Goal: Transaction & Acquisition: Purchase product/service

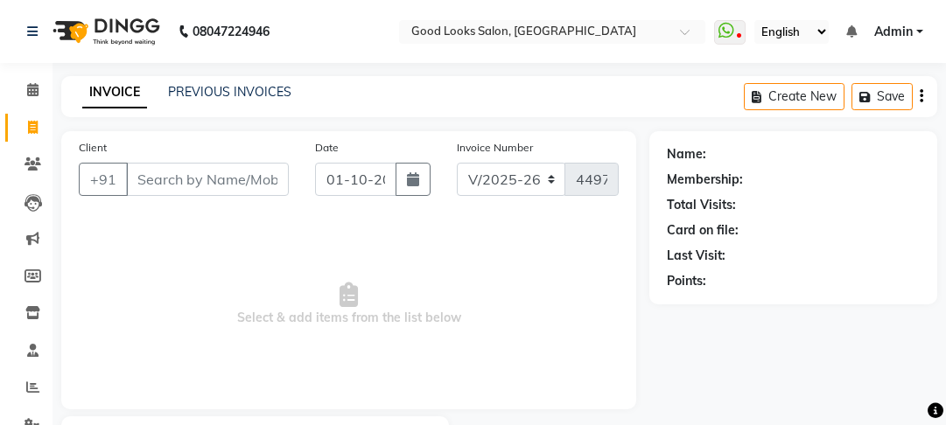
select select "4230"
select select "service"
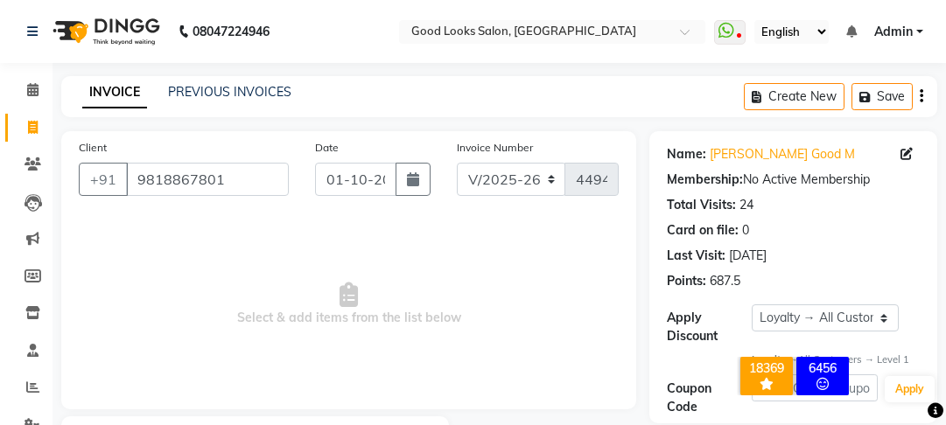
select select "4230"
select select "service"
select select "1: Object"
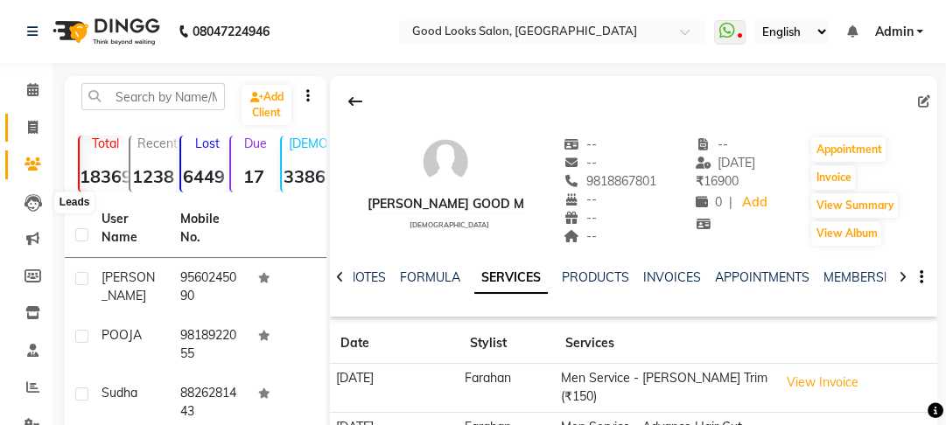
scroll to position [171, 0]
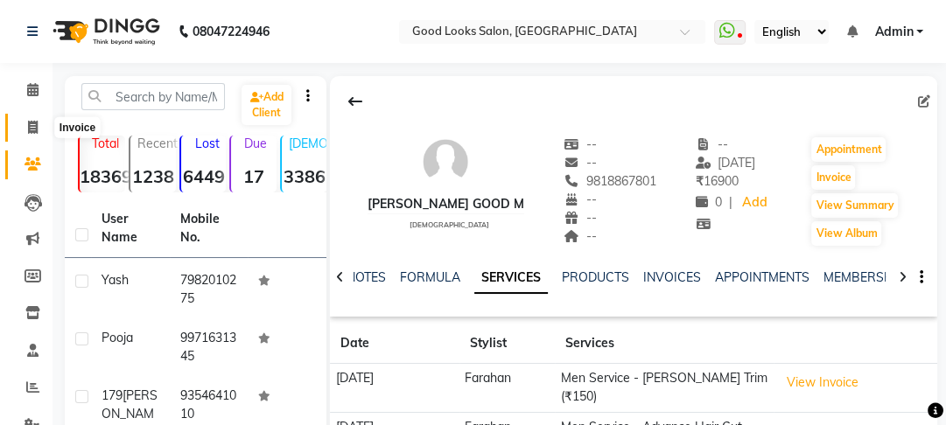
click at [42, 124] on span at bounding box center [33, 128] width 31 height 20
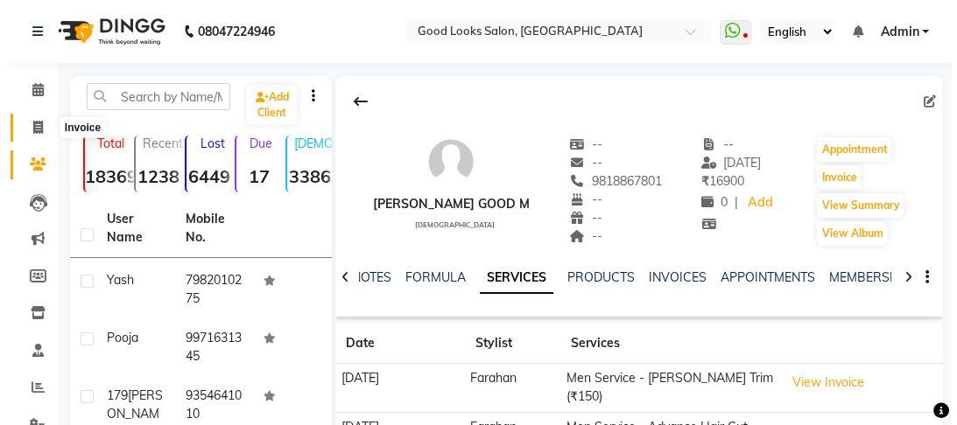
scroll to position [102, 0]
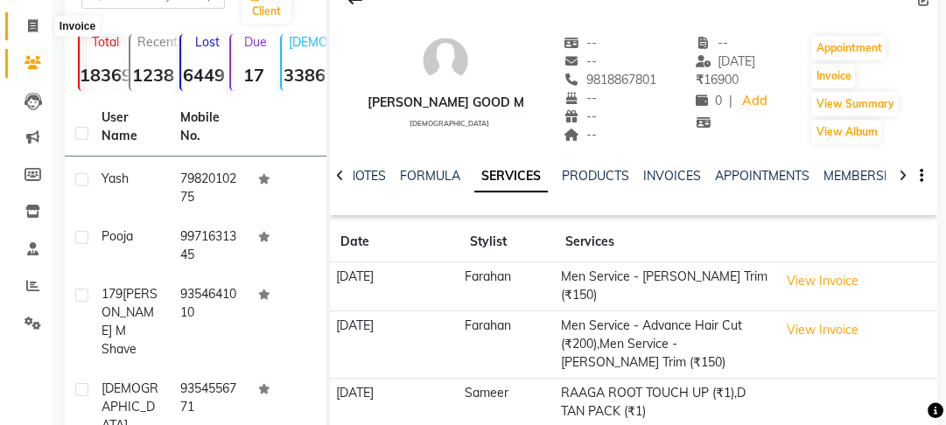
select select "4230"
select select "service"
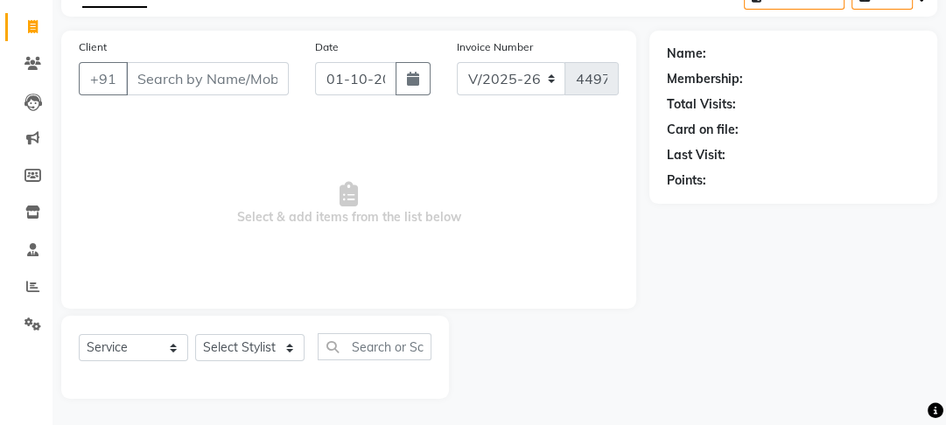
click at [165, 76] on input "Client" at bounding box center [207, 78] width 163 height 33
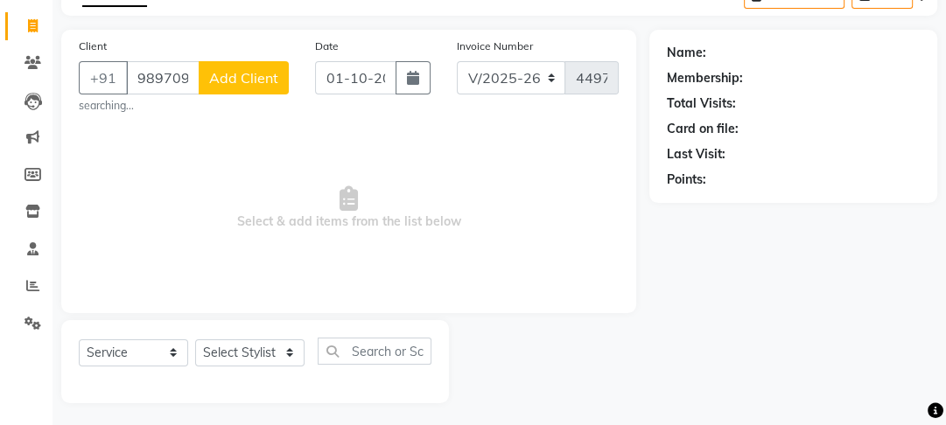
type input "9897092115"
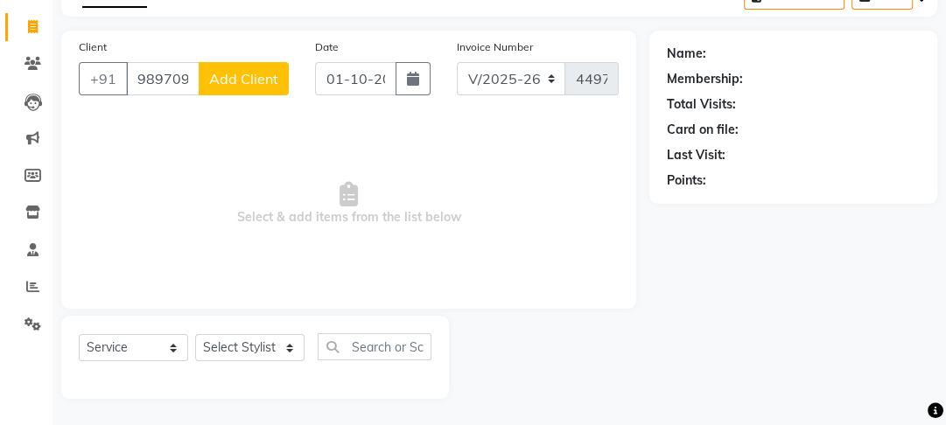
click at [241, 84] on span "Add Client" at bounding box center [243, 79] width 69 height 18
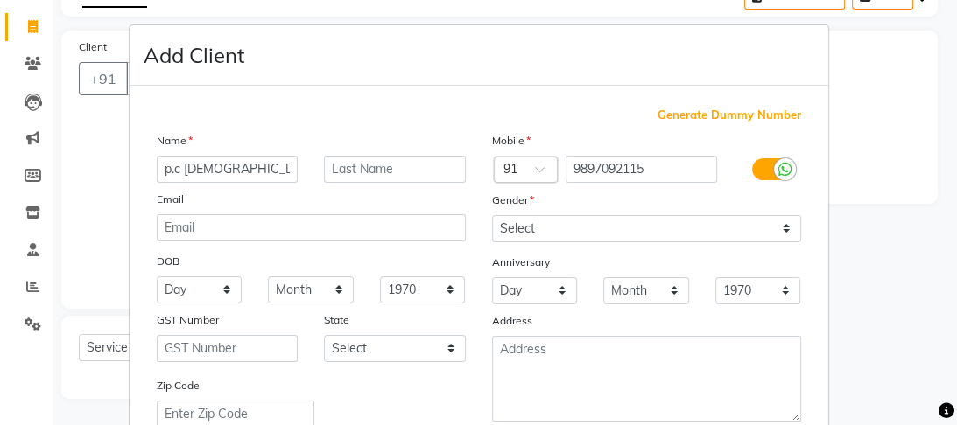
type input "p.c male"
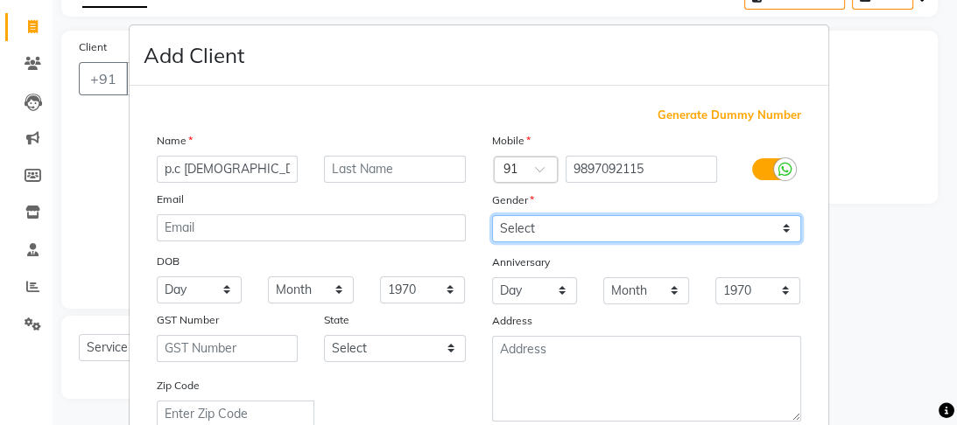
click at [665, 227] on select "Select [DEMOGRAPHIC_DATA] [DEMOGRAPHIC_DATA] Other Prefer Not To Say" at bounding box center [646, 228] width 309 height 27
select select "male"
click at [492, 216] on select "Select [DEMOGRAPHIC_DATA] [DEMOGRAPHIC_DATA] Other Prefer Not To Say" at bounding box center [646, 228] width 309 height 27
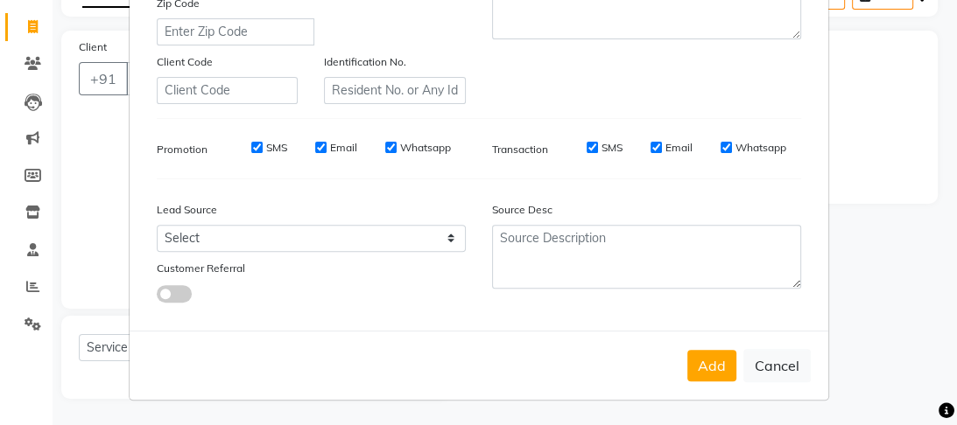
drag, startPoint x: 756, startPoint y: 382, endPoint x: 685, endPoint y: 344, distance: 80.3
click at [753, 378] on button "Cancel" at bounding box center [776, 365] width 67 height 33
select select
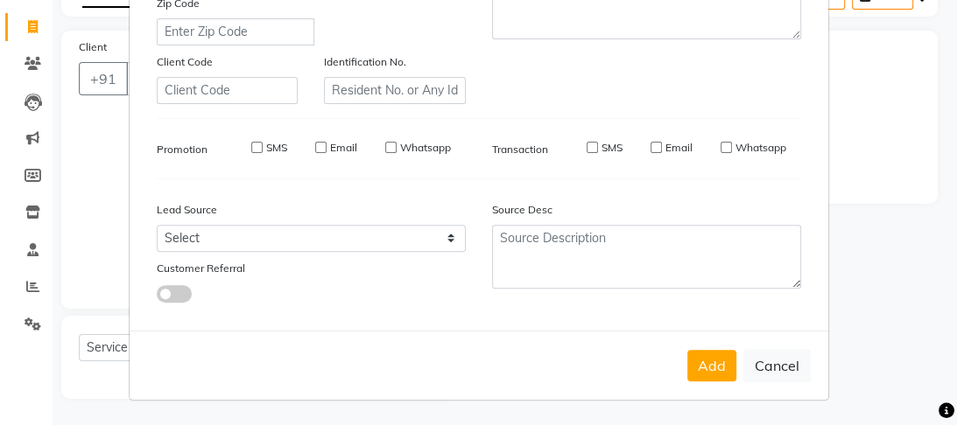
select select
checkbox input "false"
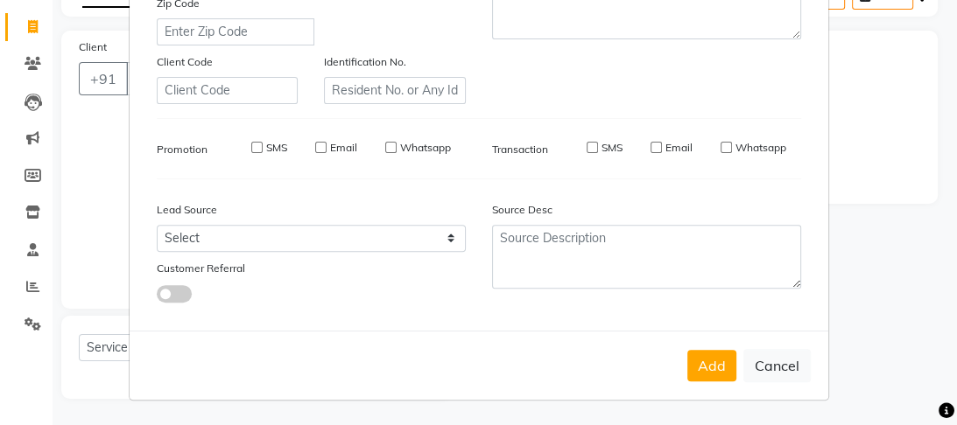
checkbox input "false"
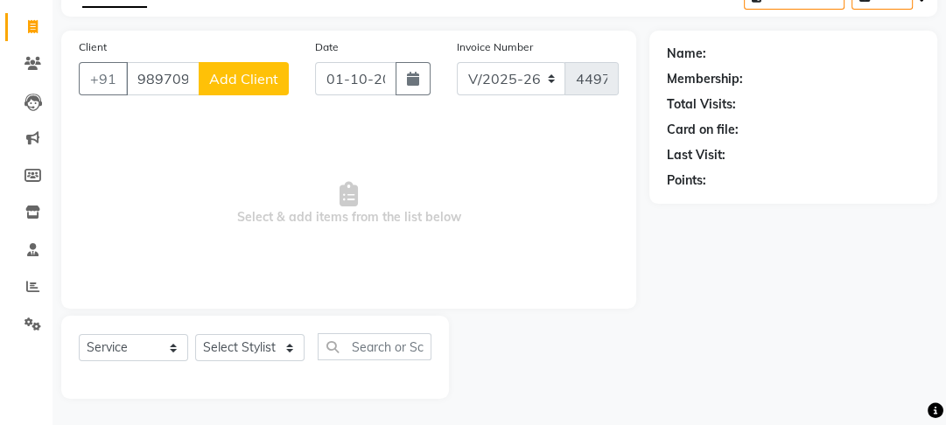
click at [283, 81] on button "Add Client" at bounding box center [244, 78] width 90 height 33
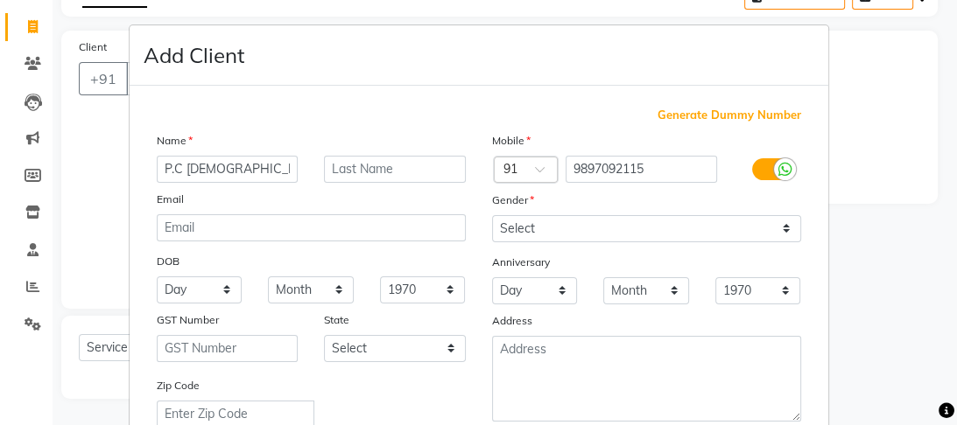
type input "P.C [DEMOGRAPHIC_DATA]"
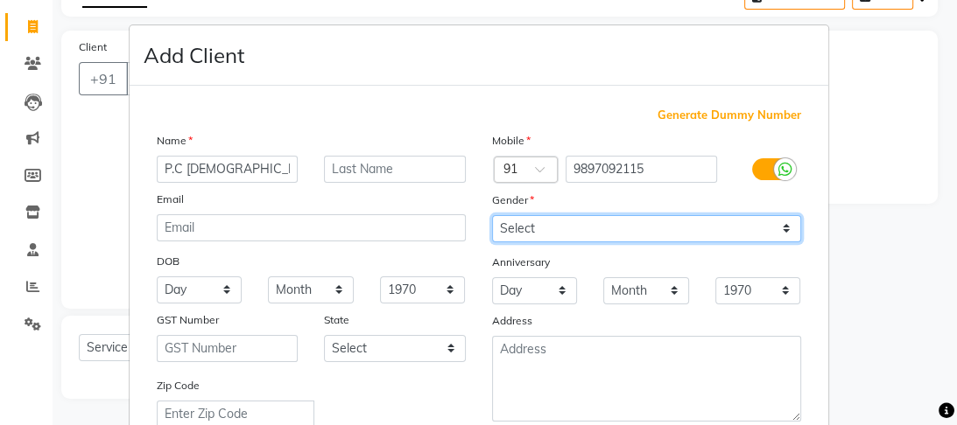
click at [568, 231] on select "Select Male Female Other Prefer Not To Say" at bounding box center [646, 228] width 309 height 27
click at [492, 216] on select "Select Male Female Other Prefer Not To Say" at bounding box center [646, 228] width 309 height 27
click at [588, 229] on select "Select Male Female Other Prefer Not To Say" at bounding box center [646, 228] width 309 height 27
select select "male"
click at [492, 216] on select "Select Male Female Other Prefer Not To Say" at bounding box center [646, 228] width 309 height 27
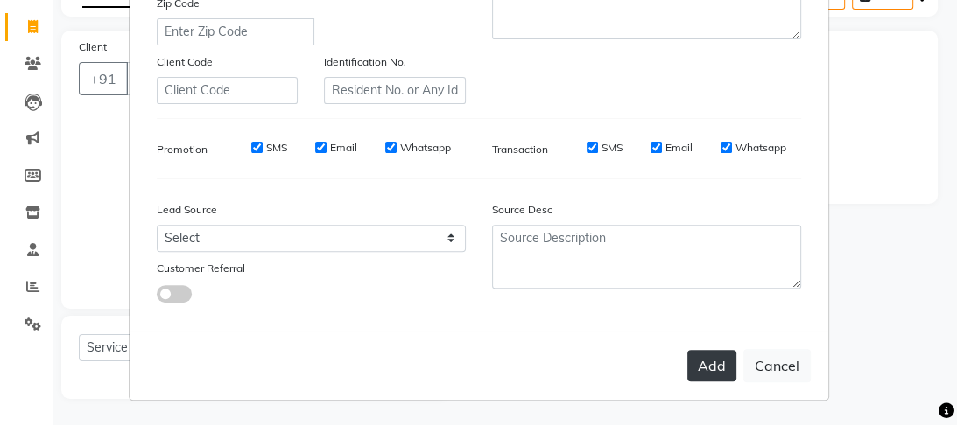
click at [711, 370] on button "Add" at bounding box center [711, 366] width 49 height 32
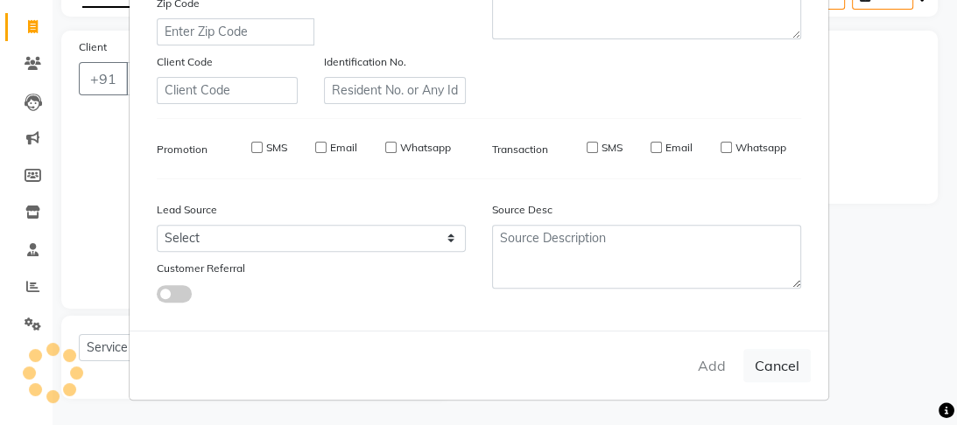
select select
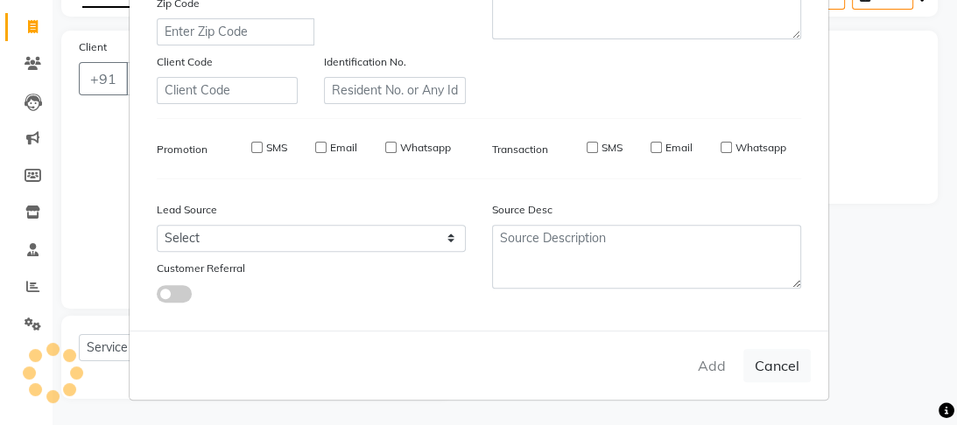
select select
checkbox input "false"
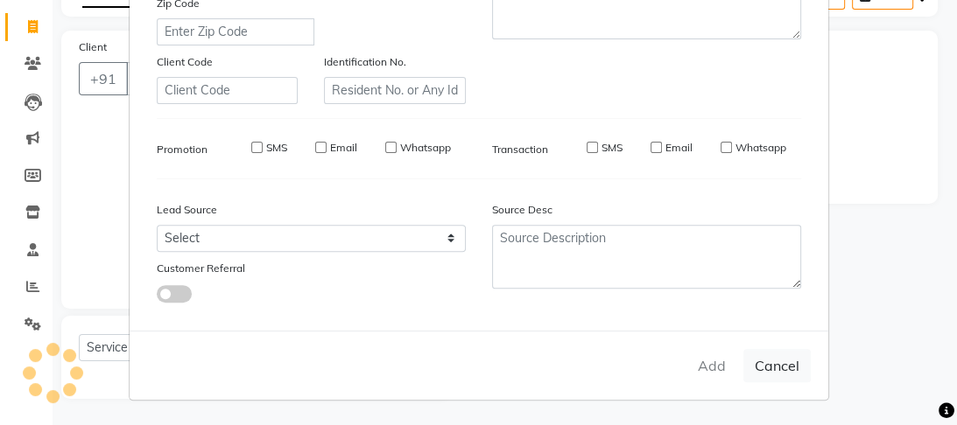
checkbox input "false"
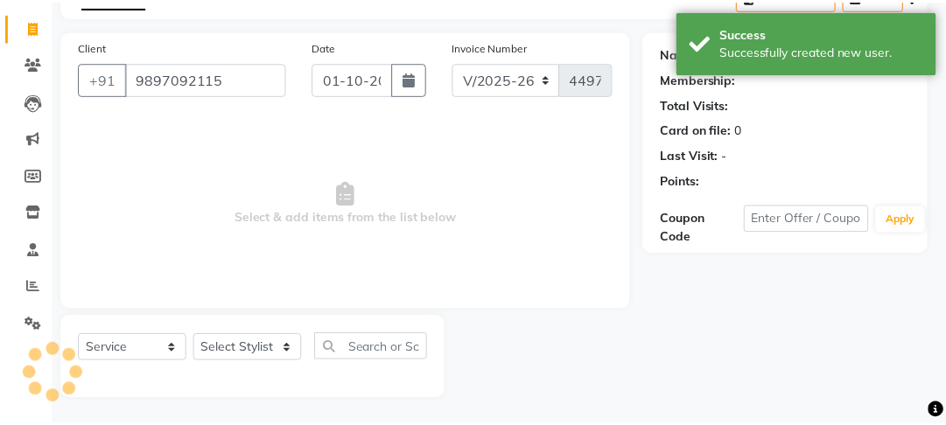
scroll to position [0, 0]
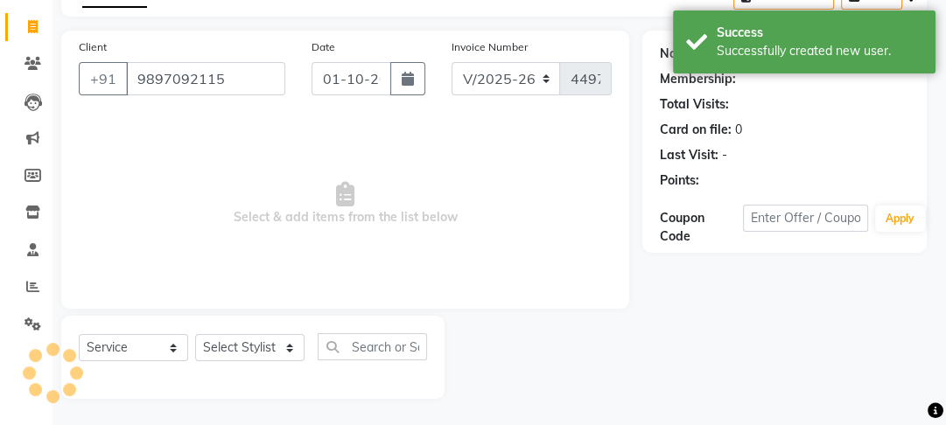
select select "1: Object"
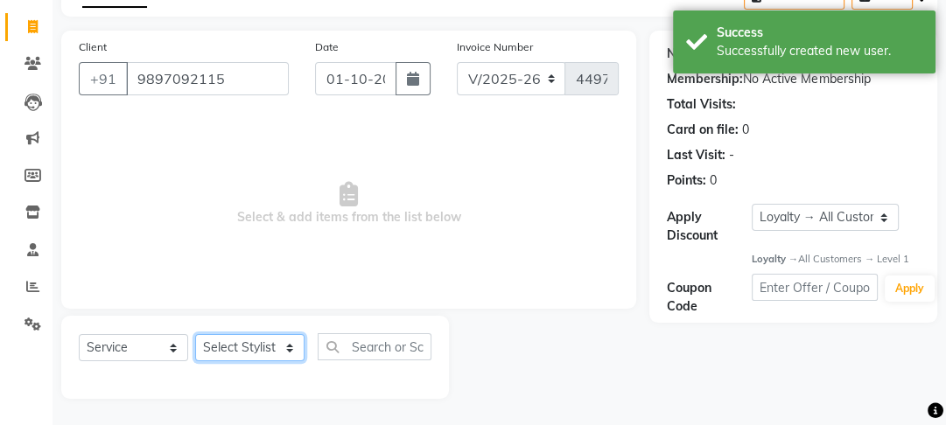
click at [242, 354] on select "Select Stylist [PERSON_NAME] Manager [PERSON_NAME] Pooja [PERSON_NAME] Raman 2 …" at bounding box center [249, 347] width 109 height 27
select select "89434"
click at [195, 334] on select "Select Stylist [PERSON_NAME] Manager [PERSON_NAME] Pooja [PERSON_NAME] Raman 2 …" at bounding box center [249, 347] width 109 height 27
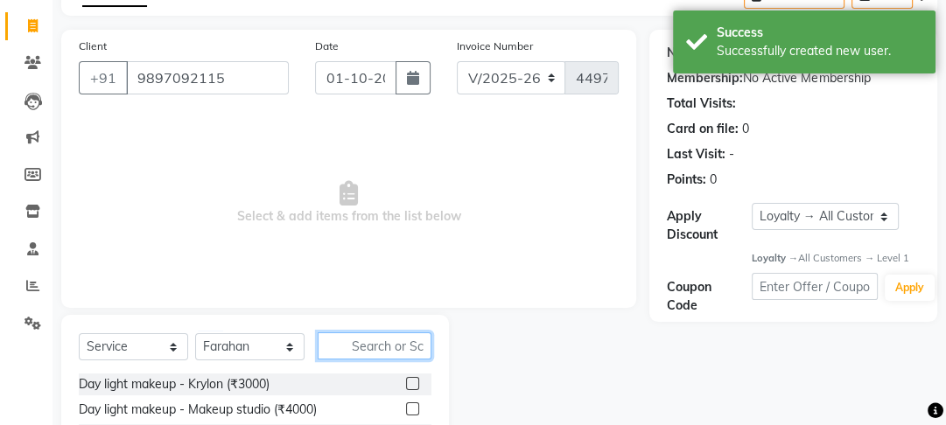
click at [375, 339] on input "text" at bounding box center [375, 346] width 114 height 27
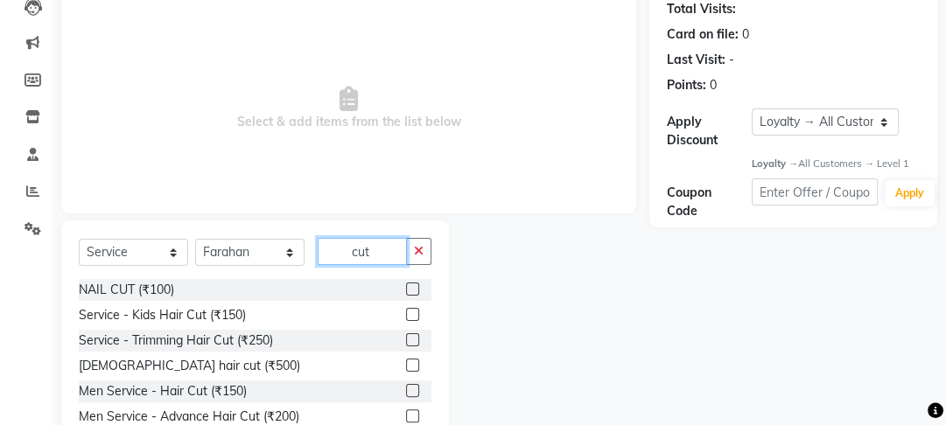
scroll to position [277, 0]
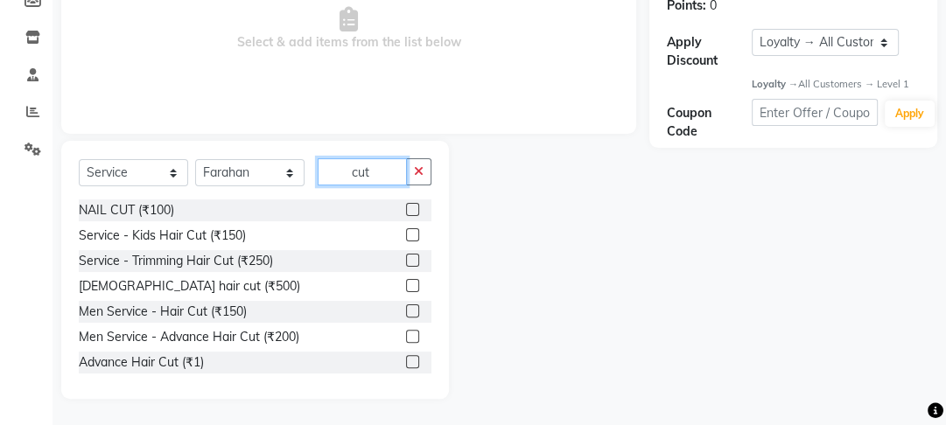
type input "cut"
click at [406, 332] on label at bounding box center [412, 336] width 13 height 13
click at [406, 332] on input "checkbox" at bounding box center [411, 337] width 11 height 11
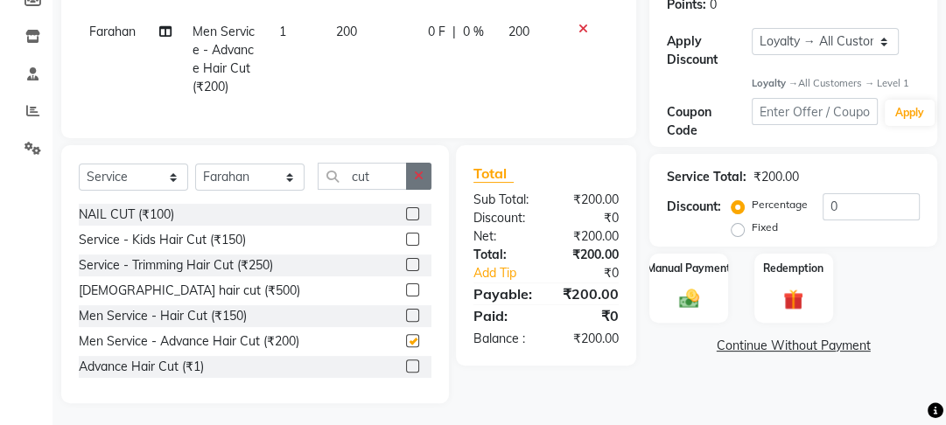
checkbox input "false"
click at [411, 190] on button "button" at bounding box center [418, 176] width 25 height 27
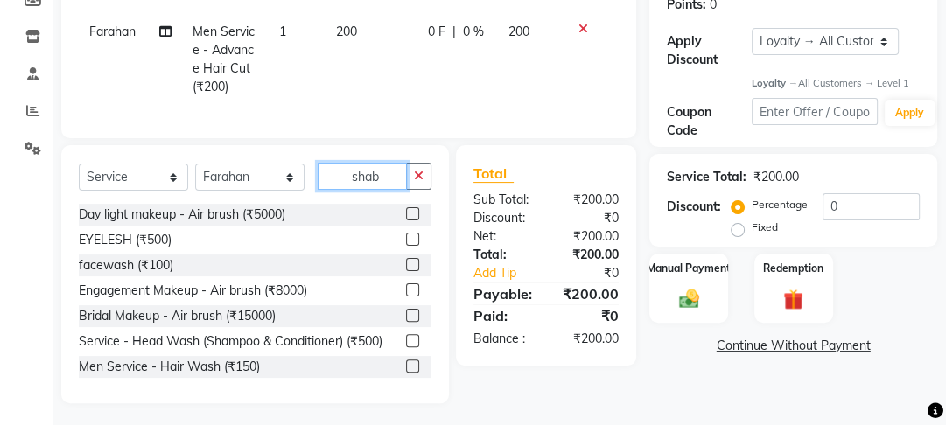
scroll to position [255, 0]
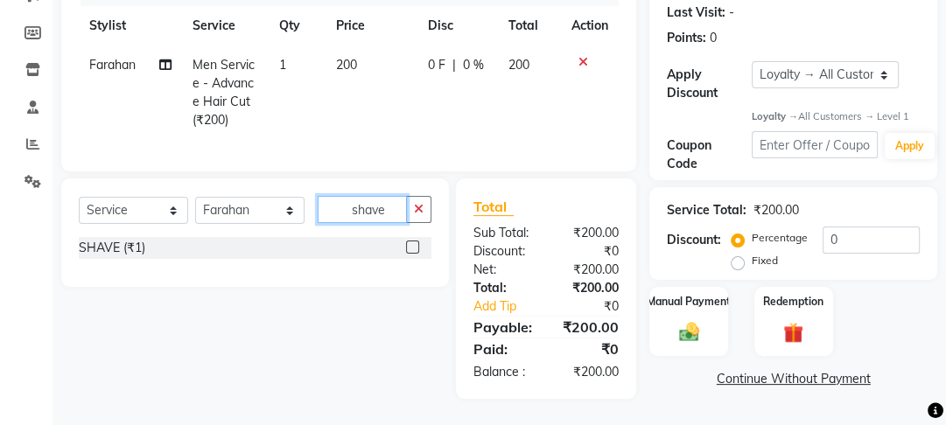
type input "shave"
click at [415, 248] on label at bounding box center [412, 247] width 13 height 13
click at [415, 248] on input "checkbox" at bounding box center [411, 247] width 11 height 11
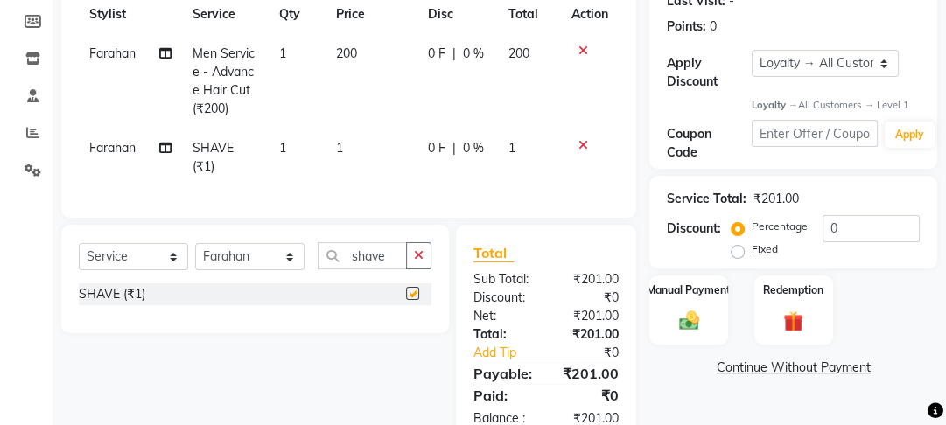
click at [405, 147] on td "1" at bounding box center [372, 158] width 92 height 58
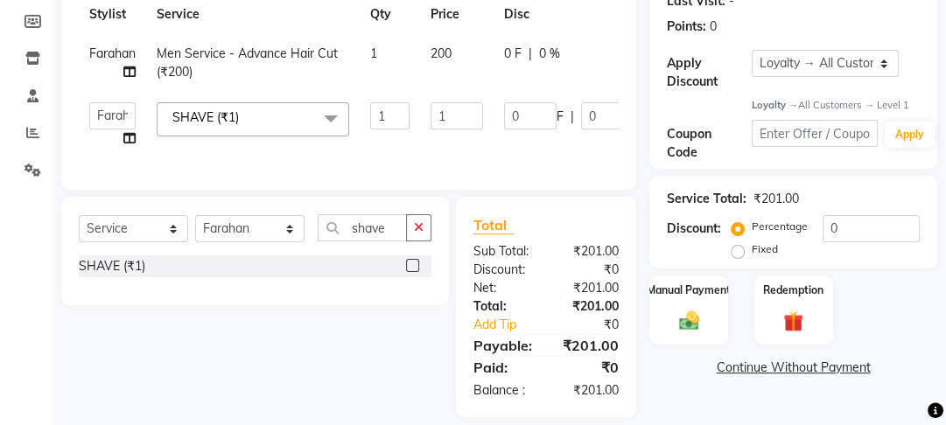
checkbox input "false"
click at [452, 119] on input "1" at bounding box center [457, 115] width 53 height 27
type input "100"
click at [509, 164] on div "Services Stylist Service Qty Price Disc Total Action Farahan Men Service - Adva…" at bounding box center [349, 67] width 540 height 210
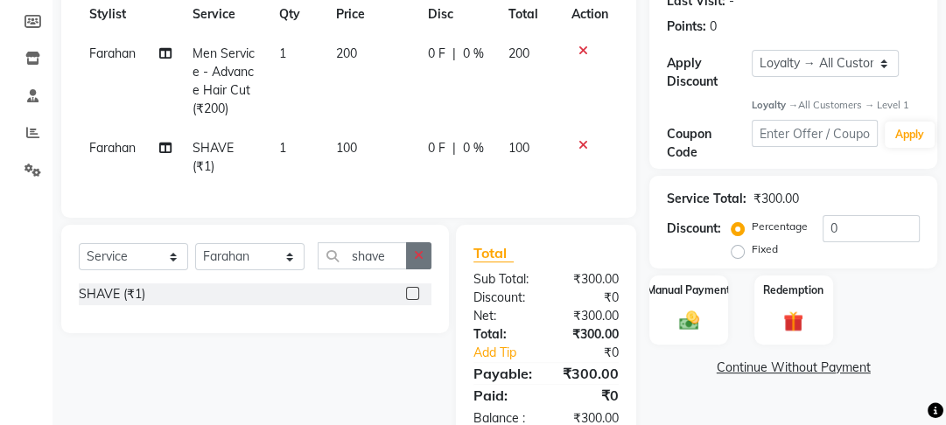
click at [422, 262] on icon "button" at bounding box center [419, 255] width 10 height 12
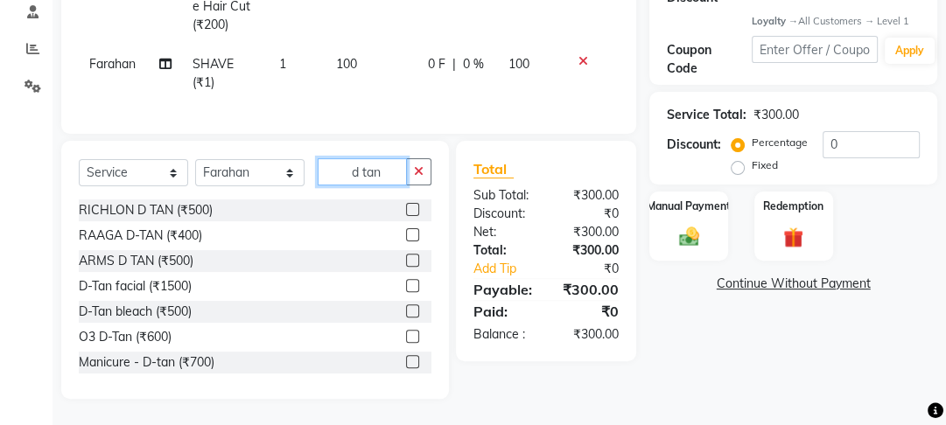
scroll to position [78, 0]
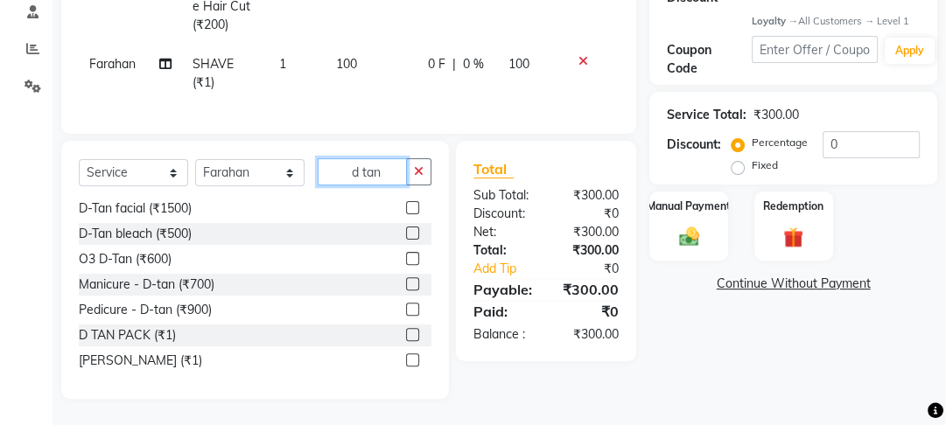
type input "d tan"
click at [406, 329] on label at bounding box center [412, 334] width 13 height 13
click at [406, 330] on input "checkbox" at bounding box center [411, 335] width 11 height 11
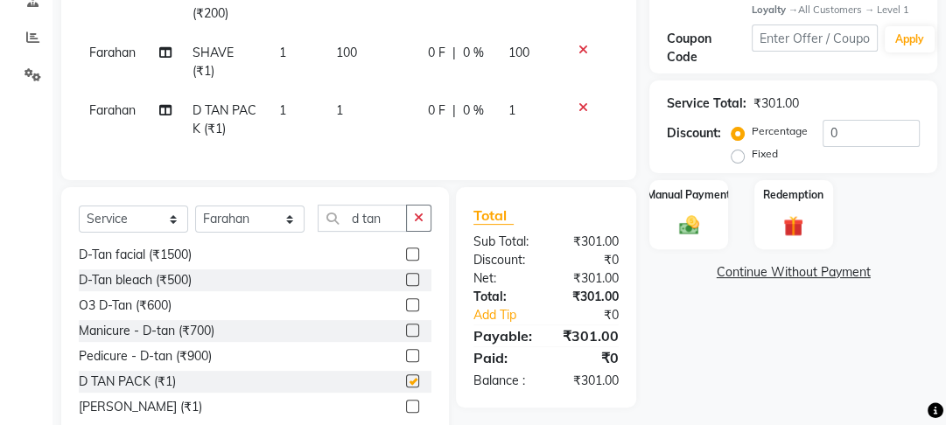
click at [414, 116] on td "1" at bounding box center [372, 120] width 92 height 58
checkbox input "false"
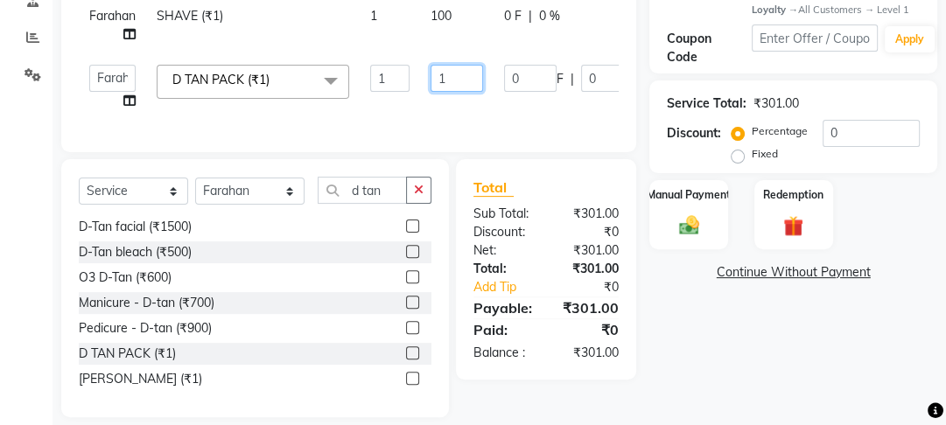
drag, startPoint x: 442, startPoint y: 82, endPoint x: 455, endPoint y: 81, distance: 13.2
click at [455, 81] on input "1" at bounding box center [457, 78] width 53 height 27
type input "200"
click at [432, 129] on div "Services Stylist Service Qty Price Disc Total Action Farahan Men Service - Adva…" at bounding box center [349, 1] width 540 height 268
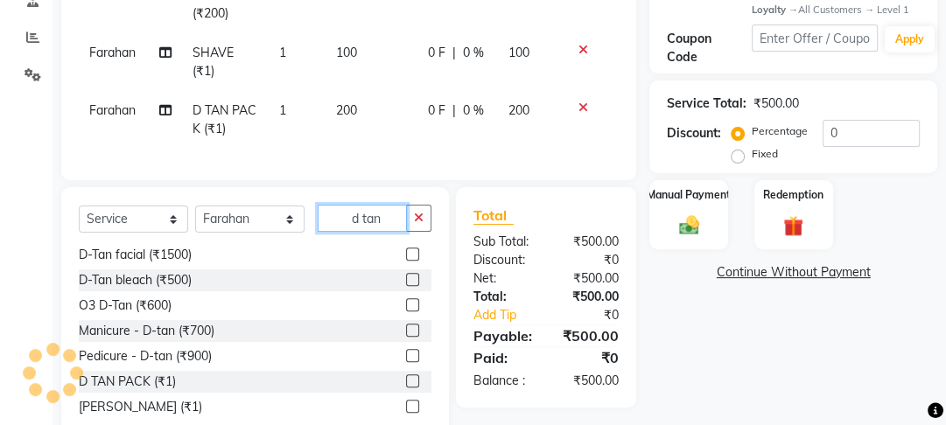
click at [405, 232] on input "d tan" at bounding box center [362, 218] width 89 height 27
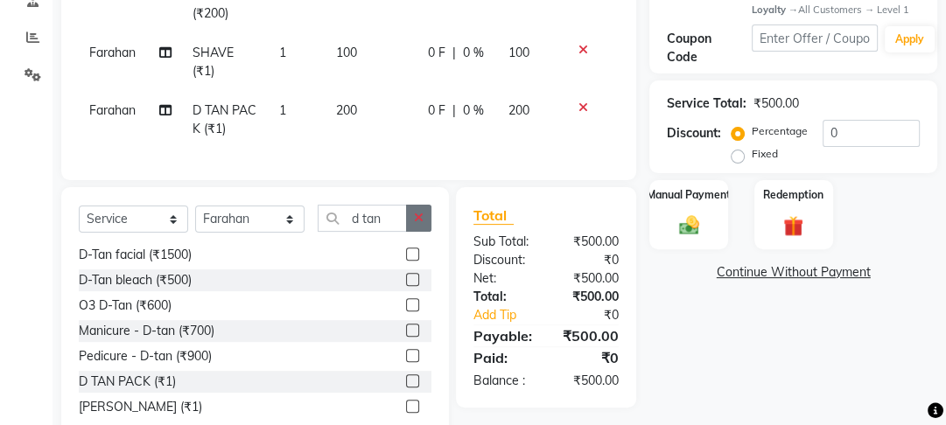
click at [417, 224] on icon "button" at bounding box center [419, 218] width 10 height 12
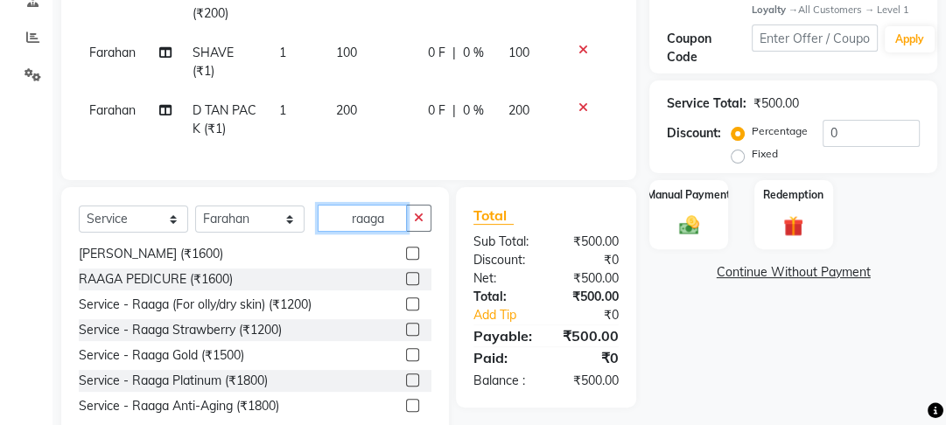
scroll to position [221, 0]
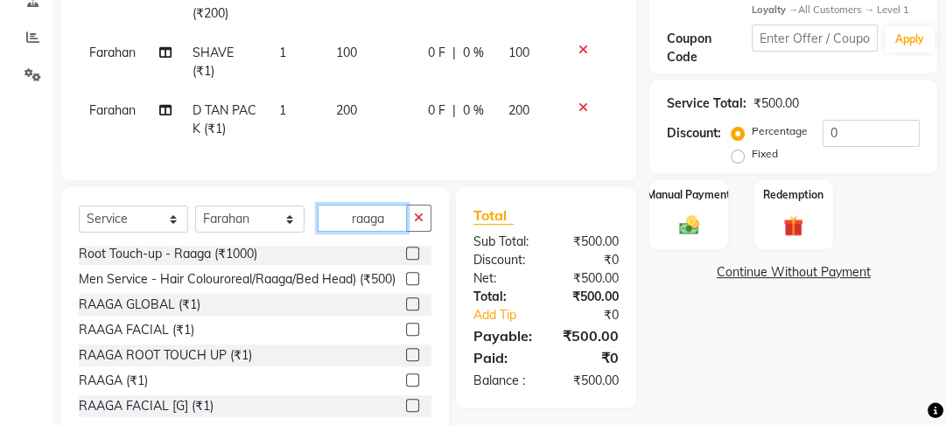
type input "raaga"
drag, startPoint x: 402, startPoint y: 391, endPoint x: 397, endPoint y: 266, distance: 125.2
click at [406, 385] on label at bounding box center [412, 380] width 13 height 13
click at [406, 385] on input "checkbox" at bounding box center [411, 380] width 11 height 11
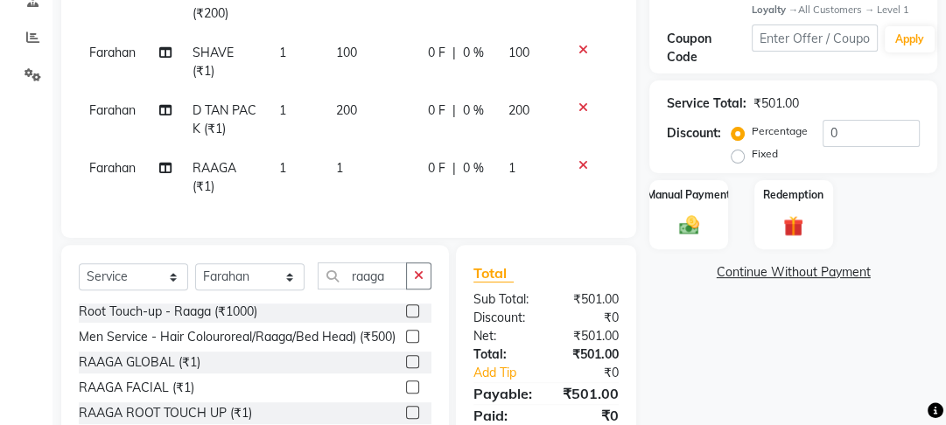
click at [390, 171] on td "1" at bounding box center [372, 178] width 92 height 58
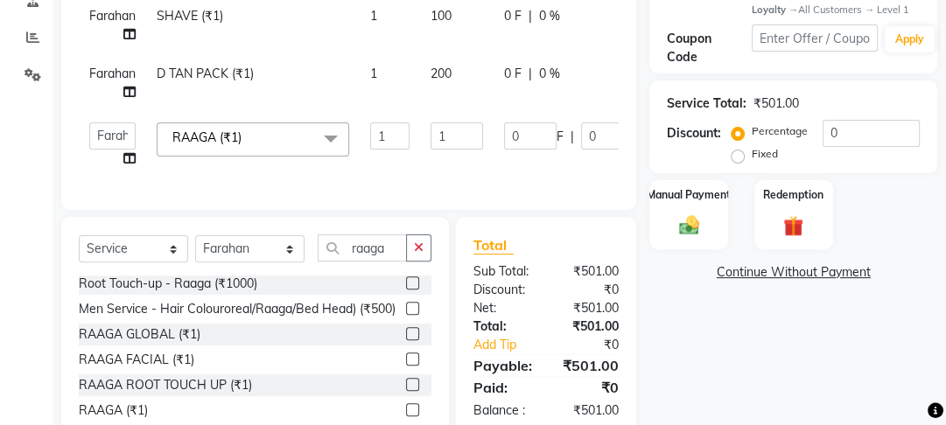
checkbox input "false"
drag, startPoint x: 445, startPoint y: 137, endPoint x: 430, endPoint y: 129, distance: 16.8
click at [431, 129] on td "1" at bounding box center [457, 145] width 74 height 67
type input "500"
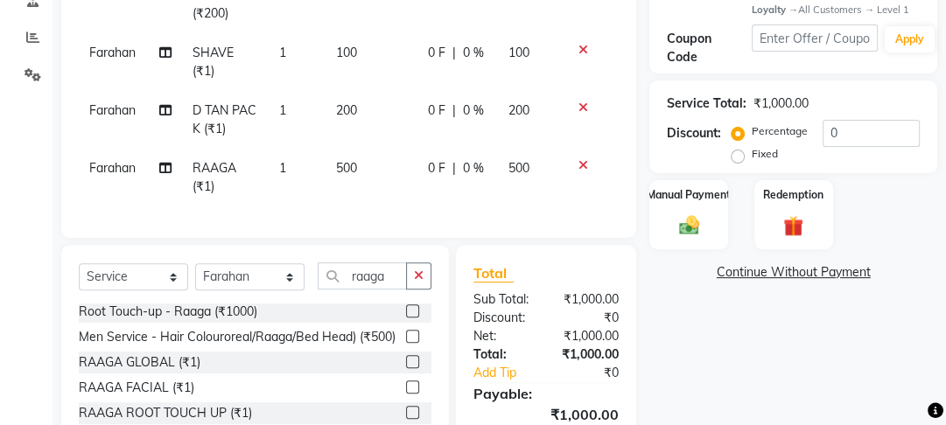
click at [428, 166] on tr "Farahan RAAGA (₹1) 1 500 0 F | 0 % 500" at bounding box center [349, 178] width 540 height 58
drag, startPoint x: 425, startPoint y: 284, endPoint x: 312, endPoint y: 284, distance: 113.8
click at [424, 285] on button "button" at bounding box center [418, 276] width 25 height 27
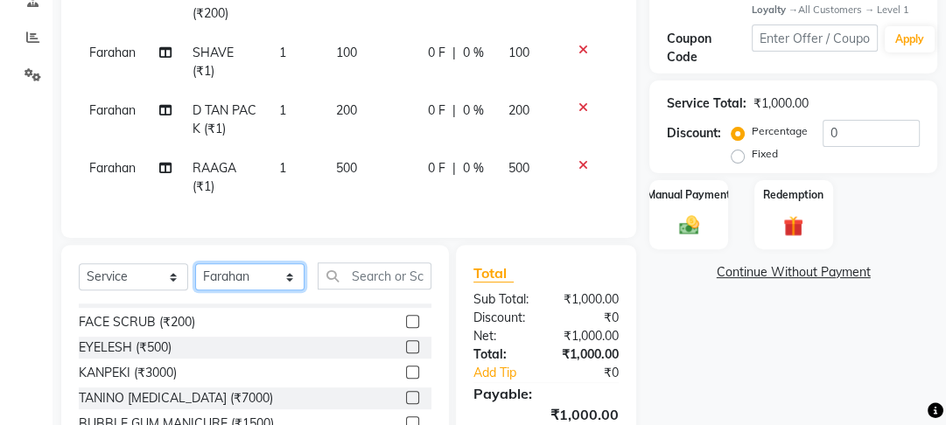
click at [242, 291] on select "Select Stylist [PERSON_NAME] Manager [PERSON_NAME] Pooja [PERSON_NAME] Raman 2 …" at bounding box center [249, 276] width 109 height 27
select select "43944"
click at [195, 275] on select "Select Stylist [PERSON_NAME] Manager [PERSON_NAME] Pooja [PERSON_NAME] Raman 2 …" at bounding box center [249, 276] width 109 height 27
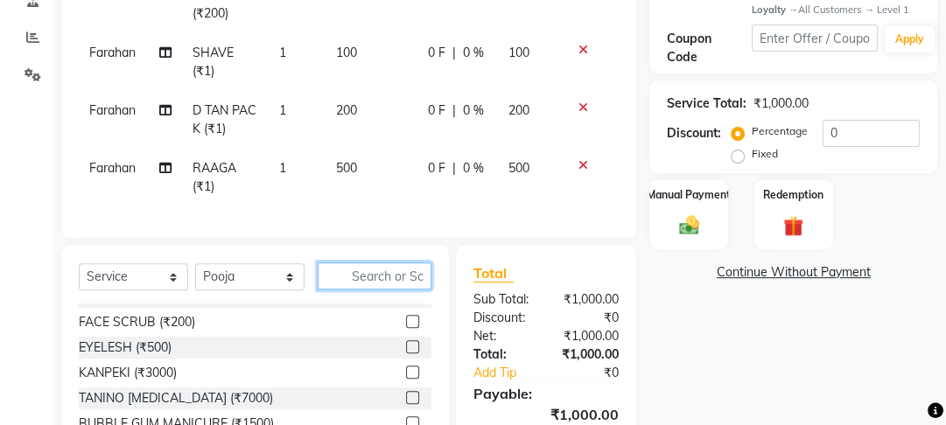
click at [354, 288] on input "text" at bounding box center [375, 276] width 114 height 27
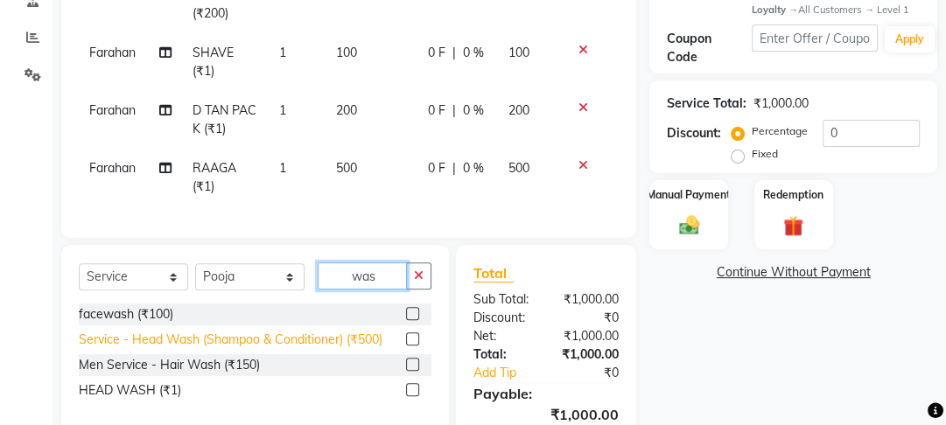
scroll to position [0, 0]
type input "was"
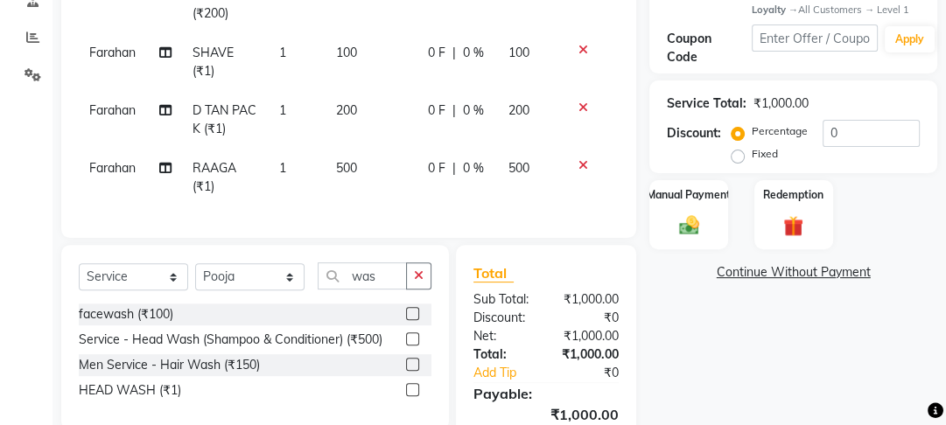
click at [417, 396] on label at bounding box center [412, 389] width 13 height 13
click at [417, 396] on input "checkbox" at bounding box center [411, 390] width 11 height 11
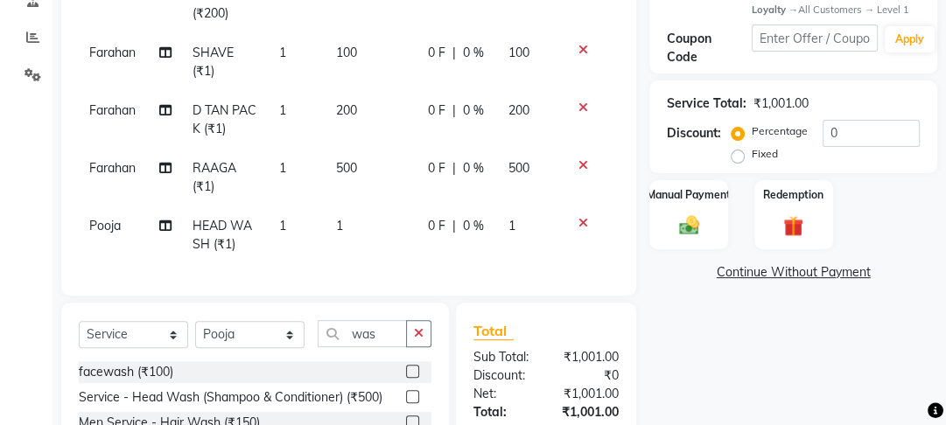
click at [410, 256] on td "1" at bounding box center [372, 236] width 92 height 58
checkbox input "false"
select select "43944"
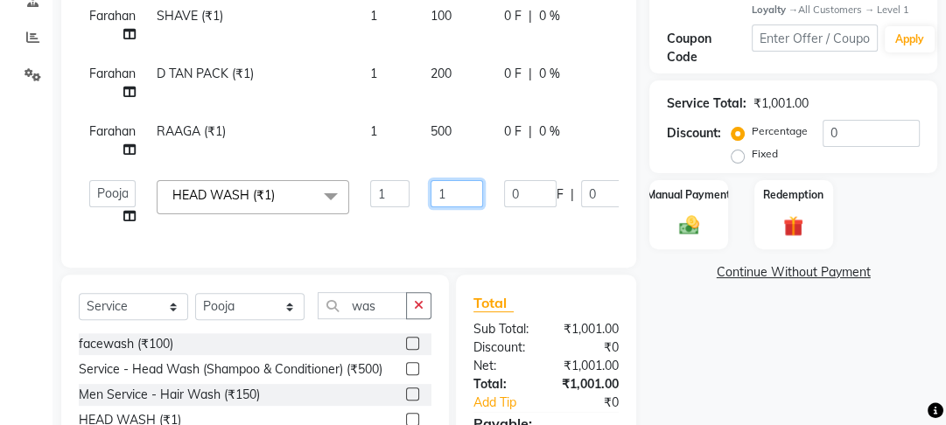
click at [454, 196] on input "1" at bounding box center [457, 193] width 53 height 27
type input "100"
click at [450, 220] on tr "Farahan Jyoti Manager Nihal Pooja Prachi Raman Raman 2 Reception Sameer SUNNY y…" at bounding box center [421, 203] width 684 height 67
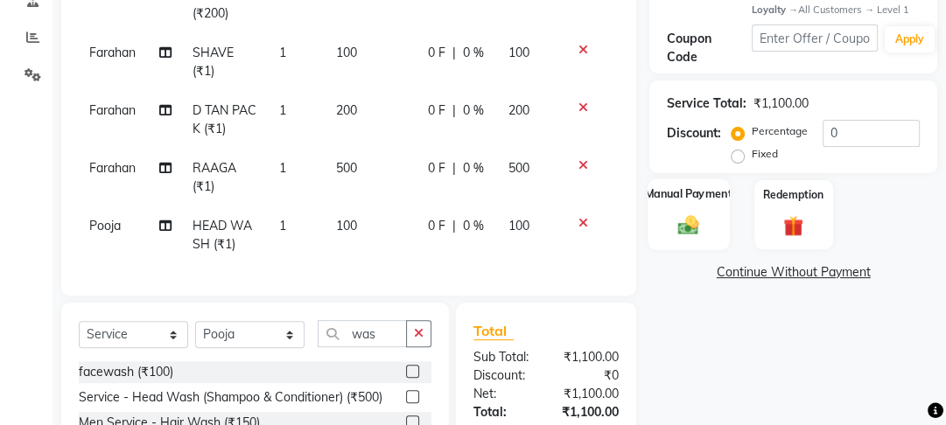
click at [656, 220] on div "Manual Payment" at bounding box center [689, 215] width 81 height 72
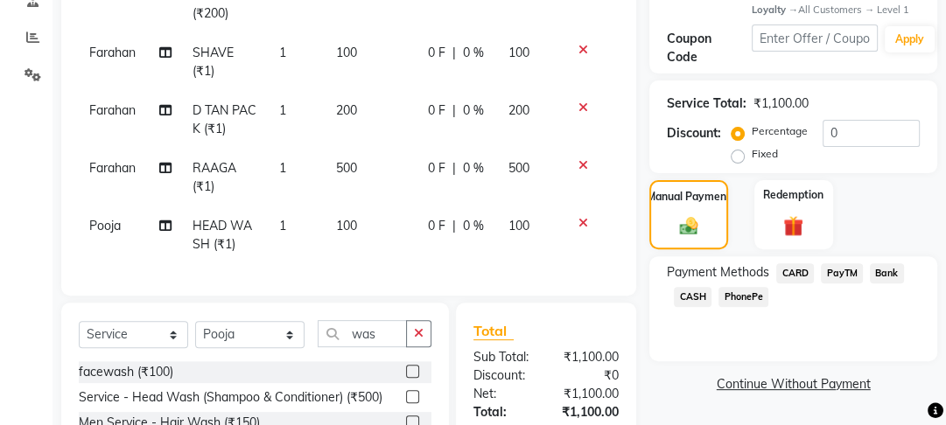
click at [707, 294] on span "CASH" at bounding box center [693, 297] width 38 height 20
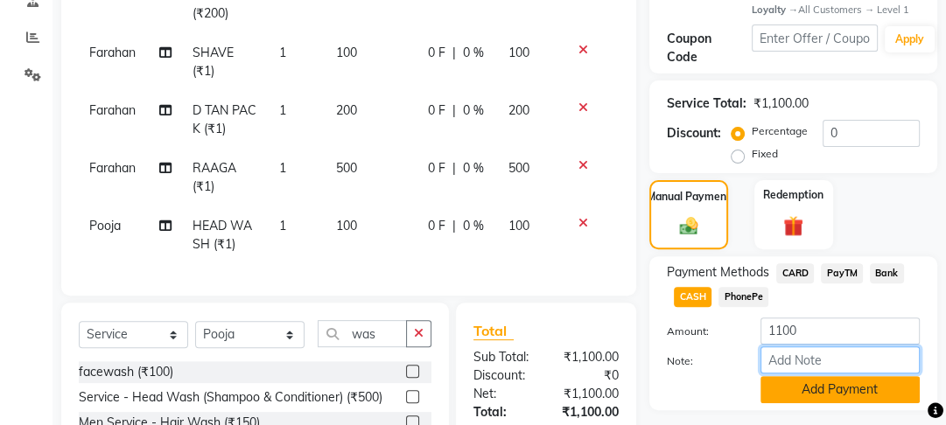
drag, startPoint x: 821, startPoint y: 373, endPoint x: 817, endPoint y: 385, distance: 12.7
click at [818, 385] on div "Amount: 1100 Note: Add Payment" at bounding box center [793, 361] width 253 height 86
click at [802, 390] on button "Add Payment" at bounding box center [840, 389] width 159 height 27
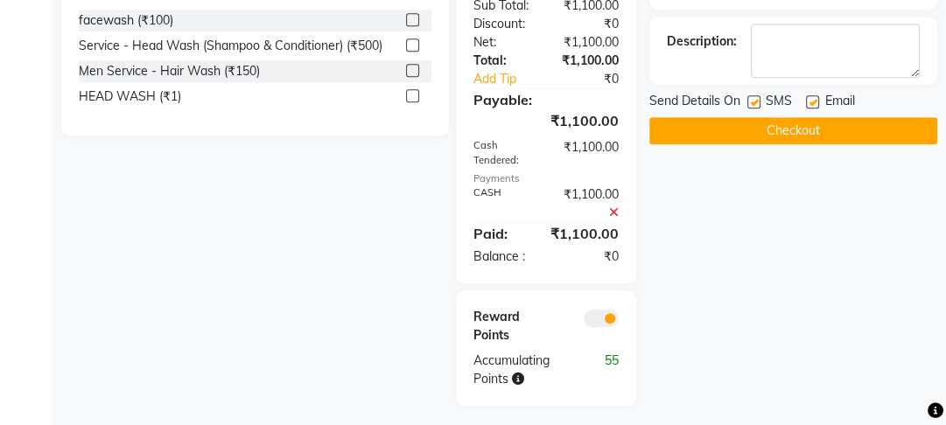
scroll to position [720, 0]
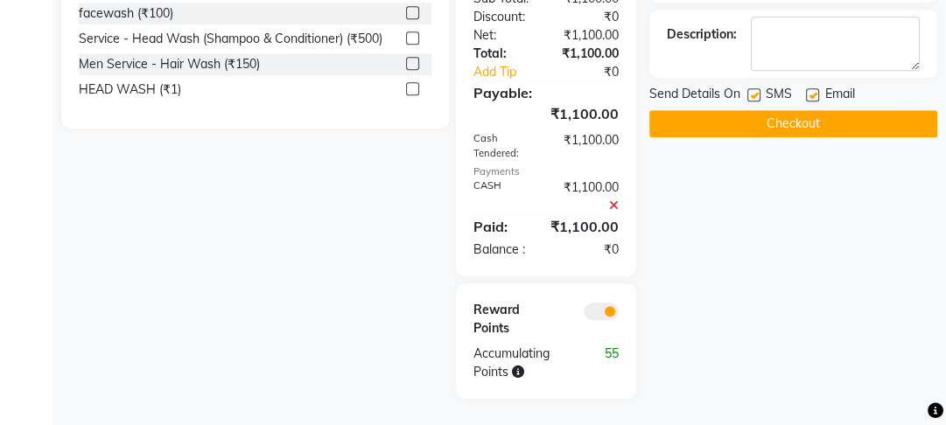
click at [807, 88] on label at bounding box center [812, 94] width 13 height 13
click at [807, 90] on input "checkbox" at bounding box center [811, 95] width 11 height 11
checkbox input "false"
click at [759, 88] on div at bounding box center [752, 97] width 11 height 18
click at [749, 88] on label at bounding box center [753, 94] width 13 height 13
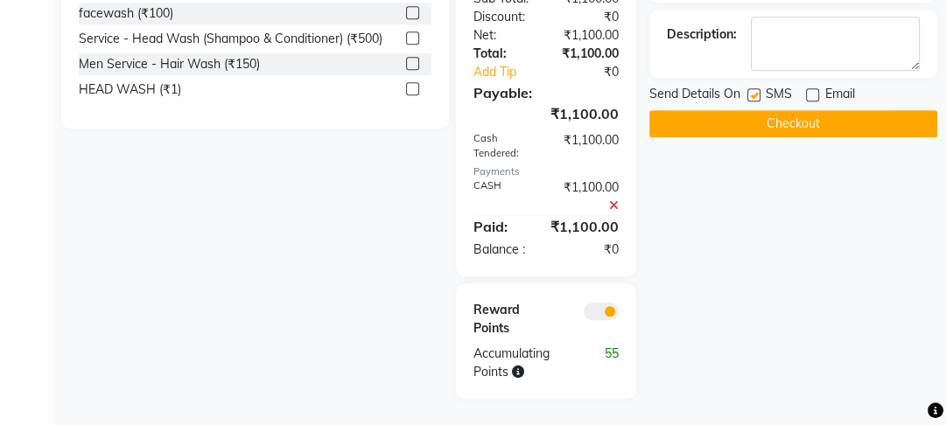
click at [749, 90] on input "checkbox" at bounding box center [752, 95] width 11 height 11
checkbox input "false"
click at [748, 110] on button "Checkout" at bounding box center [793, 123] width 288 height 27
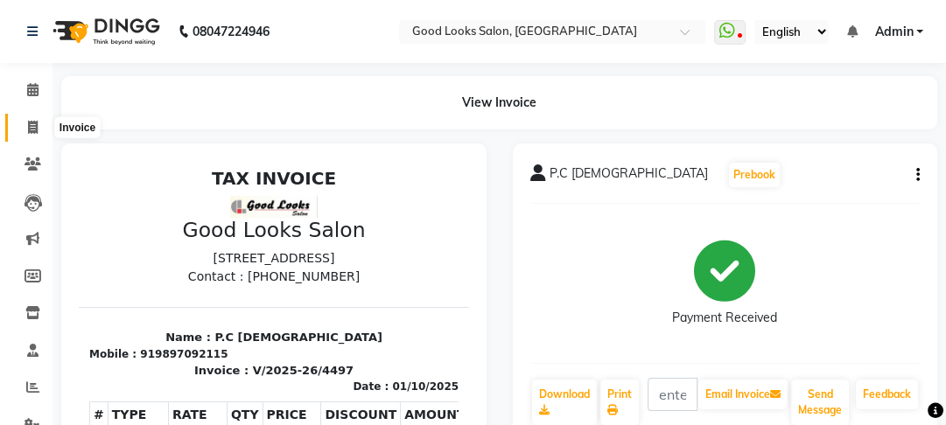
click at [42, 133] on span at bounding box center [33, 128] width 31 height 20
select select "service"
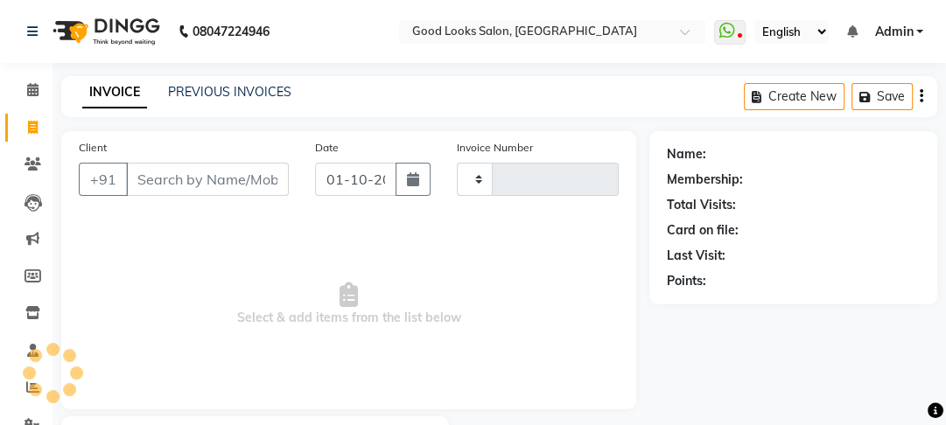
scroll to position [102, 0]
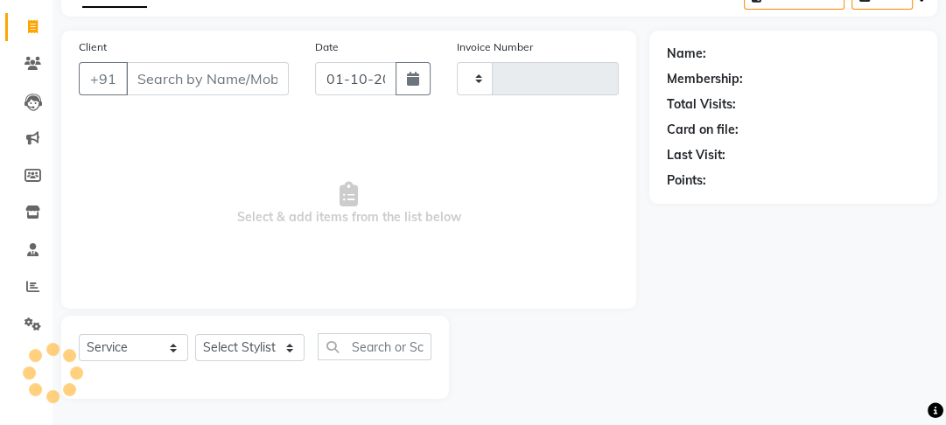
type input "4498"
select select "4230"
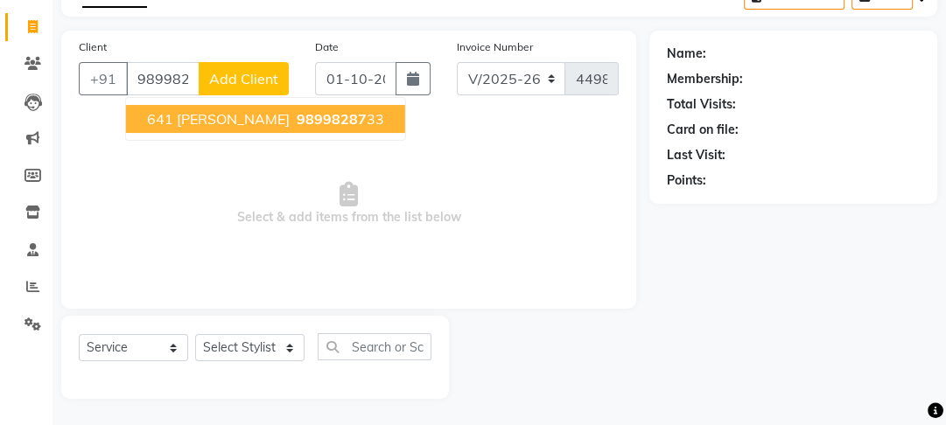
drag, startPoint x: 284, startPoint y: 105, endPoint x: 284, endPoint y: 117, distance: 12.3
click at [284, 105] on button "641 Sidharth 98998287 33" at bounding box center [265, 119] width 279 height 28
type input "9899828733"
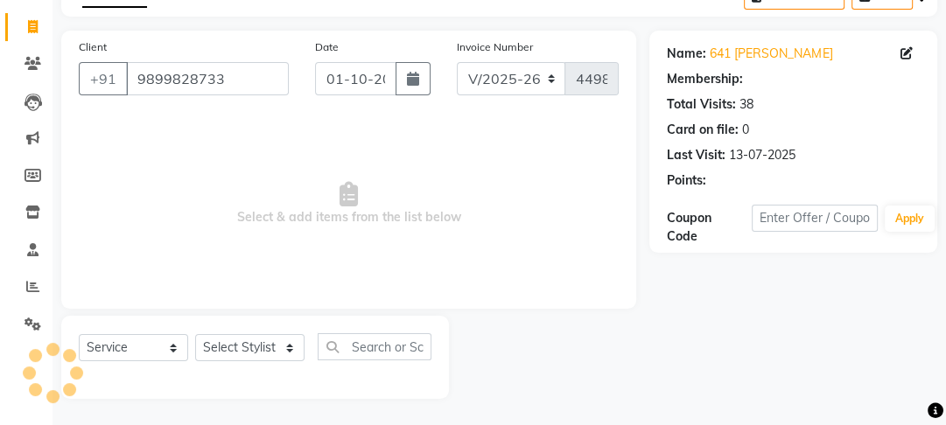
select select "1: Object"
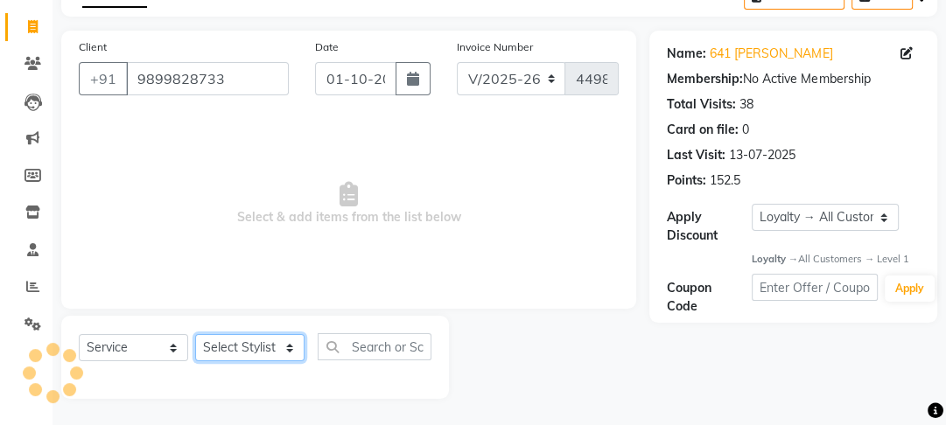
click at [256, 354] on select "Select Stylist [PERSON_NAME] Manager [PERSON_NAME] Pooja [PERSON_NAME] Raman 2 …" at bounding box center [249, 347] width 109 height 27
select select "79136"
click at [195, 334] on select "Select Stylist [PERSON_NAME] Manager [PERSON_NAME] Pooja [PERSON_NAME] Raman 2 …" at bounding box center [249, 347] width 109 height 27
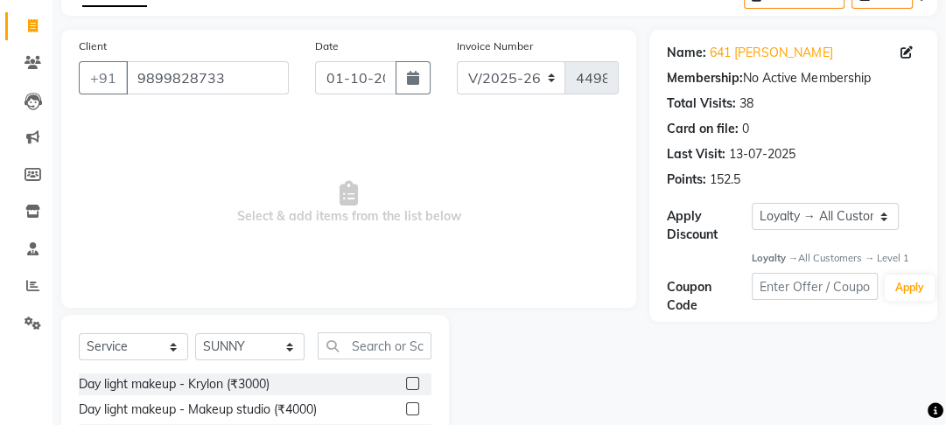
click at [359, 352] on input "text" at bounding box center [375, 346] width 114 height 27
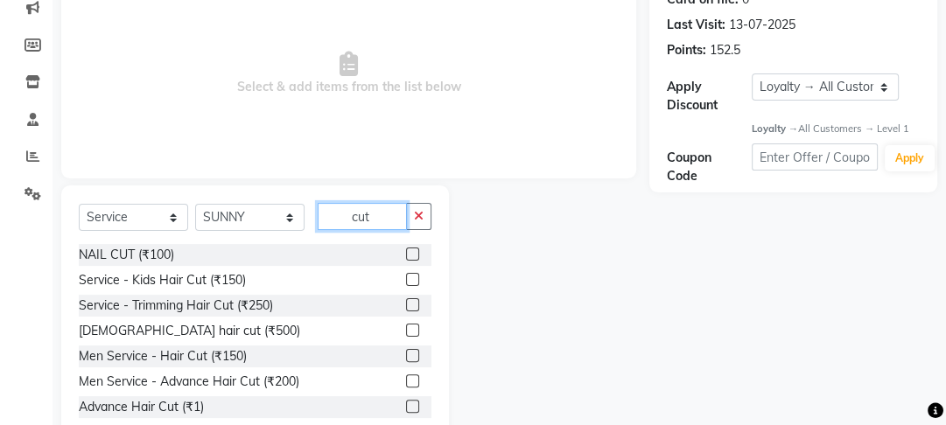
scroll to position [277, 0]
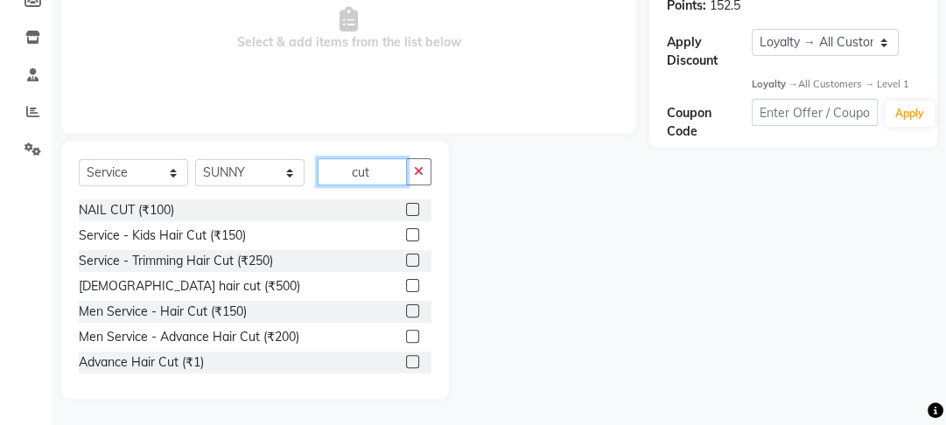
type input "cut"
click at [406, 333] on label at bounding box center [412, 336] width 13 height 13
click at [406, 333] on input "checkbox" at bounding box center [411, 337] width 11 height 11
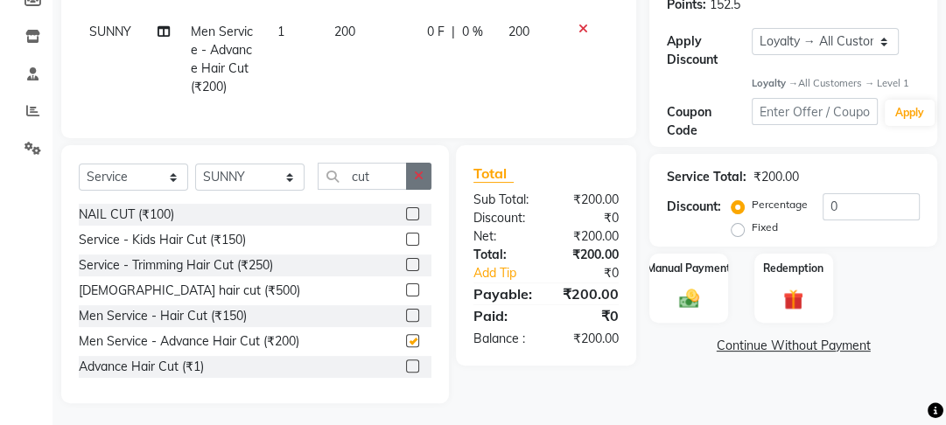
checkbox input "false"
click at [420, 181] on icon "button" at bounding box center [419, 176] width 10 height 12
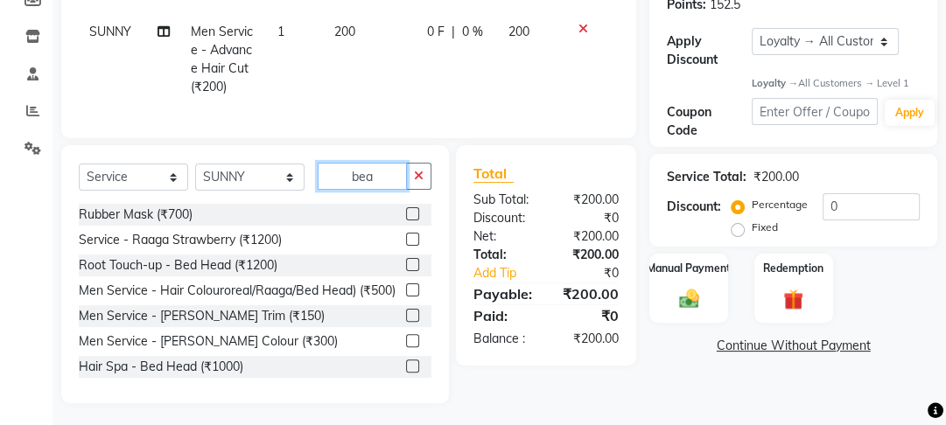
scroll to position [255, 0]
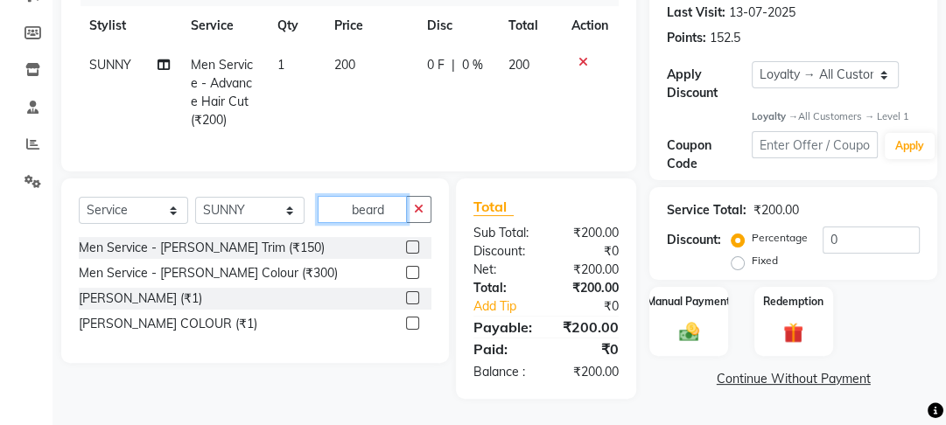
type input "beard"
click at [408, 249] on label at bounding box center [412, 247] width 13 height 13
click at [408, 249] on input "checkbox" at bounding box center [411, 247] width 11 height 11
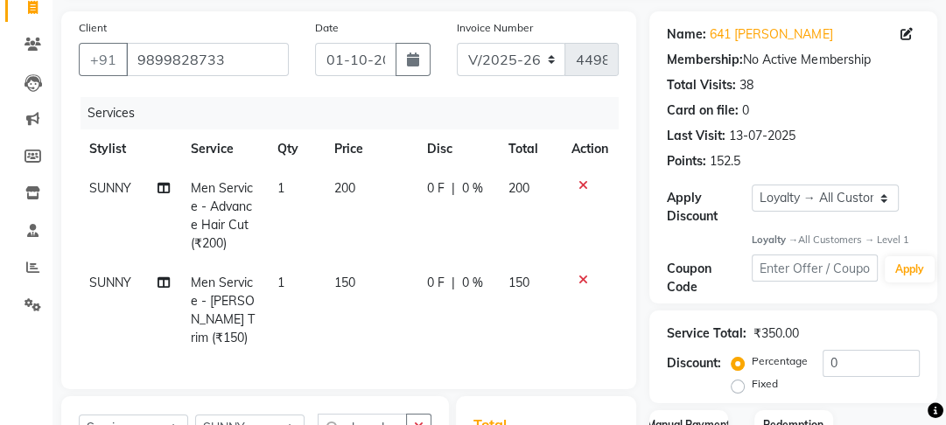
checkbox input "false"
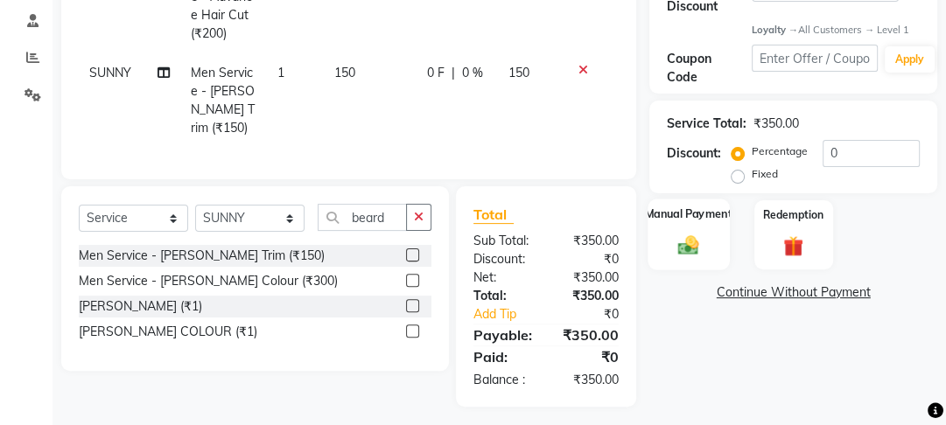
click at [687, 228] on div "Manual Payment" at bounding box center [689, 236] width 81 height 72
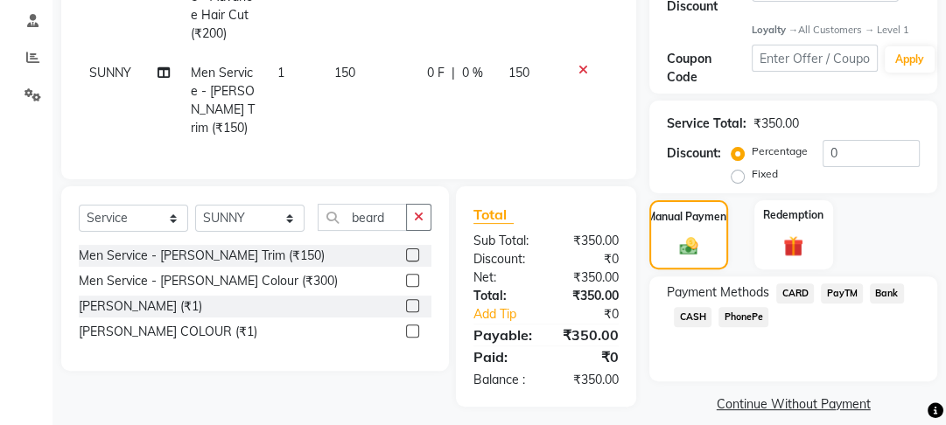
click at [838, 295] on span "PayTM" at bounding box center [842, 294] width 42 height 20
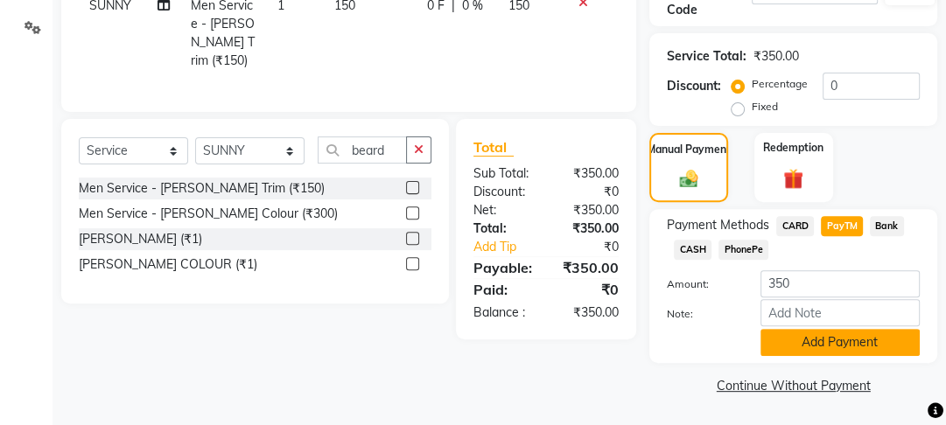
click at [817, 333] on button "Add Payment" at bounding box center [840, 342] width 159 height 27
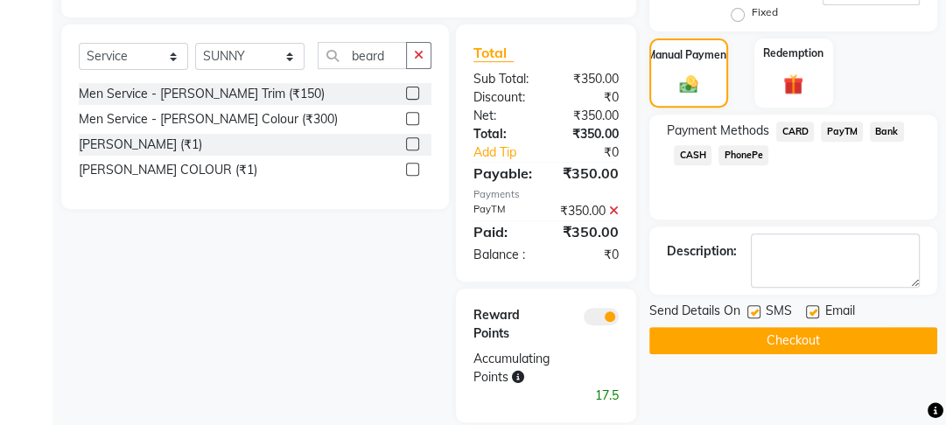
scroll to position [526, 0]
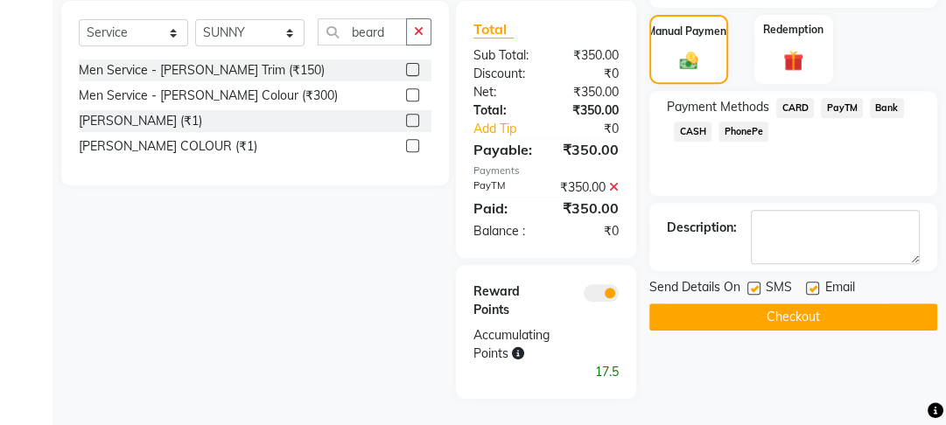
click at [814, 278] on div "Email" at bounding box center [837, 289] width 62 height 22
click at [749, 282] on label at bounding box center [753, 288] width 13 height 13
click at [749, 284] on input "checkbox" at bounding box center [752, 289] width 11 height 11
checkbox input "false"
click at [813, 282] on label at bounding box center [812, 288] width 13 height 13
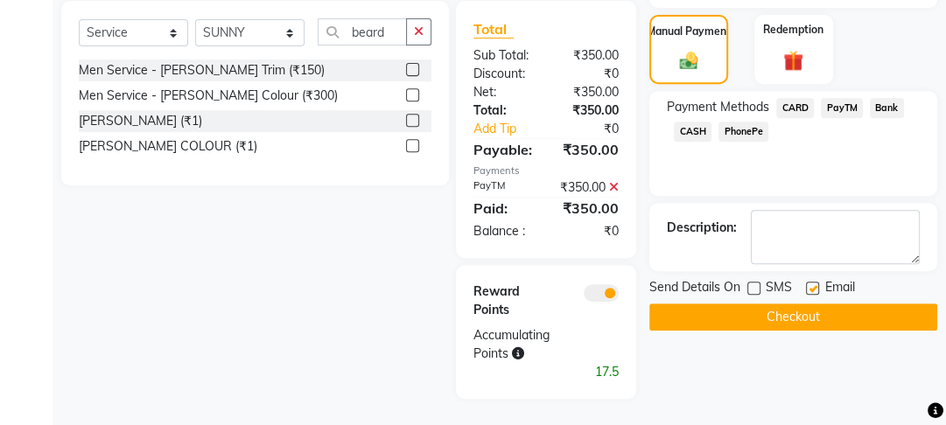
click at [813, 284] on input "checkbox" at bounding box center [811, 289] width 11 height 11
checkbox input "false"
click at [800, 307] on button "Checkout" at bounding box center [793, 317] width 288 height 27
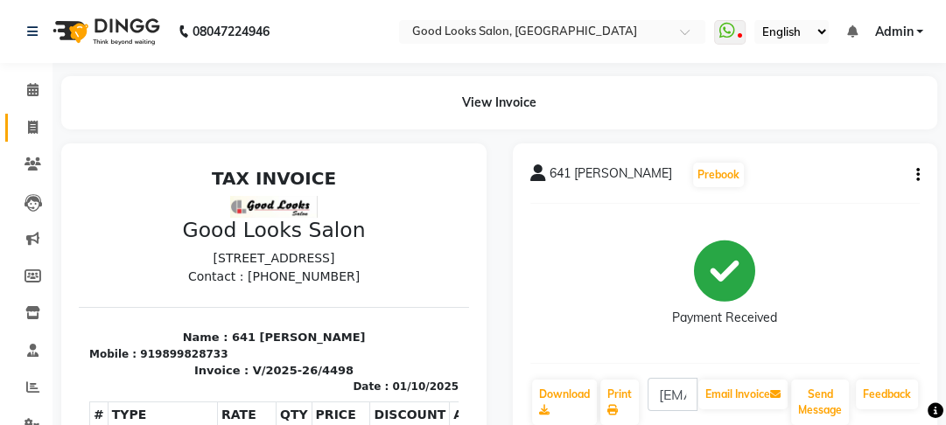
click at [18, 138] on link "Invoice" at bounding box center [26, 128] width 42 height 29
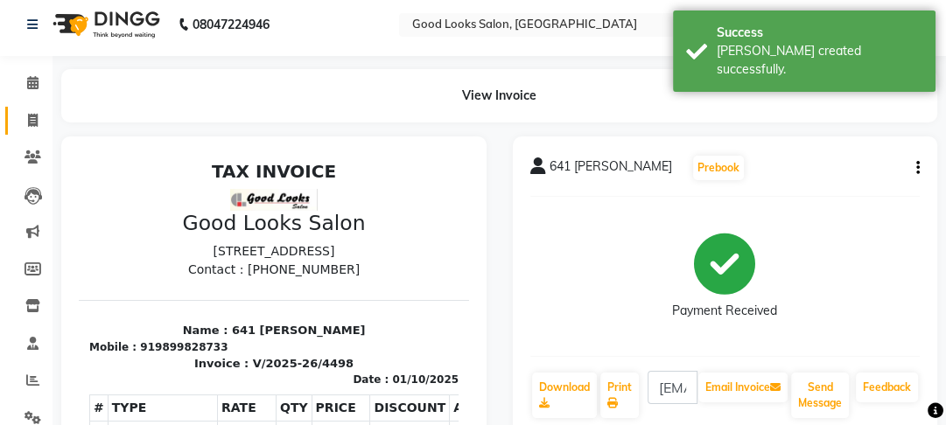
select select "4230"
select select "service"
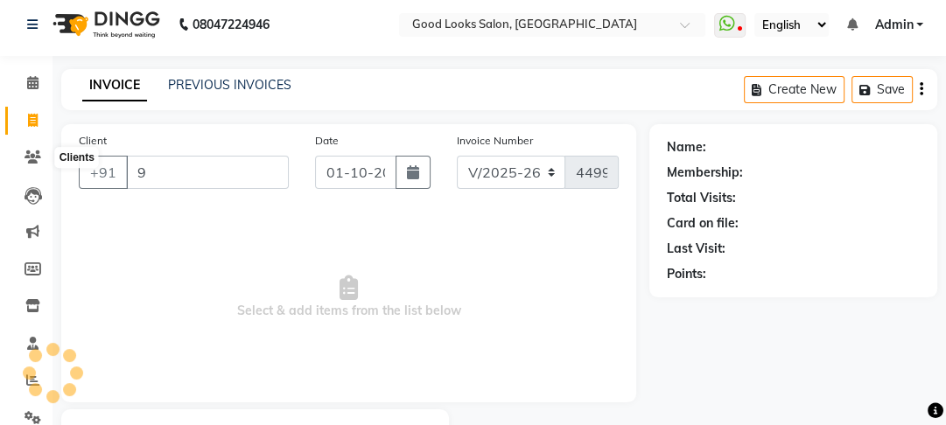
scroll to position [102, 0]
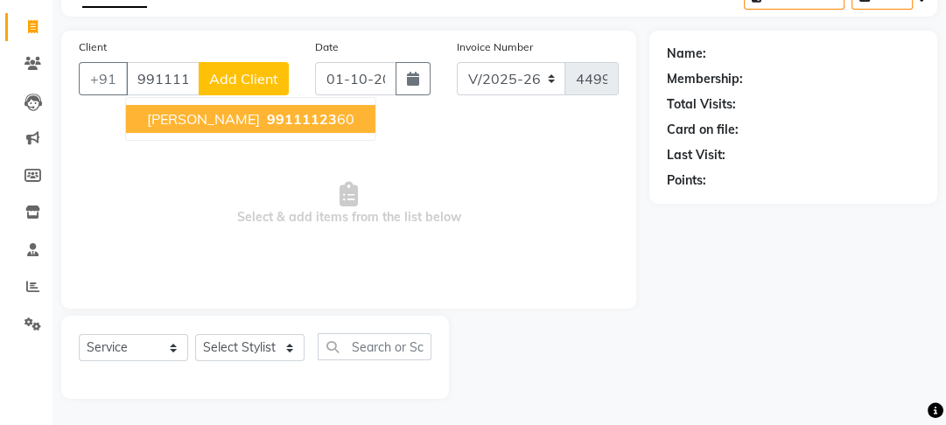
click at [235, 137] on ngb-typeahead-window "charu 99111123 60" at bounding box center [250, 119] width 251 height 44
click at [267, 126] on span "99111123" at bounding box center [302, 119] width 70 height 18
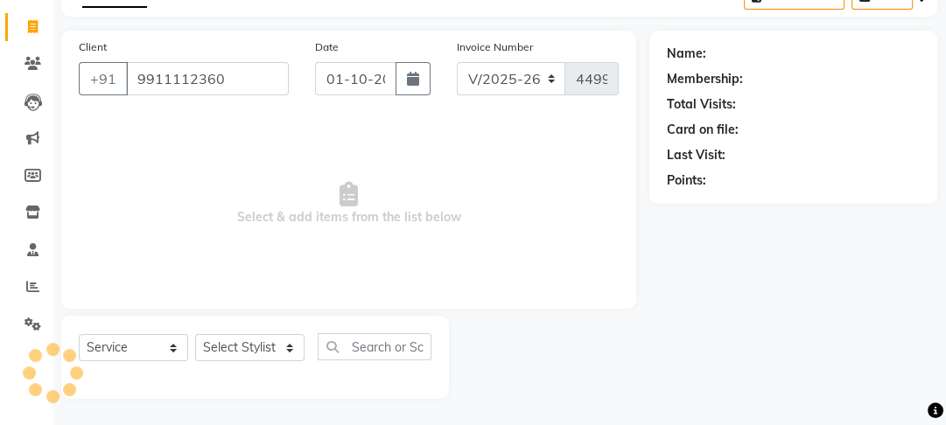
type input "9911112360"
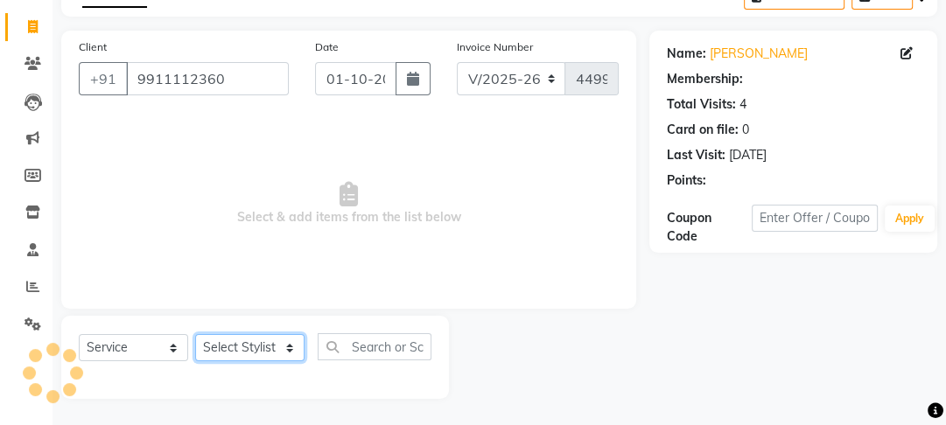
click at [238, 344] on select "Select Stylist [PERSON_NAME] Manager [PERSON_NAME] Pooja [PERSON_NAME] Raman 2 …" at bounding box center [249, 347] width 109 height 27
select select "70835"
click at [195, 334] on select "Select Stylist [PERSON_NAME] Manager [PERSON_NAME] Pooja [PERSON_NAME] Raman 2 …" at bounding box center [249, 347] width 109 height 27
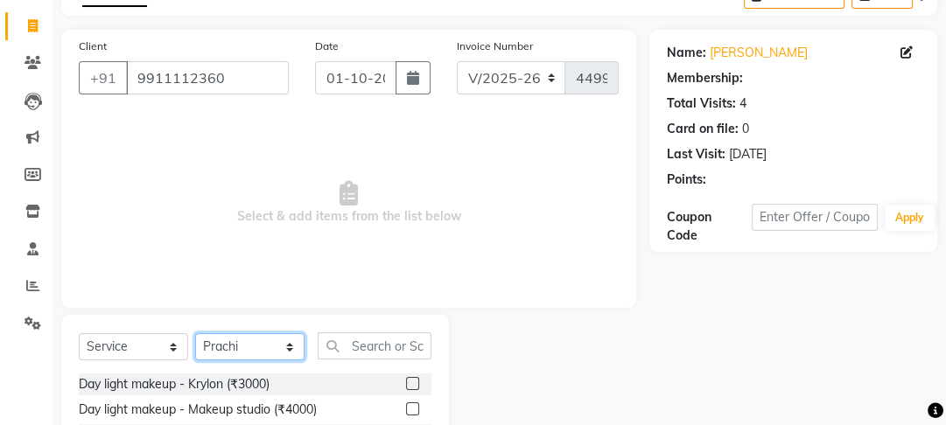
select select "1: Object"
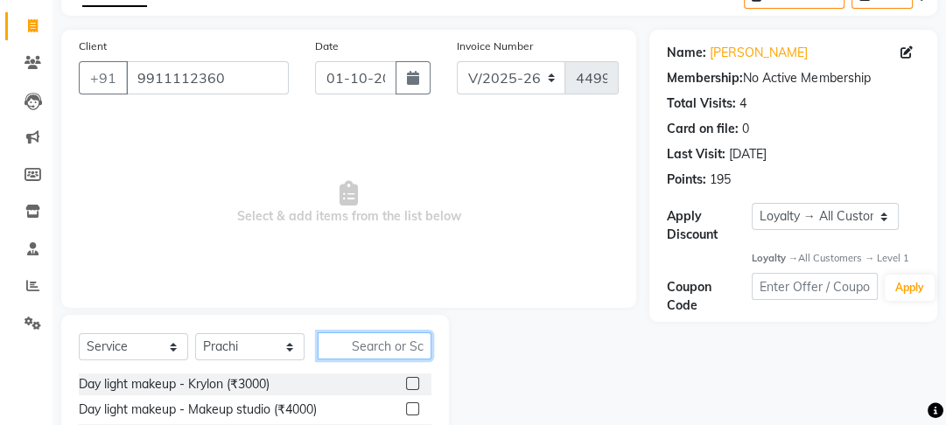
click at [358, 340] on input "text" at bounding box center [375, 346] width 114 height 27
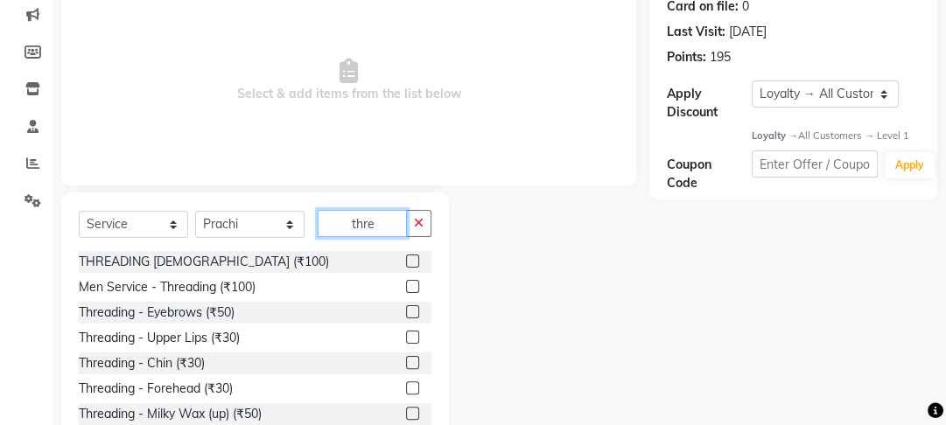
scroll to position [277, 0]
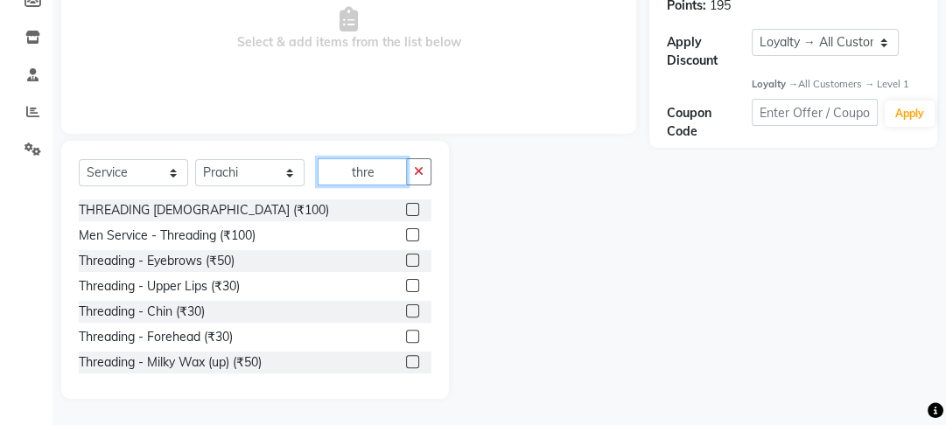
type input "thre"
click at [406, 257] on label at bounding box center [412, 260] width 13 height 13
click at [406, 257] on input "checkbox" at bounding box center [411, 261] width 11 height 11
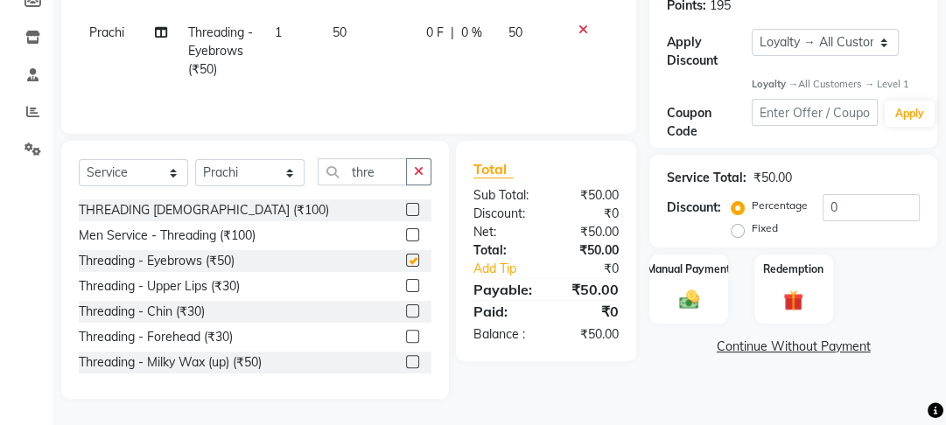
checkbox input "false"
click at [406, 340] on label at bounding box center [412, 336] width 13 height 13
click at [406, 340] on input "checkbox" at bounding box center [411, 337] width 11 height 11
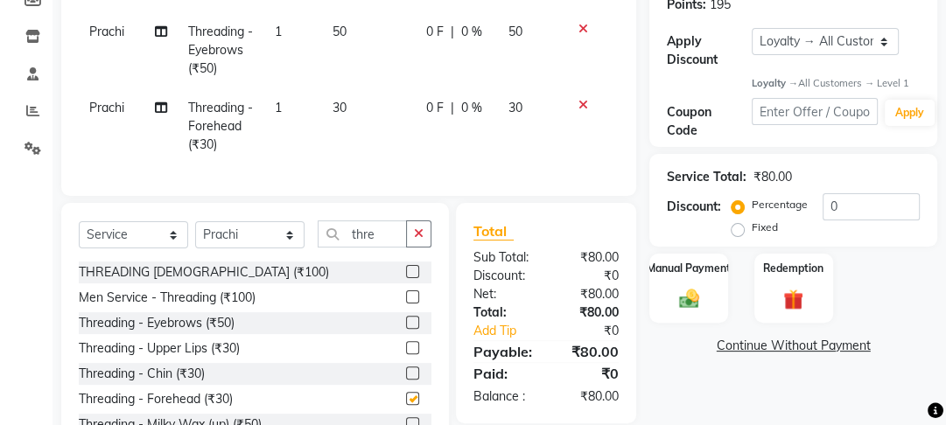
checkbox input "false"
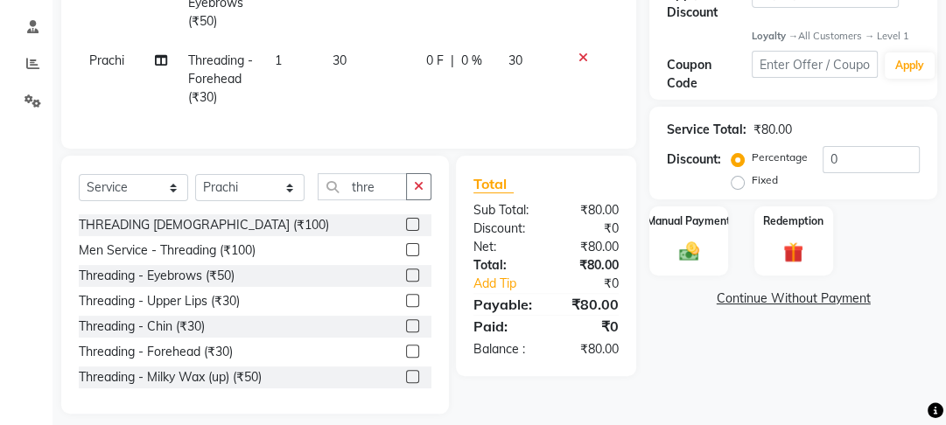
scroll to position [350, 0]
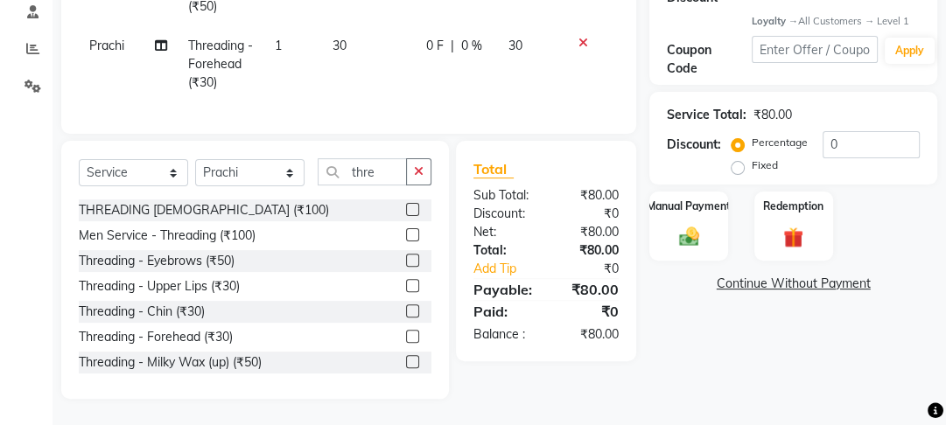
drag, startPoint x: 399, startPoint y: 366, endPoint x: 417, endPoint y: 266, distance: 101.3
click at [406, 367] on label at bounding box center [412, 361] width 13 height 13
click at [406, 367] on input "checkbox" at bounding box center [411, 362] width 11 height 11
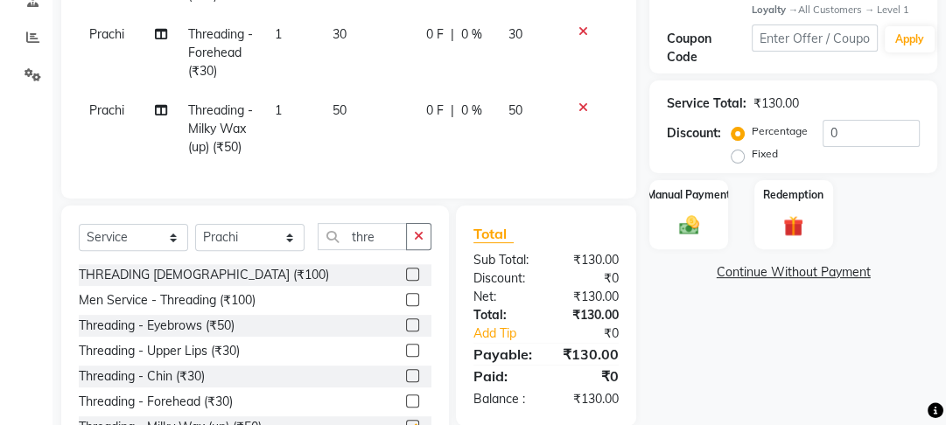
click at [434, 88] on td "0 F | 0 %" at bounding box center [457, 53] width 82 height 76
checkbox input "false"
select select "70835"
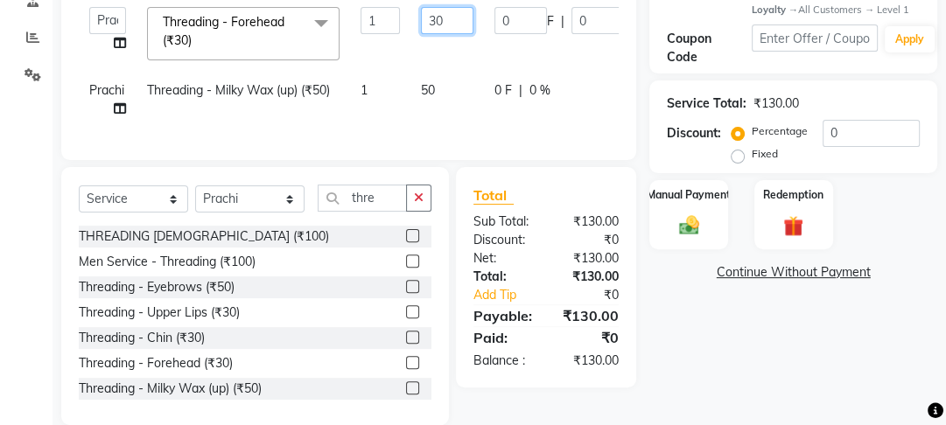
drag, startPoint x: 417, startPoint y: 21, endPoint x: 408, endPoint y: 21, distance: 9.6
click at [408, 21] on tr "Farahan Jyoti Manager Nihal Pooja Prachi Raman Raman 2 Reception Sameer SUNNY y…" at bounding box center [416, 33] width 675 height 74
type input "50"
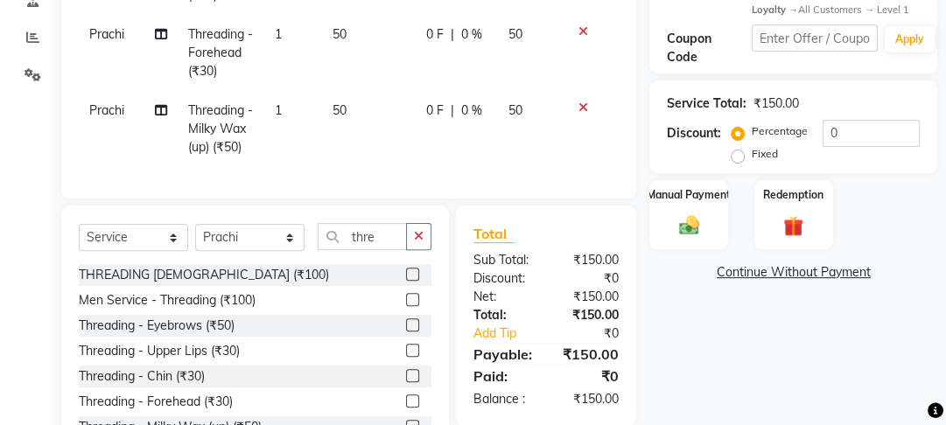
click at [413, 58] on td "50" at bounding box center [369, 53] width 94 height 76
select select "70835"
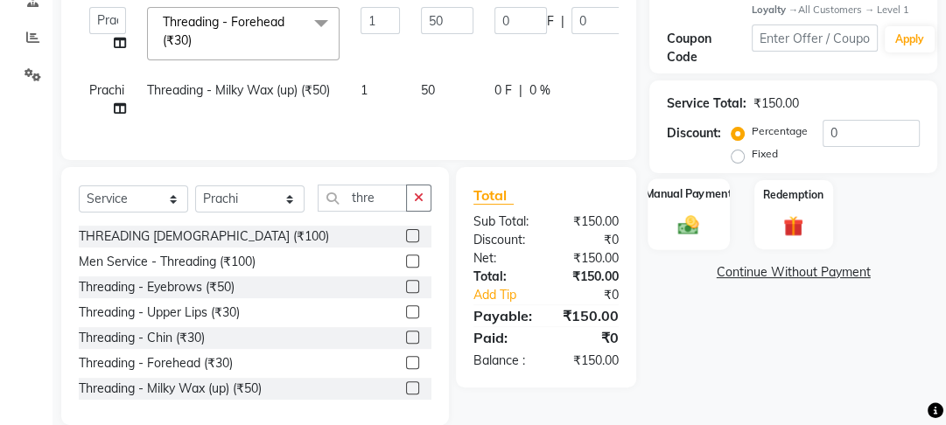
click at [696, 208] on div "Manual Payment" at bounding box center [689, 215] width 81 height 72
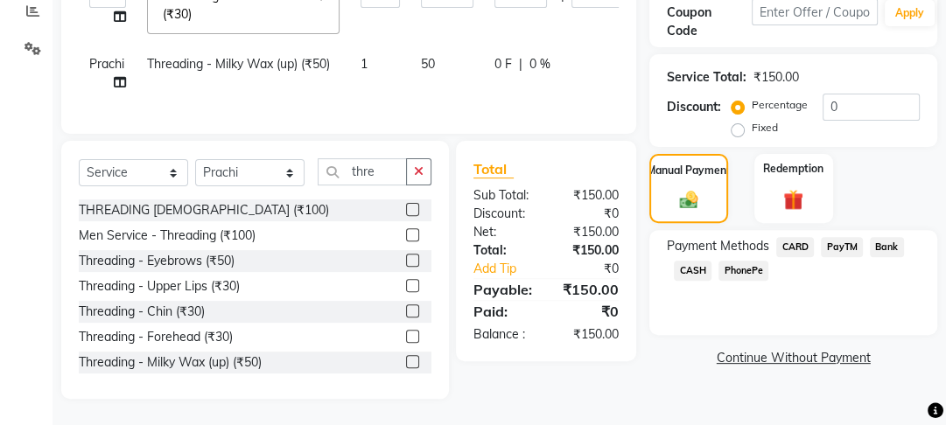
click at [824, 237] on span "PayTM" at bounding box center [842, 247] width 42 height 20
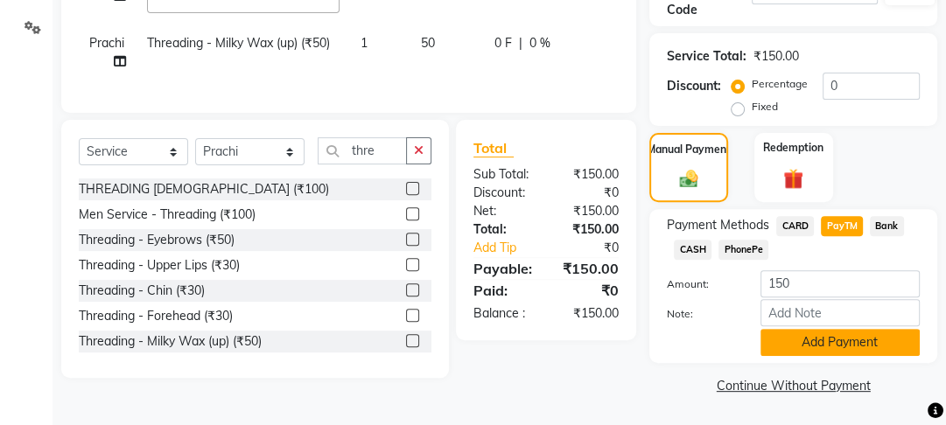
click at [802, 343] on button "Add Payment" at bounding box center [840, 342] width 159 height 27
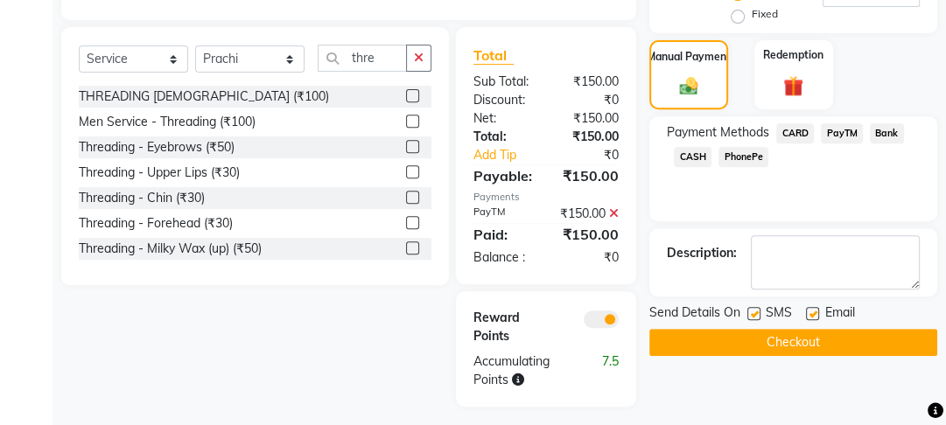
scroll to position [545, 0]
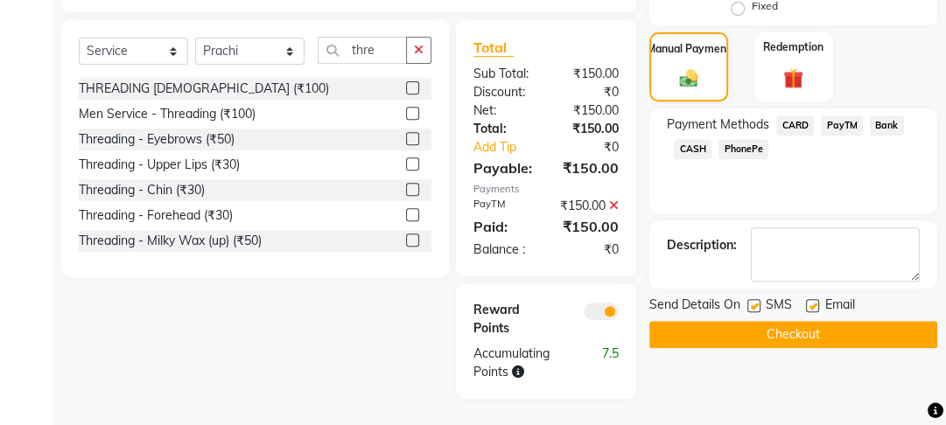
click at [809, 299] on label at bounding box center [812, 305] width 13 height 13
click at [809, 301] on input "checkbox" at bounding box center [811, 306] width 11 height 11
checkbox input "false"
click at [757, 299] on label at bounding box center [753, 305] width 13 height 13
click at [757, 301] on input "checkbox" at bounding box center [752, 306] width 11 height 11
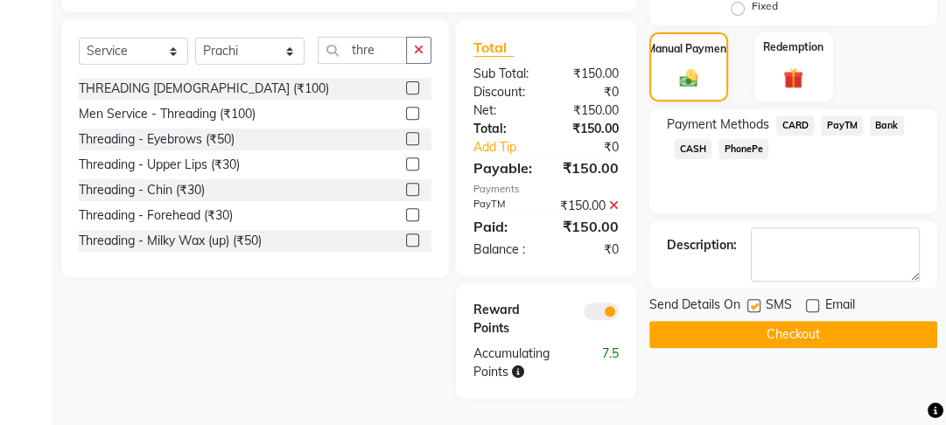
checkbox input "false"
click at [766, 321] on button "Checkout" at bounding box center [793, 334] width 288 height 27
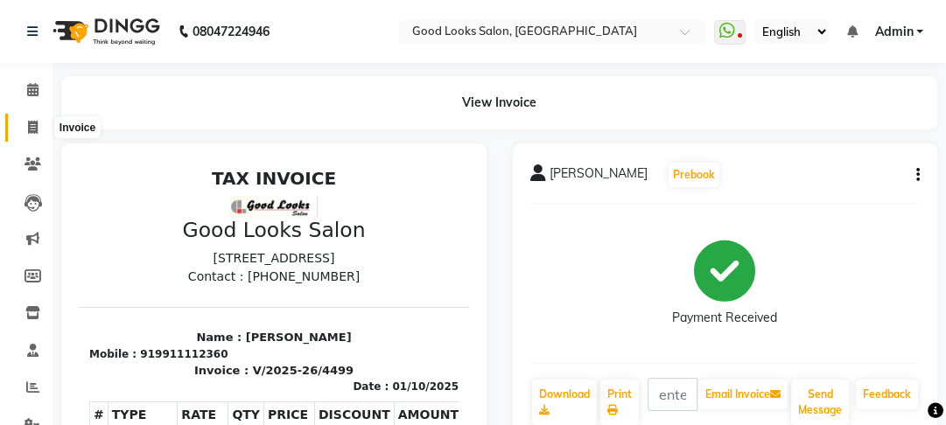
click at [21, 121] on span at bounding box center [33, 128] width 31 height 20
select select "4230"
select select "service"
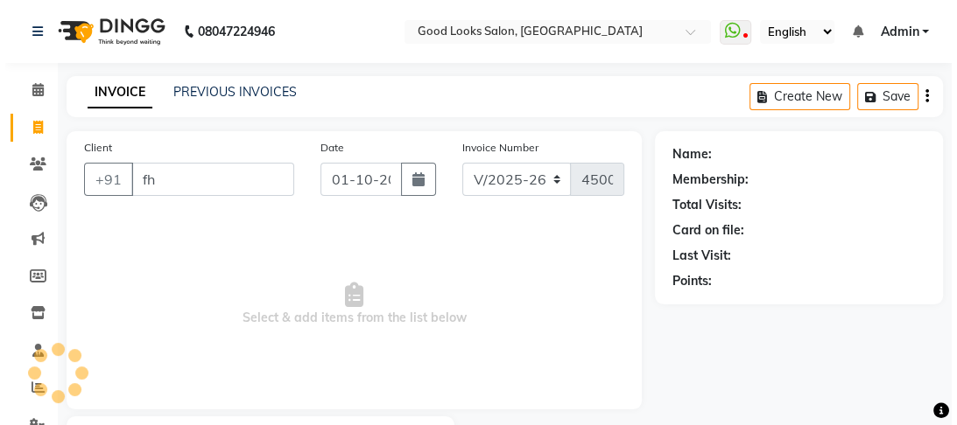
scroll to position [102, 0]
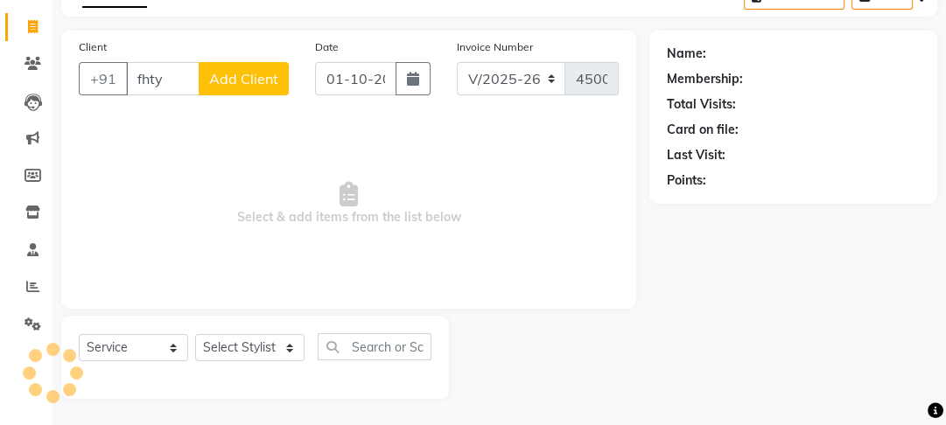
type input "fhty"
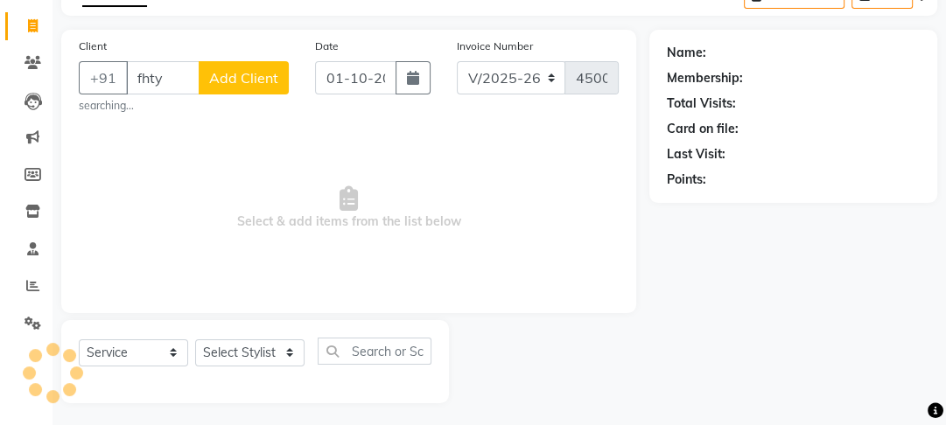
click at [252, 81] on span "Add Client" at bounding box center [243, 78] width 69 height 18
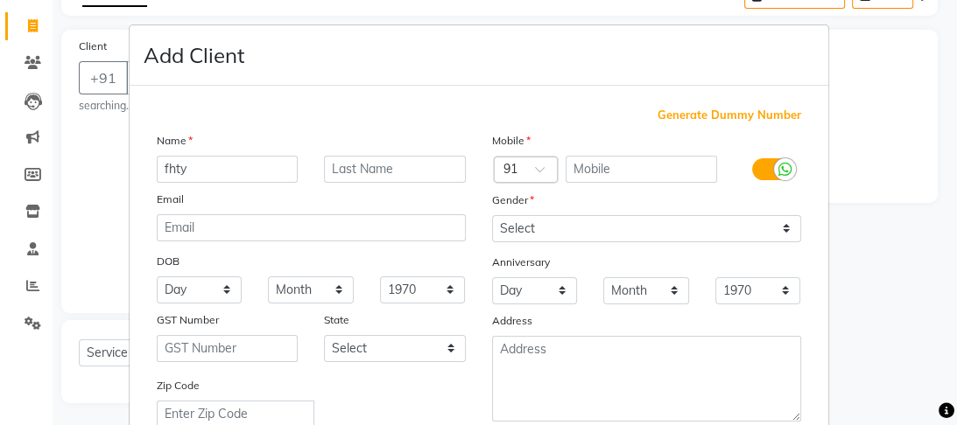
click at [690, 113] on span "Generate Dummy Number" at bounding box center [729, 116] width 144 height 18
type input "1174800001151"
checkbox input "false"
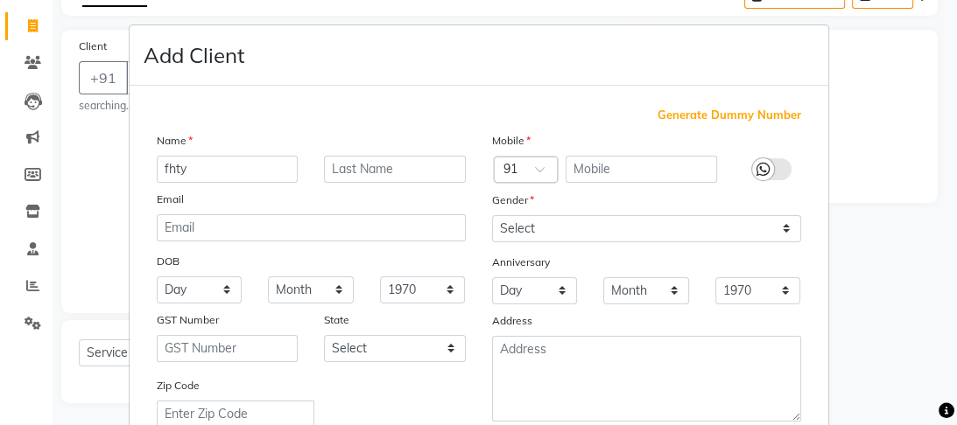
checkbox input "false"
drag, startPoint x: 690, startPoint y: 201, endPoint x: 688, endPoint y: 226, distance: 24.6
click at [690, 221] on div "Mobile Country Code × 91 1174800001151 Gender Select Male Female Other Prefer N…" at bounding box center [646, 308] width 335 height 355
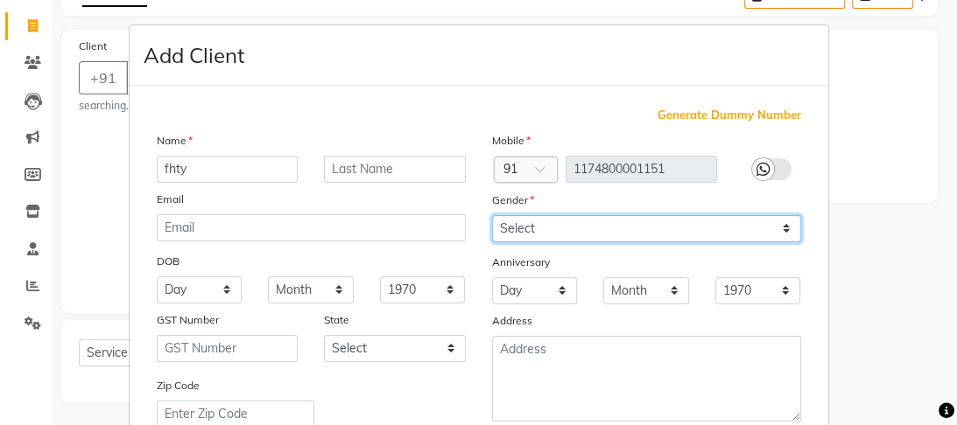
drag, startPoint x: 688, startPoint y: 226, endPoint x: 669, endPoint y: 263, distance: 42.3
click at [669, 263] on div "Mobile Country Code × 91 1174800001151 Gender Select Male Female Other Prefer N…" at bounding box center [646, 308] width 335 height 355
select select "female"
click at [492, 216] on select "Select Male Female Other Prefer Not To Say" at bounding box center [646, 228] width 309 height 27
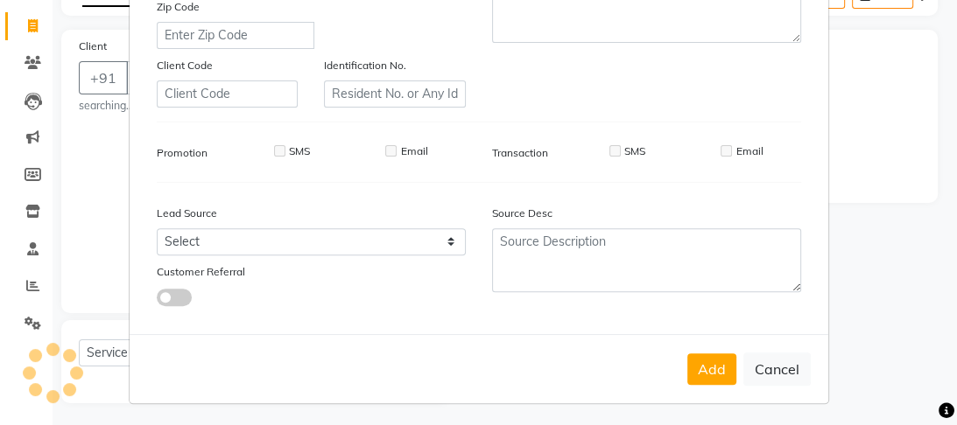
scroll to position [391, 0]
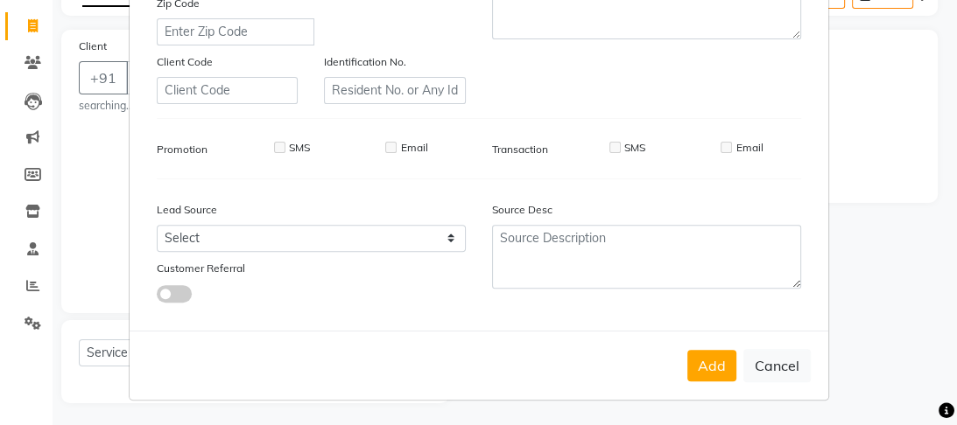
click at [718, 382] on button "Add" at bounding box center [711, 366] width 49 height 32
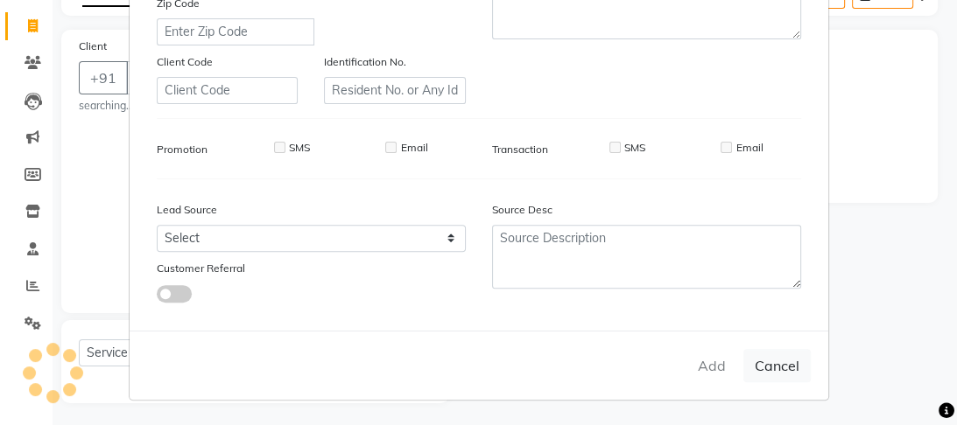
scroll to position [0, 0]
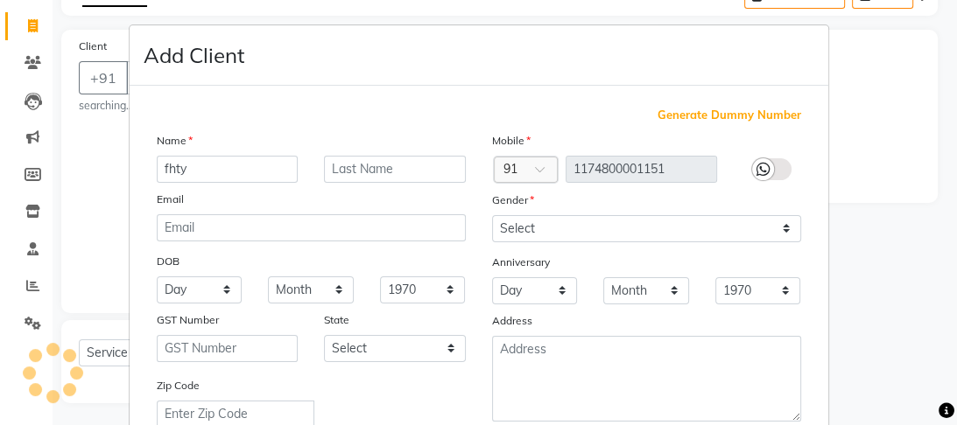
type input "1174800001151"
select select
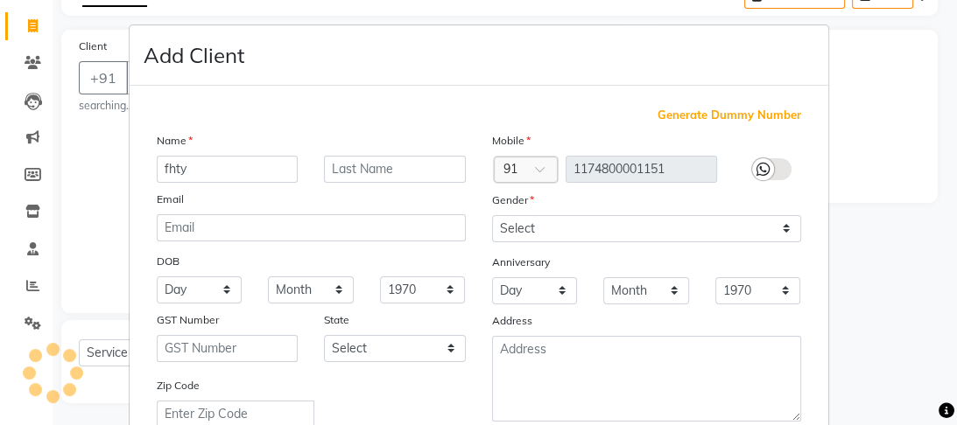
select select
checkbox input "false"
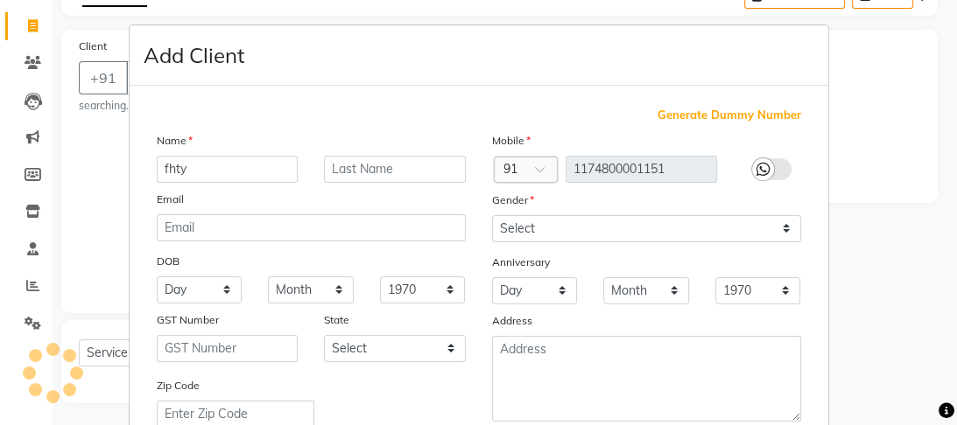
checkbox input "false"
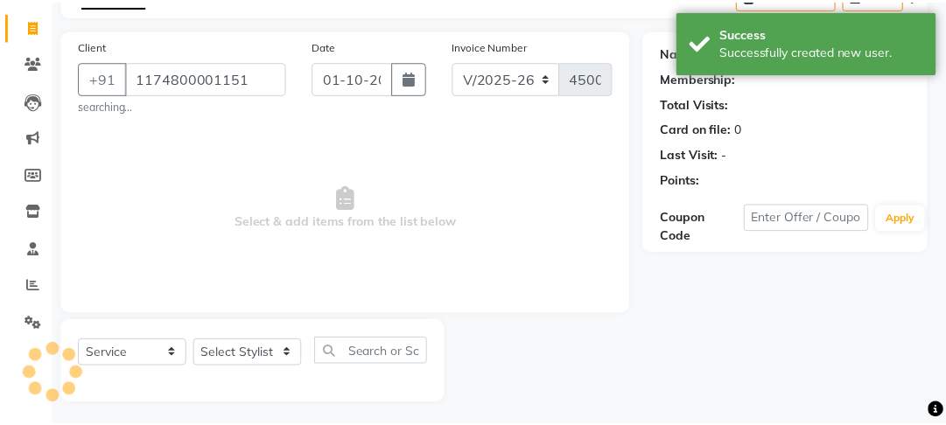
scroll to position [391, 0]
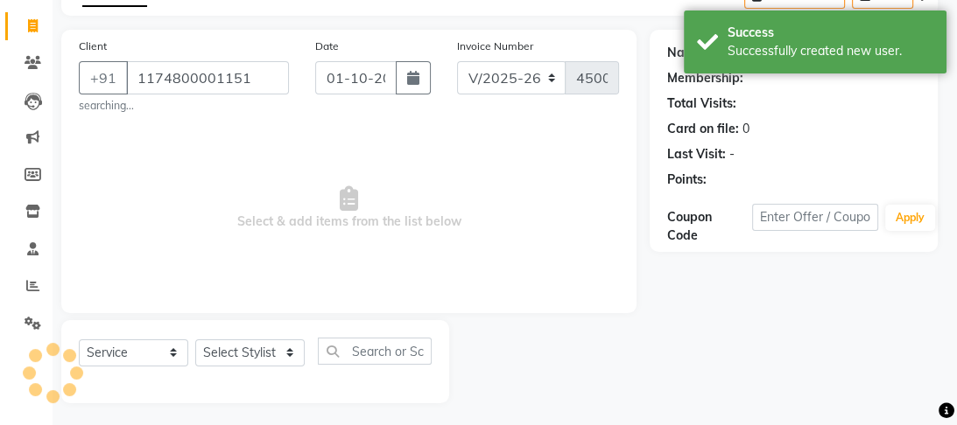
select select "1: Object"
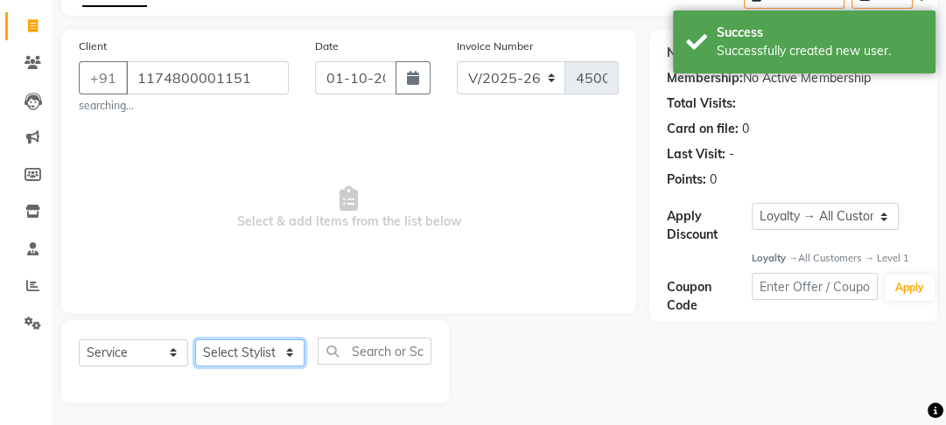
click at [261, 358] on select "Select Stylist [PERSON_NAME] Manager [PERSON_NAME] Pooja [PERSON_NAME] Raman 2 …" at bounding box center [249, 353] width 109 height 27
select select "70835"
click at [195, 340] on select "Select Stylist [PERSON_NAME] Manager [PERSON_NAME] Pooja [PERSON_NAME] Raman 2 …" at bounding box center [249, 353] width 109 height 27
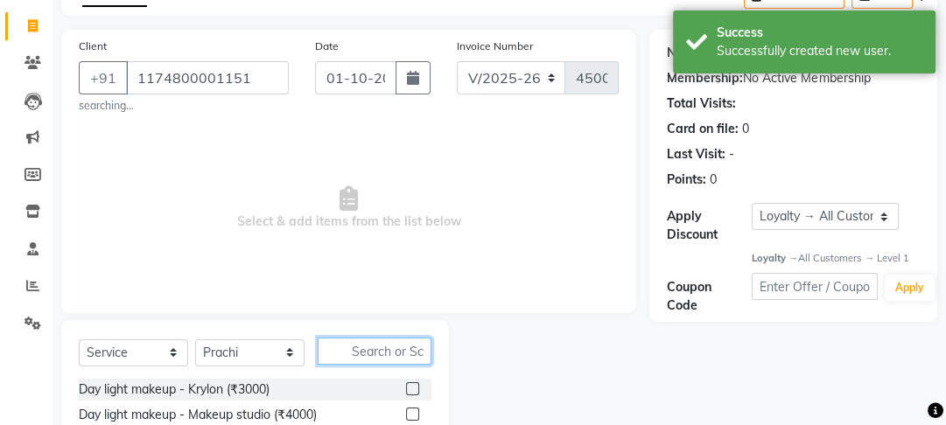
click at [385, 342] on input "text" at bounding box center [375, 351] width 114 height 27
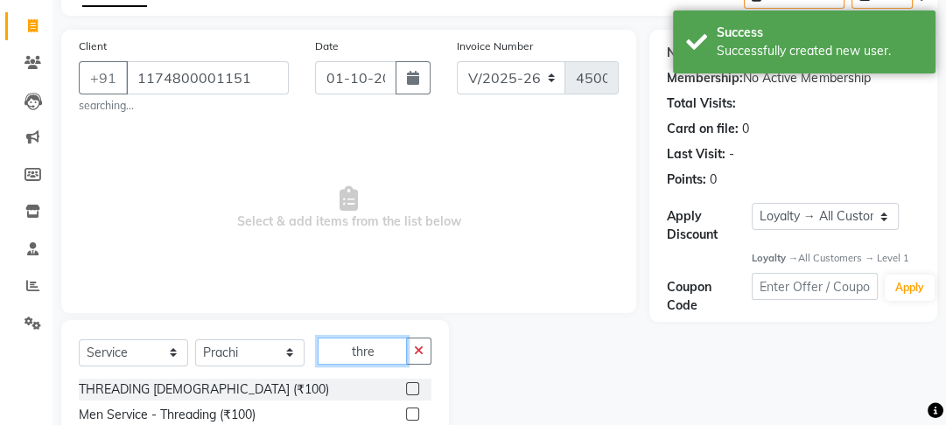
scroll to position [282, 0]
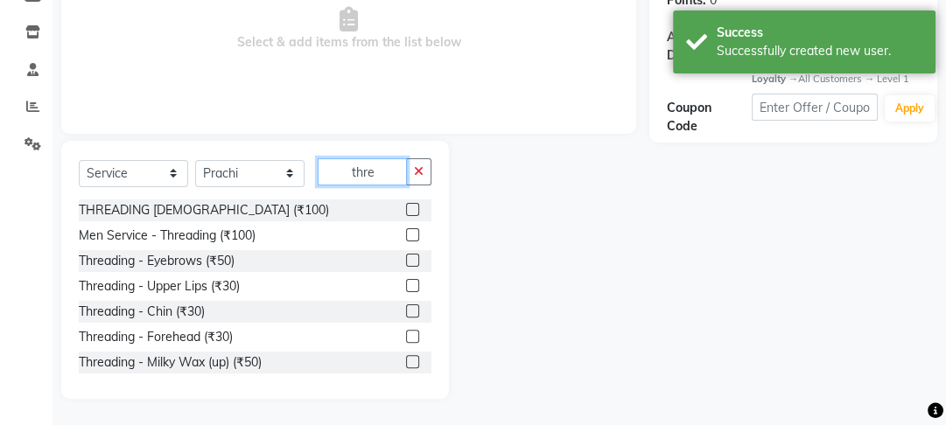
type input "thre"
click at [406, 265] on label at bounding box center [412, 260] width 13 height 13
click at [406, 265] on input "checkbox" at bounding box center [411, 261] width 11 height 11
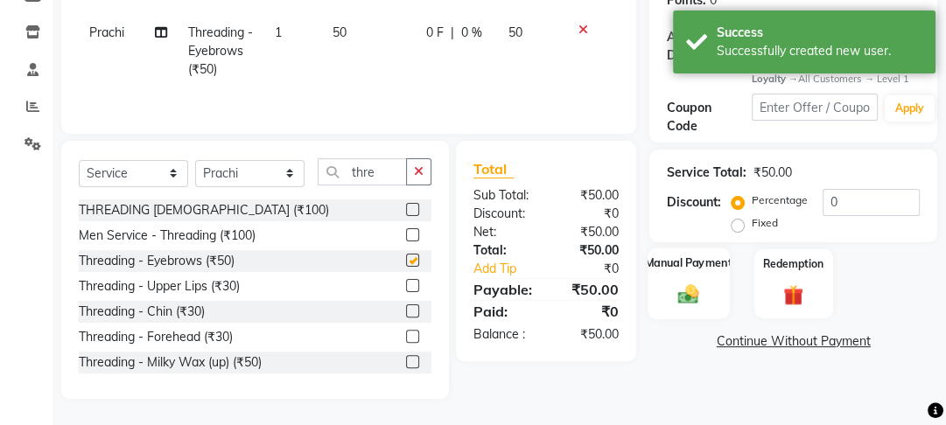
checkbox input "false"
click at [679, 263] on label "Manual Payment" at bounding box center [689, 264] width 88 height 17
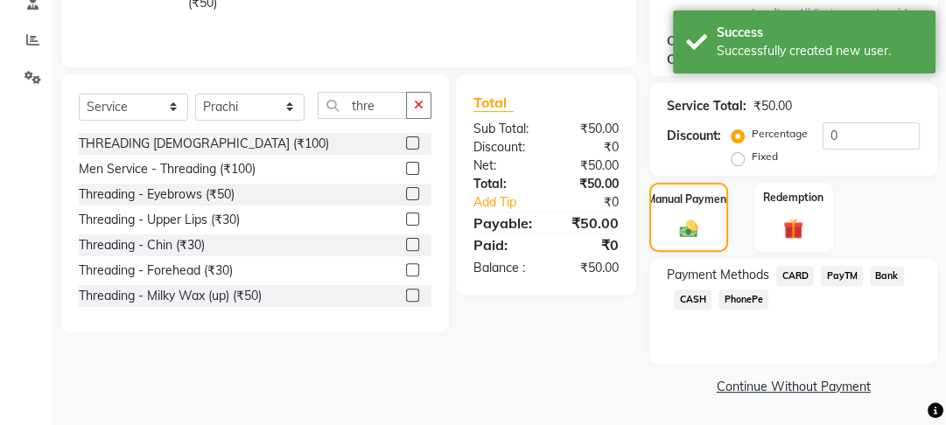
click at [695, 300] on span "CASH" at bounding box center [693, 300] width 38 height 20
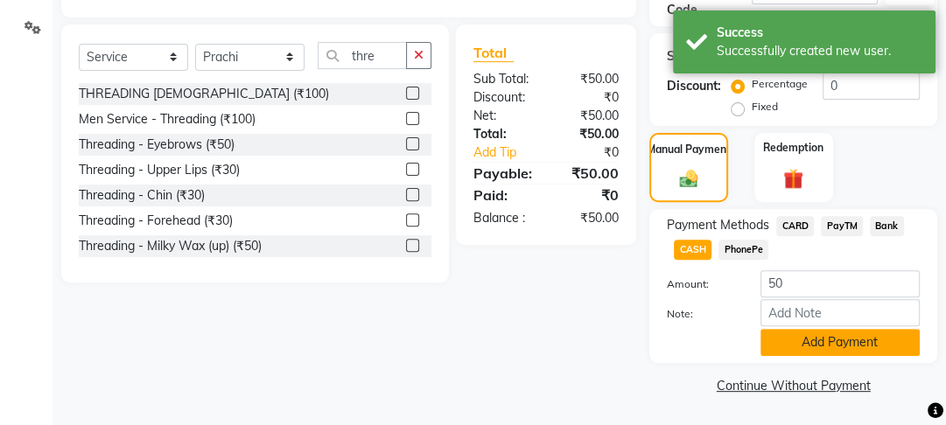
click at [825, 332] on button "Add Payment" at bounding box center [840, 342] width 159 height 27
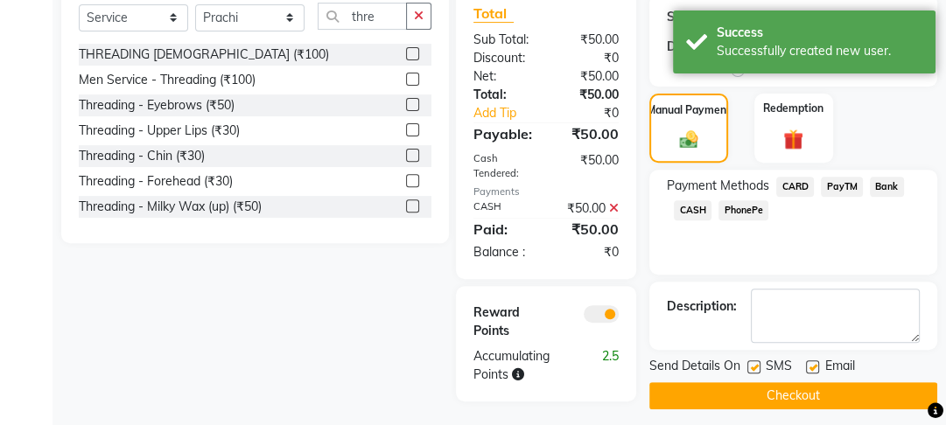
scroll to position [458, 0]
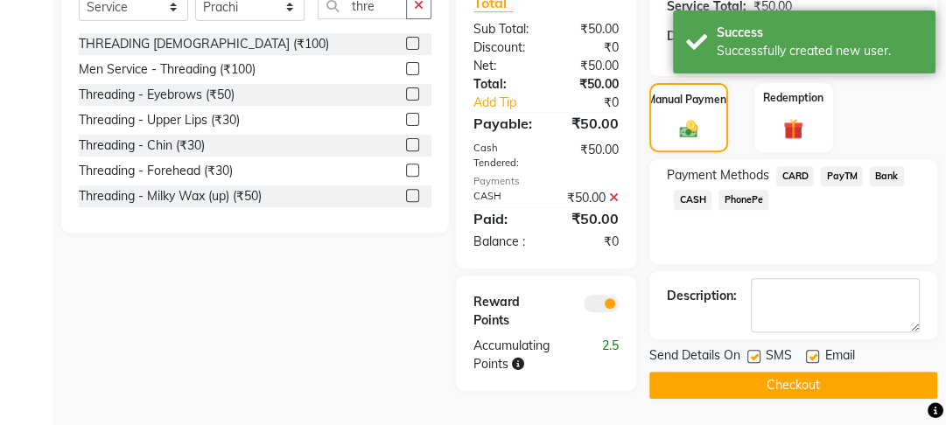
drag, startPoint x: 802, startPoint y: 356, endPoint x: 795, endPoint y: 366, distance: 11.9
click at [796, 364] on div "Send Details On SMS Email Checkout" at bounding box center [793, 373] width 288 height 53
click at [788, 373] on button "Checkout" at bounding box center [793, 385] width 288 height 27
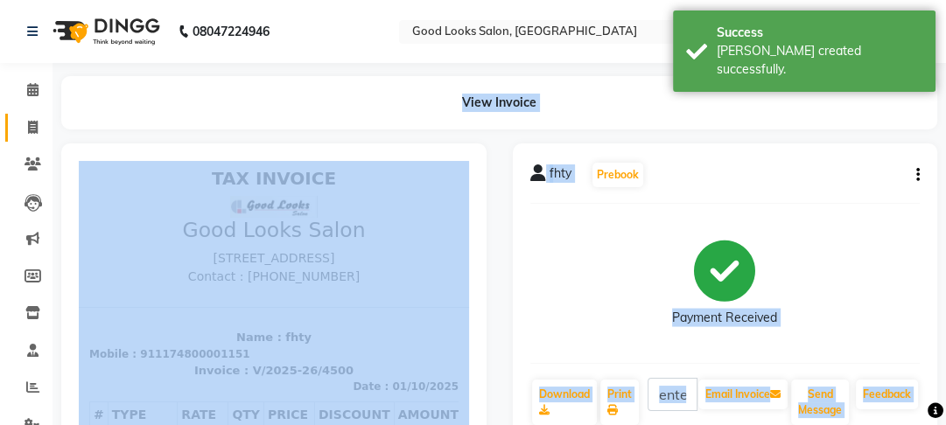
click at [16, 133] on link "Invoice" at bounding box center [26, 128] width 42 height 29
select select "service"
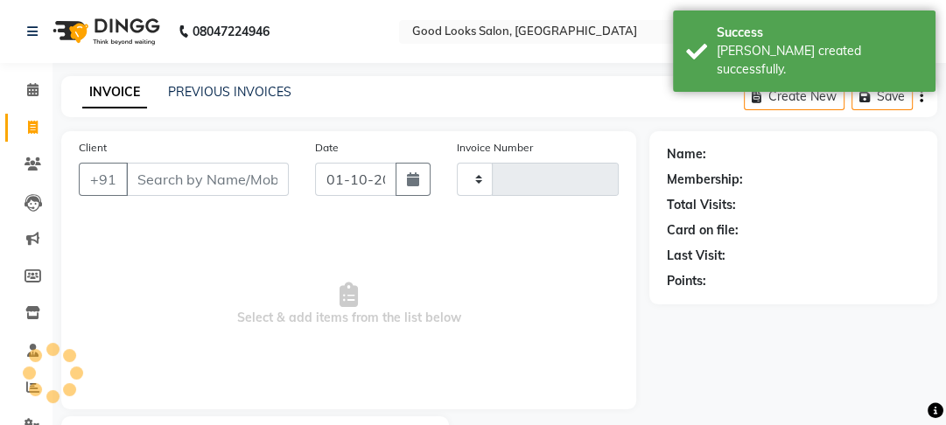
scroll to position [102, 0]
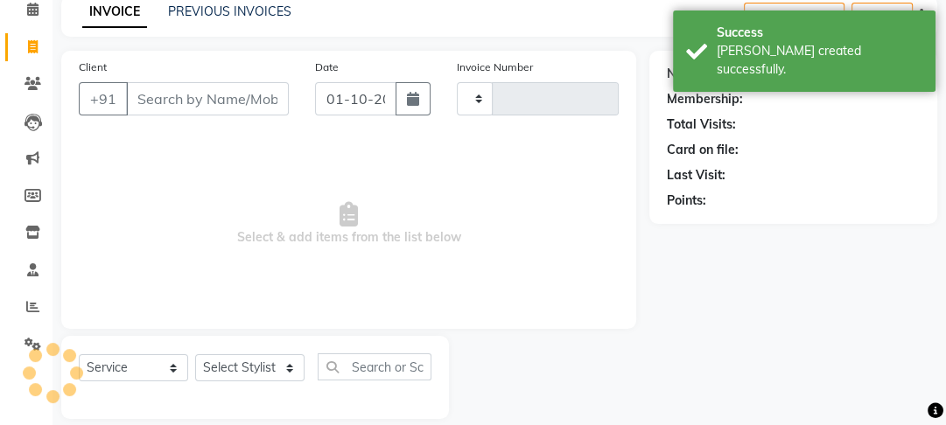
type input "4501"
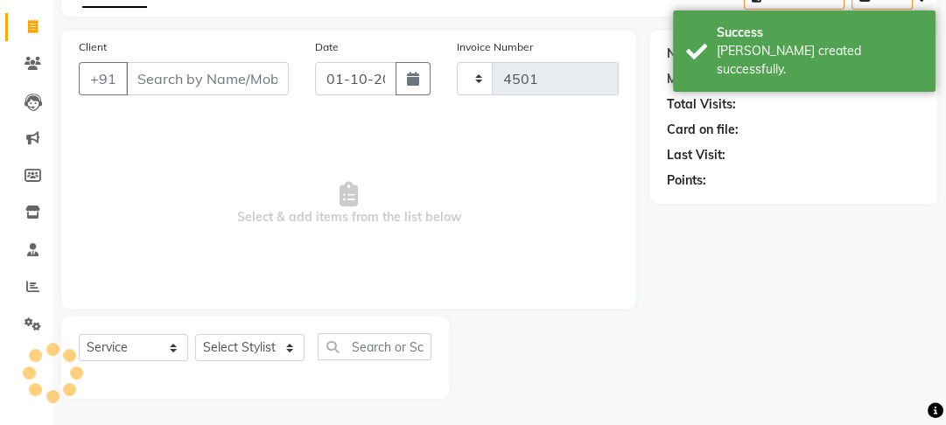
select select "4230"
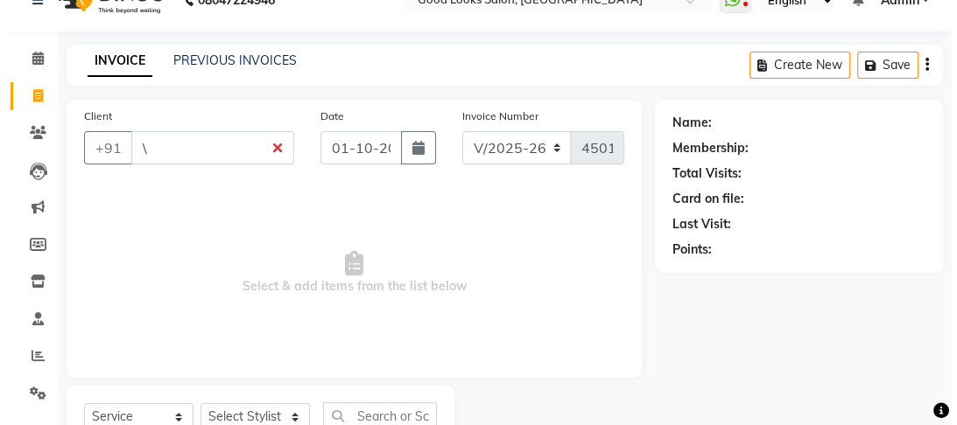
scroll to position [0, 0]
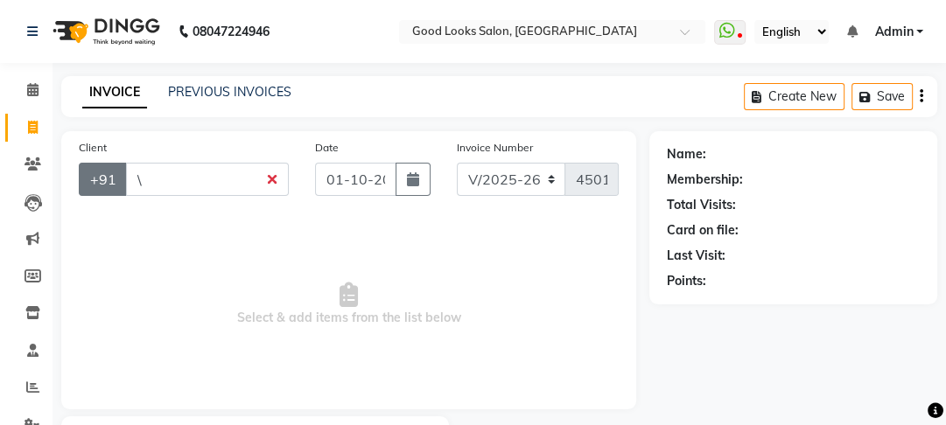
drag, startPoint x: 161, startPoint y: 182, endPoint x: 116, endPoint y: 186, distance: 44.8
click at [116, 186] on div "+91 \" at bounding box center [184, 179] width 210 height 33
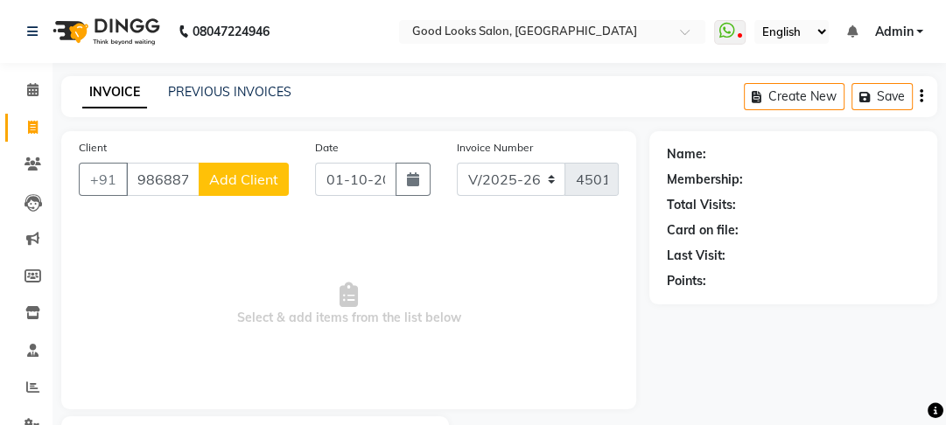
type input "98688788"
click at [251, 197] on div "Client +91 98688788 Add Client" at bounding box center [184, 174] width 236 height 72
click at [254, 179] on span "Add Client" at bounding box center [243, 180] width 69 height 18
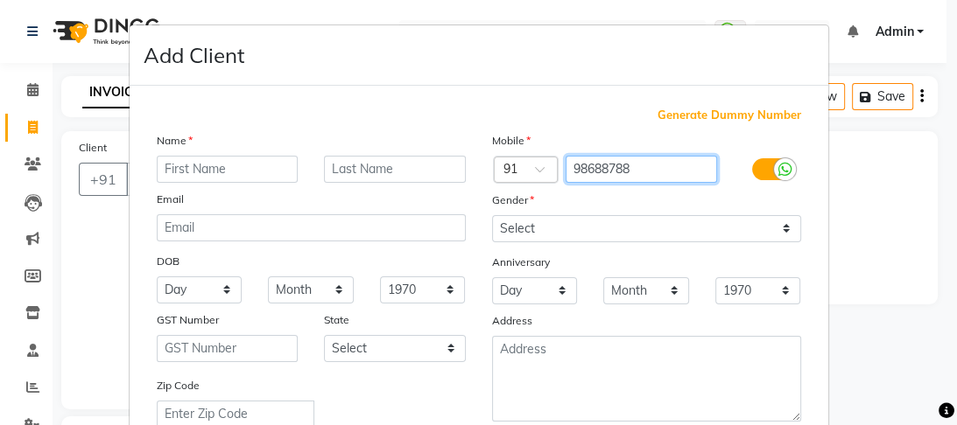
click at [647, 178] on input "98688788" at bounding box center [640, 169] width 151 height 27
type input "9868878865"
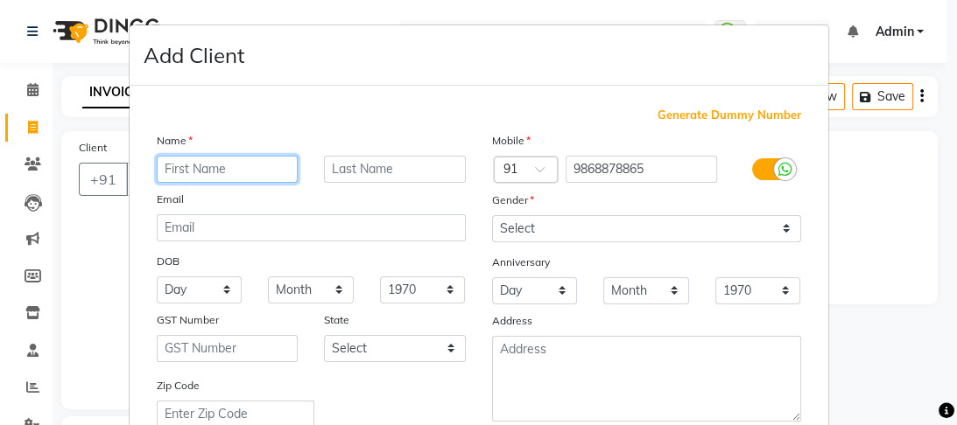
click at [211, 172] on input "text" at bounding box center [228, 169] width 142 height 27
type input "[PERSON_NAME]"
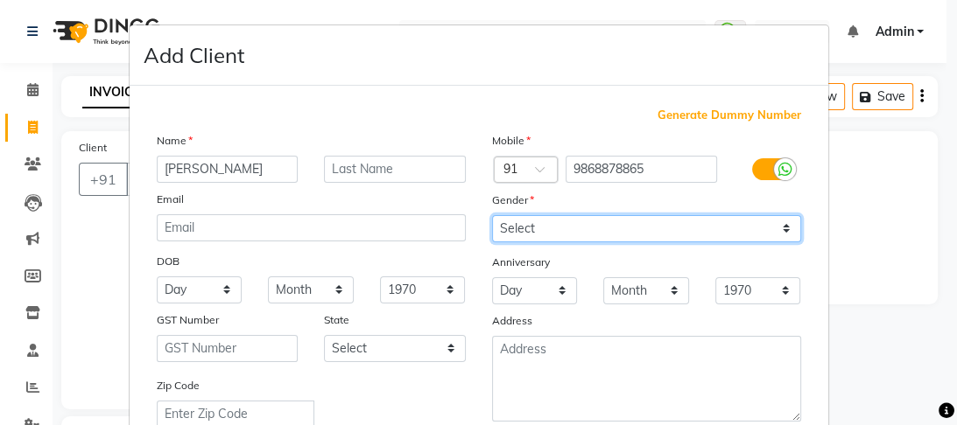
click at [564, 228] on select "Select Male Female Other Prefer Not To Say" at bounding box center [646, 228] width 309 height 27
select select "male"
click at [492, 216] on select "Select Male Female Other Prefer Not To Say" at bounding box center [646, 228] width 309 height 27
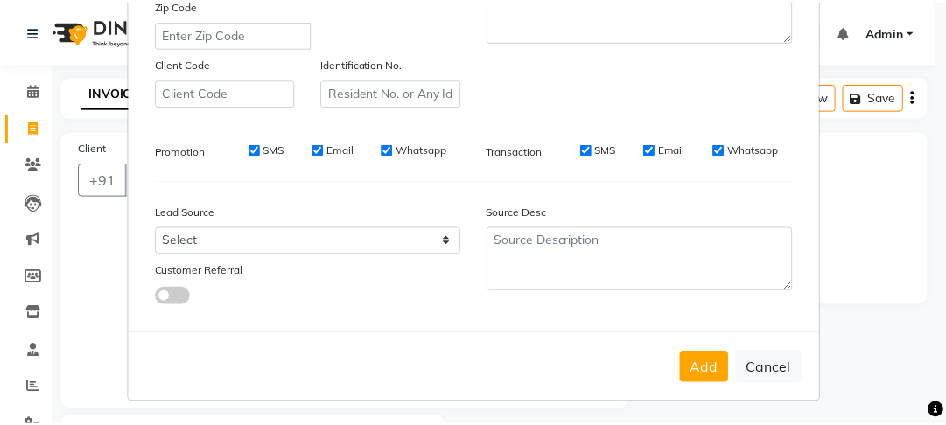
scroll to position [391, 0]
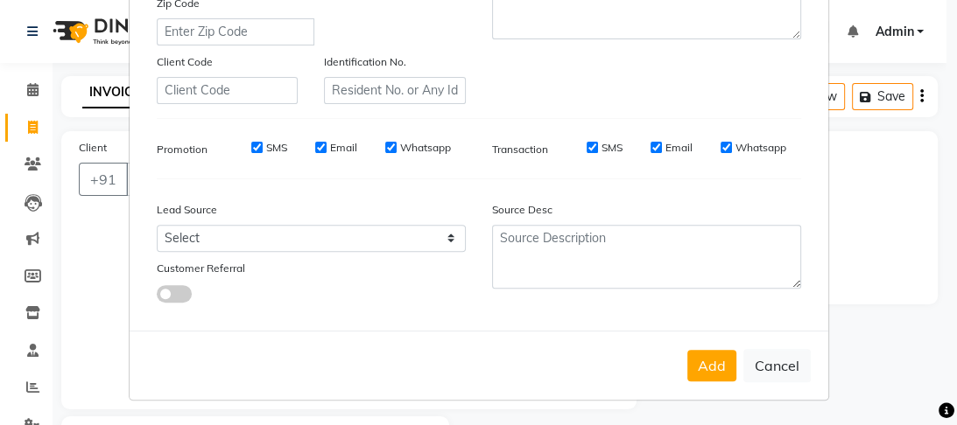
click at [693, 353] on button "Add" at bounding box center [711, 366] width 49 height 32
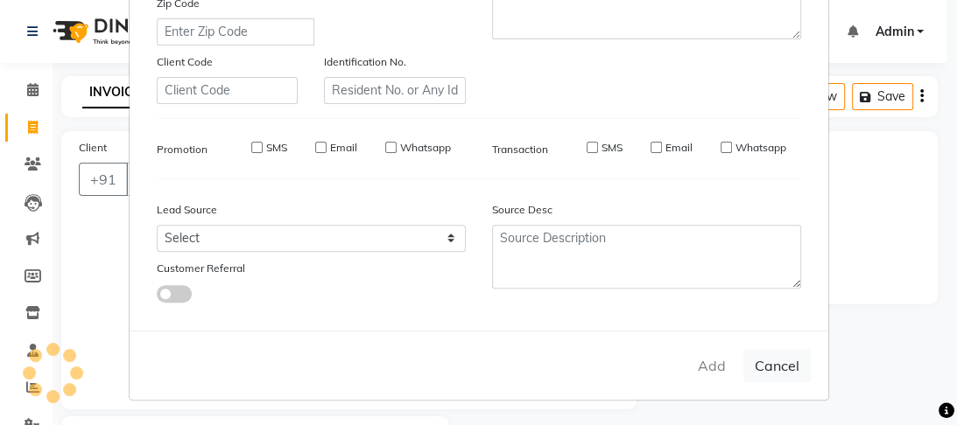
type input "9868878865"
select select
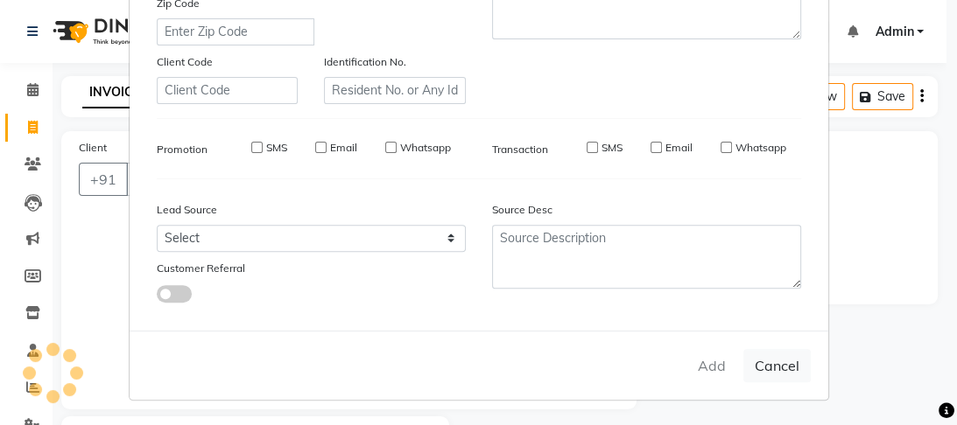
select select
checkbox input "false"
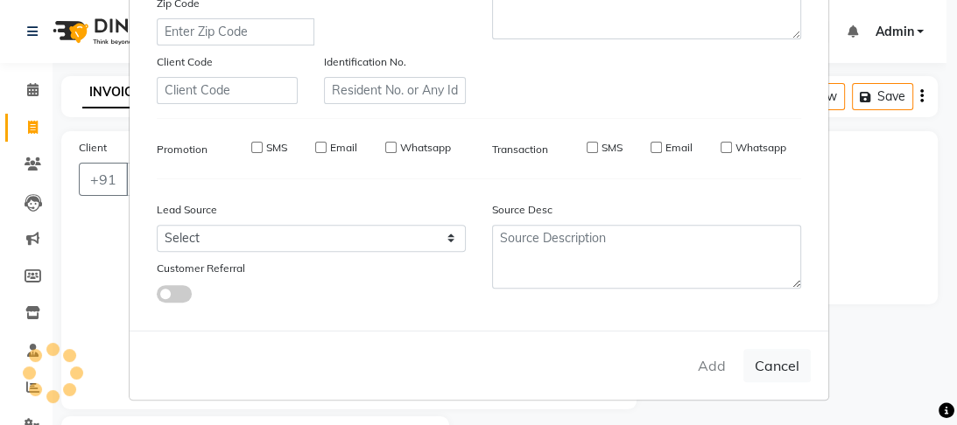
checkbox input "false"
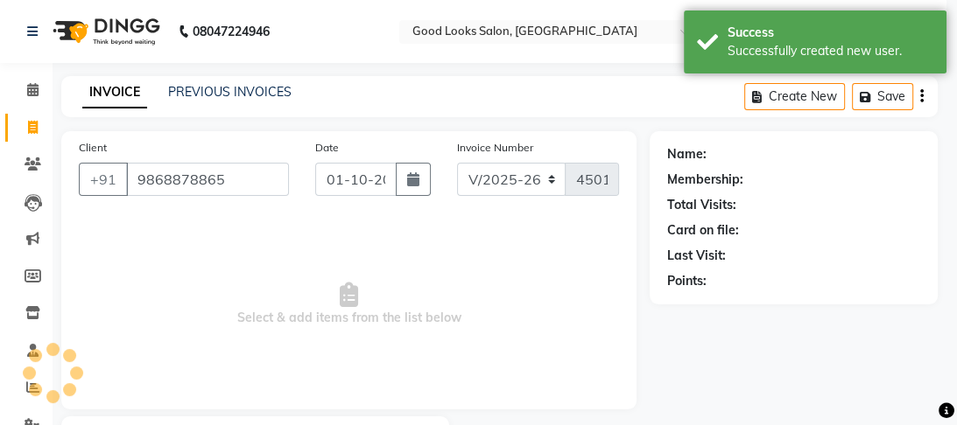
select select "1: Object"
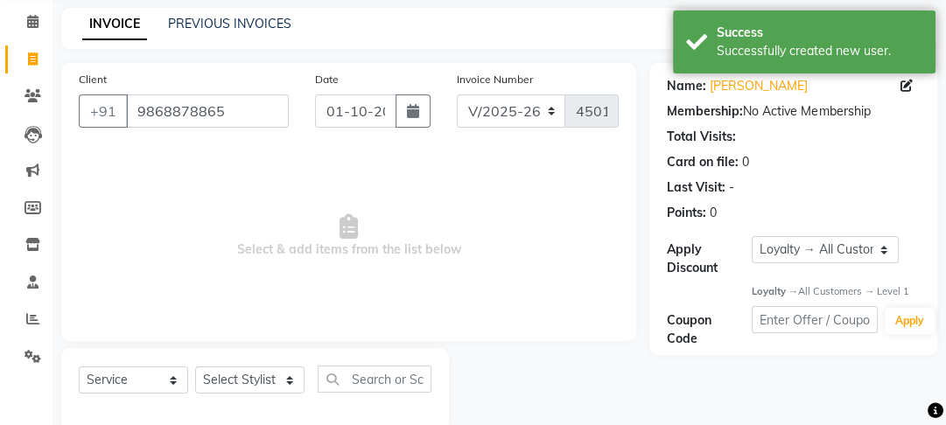
scroll to position [102, 0]
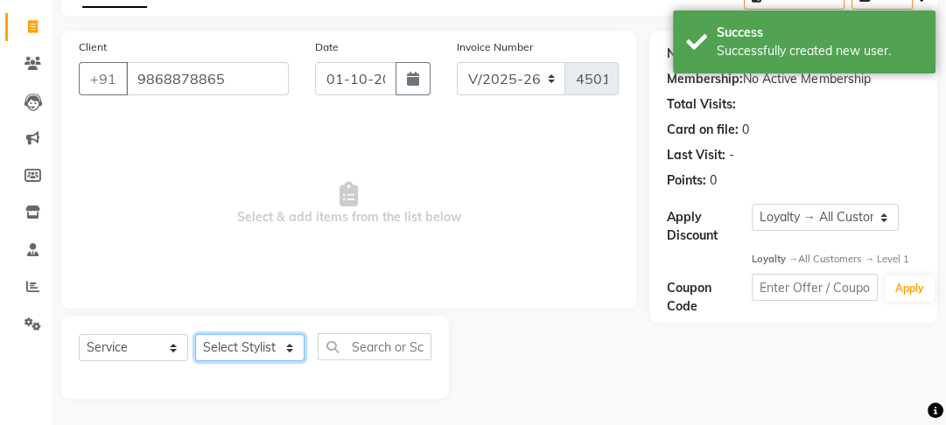
click at [228, 347] on select "Select Stylist [PERSON_NAME] Manager [PERSON_NAME] Pooja [PERSON_NAME] Raman 2 …" at bounding box center [249, 347] width 109 height 27
drag, startPoint x: 253, startPoint y: 351, endPoint x: 253, endPoint y: 335, distance: 15.8
click at [253, 351] on select "Select Stylist [PERSON_NAME] Manager [PERSON_NAME] Pooja [PERSON_NAME] Raman 2 …" at bounding box center [249, 347] width 109 height 27
select select "43944"
click at [195, 334] on select "Select Stylist [PERSON_NAME] Manager [PERSON_NAME] Pooja [PERSON_NAME] Raman 2 …" at bounding box center [249, 347] width 109 height 27
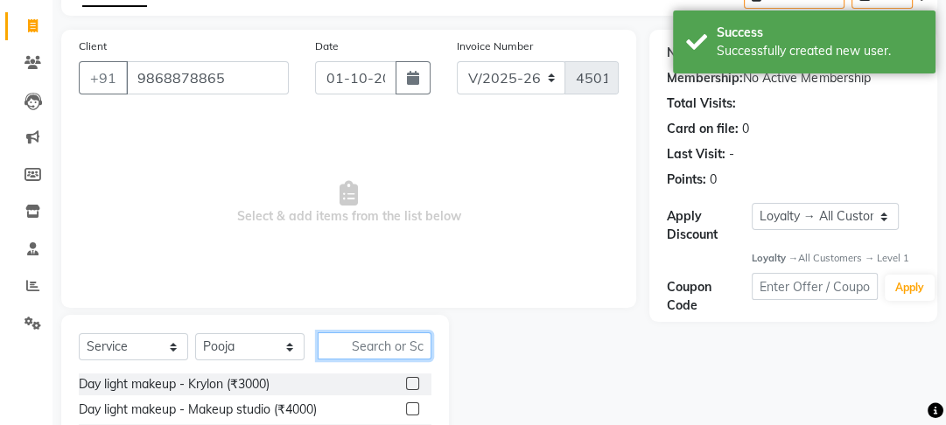
click at [392, 354] on input "text" at bounding box center [375, 346] width 114 height 27
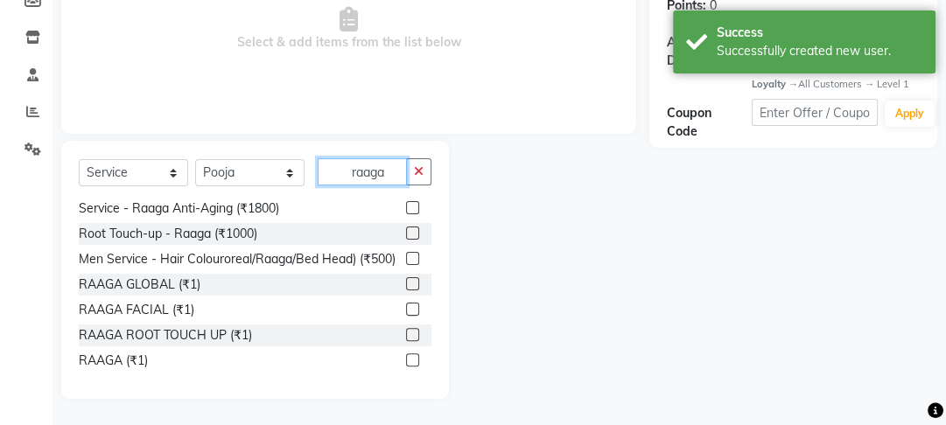
scroll to position [221, 0]
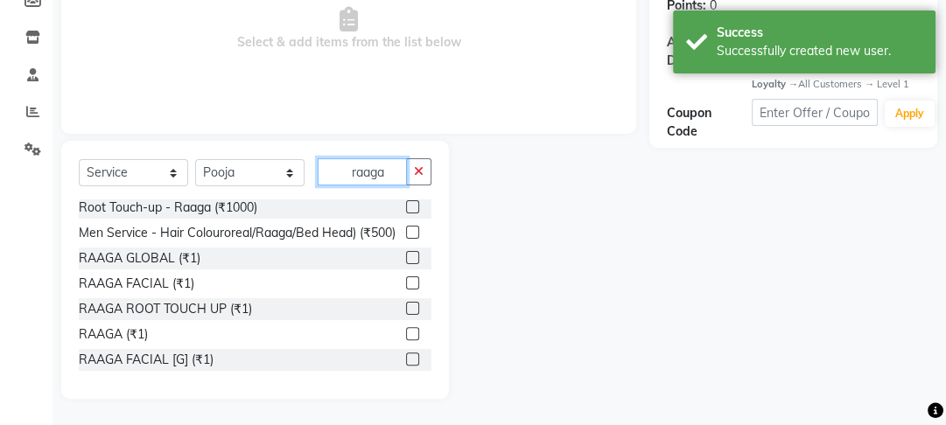
type input "raaga"
click at [406, 342] on div at bounding box center [411, 336] width 11 height 18
click at [406, 330] on label at bounding box center [412, 333] width 13 height 13
click at [406, 330] on input "checkbox" at bounding box center [411, 334] width 11 height 11
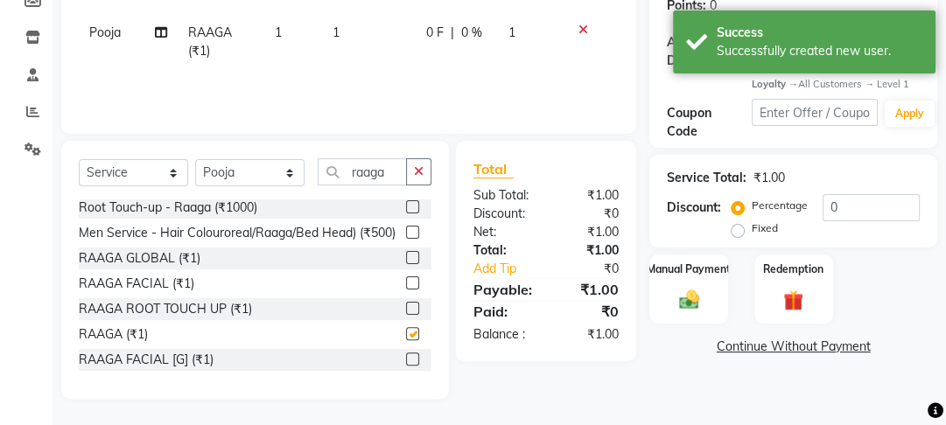
checkbox input "false"
click at [415, 74] on div "Services Stylist Service Qty Price Disc Total Action Pooja RAAGA (₹1) 1 1 0 F |…" at bounding box center [349, 28] width 540 height 175
click at [403, 43] on td "1" at bounding box center [369, 42] width 94 height 58
select select "43944"
click at [410, 35] on td "1" at bounding box center [447, 46] width 74 height 67
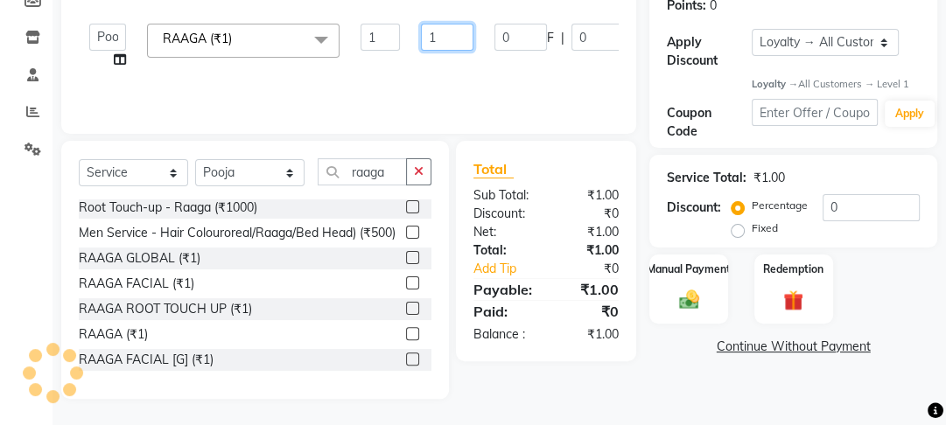
click at [446, 25] on input "1" at bounding box center [447, 37] width 53 height 27
type input "1300"
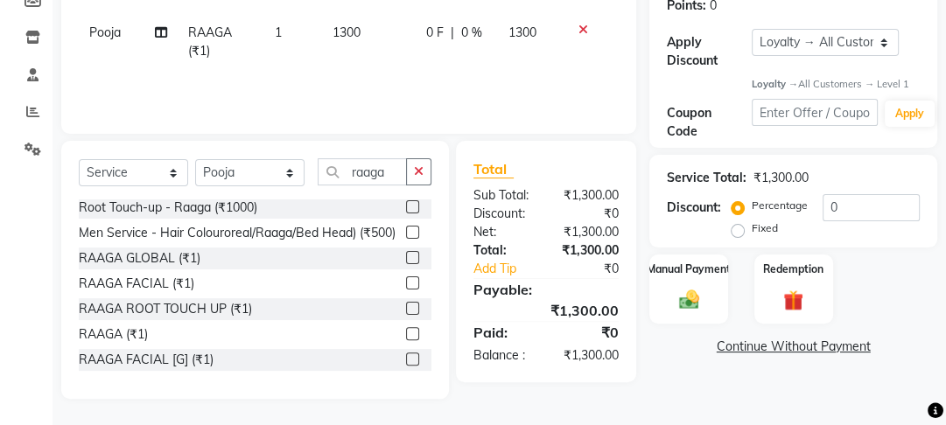
click at [451, 70] on div "Services Stylist Service Qty Price Disc Total Action Pooja RAAGA (₹1) 1 1300 0 …" at bounding box center [349, 28] width 540 height 175
click at [689, 302] on img at bounding box center [689, 300] width 34 height 24
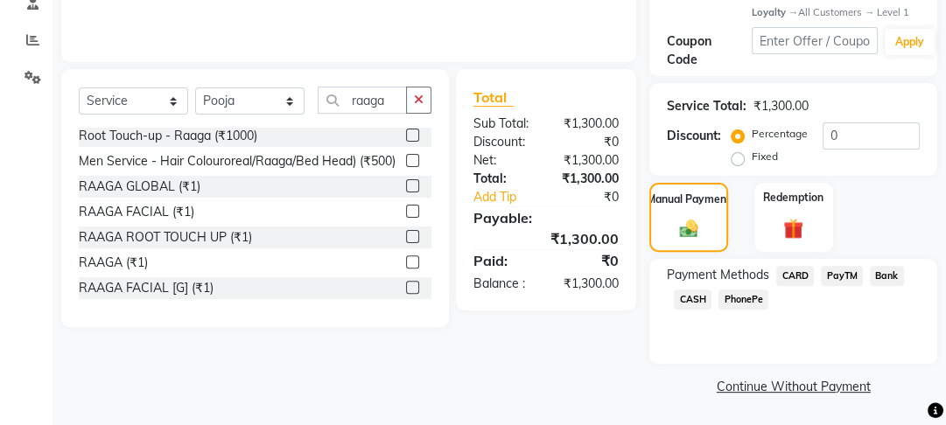
click at [821, 266] on span "PayTM" at bounding box center [842, 276] width 42 height 20
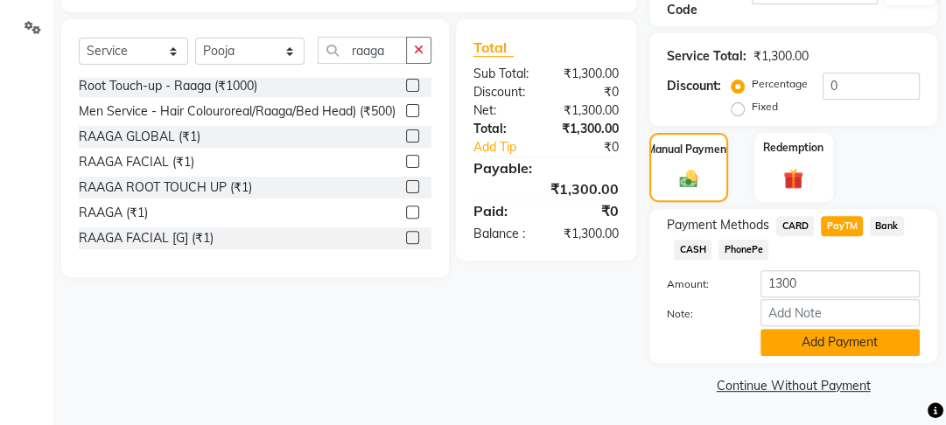
click at [816, 345] on button "Add Payment" at bounding box center [840, 342] width 159 height 27
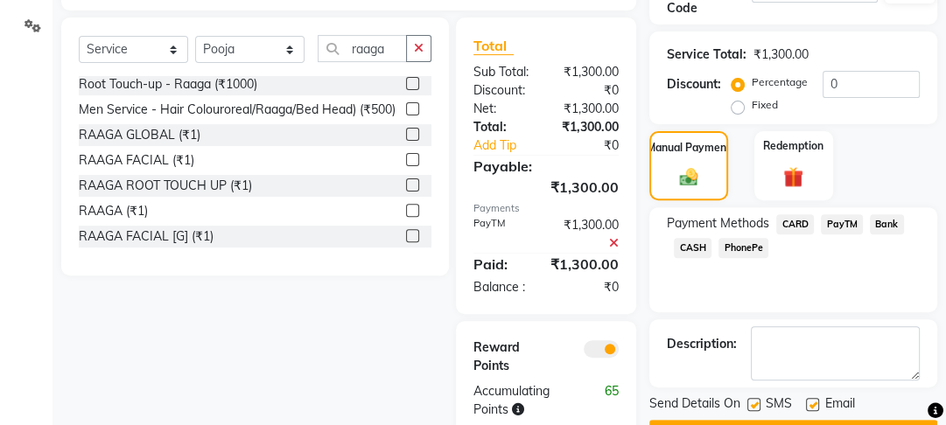
scroll to position [445, 0]
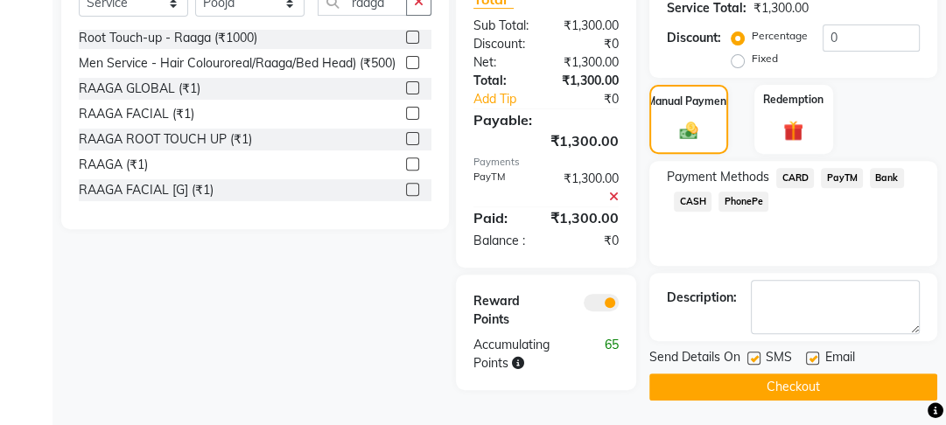
drag, startPoint x: 812, startPoint y: 360, endPoint x: 746, endPoint y: 346, distance: 68.0
click at [812, 361] on label at bounding box center [812, 358] width 13 height 13
click at [812, 361] on input "checkbox" at bounding box center [811, 359] width 11 height 11
checkbox input "false"
click at [754, 361] on label at bounding box center [753, 358] width 13 height 13
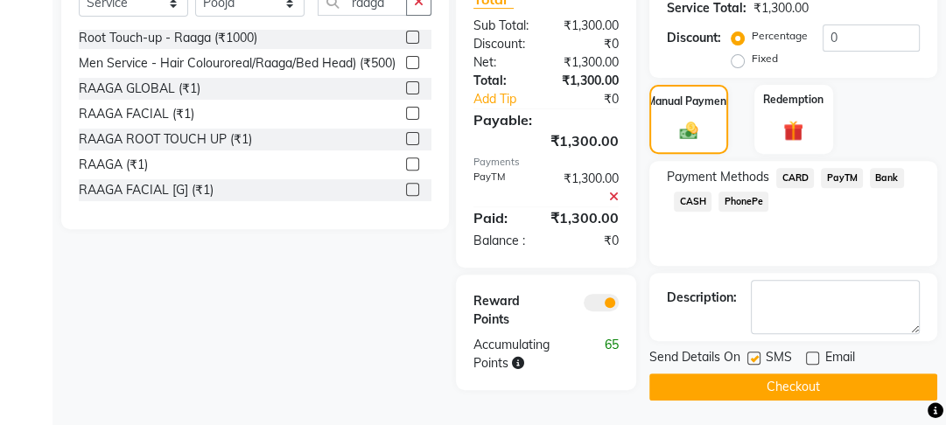
click at [754, 361] on input "checkbox" at bounding box center [752, 359] width 11 height 11
checkbox input "false"
click at [754, 382] on button "Checkout" at bounding box center [793, 387] width 288 height 27
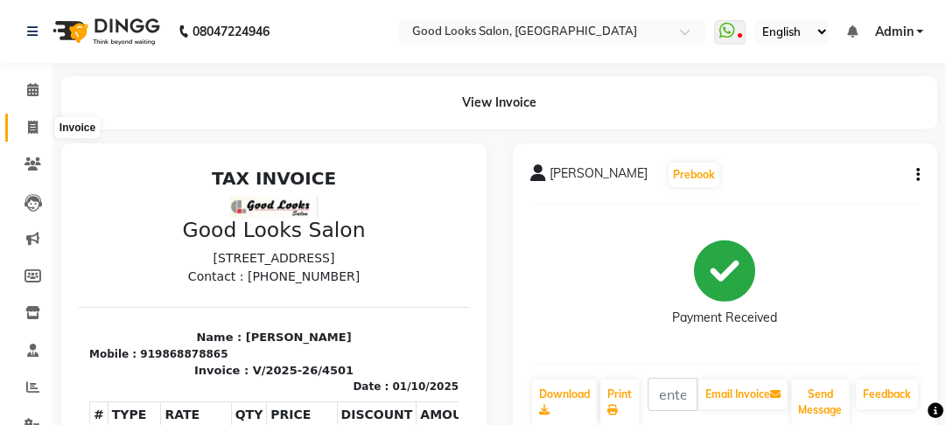
click at [32, 131] on icon at bounding box center [33, 127] width 10 height 13
select select "4230"
select select "service"
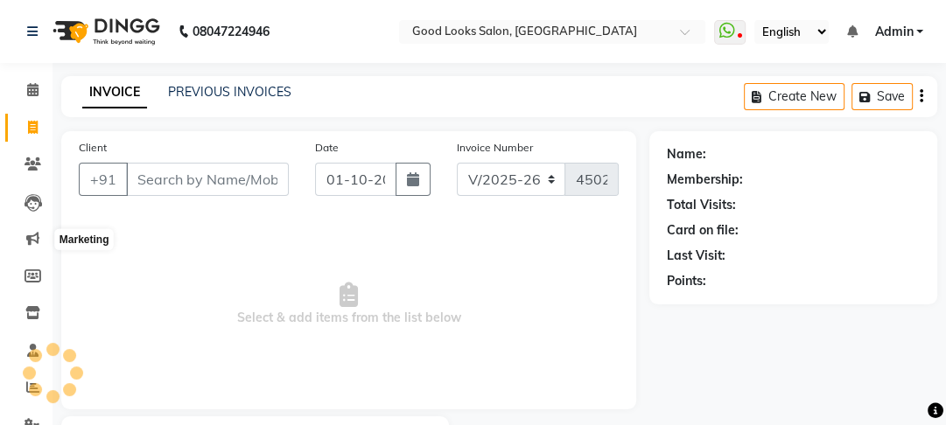
scroll to position [102, 0]
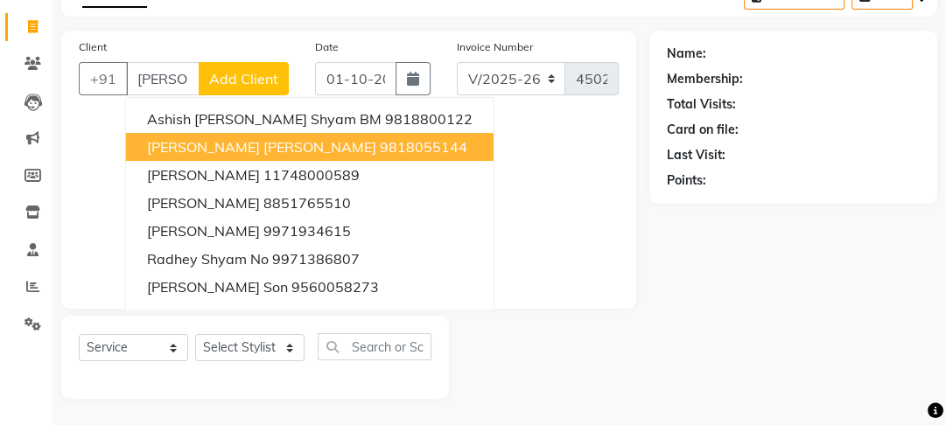
click at [186, 150] on span "Radhey Shyam tyagi" at bounding box center [261, 147] width 229 height 18
type input "9818055144"
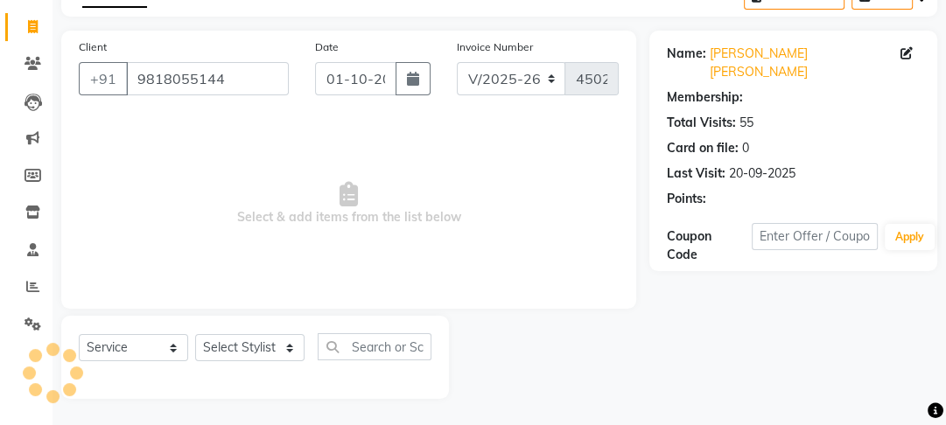
select select "1: Object"
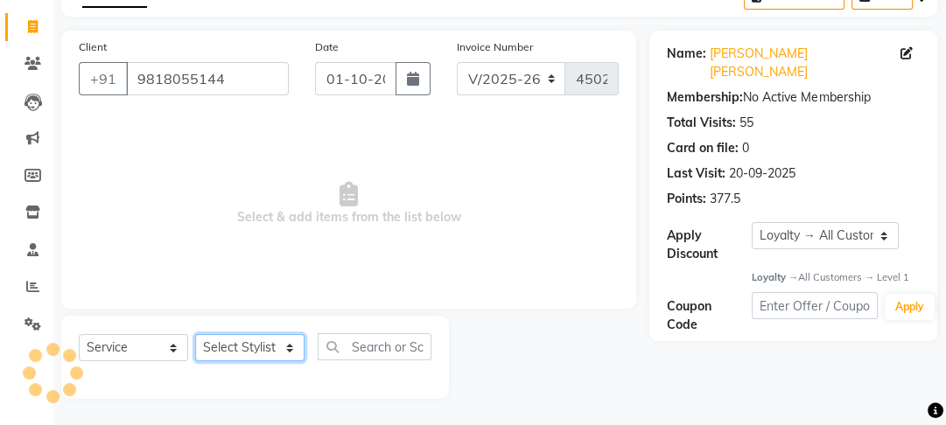
click at [270, 351] on select "Select Stylist [PERSON_NAME] Manager [PERSON_NAME] Pooja [PERSON_NAME] Raman 2 …" at bounding box center [249, 347] width 109 height 27
select select "79136"
click at [195, 334] on select "Select Stylist [PERSON_NAME] Manager [PERSON_NAME] Pooja [PERSON_NAME] Raman 2 …" at bounding box center [249, 347] width 109 height 27
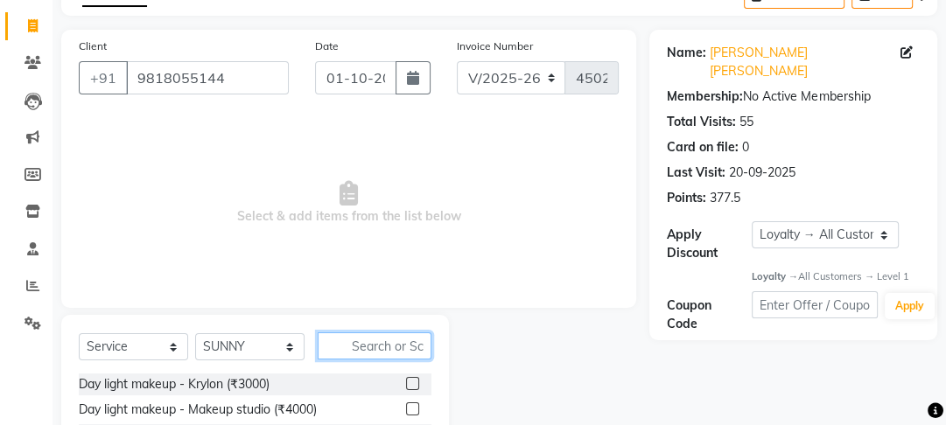
click at [375, 351] on input "text" at bounding box center [375, 346] width 114 height 27
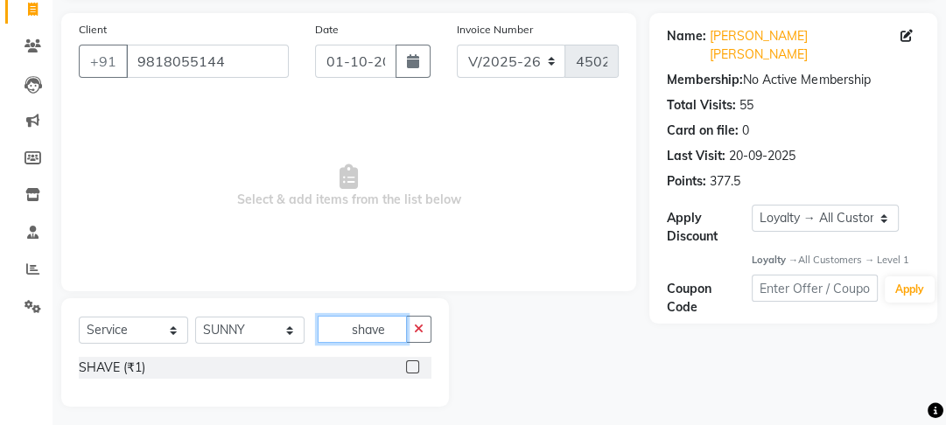
scroll to position [127, 0]
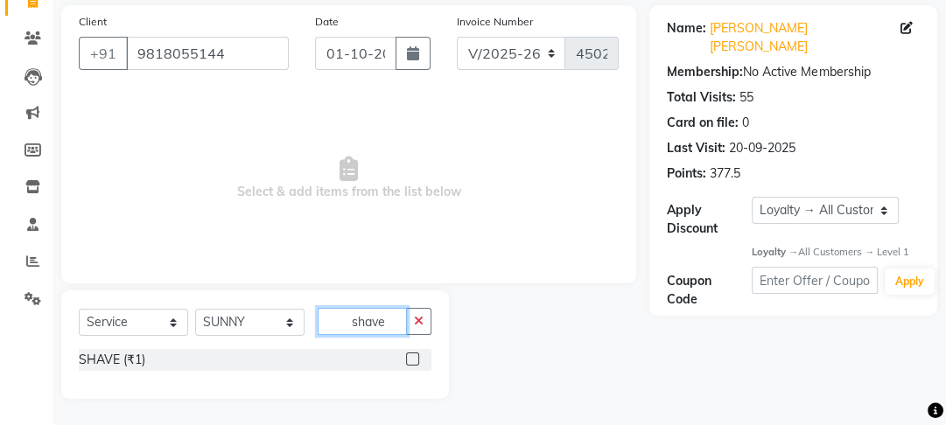
type input "shave"
drag, startPoint x: 414, startPoint y: 361, endPoint x: 410, endPoint y: 263, distance: 98.1
click at [413, 361] on label at bounding box center [412, 359] width 13 height 13
click at [413, 361] on input "checkbox" at bounding box center [411, 359] width 11 height 11
checkbox input "true"
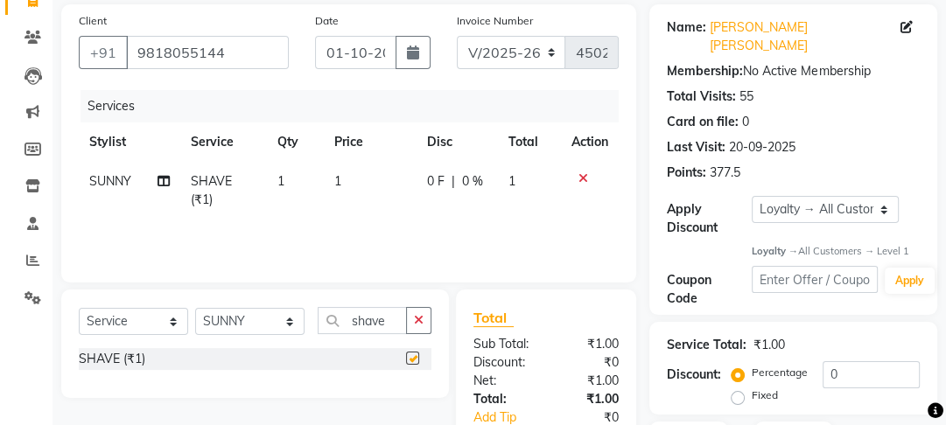
click at [417, 176] on td "0 F | 0 %" at bounding box center [457, 191] width 81 height 58
select select "79136"
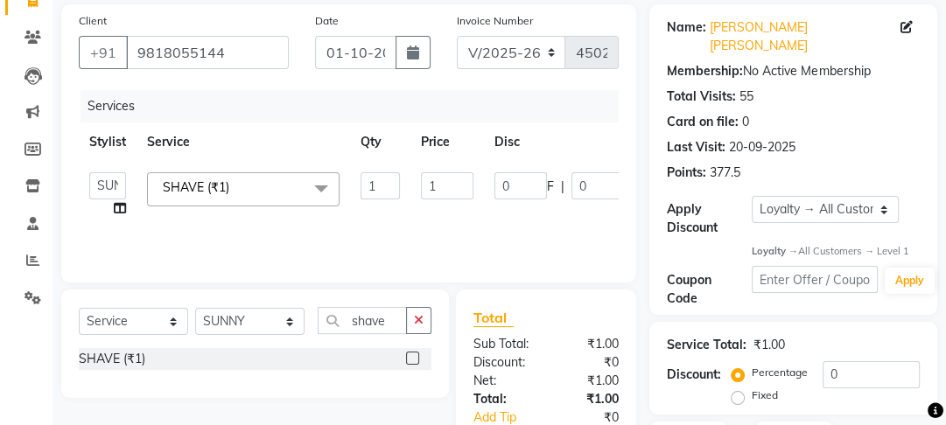
checkbox input "false"
click at [445, 186] on input "1" at bounding box center [447, 185] width 53 height 27
type input "100"
drag, startPoint x: 444, startPoint y: 193, endPoint x: 453, endPoint y: 244, distance: 52.5
click at [446, 227] on td "100" at bounding box center [447, 195] width 74 height 67
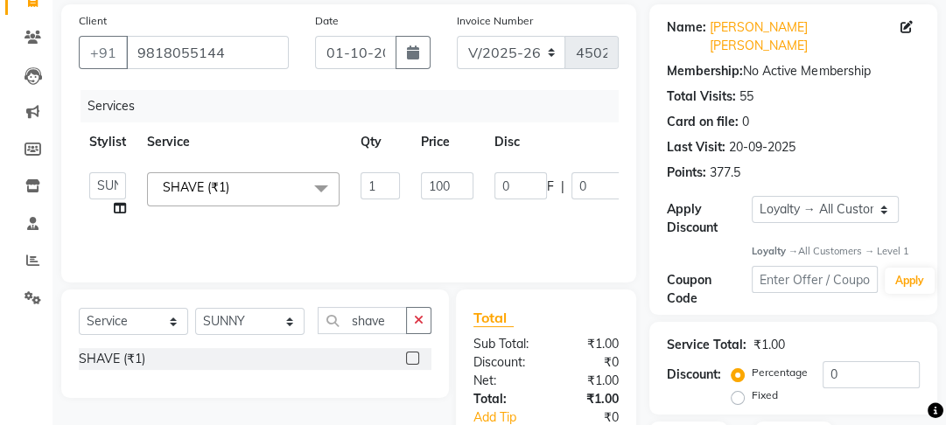
click at [453, 244] on div "Services Stylist Service Qty Price Disc Total Action Farahan Jyoti Manager Niha…" at bounding box center [349, 177] width 540 height 175
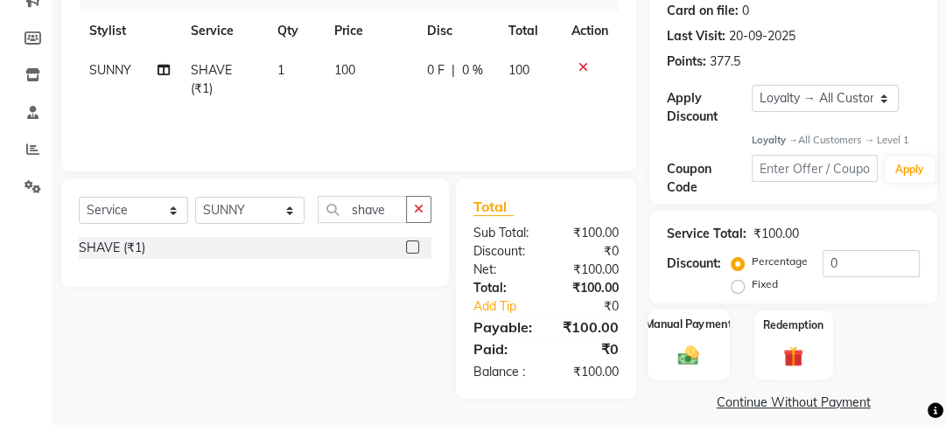
click at [698, 344] on img at bounding box center [689, 356] width 34 height 24
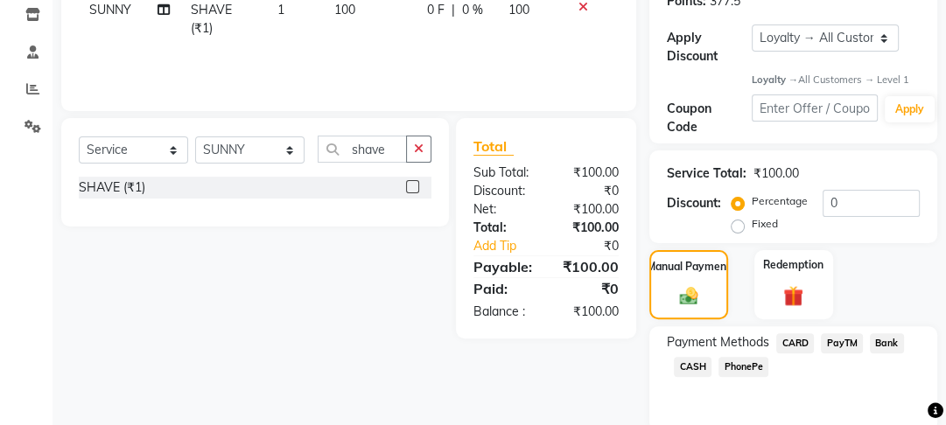
scroll to position [347, 0]
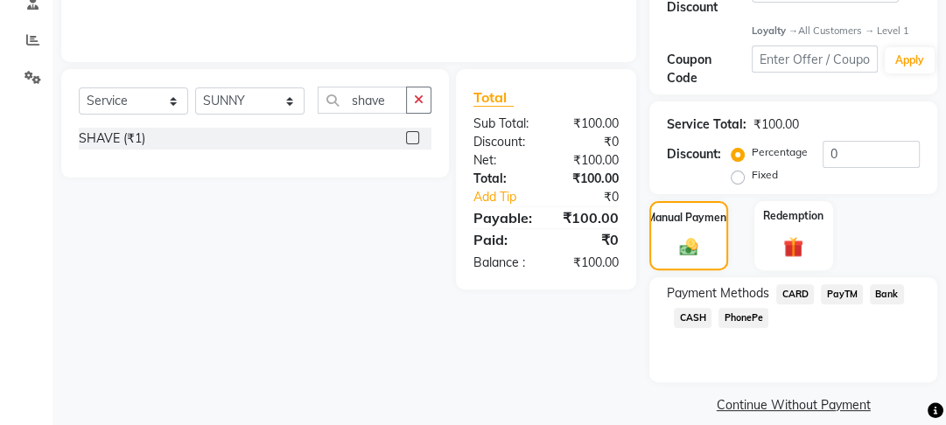
click at [697, 308] on span "CASH" at bounding box center [693, 318] width 38 height 20
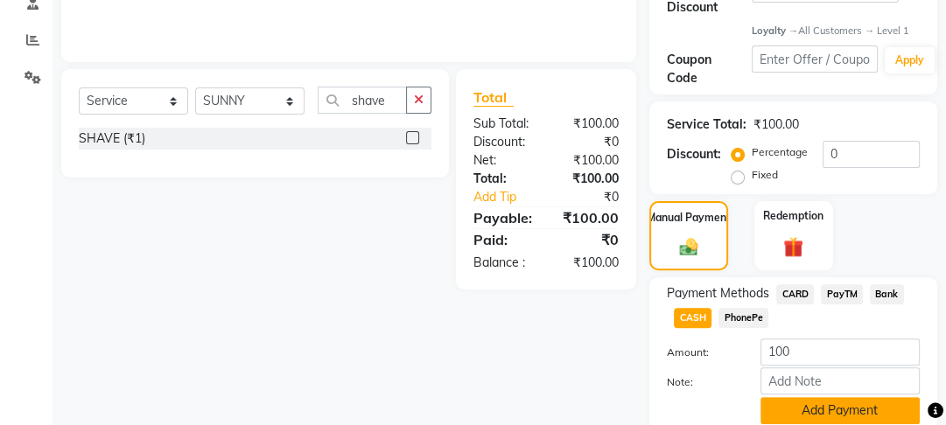
click at [786, 397] on button "Add Payment" at bounding box center [840, 410] width 159 height 27
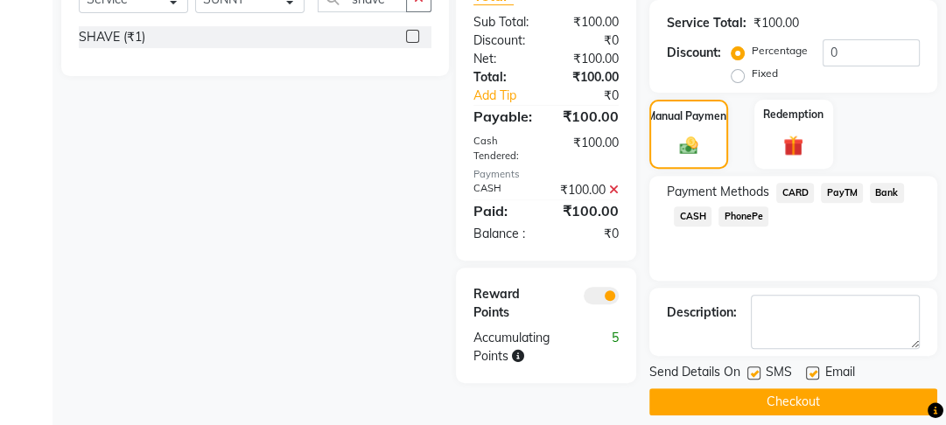
scroll to position [452, 0]
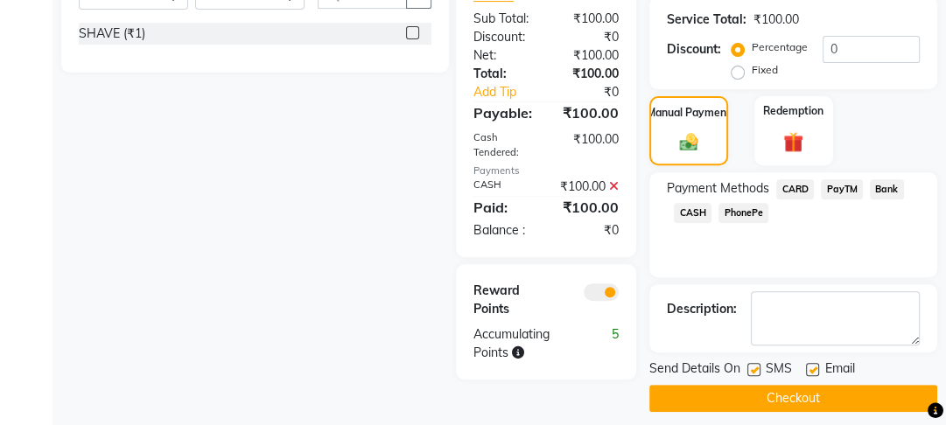
click at [811, 363] on div at bounding box center [811, 372] width 11 height 18
click at [752, 363] on label at bounding box center [753, 369] width 13 height 13
click at [752, 365] on input "checkbox" at bounding box center [752, 370] width 11 height 11
checkbox input "false"
click at [817, 363] on label at bounding box center [812, 369] width 13 height 13
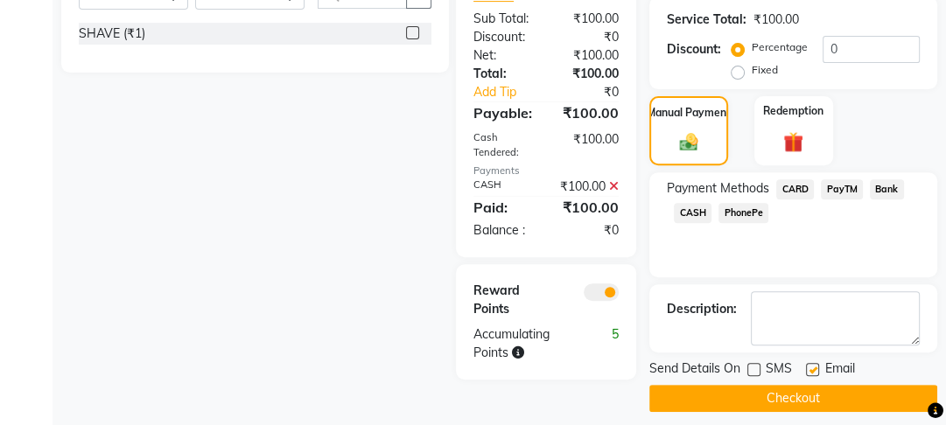
click at [817, 365] on input "checkbox" at bounding box center [811, 370] width 11 height 11
checkbox input "false"
click at [807, 385] on button "Checkout" at bounding box center [793, 398] width 288 height 27
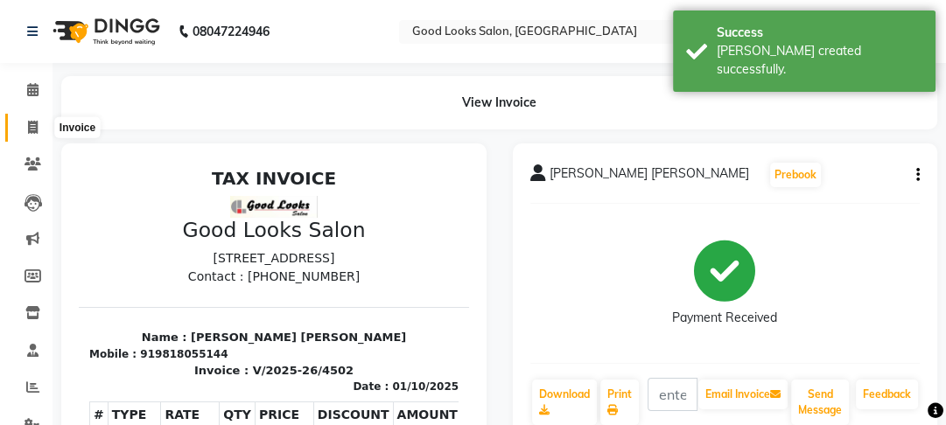
click at [41, 122] on span at bounding box center [33, 128] width 31 height 20
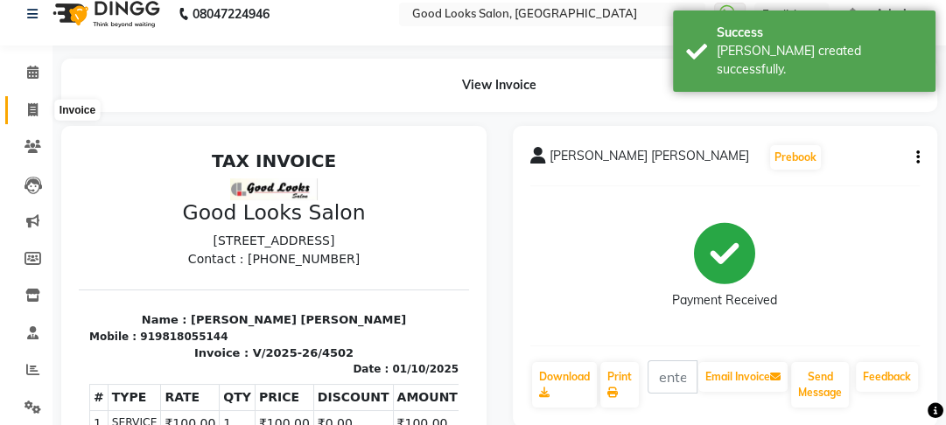
select select "4230"
select select "service"
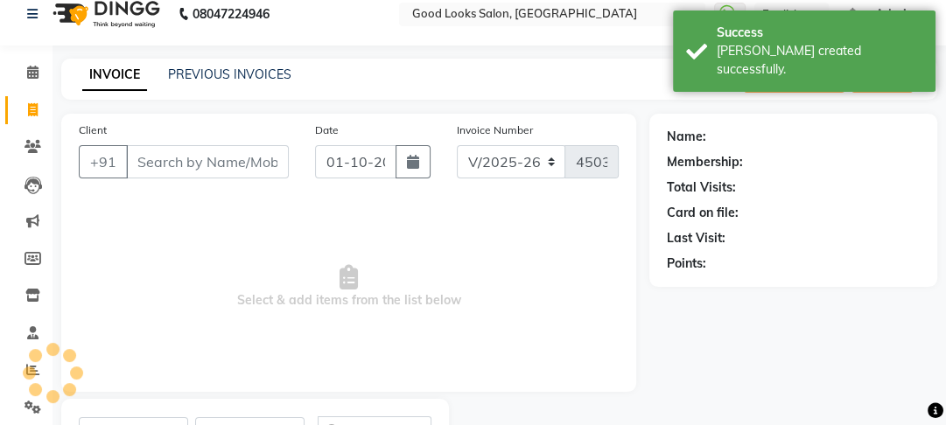
scroll to position [102, 0]
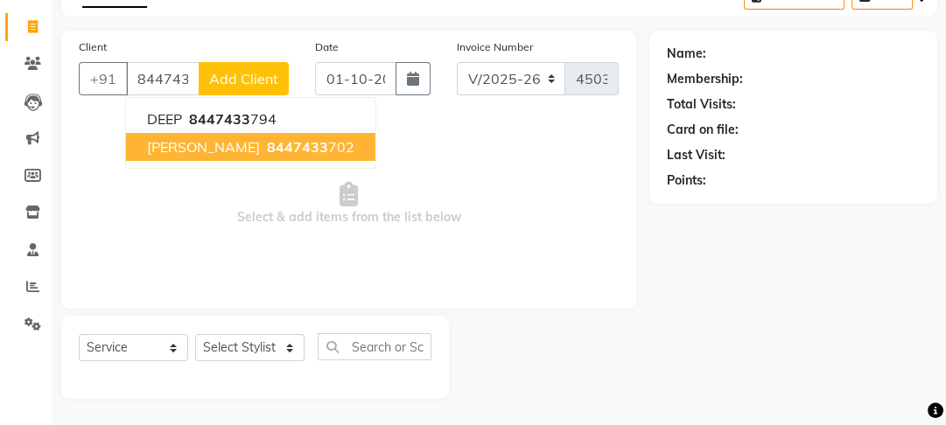
click at [267, 146] on span "8447433" at bounding box center [297, 147] width 61 height 18
type input "8447433702"
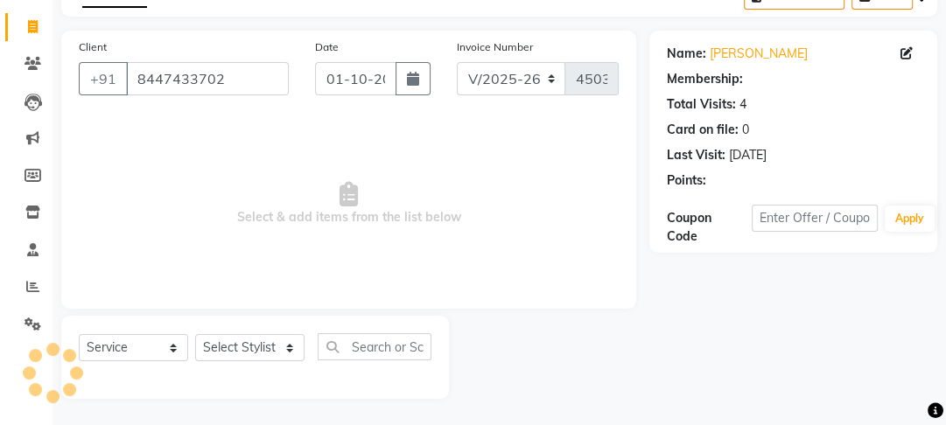
select select "1: Object"
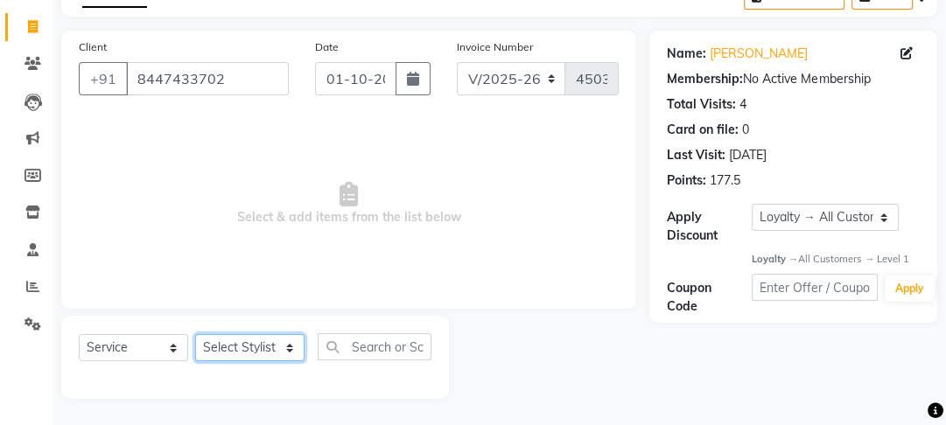
click at [256, 350] on select "Select Stylist [PERSON_NAME] Manager [PERSON_NAME] Pooja [PERSON_NAME] Raman 2 …" at bounding box center [249, 347] width 109 height 27
select select "43944"
click at [195, 334] on select "Select Stylist [PERSON_NAME] Manager [PERSON_NAME] Pooja [PERSON_NAME] Raman 2 …" at bounding box center [249, 347] width 109 height 27
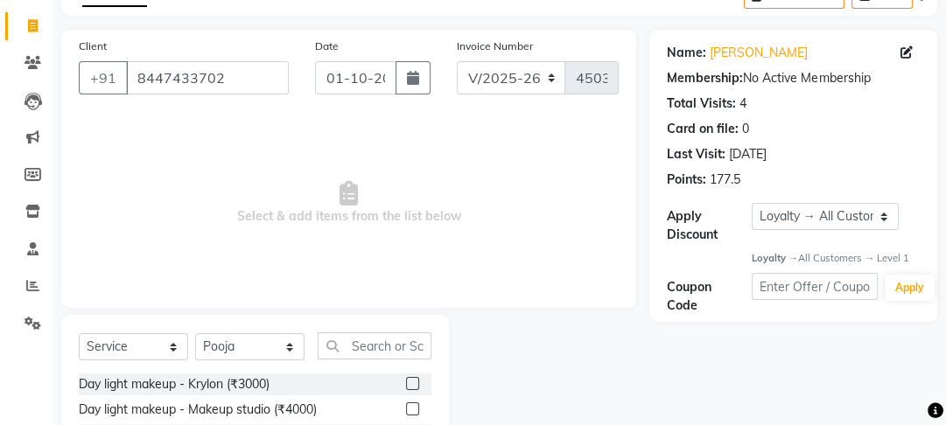
drag, startPoint x: 351, startPoint y: 318, endPoint x: 357, endPoint y: 347, distance: 29.5
click at [357, 347] on input "text" at bounding box center [375, 346] width 114 height 27
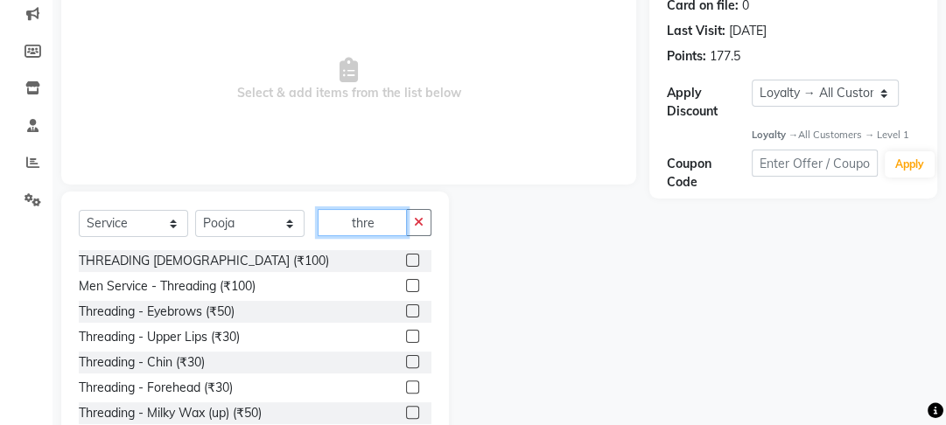
scroll to position [277, 0]
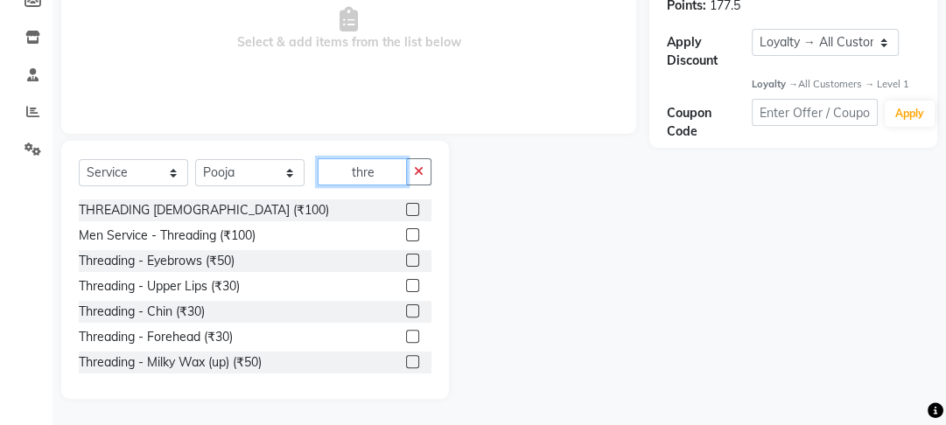
type input "thre"
click at [406, 258] on label at bounding box center [412, 260] width 13 height 13
click at [406, 258] on input "checkbox" at bounding box center [411, 261] width 11 height 11
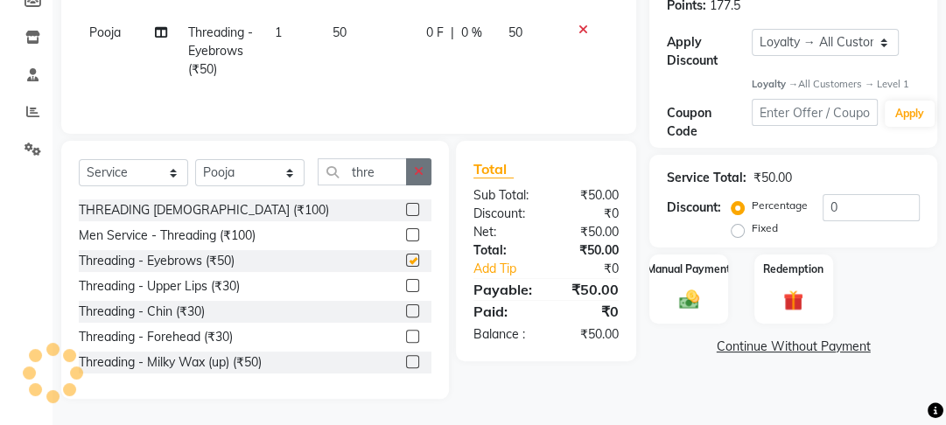
checkbox input "false"
click at [412, 172] on button "button" at bounding box center [418, 171] width 25 height 27
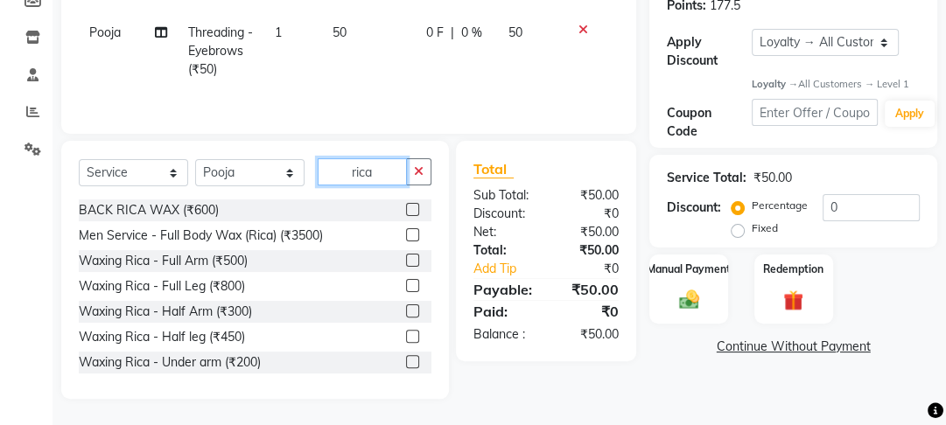
type input "rica"
click at [406, 259] on label at bounding box center [412, 260] width 13 height 13
click at [406, 259] on input "checkbox" at bounding box center [411, 261] width 11 height 11
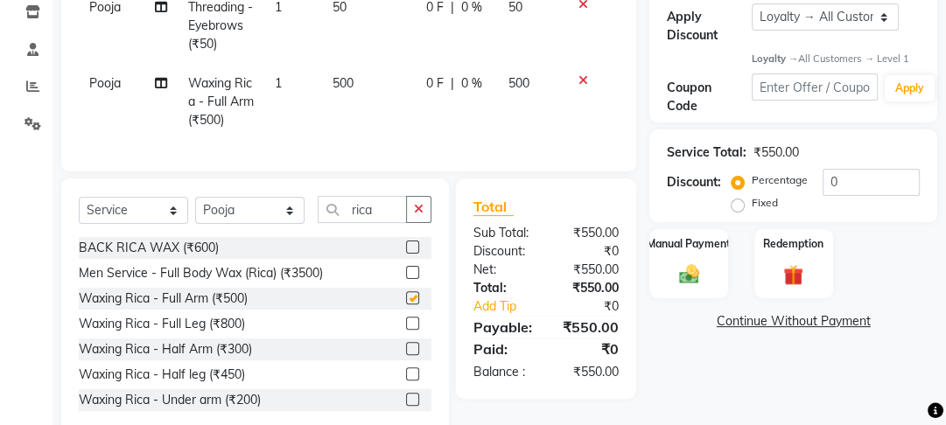
checkbox input "false"
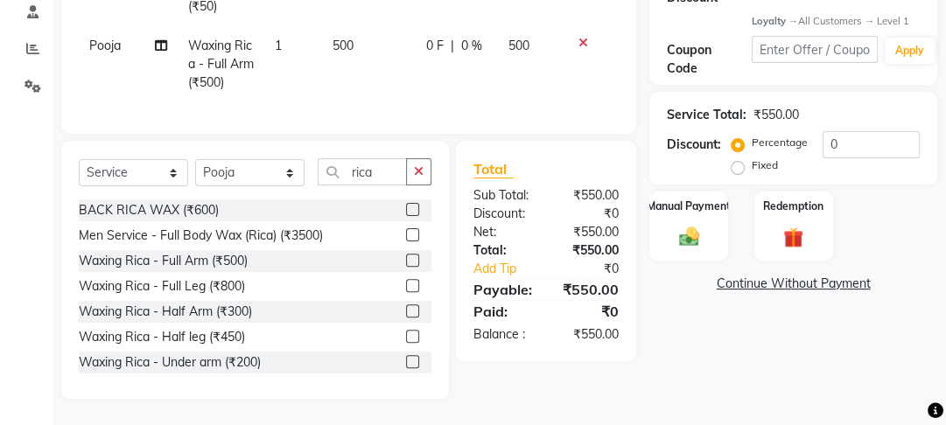
scroll to position [350, 0]
click at [406, 339] on label at bounding box center [412, 336] width 13 height 13
click at [406, 339] on input "checkbox" at bounding box center [411, 337] width 11 height 11
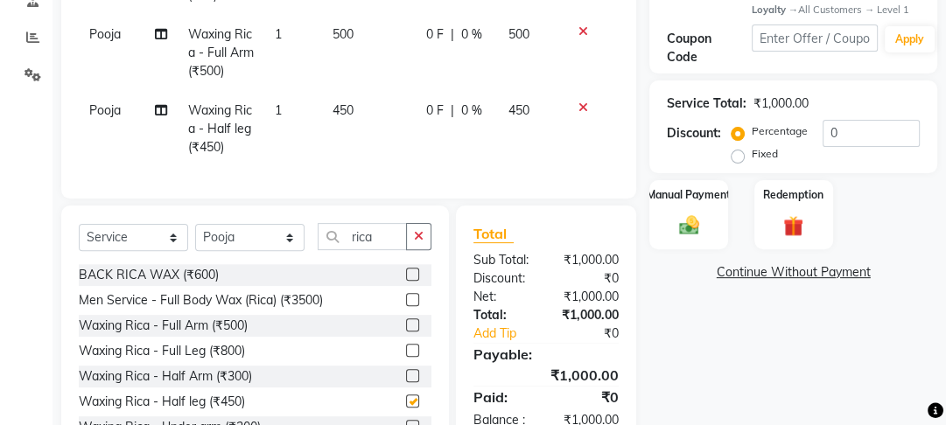
click at [406, 130] on td "450" at bounding box center [369, 129] width 94 height 76
checkbox input "false"
select select "43944"
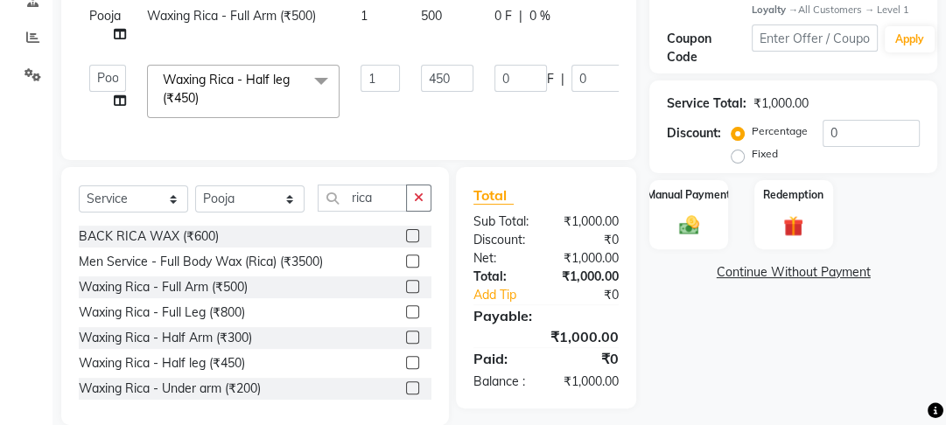
click at [456, 39] on td "500" at bounding box center [447, 25] width 74 height 58
select select "43944"
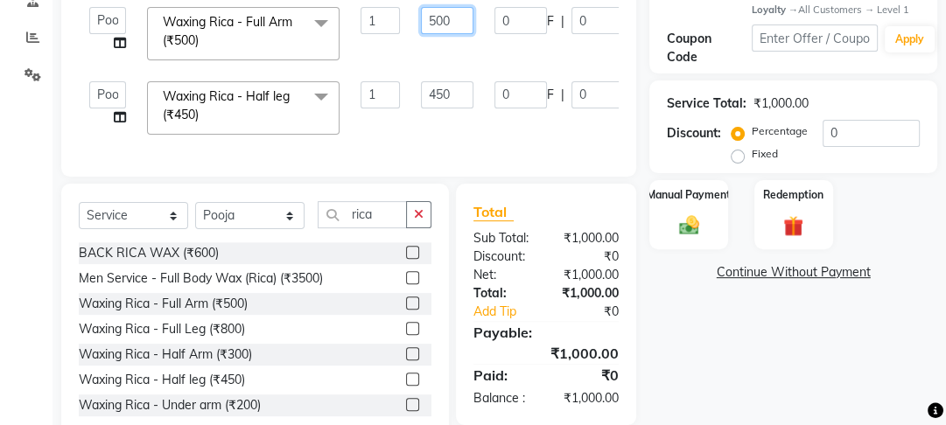
drag, startPoint x: 441, startPoint y: 24, endPoint x: 403, endPoint y: 15, distance: 39.5
click at [403, 15] on tr "Farahan Jyoti Manager Nihal Pooja Prachi Raman Raman 2 Reception Sameer SUNNY y…" at bounding box center [416, 33] width 675 height 74
type input "400"
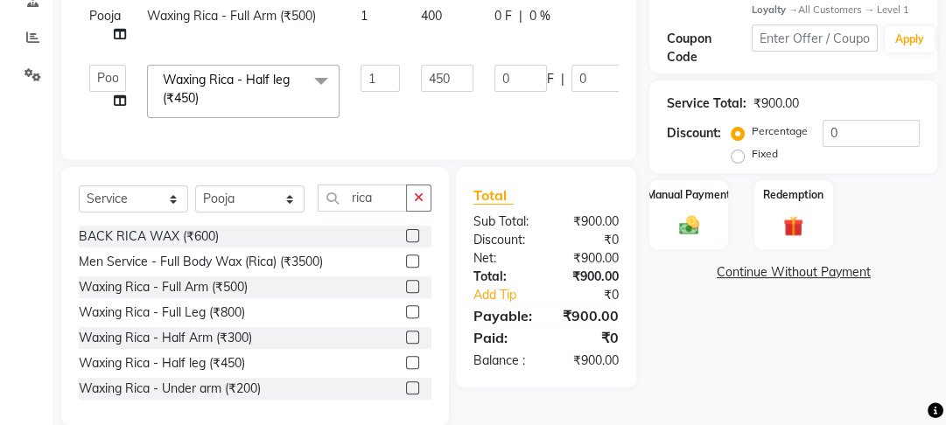
click at [378, 77] on td "1" at bounding box center [380, 91] width 60 height 74
click at [450, 111] on td "450" at bounding box center [447, 91] width 74 height 74
click at [452, 77] on input "450" at bounding box center [447, 78] width 53 height 27
type input "400"
drag, startPoint x: 448, startPoint y: 84, endPoint x: 460, endPoint y: 130, distance: 47.1
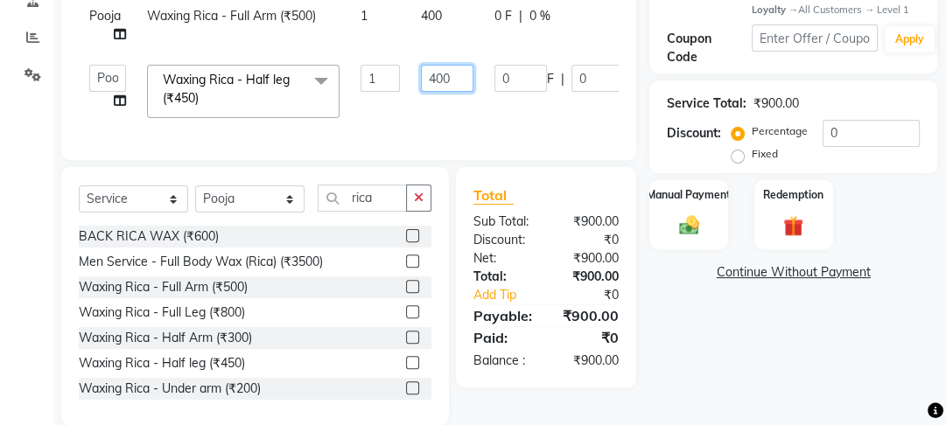
click at [448, 88] on input "400" at bounding box center [447, 78] width 53 height 27
click at [460, 130] on div "Services Stylist Service Qty Price Disc Total Action Pooja Threading - Eyebrows…" at bounding box center [349, 5] width 540 height 276
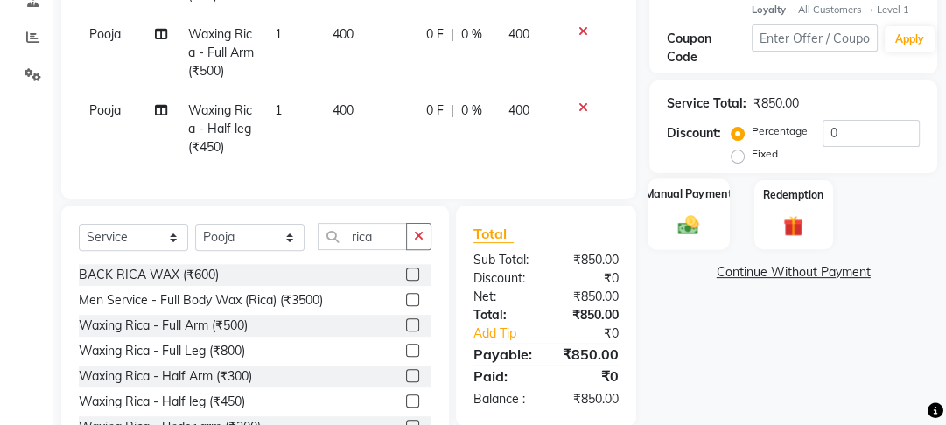
click at [662, 224] on div "Manual Payment" at bounding box center [689, 215] width 81 height 72
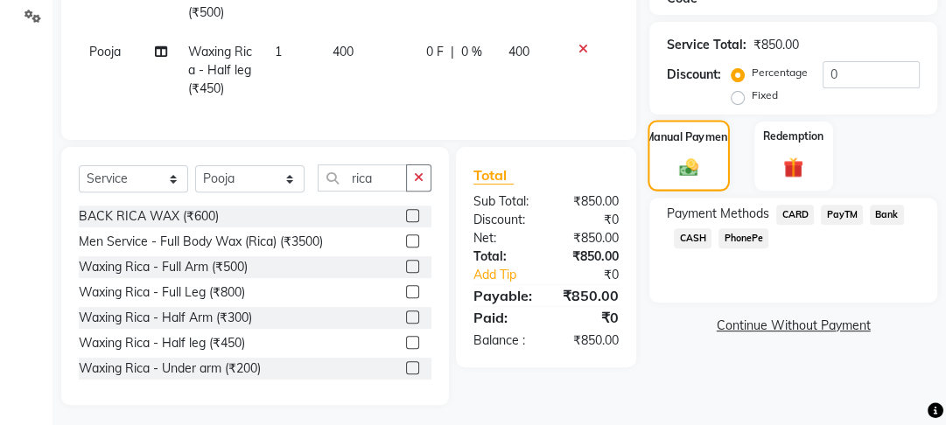
scroll to position [426, 0]
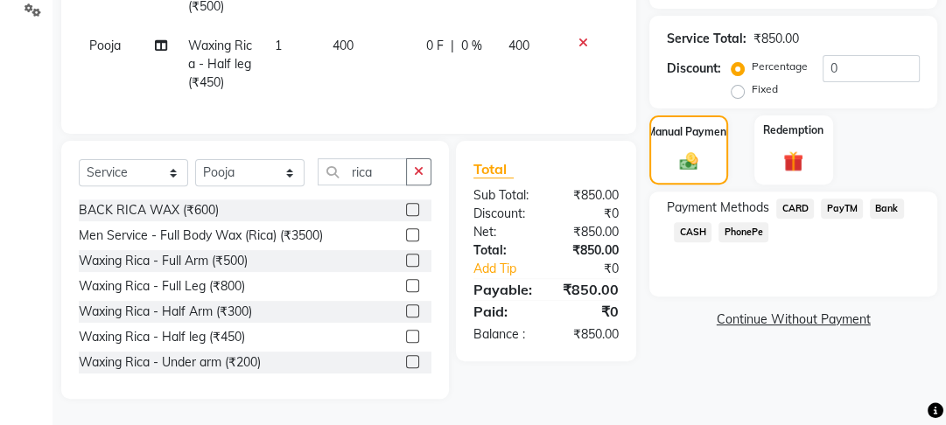
click at [834, 199] on span "PayTM" at bounding box center [842, 209] width 42 height 20
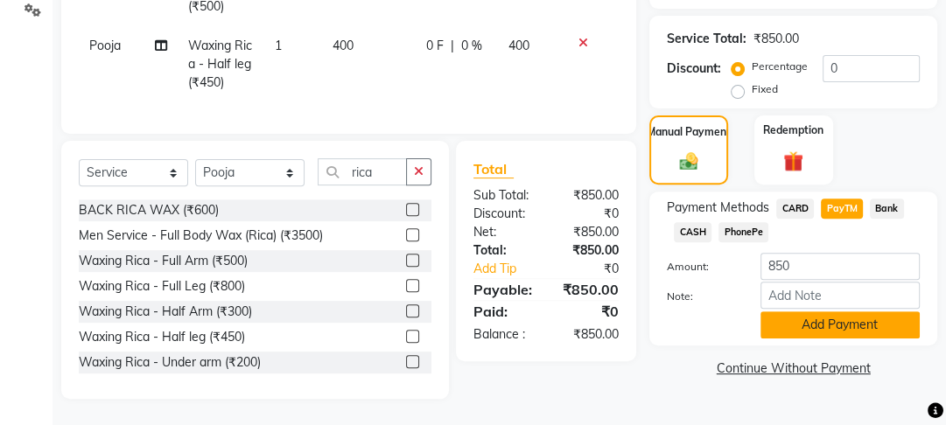
click at [799, 312] on button "Add Payment" at bounding box center [840, 325] width 159 height 27
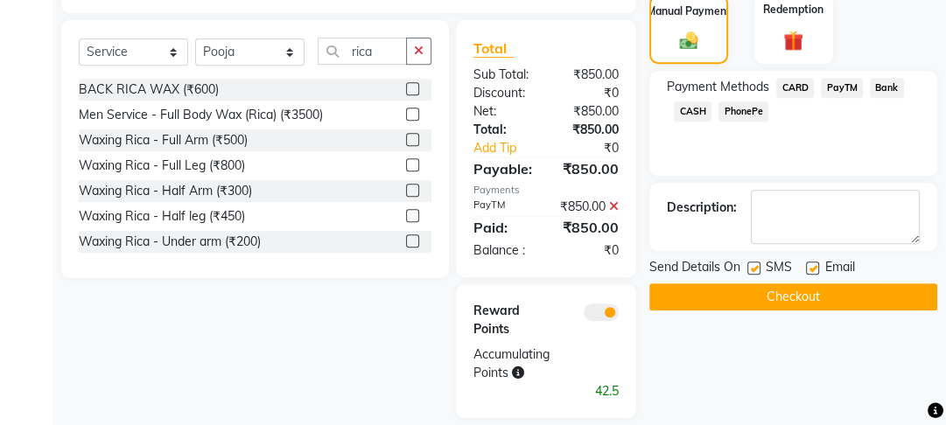
scroll to position [585, 0]
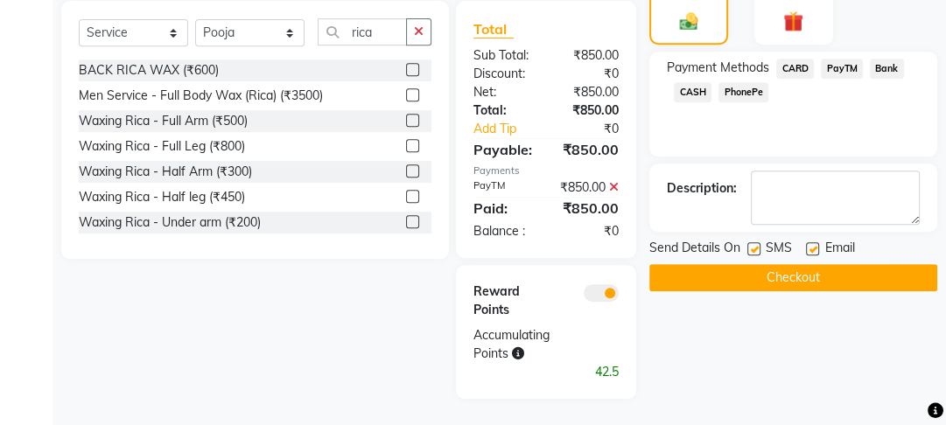
click at [810, 242] on label at bounding box center [812, 248] width 13 height 13
click at [810, 244] on input "checkbox" at bounding box center [811, 249] width 11 height 11
checkbox input "false"
click at [760, 242] on label at bounding box center [753, 248] width 13 height 13
click at [759, 244] on input "checkbox" at bounding box center [752, 249] width 11 height 11
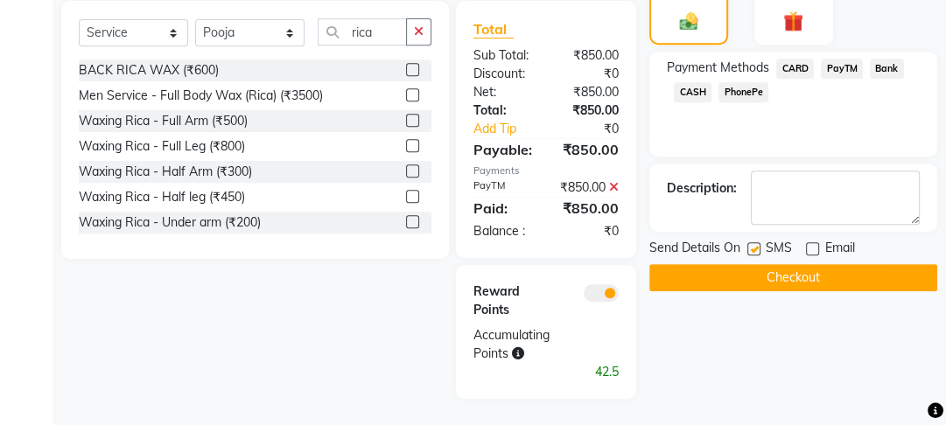
checkbox input "false"
click at [765, 264] on button "Checkout" at bounding box center [793, 277] width 288 height 27
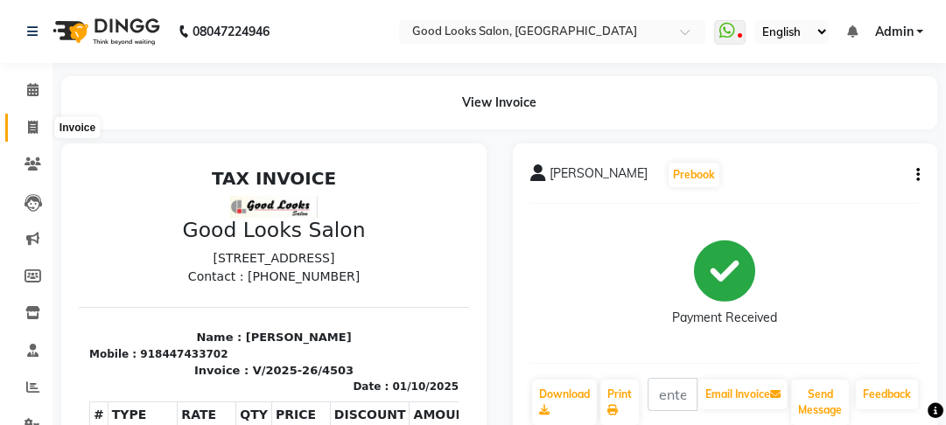
click at [30, 130] on icon at bounding box center [33, 127] width 10 height 13
select select "service"
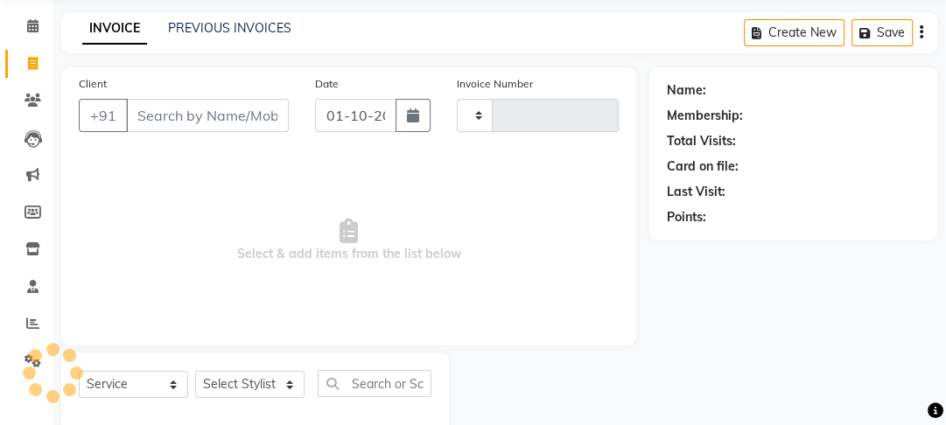
scroll to position [102, 0]
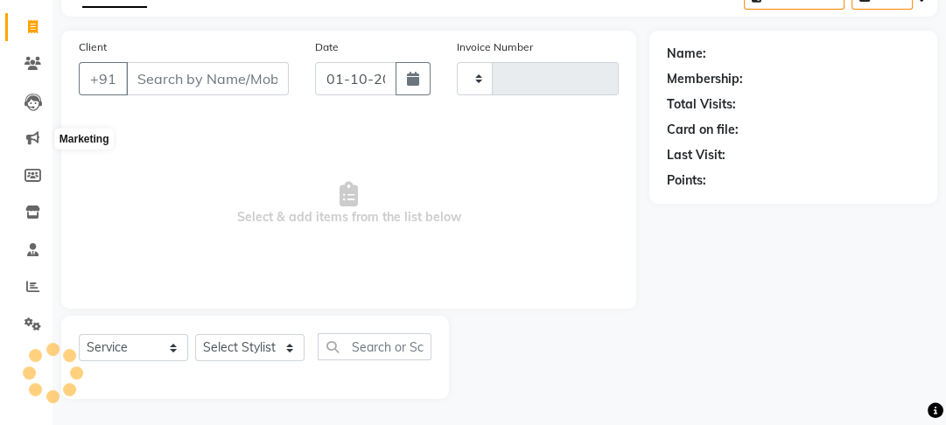
type input "4504"
select select "4230"
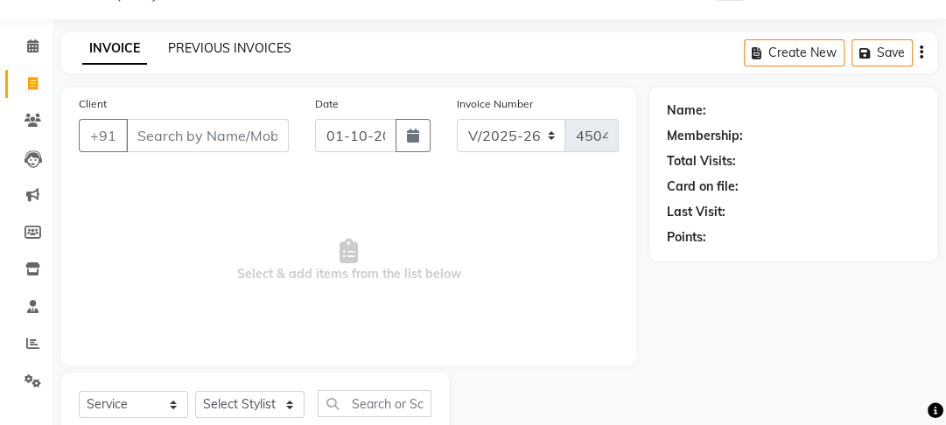
scroll to position [0, 0]
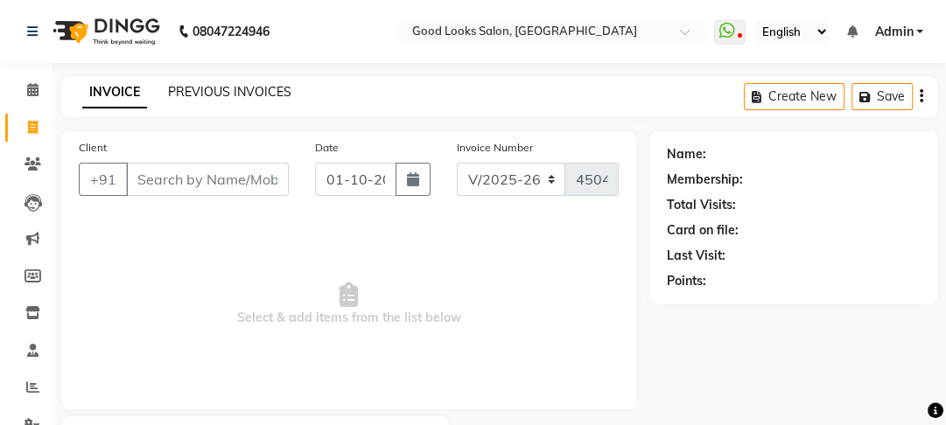
click at [233, 88] on link "PREVIOUS INVOICES" at bounding box center [229, 92] width 123 height 16
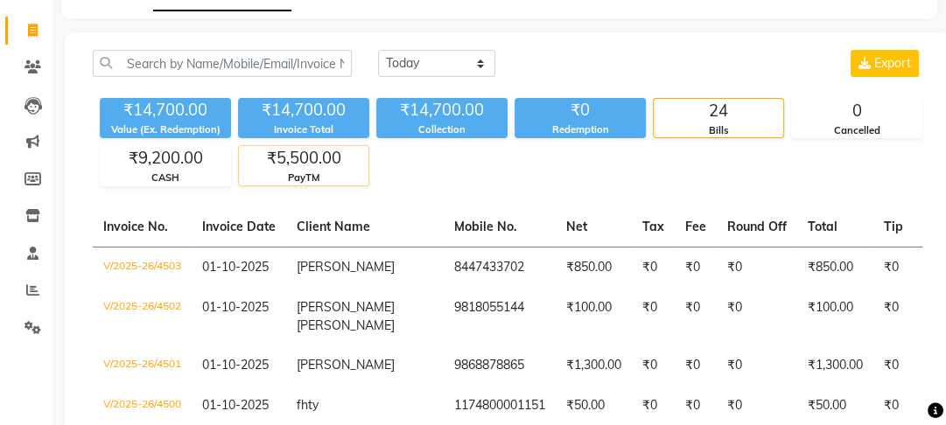
click at [368, 172] on div "PayTM" at bounding box center [304, 178] width 130 height 15
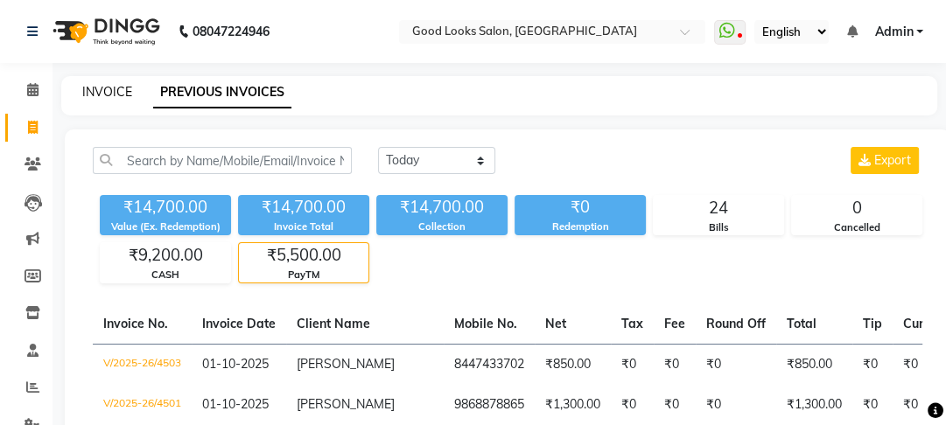
click at [102, 95] on link "INVOICE" at bounding box center [107, 92] width 50 height 16
select select "service"
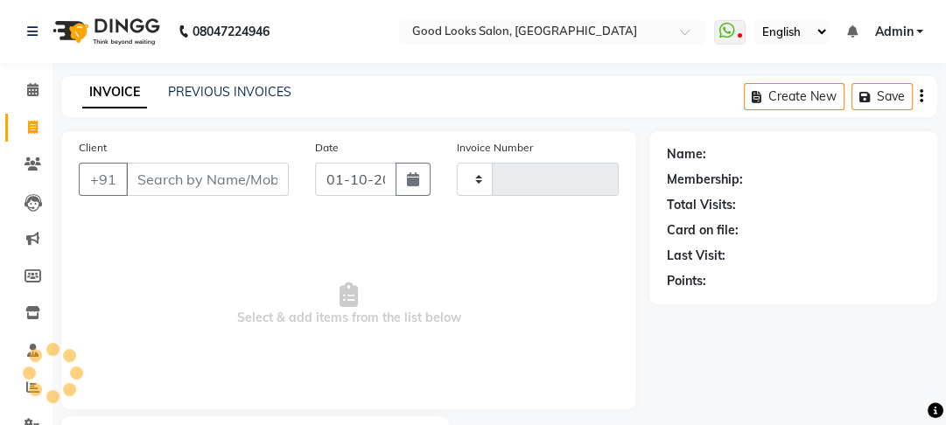
scroll to position [102, 0]
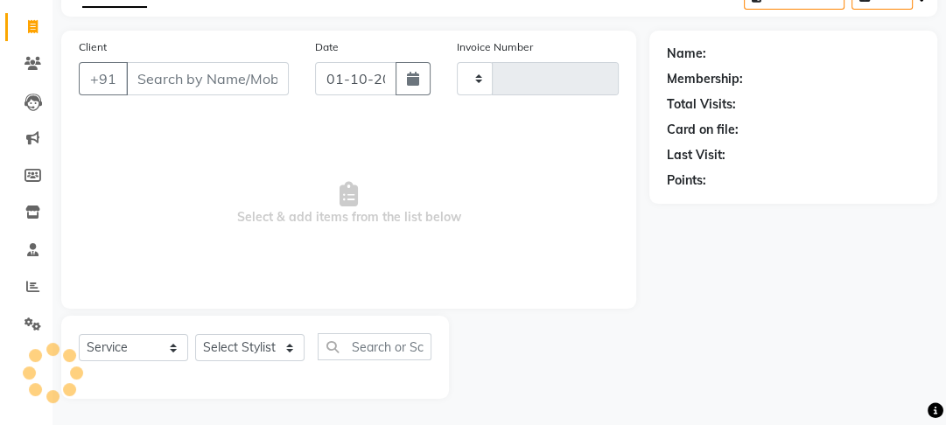
type input "4504"
select select "4230"
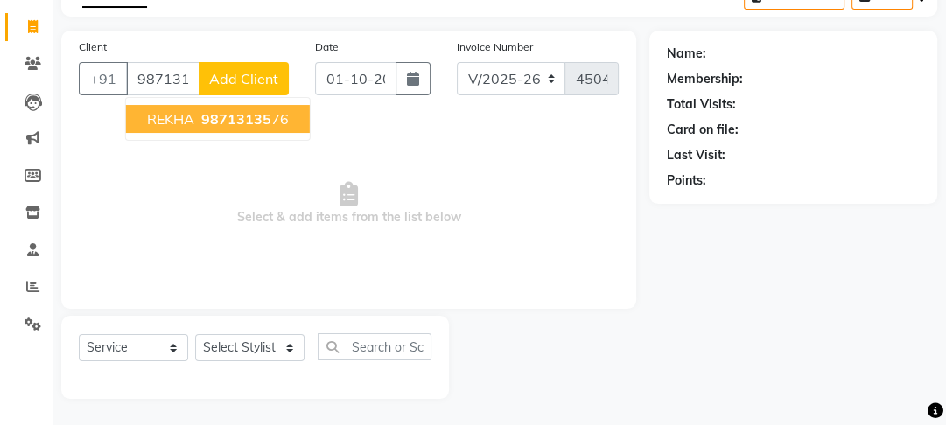
click at [176, 110] on span "REKHA" at bounding box center [170, 119] width 47 height 18
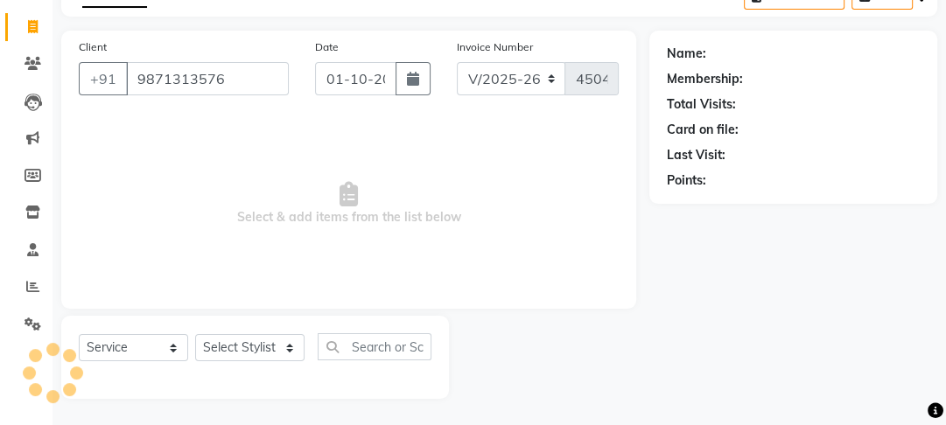
type input "9871313576"
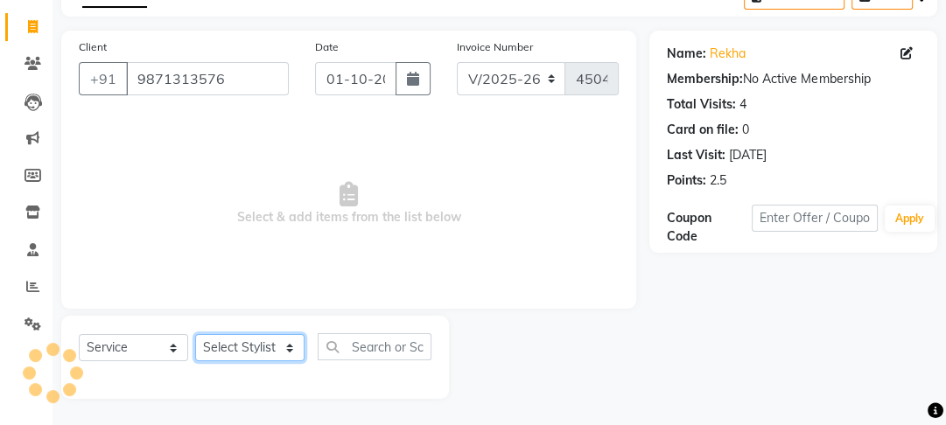
click at [239, 336] on select "Select Stylist [PERSON_NAME] Manager [PERSON_NAME] Pooja [PERSON_NAME] Raman 2 …" at bounding box center [249, 347] width 109 height 27
click at [240, 340] on select "Select Stylist [PERSON_NAME] Manager [PERSON_NAME] Pooja [PERSON_NAME] Raman 2 …" at bounding box center [249, 347] width 109 height 27
select select "70835"
click at [195, 334] on select "Select Stylist [PERSON_NAME] Manager [PERSON_NAME] Pooja [PERSON_NAME] Raman 2 …" at bounding box center [249, 347] width 109 height 27
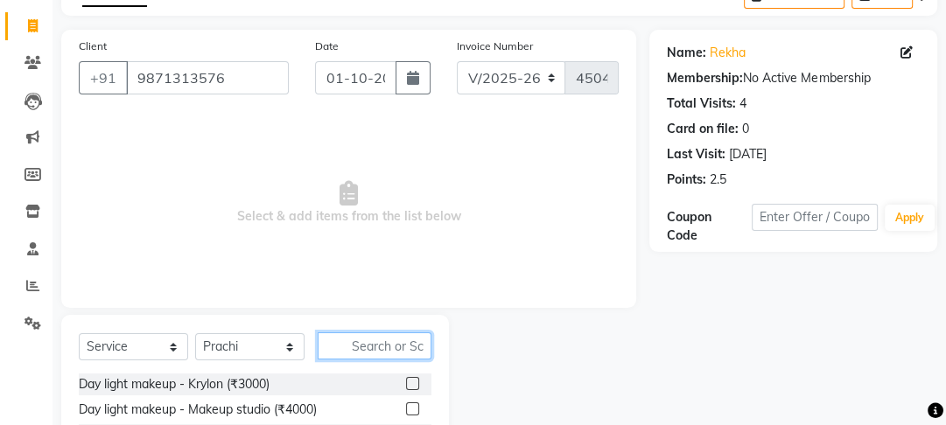
click at [370, 349] on input "text" at bounding box center [375, 346] width 114 height 27
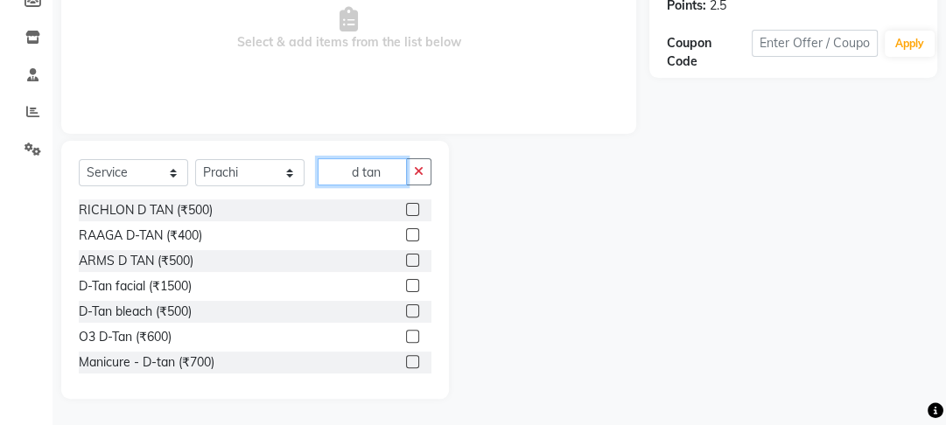
scroll to position [78, 0]
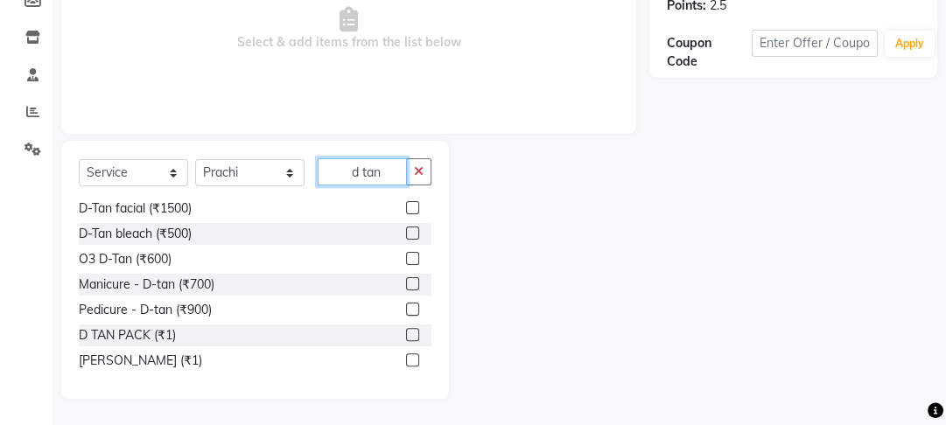
type input "d tan"
click at [406, 331] on label at bounding box center [412, 334] width 13 height 13
click at [406, 331] on input "checkbox" at bounding box center [411, 335] width 11 height 11
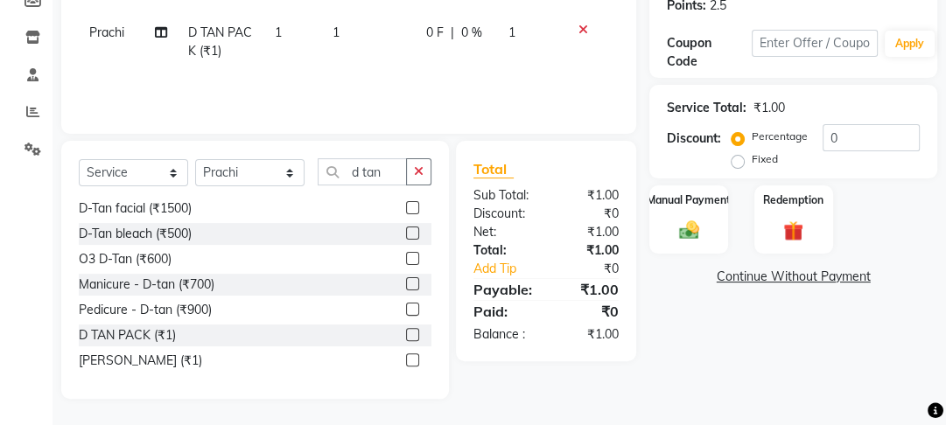
checkbox input "false"
click at [404, 74] on div "Services Stylist Service Qty Price Disc Total Action Prachi D TAN PACK (₹1) 1 1…" at bounding box center [349, 28] width 540 height 175
click at [420, 45] on td "0 F | 0 %" at bounding box center [457, 42] width 82 height 58
select select "70835"
click at [421, 45] on input "1" at bounding box center [447, 37] width 53 height 27
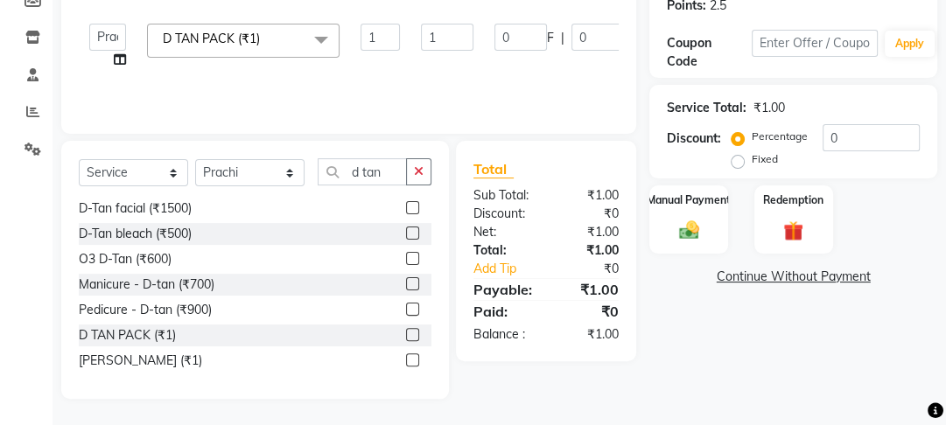
click at [466, 32] on input "1" at bounding box center [447, 37] width 53 height 27
type input "100"
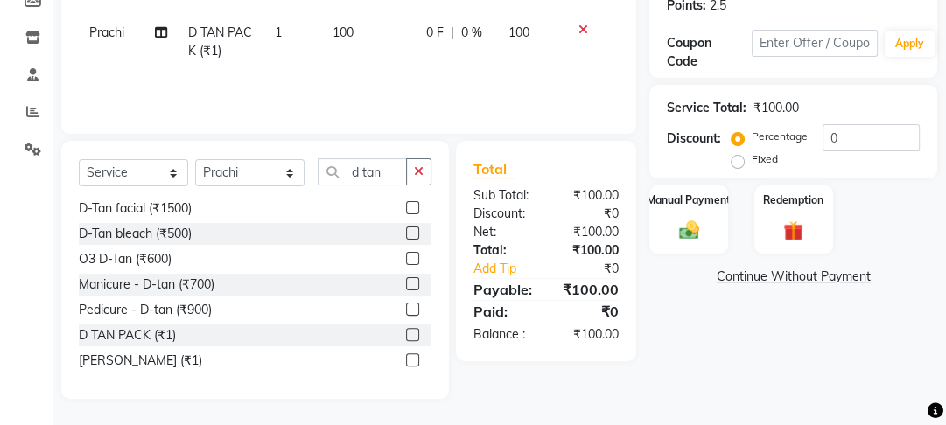
click at [430, 75] on div "Services Stylist Service Qty Price Disc Total Action Prachi D TAN PACK (₹1) 1 1…" at bounding box center [349, 28] width 540 height 175
click at [428, 172] on button "button" at bounding box center [418, 171] width 25 height 27
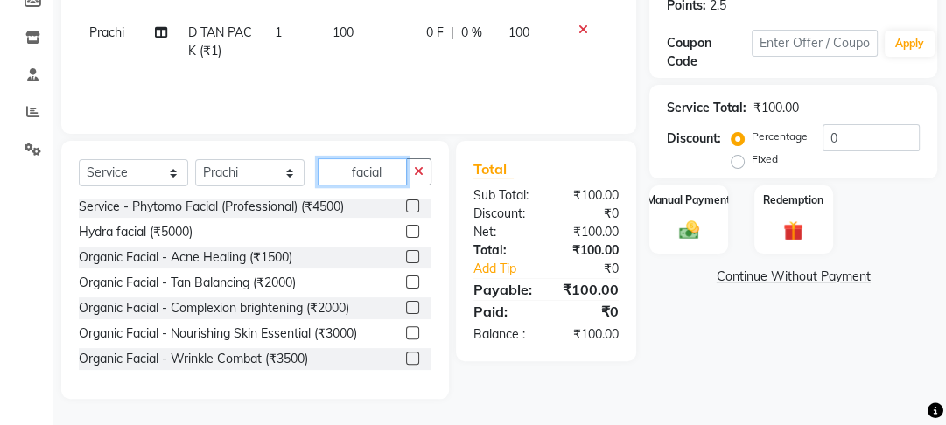
scroll to position [398, 0]
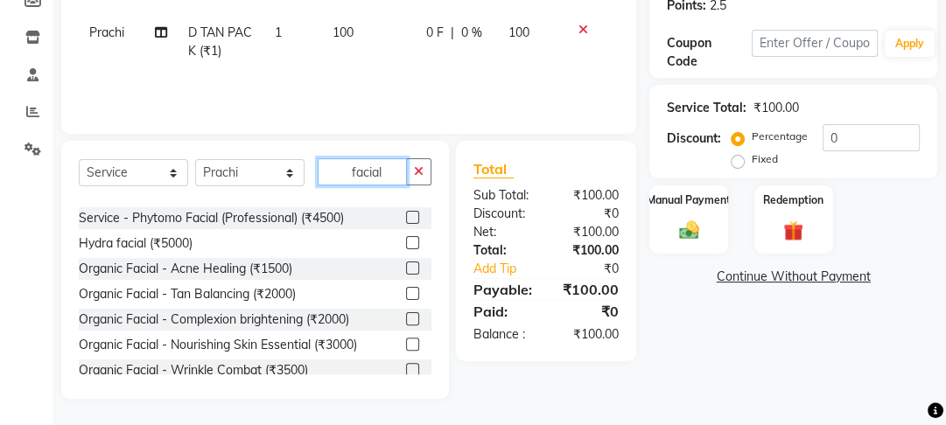
type input "facial"
click at [406, 291] on label at bounding box center [412, 293] width 13 height 13
click at [406, 291] on input "checkbox" at bounding box center [411, 294] width 11 height 11
checkbox input "true"
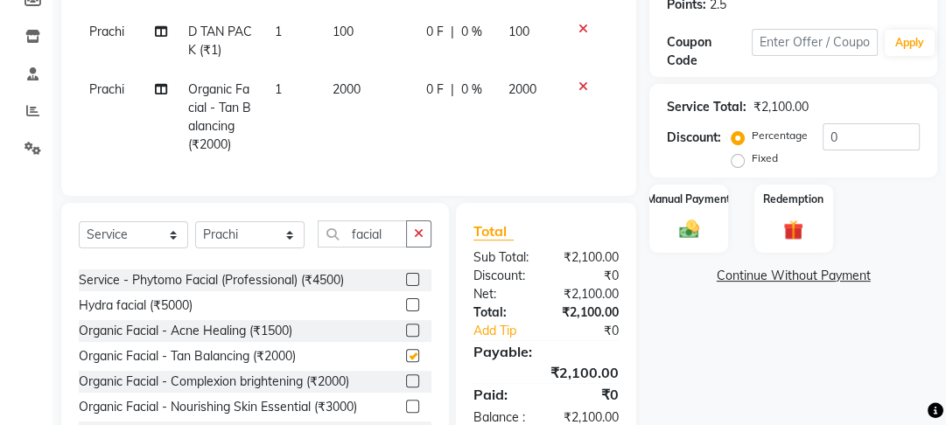
click at [426, 138] on td "0 F | 0 %" at bounding box center [457, 117] width 82 height 95
select select "70835"
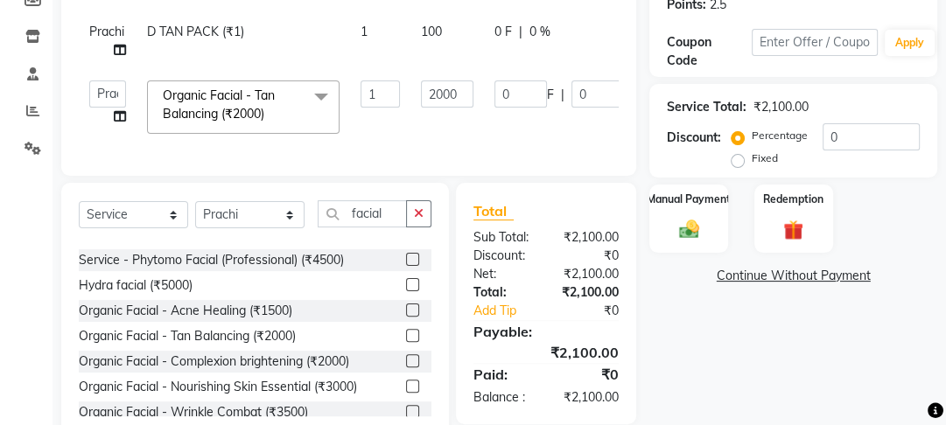
checkbox input "false"
drag, startPoint x: 448, startPoint y: 91, endPoint x: 397, endPoint y: 88, distance: 50.9
click at [397, 88] on tr "Farahan Jyoti Manager Nihal Pooja Prachi Raman Raman 2 Reception Sameer SUNNY y…" at bounding box center [416, 107] width 675 height 74
type input "1000"
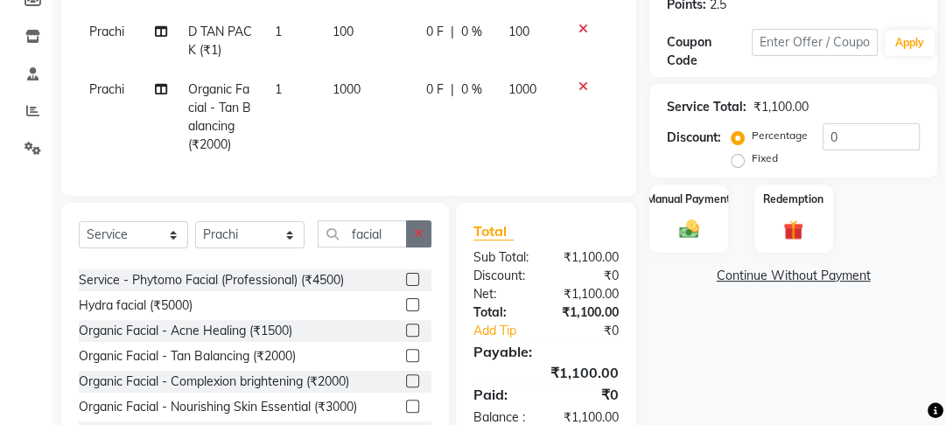
click at [421, 239] on icon "button" at bounding box center [419, 234] width 10 height 12
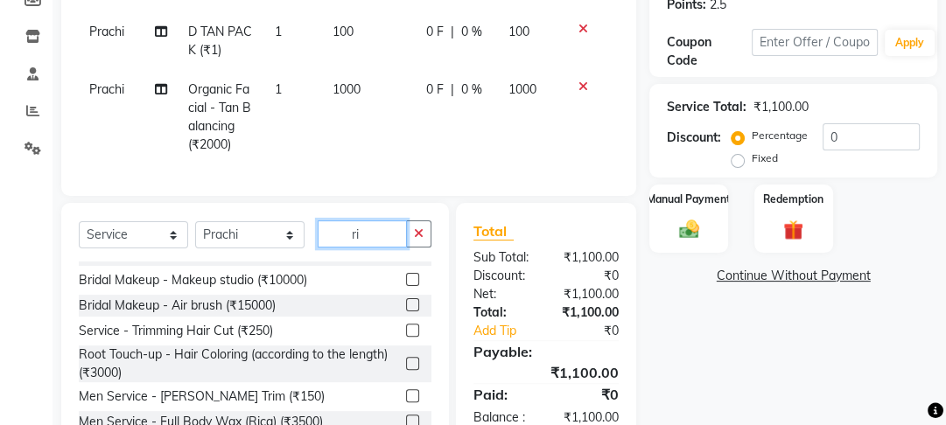
scroll to position [0, 0]
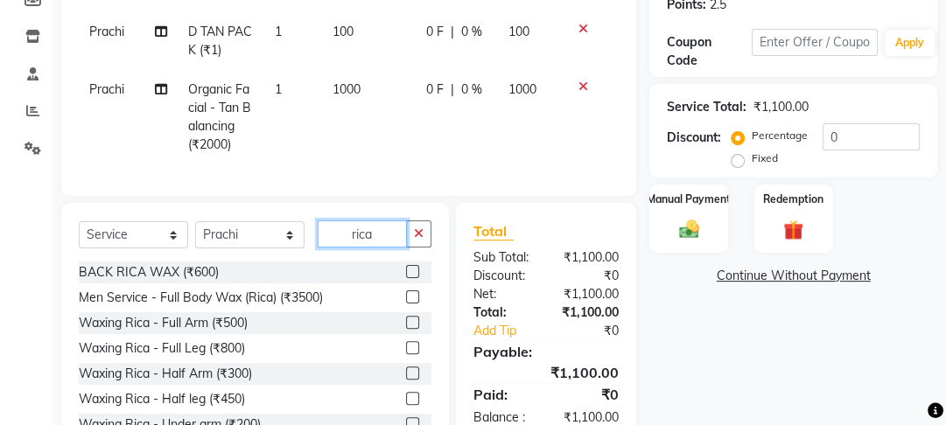
type input "rica"
click at [406, 329] on label at bounding box center [412, 322] width 13 height 13
click at [406, 329] on input "checkbox" at bounding box center [411, 323] width 11 height 11
checkbox input "true"
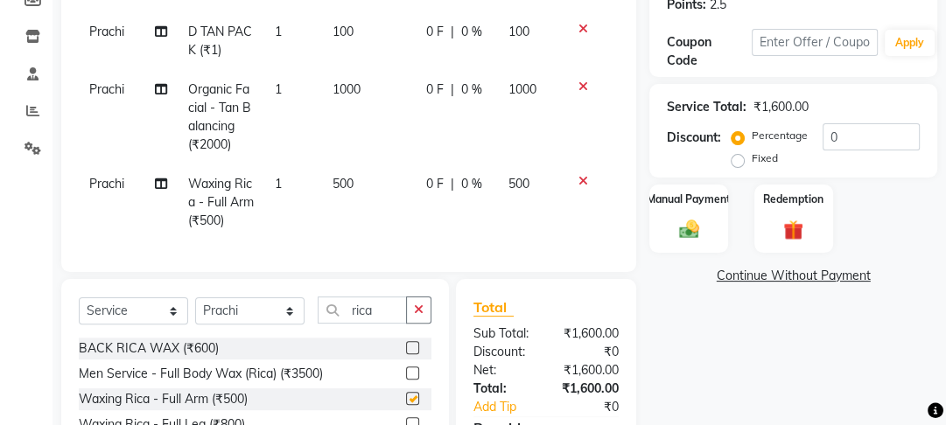
click at [404, 208] on td "500" at bounding box center [369, 203] width 94 height 76
select select "70835"
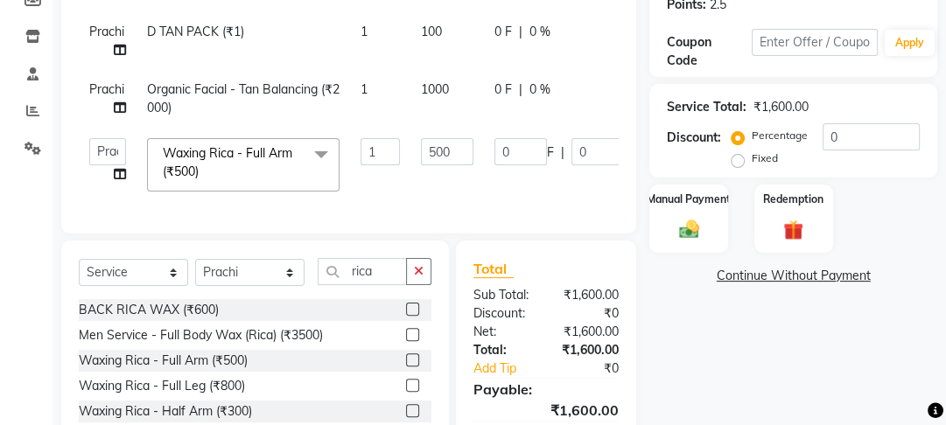
checkbox input "false"
drag, startPoint x: 438, startPoint y: 153, endPoint x: 399, endPoint y: 152, distance: 39.4
click at [399, 152] on tr "Farahan Jyoti Manager Nihal Pooja Prachi Raman Raman 2 Reception Sameer SUNNY y…" at bounding box center [416, 165] width 675 height 74
type input "400"
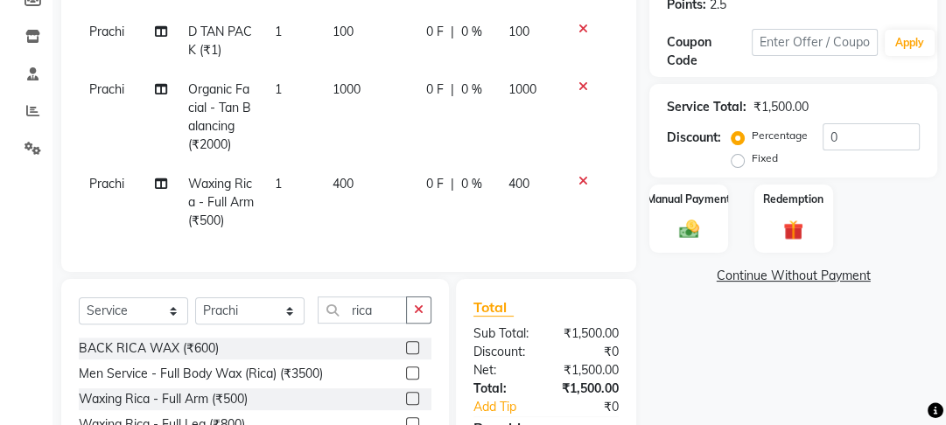
click at [424, 185] on tr "Prachi Waxing Rica - Full Arm (₹500) 1 400 0 F | 0 % 400" at bounding box center [349, 203] width 540 height 76
click at [411, 319] on button "button" at bounding box center [418, 310] width 25 height 27
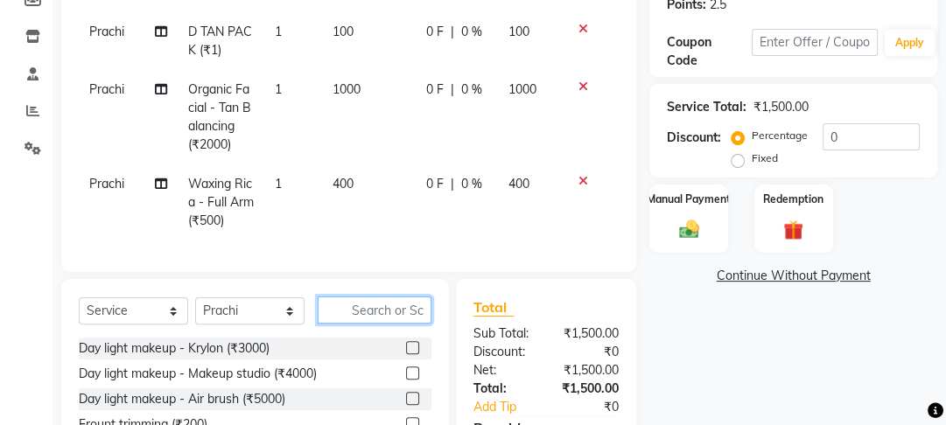
click at [373, 324] on input "text" at bounding box center [375, 310] width 114 height 27
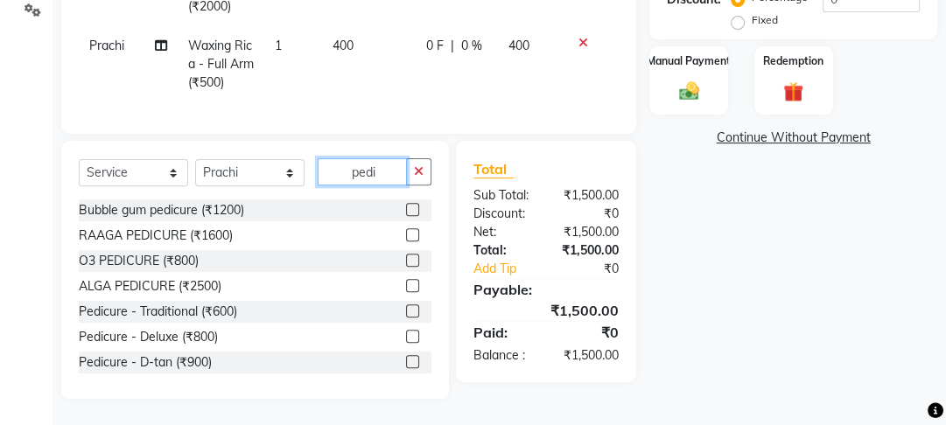
scroll to position [426, 0]
type input "pedi"
click at [407, 334] on label at bounding box center [412, 336] width 13 height 13
click at [407, 334] on input "checkbox" at bounding box center [411, 337] width 11 height 11
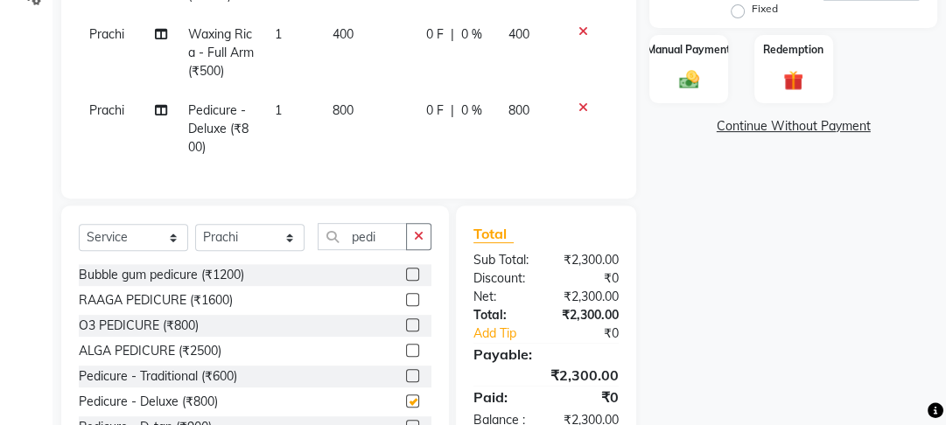
checkbox input "false"
click at [390, 109] on td "800" at bounding box center [369, 129] width 94 height 76
select select "70835"
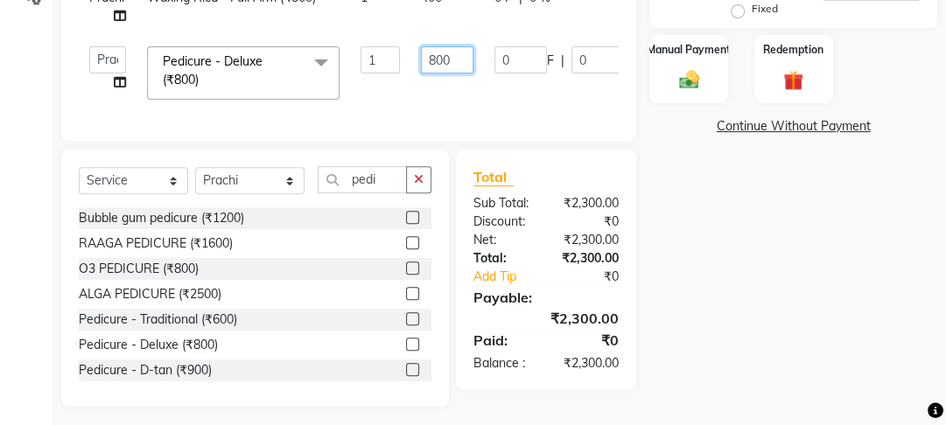
drag, startPoint x: 447, startPoint y: 61, endPoint x: 368, endPoint y: 57, distance: 78.9
click at [368, 57] on tr "Farahan Jyoti Manager Nihal Pooja Prachi Raman Raman 2 Reception Sameer SUNNY y…" at bounding box center [416, 73] width 675 height 74
type input "400"
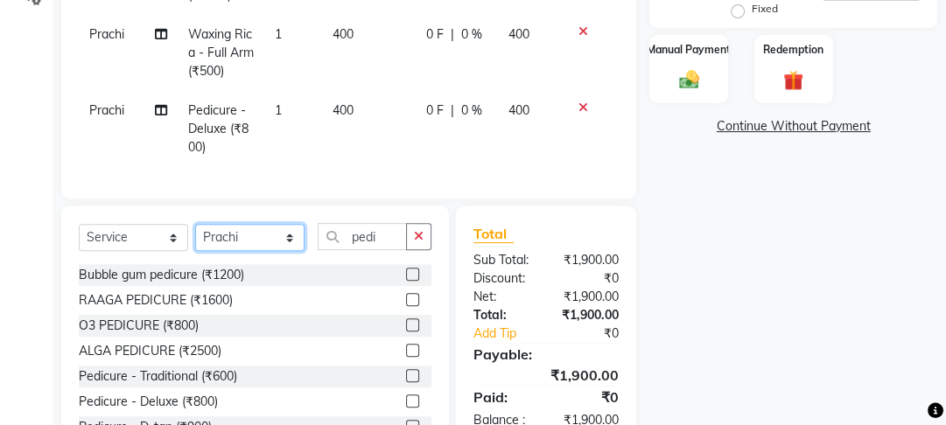
click at [246, 203] on div "Client +91 9871313576 Date 01-10-2025 Invoice Number V/2025 V/2025-26 4504 Serv…" at bounding box center [348, 84] width 601 height 759
select select "43944"
click at [195, 235] on select "Select Stylist [PERSON_NAME] Manager [PERSON_NAME] Pooja [PERSON_NAME] Raman 2 …" at bounding box center [249, 237] width 109 height 27
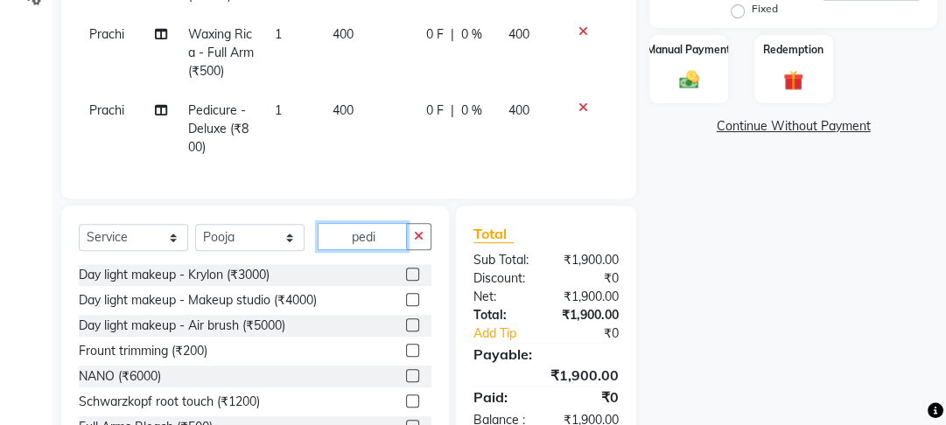
drag, startPoint x: 375, startPoint y: 248, endPoint x: 316, endPoint y: 245, distance: 59.6
click at [316, 245] on div "Select Service Product Membership Package Voucher Prepaid Gift Card Select Styl…" at bounding box center [255, 243] width 353 height 41
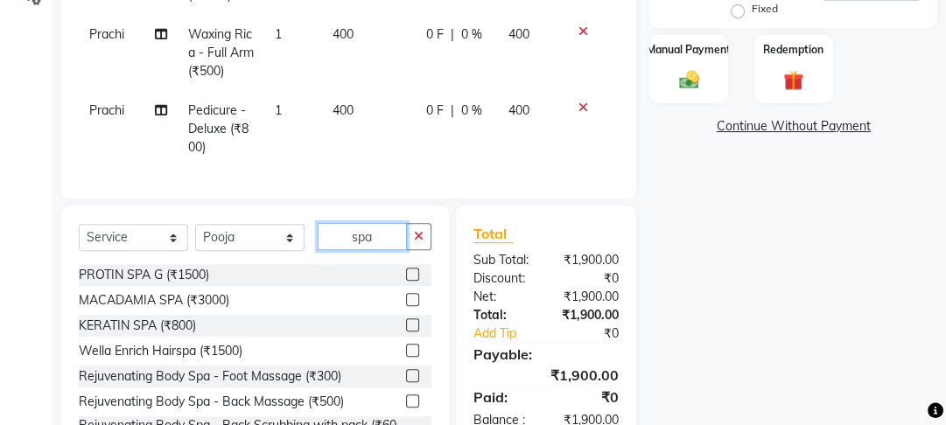
type input "spa"
click at [406, 332] on label at bounding box center [412, 325] width 13 height 13
click at [406, 332] on input "checkbox" at bounding box center [411, 325] width 11 height 11
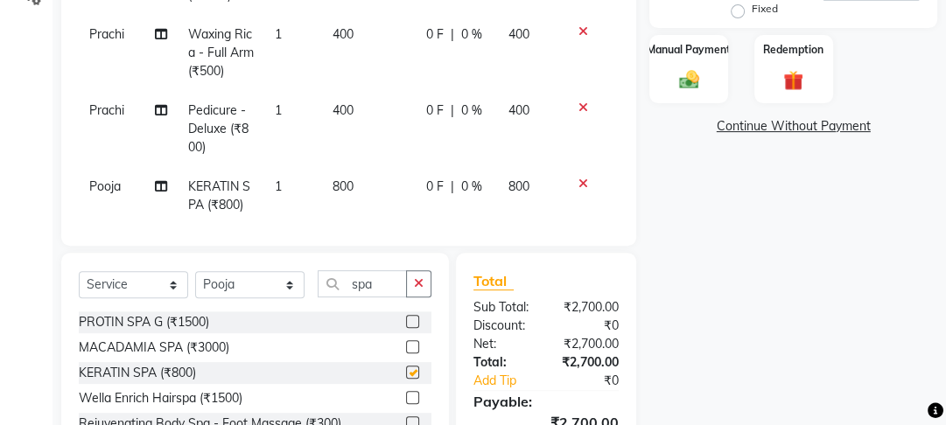
checkbox input "false"
click at [401, 172] on td "800" at bounding box center [369, 196] width 94 height 58
select select "43944"
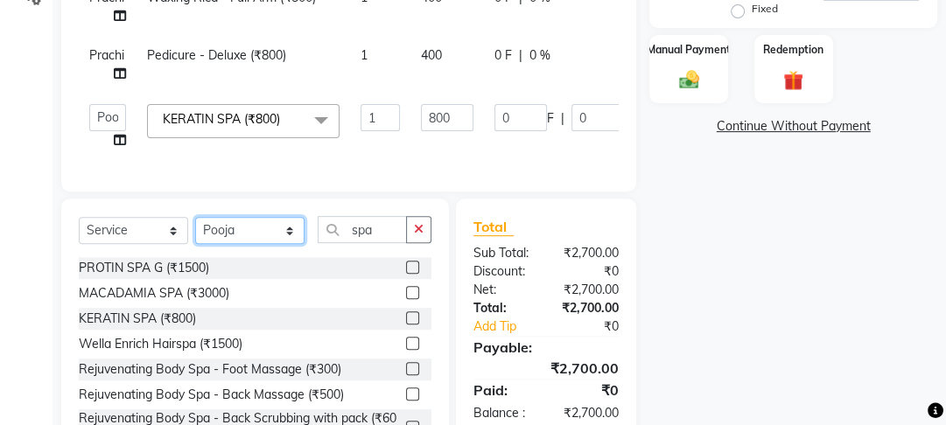
click at [275, 238] on select "Select Stylist [PERSON_NAME] Manager [PERSON_NAME] Pooja [PERSON_NAME] Raman 2 …" at bounding box center [249, 230] width 109 height 27
select select "22725"
click at [195, 228] on select "Select Stylist [PERSON_NAME] Manager [PERSON_NAME] Pooja [PERSON_NAME] Raman 2 …" at bounding box center [249, 230] width 109 height 27
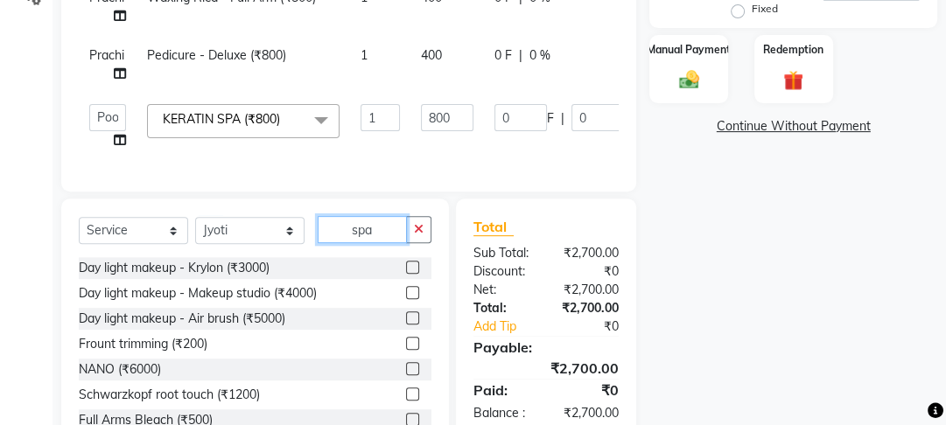
drag, startPoint x: 333, startPoint y: 232, endPoint x: 286, endPoint y: 226, distance: 46.8
click at [287, 226] on div "Select Service Product Membership Package Voucher Prepaid Gift Card Select Styl…" at bounding box center [255, 328] width 388 height 258
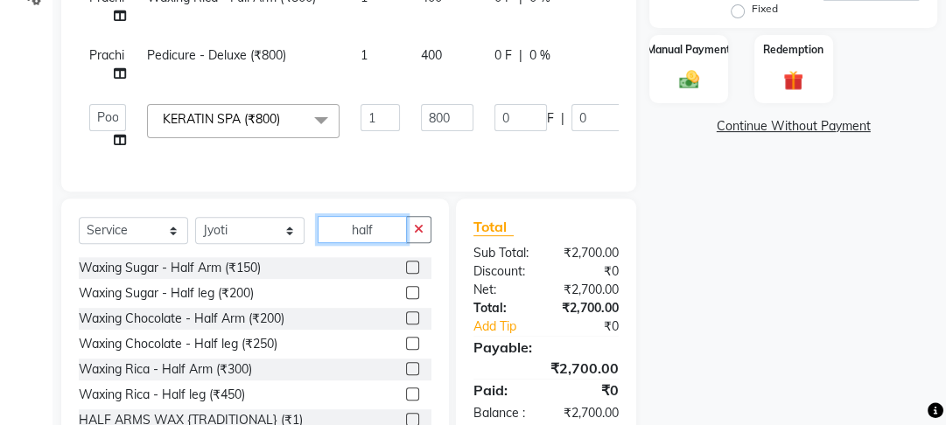
type input "half"
click at [406, 401] on label at bounding box center [412, 394] width 13 height 13
click at [406, 401] on input "checkbox" at bounding box center [411, 394] width 11 height 11
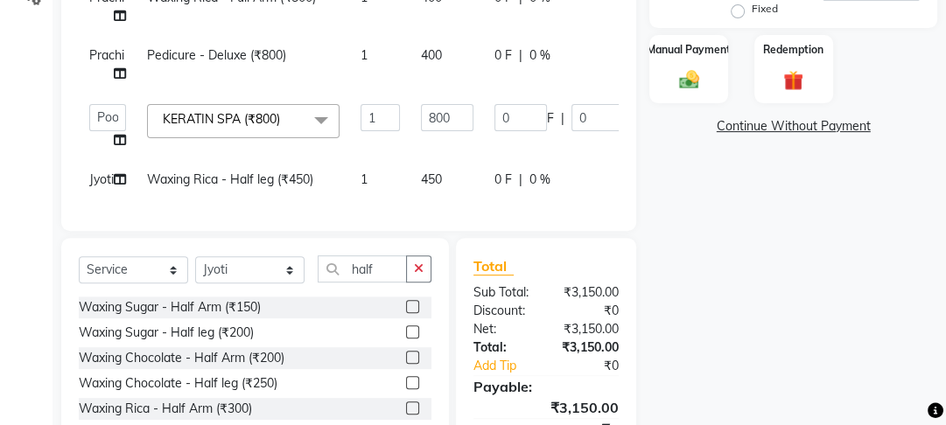
checkbox input "false"
click at [452, 121] on input "800" at bounding box center [447, 117] width 53 height 27
drag, startPoint x: 439, startPoint y: 116, endPoint x: 422, endPoint y: 109, distance: 18.9
click at [422, 109] on input "800" at bounding box center [447, 117] width 53 height 27
type input "600"
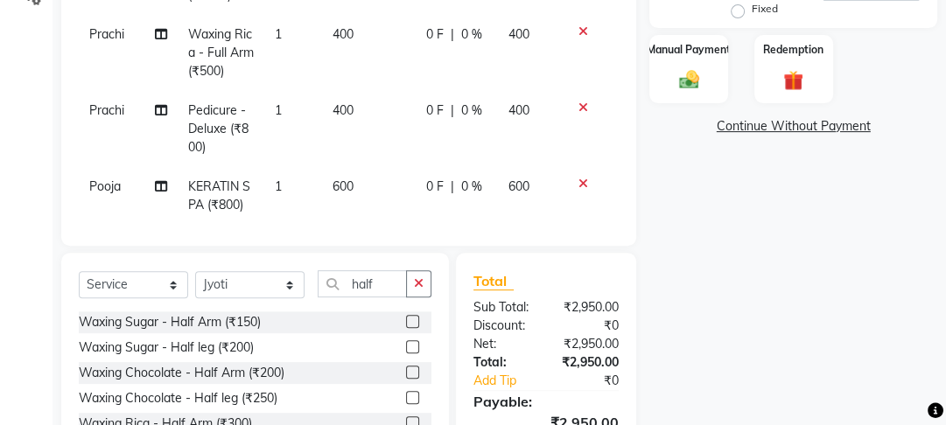
click at [370, 133] on tbody "Prachi D TAN PACK (₹1) 1 100 0 F | 0 % 100 Prachi Organic Facial - Tan Balancin…" at bounding box center [349, 82] width 540 height 438
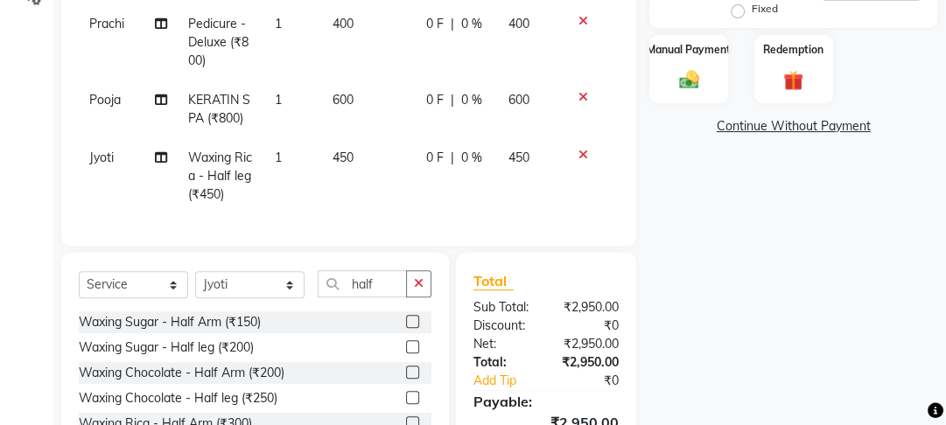
click at [400, 168] on td "450" at bounding box center [369, 176] width 94 height 76
select select "22725"
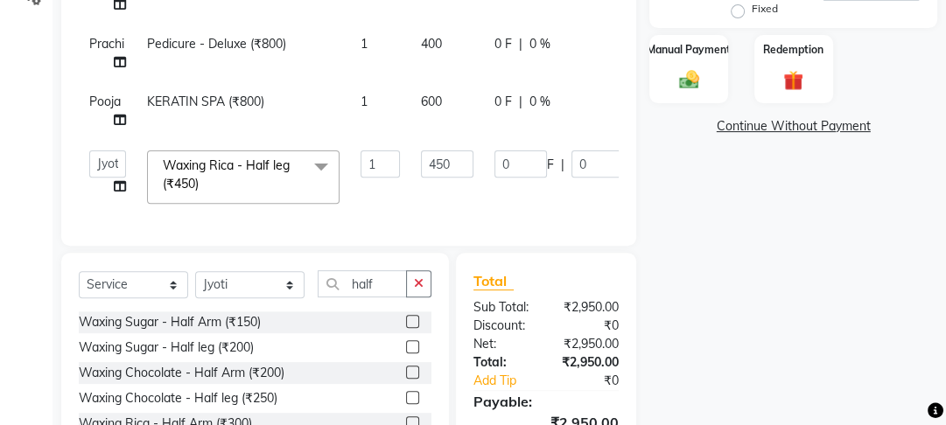
scroll to position [21, 0]
click at [440, 151] on input "450" at bounding box center [447, 164] width 53 height 27
drag, startPoint x: 440, startPoint y: 147, endPoint x: 379, endPoint y: 151, distance: 61.4
click at [379, 151] on tr "Farahan Jyoti Manager Nihal Pooja Prachi Raman Raman 2 Reception Sameer SUNNY y…" at bounding box center [416, 177] width 675 height 74
type input "500"
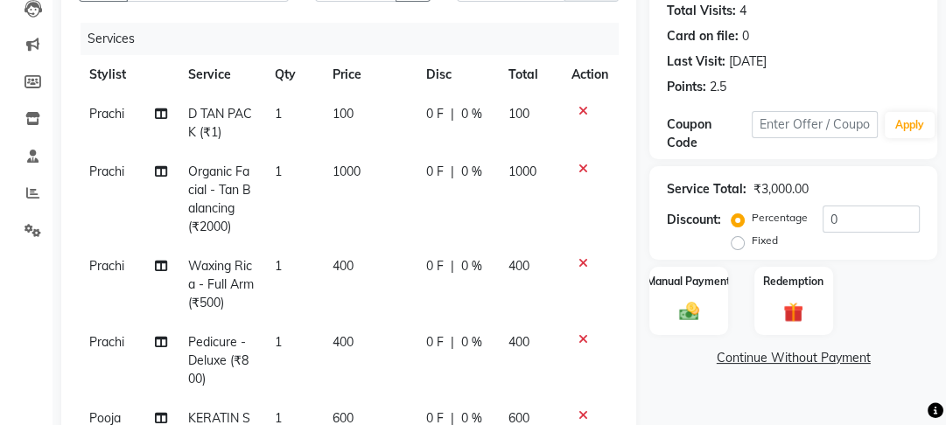
scroll to position [119, 0]
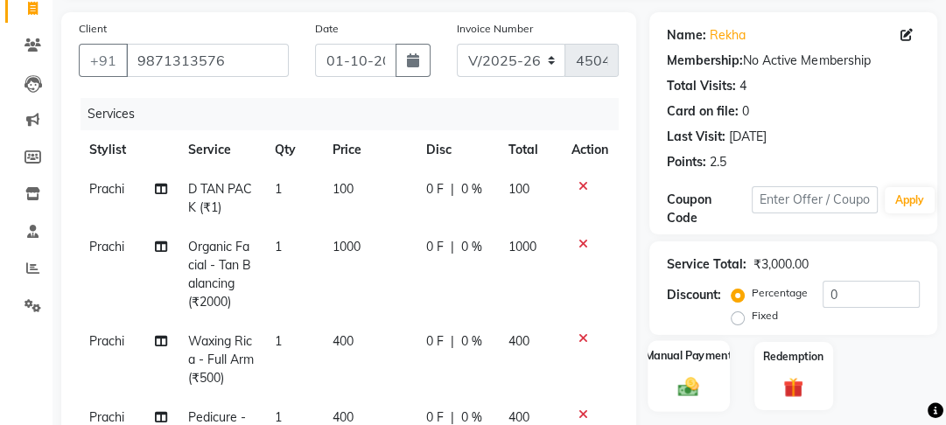
click at [683, 364] on div "Manual Payment" at bounding box center [689, 376] width 81 height 72
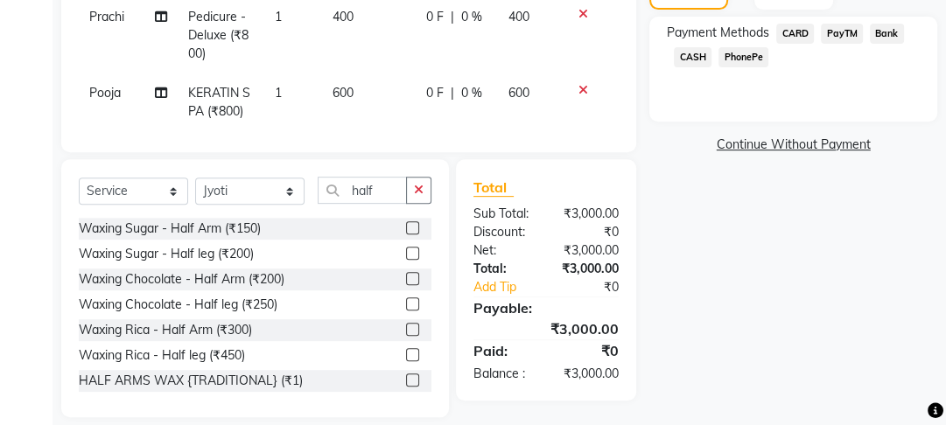
scroll to position [539, 0]
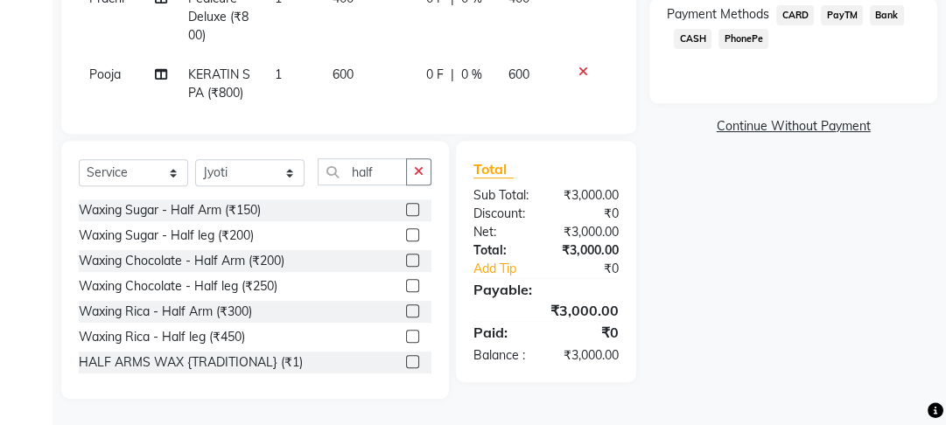
click at [690, 39] on span "CASH" at bounding box center [693, 39] width 38 height 20
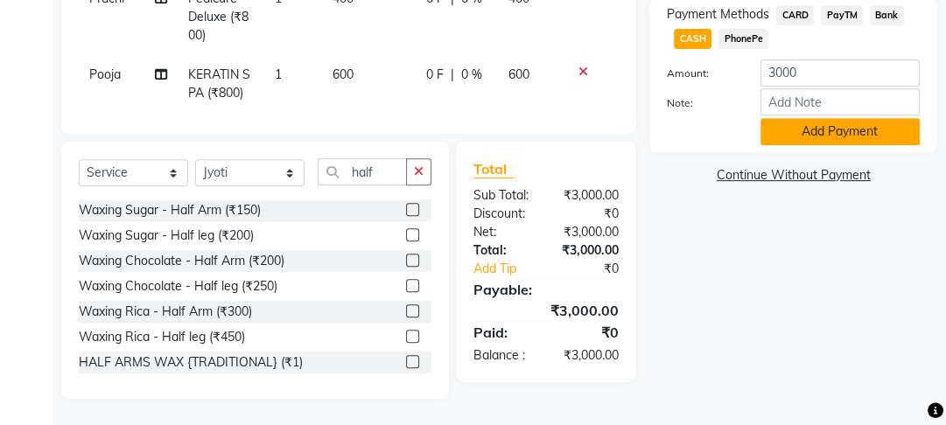
click at [777, 127] on button "Add Payment" at bounding box center [840, 131] width 159 height 27
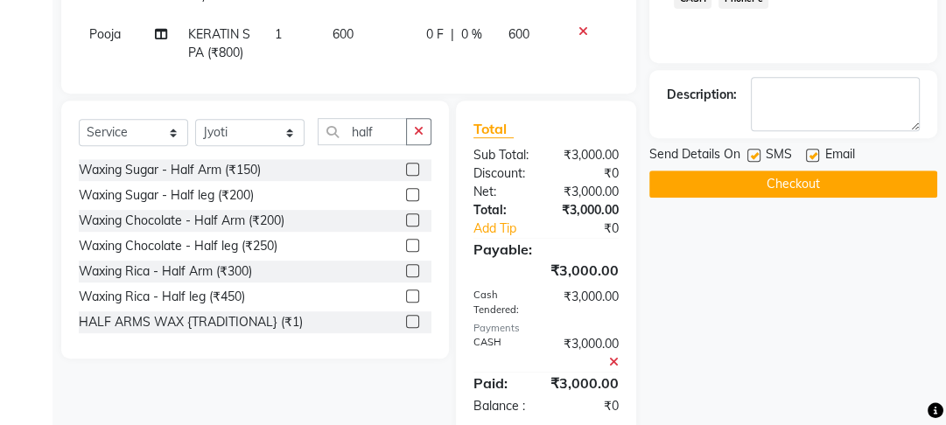
scroll to position [614, 0]
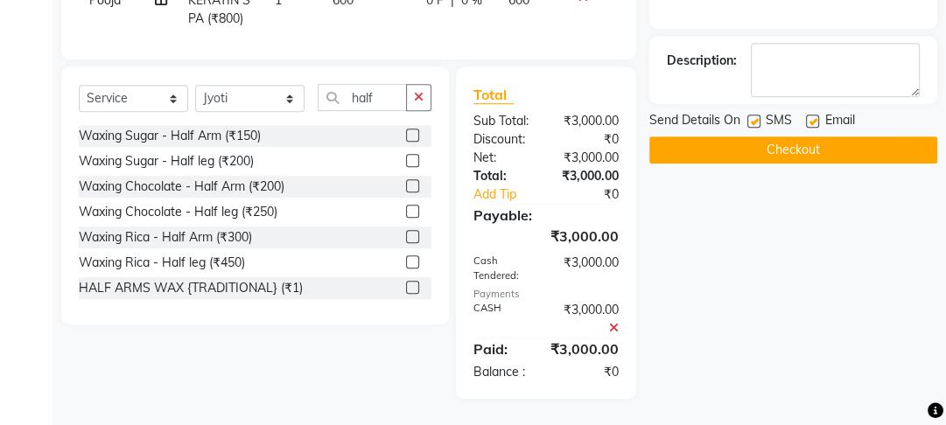
click at [806, 122] on label at bounding box center [812, 121] width 13 height 13
click at [806, 122] on input "checkbox" at bounding box center [811, 121] width 11 height 11
click at [753, 116] on label at bounding box center [753, 121] width 13 height 13
click at [753, 116] on input "checkbox" at bounding box center [752, 121] width 11 height 11
click at [754, 151] on button "Checkout" at bounding box center [793, 150] width 288 height 27
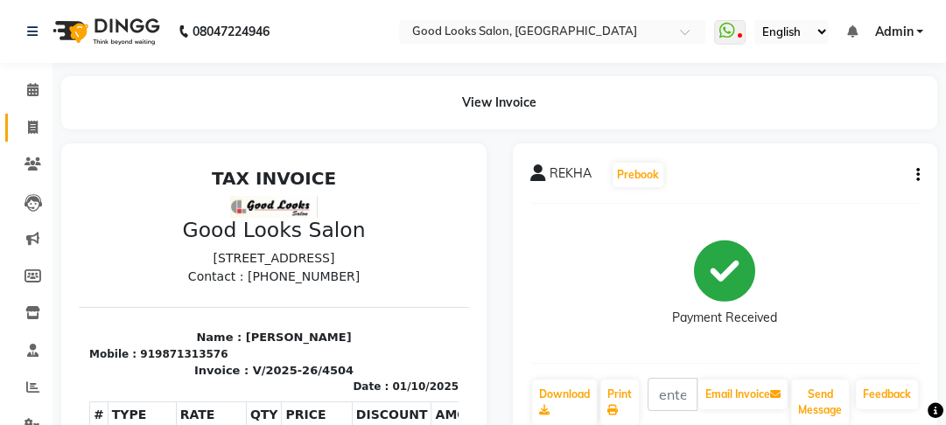
click at [38, 125] on span at bounding box center [33, 128] width 31 height 20
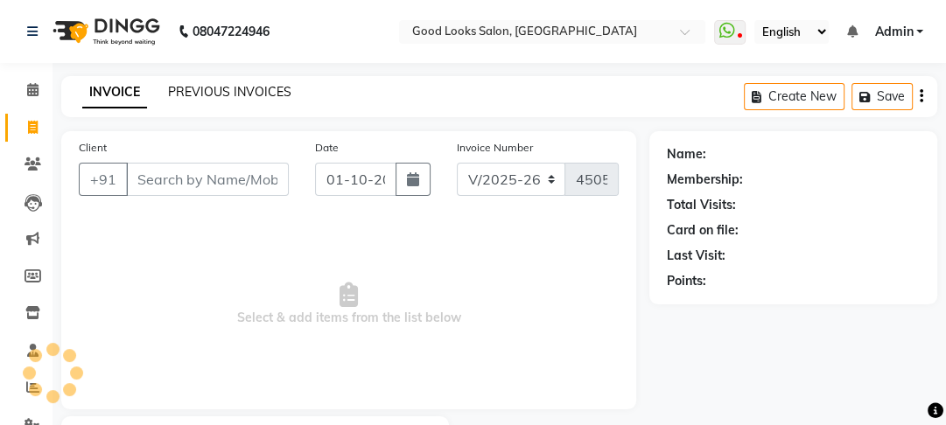
click at [224, 95] on link "PREVIOUS INVOICES" at bounding box center [229, 92] width 123 height 16
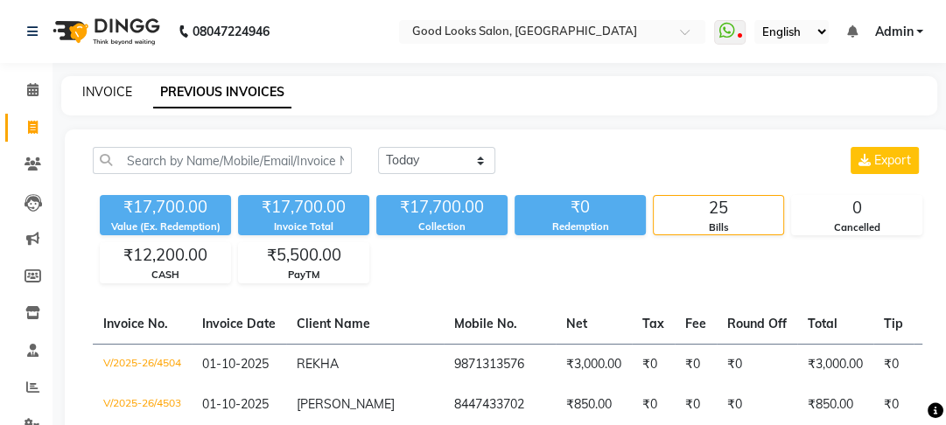
click at [95, 95] on link "INVOICE" at bounding box center [107, 92] width 50 height 16
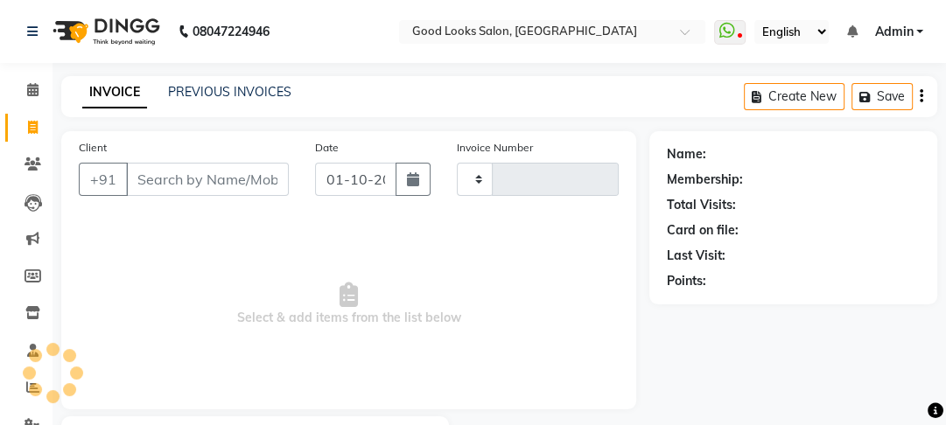
scroll to position [102, 0]
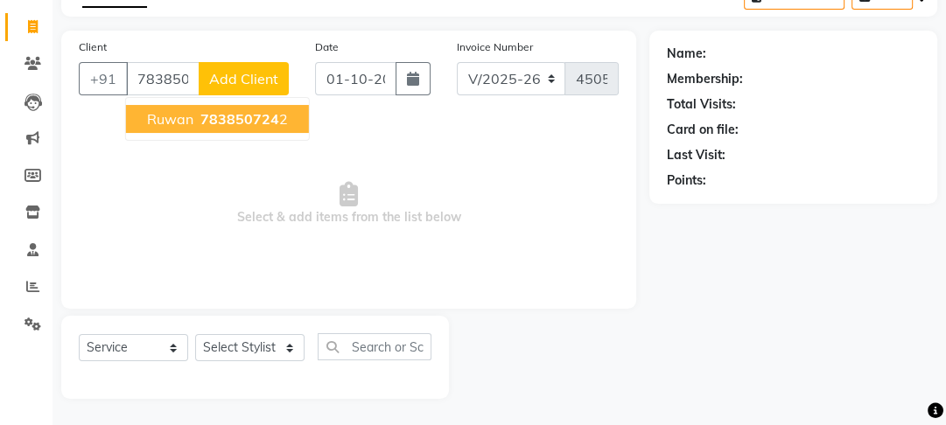
click at [226, 117] on span "783850724" at bounding box center [239, 119] width 79 height 18
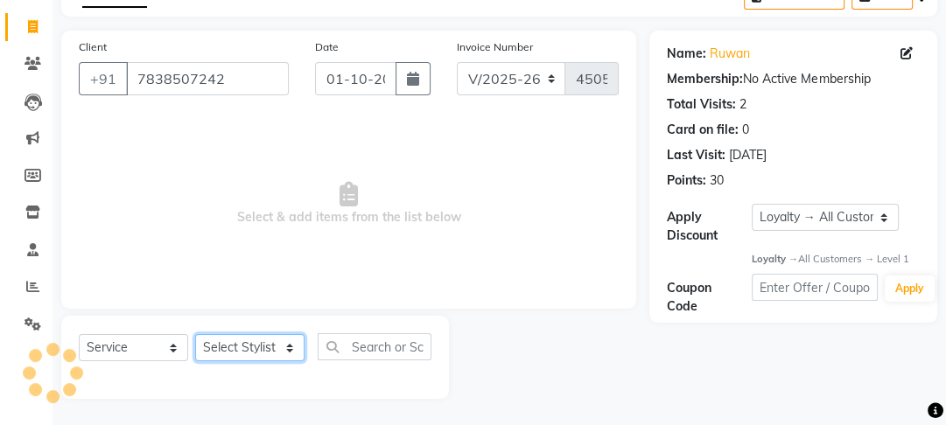
click at [257, 336] on select "Select Stylist [PERSON_NAME] Manager [PERSON_NAME] Pooja [PERSON_NAME] Raman 2 …" at bounding box center [249, 347] width 109 height 27
click at [195, 334] on select "Select Stylist [PERSON_NAME] Manager [PERSON_NAME] Pooja [PERSON_NAME] Raman 2 …" at bounding box center [249, 347] width 109 height 27
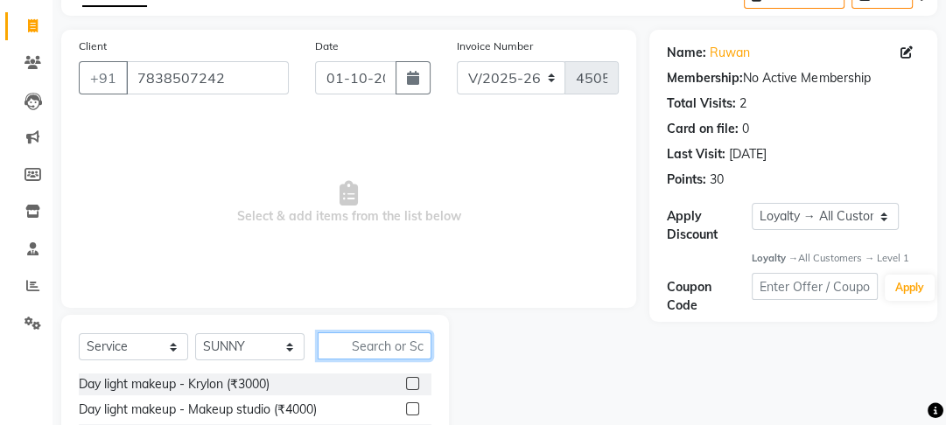
click at [340, 345] on input "text" at bounding box center [375, 346] width 114 height 27
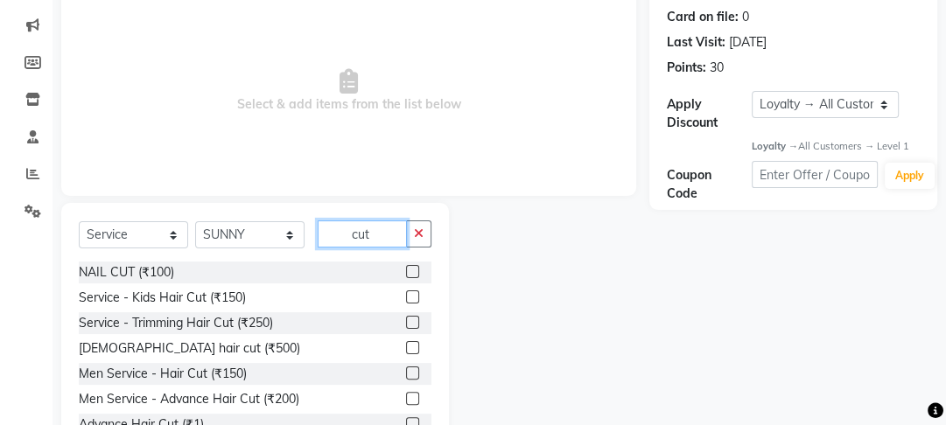
scroll to position [277, 0]
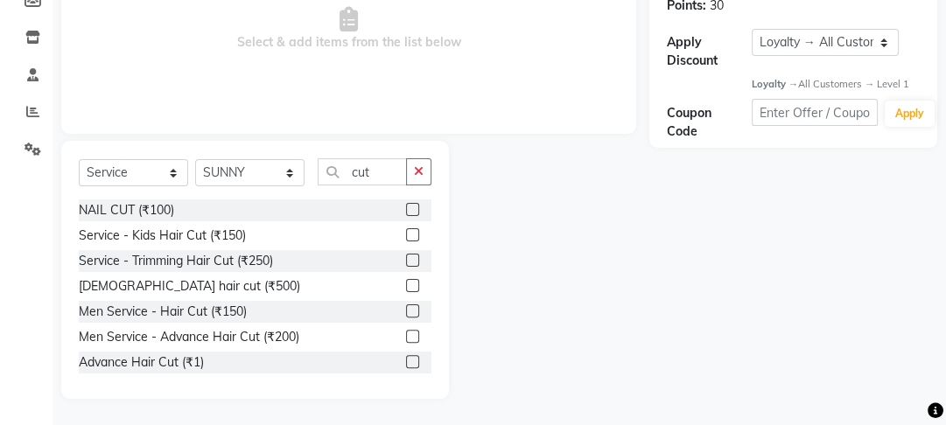
click at [406, 343] on div at bounding box center [411, 339] width 11 height 18
click at [406, 338] on label at bounding box center [412, 336] width 13 height 13
click at [406, 338] on input "checkbox" at bounding box center [411, 337] width 11 height 11
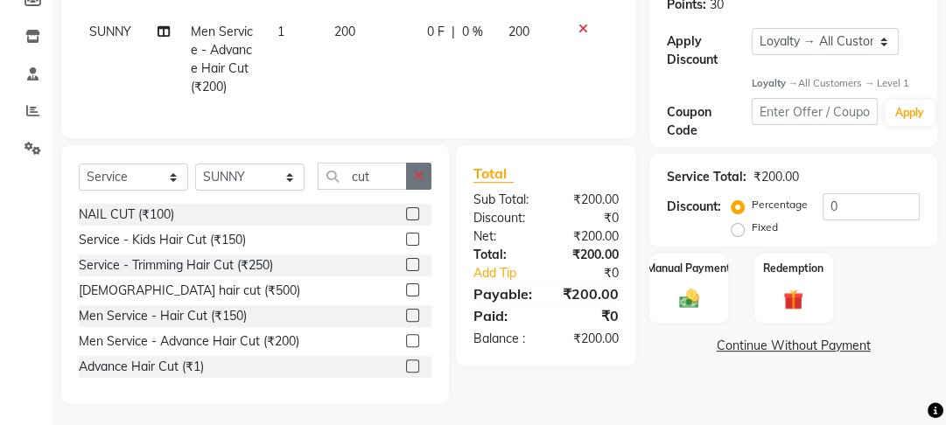
click at [413, 190] on button "button" at bounding box center [418, 176] width 25 height 27
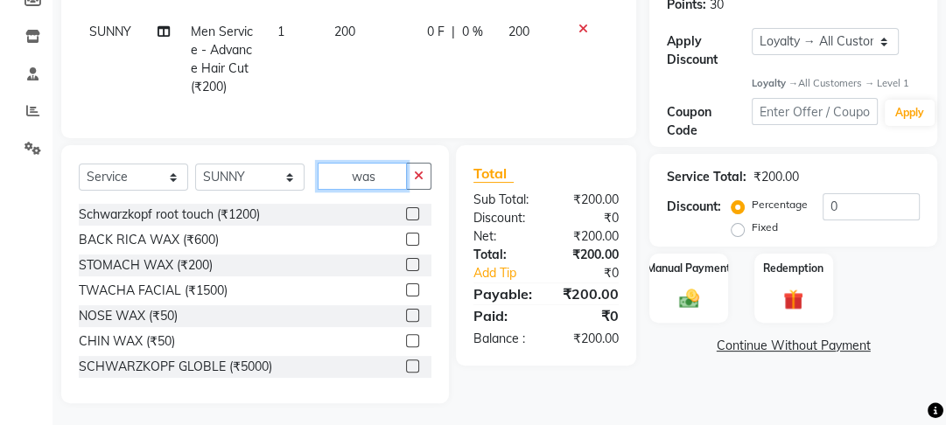
scroll to position [255, 0]
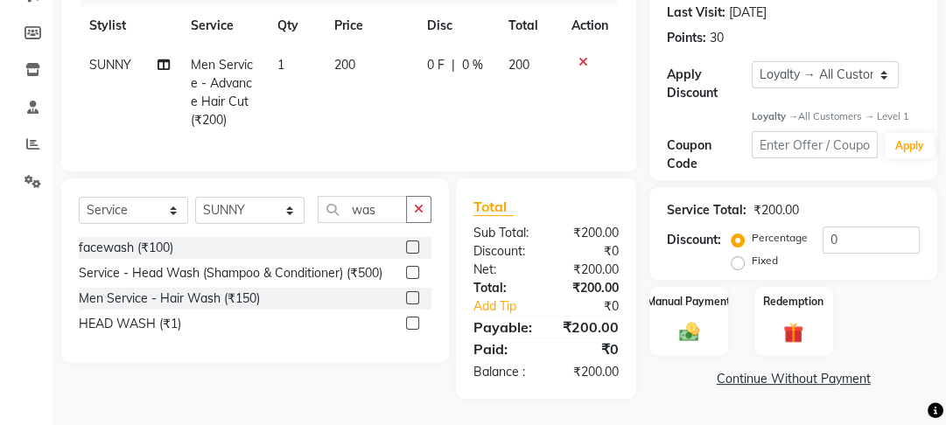
drag, startPoint x: 409, startPoint y: 324, endPoint x: 406, endPoint y: 207, distance: 117.3
click at [408, 323] on label at bounding box center [412, 323] width 13 height 13
click at [408, 323] on input "checkbox" at bounding box center [411, 324] width 11 height 11
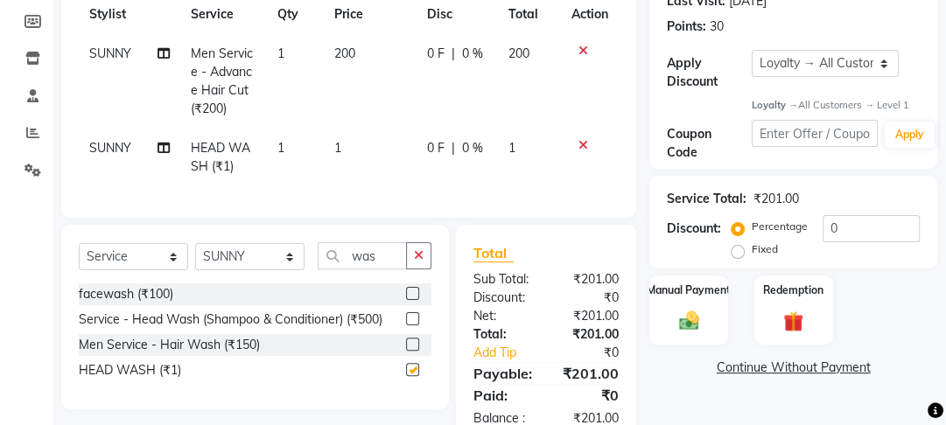
click at [403, 146] on td "1" at bounding box center [370, 158] width 93 height 58
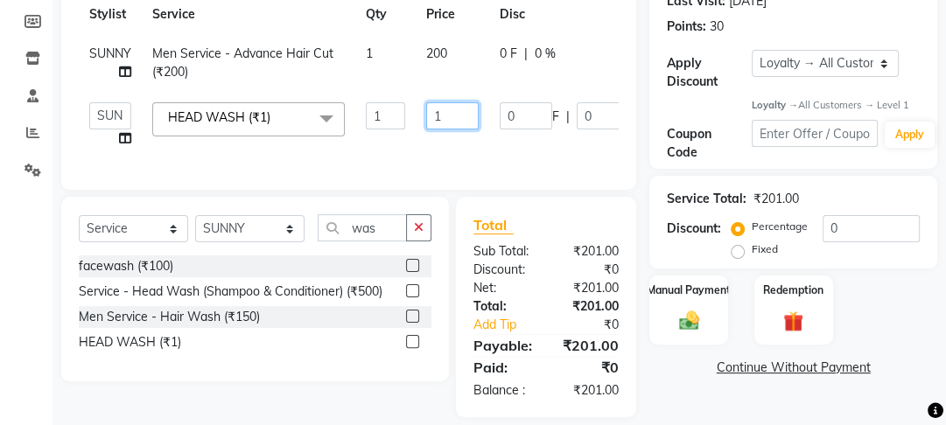
click at [450, 116] on input "1" at bounding box center [452, 115] width 53 height 27
click at [452, 141] on tr "Farahan Jyoti Manager Nihal Pooja Prachi Raman Raman 2 Reception Sameer SUNNY y…" at bounding box center [419, 125] width 680 height 67
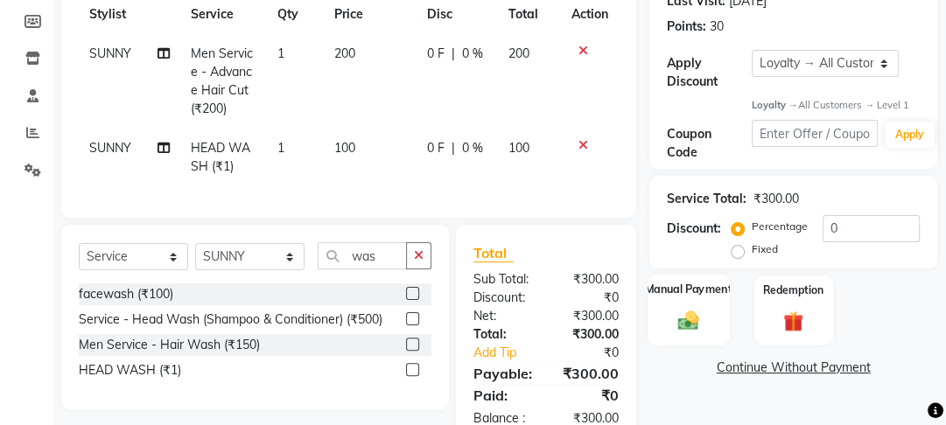
drag, startPoint x: 663, startPoint y: 270, endPoint x: 667, endPoint y: 314, distance: 44.8
click at [667, 312] on div "Name: Ruwan Membership: No Active Membership Total Visits: 2 Card on file: 0 La…" at bounding box center [799, 161] width 301 height 569
click at [667, 314] on div "Manual Payment" at bounding box center [689, 311] width 81 height 72
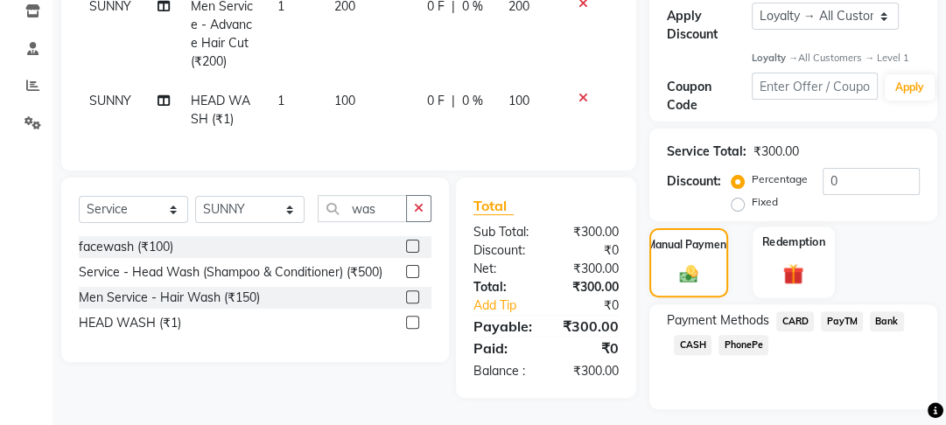
scroll to position [347, 0]
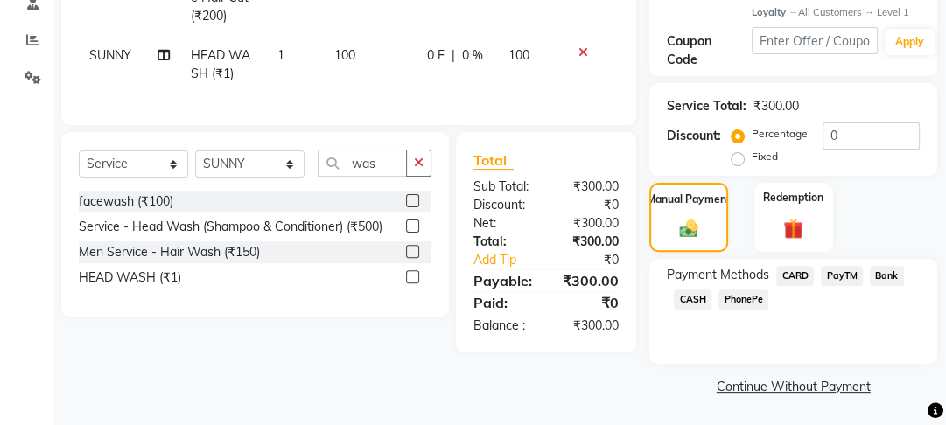
click at [842, 278] on span "PayTM" at bounding box center [842, 276] width 42 height 20
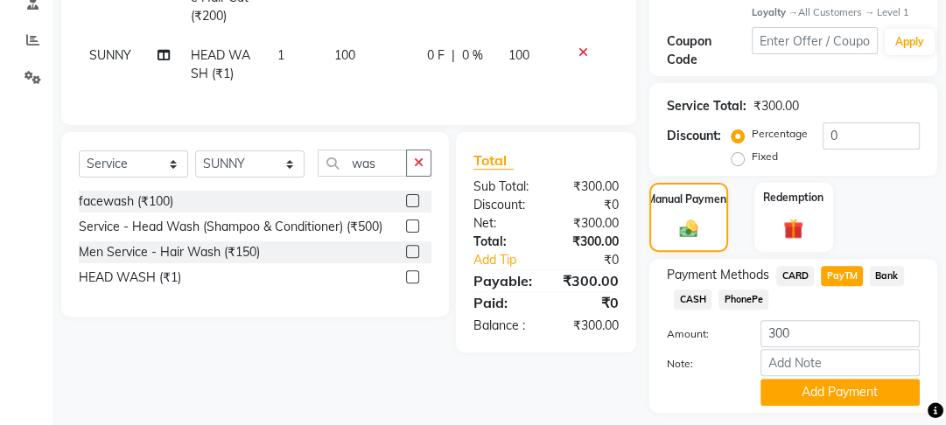
click at [805, 408] on div "Payment Methods CARD PayTM Bank CASH PhonePe Amount: 300 Note: Add Payment" at bounding box center [793, 336] width 288 height 154
click at [808, 393] on button "Add Payment" at bounding box center [840, 392] width 159 height 27
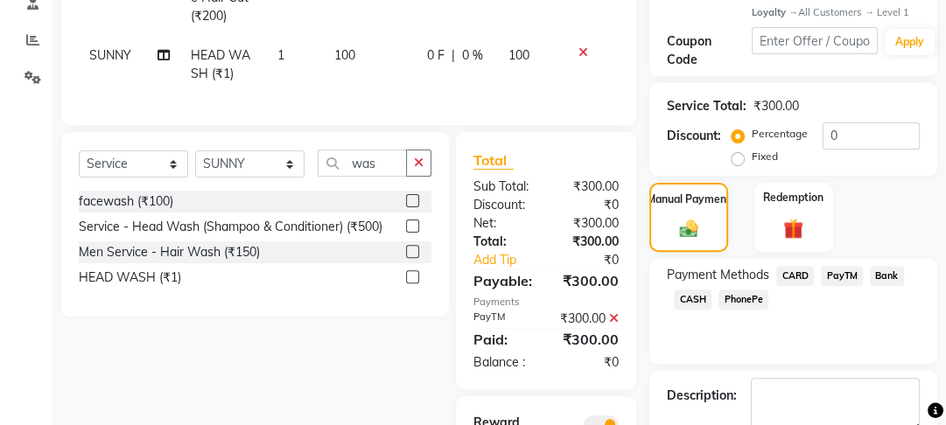
scroll to position [490, 0]
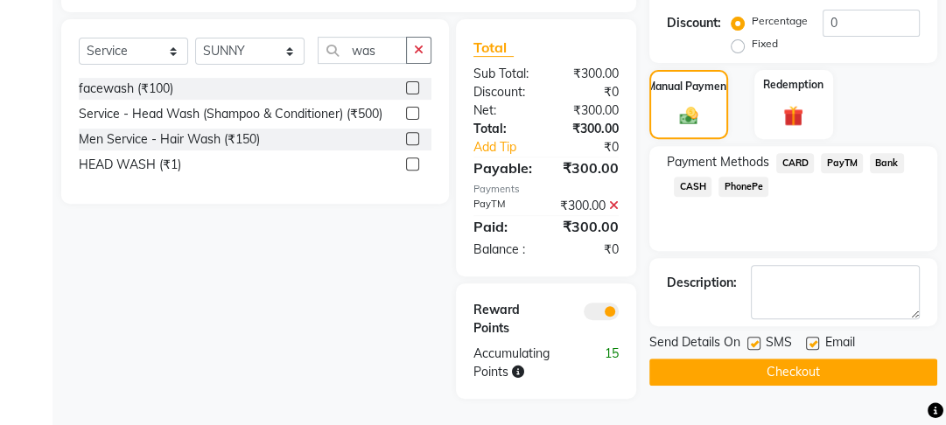
click at [816, 337] on label at bounding box center [812, 343] width 13 height 13
click at [816, 339] on input "checkbox" at bounding box center [811, 344] width 11 height 11
click at [753, 337] on label at bounding box center [753, 343] width 13 height 13
click at [753, 339] on input "checkbox" at bounding box center [752, 344] width 11 height 11
click at [612, 207] on icon at bounding box center [614, 206] width 10 height 12
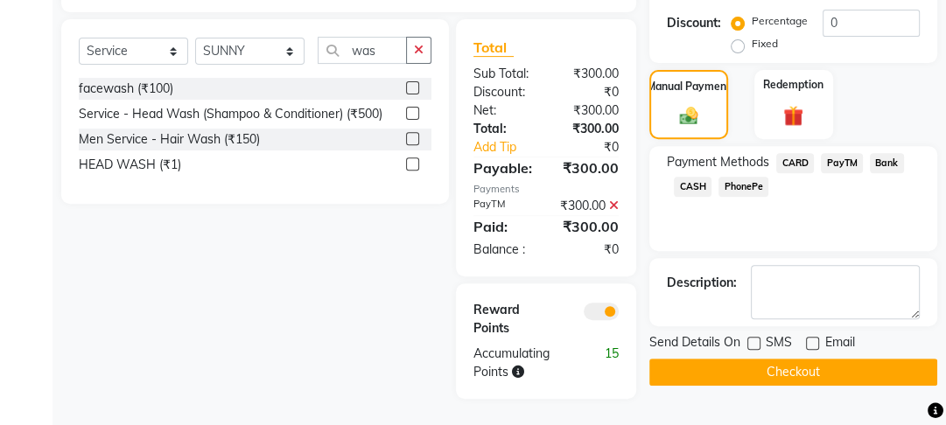
scroll to position [347, 0]
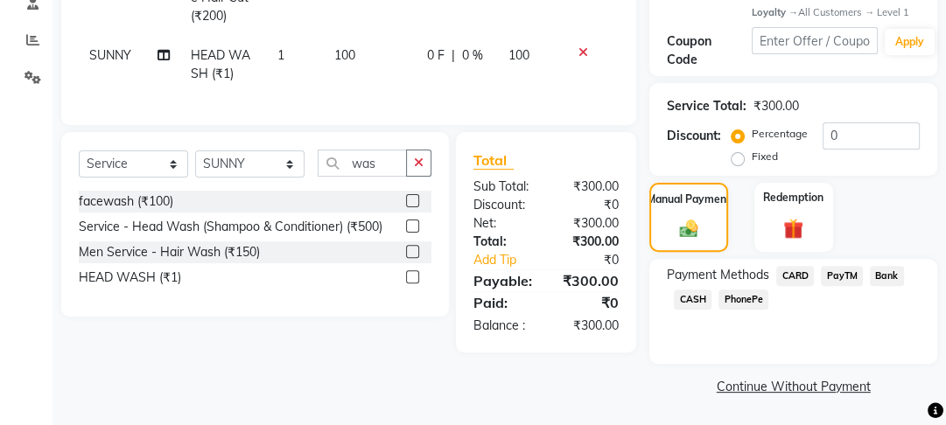
click at [823, 277] on span "PayTM" at bounding box center [842, 276] width 42 height 20
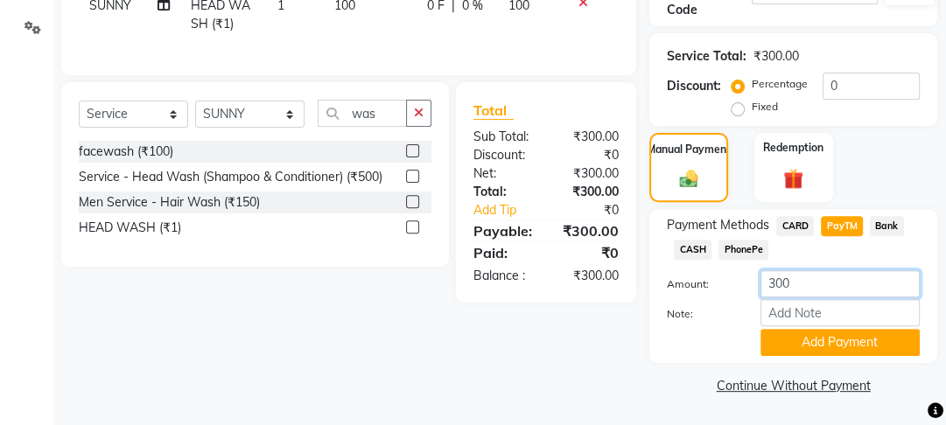
drag, startPoint x: 784, startPoint y: 284, endPoint x: 740, endPoint y: 284, distance: 44.6
click at [740, 284] on div "Amount: 300" at bounding box center [793, 285] width 279 height 30
click at [826, 334] on button "Add Payment" at bounding box center [840, 342] width 159 height 27
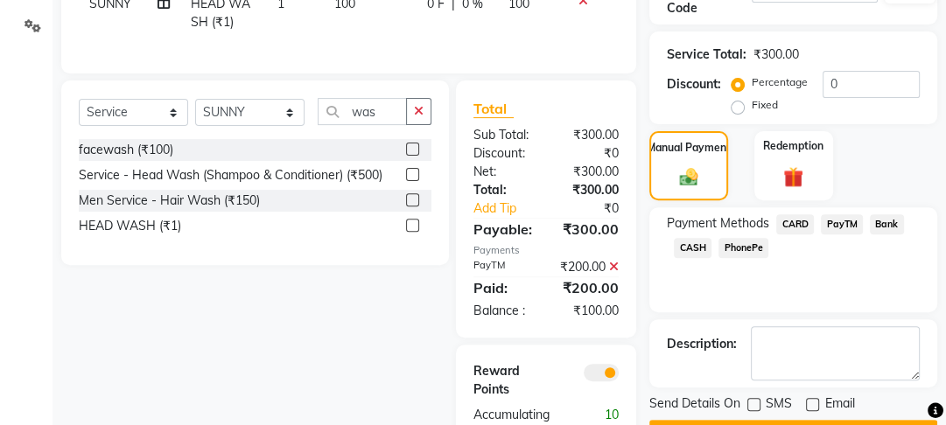
click at [701, 249] on span "CASH" at bounding box center [693, 248] width 38 height 20
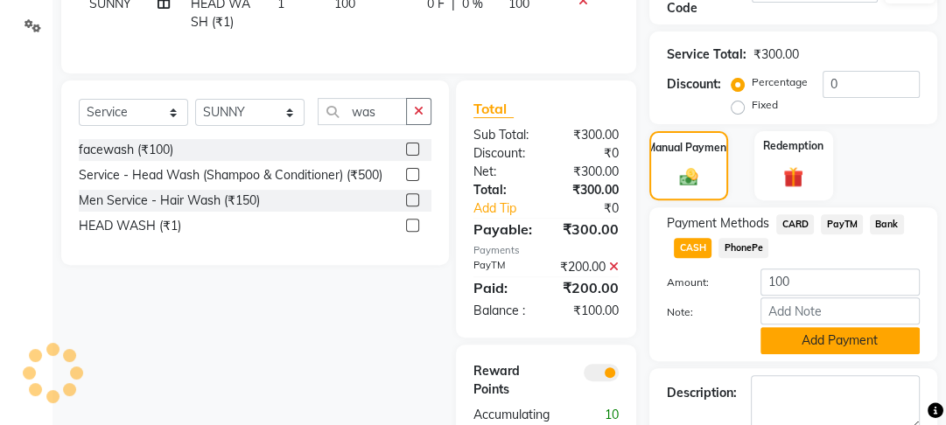
click at [822, 345] on button "Add Payment" at bounding box center [840, 340] width 159 height 27
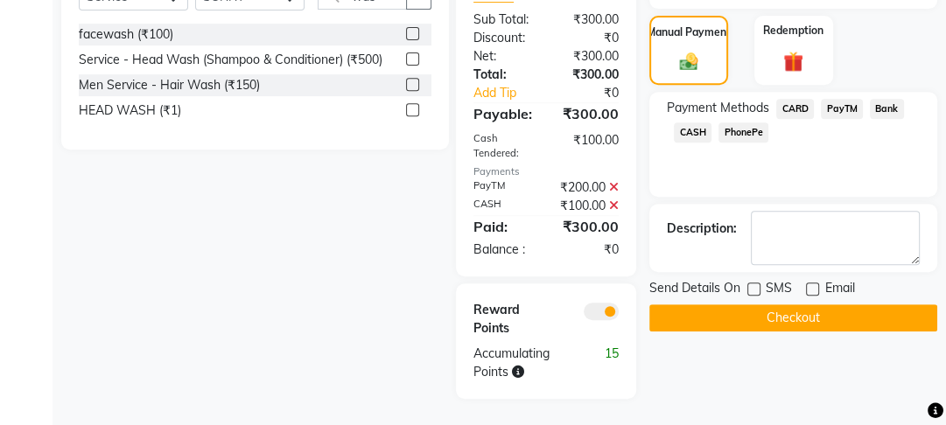
scroll to position [563, 0]
click at [794, 305] on button "Checkout" at bounding box center [793, 318] width 288 height 27
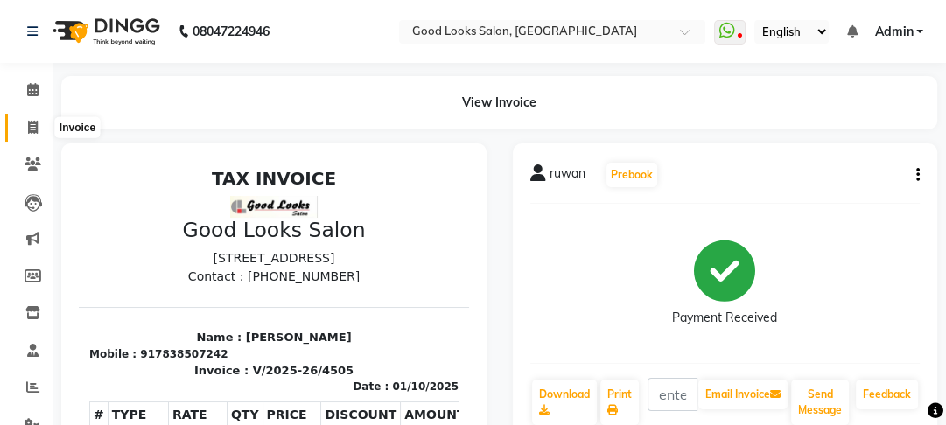
click at [25, 131] on span at bounding box center [33, 128] width 31 height 20
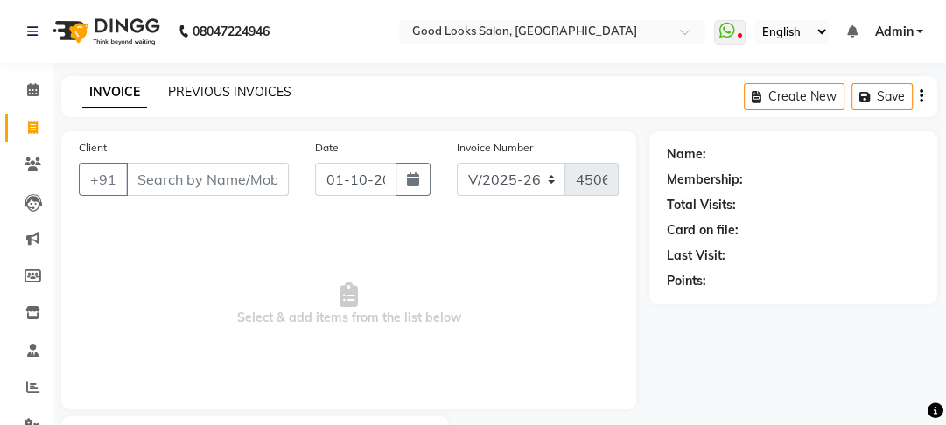
click at [248, 95] on link "PREVIOUS INVOICES" at bounding box center [229, 92] width 123 height 16
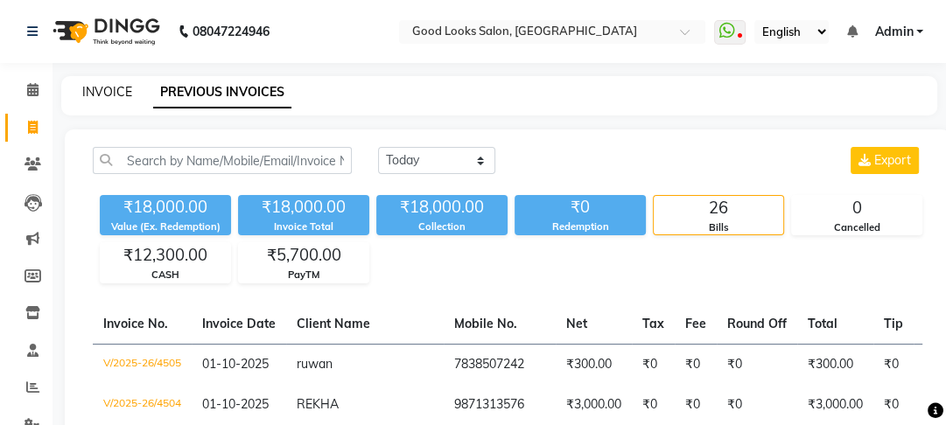
click at [90, 85] on link "INVOICE" at bounding box center [107, 92] width 50 height 16
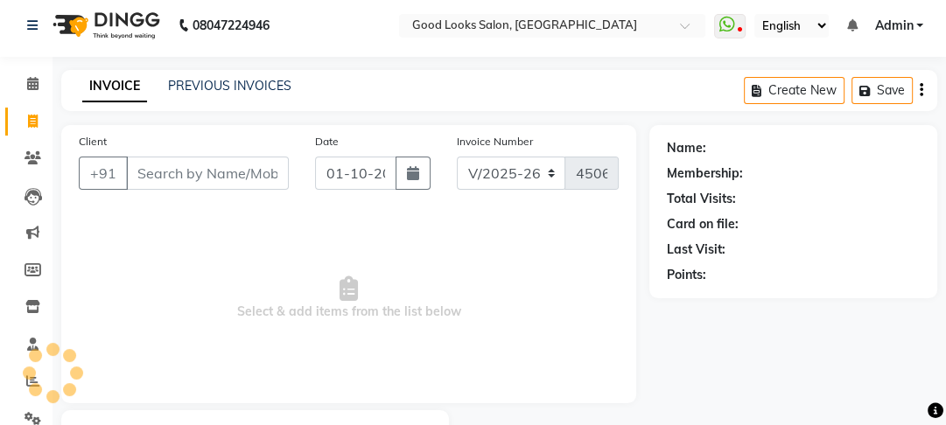
scroll to position [102, 0]
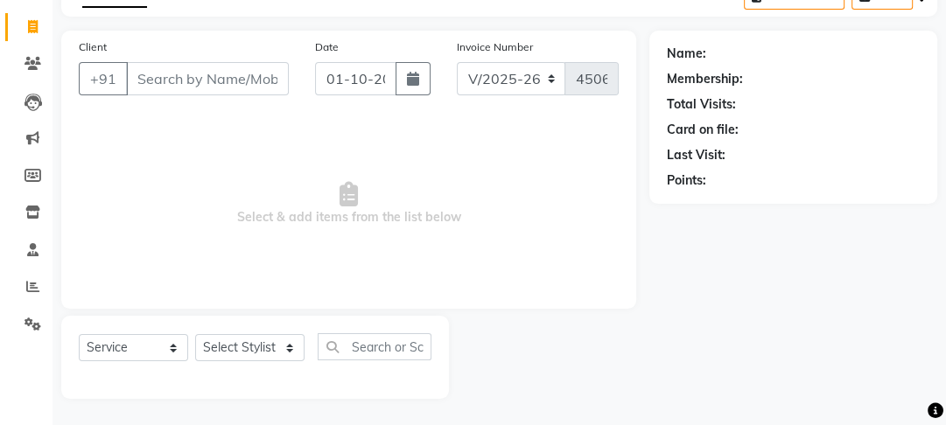
click at [194, 90] on input "Client" at bounding box center [207, 78] width 163 height 33
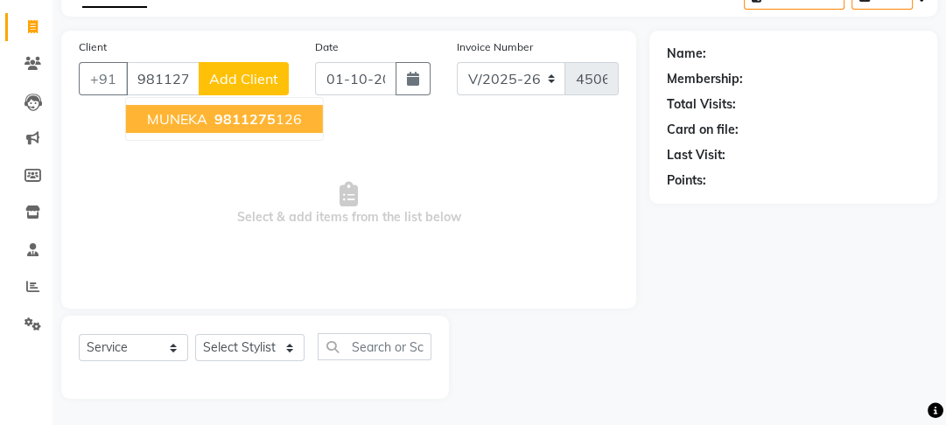
click at [269, 110] on span "9811275" at bounding box center [244, 119] width 61 height 18
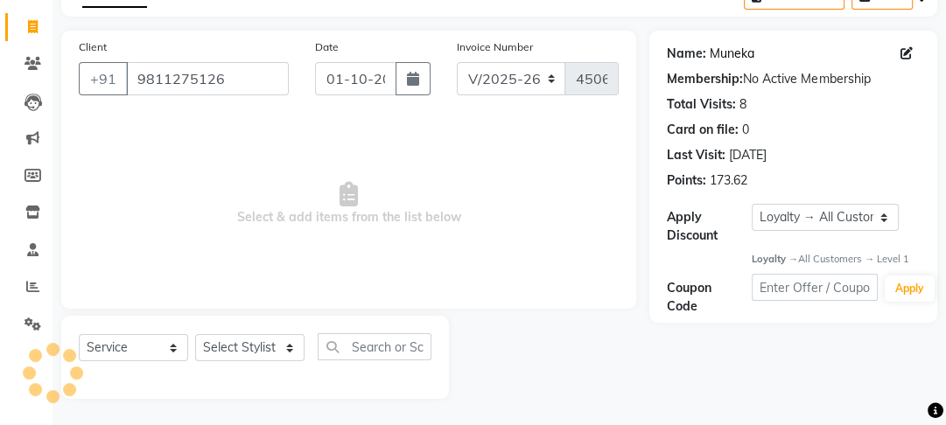
click at [714, 56] on link "Muneka" at bounding box center [732, 54] width 45 height 18
drag, startPoint x: 242, startPoint y: 338, endPoint x: 240, endPoint y: 355, distance: 17.6
click at [242, 350] on div "Select Service Product Membership Package Voucher Prepaid Gift Card Select Styl…" at bounding box center [255, 357] width 388 height 83
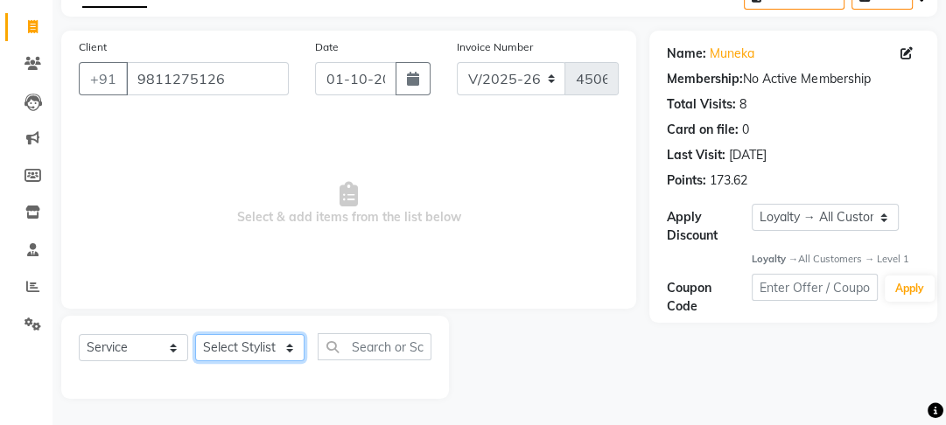
drag, startPoint x: 240, startPoint y: 355, endPoint x: 248, endPoint y: 340, distance: 17.6
click at [239, 354] on select "Select Stylist [PERSON_NAME] Manager [PERSON_NAME] Pooja [PERSON_NAME] Raman 2 …" at bounding box center [249, 347] width 109 height 27
click at [195, 334] on select "Select Stylist [PERSON_NAME] Manager [PERSON_NAME] Pooja [PERSON_NAME] Raman 2 …" at bounding box center [249, 347] width 109 height 27
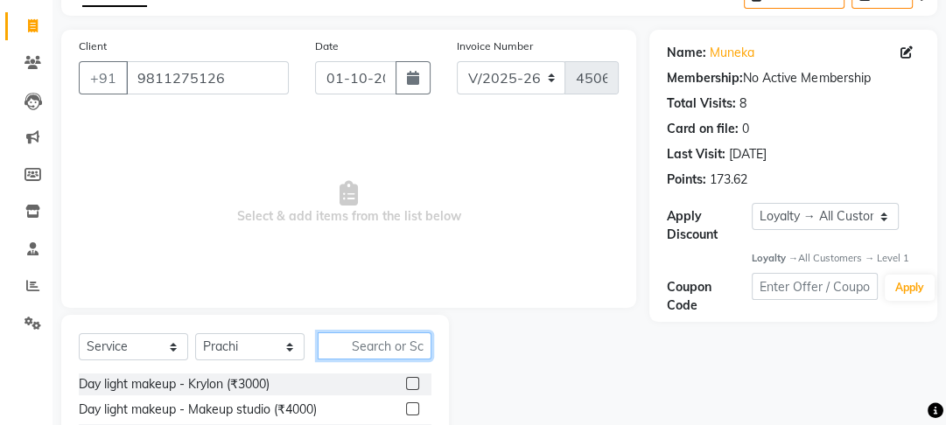
click at [343, 354] on input "text" at bounding box center [375, 346] width 114 height 27
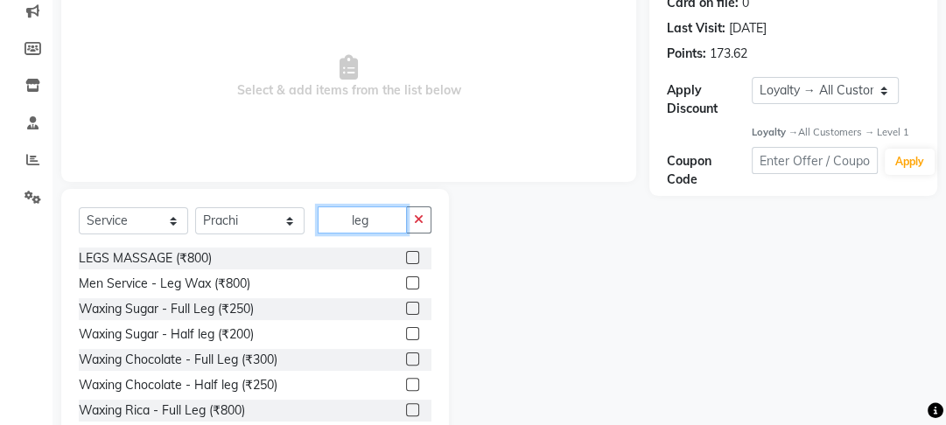
scroll to position [277, 0]
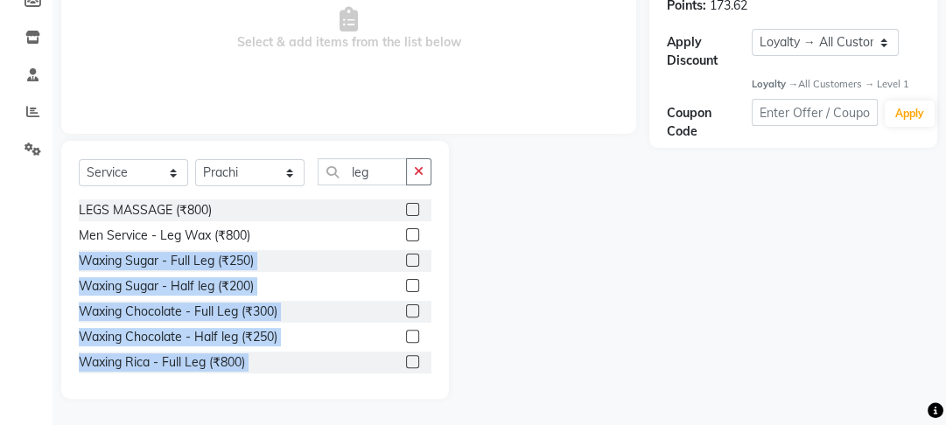
drag, startPoint x: 402, startPoint y: 235, endPoint x: 539, endPoint y: 287, distance: 147.1
click at [539, 287] on div "Select Service Product Membership Package Voucher Prepaid Gift Card Select Styl…" at bounding box center [348, 270] width 601 height 258
click at [539, 287] on div at bounding box center [549, 270] width 200 height 258
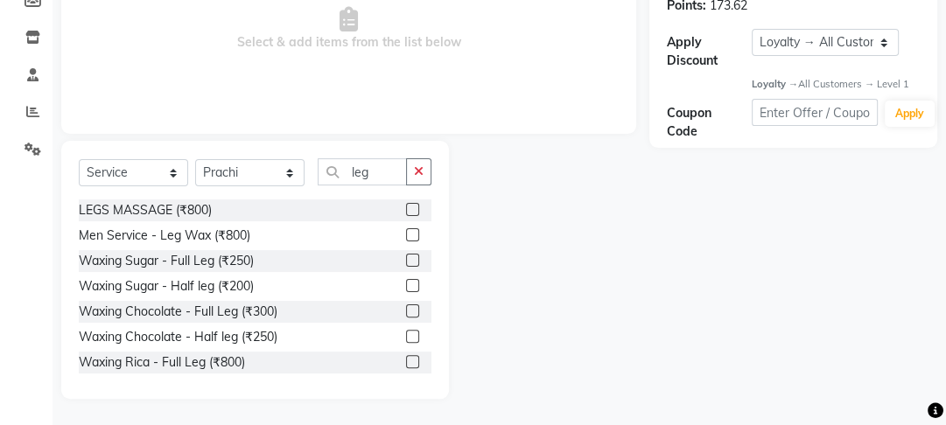
click at [407, 207] on label at bounding box center [412, 209] width 13 height 13
click at [407, 207] on input "checkbox" at bounding box center [411, 210] width 11 height 11
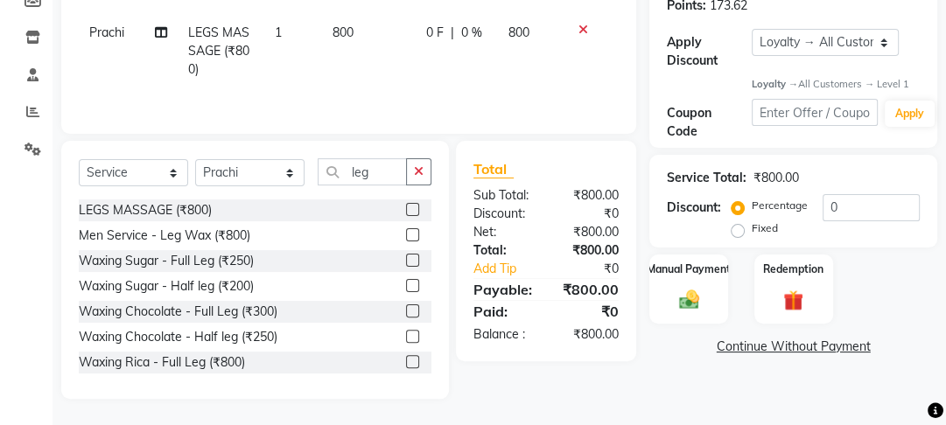
scroll to position [0, 0]
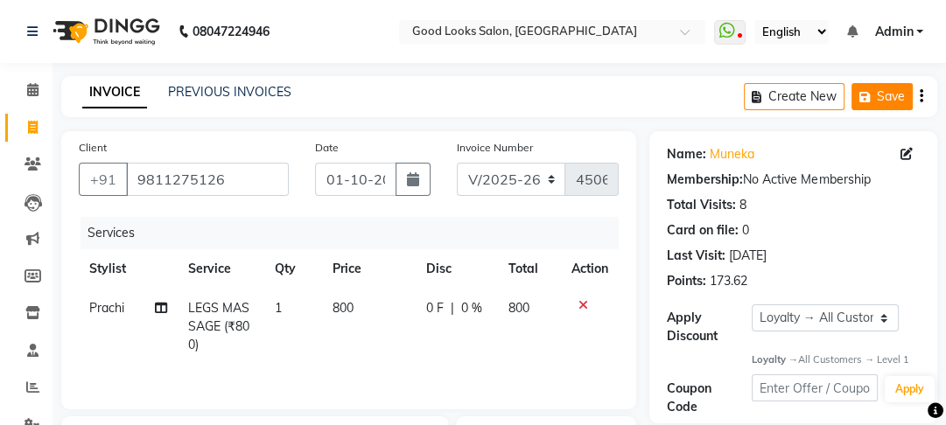
click at [859, 104] on button "Save" at bounding box center [882, 96] width 61 height 27
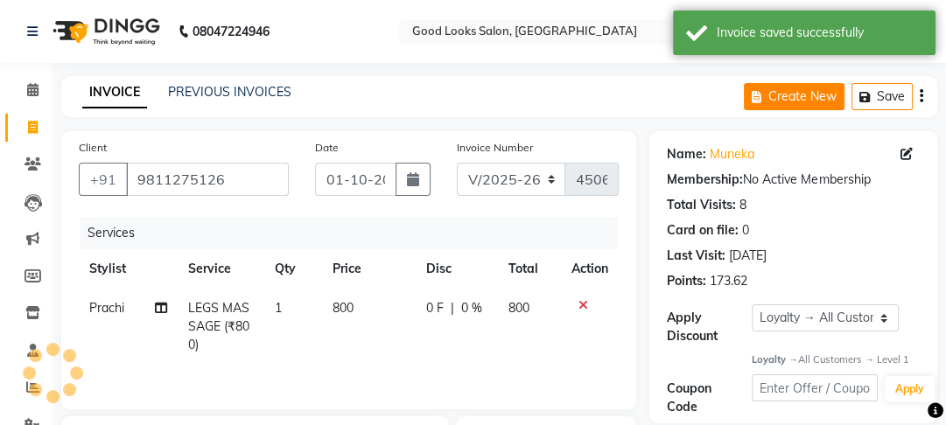
click at [801, 104] on button "Create New" at bounding box center [794, 96] width 101 height 27
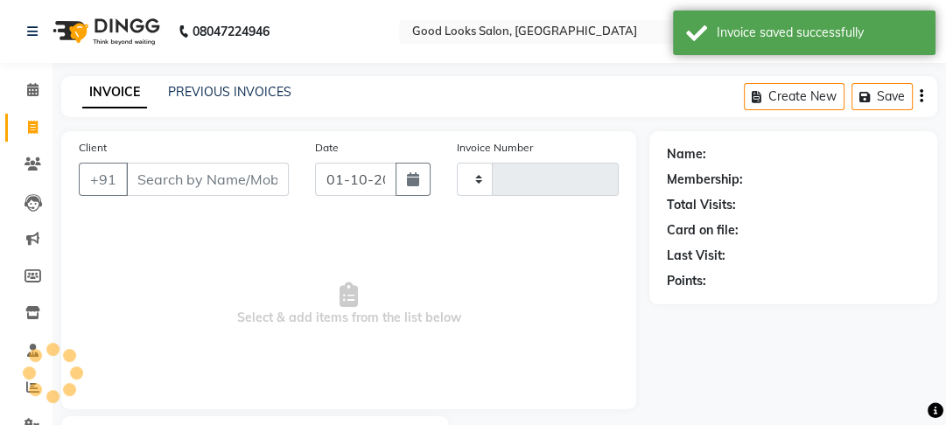
scroll to position [102, 0]
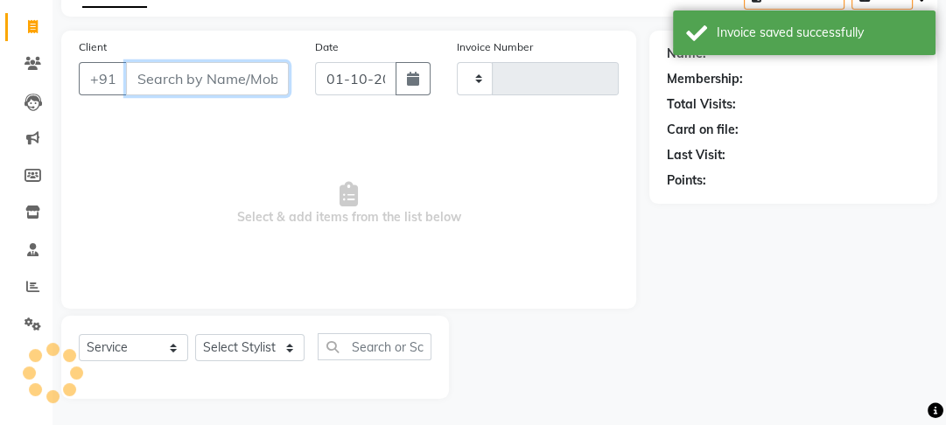
click at [196, 77] on input "Client" at bounding box center [207, 78] width 163 height 33
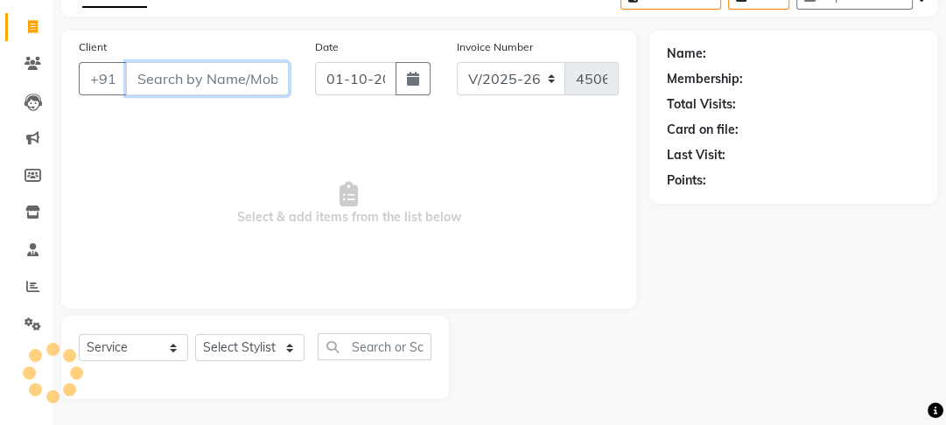
click at [175, 91] on input "Client" at bounding box center [207, 78] width 163 height 33
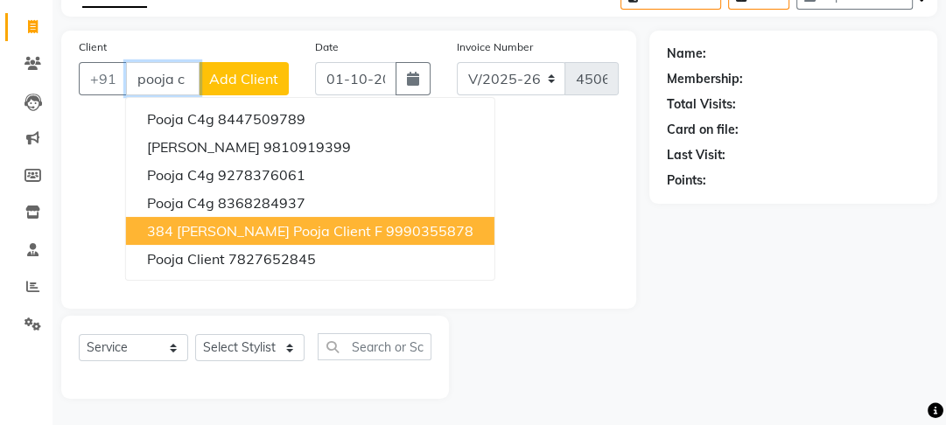
click at [326, 241] on button "384 Sonali pooja client F 9990355878" at bounding box center [310, 231] width 368 height 28
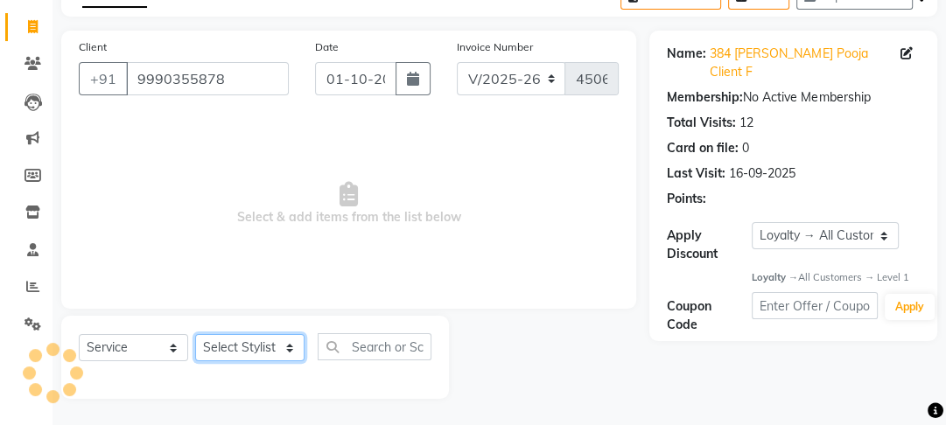
click at [233, 343] on select "Select Stylist [PERSON_NAME] Manager [PERSON_NAME] Pooja [PERSON_NAME] Raman 2 …" at bounding box center [249, 347] width 109 height 27
click at [239, 353] on select "Select Stylist [PERSON_NAME] Manager [PERSON_NAME] Pooja [PERSON_NAME] Raman 2 …" at bounding box center [249, 347] width 109 height 27
click at [195, 334] on select "Select Stylist [PERSON_NAME] Manager [PERSON_NAME] Pooja [PERSON_NAME] Raman 2 …" at bounding box center [249, 347] width 109 height 27
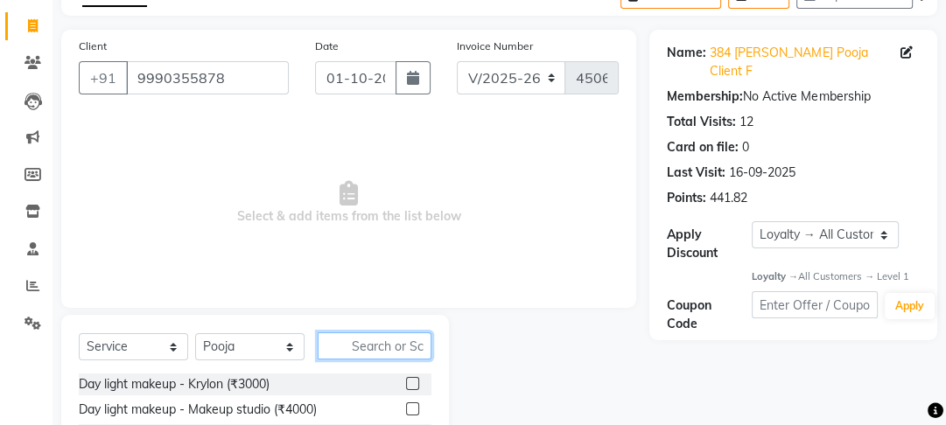
click at [374, 349] on input "text" at bounding box center [375, 346] width 114 height 27
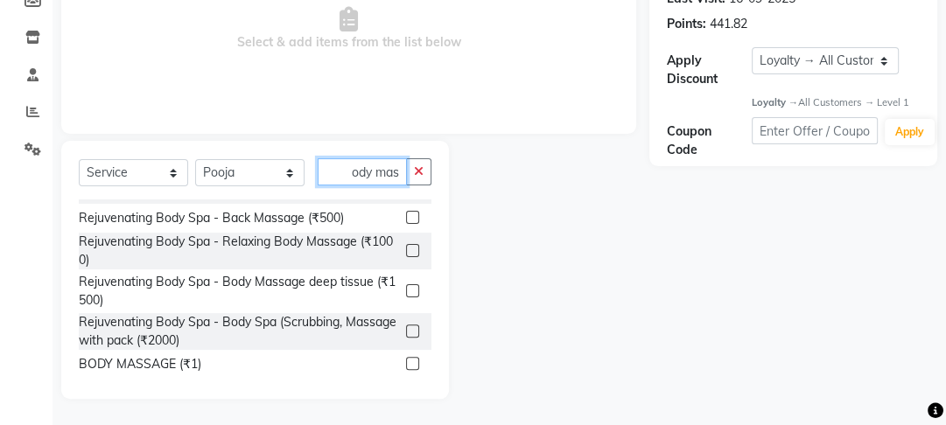
scroll to position [21, 0]
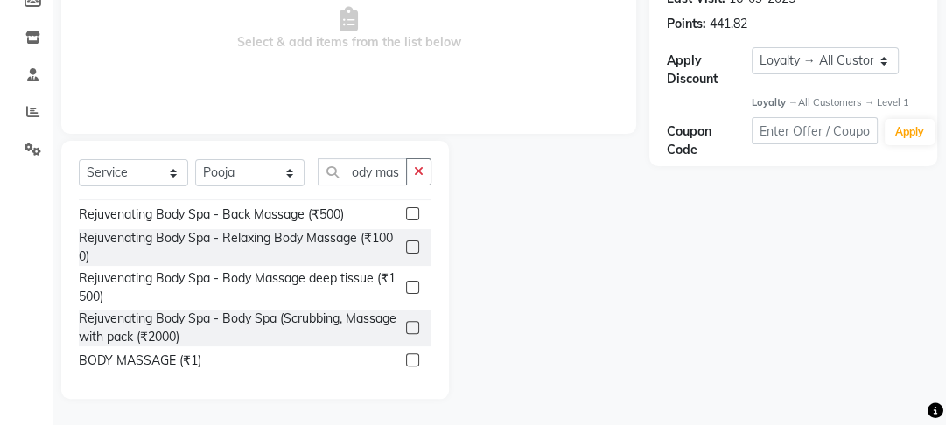
click at [408, 363] on label at bounding box center [412, 360] width 13 height 13
click at [408, 363] on input "checkbox" at bounding box center [411, 360] width 11 height 11
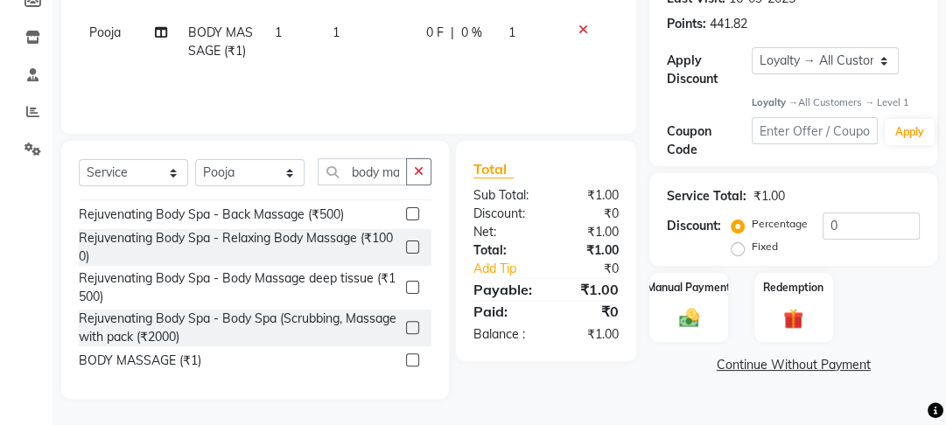
click at [406, 54] on td "1" at bounding box center [369, 42] width 94 height 58
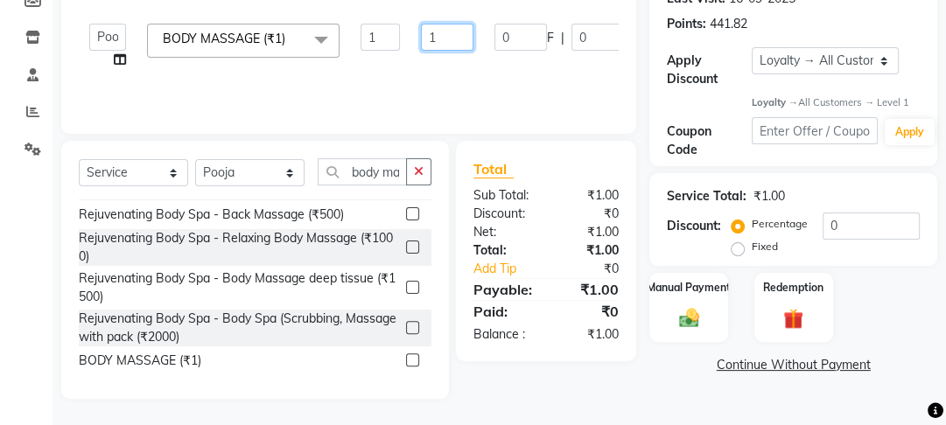
click at [441, 37] on input "1" at bounding box center [447, 37] width 53 height 27
click at [561, 80] on div "Services Stylist Service Qty Price Disc Total Action Farahan Jyoti Manager Niha…" at bounding box center [349, 28] width 540 height 175
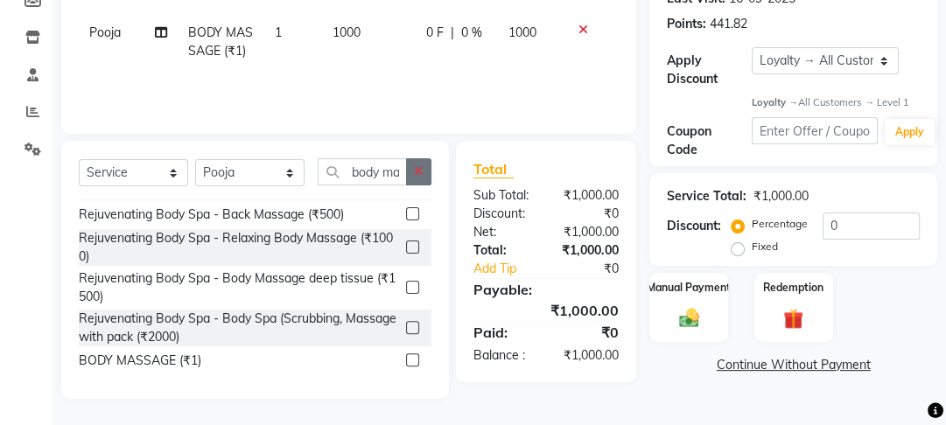
click at [418, 174] on icon "button" at bounding box center [419, 171] width 10 height 12
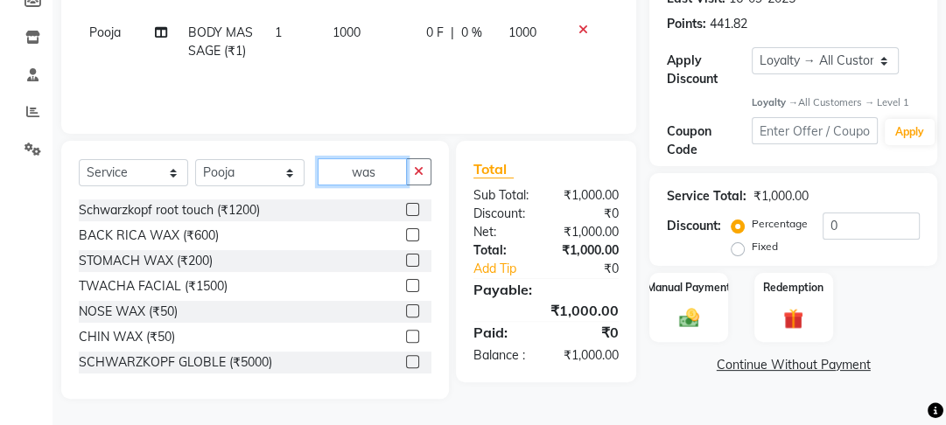
scroll to position [259, 0]
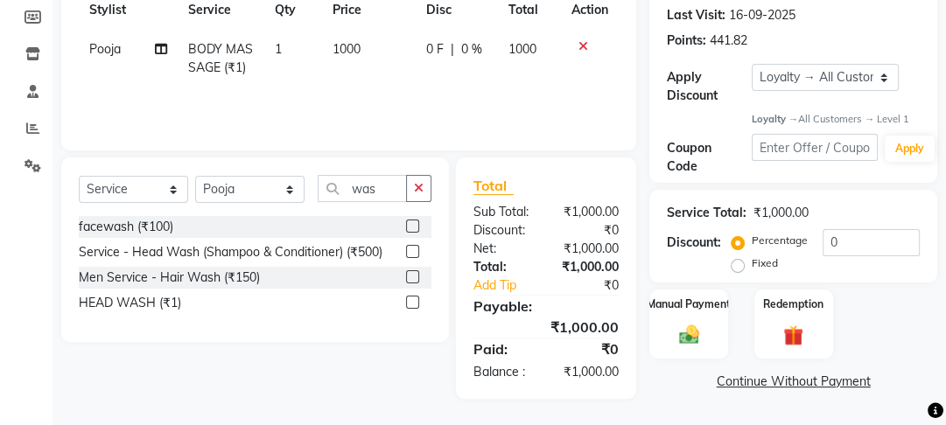
click at [411, 252] on label at bounding box center [412, 251] width 13 height 13
click at [411, 252] on input "checkbox" at bounding box center [411, 252] width 11 height 11
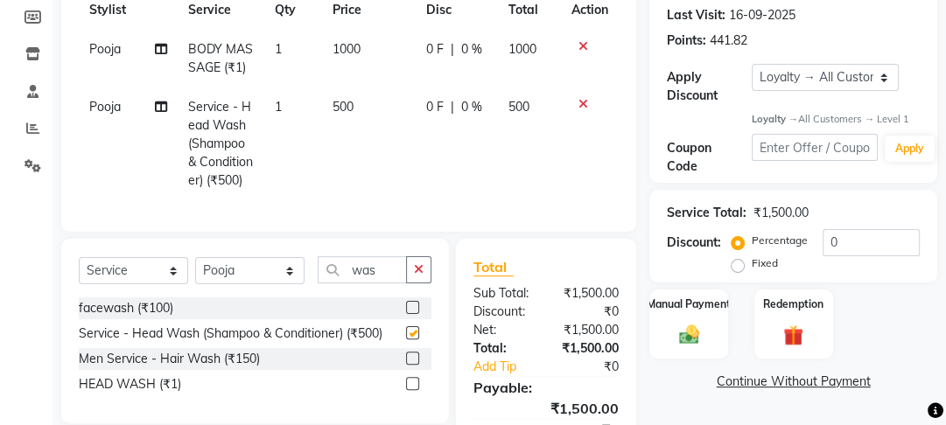
click at [430, 142] on td "0 F | 0 %" at bounding box center [457, 144] width 82 height 113
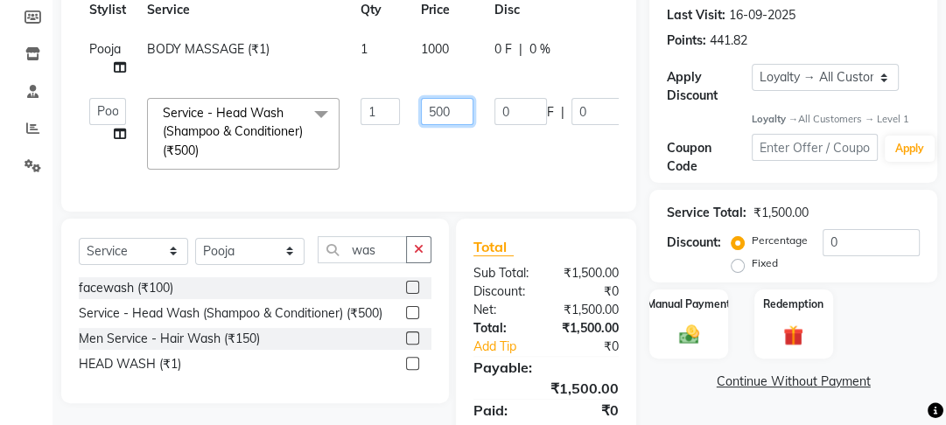
drag, startPoint x: 438, startPoint y: 110, endPoint x: 410, endPoint y: 102, distance: 29.1
click at [410, 102] on td "500" at bounding box center [447, 134] width 74 height 93
click at [395, 161] on tr "Farahan Jyoti Manager Nihal Pooja Prachi Raman Raman 2 Reception Sameer SUNNY y…" at bounding box center [416, 134] width 675 height 93
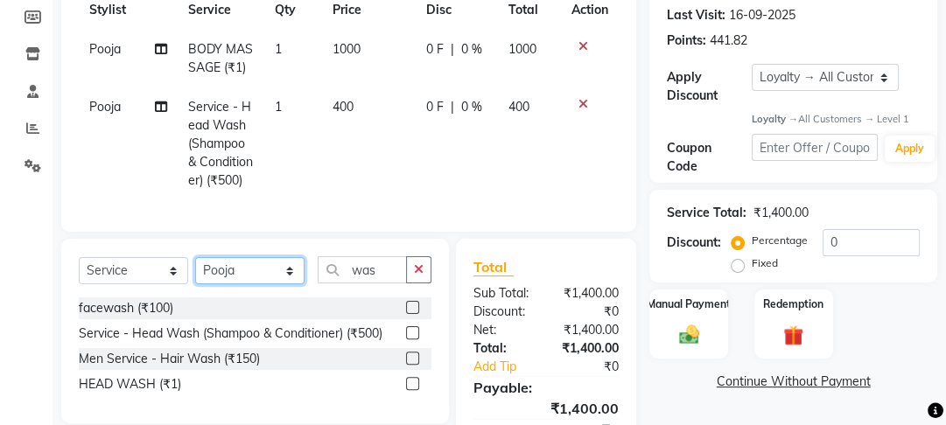
click at [270, 277] on select "Select Stylist [PERSON_NAME] Manager [PERSON_NAME] Pooja [PERSON_NAME] Raman 2 …" at bounding box center [249, 270] width 109 height 27
click at [195, 269] on select "Select Stylist [PERSON_NAME] Manager [PERSON_NAME] Pooja [PERSON_NAME] Raman 2 …" at bounding box center [249, 270] width 109 height 27
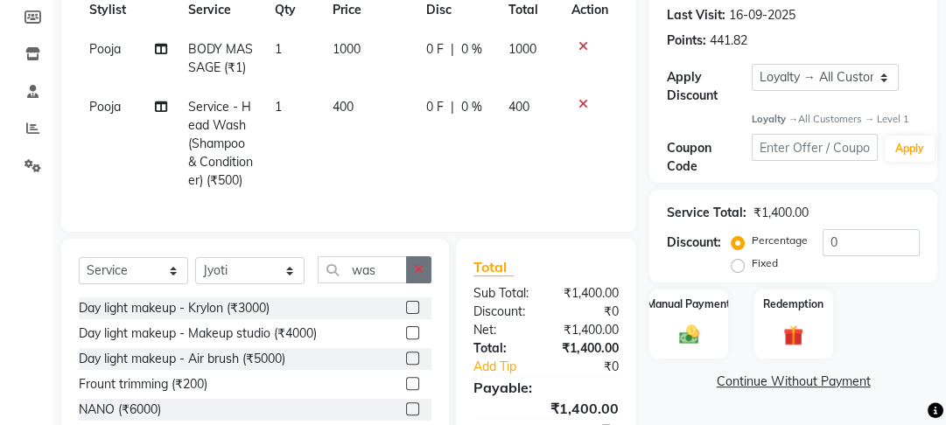
click at [410, 284] on button "button" at bounding box center [418, 269] width 25 height 27
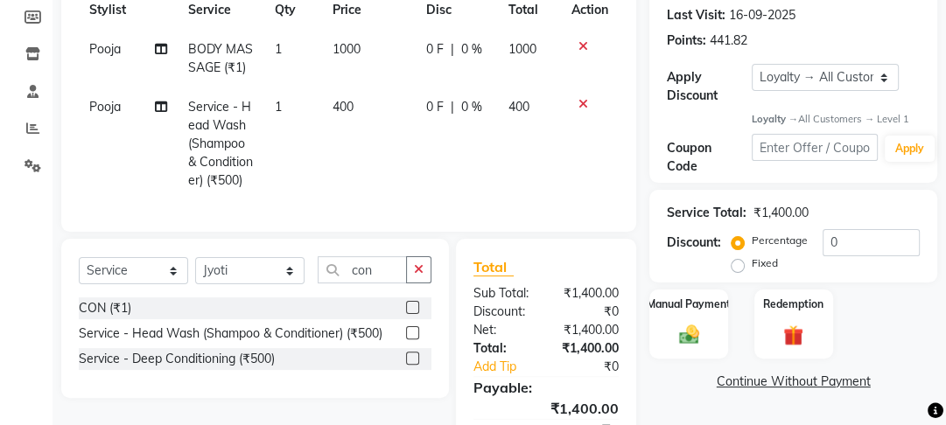
click at [412, 314] on label at bounding box center [412, 307] width 13 height 13
click at [412, 314] on input "checkbox" at bounding box center [411, 308] width 11 height 11
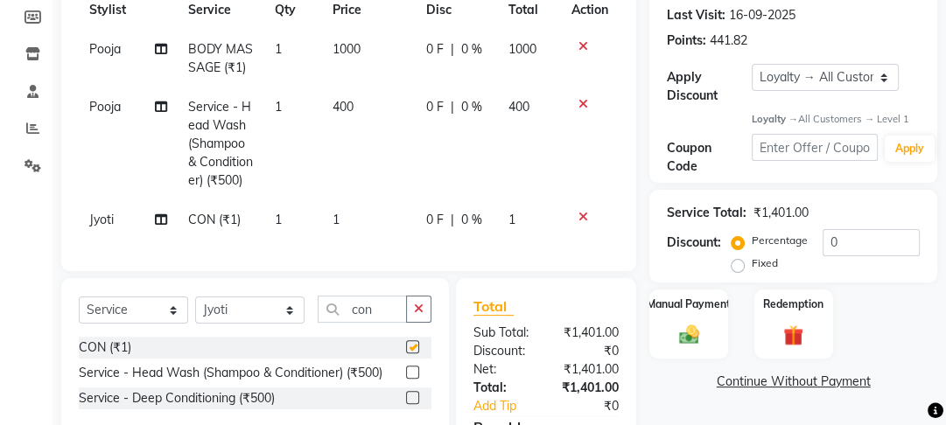
click at [427, 182] on td "0 F | 0 %" at bounding box center [457, 144] width 82 height 113
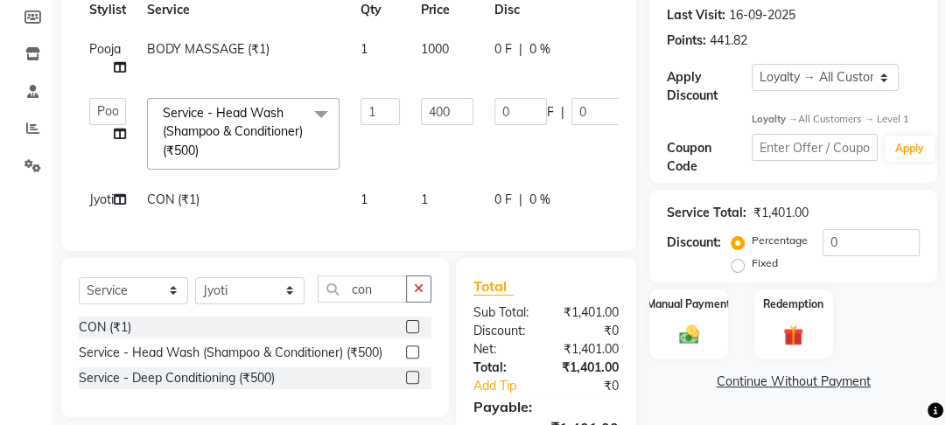
click at [442, 200] on td "1" at bounding box center [447, 199] width 74 height 39
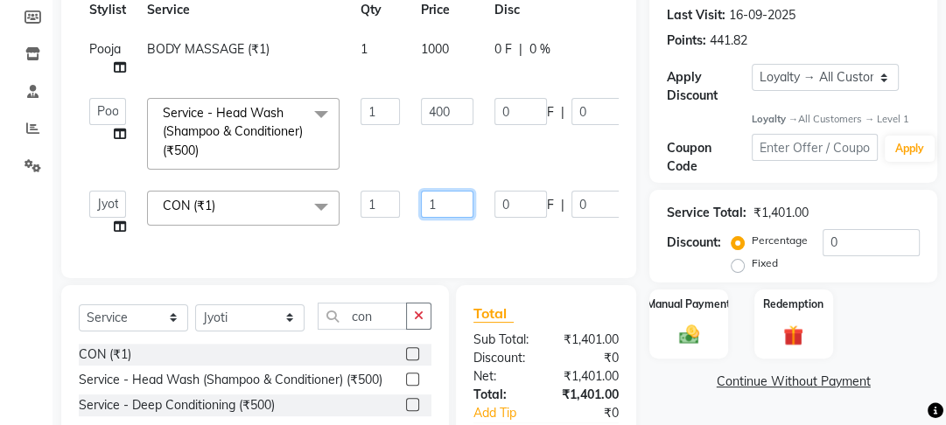
drag, startPoint x: 442, startPoint y: 200, endPoint x: 399, endPoint y: 200, distance: 42.9
click at [400, 200] on tr "Farahan Jyoti Manager Nihal Pooja Prachi Raman Raman 2 Reception Sameer SUNNY y…" at bounding box center [416, 213] width 675 height 67
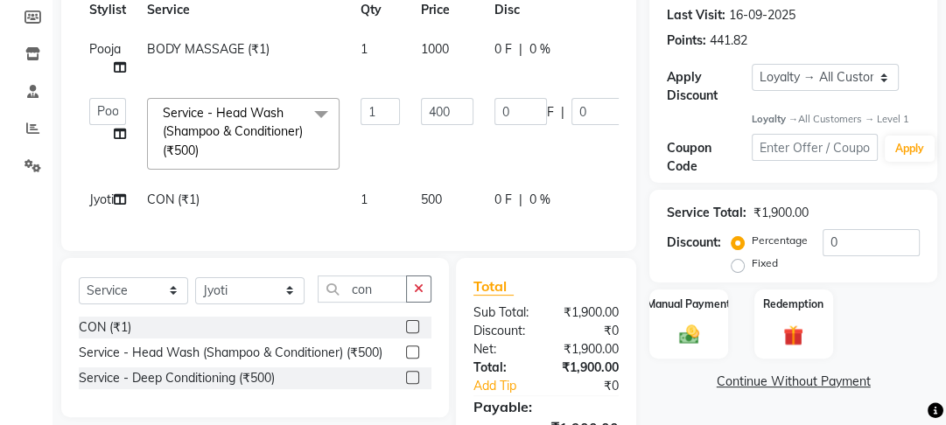
click at [401, 203] on td "1" at bounding box center [380, 199] width 60 height 39
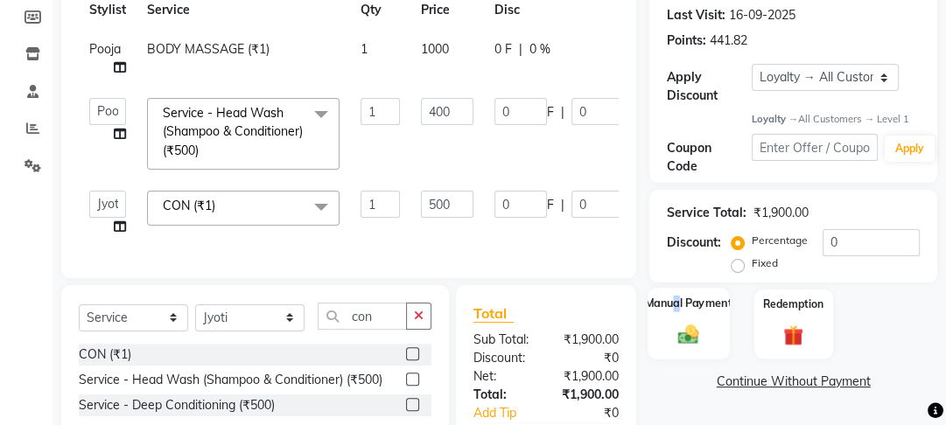
drag, startPoint x: 677, startPoint y: 278, endPoint x: 683, endPoint y: 305, distance: 27.0
click at [683, 305] on div "Manual Payment" at bounding box center [689, 325] width 81 height 72
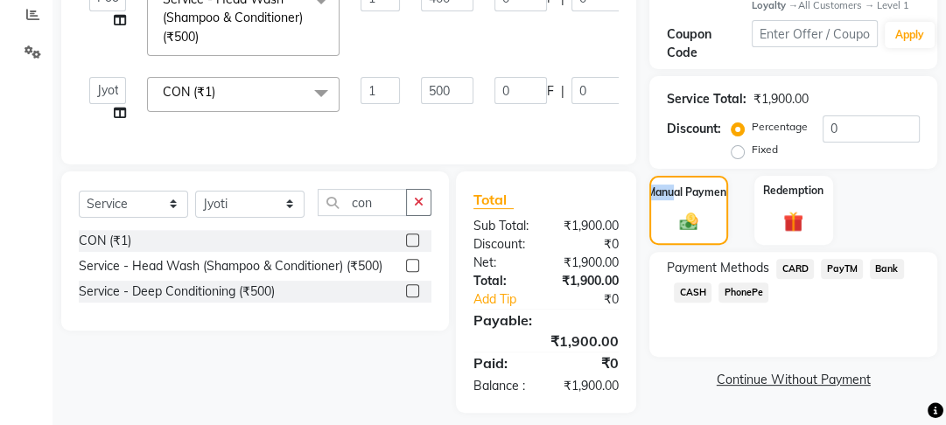
scroll to position [397, 0]
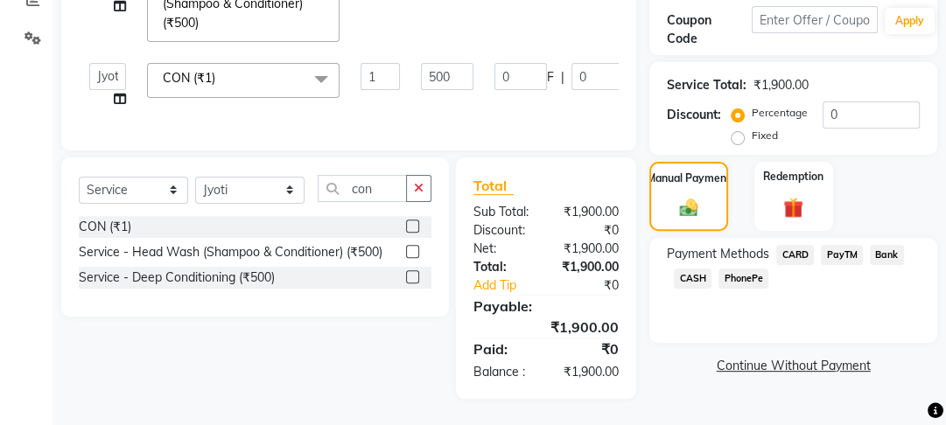
click at [693, 269] on span "CASH" at bounding box center [693, 279] width 38 height 20
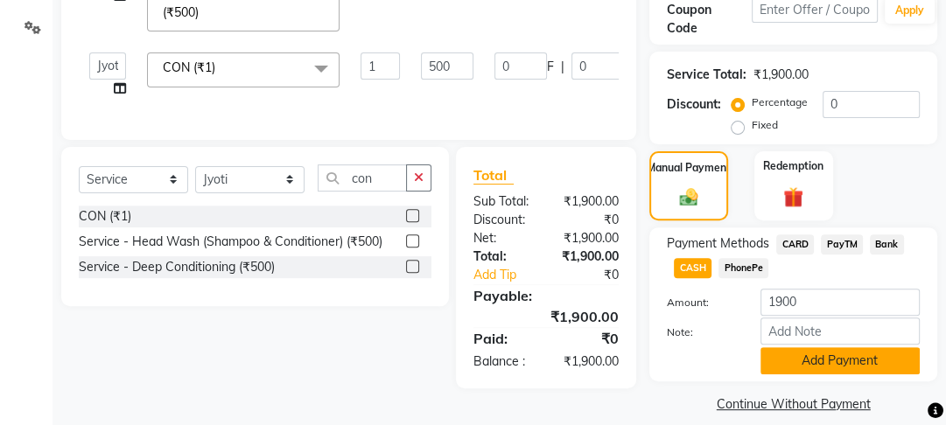
click at [810, 347] on button "Add Payment" at bounding box center [840, 360] width 159 height 27
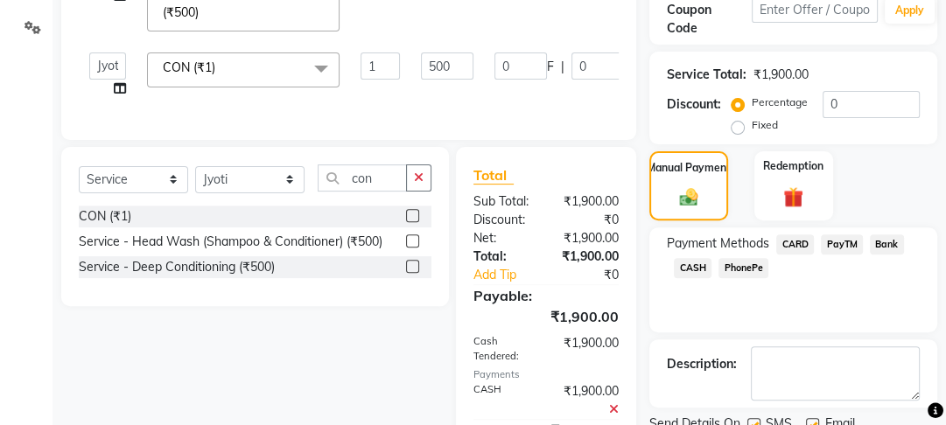
scroll to position [612, 0]
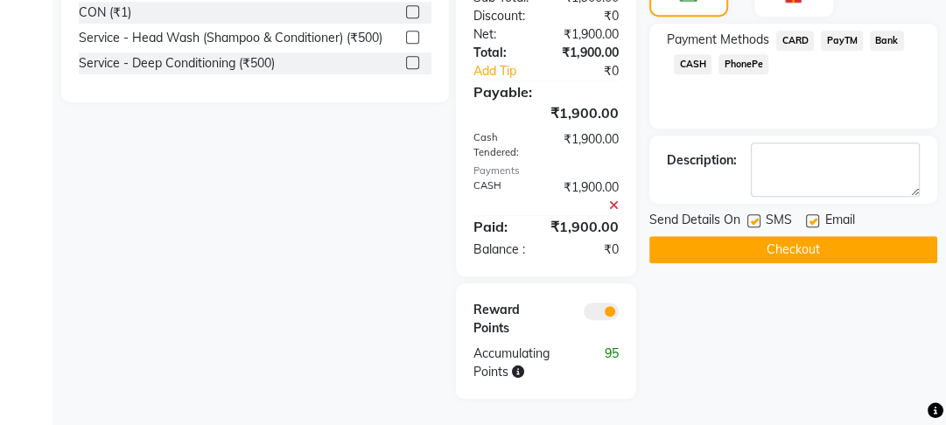
click at [814, 214] on label at bounding box center [812, 220] width 13 height 13
click at [814, 216] on input "checkbox" at bounding box center [811, 221] width 11 height 11
click at [757, 214] on label at bounding box center [753, 220] width 13 height 13
click at [757, 216] on input "checkbox" at bounding box center [752, 221] width 11 height 11
click at [750, 236] on button "Checkout" at bounding box center [793, 249] width 288 height 27
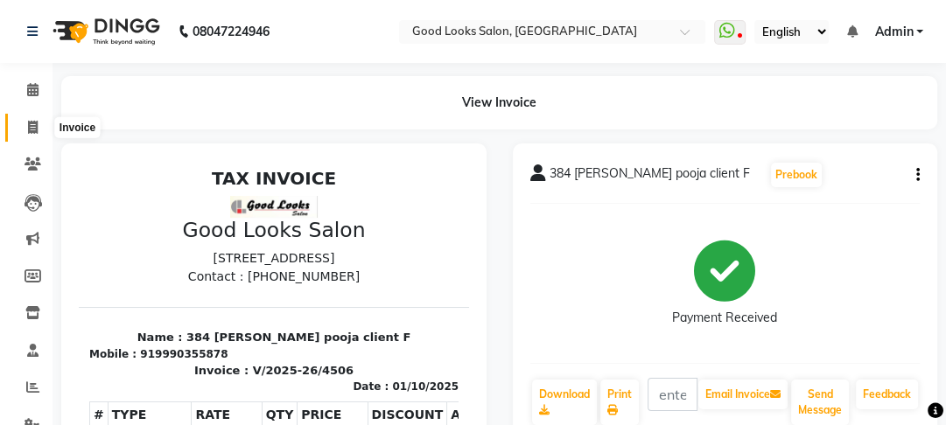
click at [25, 133] on span at bounding box center [33, 128] width 31 height 20
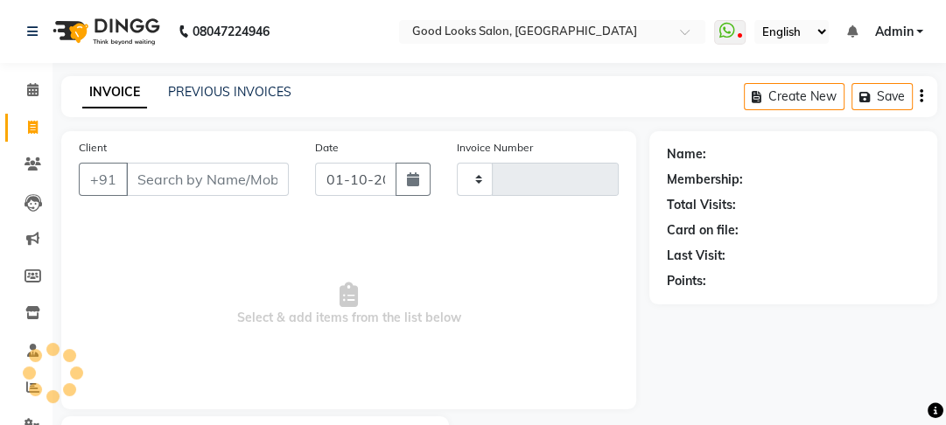
scroll to position [102, 0]
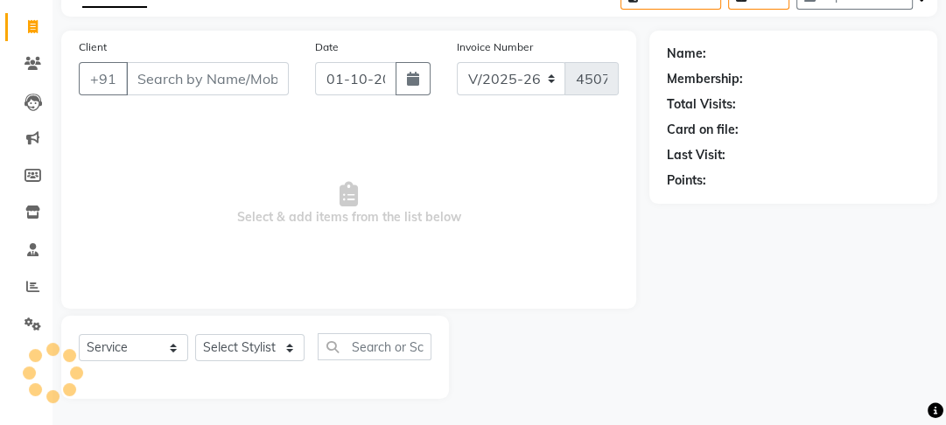
click at [240, 87] on input "Client" at bounding box center [207, 78] width 163 height 33
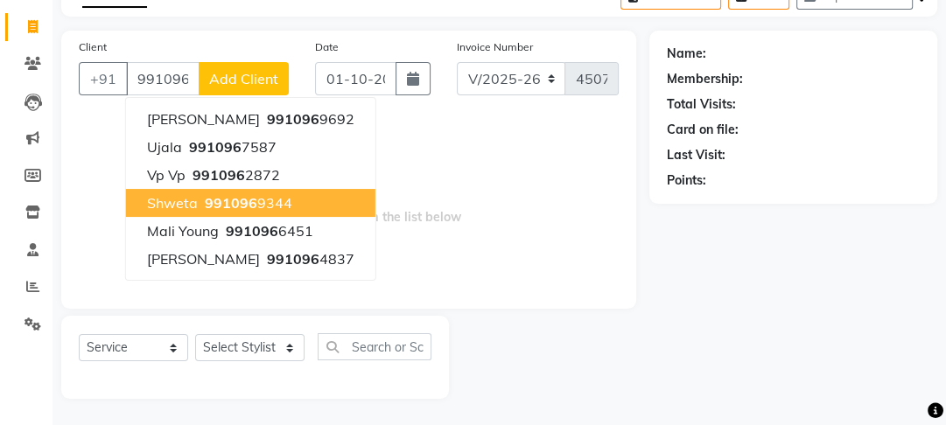
click at [259, 194] on ngb-highlight "991096 9344" at bounding box center [246, 203] width 91 height 18
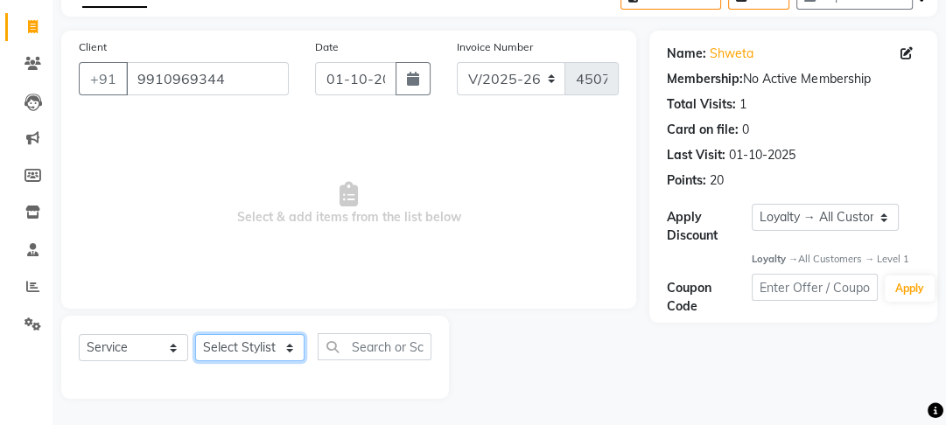
click at [254, 350] on select "Select Stylist [PERSON_NAME] Manager [PERSON_NAME] Pooja [PERSON_NAME] Raman 2 …" at bounding box center [249, 347] width 109 height 27
click at [195, 334] on select "Select Stylist [PERSON_NAME] Manager [PERSON_NAME] Pooja [PERSON_NAME] Raman 2 …" at bounding box center [249, 347] width 109 height 27
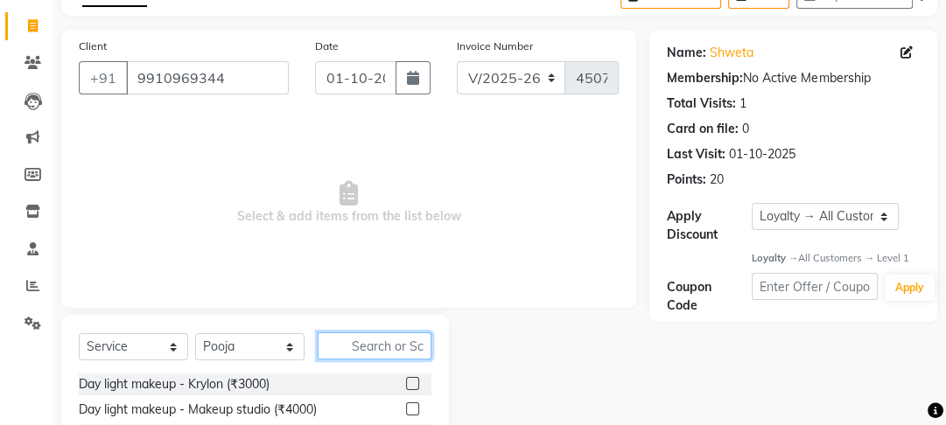
click at [417, 352] on input "text" at bounding box center [375, 346] width 114 height 27
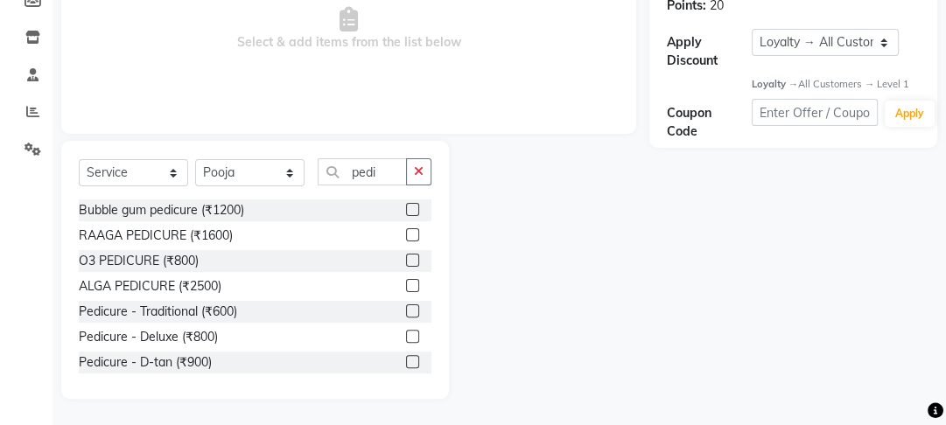
click at [406, 307] on label at bounding box center [412, 311] width 13 height 13
click at [406, 307] on input "checkbox" at bounding box center [411, 311] width 11 height 11
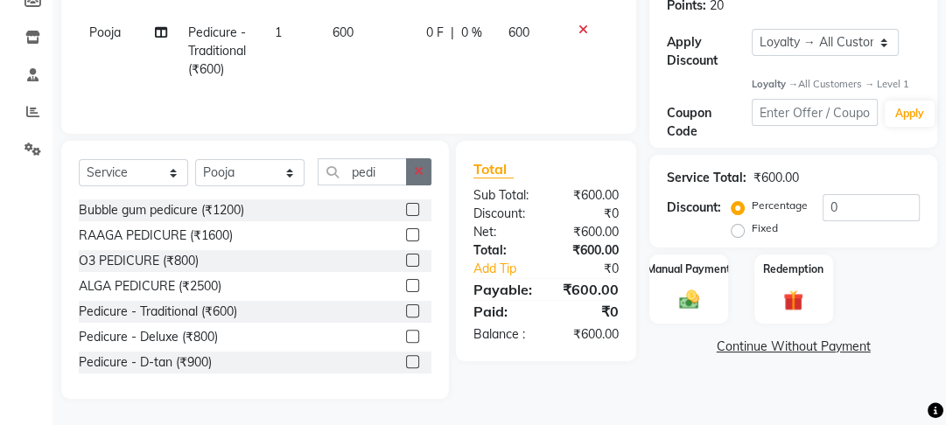
click at [422, 179] on button "button" at bounding box center [418, 171] width 25 height 27
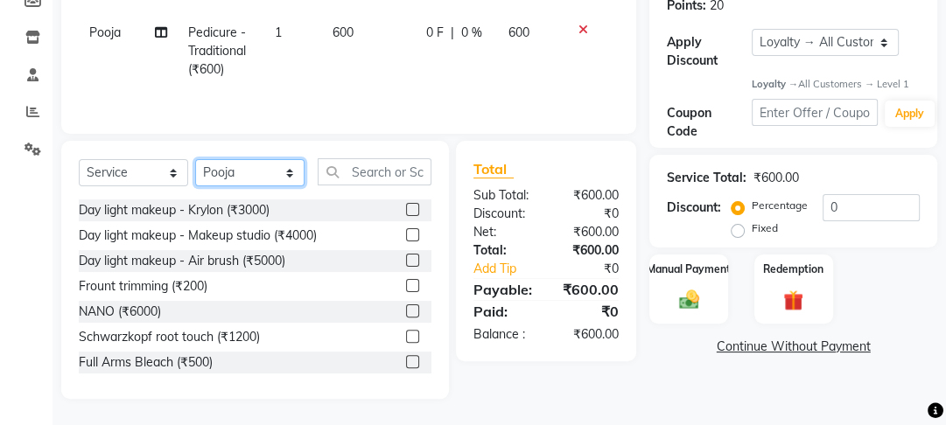
click at [269, 172] on select "Select Stylist [PERSON_NAME] Manager [PERSON_NAME] Pooja [PERSON_NAME] Raman 2 …" at bounding box center [249, 172] width 109 height 27
click at [195, 159] on select "Select Stylist [PERSON_NAME] Manager [PERSON_NAME] Pooja [PERSON_NAME] Raman 2 …" at bounding box center [249, 172] width 109 height 27
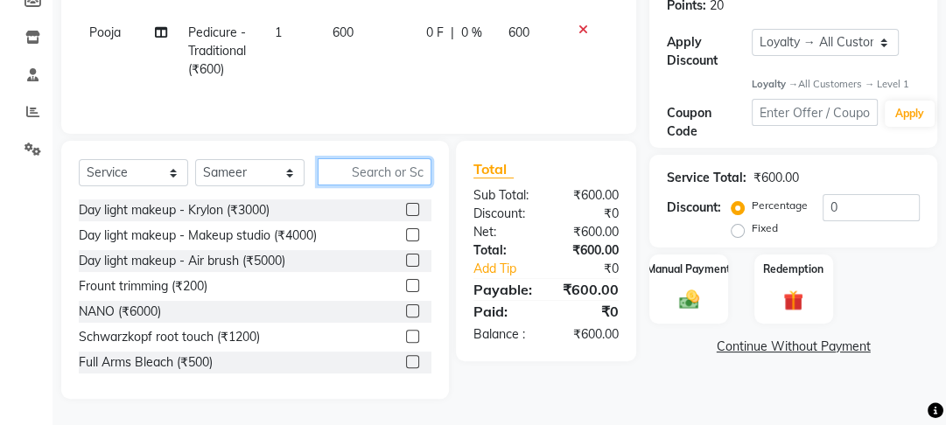
click at [375, 183] on input "text" at bounding box center [375, 171] width 114 height 27
click at [306, 181] on div "Select Service Product Membership Package Voucher Prepaid Gift Card Select Styl…" at bounding box center [255, 178] width 353 height 41
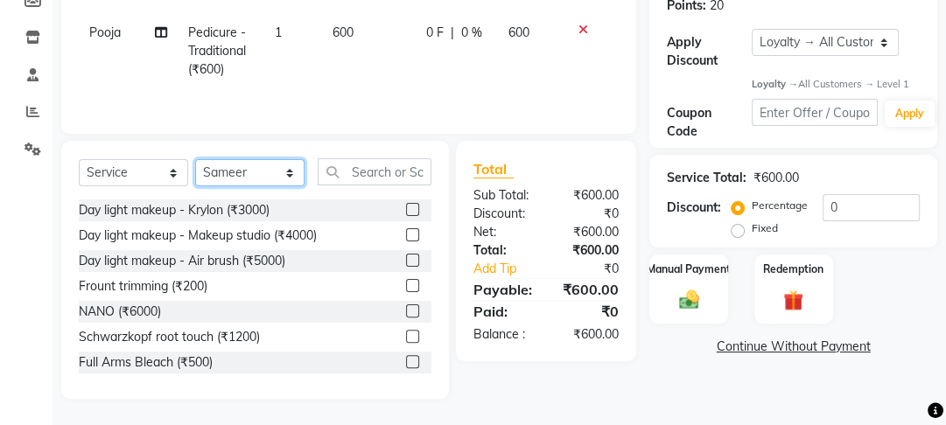
drag, startPoint x: 286, startPoint y: 174, endPoint x: 279, endPoint y: 165, distance: 11.9
click at [286, 174] on select "Select Stylist [PERSON_NAME] Manager [PERSON_NAME] Pooja [PERSON_NAME] Raman 2 …" at bounding box center [249, 172] width 109 height 27
click at [195, 159] on select "Select Stylist [PERSON_NAME] Manager [PERSON_NAME] Pooja [PERSON_NAME] Raman 2 …" at bounding box center [249, 172] width 109 height 27
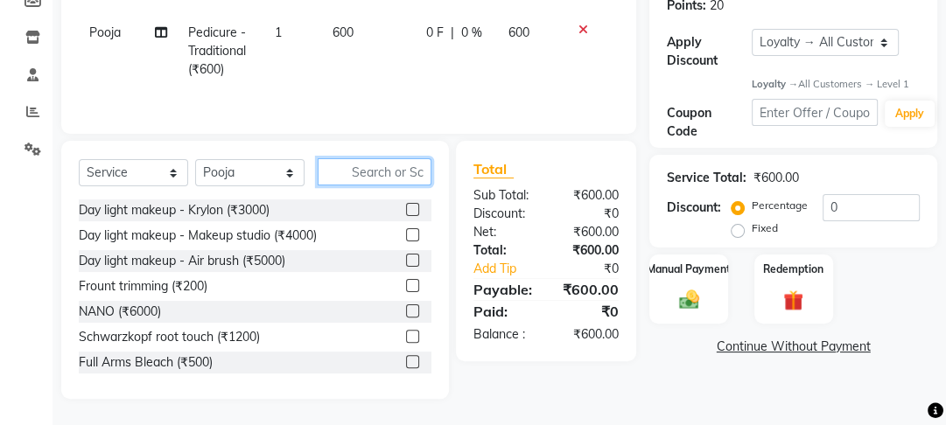
click at [391, 178] on input "text" at bounding box center [375, 171] width 114 height 27
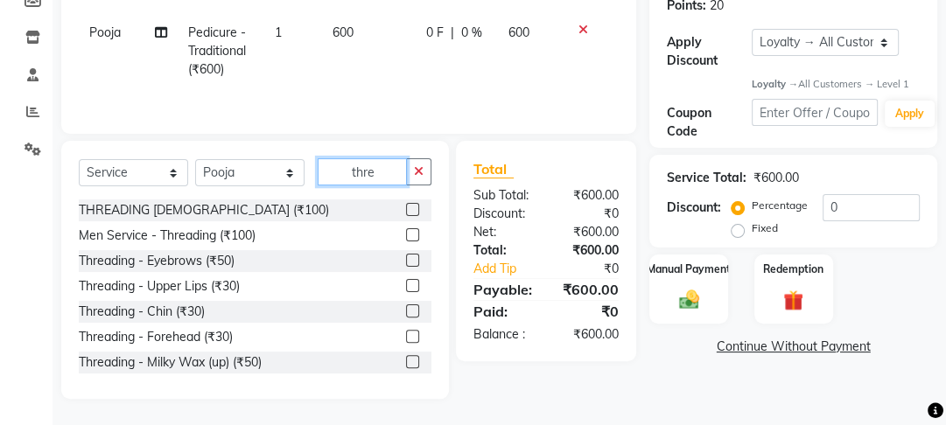
drag, startPoint x: 391, startPoint y: 178, endPoint x: 321, endPoint y: 162, distance: 71.8
click at [321, 162] on input "thre" at bounding box center [362, 171] width 89 height 27
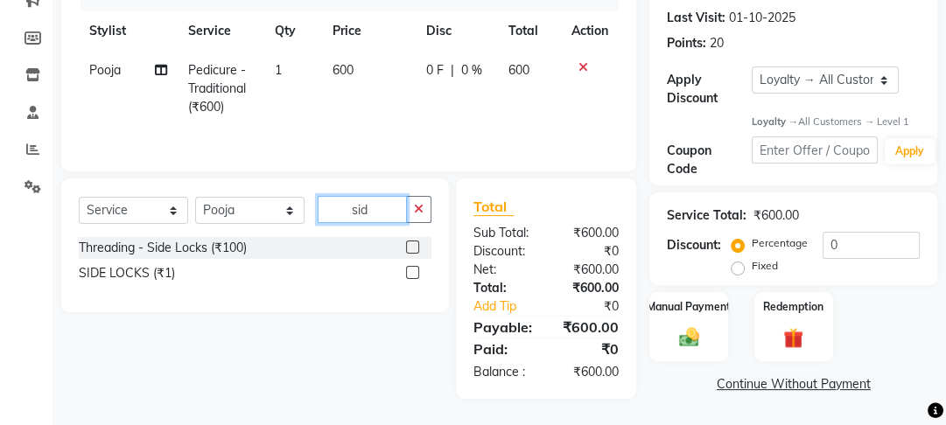
scroll to position [238, 0]
click at [413, 242] on label at bounding box center [412, 247] width 13 height 13
click at [413, 242] on input "checkbox" at bounding box center [411, 247] width 11 height 11
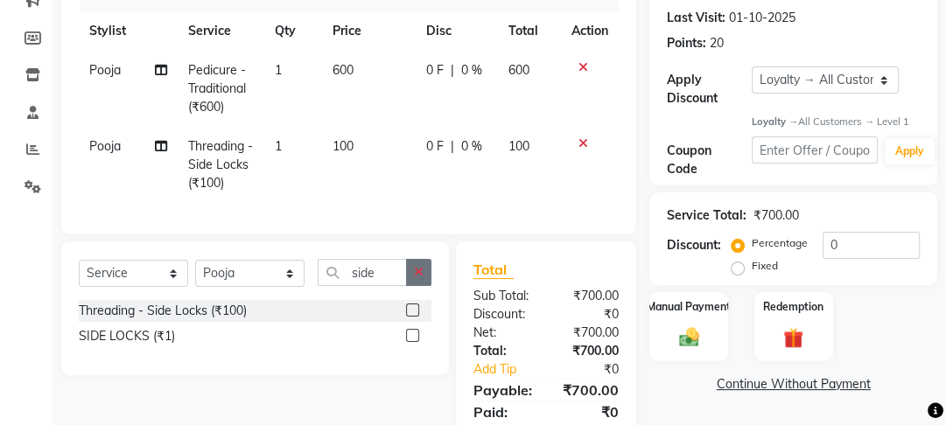
click at [419, 267] on div "Select Service Product Membership Package Voucher Prepaid Gift Card Select Styl…" at bounding box center [255, 309] width 388 height 134
click at [417, 276] on button "button" at bounding box center [418, 272] width 25 height 27
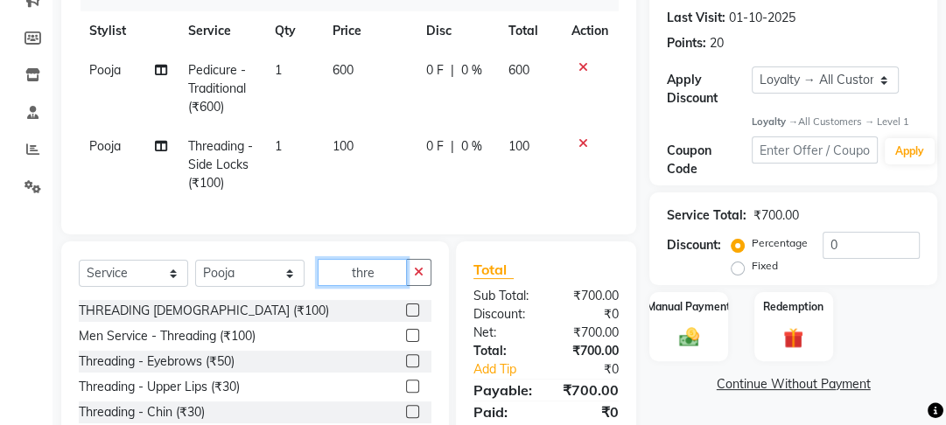
scroll to position [350, 0]
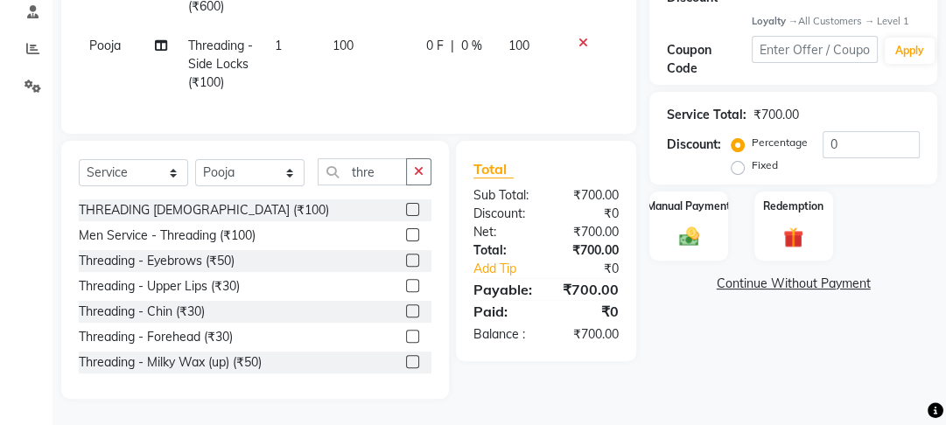
drag, startPoint x: 396, startPoint y: 361, endPoint x: 412, endPoint y: 280, distance: 82.0
click at [406, 361] on label at bounding box center [412, 361] width 13 height 13
click at [406, 361] on input "checkbox" at bounding box center [411, 362] width 11 height 11
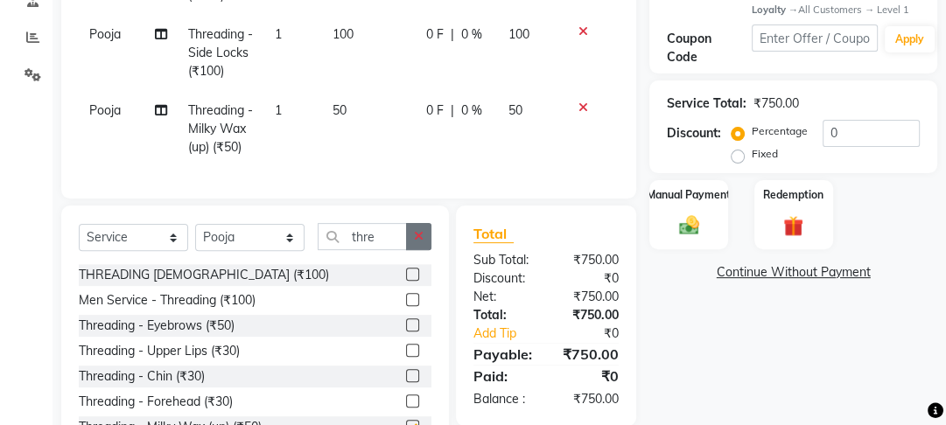
click at [417, 242] on icon "button" at bounding box center [419, 236] width 10 height 12
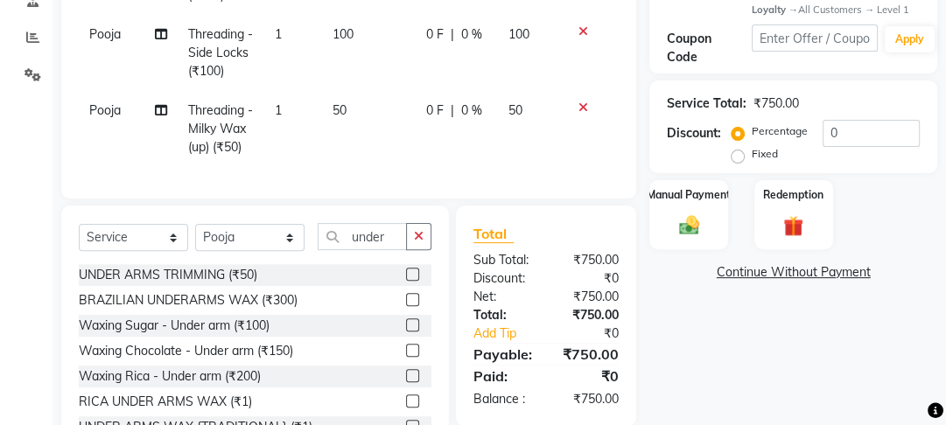
click at [393, 384] on div "Waxing Rica - Under arm (₹200)" at bounding box center [255, 377] width 353 height 22
click at [406, 388] on div at bounding box center [411, 378] width 11 height 18
click at [406, 382] on label at bounding box center [412, 375] width 13 height 13
click at [406, 382] on input "checkbox" at bounding box center [411, 376] width 11 height 11
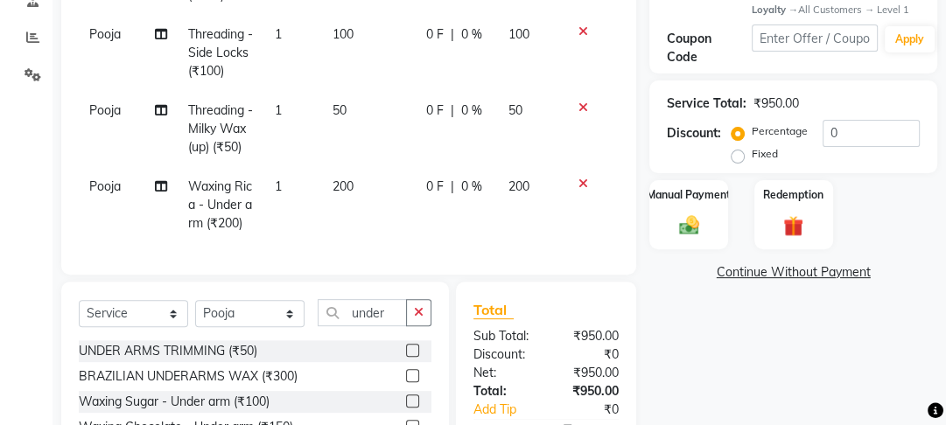
click at [406, 229] on td "200" at bounding box center [369, 205] width 94 height 76
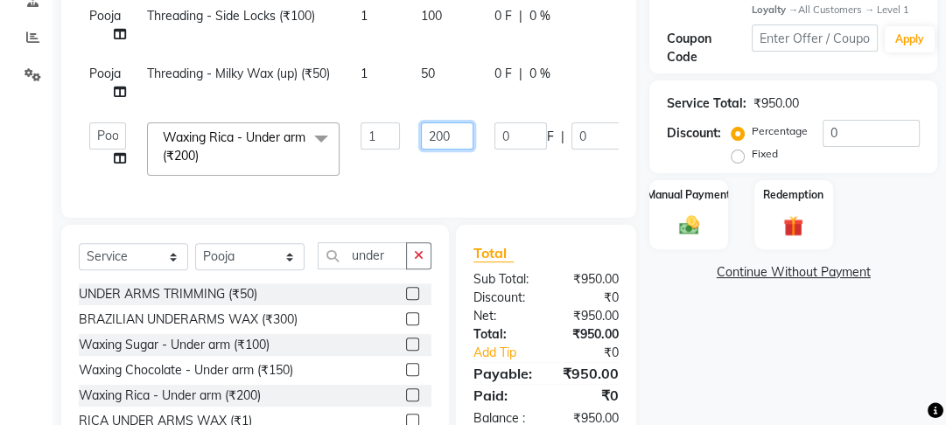
click at [443, 139] on input "200" at bounding box center [447, 136] width 53 height 27
click at [487, 175] on td "0 F | 0 %" at bounding box center [564, 149] width 161 height 74
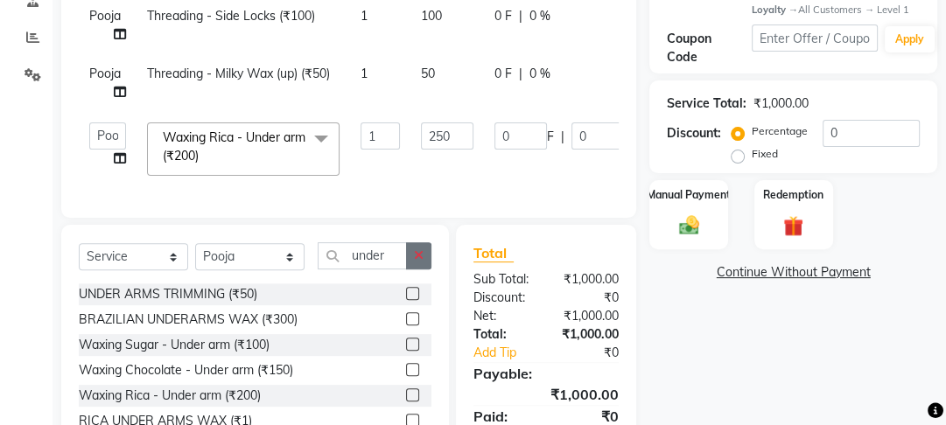
click at [410, 270] on button "button" at bounding box center [418, 255] width 25 height 27
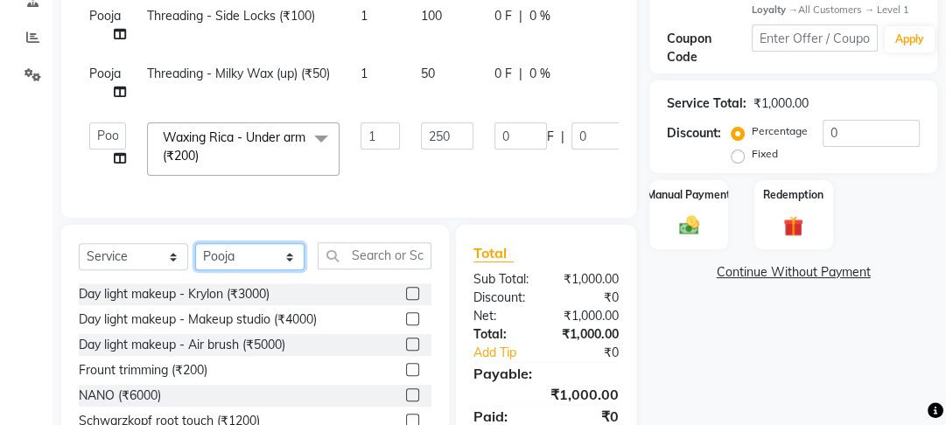
click at [257, 269] on select "Select Stylist [PERSON_NAME] Manager [PERSON_NAME] Pooja [PERSON_NAME] Raman 2 …" at bounding box center [249, 256] width 109 height 27
click at [195, 255] on select "Select Stylist [PERSON_NAME] Manager [PERSON_NAME] Pooja [PERSON_NAME] Raman 2 …" at bounding box center [249, 256] width 109 height 27
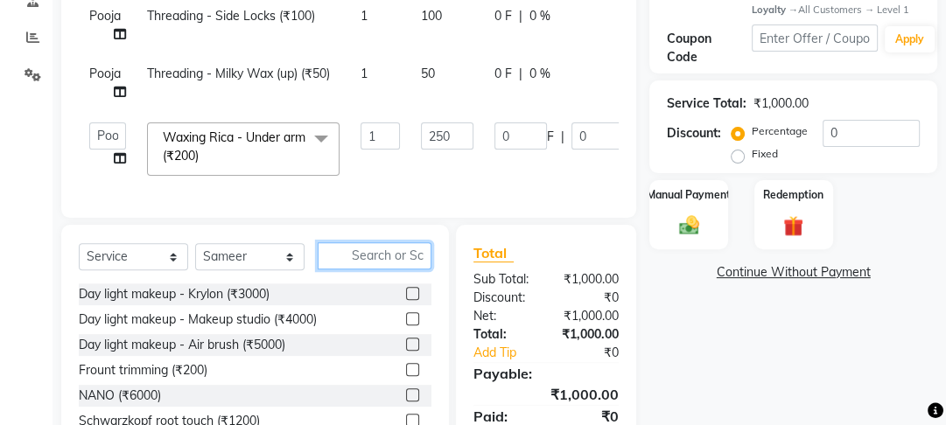
click at [354, 265] on input "text" at bounding box center [375, 255] width 114 height 27
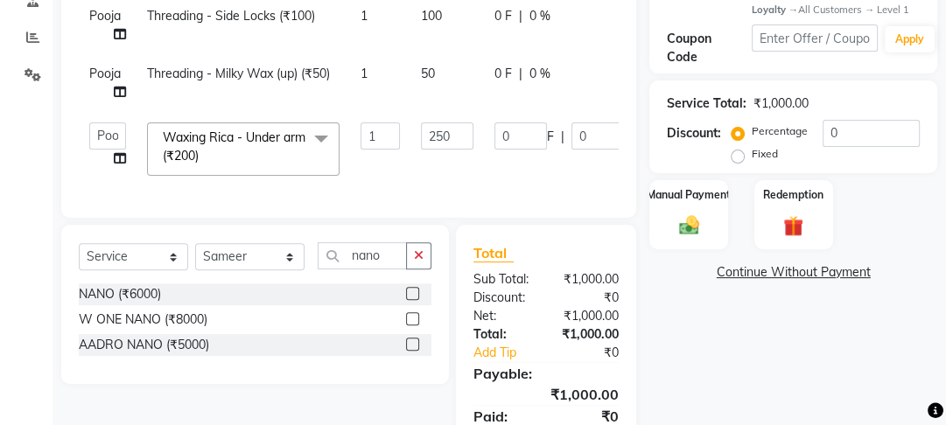
click at [413, 351] on label at bounding box center [412, 344] width 13 height 13
click at [413, 351] on input "checkbox" at bounding box center [411, 345] width 11 height 11
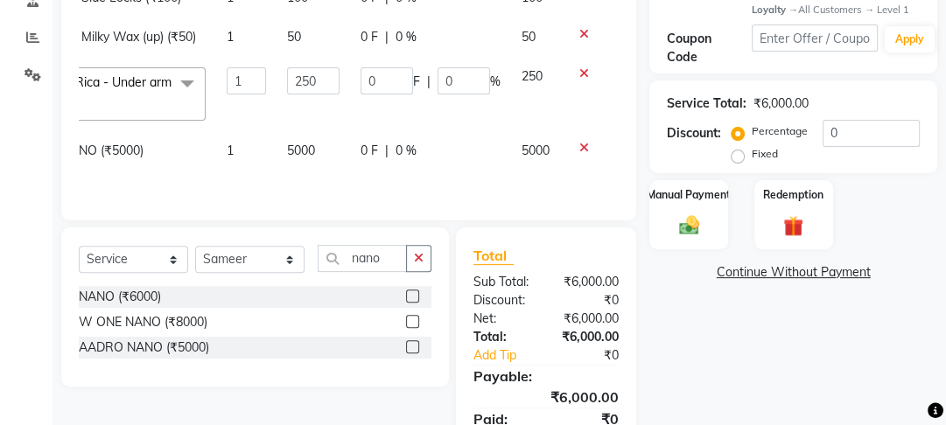
click at [581, 154] on icon at bounding box center [584, 148] width 10 height 12
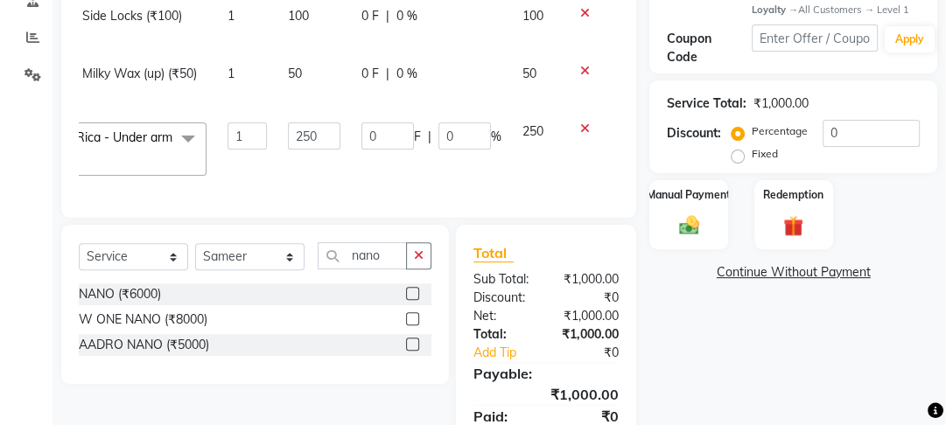
click at [415, 326] on label at bounding box center [412, 318] width 13 height 13
click at [415, 326] on input "checkbox" at bounding box center [411, 319] width 11 height 11
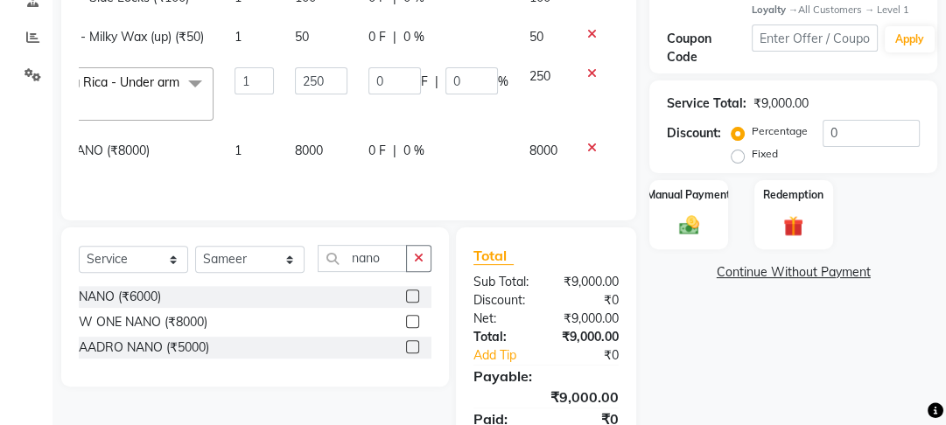
click at [391, 189] on td "0 F | 0 %" at bounding box center [438, 160] width 161 height 58
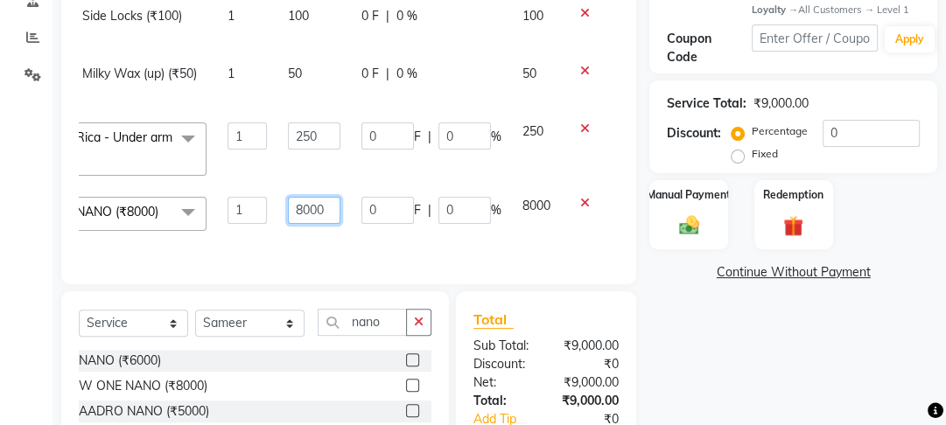
drag, startPoint x: 308, startPoint y: 209, endPoint x: 219, endPoint y: 207, distance: 89.3
click at [219, 207] on tr "Farahan Jyoti Manager Nihal Pooja Prachi Raman Raman 2 Reception Sameer SUNNY y…" at bounding box center [283, 219] width 675 height 67
click at [279, 253] on div "Services Stylist Service Qty Price Disc Total Action Pooja Pedicure - Tradition…" at bounding box center [349, 67] width 540 height 400
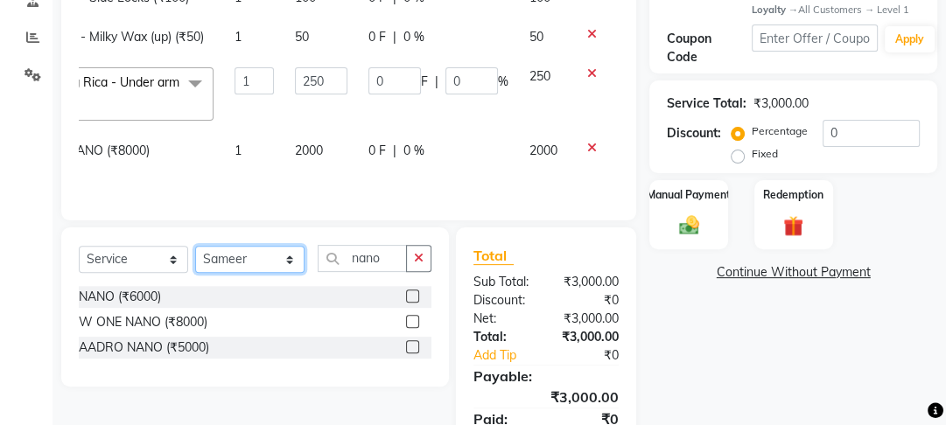
click at [245, 273] on select "Select Stylist [PERSON_NAME] Manager [PERSON_NAME] Pooja [PERSON_NAME] Raman 2 …" at bounding box center [249, 259] width 109 height 27
click at [195, 273] on select "Select Stylist [PERSON_NAME] Manager [PERSON_NAME] Pooja [PERSON_NAME] Raman 2 …" at bounding box center [249, 259] width 109 height 27
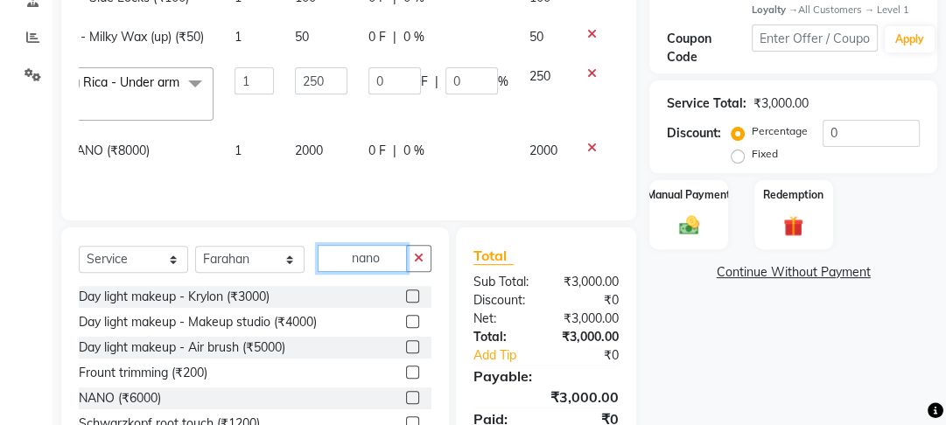
drag, startPoint x: 386, startPoint y: 327, endPoint x: 240, endPoint y: 318, distance: 146.5
click at [240, 286] on div "Select Service Product Membership Package Voucher Prepaid Gift Card Select Styl…" at bounding box center [255, 265] width 353 height 41
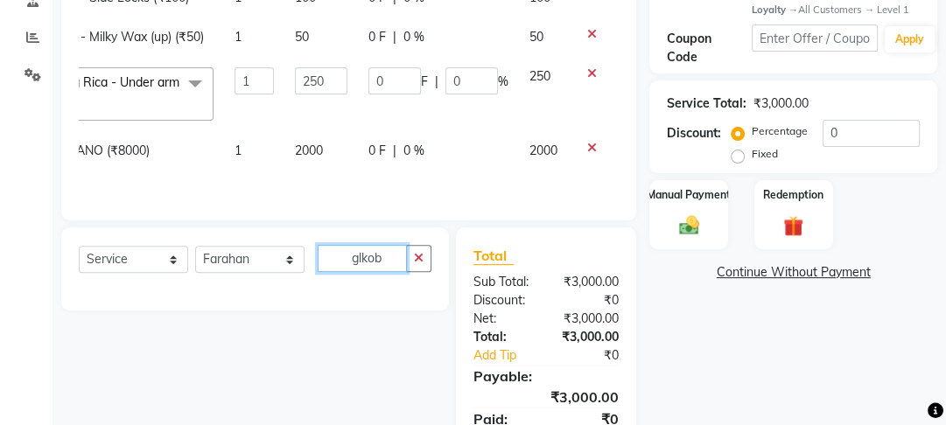
drag, startPoint x: 389, startPoint y: 318, endPoint x: 292, endPoint y: 312, distance: 96.5
click at [292, 286] on div "Select Service Product Membership Package Voucher Prepaid Gift Card Select Styl…" at bounding box center [255, 265] width 353 height 41
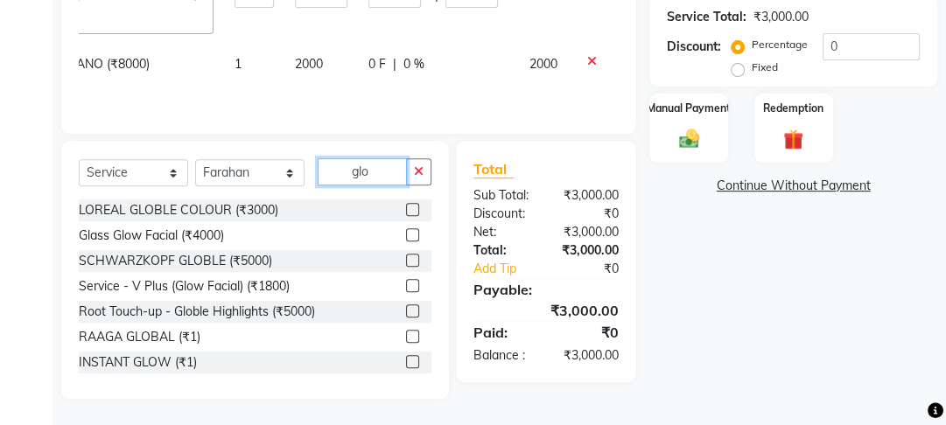
scroll to position [502, 0]
click at [406, 263] on label at bounding box center [412, 260] width 13 height 13
click at [406, 263] on input "checkbox" at bounding box center [411, 261] width 11 height 11
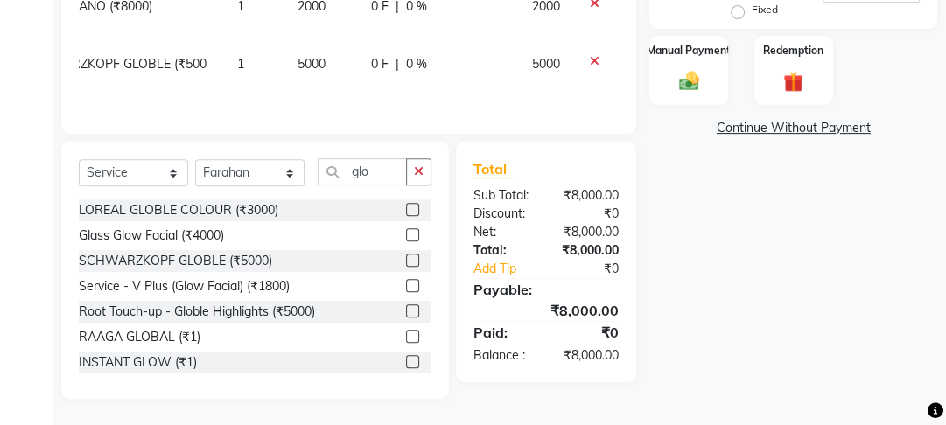
click at [379, 74] on td "0 F | 0 %" at bounding box center [441, 74] width 161 height 58
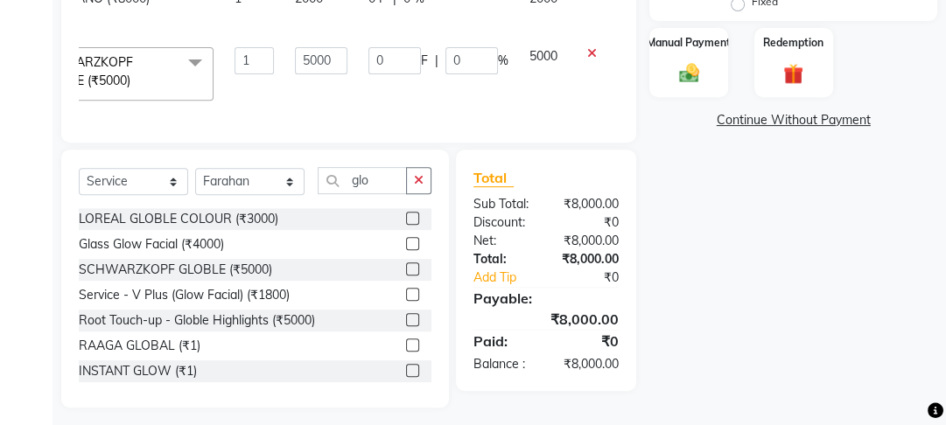
scroll to position [539, 0]
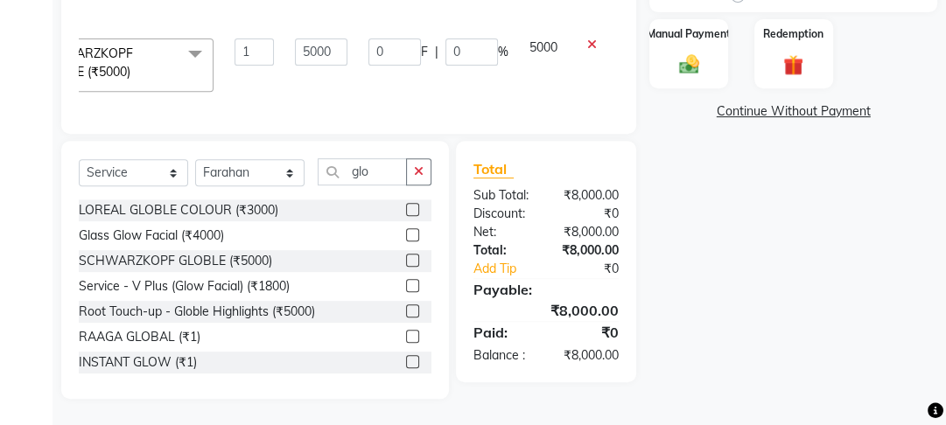
click at [364, 80] on td "0 F | 0 %" at bounding box center [438, 65] width 161 height 74
drag, startPoint x: 311, startPoint y: 81, endPoint x: 282, endPoint y: 78, distance: 29.1
click at [282, 78] on tr "Farahan Jyoti Manager Nihal Pooja Prachi Raman Raman 2 Reception Sameer SUNNY y…" at bounding box center [287, 65] width 682 height 74
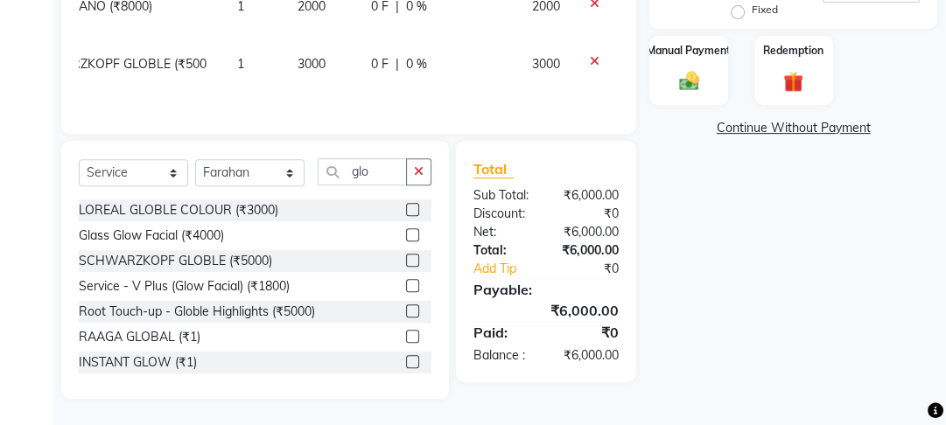
click at [280, 78] on td "1" at bounding box center [257, 74] width 60 height 58
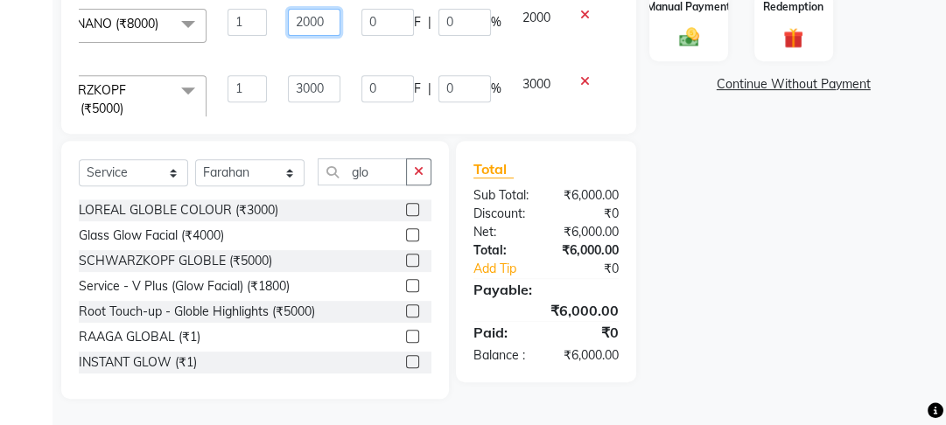
drag, startPoint x: 305, startPoint y: 27, endPoint x: 237, endPoint y: 25, distance: 67.4
click at [237, 25] on tr "Farahan Jyoti Manager Nihal Pooja Prachi Raman Raman 2 Reception Sameer SUNNY y…" at bounding box center [283, 31] width 675 height 67
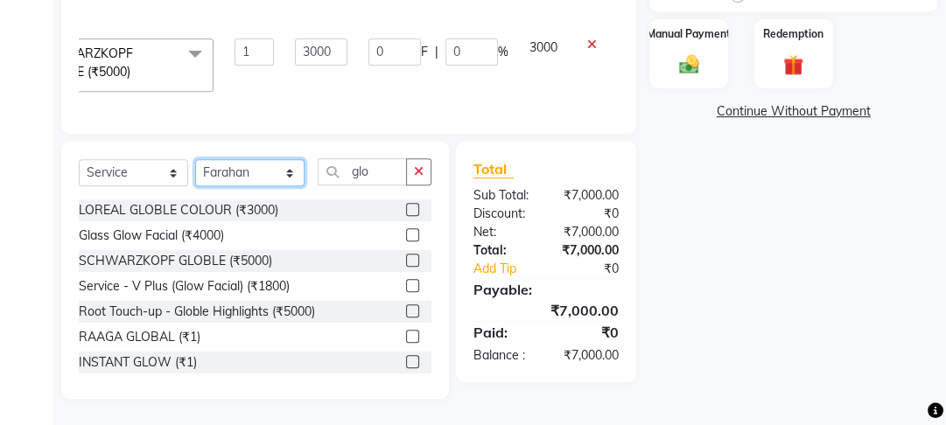
click at [242, 168] on select "Select Stylist [PERSON_NAME] Manager [PERSON_NAME] Pooja [PERSON_NAME] Raman 2 …" at bounding box center [249, 172] width 109 height 27
click at [195, 159] on select "Select Stylist [PERSON_NAME] Manager [PERSON_NAME] Pooja [PERSON_NAME] Raman 2 …" at bounding box center [249, 172] width 109 height 27
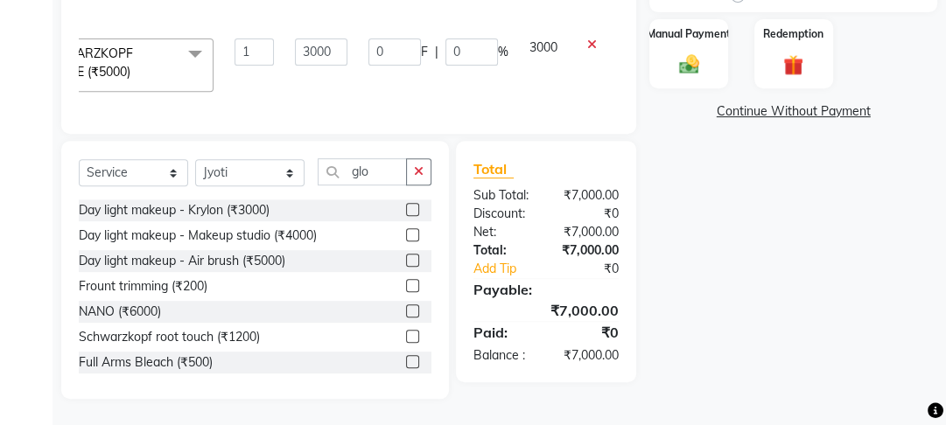
drag, startPoint x: 389, startPoint y: 186, endPoint x: 330, endPoint y: 175, distance: 60.4
click at [330, 175] on div "Select Service Product Membership Package Voucher Prepaid Gift Card Select Styl…" at bounding box center [255, 178] width 353 height 41
click at [394, 169] on input "glo" at bounding box center [362, 171] width 89 height 27
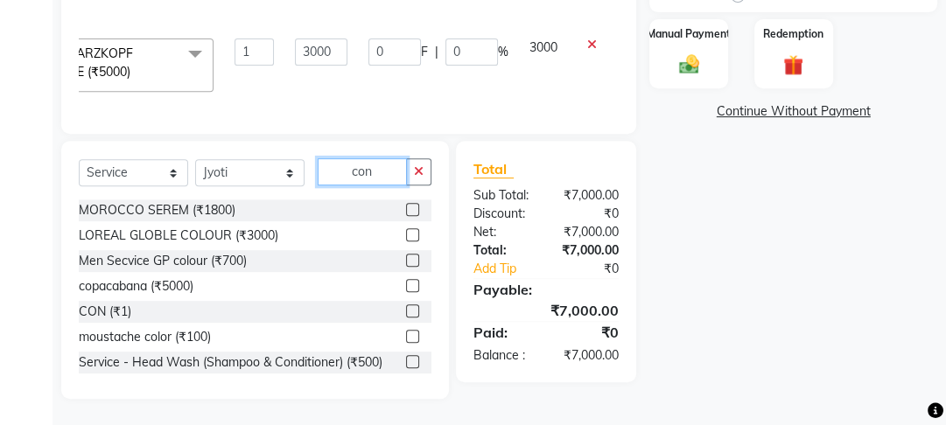
scroll to position [522, 0]
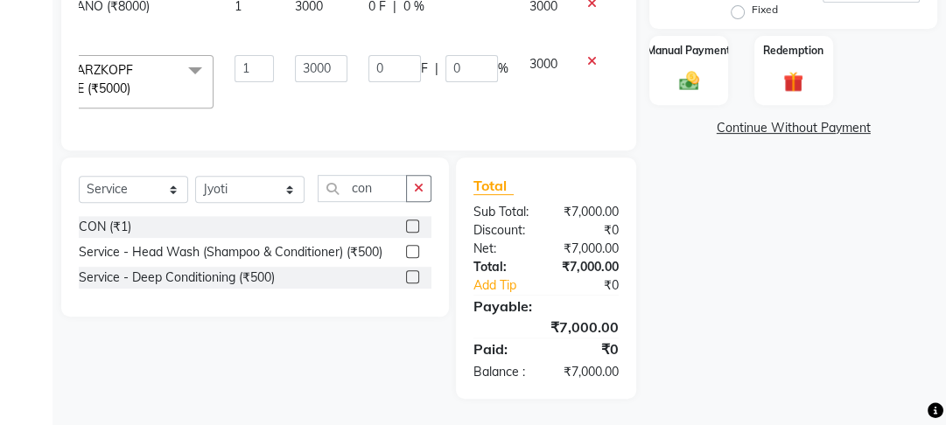
click at [412, 221] on label at bounding box center [412, 226] width 13 height 13
click at [412, 221] on input "checkbox" at bounding box center [411, 226] width 11 height 11
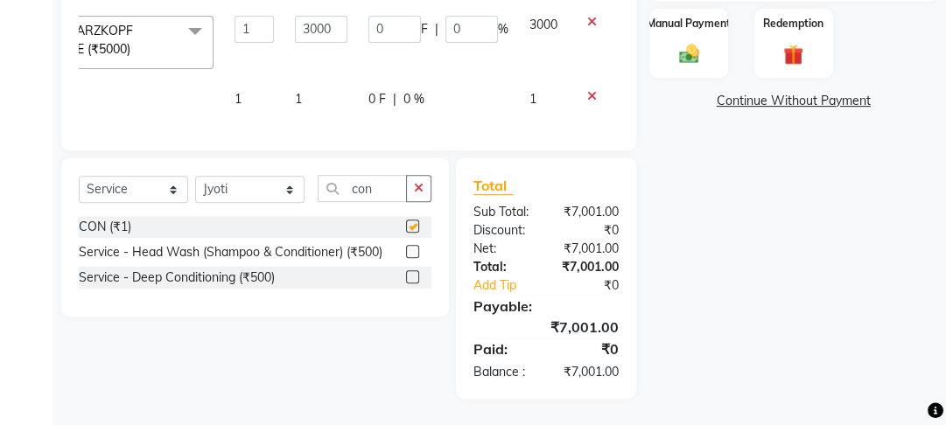
scroll to position [77, 133]
click at [384, 91] on span "0 F" at bounding box center [377, 99] width 18 height 18
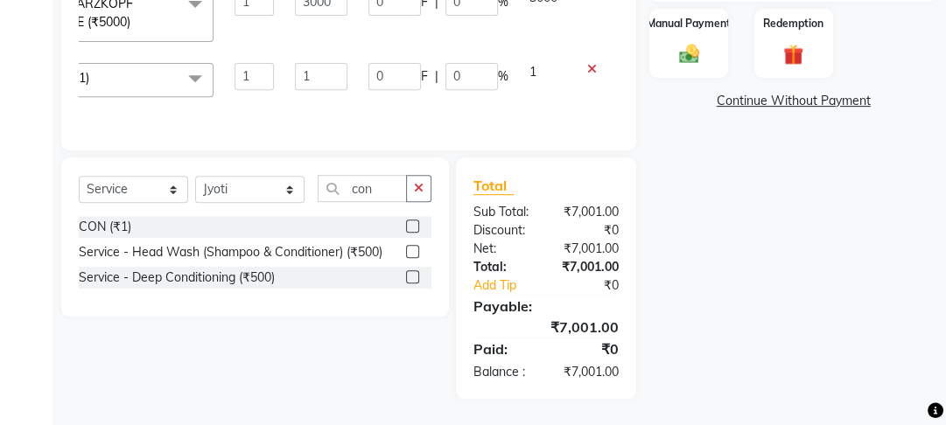
click at [359, 91] on td "0 F | 0 %" at bounding box center [438, 86] width 161 height 67
drag, startPoint x: 330, startPoint y: 91, endPoint x: 263, endPoint y: 89, distance: 67.4
click at [265, 88] on tr "Farahan Jyoti Manager Nihal Pooja Prachi Raman Raman 2 Reception Sameer SUNNY y…" at bounding box center [287, 86] width 682 height 67
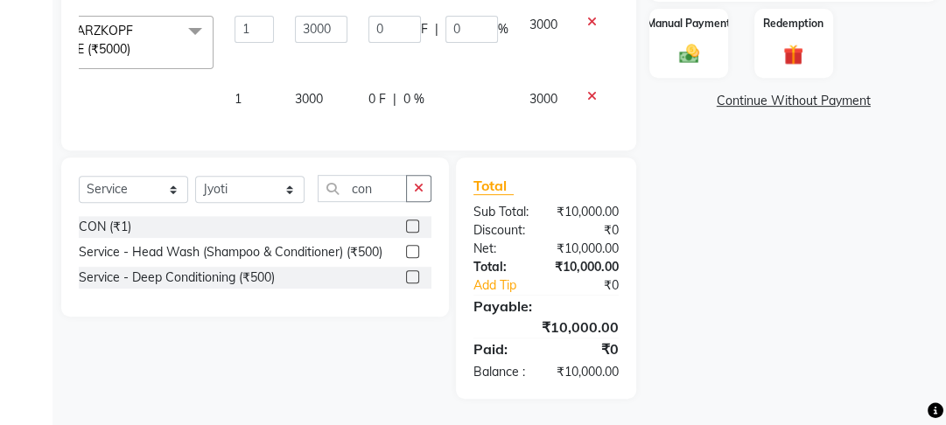
click at [686, 42] on img at bounding box center [689, 54] width 34 height 24
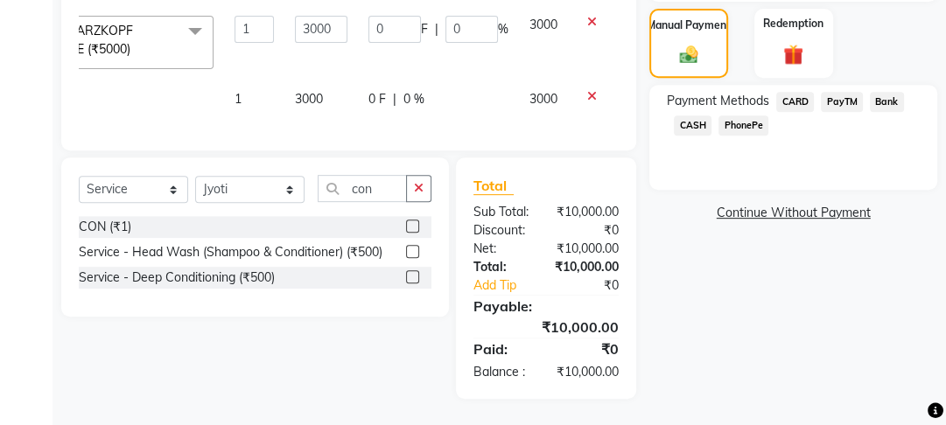
click at [803, 92] on span "CARD" at bounding box center [795, 102] width 38 height 20
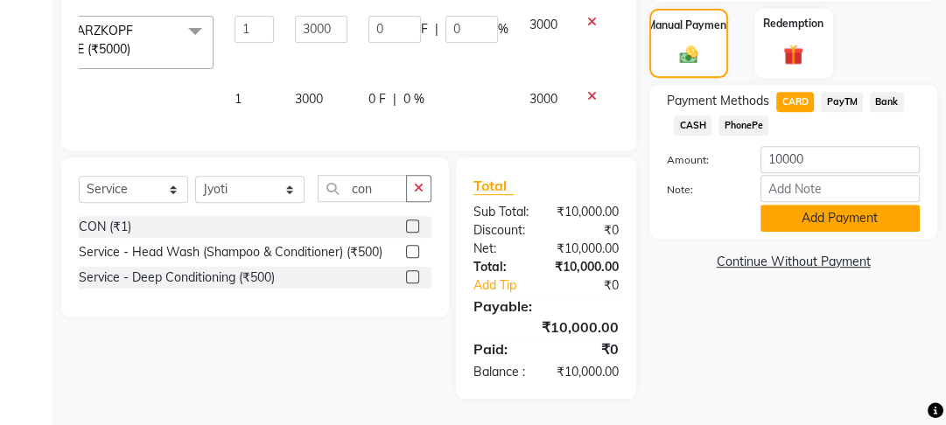
click at [802, 205] on button "Add Payment" at bounding box center [840, 218] width 159 height 27
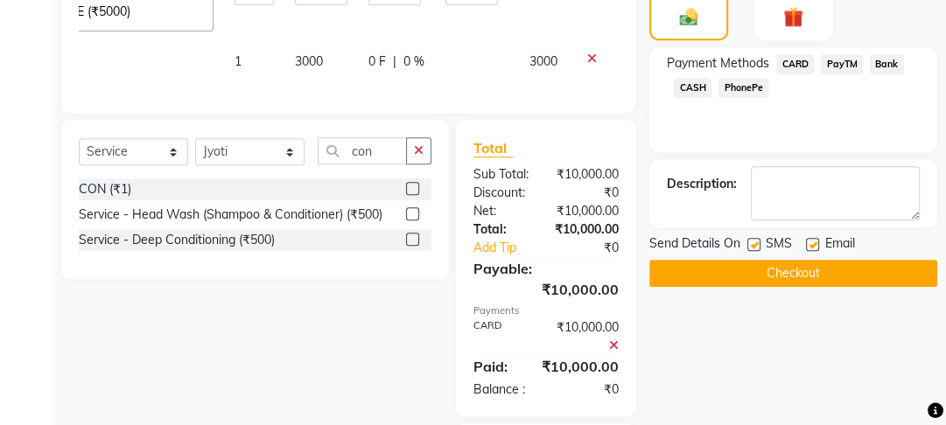
click at [809, 243] on label at bounding box center [812, 244] width 13 height 13
click at [809, 243] on input "checkbox" at bounding box center [811, 245] width 11 height 11
click at [758, 241] on label at bounding box center [753, 244] width 13 height 13
click at [758, 241] on input "checkbox" at bounding box center [752, 245] width 11 height 11
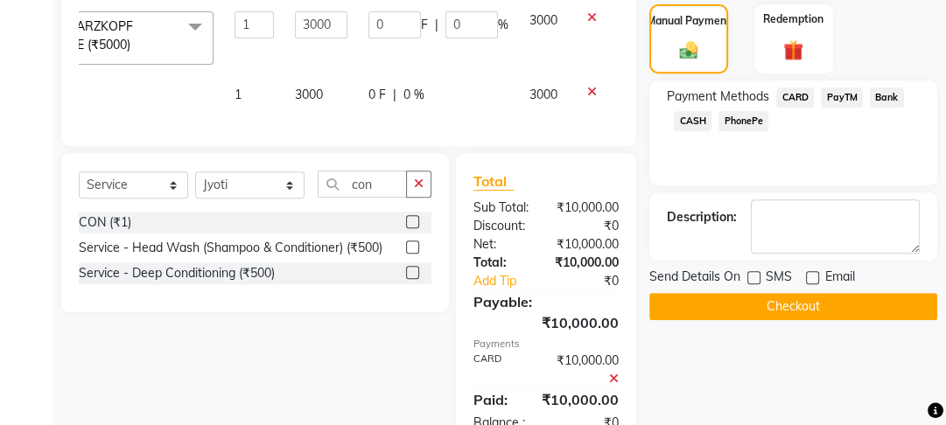
scroll to position [77, 0]
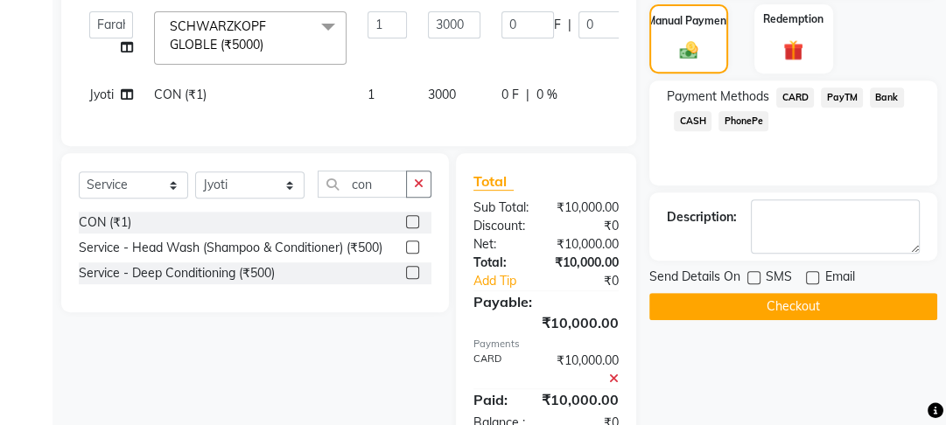
click at [774, 299] on button "Checkout" at bounding box center [793, 306] width 288 height 27
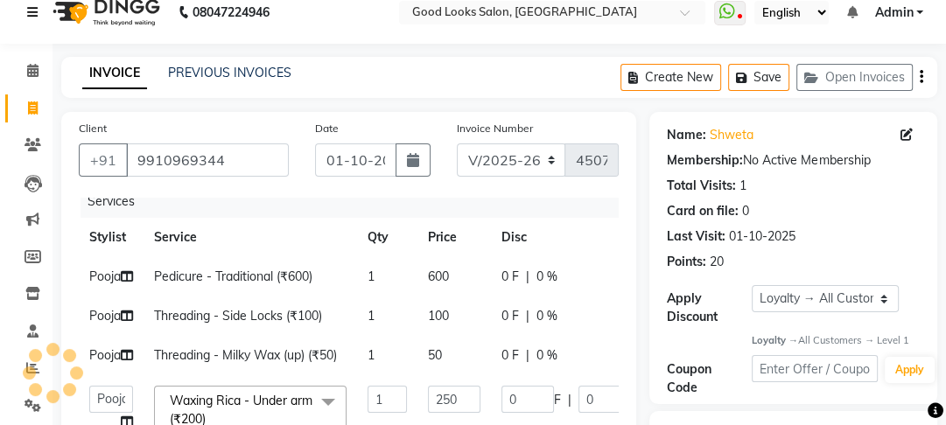
scroll to position [0, 0]
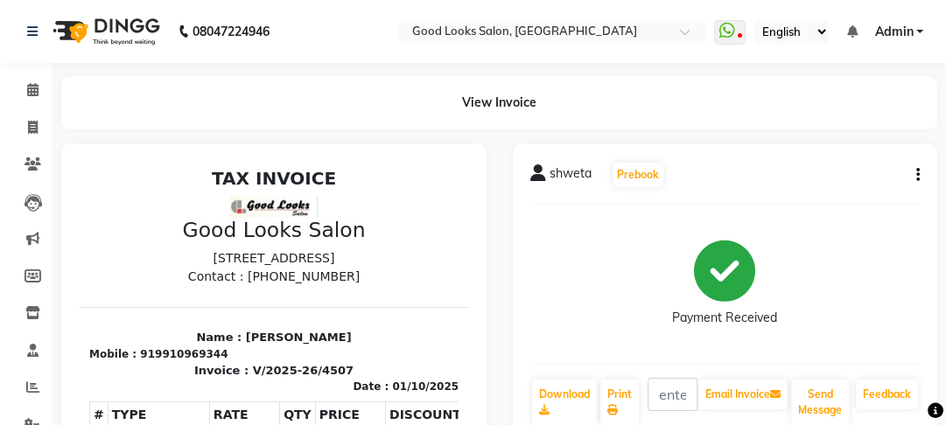
click at [2, 133] on li "Invoice" at bounding box center [26, 128] width 53 height 38
click at [18, 126] on span at bounding box center [33, 128] width 31 height 20
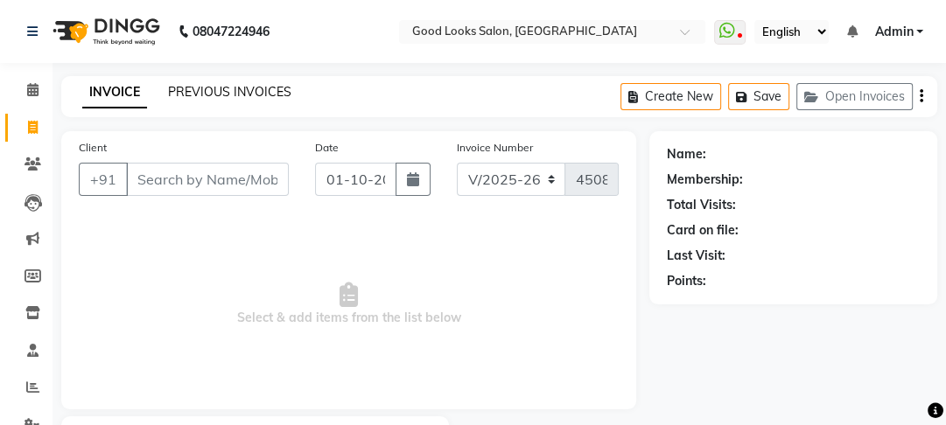
click at [238, 94] on link "PREVIOUS INVOICES" at bounding box center [229, 92] width 123 height 16
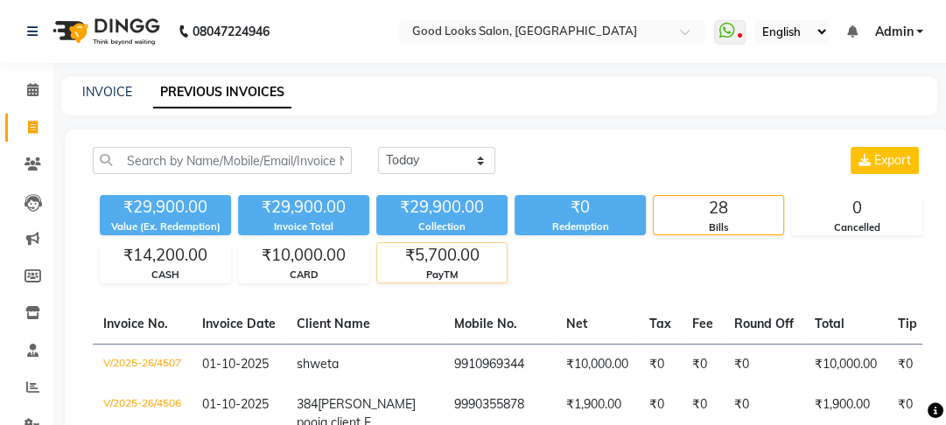
click at [507, 272] on div "PayTM" at bounding box center [442, 275] width 130 height 15
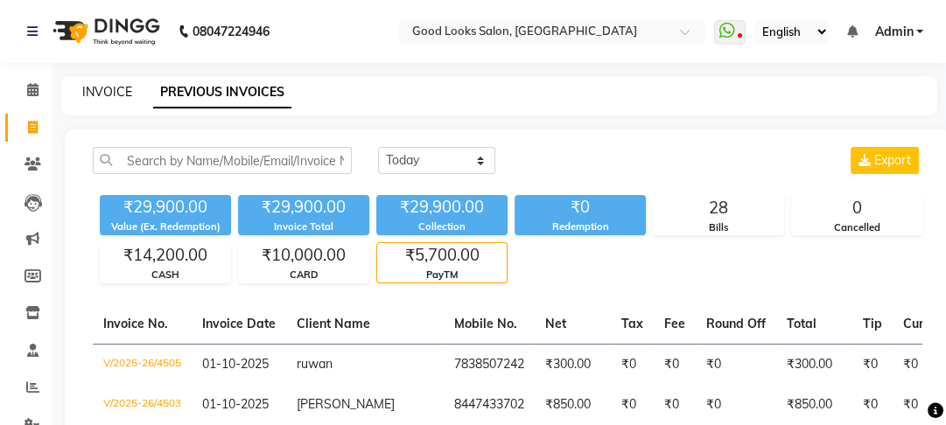
click at [114, 98] on link "INVOICE" at bounding box center [107, 92] width 50 height 16
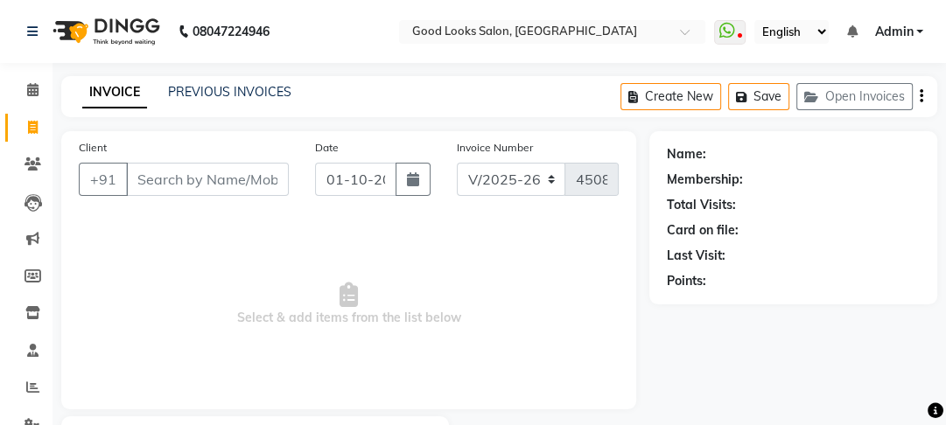
click at [157, 186] on input "Client" at bounding box center [207, 179] width 163 height 33
click at [207, 179] on input "Client" at bounding box center [207, 179] width 163 height 33
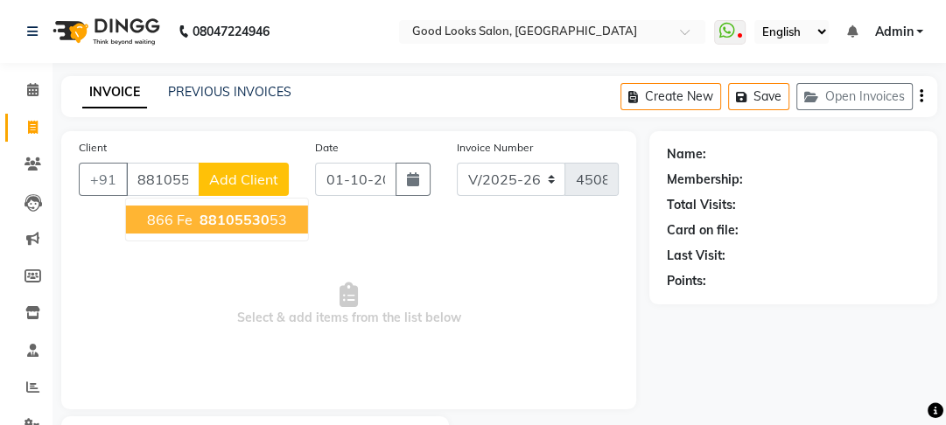
click at [228, 228] on button "866 Fe 88105530 53" at bounding box center [217, 220] width 182 height 28
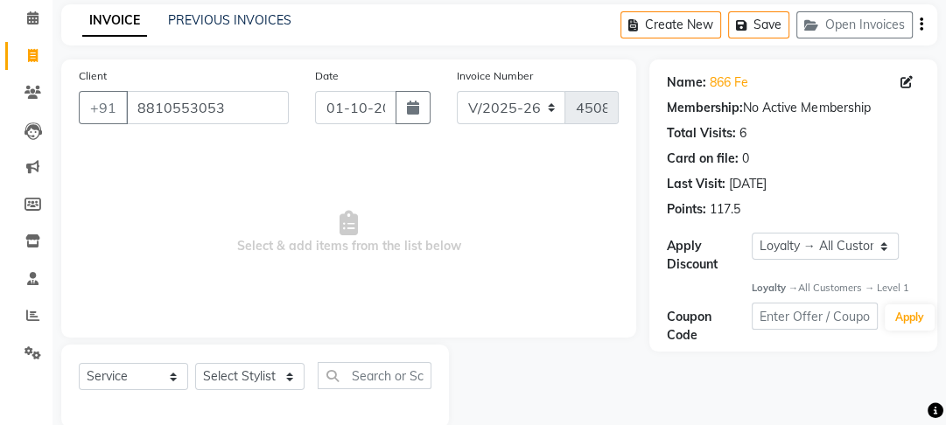
scroll to position [102, 0]
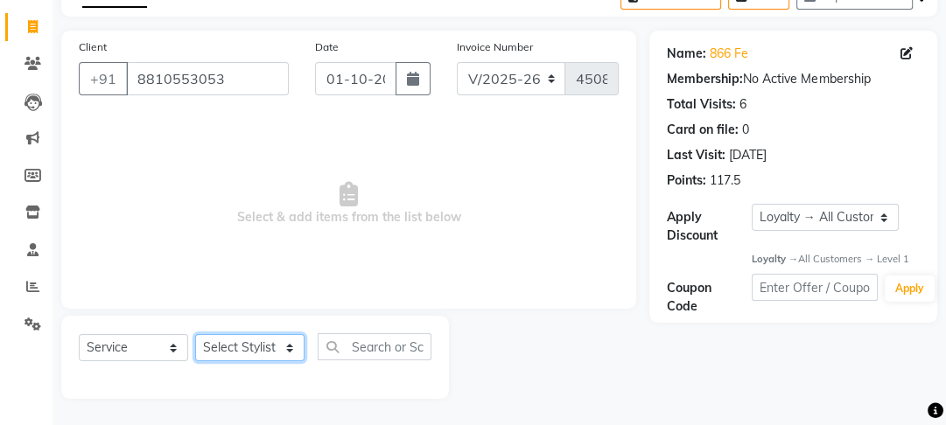
click at [242, 340] on select "Select Stylist [PERSON_NAME] Manager [PERSON_NAME] Pooja [PERSON_NAME] Raman 2 …" at bounding box center [249, 347] width 109 height 27
drag, startPoint x: 235, startPoint y: 349, endPoint x: 235, endPoint y: 340, distance: 9.6
click at [235, 349] on select "Select Stylist [PERSON_NAME] Manager [PERSON_NAME] Pooja [PERSON_NAME] Raman 2 …" at bounding box center [249, 347] width 109 height 27
click at [195, 334] on select "Select Stylist [PERSON_NAME] Manager [PERSON_NAME] Pooja [PERSON_NAME] Raman 2 …" at bounding box center [249, 347] width 109 height 27
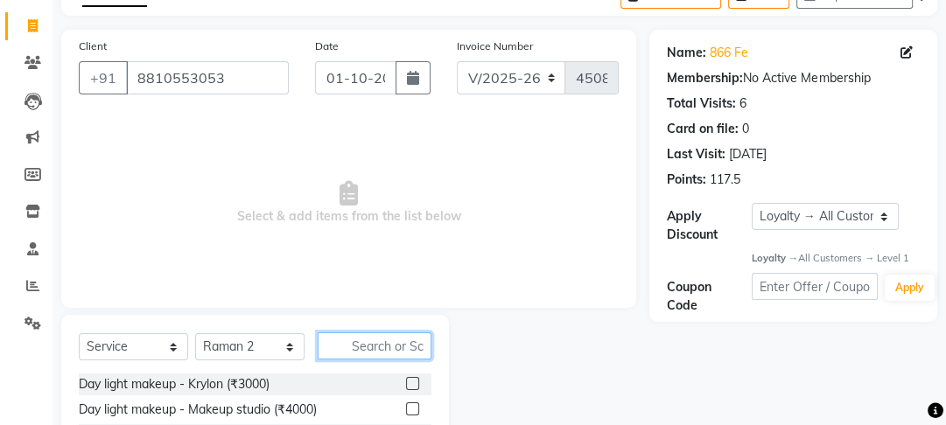
click at [352, 343] on input "text" at bounding box center [375, 346] width 114 height 27
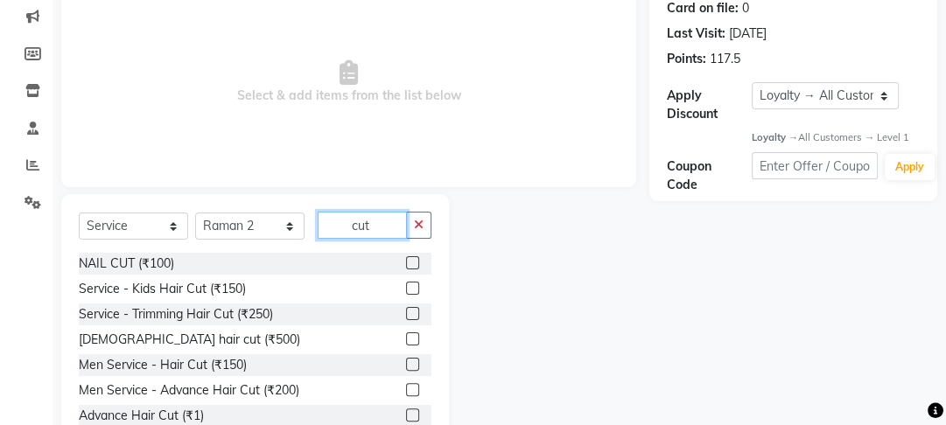
scroll to position [277, 0]
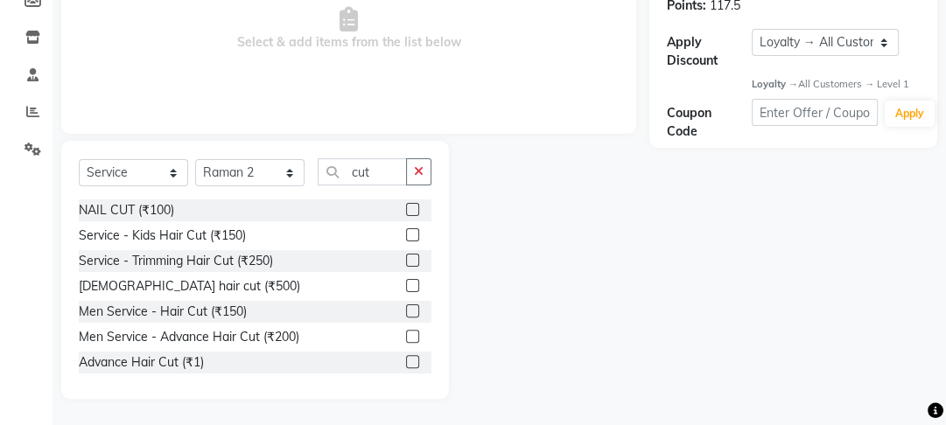
click at [406, 284] on label at bounding box center [412, 285] width 13 height 13
click at [406, 284] on input "checkbox" at bounding box center [411, 286] width 11 height 11
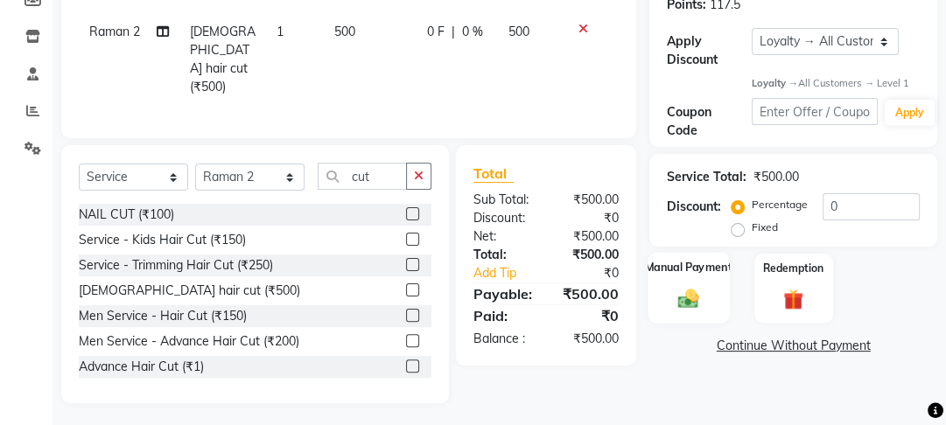
click at [689, 271] on label "Manual Payment" at bounding box center [689, 268] width 88 height 17
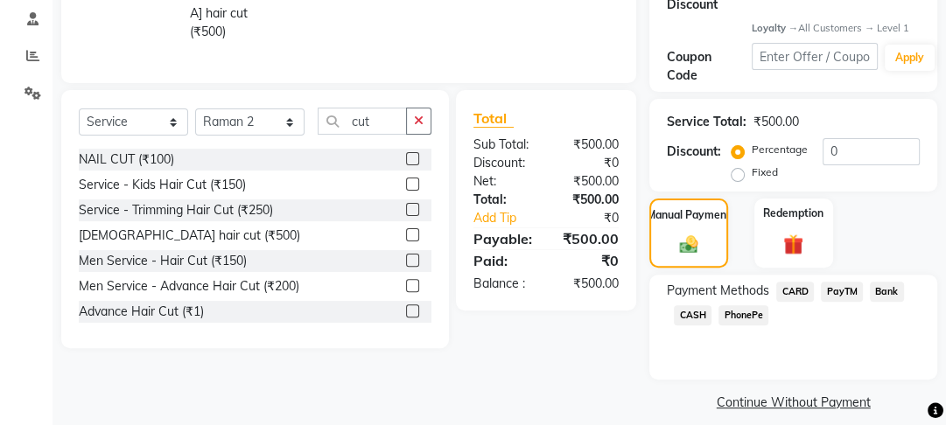
scroll to position [347, 0]
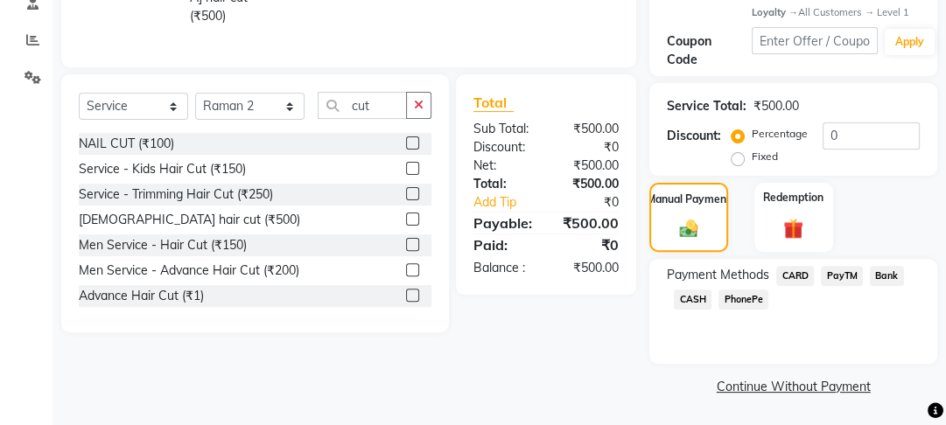
click at [687, 290] on span "CASH" at bounding box center [693, 300] width 38 height 20
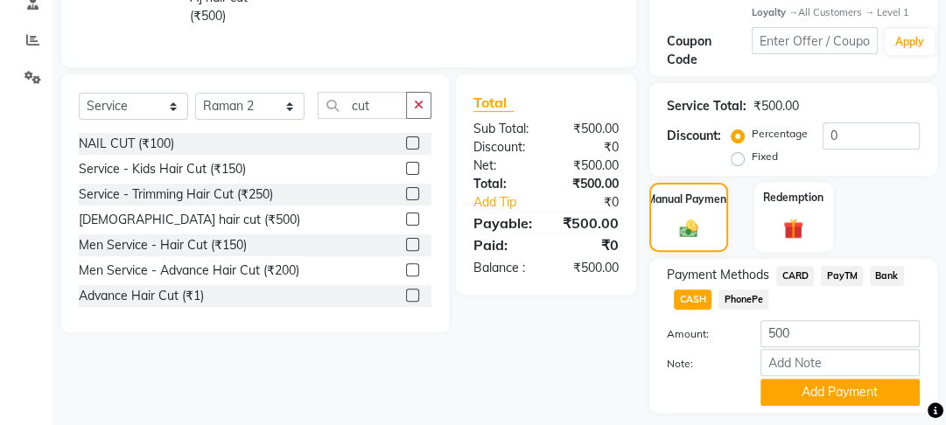
click at [833, 271] on span "PayTM" at bounding box center [842, 276] width 42 height 20
click at [841, 406] on button "Add Payment" at bounding box center [840, 392] width 159 height 27
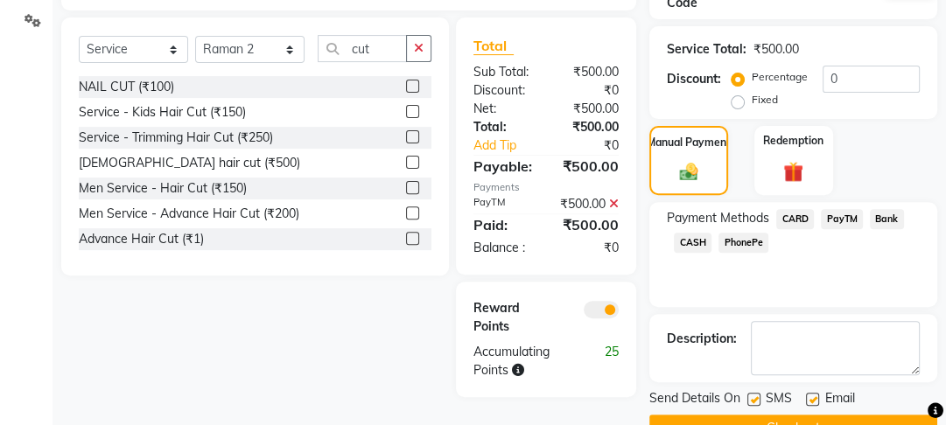
scroll to position [445, 0]
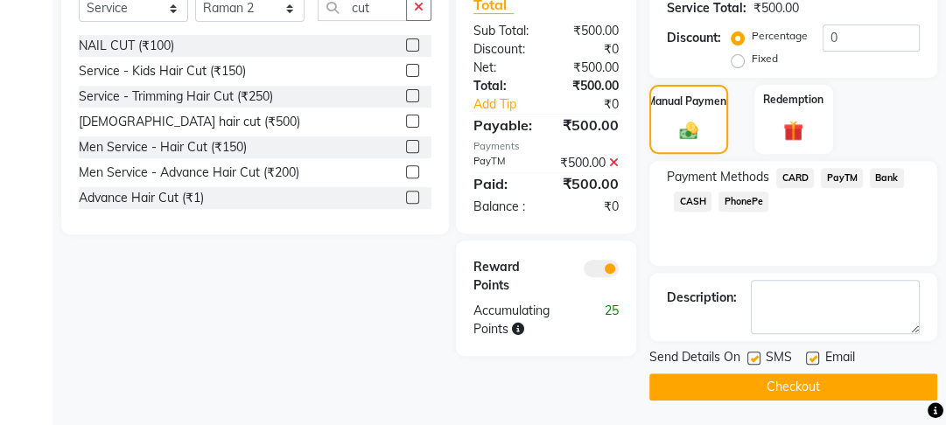
click at [814, 354] on label at bounding box center [812, 358] width 13 height 13
click at [814, 354] on input "checkbox" at bounding box center [811, 359] width 11 height 11
click at [756, 361] on label at bounding box center [753, 358] width 13 height 13
click at [756, 361] on input "checkbox" at bounding box center [752, 359] width 11 height 11
click at [759, 406] on main "INVOICE PREVIOUS INVOICES Create New Save Open Invoices Client +91 8810553053 D…" at bounding box center [500, 29] width 894 height 796
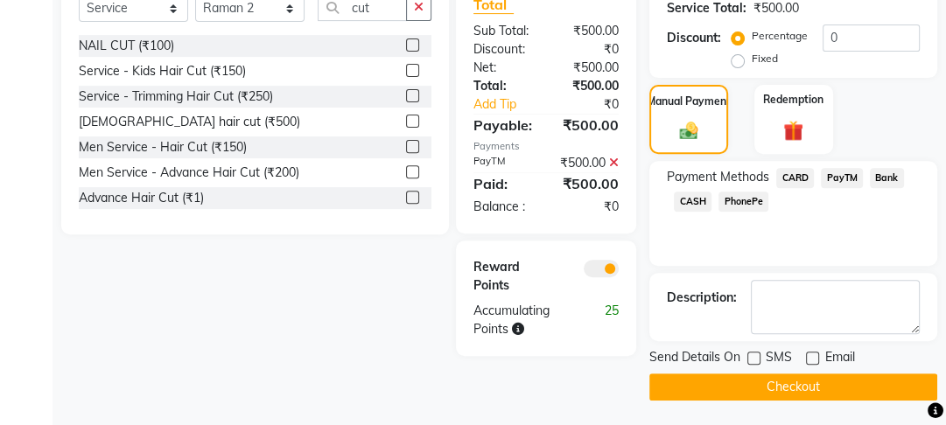
click at [759, 399] on main "INVOICE PREVIOUS INVOICES Create New Save Open Invoices Client +91 8810553053 D…" at bounding box center [500, 29] width 894 height 796
click at [758, 389] on button "Checkout" at bounding box center [793, 387] width 288 height 27
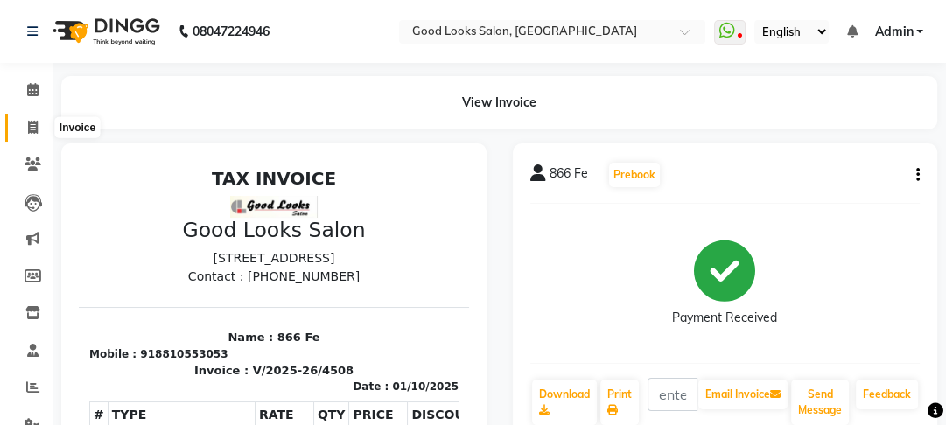
click at [28, 126] on icon at bounding box center [33, 127] width 10 height 13
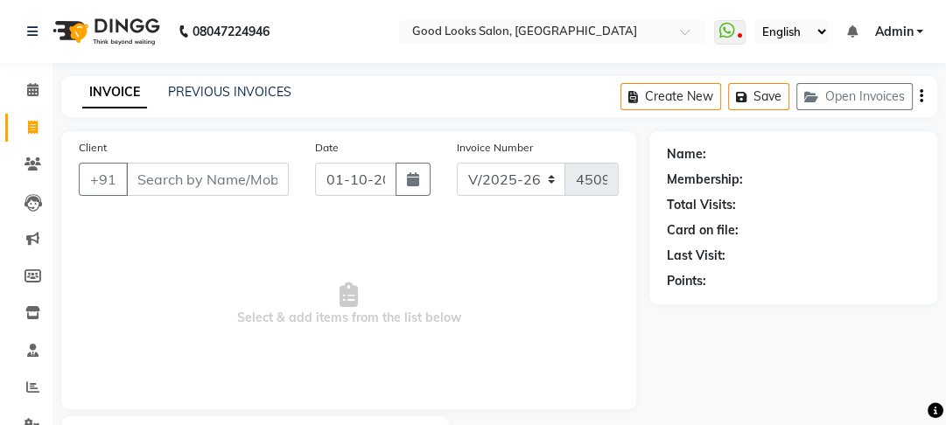
click at [229, 186] on input "Client" at bounding box center [207, 179] width 163 height 33
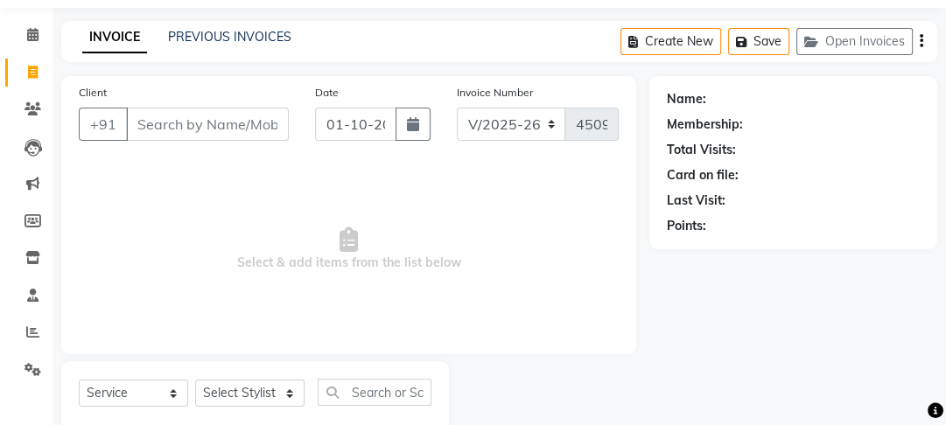
scroll to position [102, 0]
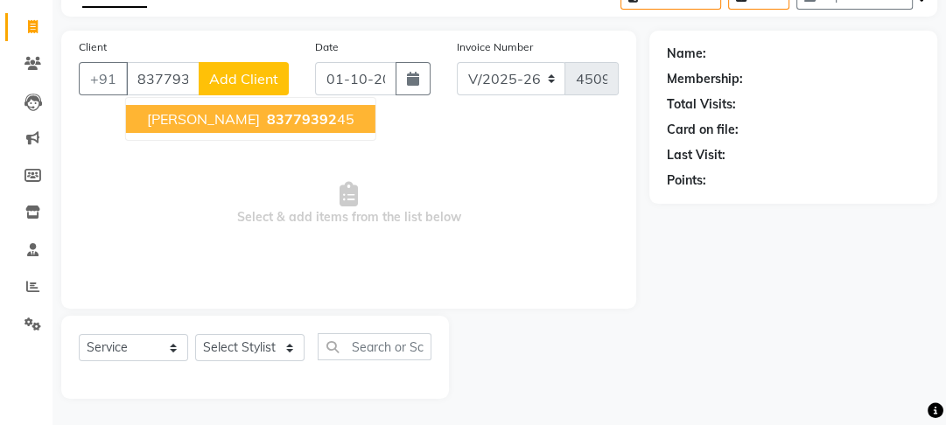
click at [280, 116] on button "tejal 83779392 45" at bounding box center [250, 119] width 249 height 28
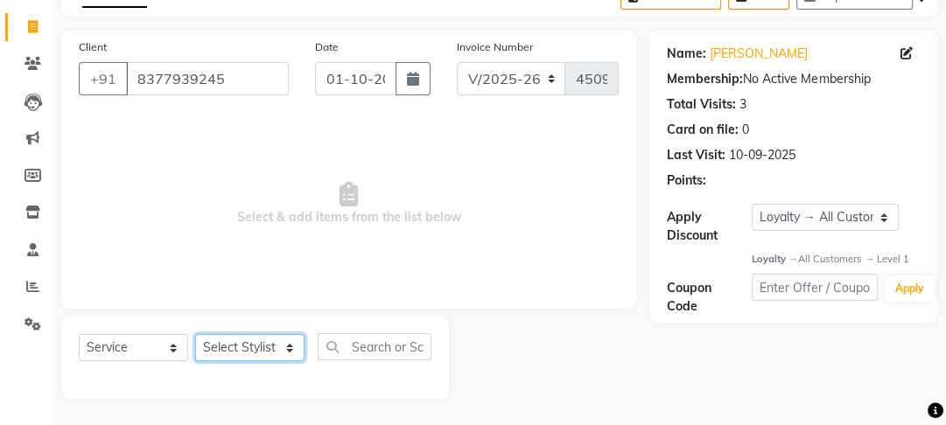
drag, startPoint x: 249, startPoint y: 349, endPoint x: 250, endPoint y: 340, distance: 9.8
click at [249, 349] on select "Select Stylist [PERSON_NAME] Manager [PERSON_NAME] Pooja [PERSON_NAME] Raman 2 …" at bounding box center [249, 347] width 109 height 27
click at [195, 334] on select "Select Stylist [PERSON_NAME] Manager [PERSON_NAME] Pooja [PERSON_NAME] Raman 2 …" at bounding box center [249, 347] width 109 height 27
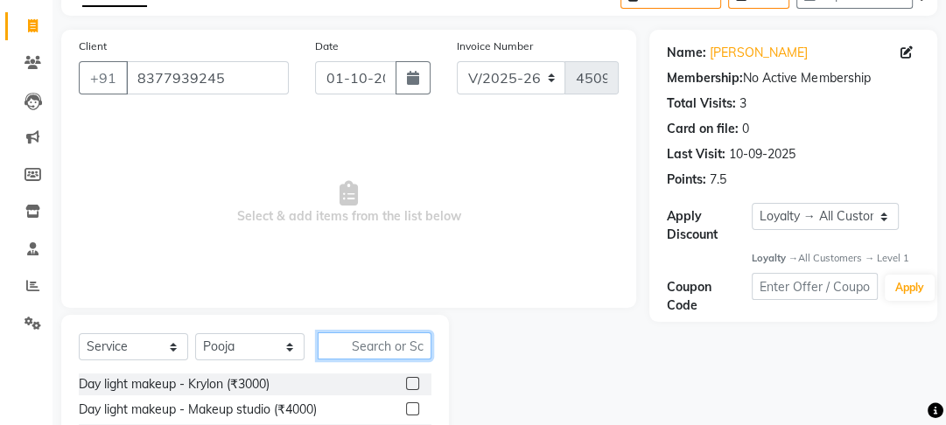
click at [378, 350] on input "text" at bounding box center [375, 346] width 114 height 27
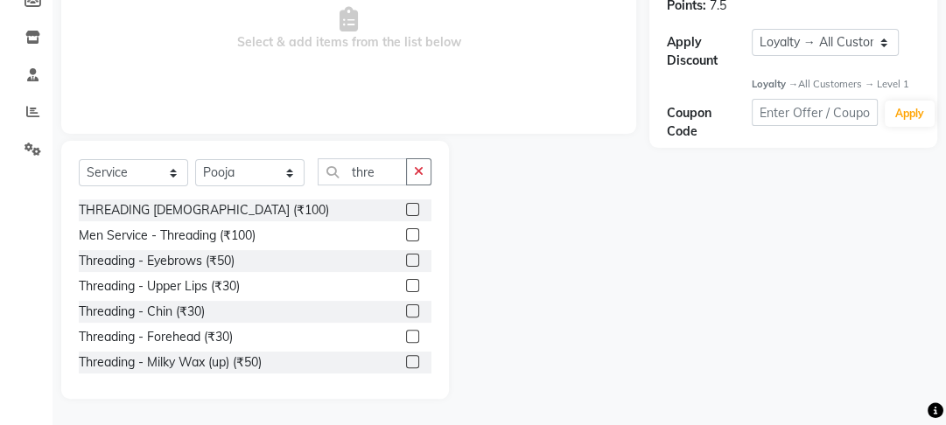
drag, startPoint x: 403, startPoint y: 256, endPoint x: 438, endPoint y: 261, distance: 36.3
click at [406, 256] on label at bounding box center [412, 260] width 13 height 13
click at [406, 256] on input "checkbox" at bounding box center [411, 261] width 11 height 11
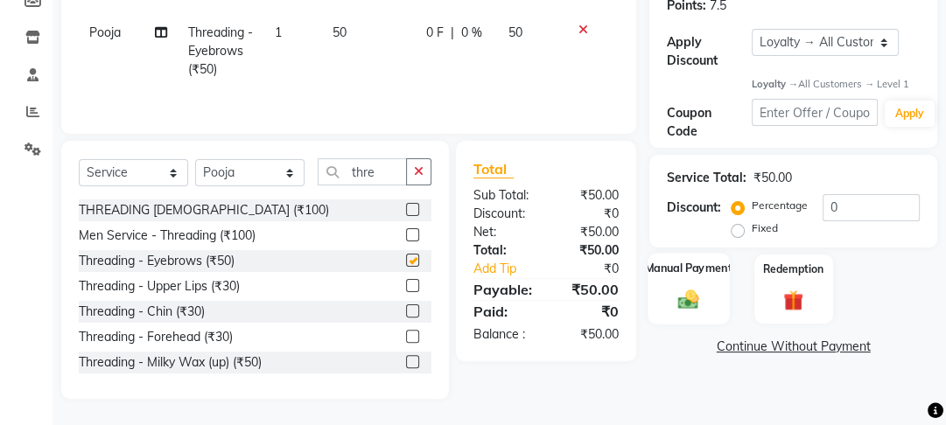
click at [723, 278] on div "Manual Payment" at bounding box center [689, 290] width 81 height 72
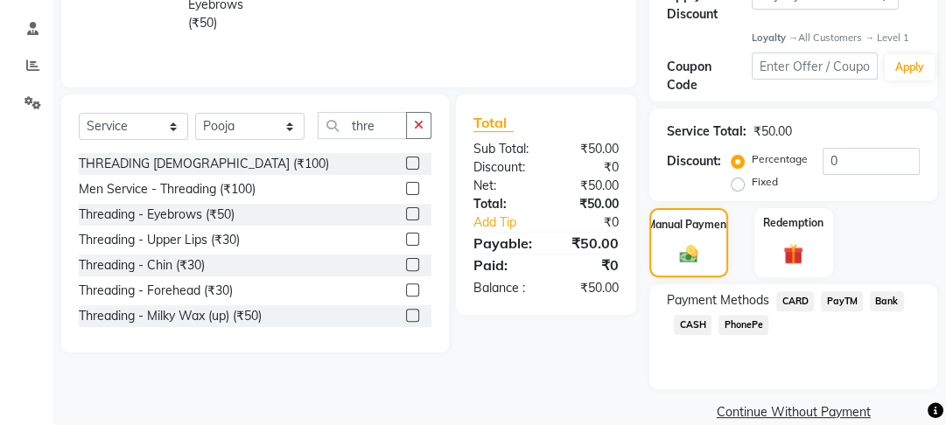
scroll to position [347, 0]
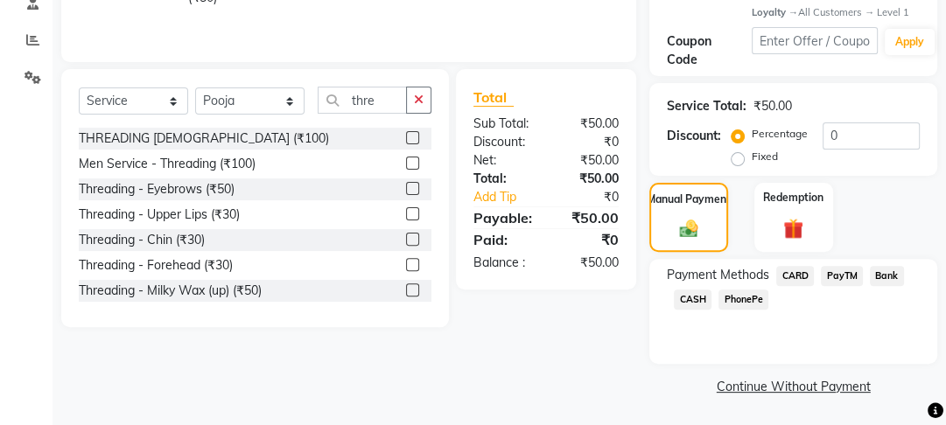
click at [823, 275] on span "PayTM" at bounding box center [842, 276] width 42 height 20
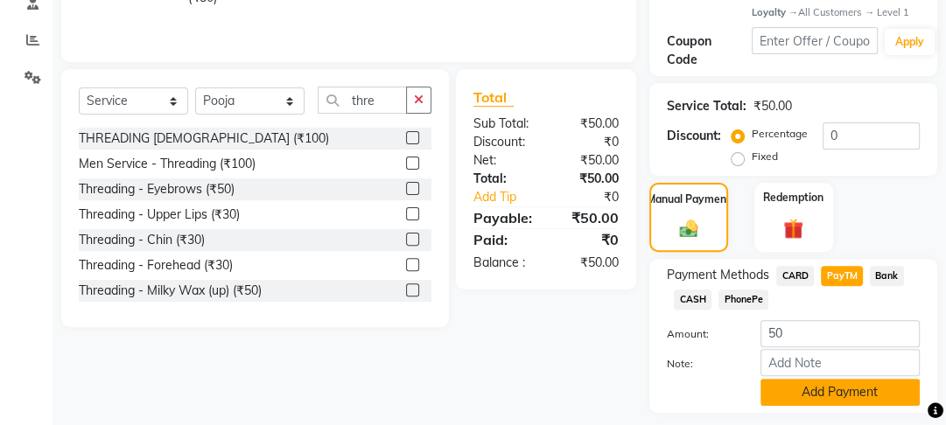
click at [805, 403] on button "Add Payment" at bounding box center [840, 392] width 159 height 27
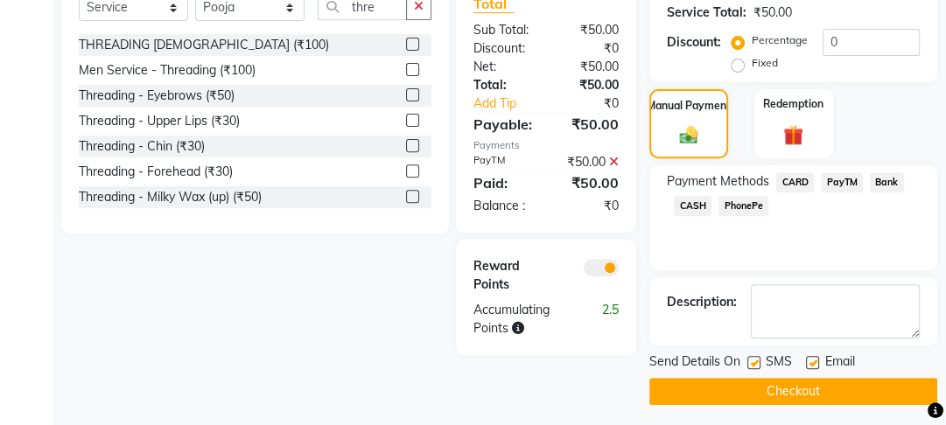
scroll to position [445, 0]
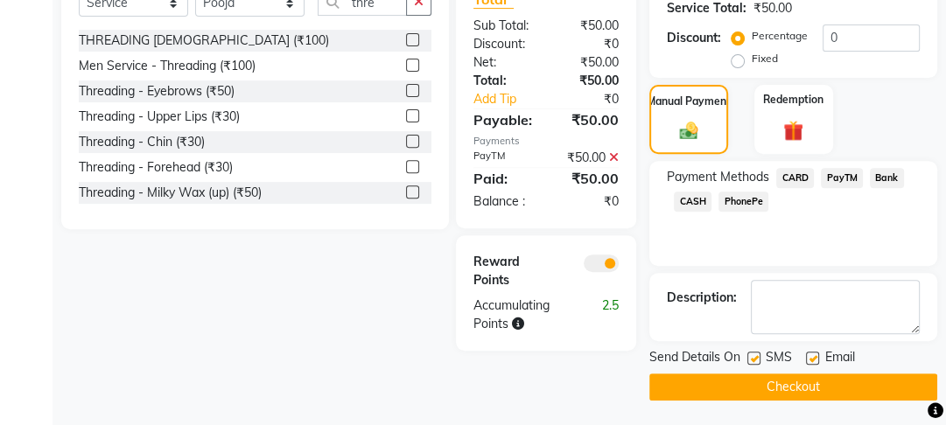
click at [816, 354] on label at bounding box center [812, 358] width 13 height 13
click at [816, 354] on input "checkbox" at bounding box center [811, 359] width 11 height 11
click at [753, 354] on label at bounding box center [753, 358] width 13 height 13
click at [753, 354] on input "checkbox" at bounding box center [752, 359] width 11 height 11
click at [751, 378] on button "Checkout" at bounding box center [793, 387] width 288 height 27
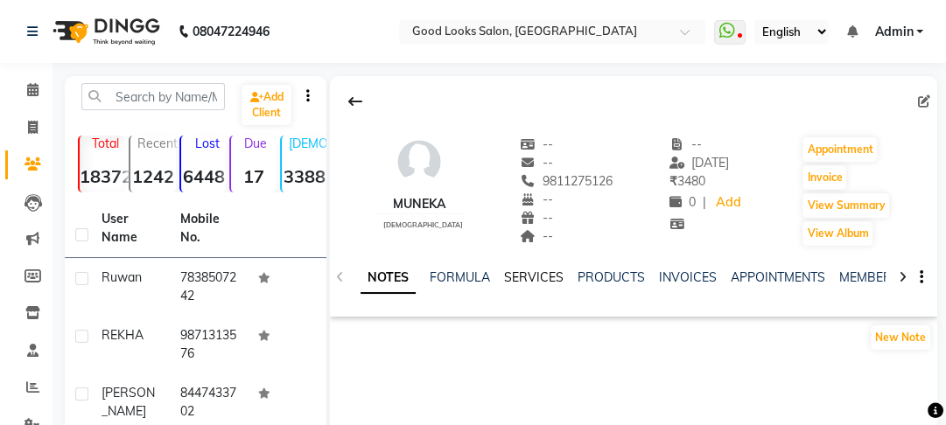
click at [542, 272] on link "SERVICES" at bounding box center [534, 278] width 60 height 16
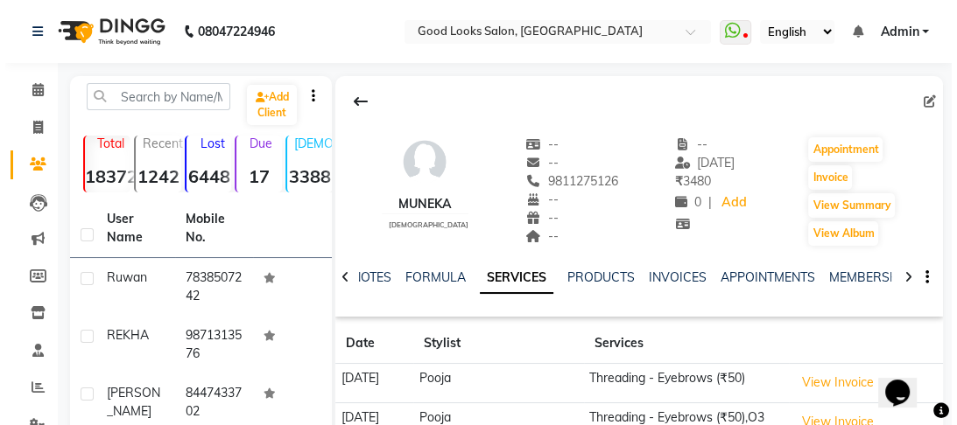
scroll to position [210, 0]
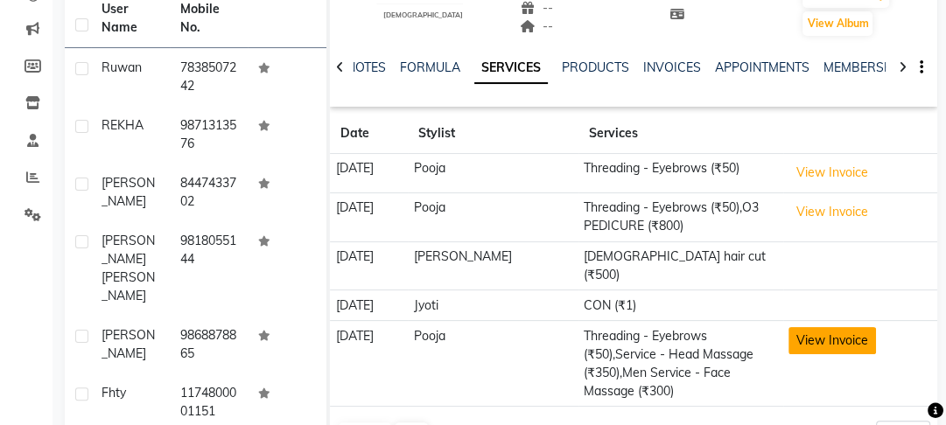
click at [819, 327] on button "View Invoice" at bounding box center [833, 340] width 88 height 27
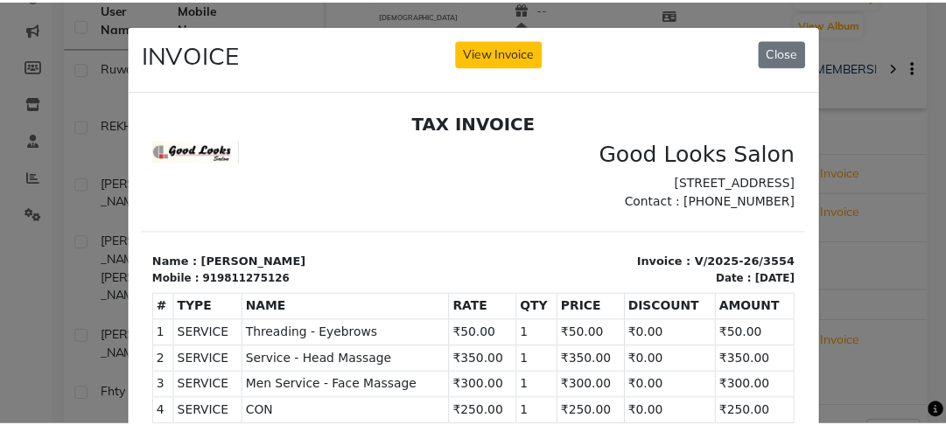
scroll to position [204, 0]
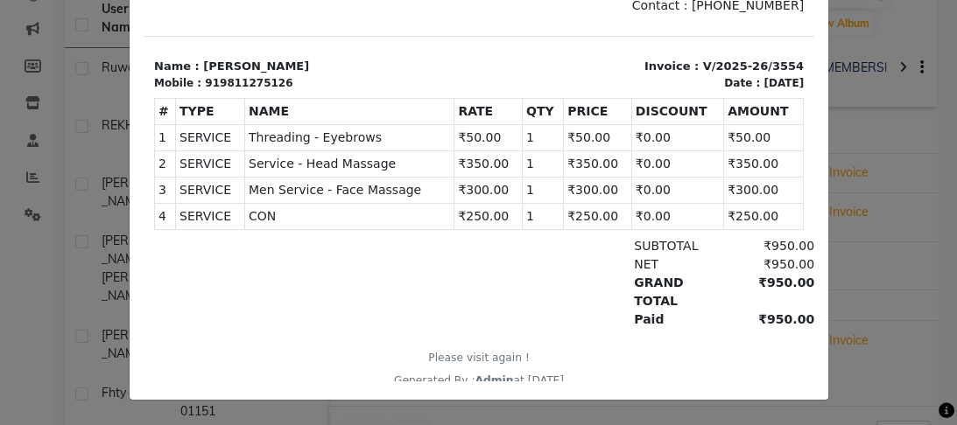
click at [85, 231] on ngb-modal-window "INVOICE View Invoice Close" at bounding box center [478, 212] width 957 height 425
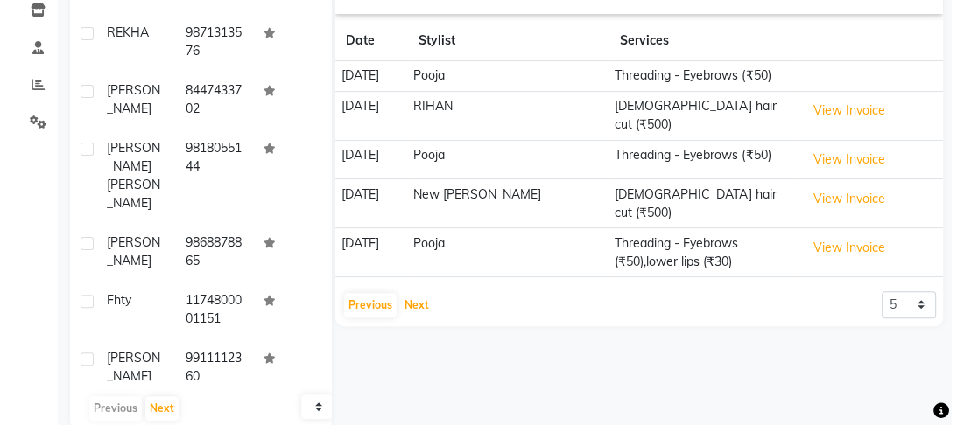
scroll to position [333, 0]
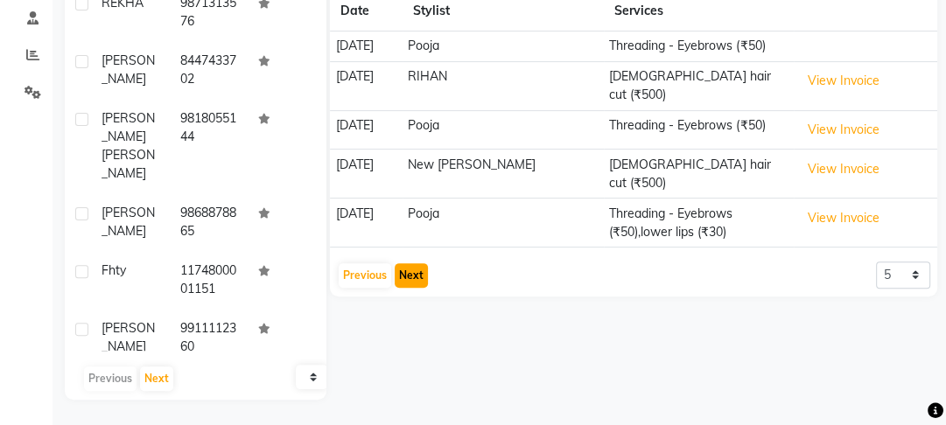
click at [403, 263] on button "Next" at bounding box center [411, 275] width 33 height 25
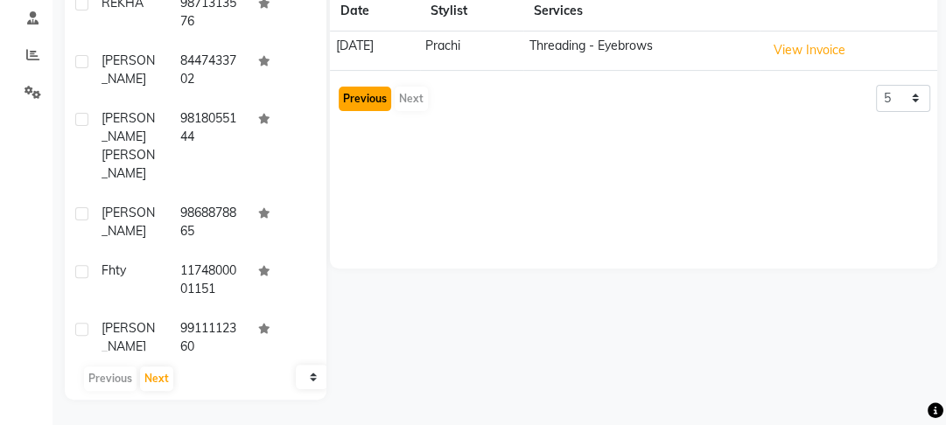
click at [354, 98] on button "Previous" at bounding box center [365, 99] width 53 height 25
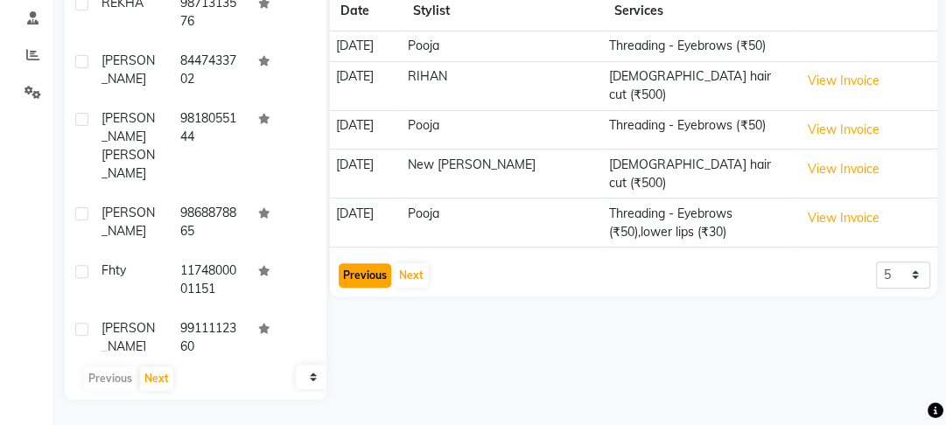
click at [373, 263] on button "Previous" at bounding box center [365, 275] width 53 height 25
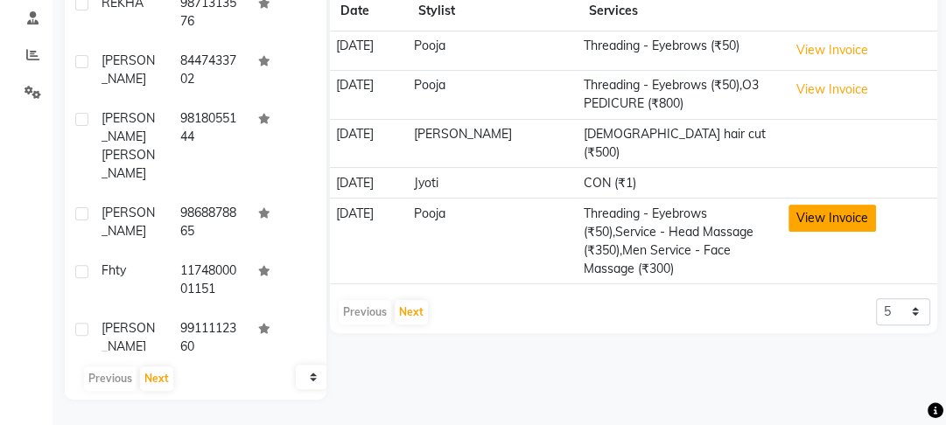
click at [833, 206] on button "View Invoice" at bounding box center [833, 218] width 88 height 27
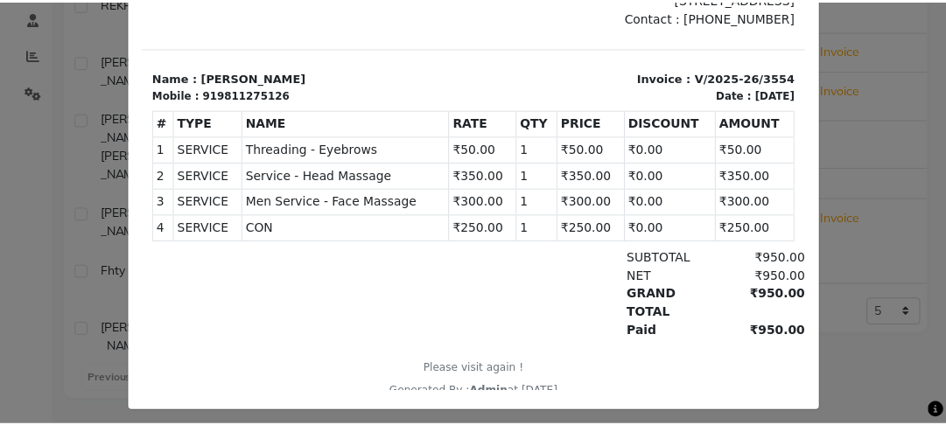
scroll to position [204, 0]
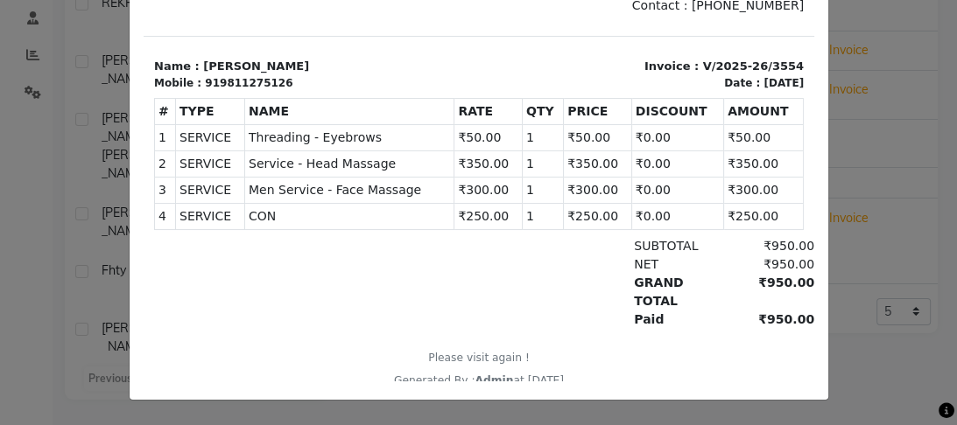
click at [889, 143] on ngb-modal-window "INVOICE View Invoice Close" at bounding box center [478, 212] width 957 height 425
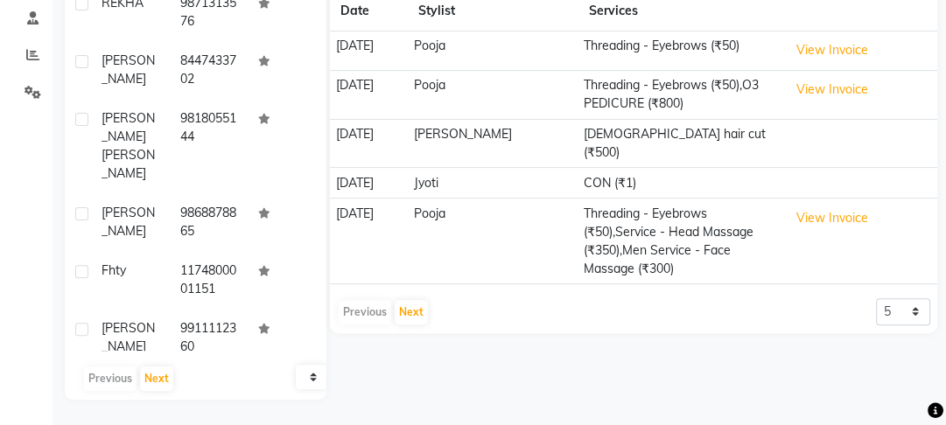
click at [889, 143] on td at bounding box center [860, 143] width 154 height 49
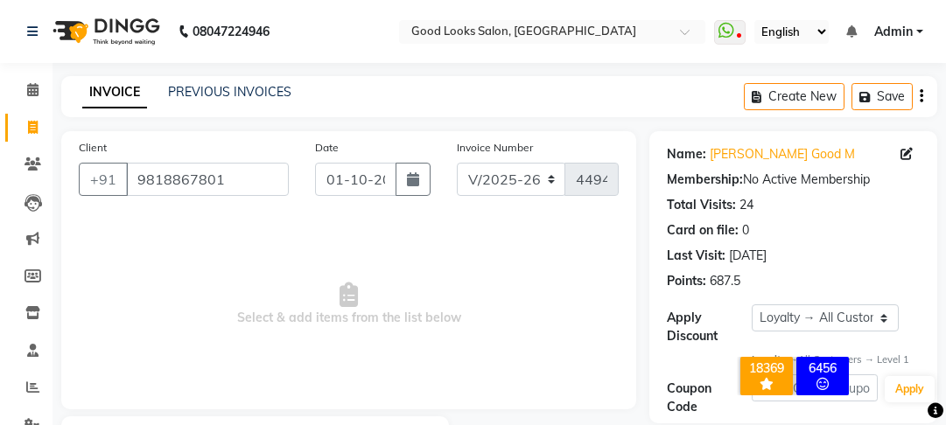
select select "4230"
select select "service"
select select "1: Object"
drag, startPoint x: 226, startPoint y: 171, endPoint x: 63, endPoint y: 186, distance: 163.5
click at [63, 186] on div "Client [PHONE_NUMBER] Date [DATE] Invoice Number V/2025 V/[PHONE_NUMBER] Select…" at bounding box center [348, 270] width 575 height 278
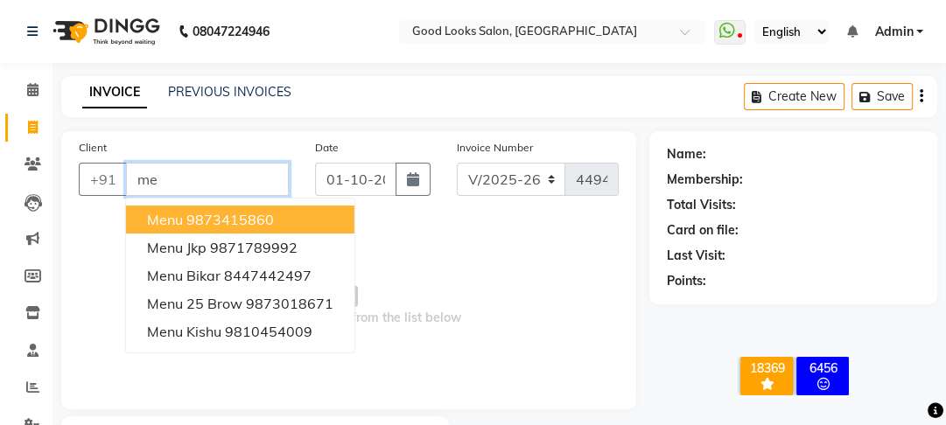
type input "m"
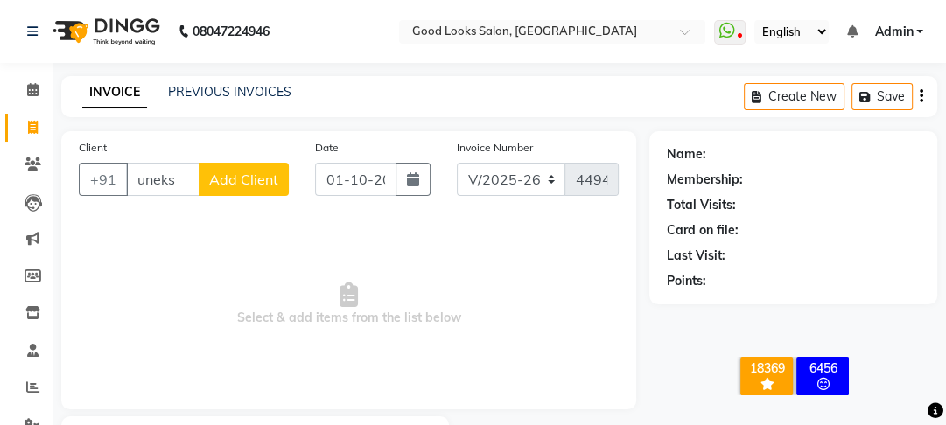
click at [229, 227] on span "Select & add items from the list below" at bounding box center [349, 304] width 540 height 175
click at [180, 179] on input "uneks" at bounding box center [163, 179] width 74 height 33
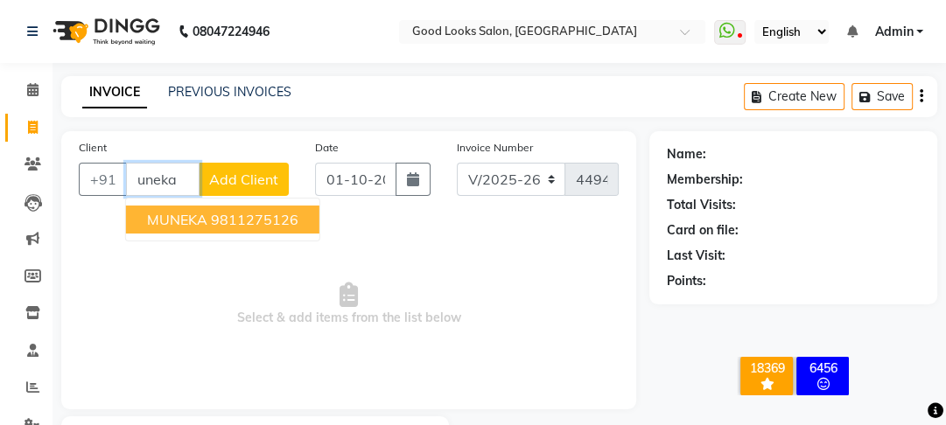
click at [217, 228] on ngb-highlight "9811275126" at bounding box center [255, 220] width 88 height 18
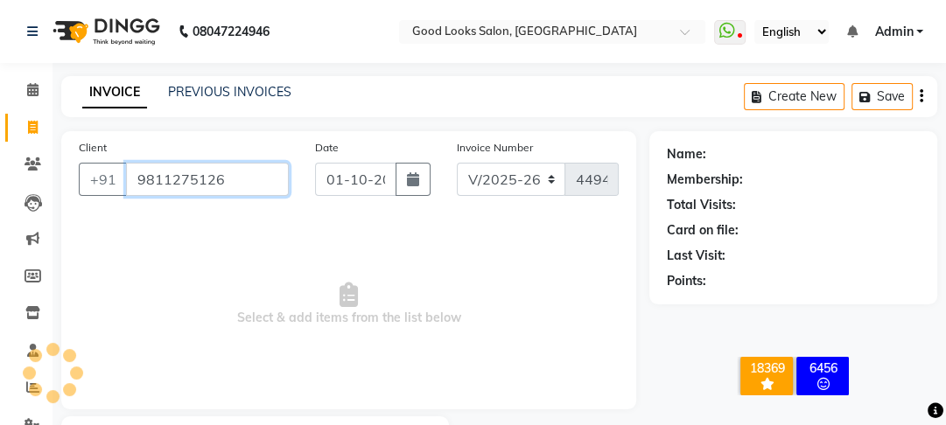
type input "9811275126"
select select "1: Object"
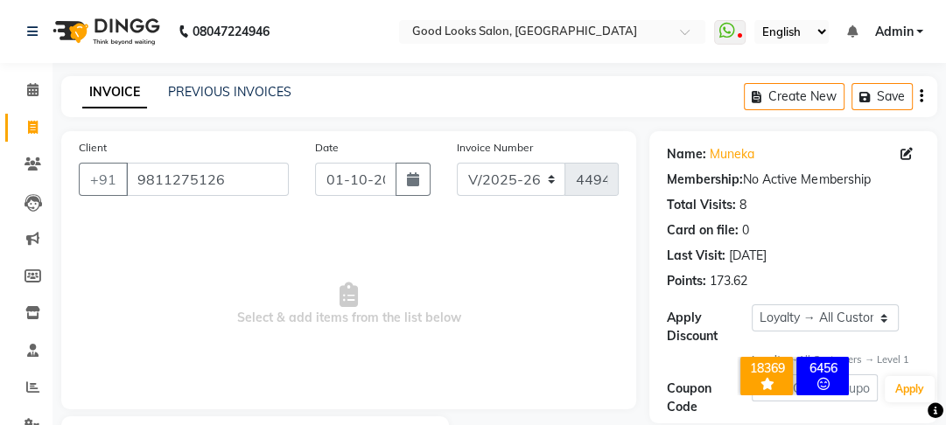
scroll to position [102, 0]
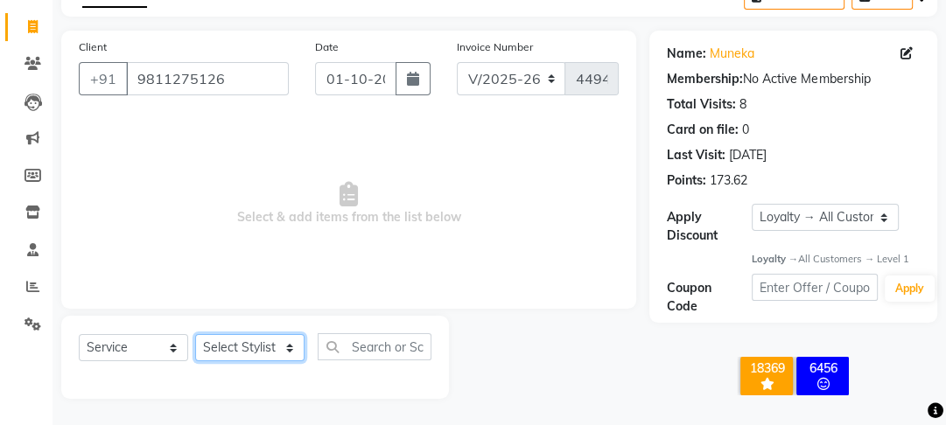
click at [263, 353] on select "Select Stylist [PERSON_NAME] Manager [PERSON_NAME] Pooja [PERSON_NAME] Raman 2 …" at bounding box center [249, 347] width 109 height 27
select select "70835"
click at [195, 334] on select "Select Stylist [PERSON_NAME] Manager [PERSON_NAME] Pooja [PERSON_NAME] Raman 2 …" at bounding box center [249, 347] width 109 height 27
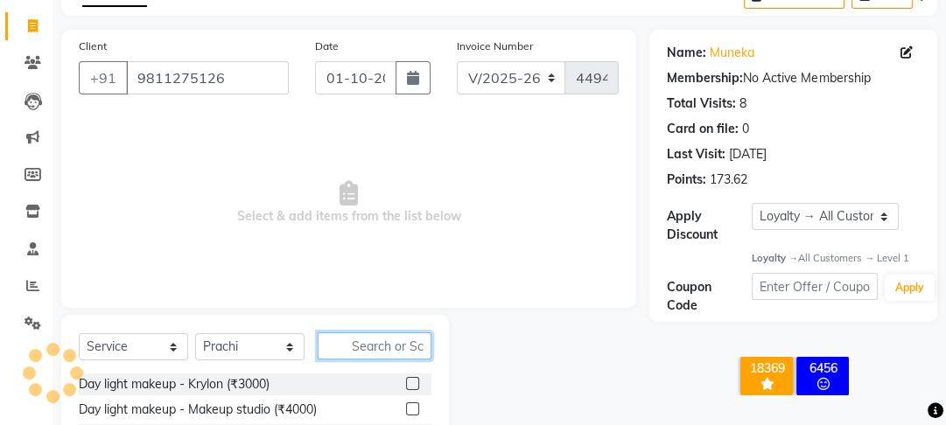
click at [340, 347] on input "text" at bounding box center [375, 346] width 114 height 27
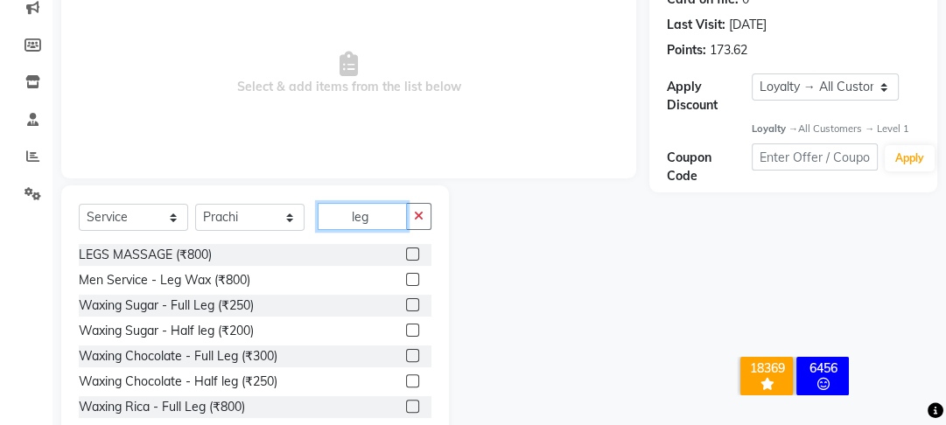
scroll to position [277, 0]
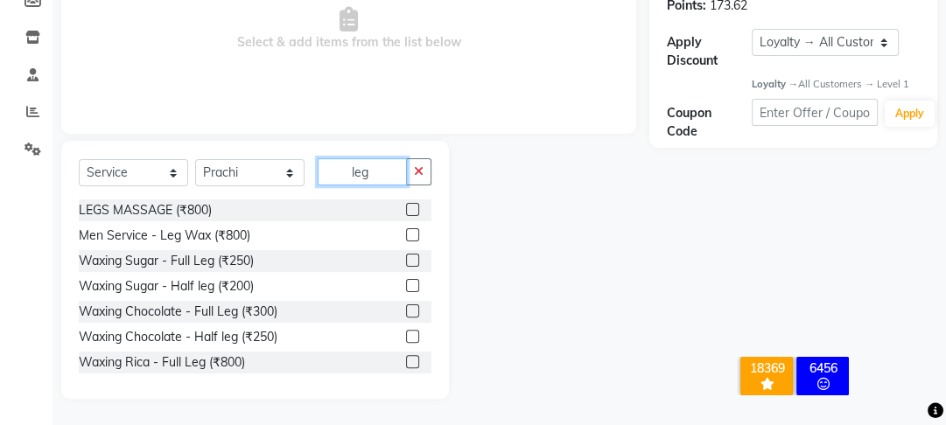
type input "leg"
click at [406, 214] on label at bounding box center [412, 209] width 13 height 13
click at [406, 214] on input "checkbox" at bounding box center [411, 210] width 11 height 11
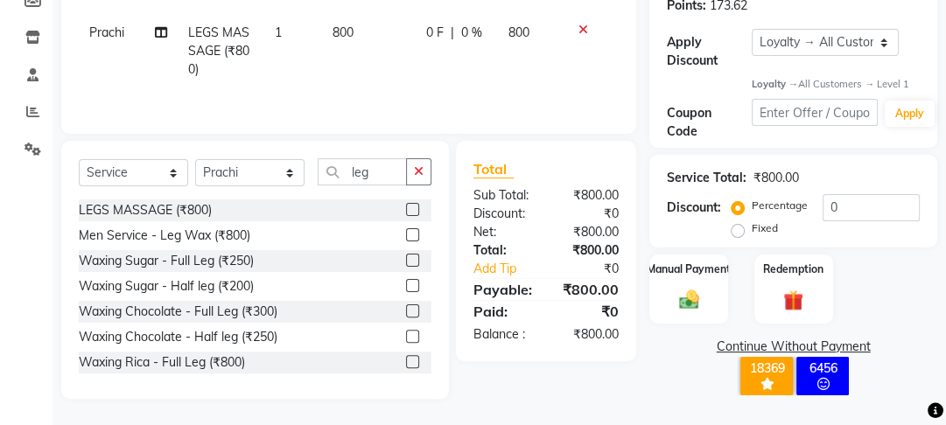
checkbox input "false"
click at [403, 24] on td "800" at bounding box center [369, 51] width 94 height 76
select select "70835"
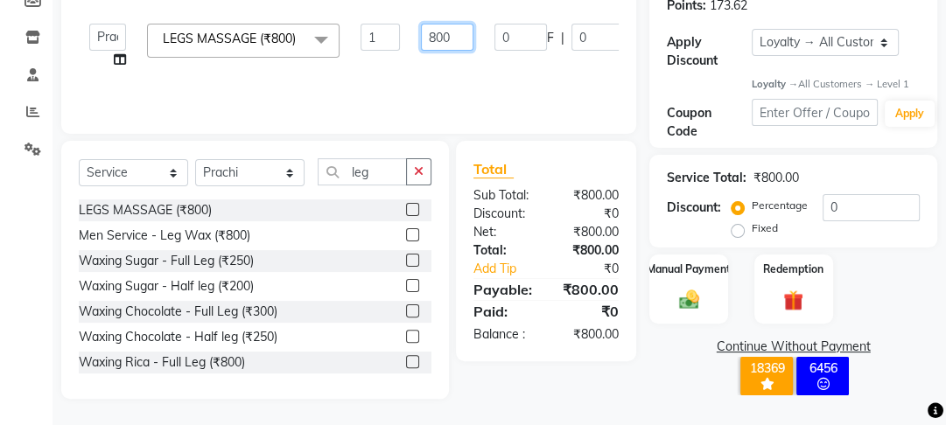
drag, startPoint x: 434, startPoint y: 41, endPoint x: 406, endPoint y: 38, distance: 28.2
click at [406, 38] on tr "Farahan Jyoti Manager Nihal Pooja Prachi Raman Raman 2 Reception Sameer SUNNY y…" at bounding box center [416, 46] width 675 height 67
type input "50000"
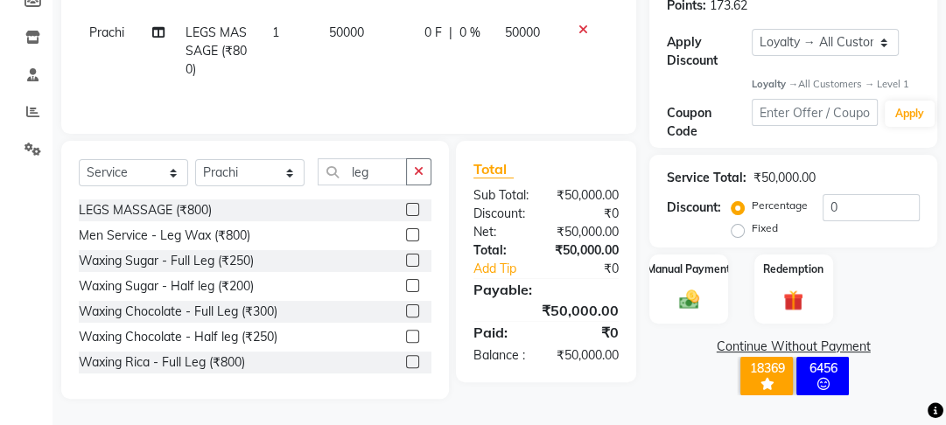
click at [396, 53] on tr "Prachi LEGS MASSAGE (₹800) 1 50000 0 F | 0 % 50000" at bounding box center [349, 51] width 540 height 76
click at [421, 54] on td "0 F | 0 %" at bounding box center [454, 51] width 81 height 76
select select "70835"
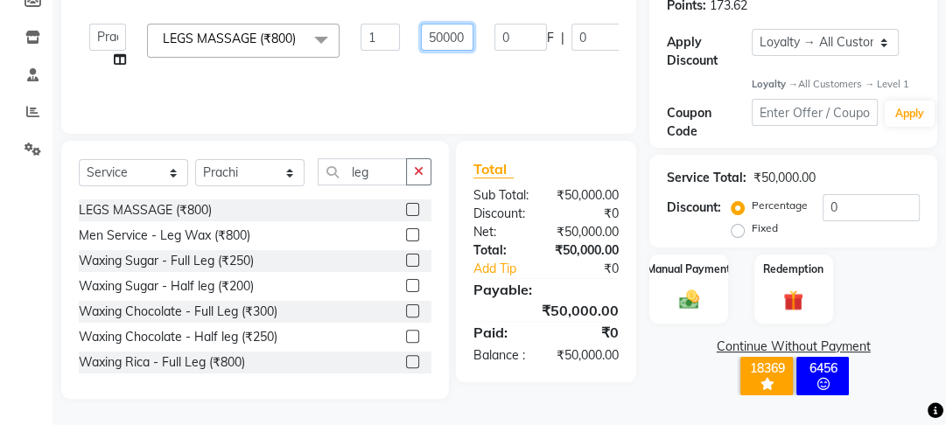
click at [457, 41] on input "50000" at bounding box center [447, 37] width 53 height 27
type input "500"
click at [481, 73] on tr "Farahan Jyoti Manager Nihal Pooja Prachi Raman Raman 2 Reception Sameer SUNNY y…" at bounding box center [419, 46] width 680 height 67
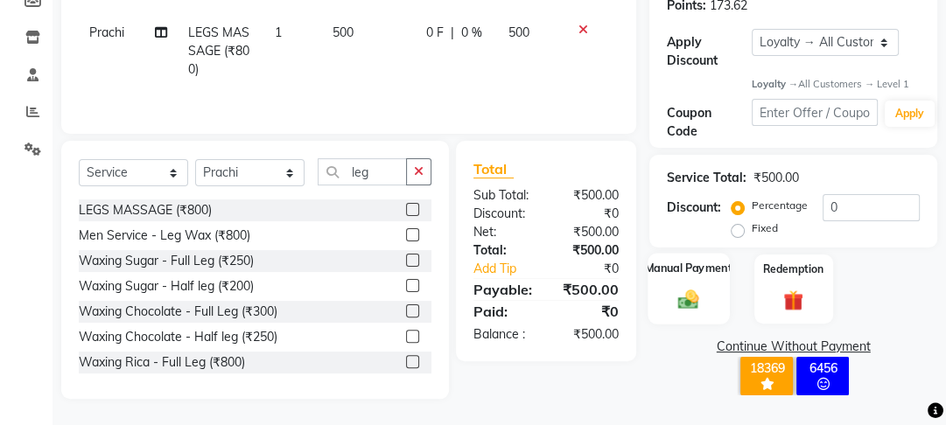
click at [698, 307] on img at bounding box center [689, 300] width 34 height 24
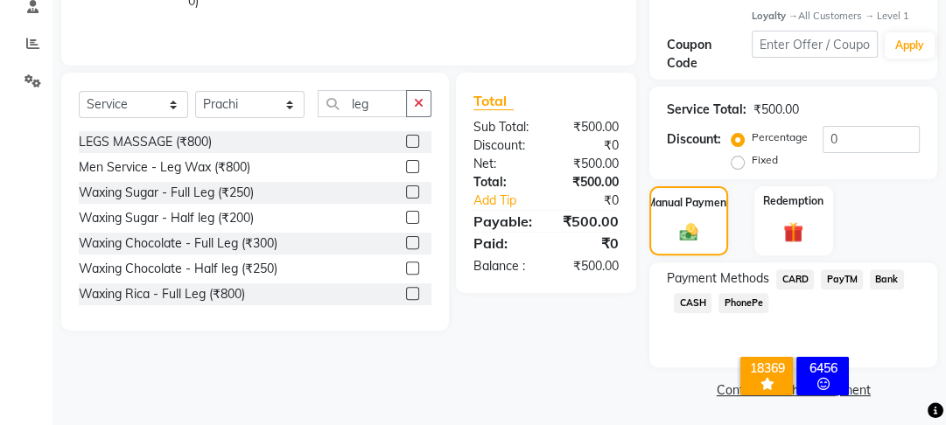
scroll to position [347, 0]
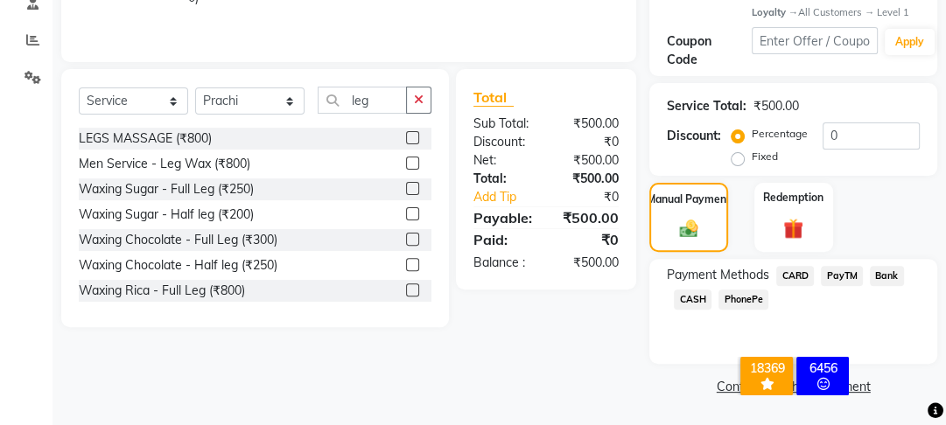
click at [803, 287] on div "CARD" at bounding box center [791, 278] width 45 height 24
click at [840, 277] on span "PayTM" at bounding box center [842, 276] width 42 height 20
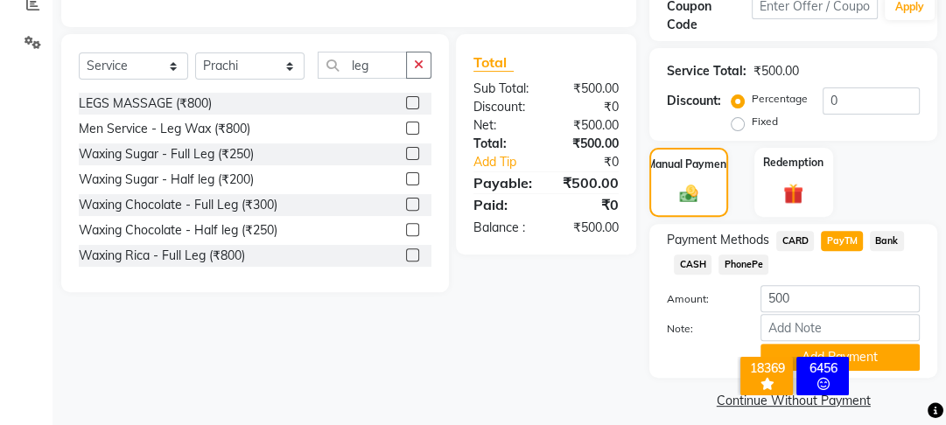
scroll to position [399, 0]
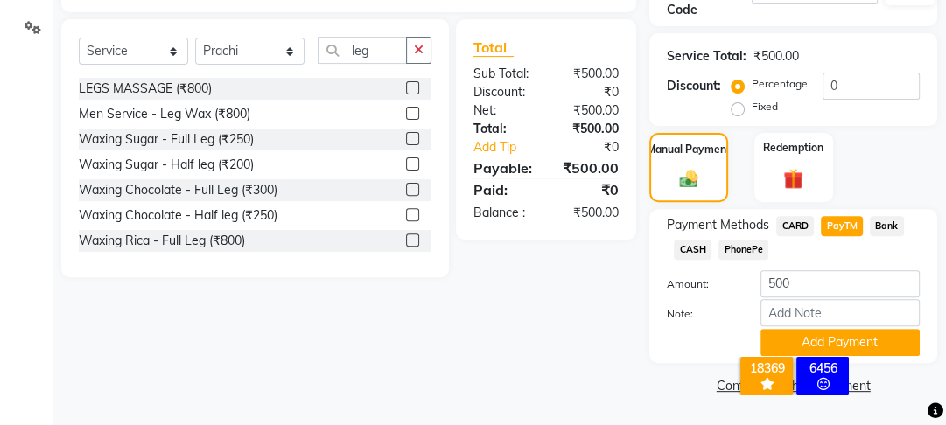
click at [870, 346] on div "× 18369 All Customers 6456 Inactive/Lost Customers OK No Cancel" at bounding box center [793, 379] width 163 height 76
click at [907, 343] on button "Add Payment" at bounding box center [840, 342] width 159 height 27
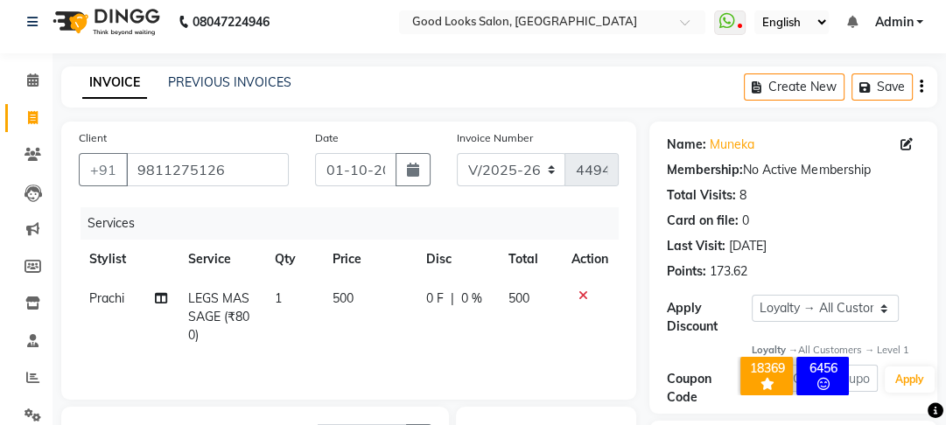
scroll to position [0, 0]
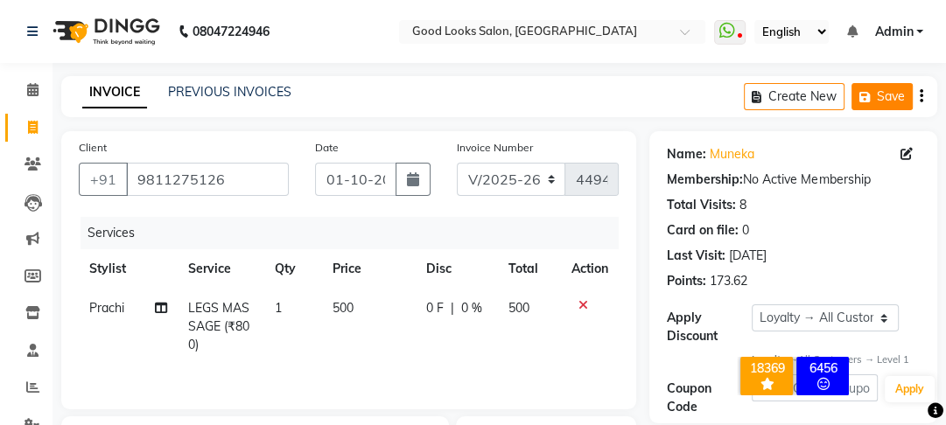
click at [876, 95] on button "Save" at bounding box center [882, 96] width 61 height 27
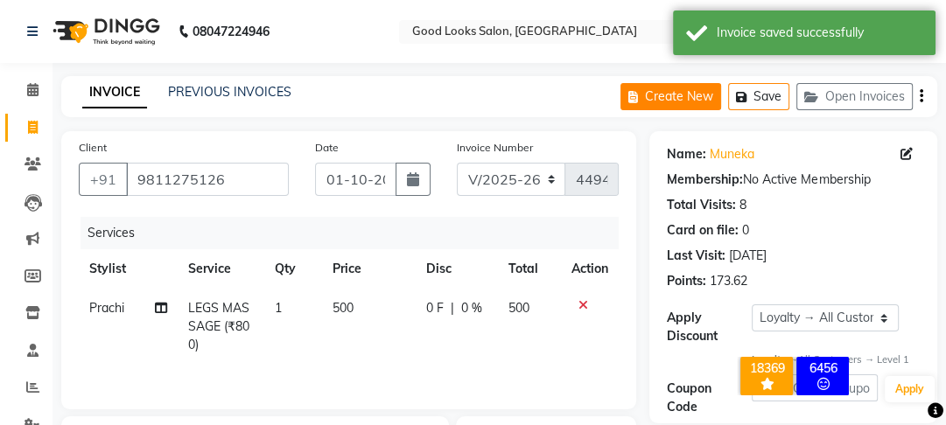
click at [677, 95] on button "Create New" at bounding box center [671, 96] width 101 height 27
select select "service"
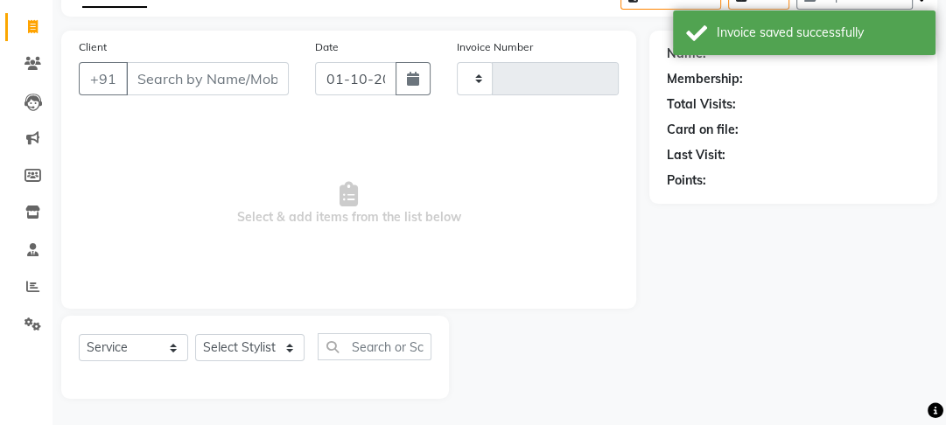
type input "4510"
select select "4230"
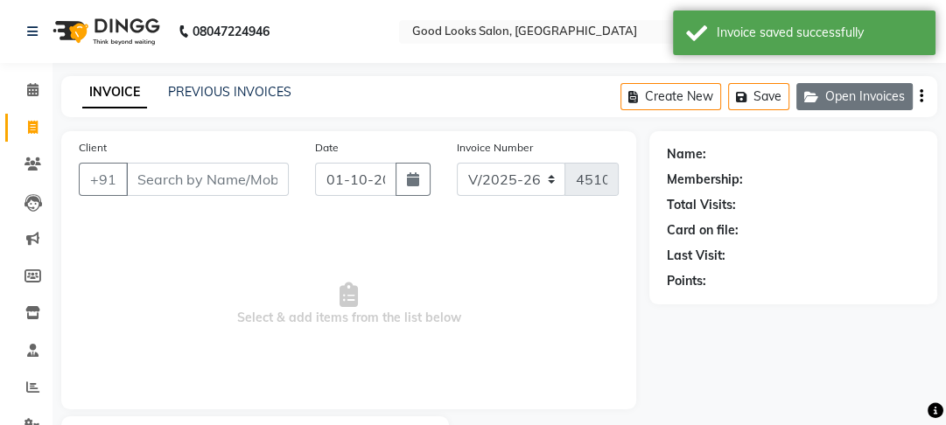
click at [846, 101] on button "Open Invoices" at bounding box center [854, 96] width 116 height 27
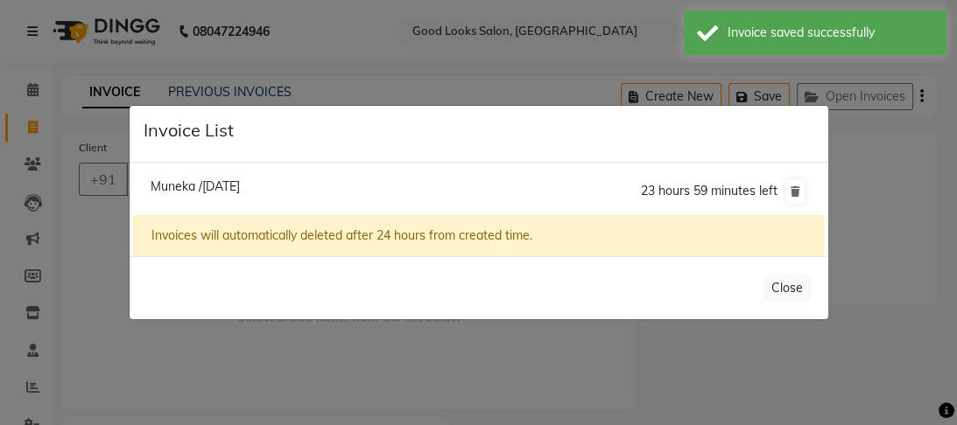
click at [240, 179] on span "Muneka /01 October 2025" at bounding box center [195, 187] width 89 height 16
type input "9811275126"
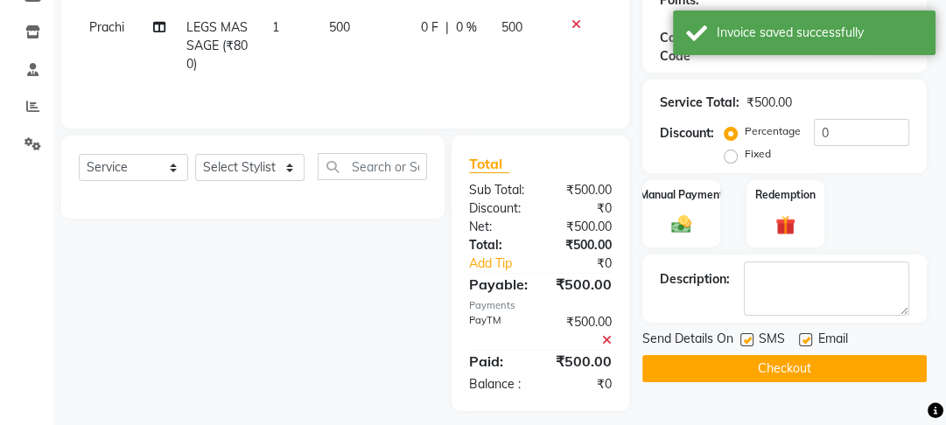
select select "1: Object"
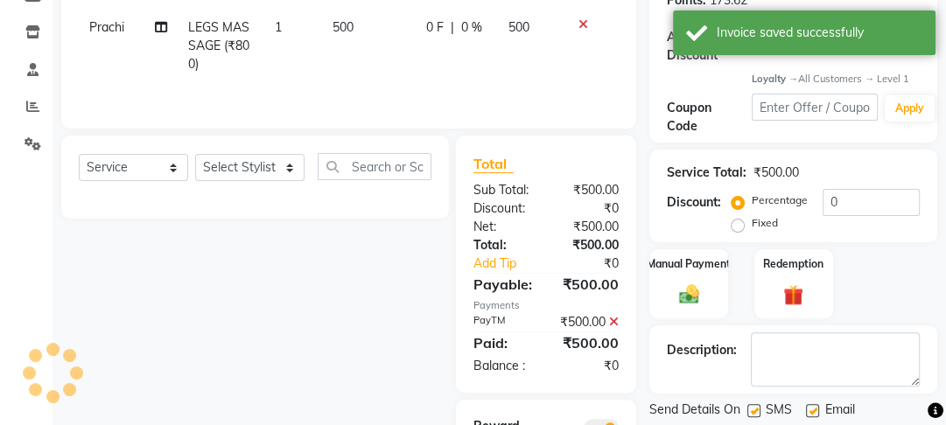
scroll to position [294, 0]
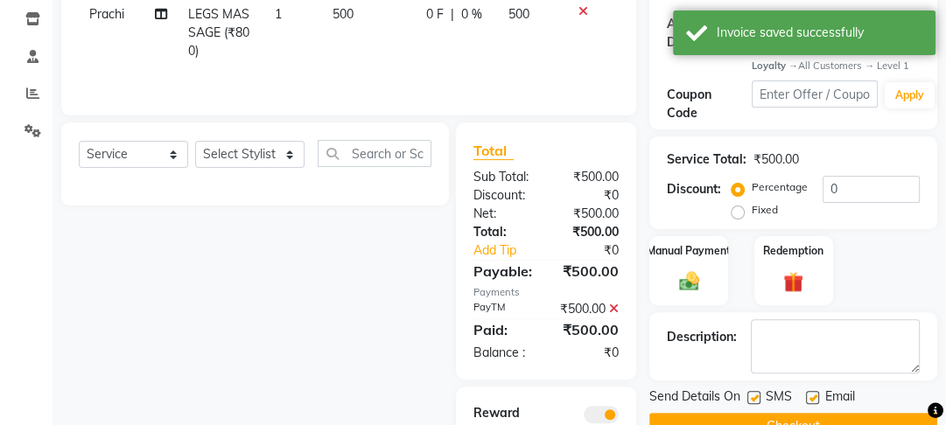
click at [818, 398] on label at bounding box center [812, 397] width 13 height 13
click at [817, 398] on input "checkbox" at bounding box center [811, 398] width 11 height 11
checkbox input "false"
click at [759, 392] on label at bounding box center [753, 397] width 13 height 13
click at [759, 393] on input "checkbox" at bounding box center [752, 398] width 11 height 11
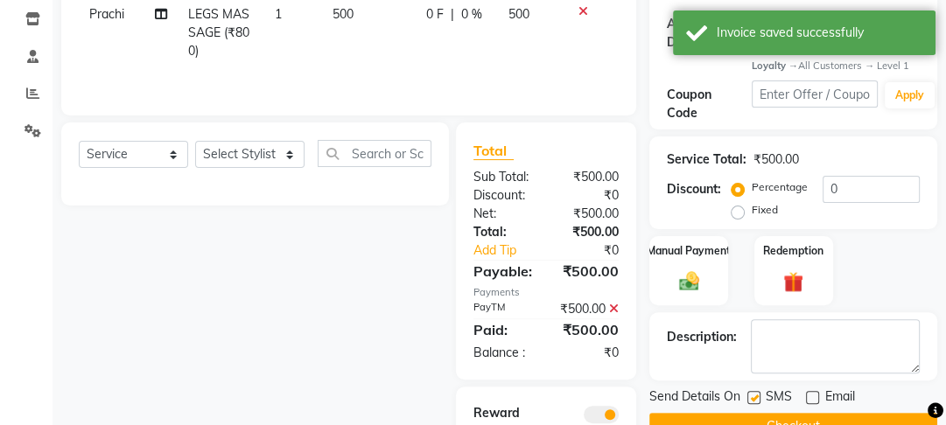
checkbox input "false"
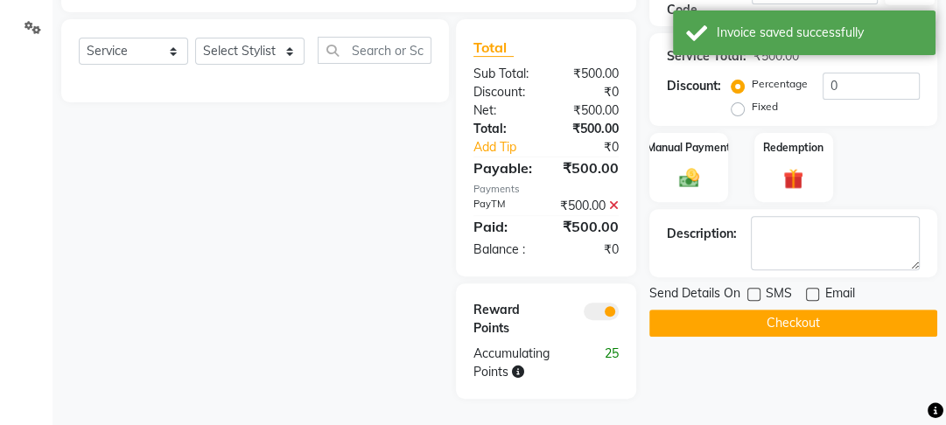
scroll to position [417, 0]
click at [773, 310] on button "Checkout" at bounding box center [793, 323] width 288 height 27
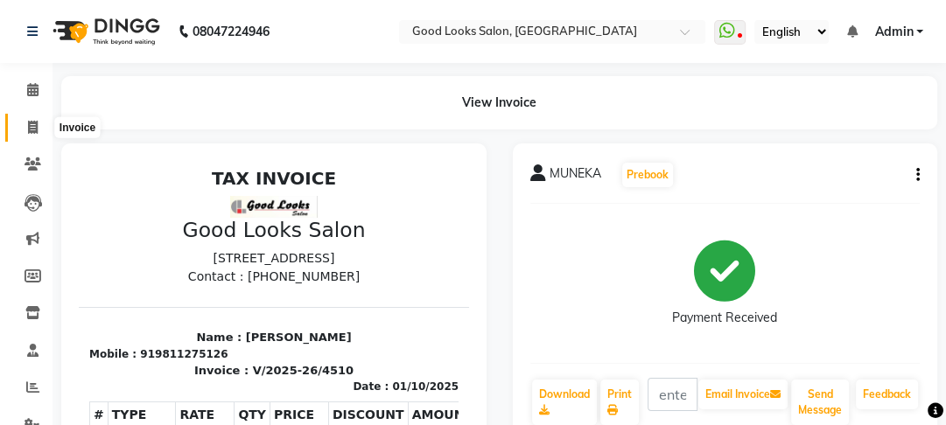
click at [28, 123] on icon at bounding box center [33, 127] width 10 height 13
select select "service"
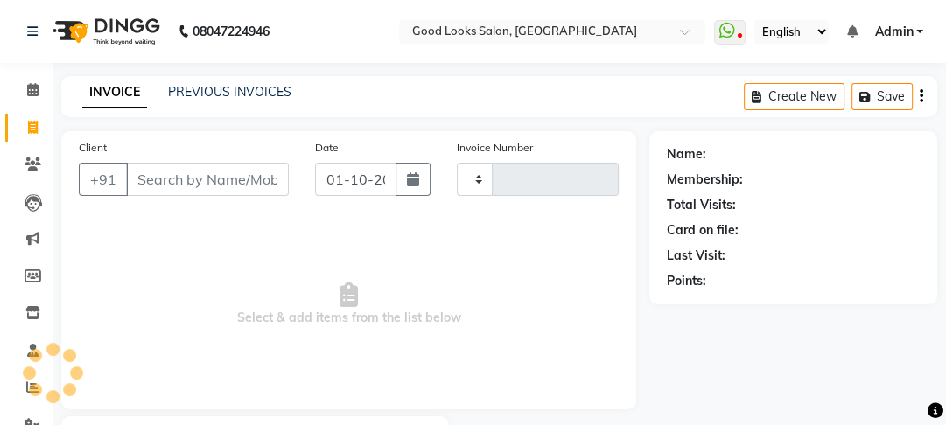
type input "4511"
select select "4230"
click at [227, 91] on link "PREVIOUS INVOICES" at bounding box center [229, 92] width 123 height 16
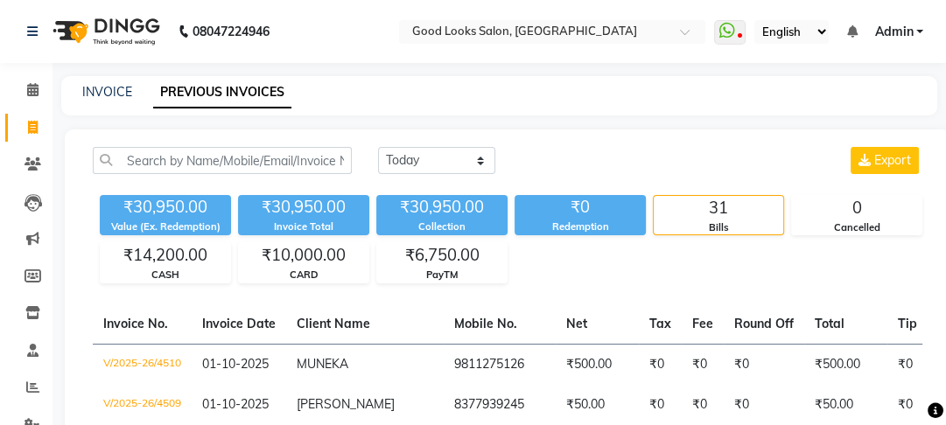
click at [91, 100] on div "INVOICE" at bounding box center [107, 92] width 50 height 18
click at [93, 100] on div "INVOICE" at bounding box center [107, 92] width 50 height 18
click at [95, 95] on link "INVOICE" at bounding box center [107, 92] width 50 height 16
select select "service"
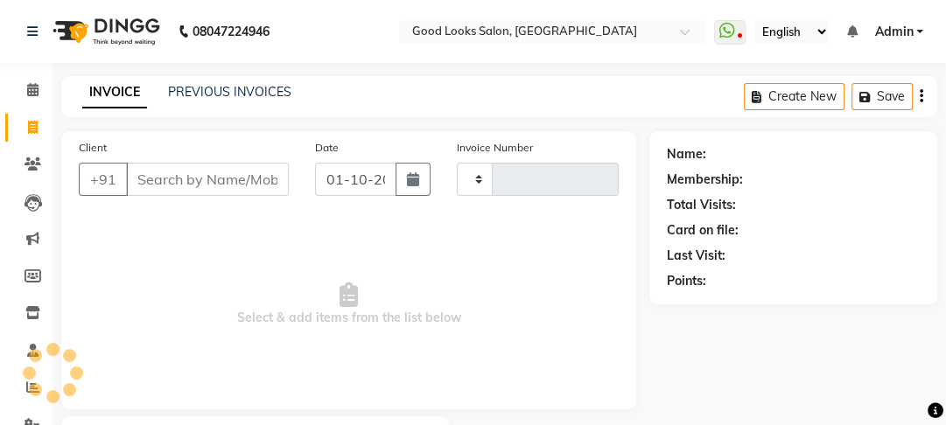
type input "4511"
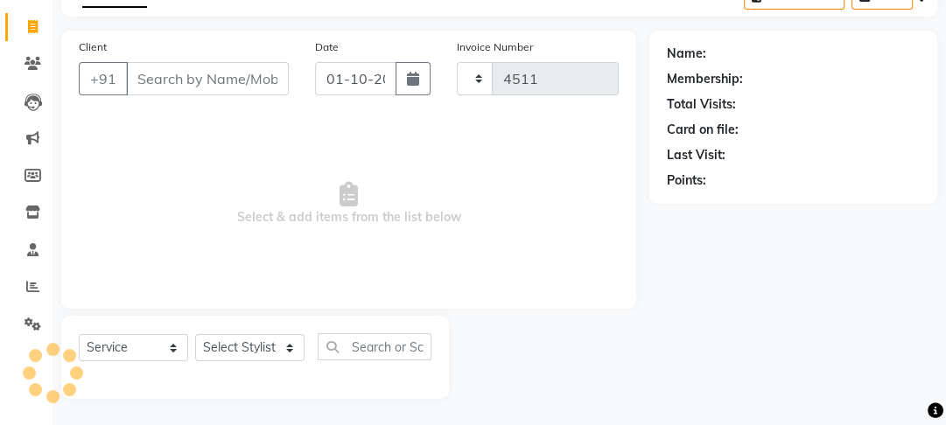
select select "4230"
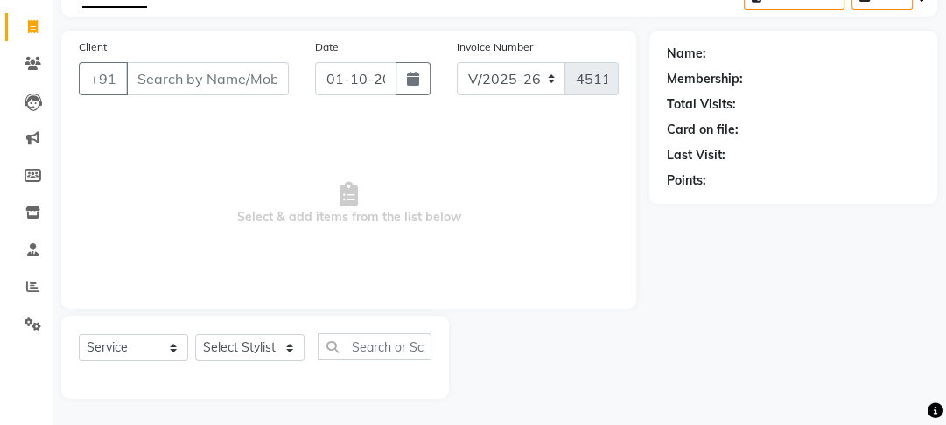
click at [193, 74] on input "Client" at bounding box center [207, 78] width 163 height 33
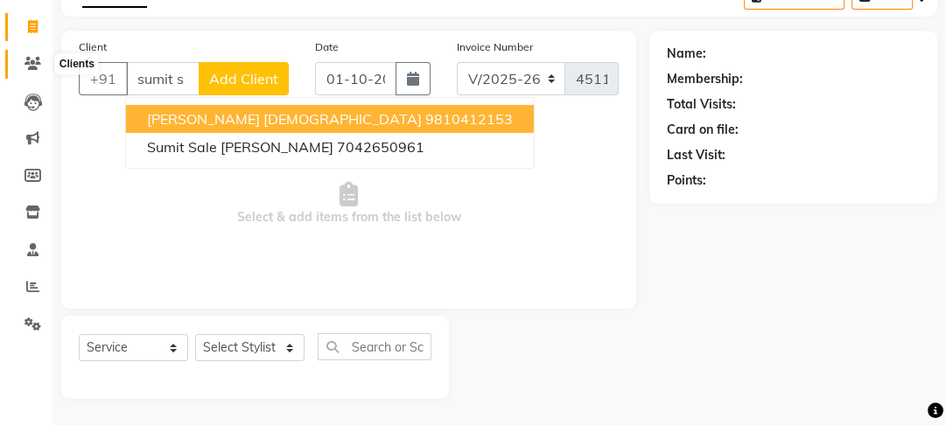
drag, startPoint x: 194, startPoint y: 80, endPoint x: 32, endPoint y: 71, distance: 162.1
click at [32, 71] on app-home "08047224946 Select Location × Good Looks Salon, Vikaspuri WhatsApp Status ✕ Sta…" at bounding box center [473, 162] width 946 height 526
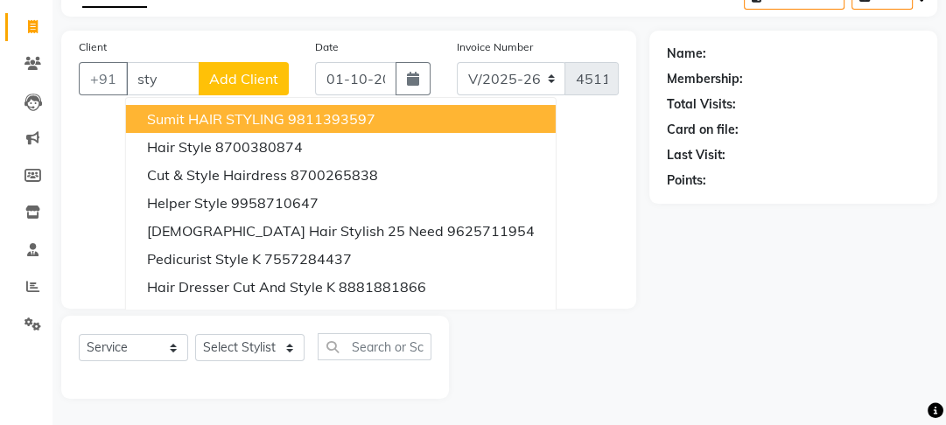
click at [215, 120] on span "sumit HAIR STYLING" at bounding box center [215, 119] width 137 height 18
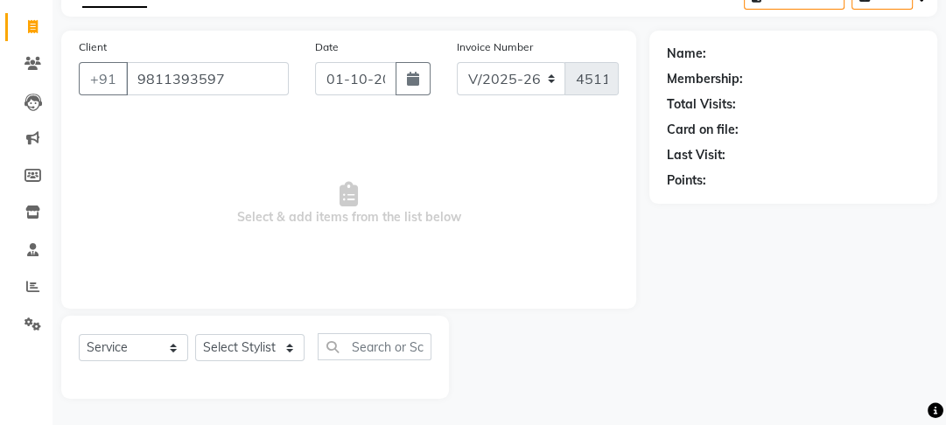
type input "9811393597"
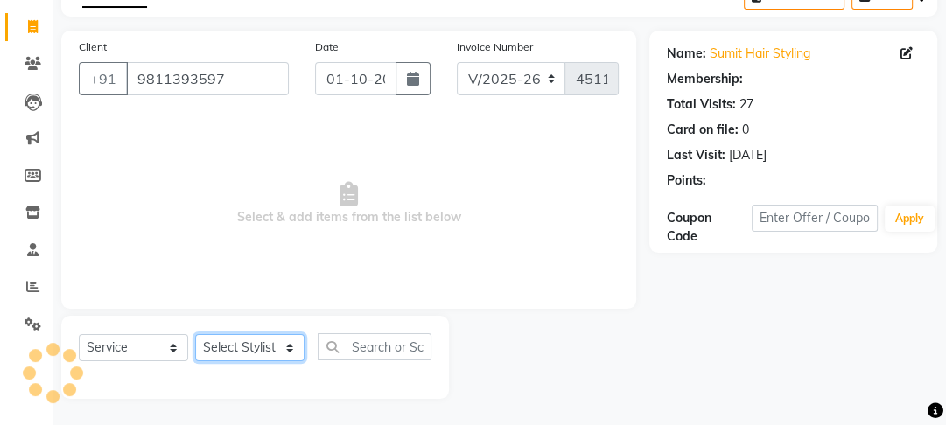
click at [215, 341] on select "Select Stylist [PERSON_NAME] Manager [PERSON_NAME] Pooja [PERSON_NAME] Raman 2 …" at bounding box center [249, 347] width 109 height 27
select select "1: Object"
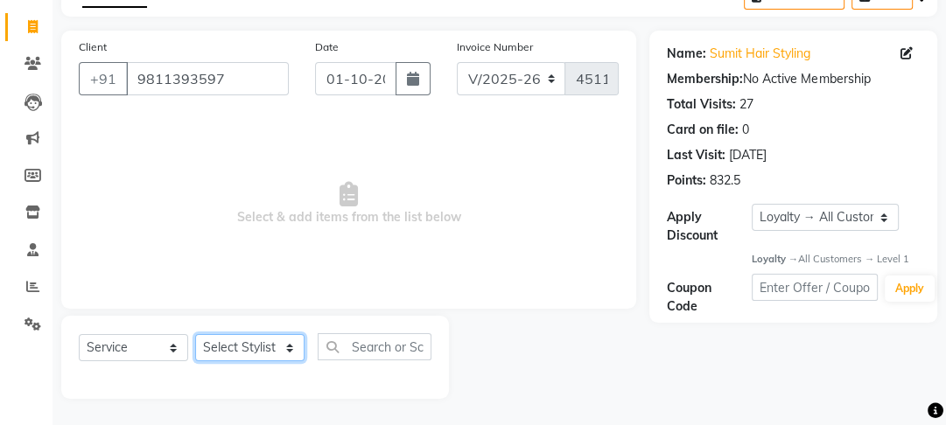
click at [217, 344] on select "Select Stylist [PERSON_NAME] Manager [PERSON_NAME] Pooja [PERSON_NAME] Raman 2 …" at bounding box center [249, 347] width 109 height 27
select select "89434"
click at [195, 334] on select "Select Stylist [PERSON_NAME] Manager [PERSON_NAME] Pooja [PERSON_NAME] Raman 2 …" at bounding box center [249, 347] width 109 height 27
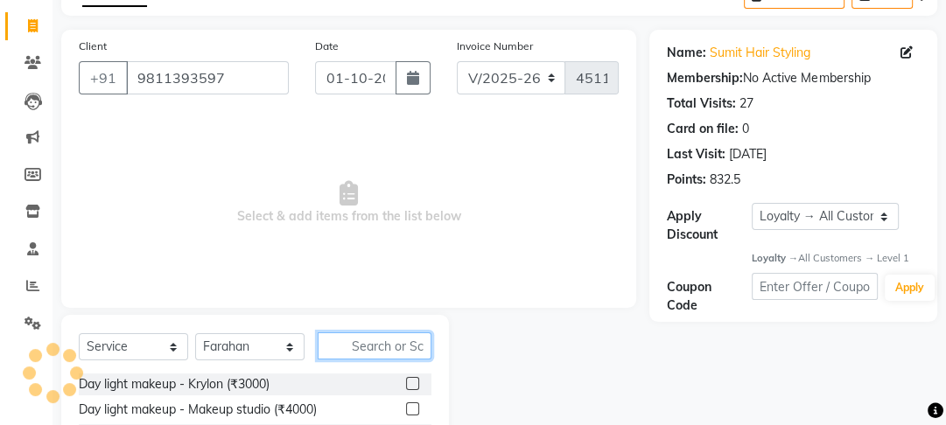
click at [333, 347] on input "text" at bounding box center [375, 346] width 114 height 27
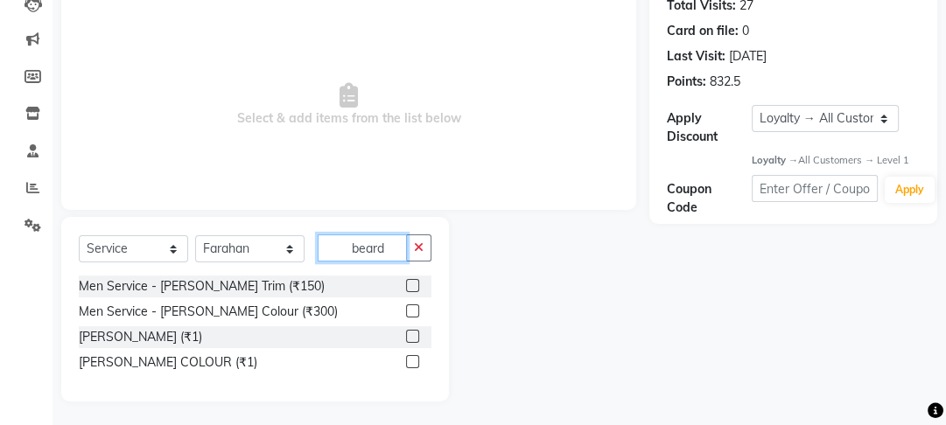
scroll to position [203, 0]
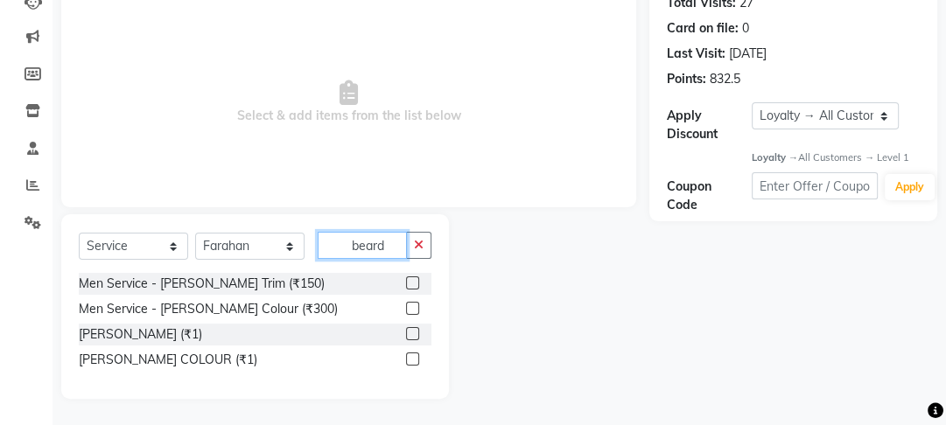
type input "beard"
click at [413, 278] on label at bounding box center [412, 283] width 13 height 13
click at [413, 278] on input "checkbox" at bounding box center [411, 283] width 11 height 11
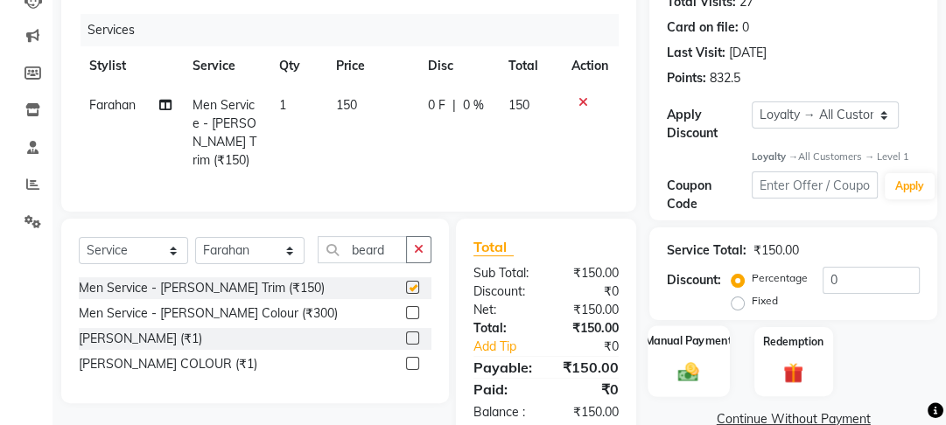
checkbox input "false"
click at [706, 361] on div "Manual Payment" at bounding box center [689, 362] width 81 height 72
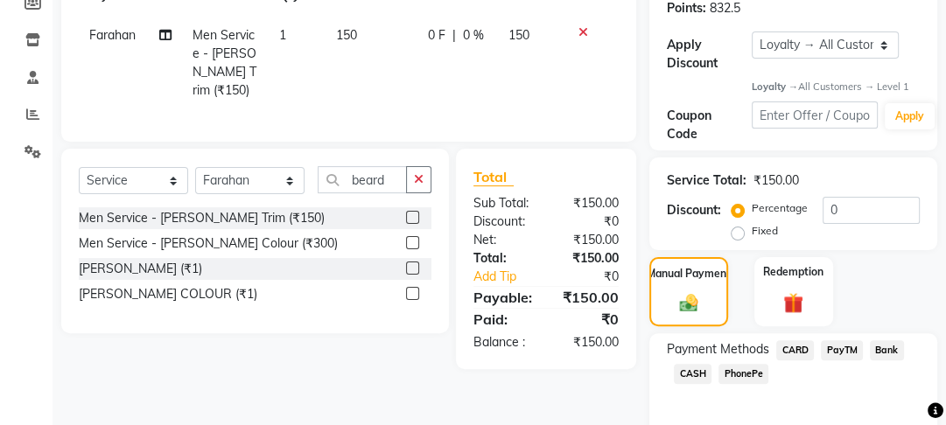
scroll to position [347, 0]
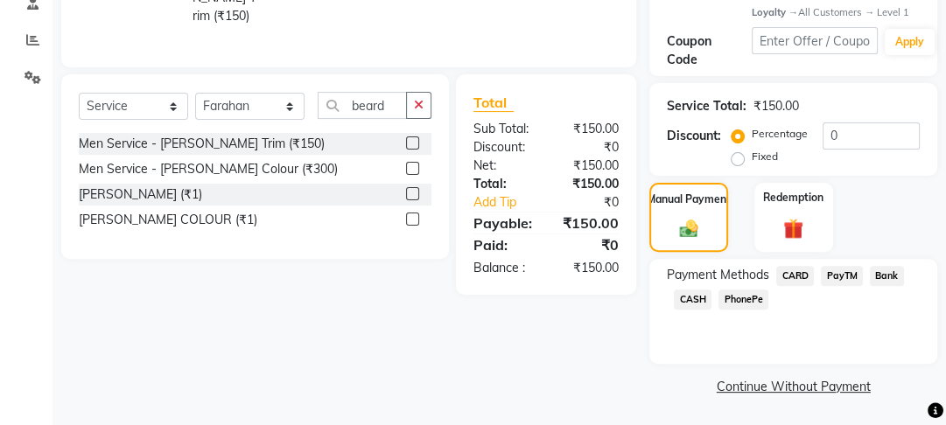
click at [691, 300] on span "CASH" at bounding box center [693, 300] width 38 height 20
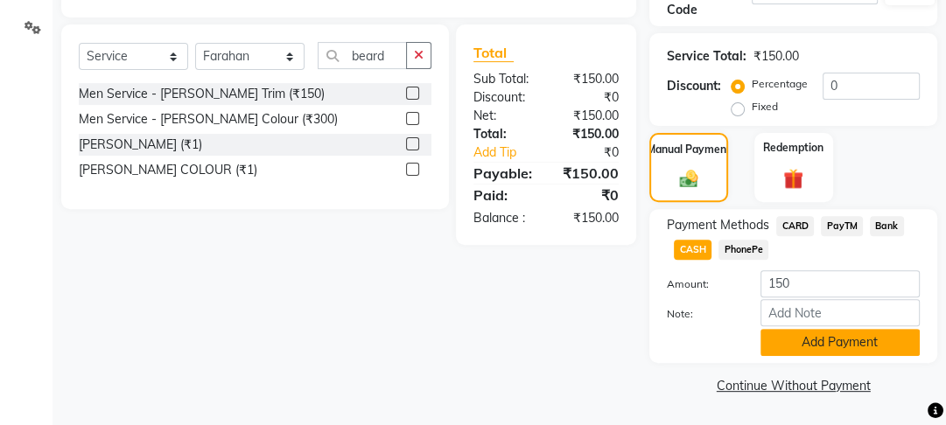
click at [782, 338] on button "Add Payment" at bounding box center [840, 342] width 159 height 27
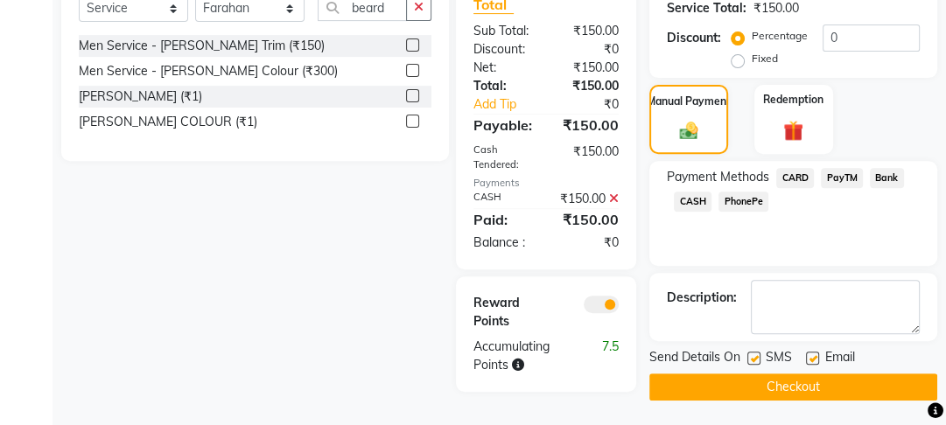
scroll to position [471, 0]
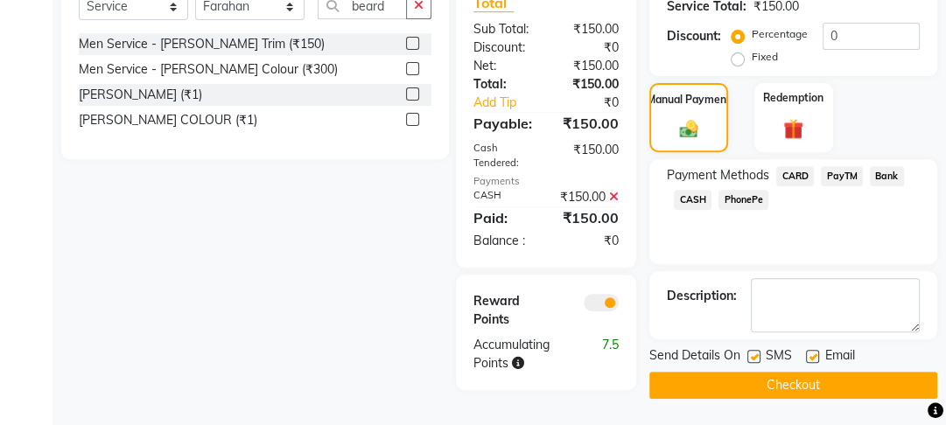
click at [812, 350] on label at bounding box center [812, 356] width 13 height 13
click at [812, 352] on input "checkbox" at bounding box center [811, 357] width 11 height 11
checkbox input "false"
click at [749, 350] on label at bounding box center [753, 356] width 13 height 13
click at [749, 352] on input "checkbox" at bounding box center [752, 357] width 11 height 11
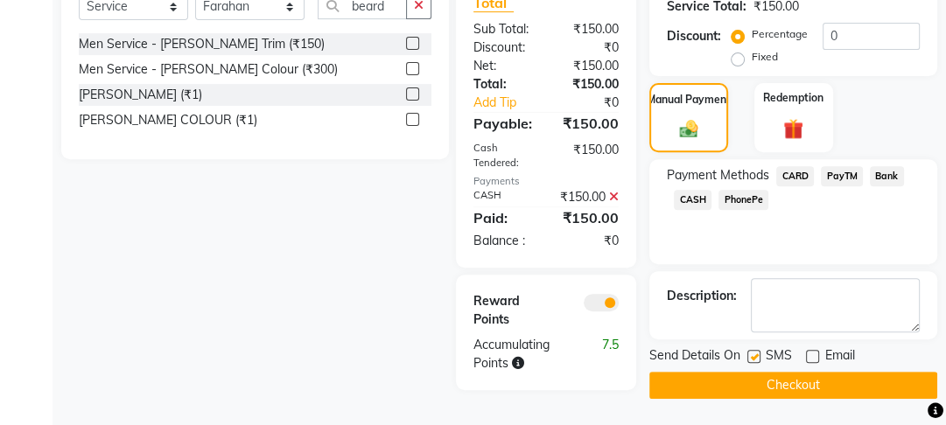
checkbox input "false"
click at [756, 372] on button "Checkout" at bounding box center [793, 385] width 288 height 27
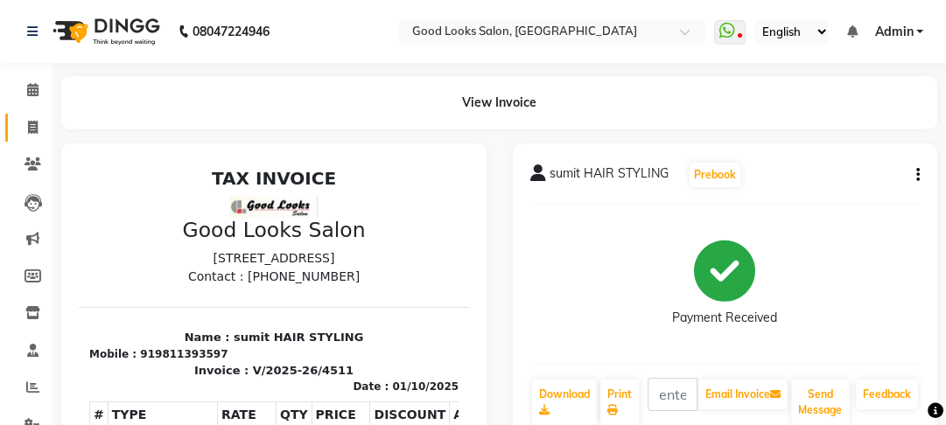
click at [11, 123] on link "Invoice" at bounding box center [26, 128] width 42 height 29
select select "service"
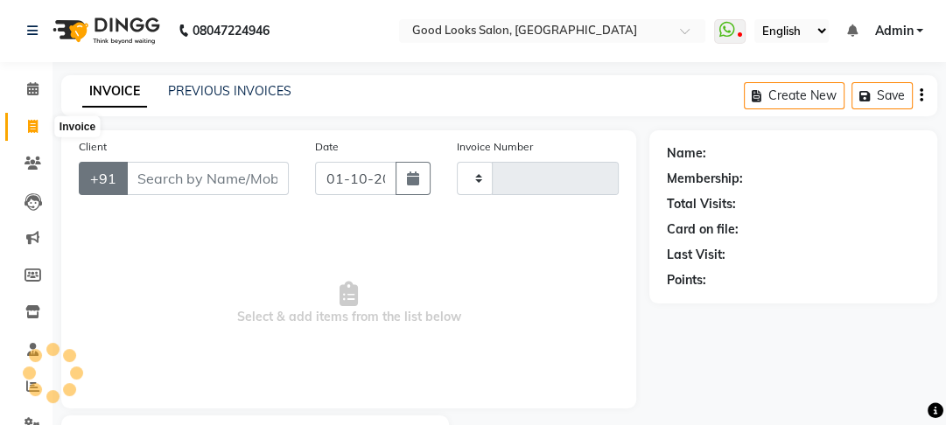
type input "4512"
select select "4230"
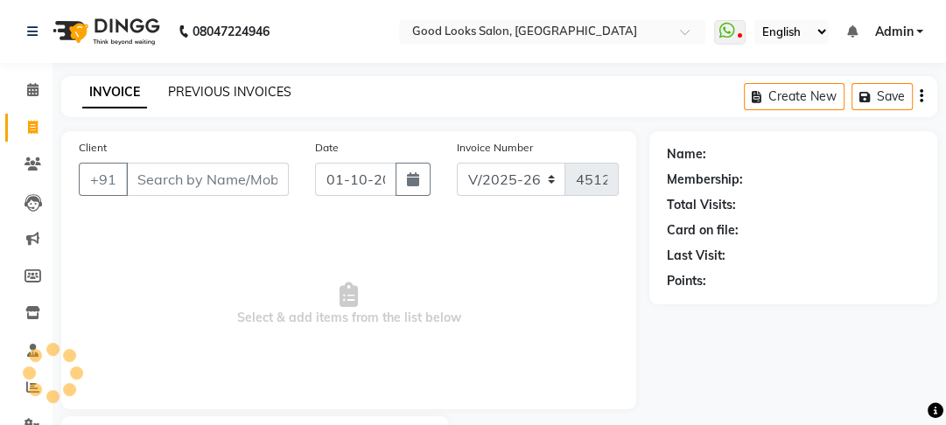
click at [217, 88] on link "PREVIOUS INVOICES" at bounding box center [229, 92] width 123 height 16
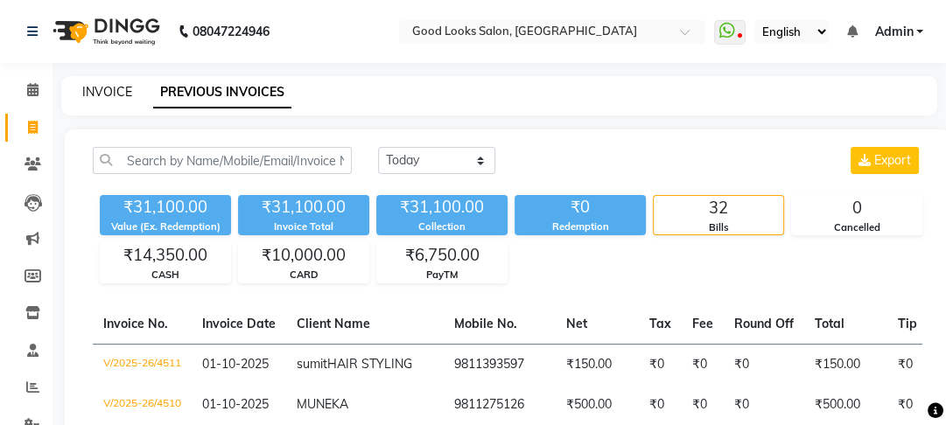
click at [94, 88] on link "INVOICE" at bounding box center [107, 92] width 50 height 16
select select "4230"
select select "service"
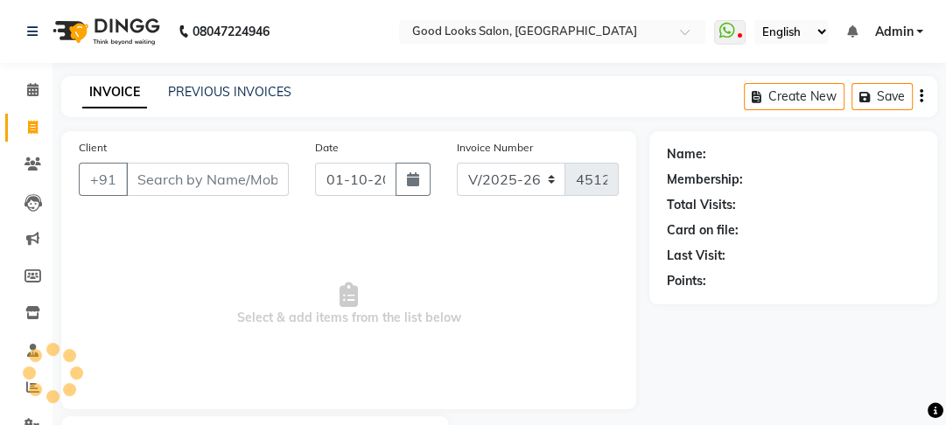
scroll to position [102, 0]
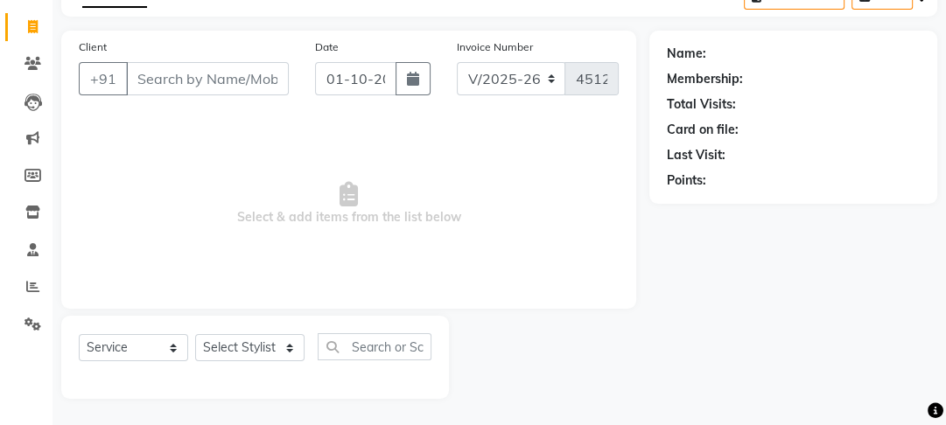
click at [150, 68] on input "Client" at bounding box center [207, 78] width 163 height 33
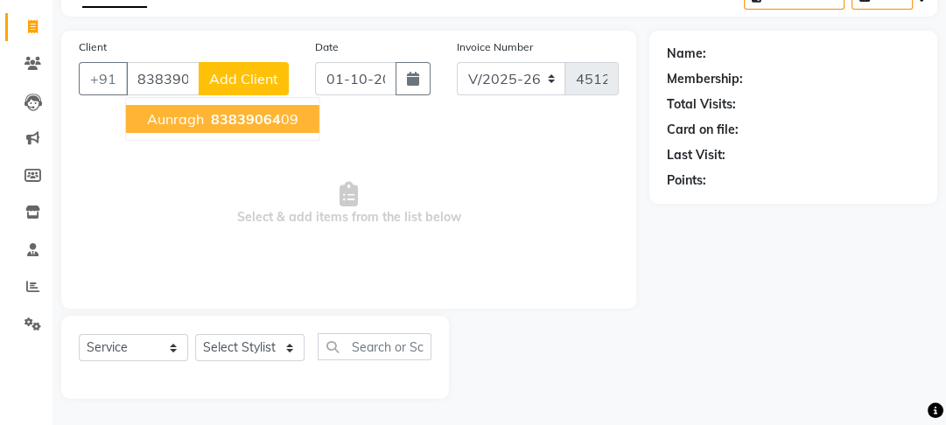
click at [194, 123] on span "Aunragh" at bounding box center [175, 119] width 57 height 18
type input "8383906409"
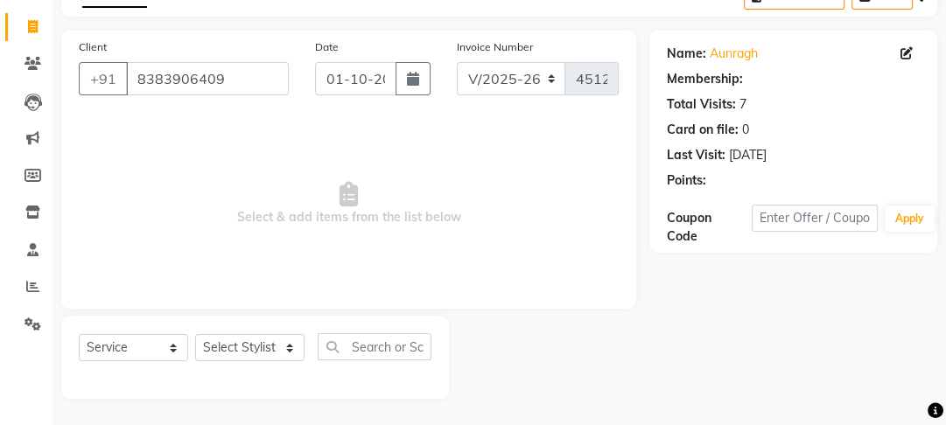
select select "1: Object"
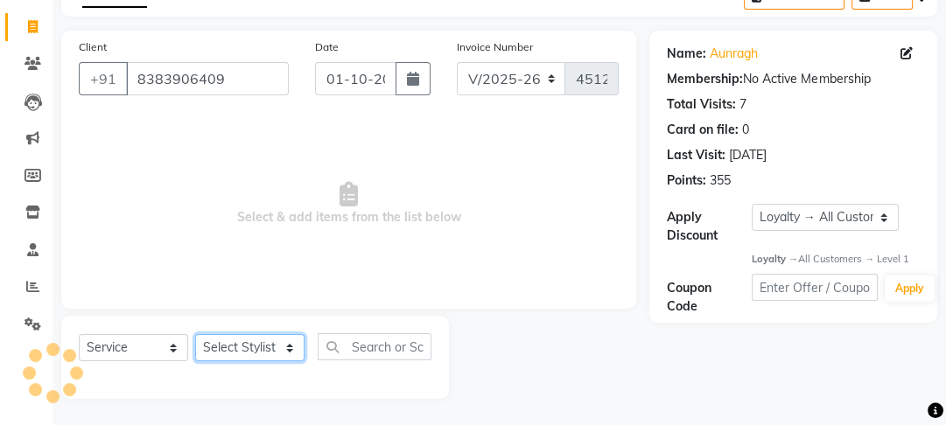
click at [252, 348] on select "Select Stylist [PERSON_NAME] Manager [PERSON_NAME] Pooja [PERSON_NAME] Raman 2 …" at bounding box center [249, 347] width 109 height 27
select select "79136"
click at [195, 334] on select "Select Stylist [PERSON_NAME] Manager [PERSON_NAME] Pooja [PERSON_NAME] Raman 2 …" at bounding box center [249, 347] width 109 height 27
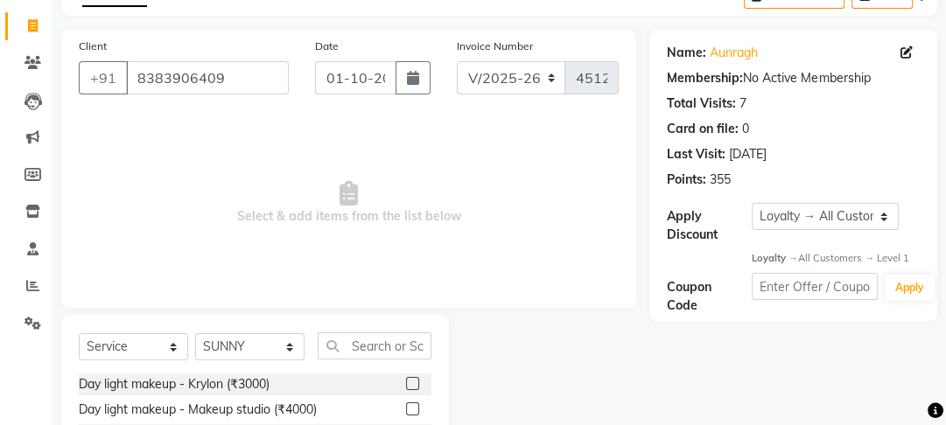
click at [378, 361] on div "Select Service Product Membership Package Voucher Prepaid Gift Card Select Styl…" at bounding box center [255, 353] width 353 height 41
click at [378, 351] on input "text" at bounding box center [375, 346] width 114 height 27
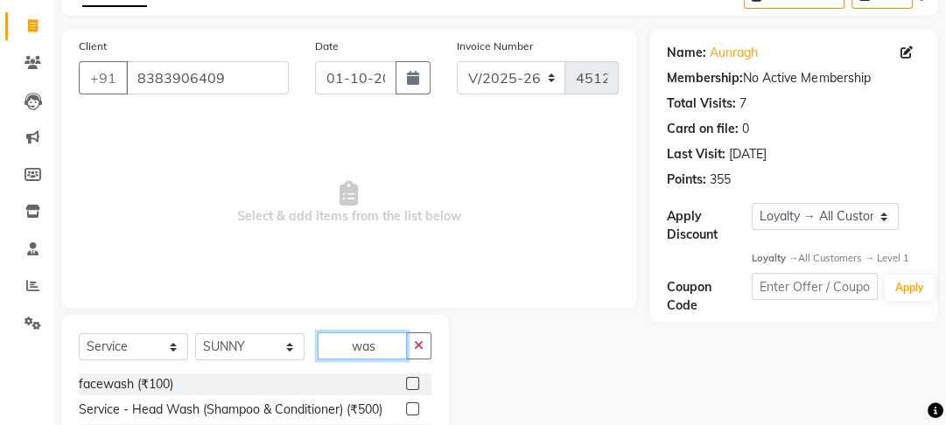
scroll to position [203, 0]
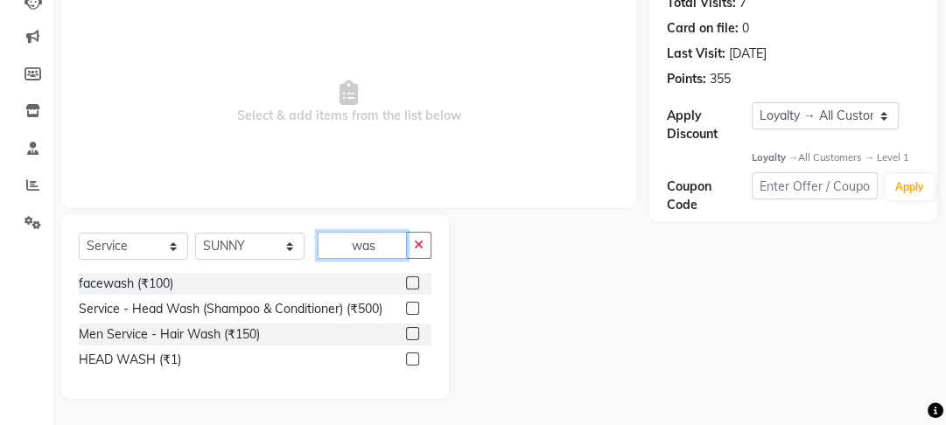
type input "was"
click at [412, 353] on label at bounding box center [412, 359] width 13 height 13
click at [412, 354] on input "checkbox" at bounding box center [411, 359] width 11 height 11
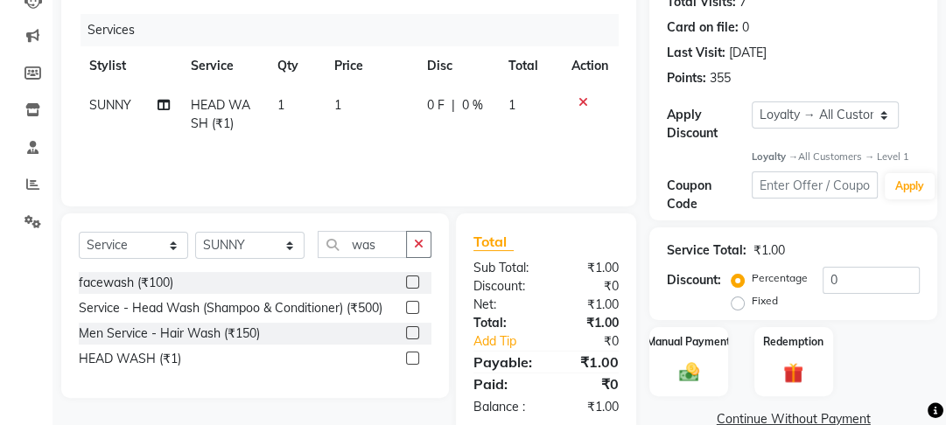
checkbox input "false"
click at [409, 133] on td "1" at bounding box center [370, 115] width 93 height 58
select select "79136"
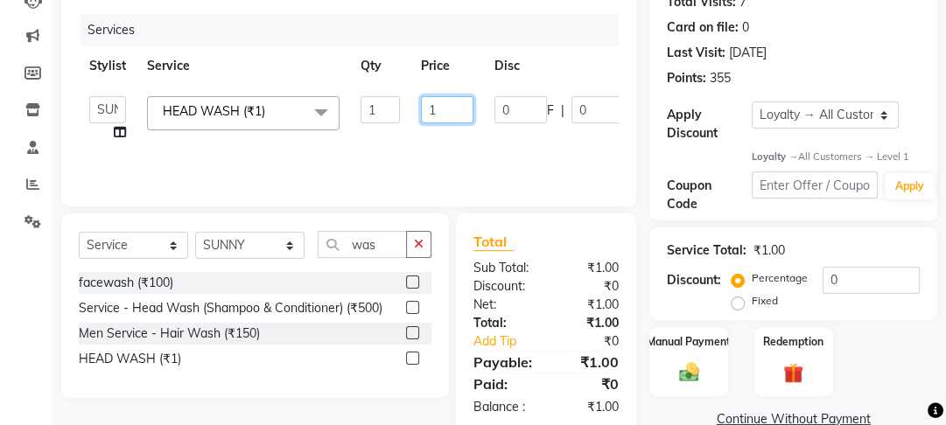
click at [443, 106] on input "1" at bounding box center [447, 109] width 53 height 27
type input "100"
click at [415, 144] on div "Services Stylist Service Qty Price Disc Total Action Farahan Jyoti Manager Niha…" at bounding box center [349, 101] width 540 height 175
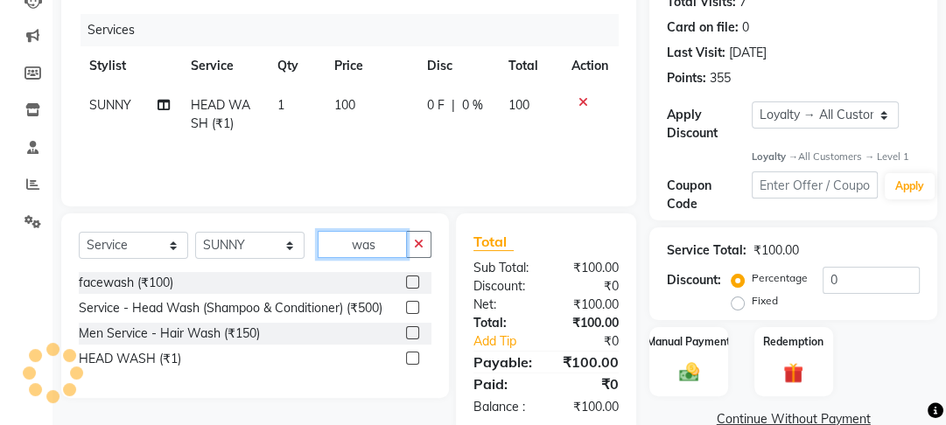
drag, startPoint x: 388, startPoint y: 241, endPoint x: 284, endPoint y: 239, distance: 103.3
click at [284, 239] on div "Select Service Product Membership Package Voucher Prepaid Gift Card Select Styl…" at bounding box center [255, 251] width 353 height 41
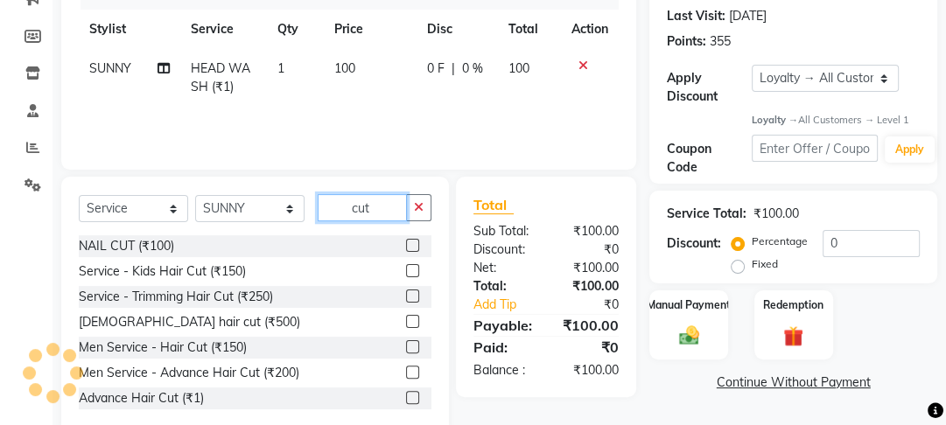
scroll to position [277, 0]
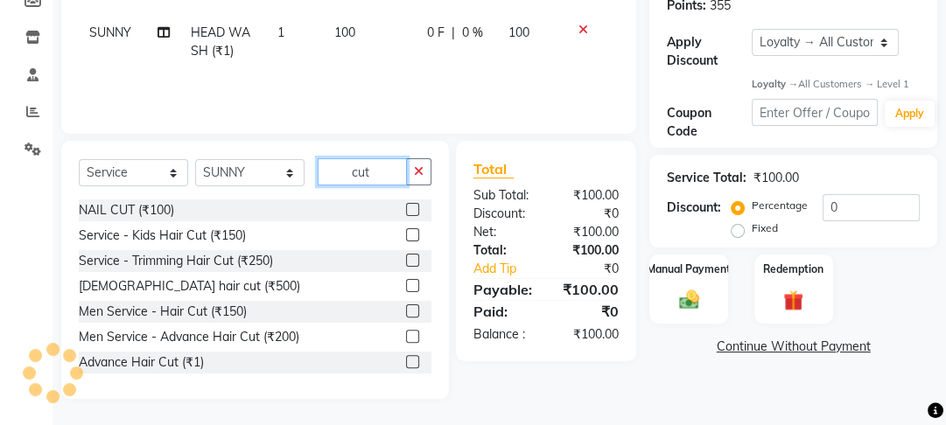
type input "cut"
click at [406, 334] on label at bounding box center [412, 336] width 13 height 13
click at [406, 334] on input "checkbox" at bounding box center [411, 337] width 11 height 11
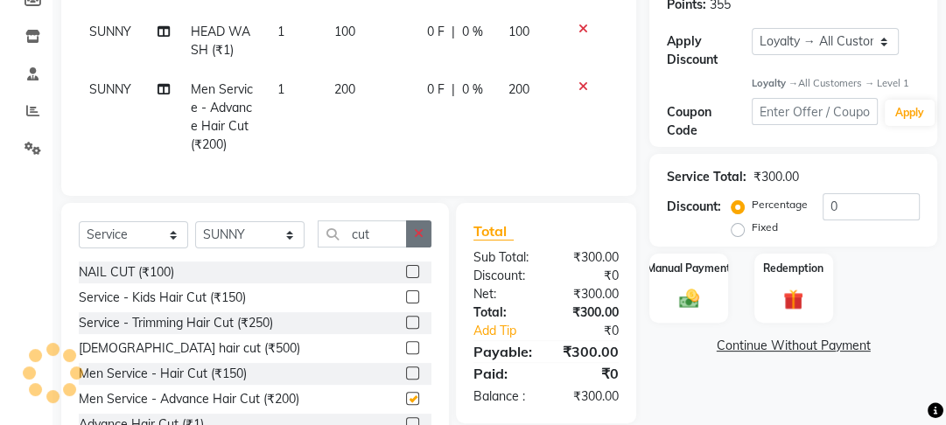
checkbox input "false"
click at [419, 240] on icon "button" at bounding box center [419, 234] width 10 height 12
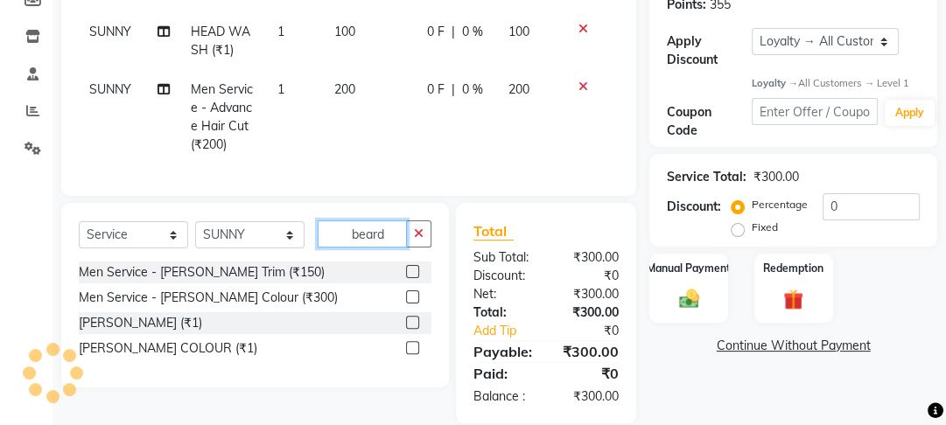
type input "beard"
click at [412, 278] on label at bounding box center [412, 271] width 13 height 13
click at [412, 278] on input "checkbox" at bounding box center [411, 272] width 11 height 11
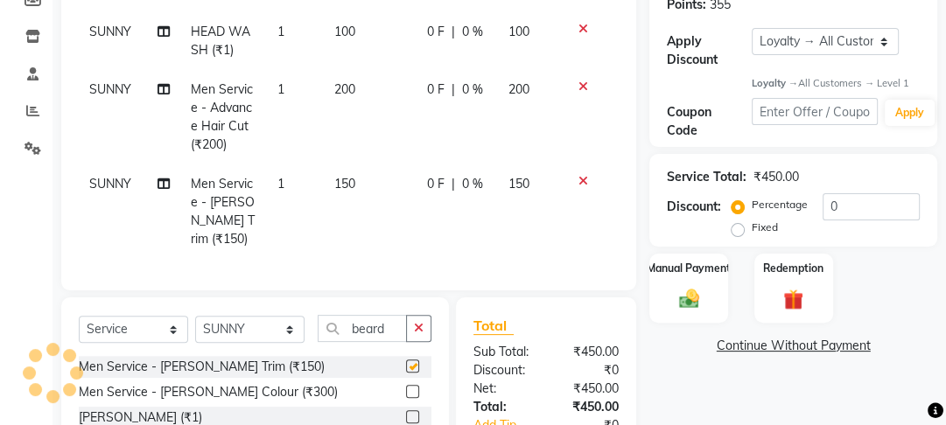
checkbox input "false"
click at [669, 309] on div "Manual Payment" at bounding box center [689, 289] width 81 height 72
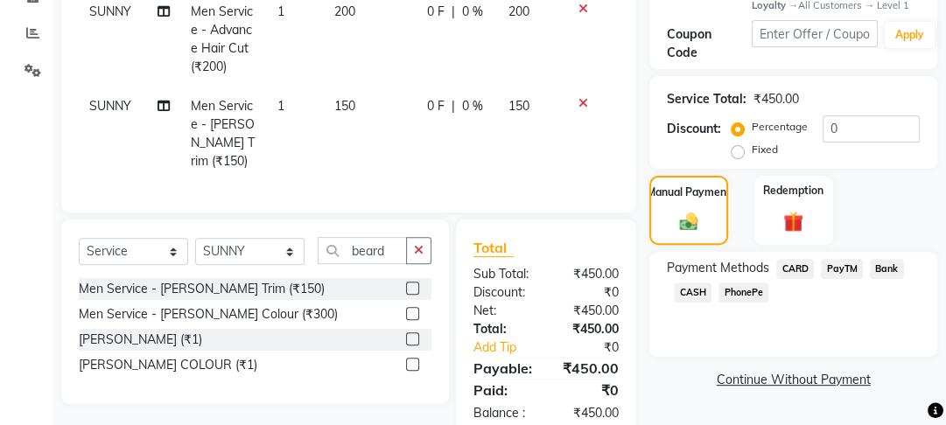
scroll to position [389, 0]
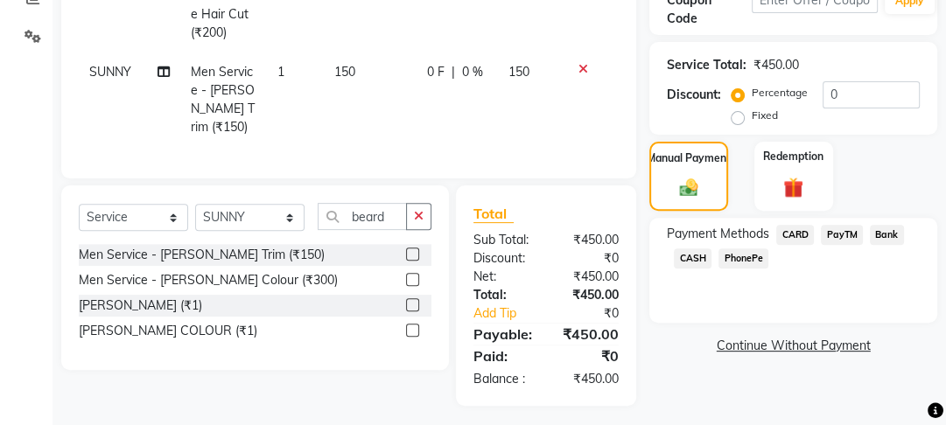
click at [859, 234] on span "PayTM" at bounding box center [842, 235] width 42 height 20
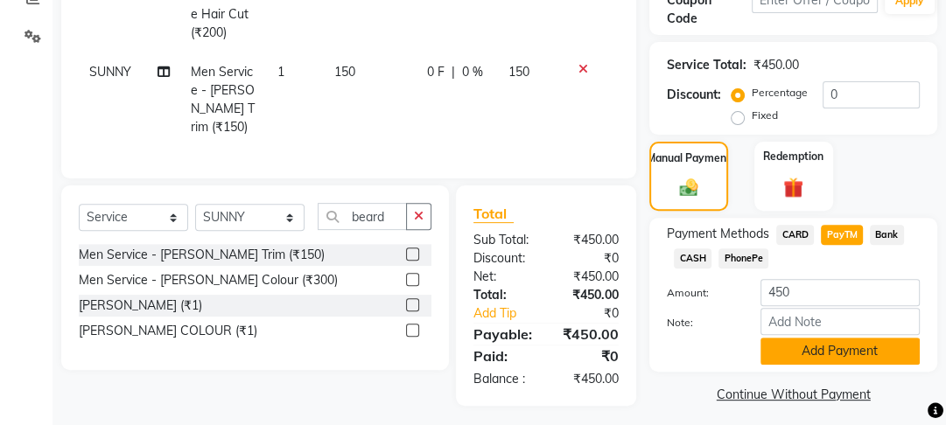
click at [826, 354] on button "Add Payment" at bounding box center [840, 351] width 159 height 27
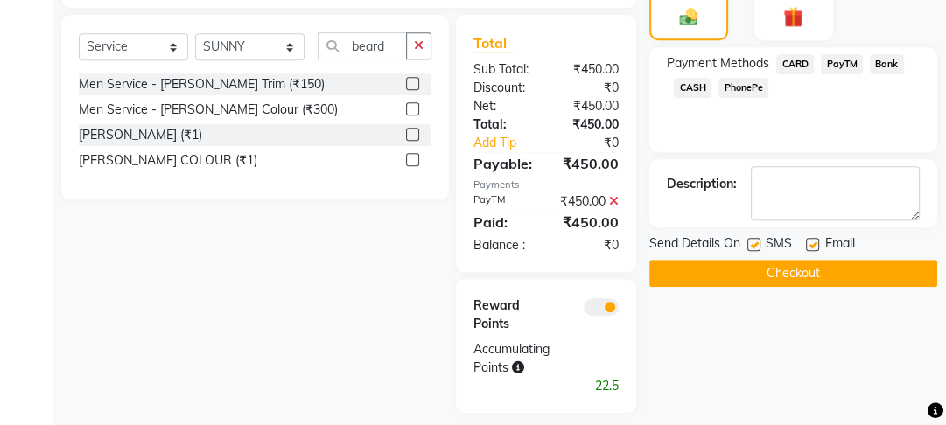
scroll to position [585, 0]
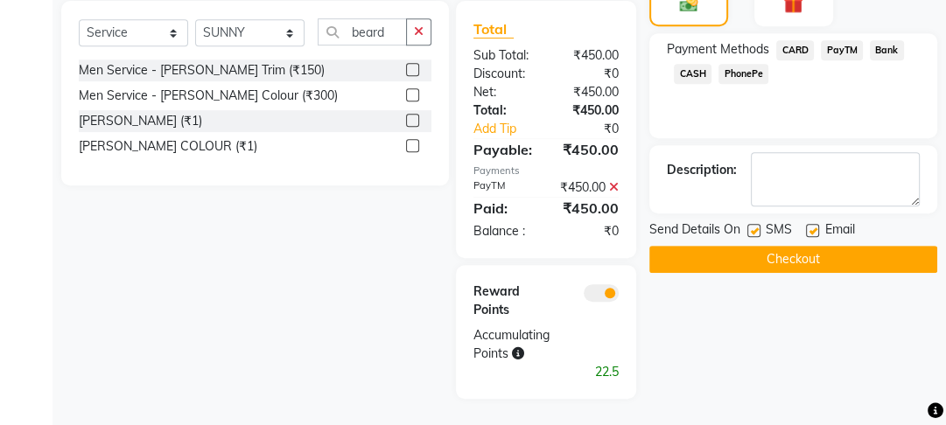
click at [812, 228] on div at bounding box center [811, 233] width 11 height 18
click at [812, 224] on label at bounding box center [812, 230] width 13 height 13
click at [812, 226] on input "checkbox" at bounding box center [811, 231] width 11 height 11
checkbox input "false"
click at [753, 224] on label at bounding box center [753, 230] width 13 height 13
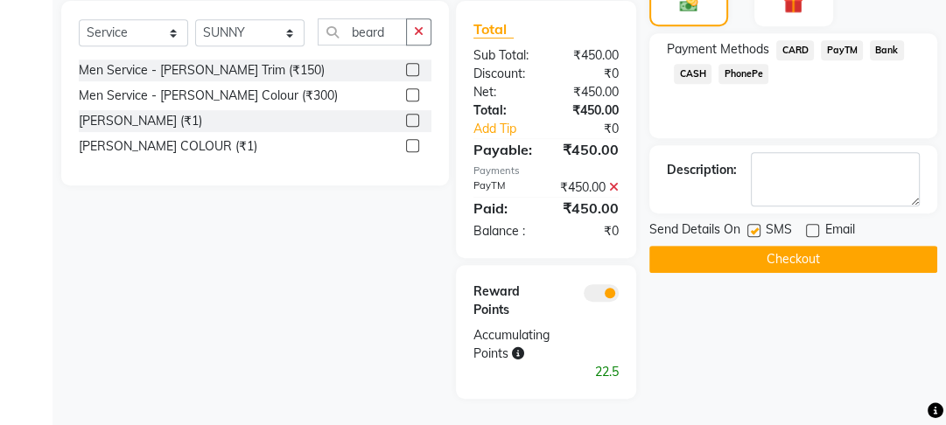
click at [753, 226] on input "checkbox" at bounding box center [752, 231] width 11 height 11
checkbox input "false"
click at [755, 249] on button "Checkout" at bounding box center [793, 259] width 288 height 27
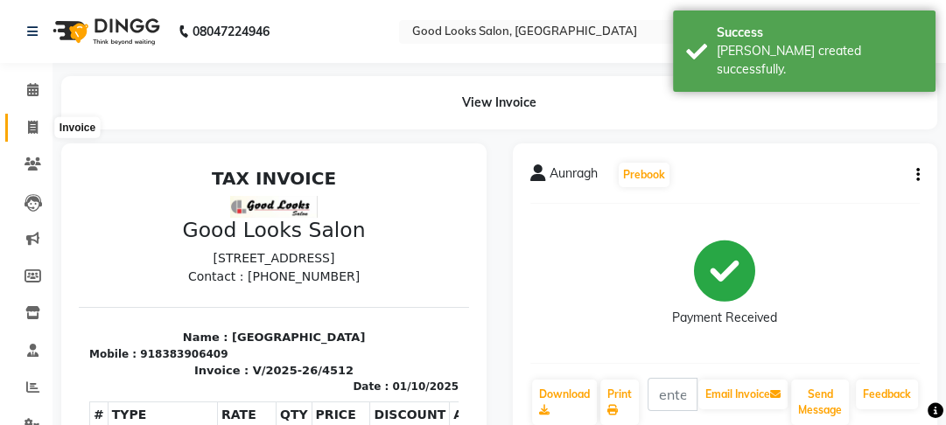
click at [40, 122] on span at bounding box center [33, 128] width 31 height 20
select select "4230"
select select "service"
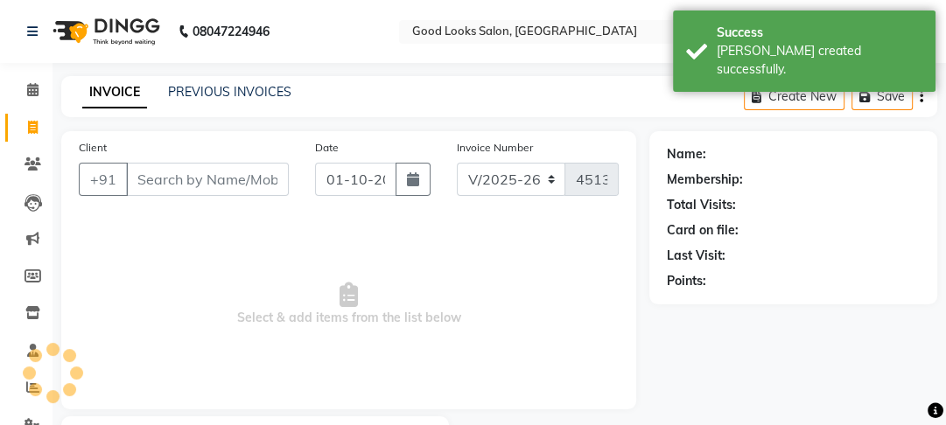
scroll to position [102, 0]
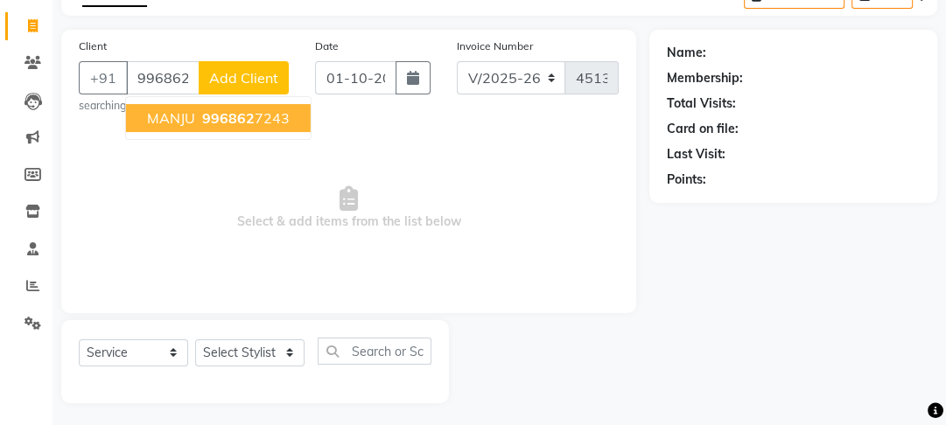
click at [177, 113] on span "MANJU" at bounding box center [171, 118] width 48 height 18
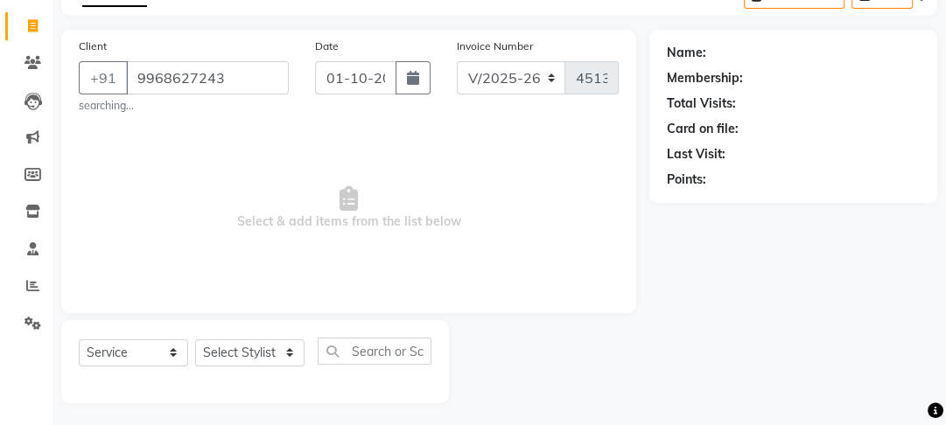
type input "9968627243"
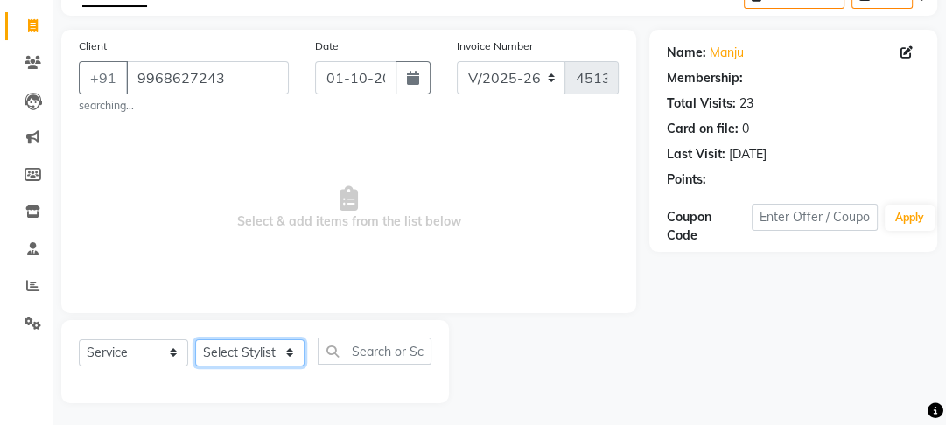
click at [233, 351] on select "Select Stylist [PERSON_NAME] Manager [PERSON_NAME] Pooja [PERSON_NAME] Raman 2 …" at bounding box center [249, 353] width 109 height 27
select select "1: Object"
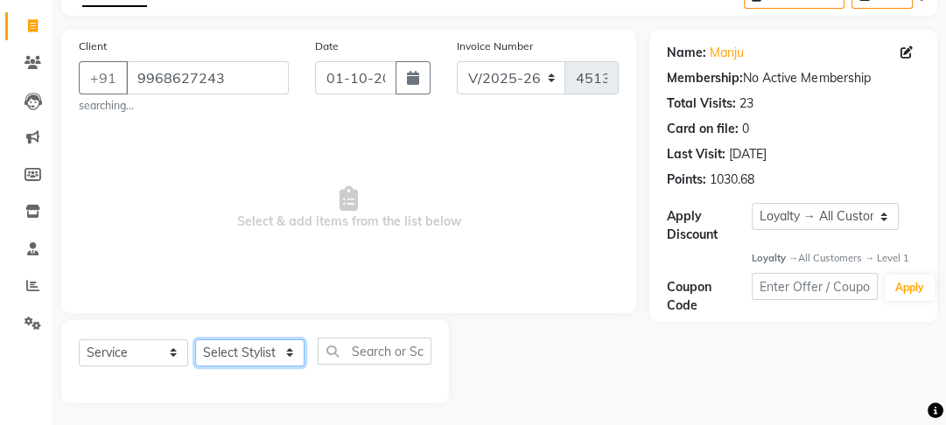
select select "70835"
click at [195, 340] on select "Select Stylist [PERSON_NAME] Manager [PERSON_NAME] Pooja [PERSON_NAME] Raman 2 …" at bounding box center [249, 353] width 109 height 27
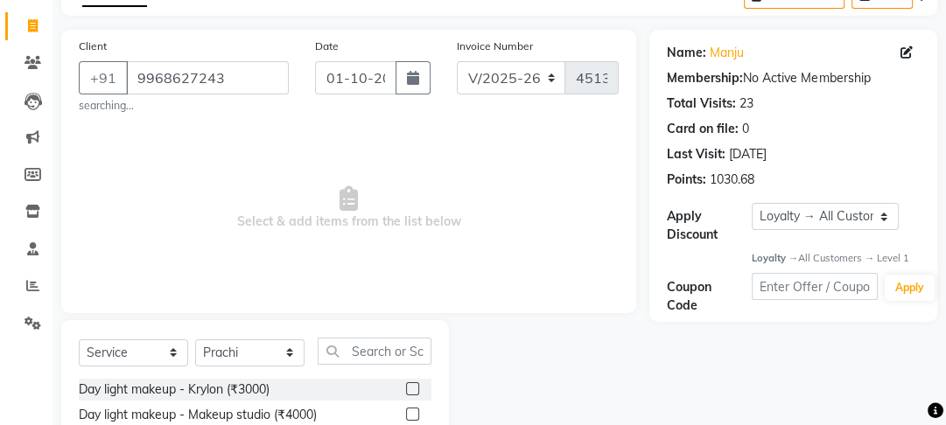
click at [369, 366] on div "Select Service Product Membership Package Voucher Prepaid Gift Card Select Styl…" at bounding box center [255, 358] width 353 height 41
click at [368, 356] on input "text" at bounding box center [375, 351] width 114 height 27
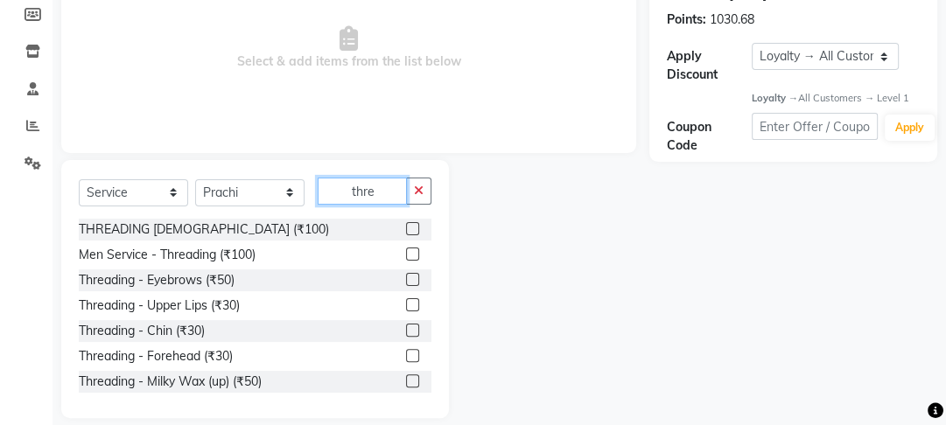
scroll to position [282, 0]
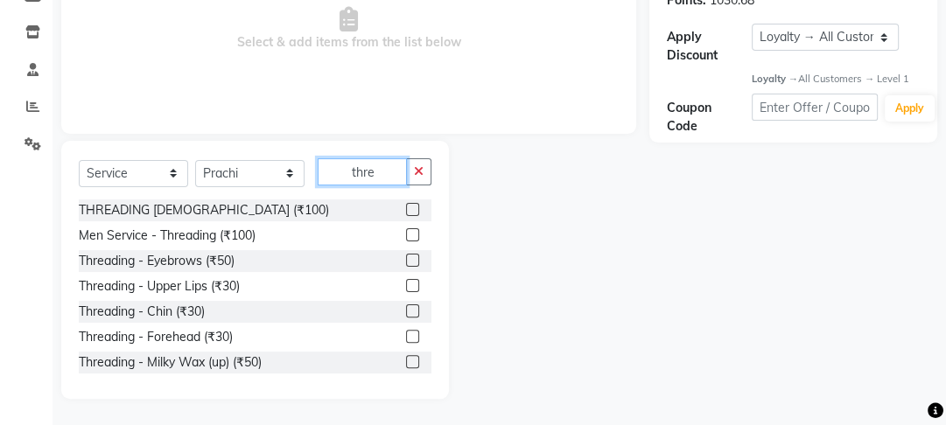
type input "thre"
click at [406, 258] on label at bounding box center [412, 260] width 13 height 13
click at [406, 258] on input "checkbox" at bounding box center [411, 261] width 11 height 11
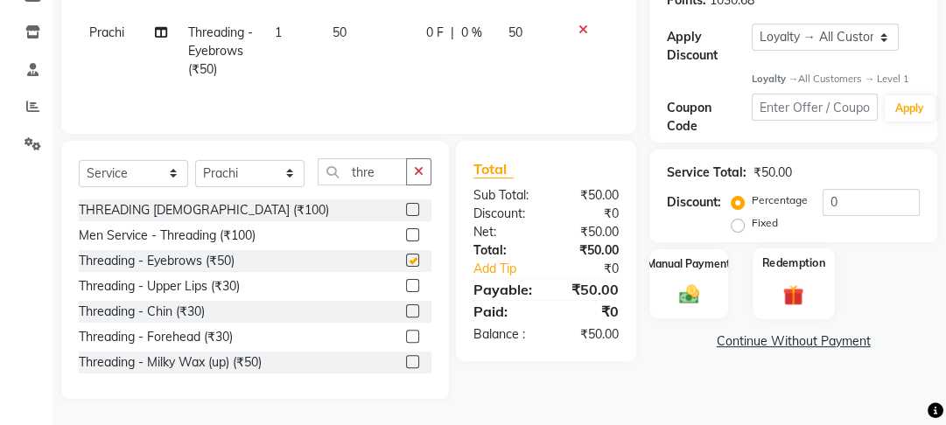
checkbox input "false"
drag, startPoint x: 776, startPoint y: 268, endPoint x: 758, endPoint y: 270, distance: 18.5
click at [774, 268] on label "Redemption" at bounding box center [793, 264] width 63 height 17
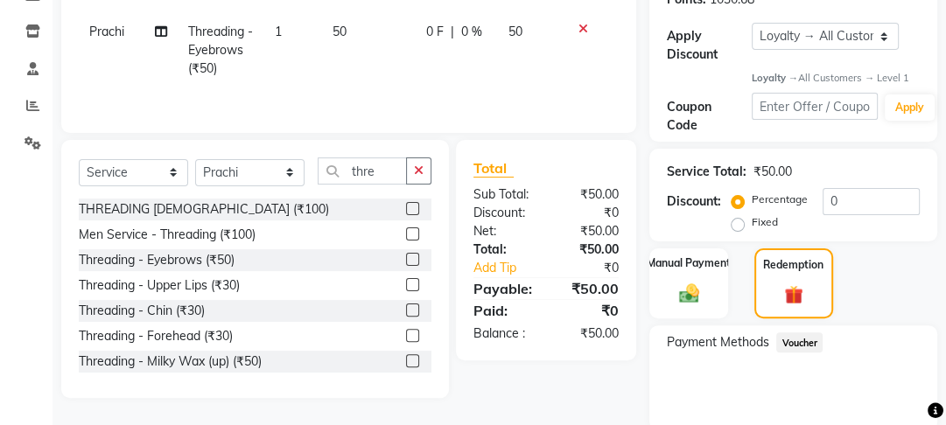
click at [742, 273] on div "Manual Payment Redemption" at bounding box center [793, 284] width 314 height 70
click at [667, 298] on div "Manual Payment" at bounding box center [689, 284] width 81 height 73
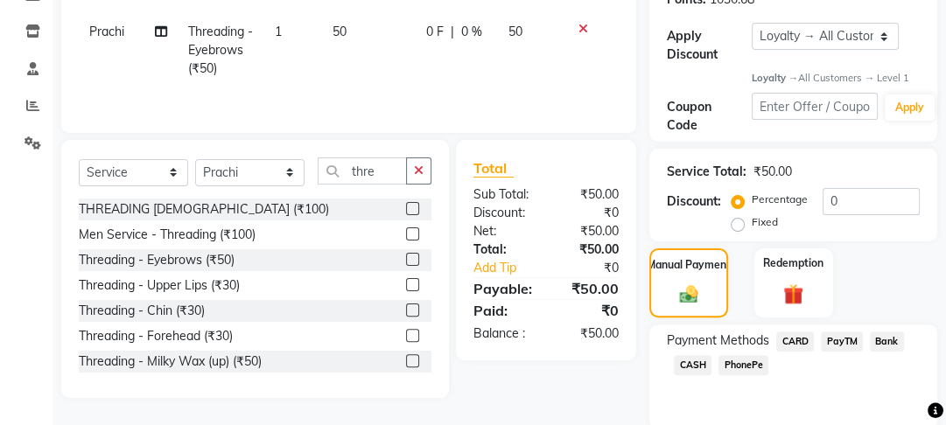
click at [700, 362] on span "CASH" at bounding box center [693, 365] width 38 height 20
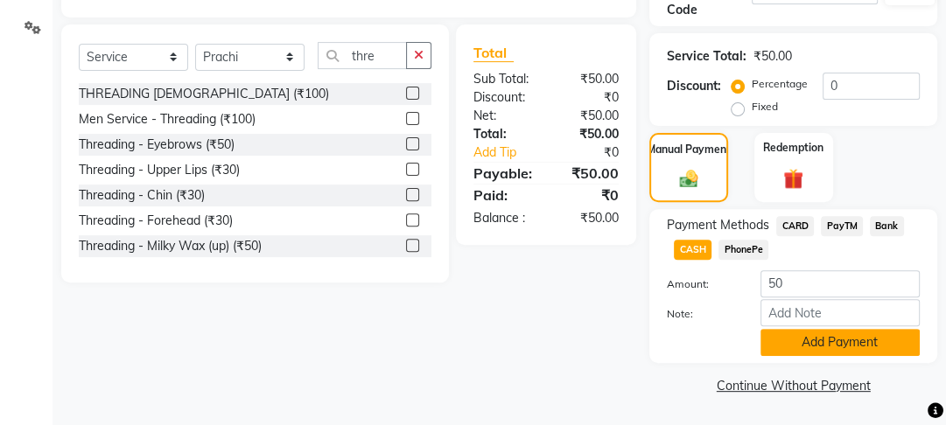
click at [817, 340] on button "Add Payment" at bounding box center [840, 342] width 159 height 27
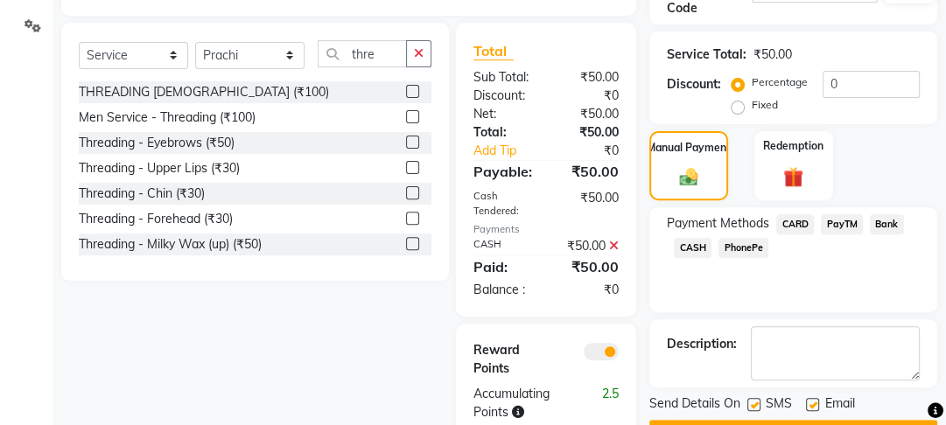
click at [814, 403] on label at bounding box center [812, 404] width 13 height 13
click at [814, 403] on input "checkbox" at bounding box center [811, 405] width 11 height 11
checkbox input "false"
click at [753, 405] on label at bounding box center [753, 404] width 13 height 13
click at [753, 405] on input "checkbox" at bounding box center [752, 405] width 11 height 11
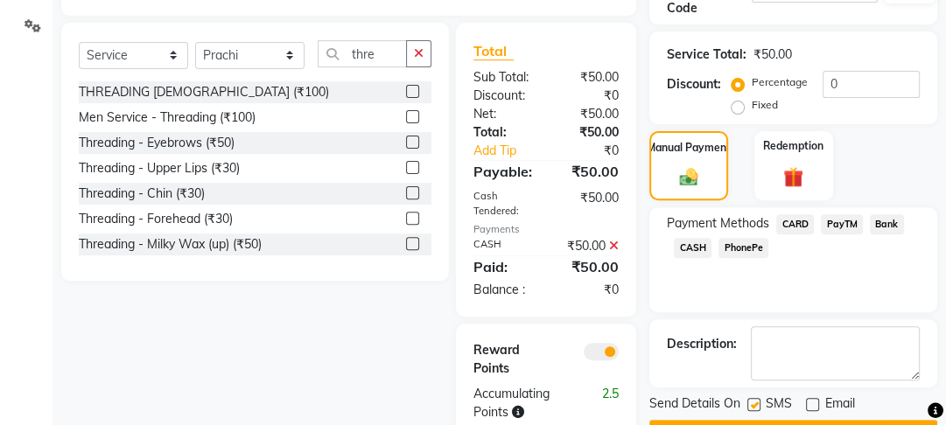
checkbox input "false"
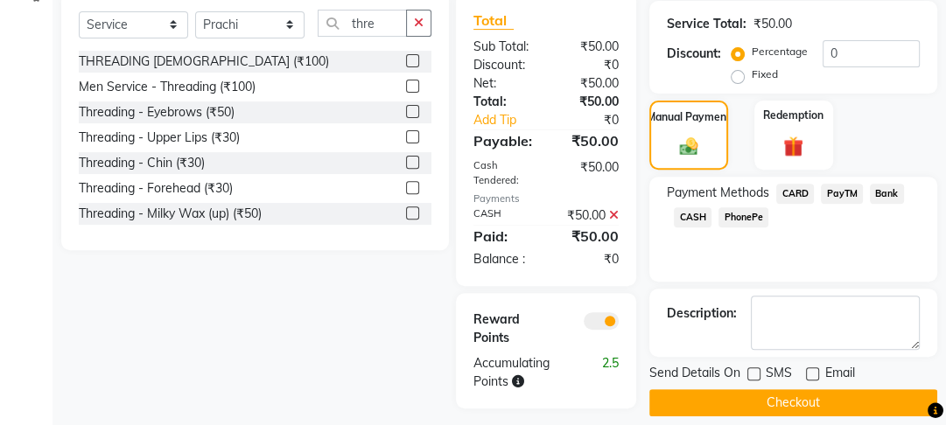
scroll to position [458, 0]
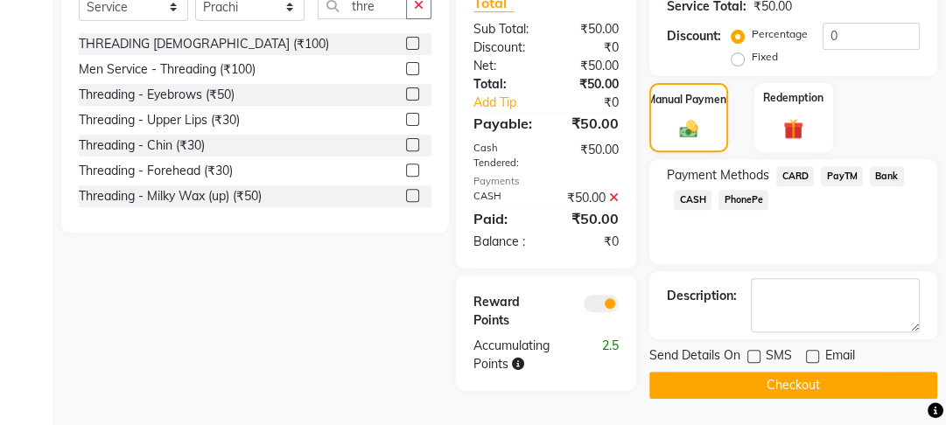
click at [778, 384] on button "Checkout" at bounding box center [793, 385] width 288 height 27
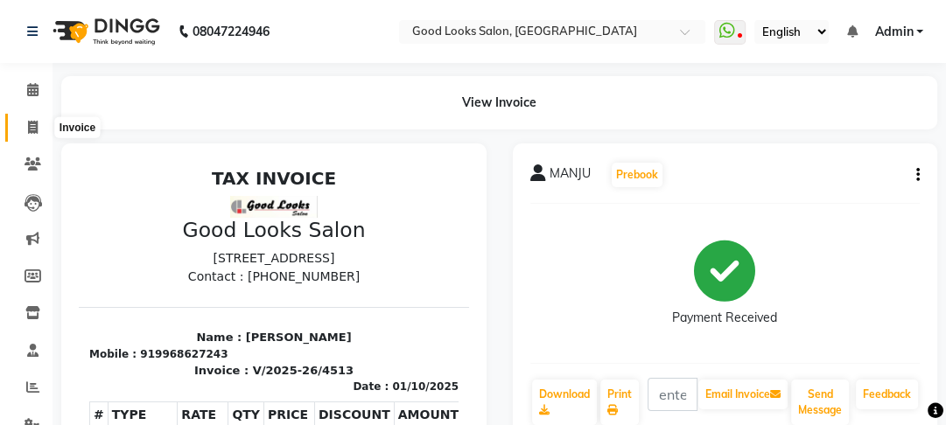
click at [25, 126] on span at bounding box center [33, 128] width 31 height 20
select select "4230"
select select "service"
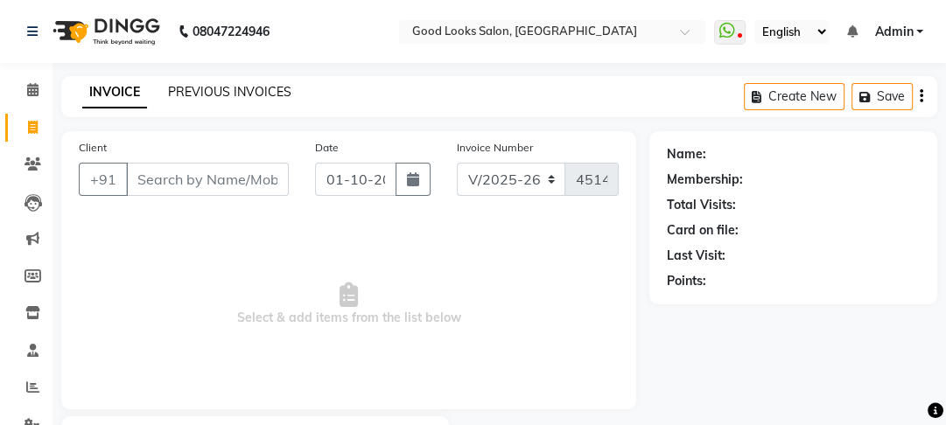
click at [222, 93] on link "PREVIOUS INVOICES" at bounding box center [229, 92] width 123 height 16
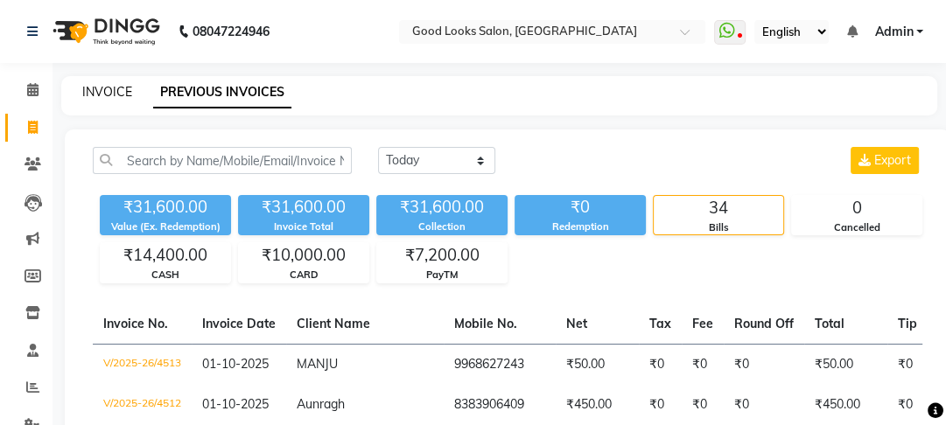
click at [104, 92] on link "INVOICE" at bounding box center [107, 92] width 50 height 16
select select "service"
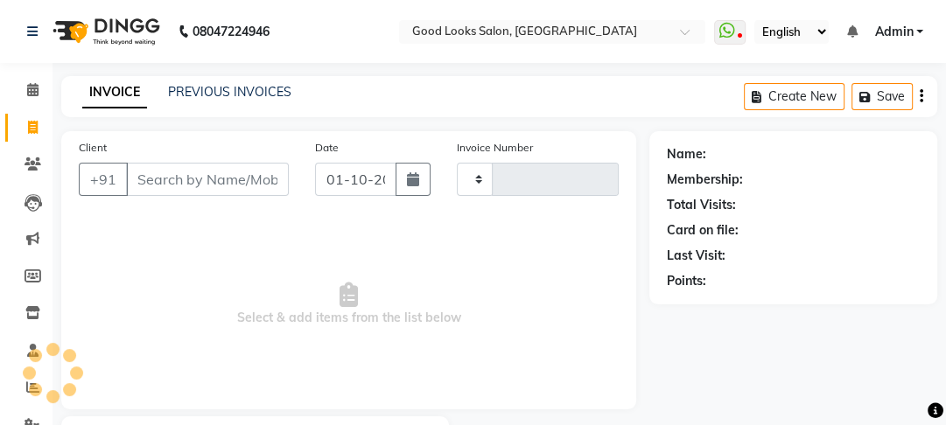
scroll to position [102, 0]
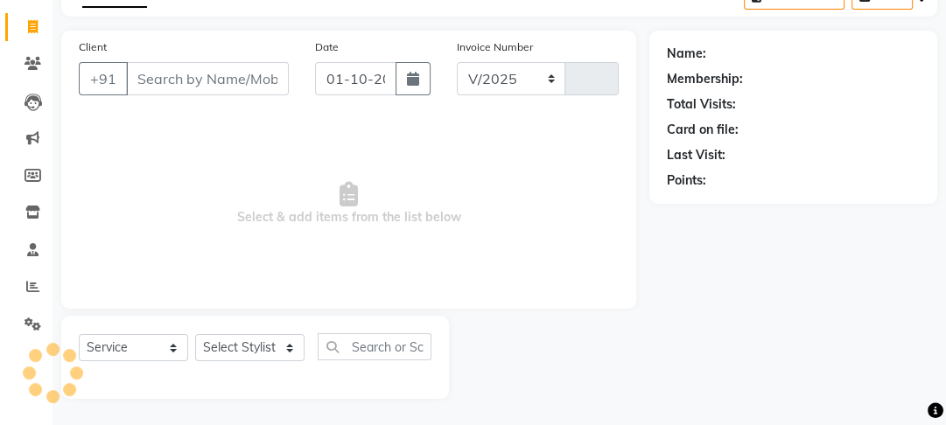
select select "4230"
type input "4514"
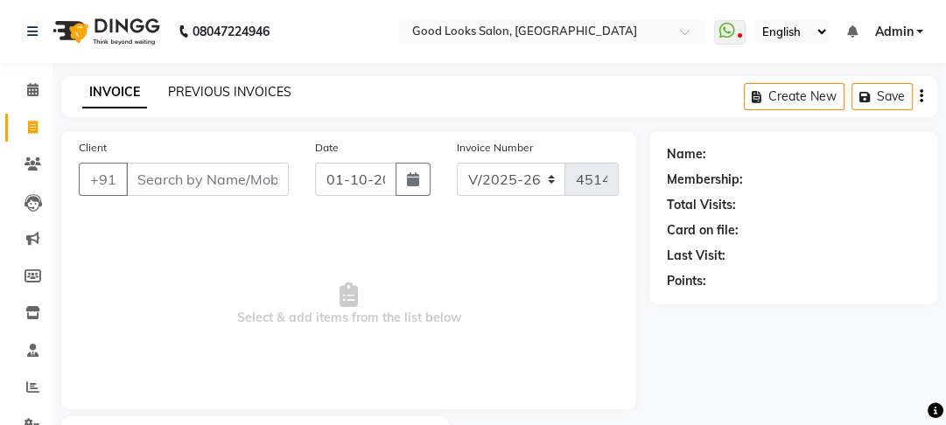
click at [218, 84] on link "PREVIOUS INVOICES" at bounding box center [229, 92] width 123 height 16
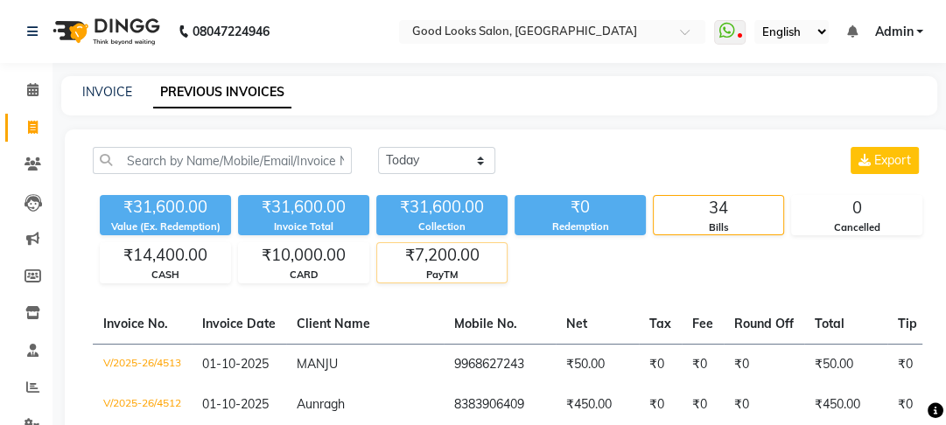
click at [507, 274] on div "PayTM" at bounding box center [442, 275] width 130 height 15
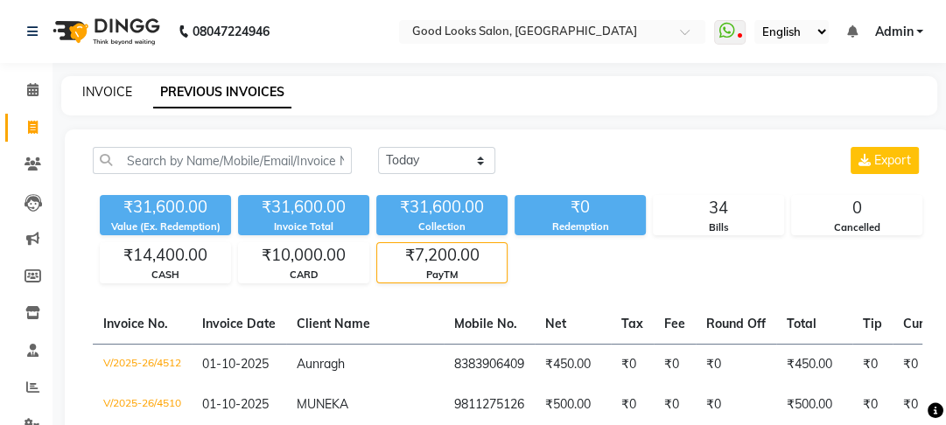
click at [110, 100] on div "INVOICE PREVIOUS INVOICES" at bounding box center [499, 95] width 876 height 39
click at [111, 93] on link "INVOICE" at bounding box center [107, 92] width 50 height 16
select select "service"
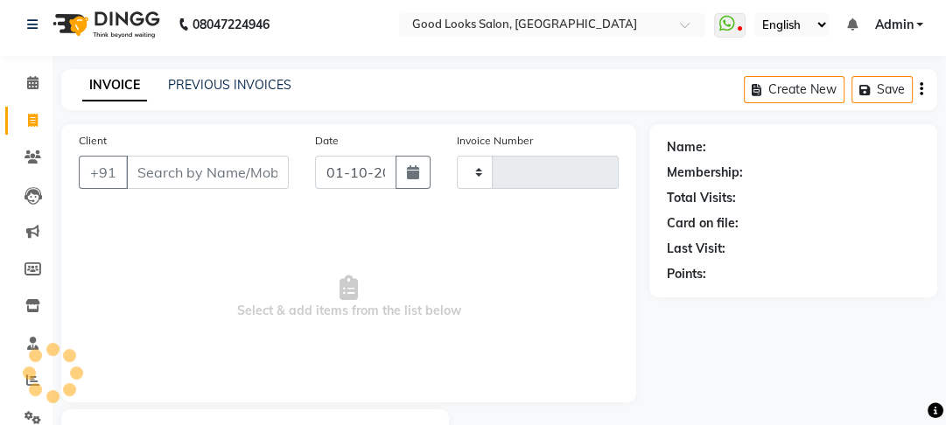
type input "4514"
select select "4230"
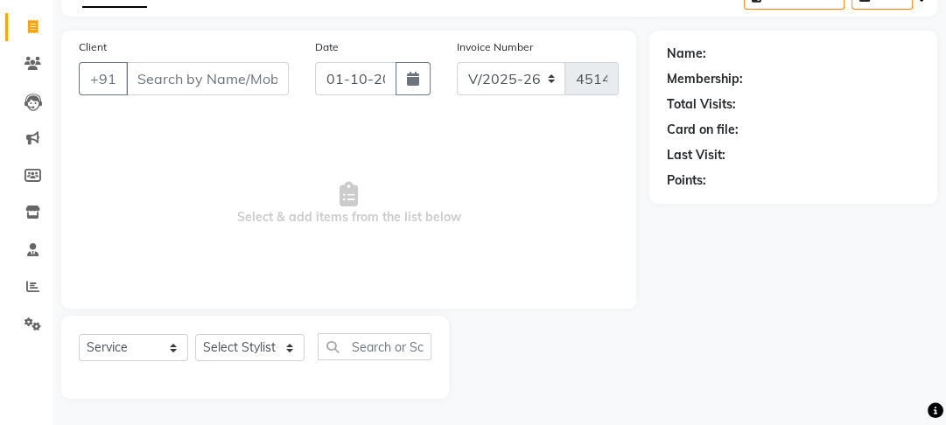
click at [202, 81] on input "Client" at bounding box center [207, 78] width 163 height 33
click at [234, 78] on input "Client" at bounding box center [207, 78] width 163 height 33
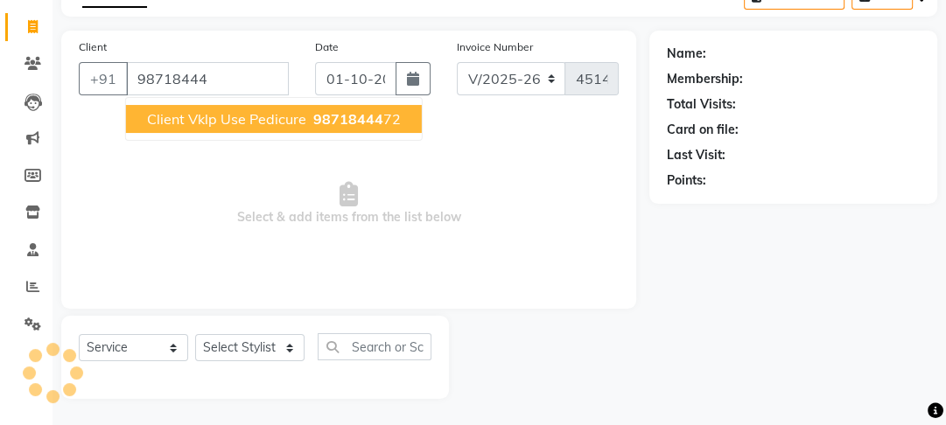
click at [274, 126] on span "Client Vklp Use Pedicure" at bounding box center [226, 119] width 159 height 18
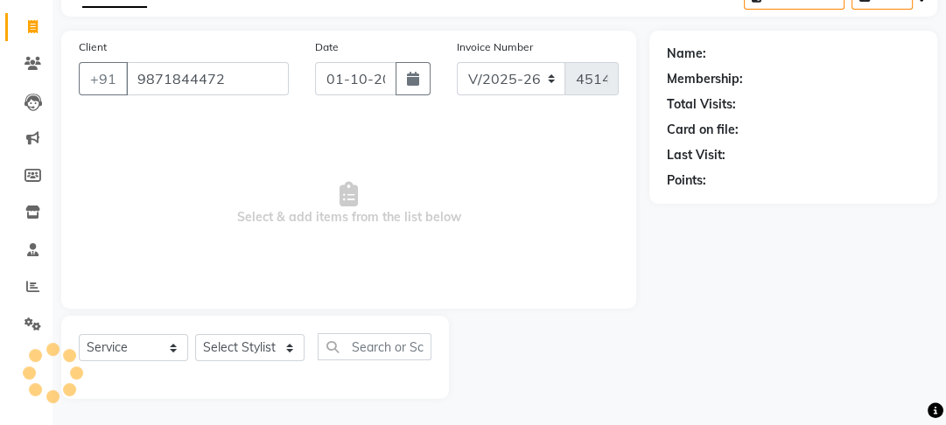
type input "9871844472"
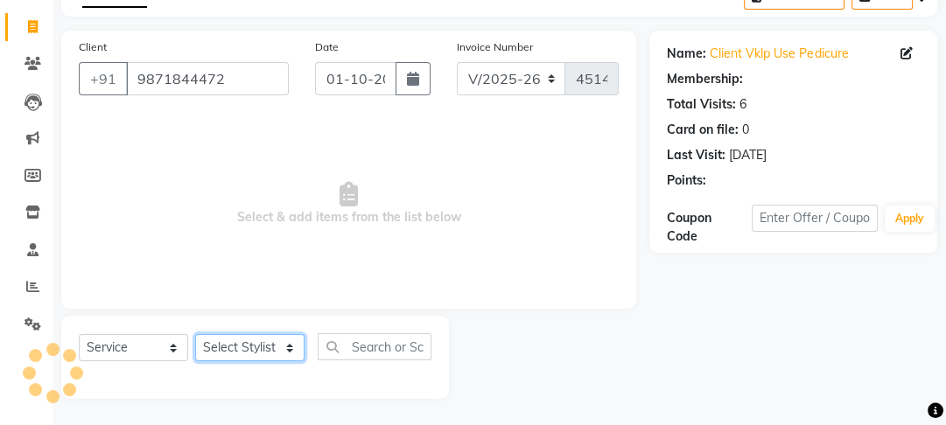
click at [256, 343] on select "Select Stylist [PERSON_NAME] Manager [PERSON_NAME] Pooja [PERSON_NAME] Raman 2 …" at bounding box center [249, 347] width 109 height 27
select select "1: Object"
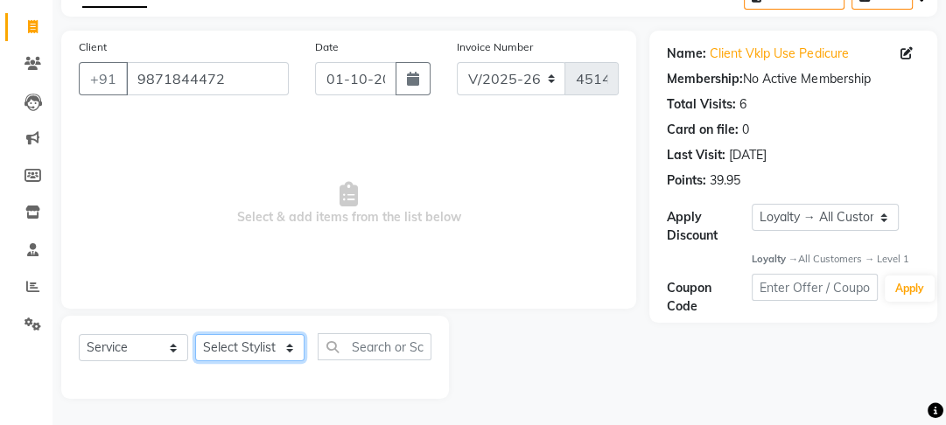
select select "22726"
click at [195, 334] on select "Select Stylist [PERSON_NAME] Manager [PERSON_NAME] Pooja [PERSON_NAME] Raman 2 …" at bounding box center [249, 347] width 109 height 27
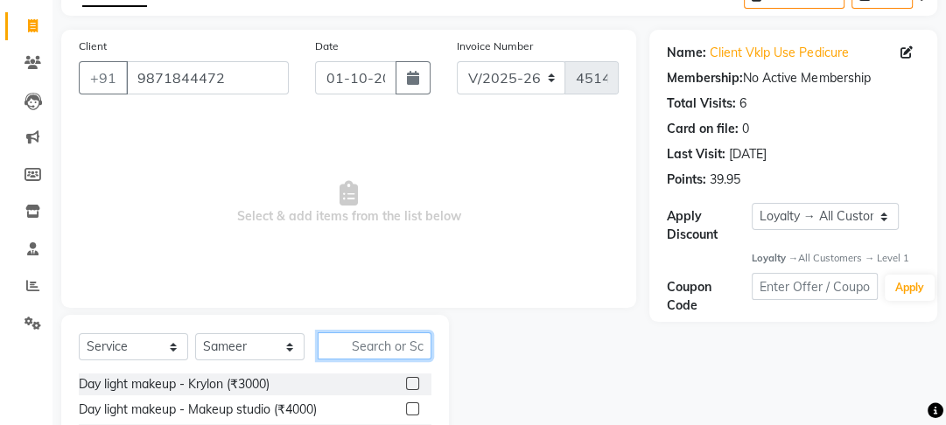
click at [354, 352] on input "text" at bounding box center [375, 346] width 114 height 27
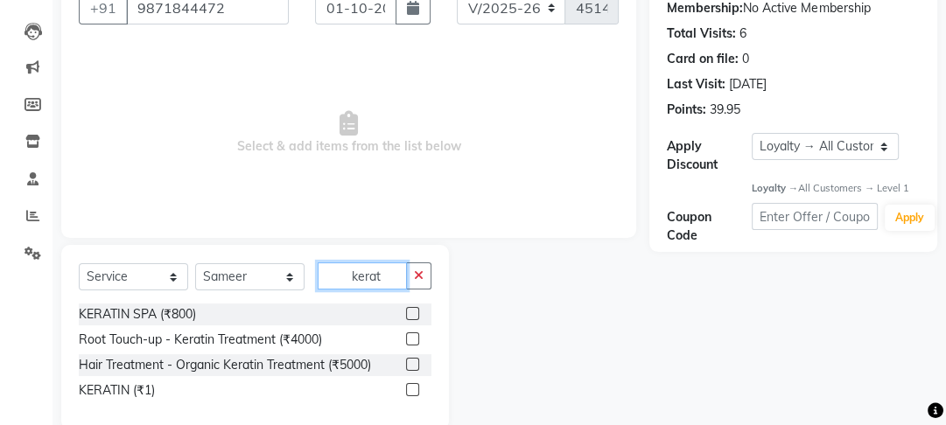
scroll to position [203, 0]
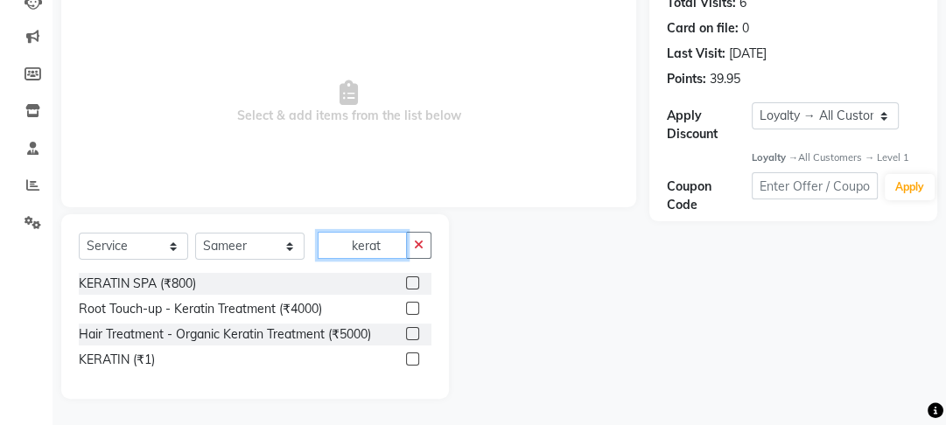
type input "kerat"
click at [417, 359] on label at bounding box center [412, 359] width 13 height 13
click at [417, 359] on input "checkbox" at bounding box center [411, 359] width 11 height 11
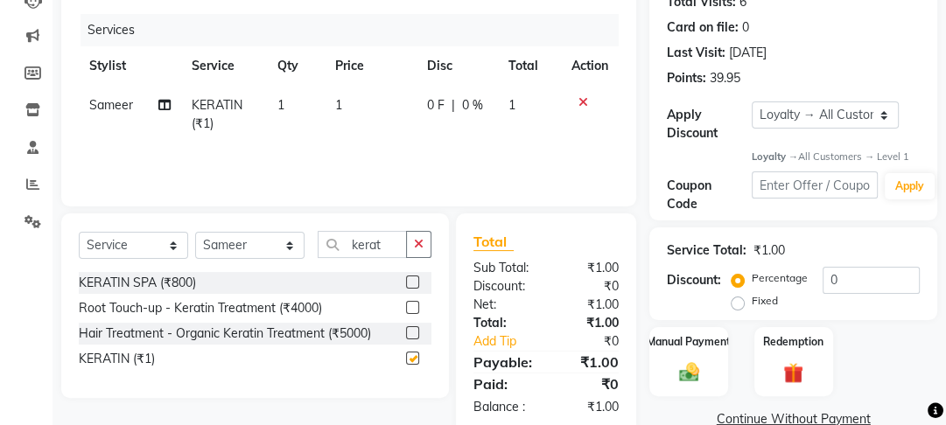
click at [428, 128] on td "0 F | 0 %" at bounding box center [457, 115] width 81 height 58
checkbox input "false"
select select "22726"
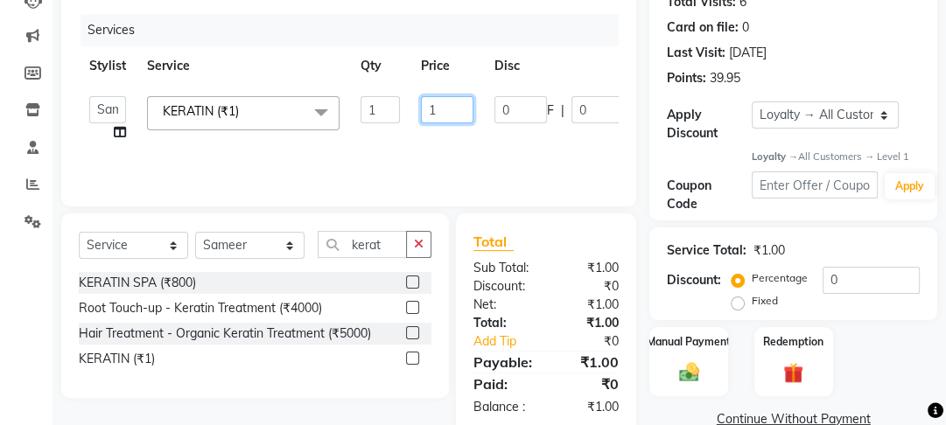
click at [434, 112] on input "1" at bounding box center [447, 109] width 53 height 27
drag, startPoint x: 445, startPoint y: 115, endPoint x: 391, endPoint y: 113, distance: 53.4
click at [391, 113] on tr "Farahan Jyoti Manager Nihal Pooja Prachi Raman Raman 2 Reception Sameer SUNNY y…" at bounding box center [416, 119] width 675 height 67
type input "2000"
click at [420, 144] on div "Services Stylist Service Qty Price Disc Total Action Farahan Jyoti Manager Niha…" at bounding box center [349, 101] width 540 height 175
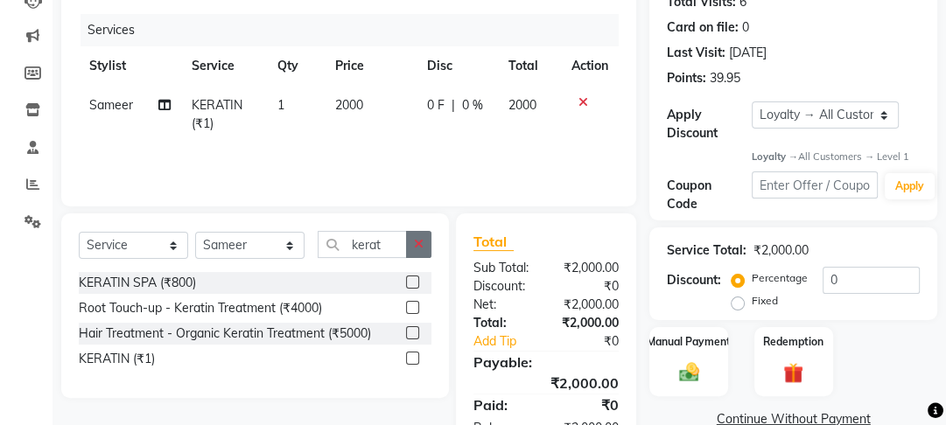
click at [426, 237] on button "button" at bounding box center [418, 244] width 25 height 27
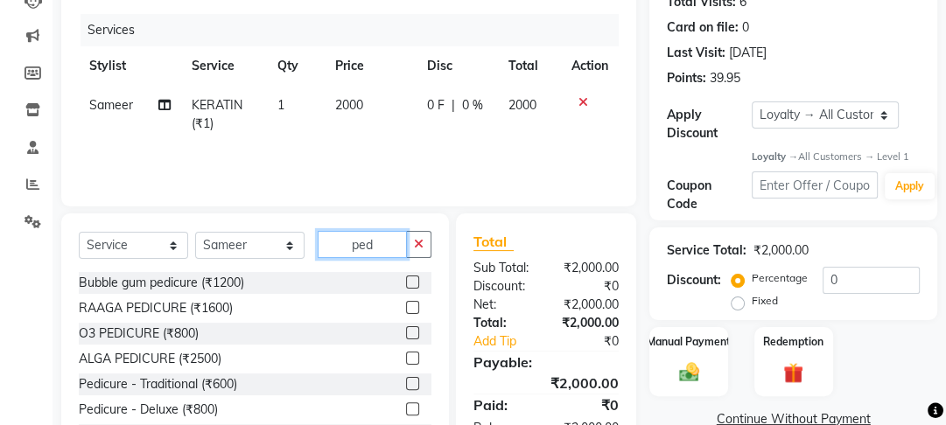
scroll to position [277, 0]
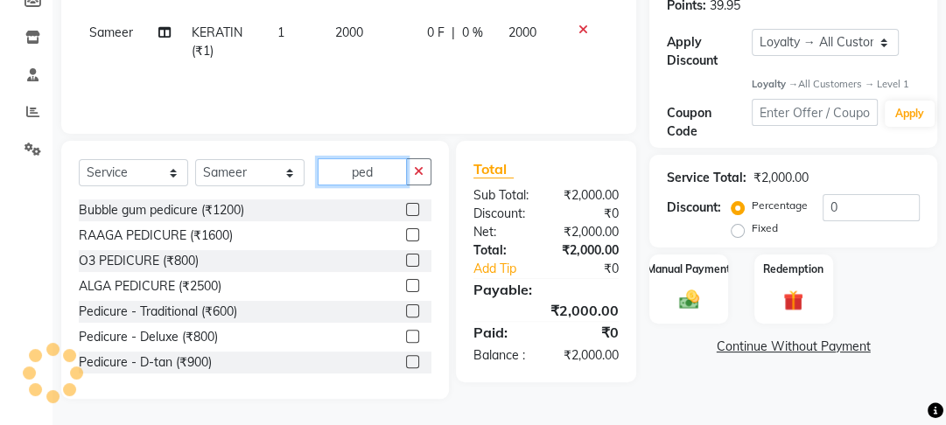
type input "ped"
click at [406, 312] on label at bounding box center [412, 311] width 13 height 13
click at [406, 312] on input "checkbox" at bounding box center [411, 311] width 11 height 11
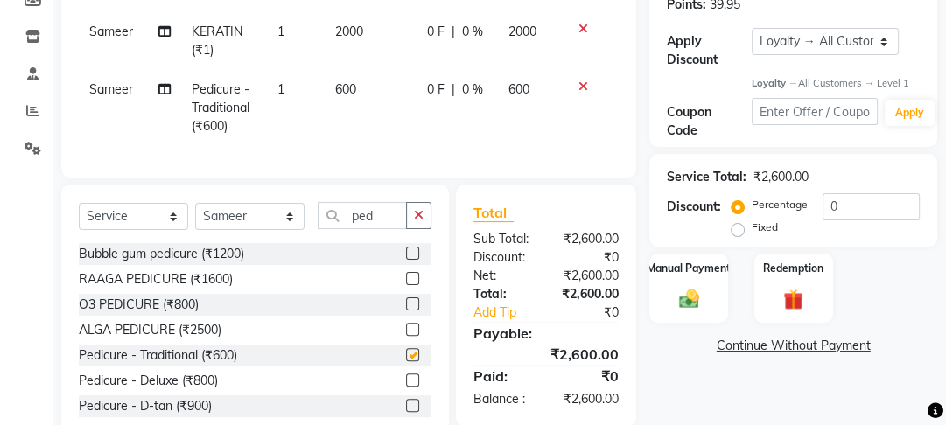
click at [417, 87] on td "0 F | 0 %" at bounding box center [457, 108] width 81 height 76
checkbox input "false"
select select "22726"
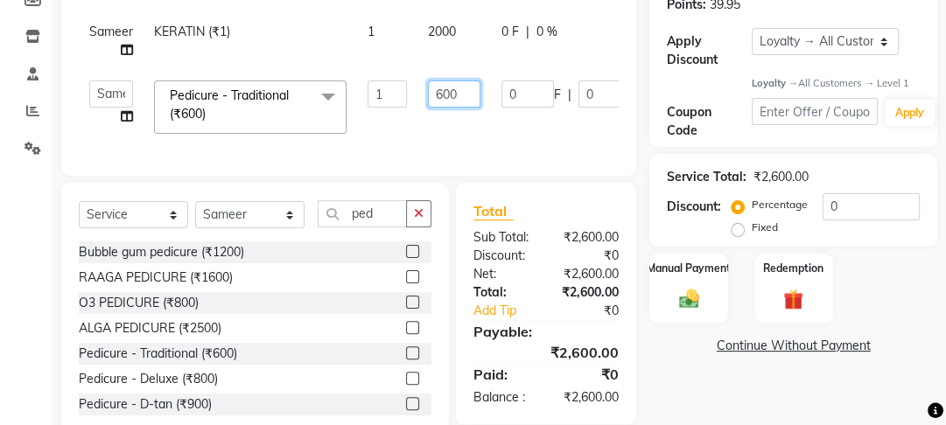
drag, startPoint x: 448, startPoint y: 95, endPoint x: 398, endPoint y: 95, distance: 49.9
click at [398, 95] on tr "Farahan Jyoti Manager Nihal Pooja Prachi Raman Raman 2 Reception Sameer SUNNY y…" at bounding box center [420, 107] width 682 height 74
type input "500"
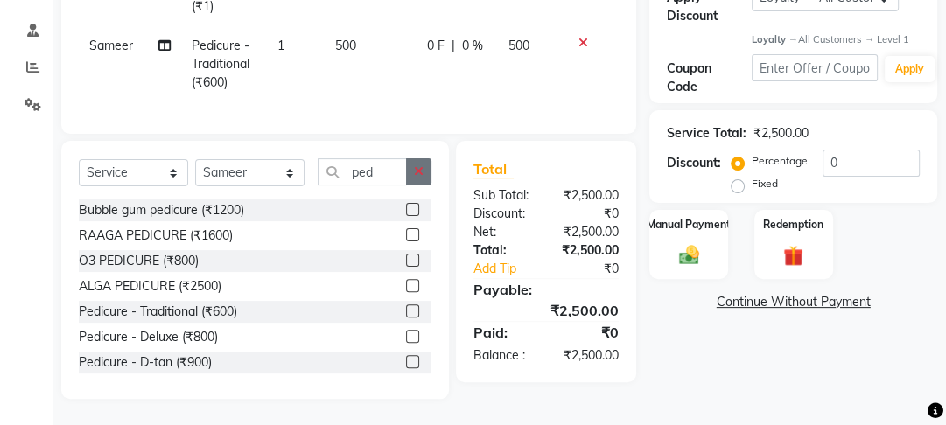
click at [424, 175] on button "button" at bounding box center [418, 171] width 25 height 27
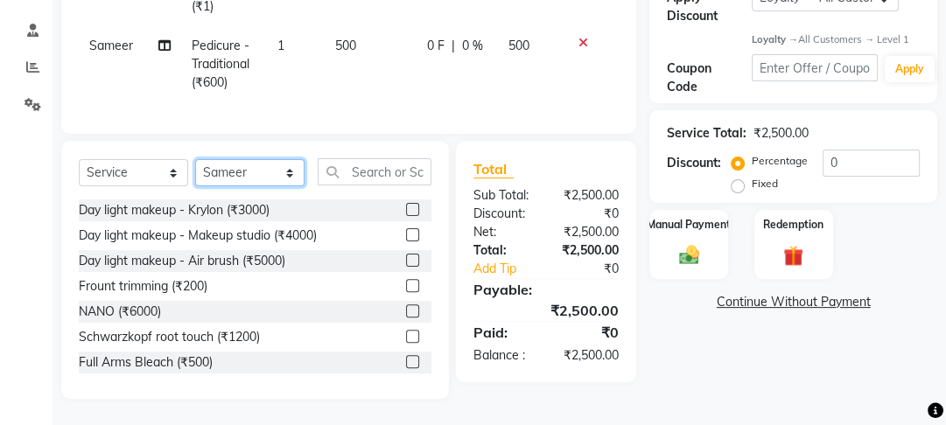
click at [284, 177] on select "Select Stylist [PERSON_NAME] Manager [PERSON_NAME] Pooja [PERSON_NAME] Raman 2 …" at bounding box center [249, 172] width 109 height 27
click at [195, 176] on select "Select Stylist [PERSON_NAME] Manager [PERSON_NAME] Pooja [PERSON_NAME] Raman 2 …" at bounding box center [249, 172] width 109 height 27
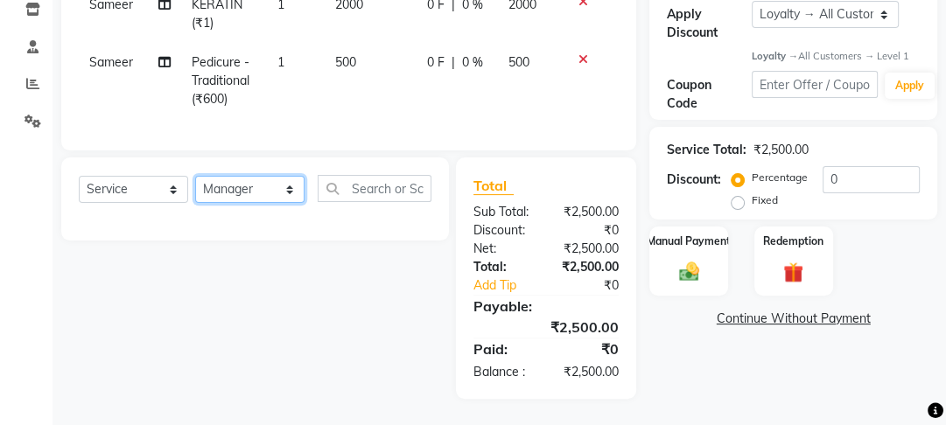
click at [269, 196] on select "Select Stylist [PERSON_NAME] Manager [PERSON_NAME] Pooja [PERSON_NAME] Raman 2 …" at bounding box center [249, 189] width 109 height 27
select select "22725"
click at [195, 176] on select "Select Stylist [PERSON_NAME] Manager [PERSON_NAME] Pooja [PERSON_NAME] Raman 2 …" at bounding box center [249, 189] width 109 height 27
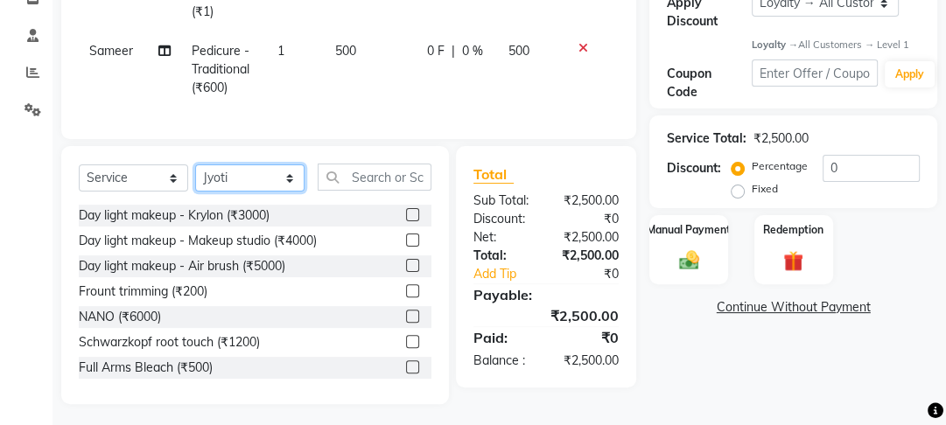
scroll to position [329, 0]
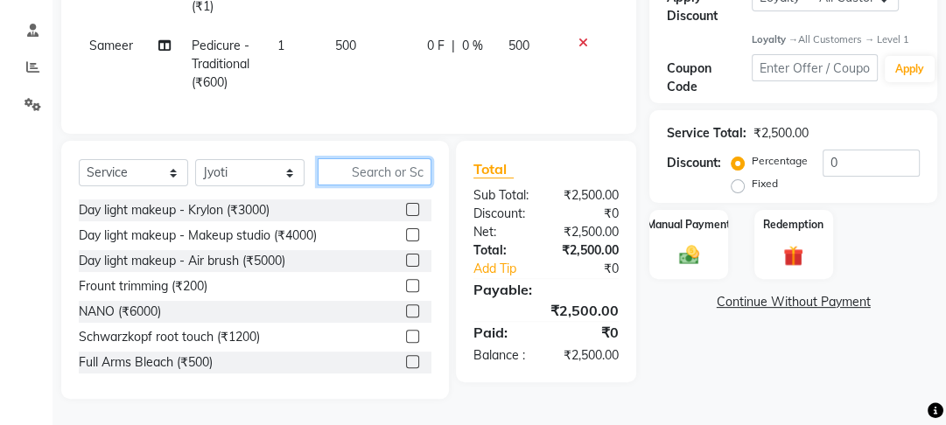
click at [364, 177] on input "text" at bounding box center [375, 171] width 114 height 27
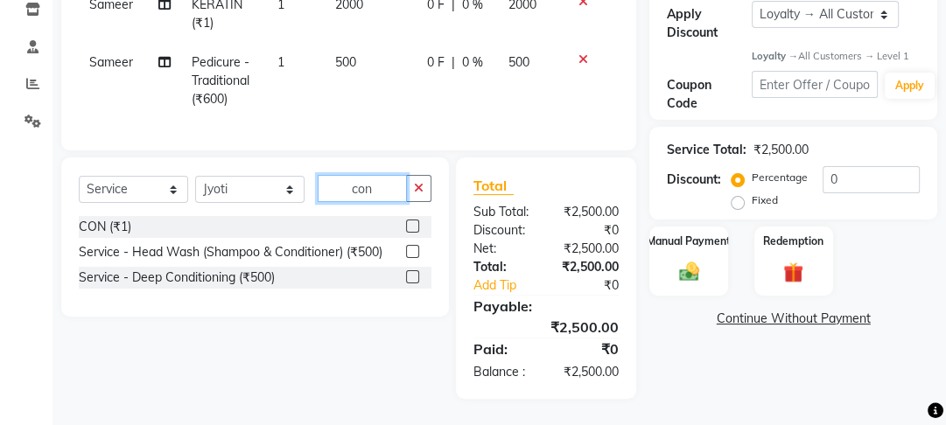
scroll to position [315, 0]
type input "con"
click at [410, 224] on label at bounding box center [412, 226] width 13 height 13
click at [410, 224] on input "checkbox" at bounding box center [411, 226] width 11 height 11
checkbox input "true"
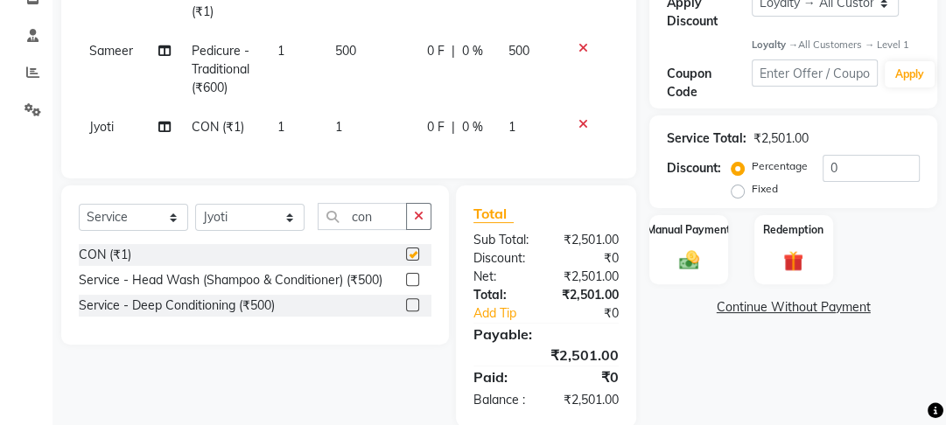
click at [388, 107] on td "500" at bounding box center [371, 70] width 92 height 76
select select "22726"
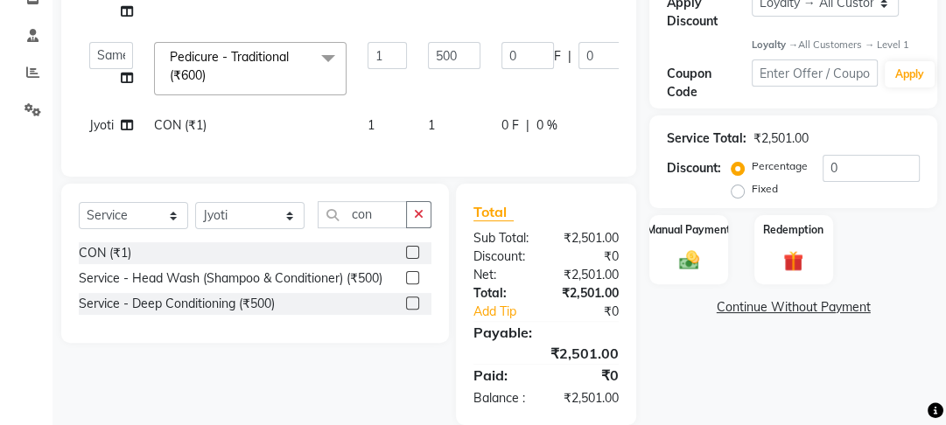
checkbox input "false"
click at [446, 126] on td "1" at bounding box center [454, 125] width 74 height 39
select select "22725"
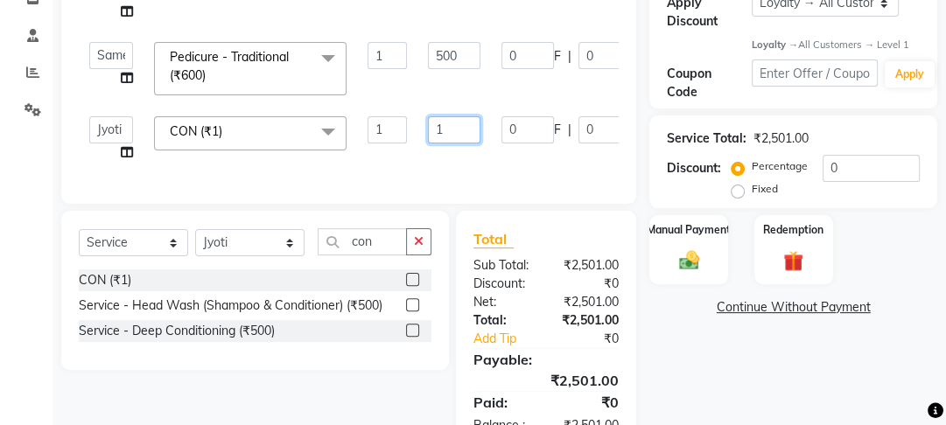
click at [455, 126] on input "1" at bounding box center [454, 129] width 53 height 27
type input "1000"
click at [445, 162] on div "Services Stylist Service Qty Price Disc Total Action Sameer KERATIN (₹1) 1 2000…" at bounding box center [349, 44] width 540 height 284
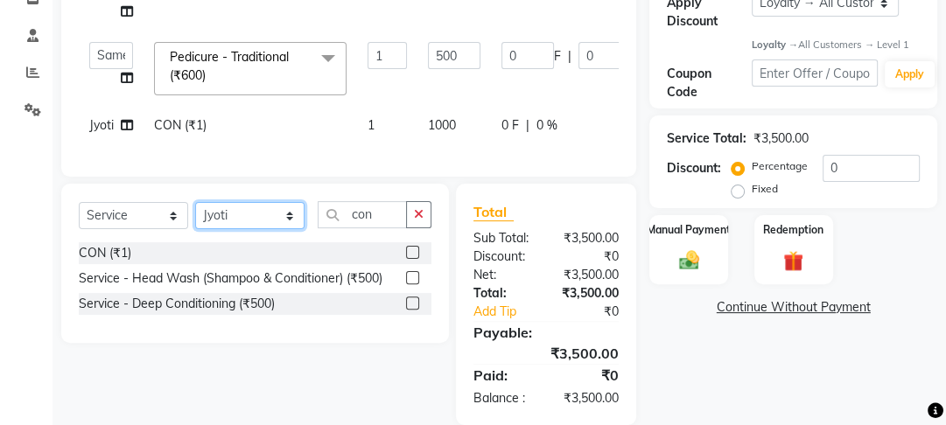
click at [239, 226] on select "Select Stylist [PERSON_NAME] Manager [PERSON_NAME] Pooja [PERSON_NAME] Raman 2 …" at bounding box center [249, 215] width 109 height 27
select select "70835"
click at [195, 214] on select "Select Stylist [PERSON_NAME] Manager [PERSON_NAME] Pooja [PERSON_NAME] Raman 2 …" at bounding box center [249, 215] width 109 height 27
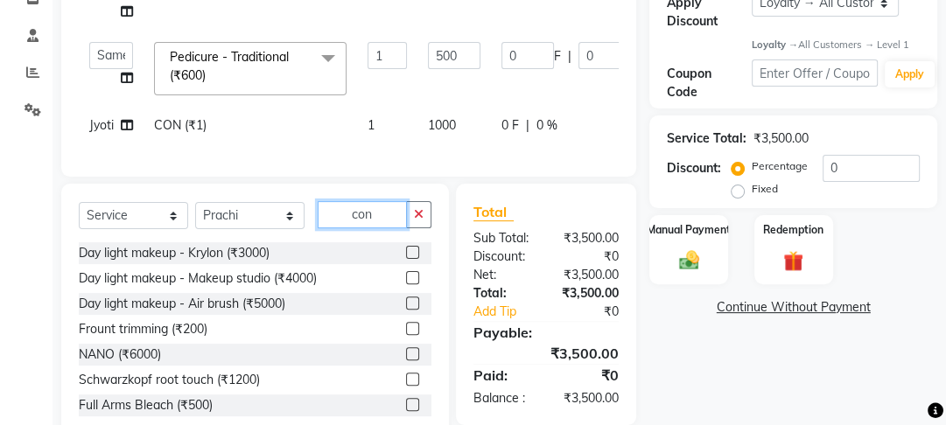
drag, startPoint x: 392, startPoint y: 229, endPoint x: 321, endPoint y: 235, distance: 71.2
click at [321, 228] on input "con" at bounding box center [362, 214] width 89 height 27
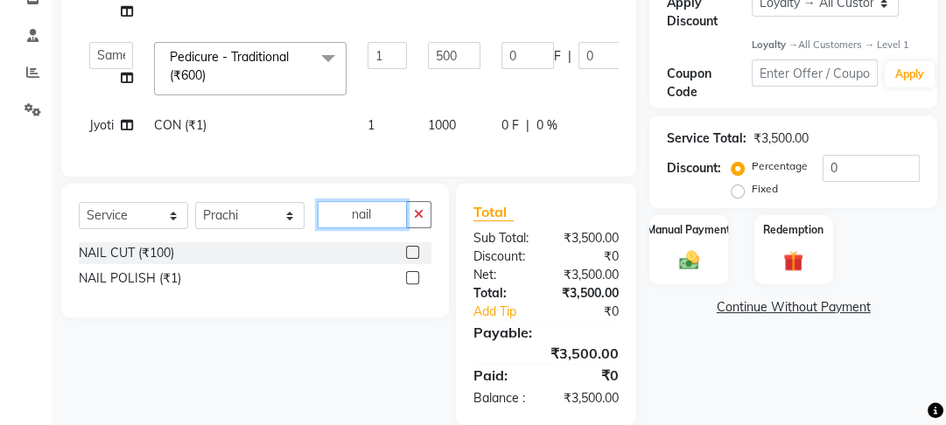
type input "nail"
click at [410, 259] on label at bounding box center [412, 252] width 13 height 13
click at [410, 259] on input "checkbox" at bounding box center [411, 253] width 11 height 11
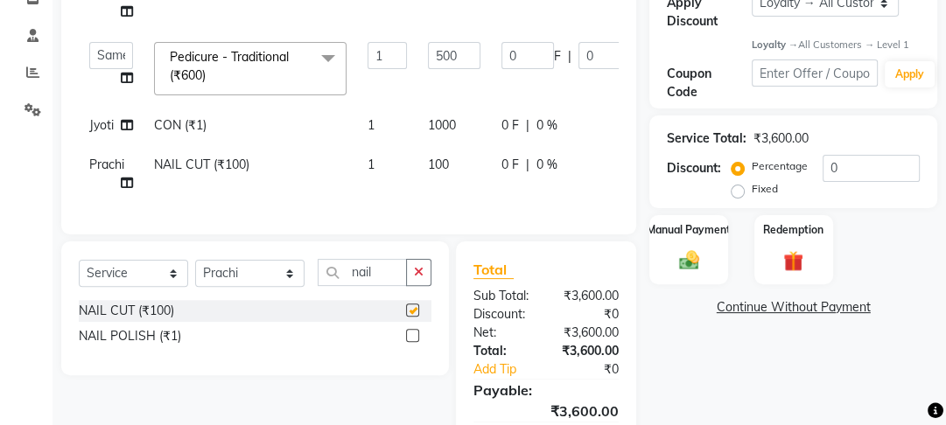
click at [446, 158] on span "100" at bounding box center [438, 165] width 21 height 16
checkbox input "false"
select select "70835"
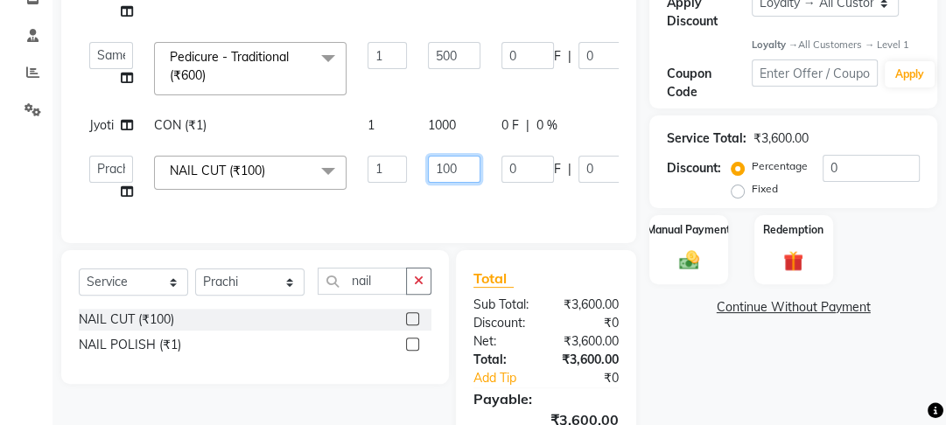
drag, startPoint x: 460, startPoint y: 169, endPoint x: 406, endPoint y: 169, distance: 54.3
click at [406, 169] on tr "Farahan Jyoti Manager Nihal Pooja Prachi Raman Raman 2 Reception Sameer SUNNY y…" at bounding box center [420, 178] width 682 height 67
type input "0"
click at [410, 195] on td "1" at bounding box center [387, 178] width 60 height 67
select select "70835"
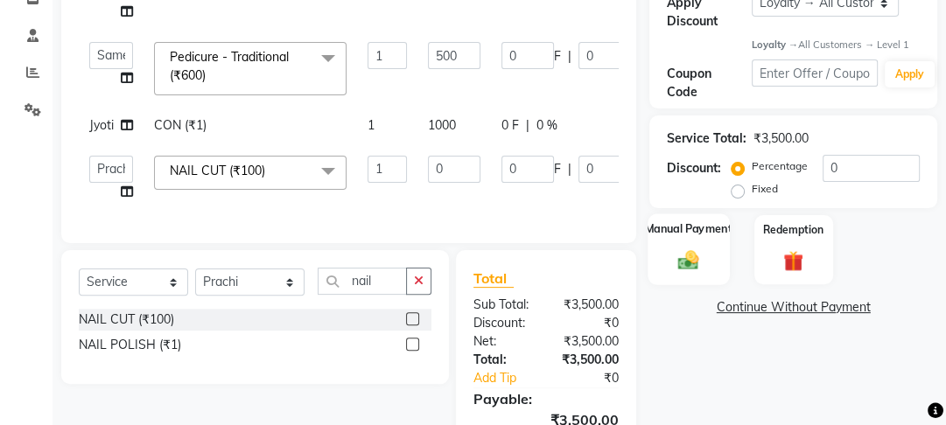
click at [698, 230] on label "Manual Payment" at bounding box center [689, 229] width 88 height 17
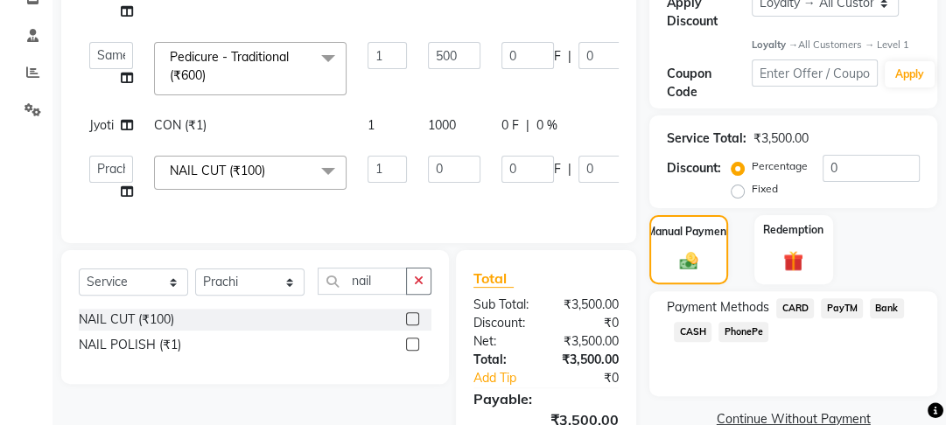
click at [849, 304] on span "PayTM" at bounding box center [842, 308] width 42 height 20
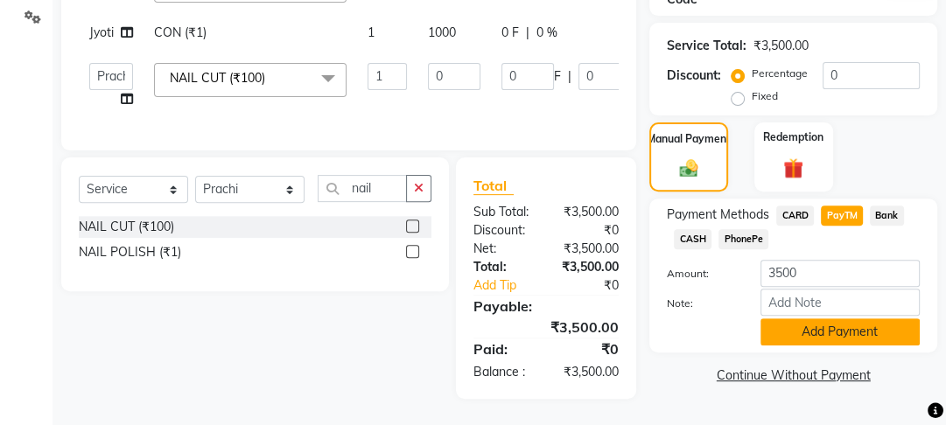
scroll to position [418, 0]
click at [839, 333] on button "Add Payment" at bounding box center [840, 332] width 159 height 27
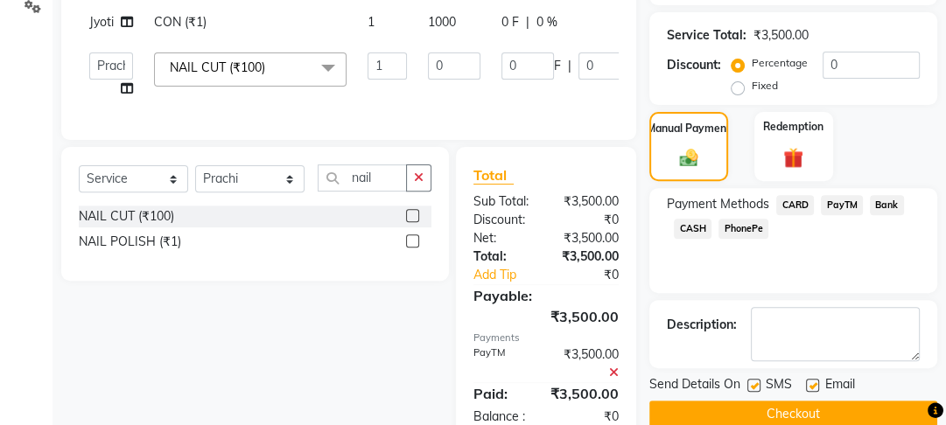
click at [811, 383] on label at bounding box center [812, 385] width 13 height 13
click at [811, 383] on input "checkbox" at bounding box center [811, 386] width 11 height 11
checkbox input "false"
click at [747, 375] on div "SMS" at bounding box center [776, 386] width 59 height 22
click at [754, 382] on label at bounding box center [753, 385] width 13 height 13
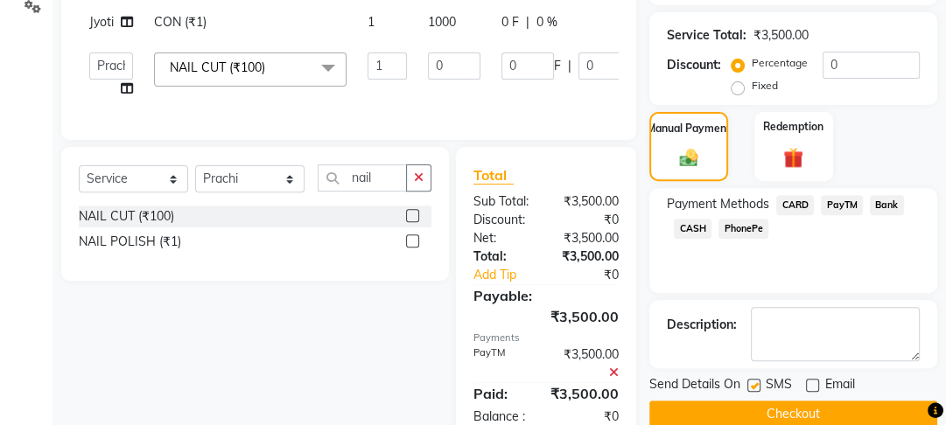
click at [754, 382] on input "checkbox" at bounding box center [752, 386] width 11 height 11
checkbox input "false"
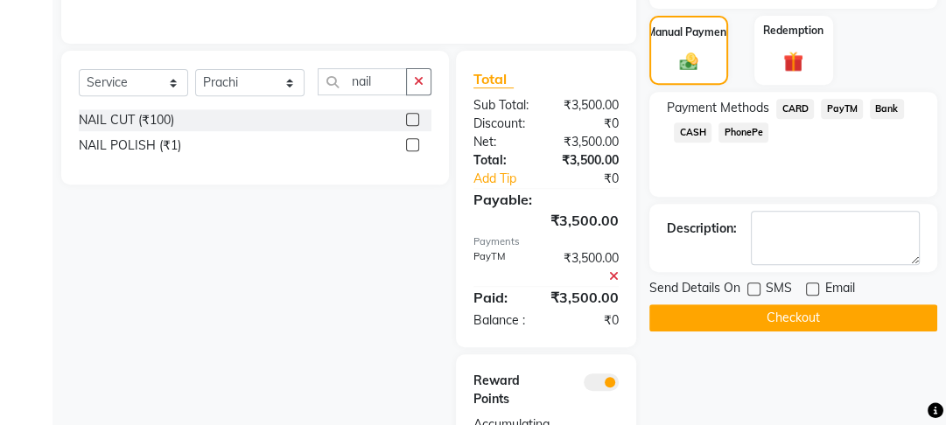
scroll to position [614, 0]
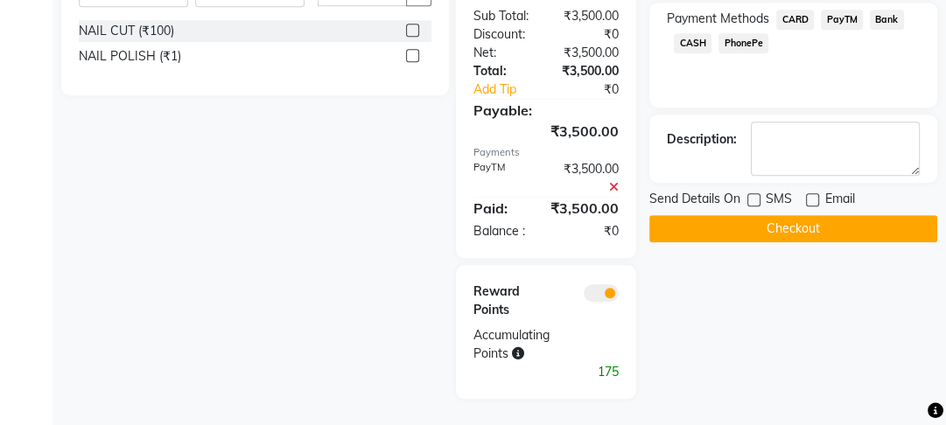
click at [780, 215] on button "Checkout" at bounding box center [793, 228] width 288 height 27
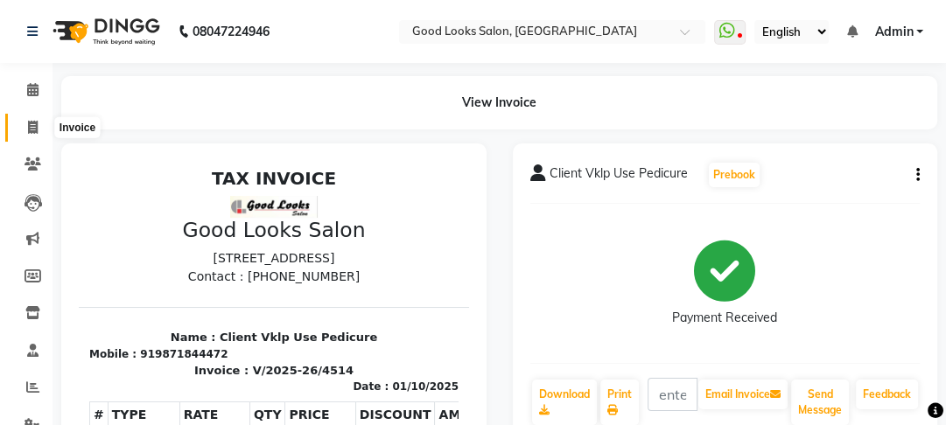
click at [32, 130] on icon at bounding box center [33, 127] width 10 height 13
select select "service"
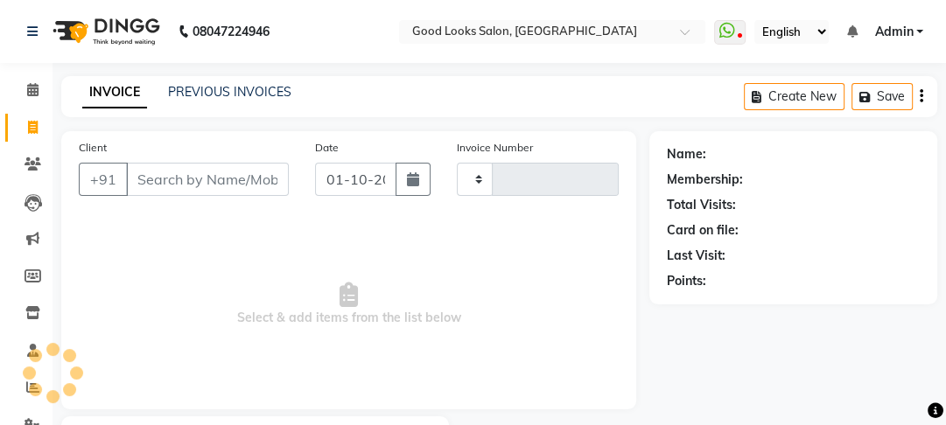
scroll to position [102, 0]
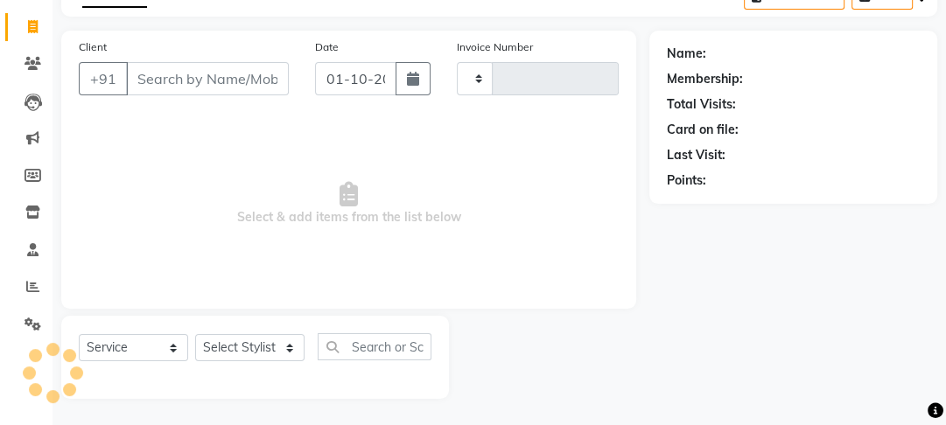
type input "4515"
select select "4230"
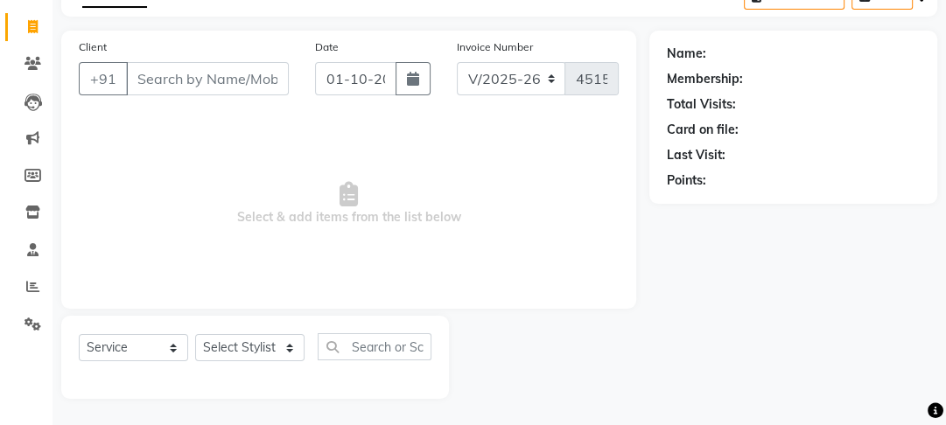
click at [168, 75] on input "Client" at bounding box center [207, 78] width 163 height 33
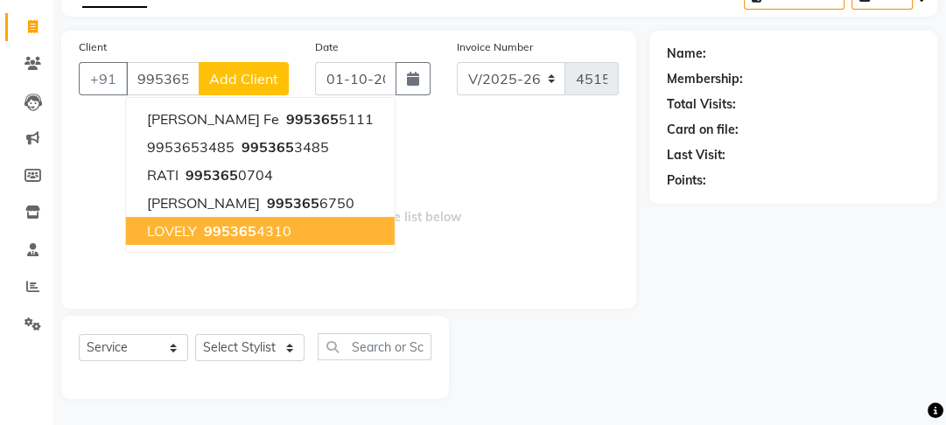
click at [254, 235] on ngb-highlight "995365 4310" at bounding box center [245, 231] width 91 height 18
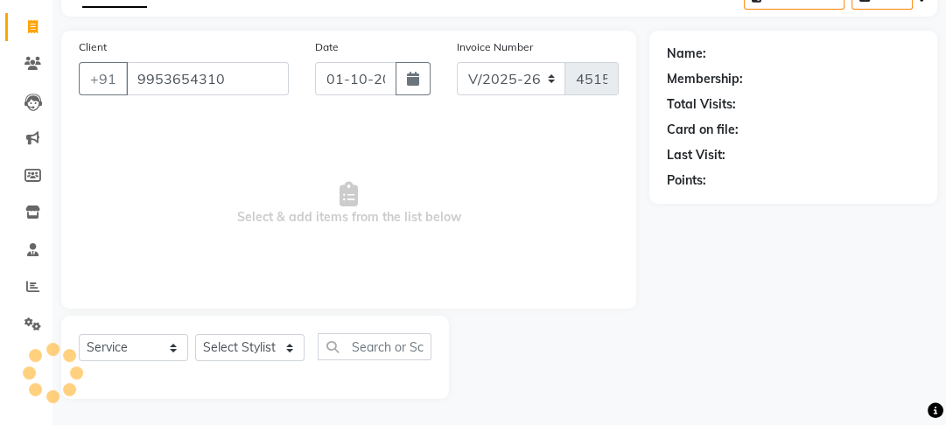
type input "9953654310"
click at [269, 361] on select "Select Stylist [PERSON_NAME] Manager [PERSON_NAME] Pooja [PERSON_NAME] Raman 2 …" at bounding box center [249, 347] width 109 height 27
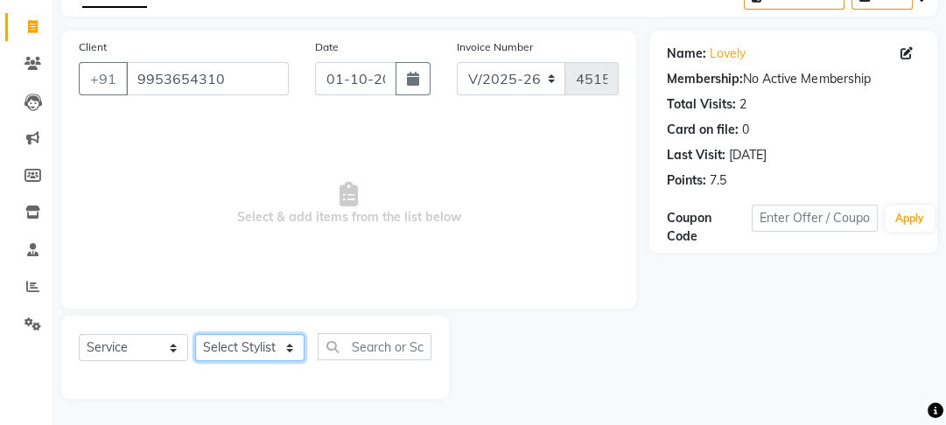
select select "70835"
click at [195, 334] on select "Select Stylist [PERSON_NAME] Manager [PERSON_NAME] Pooja [PERSON_NAME] Raman 2 …" at bounding box center [249, 347] width 109 height 27
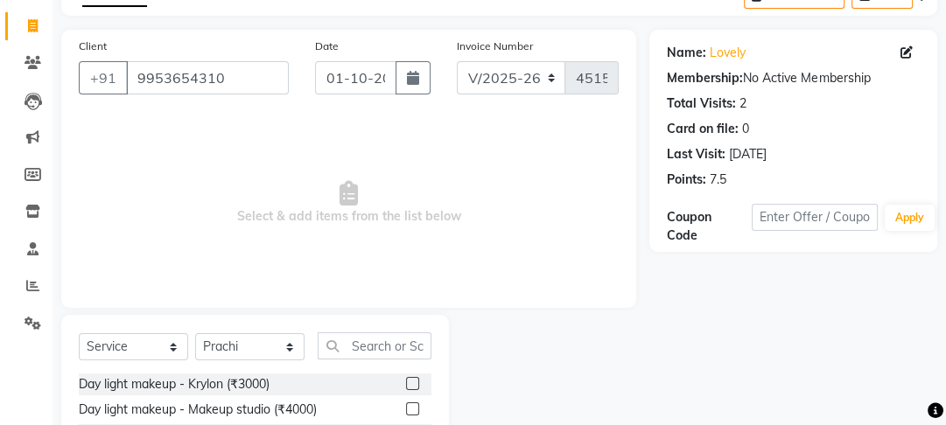
drag, startPoint x: 340, startPoint y: 327, endPoint x: 350, endPoint y: 343, distance: 18.9
click at [350, 343] on input "text" at bounding box center [375, 346] width 114 height 27
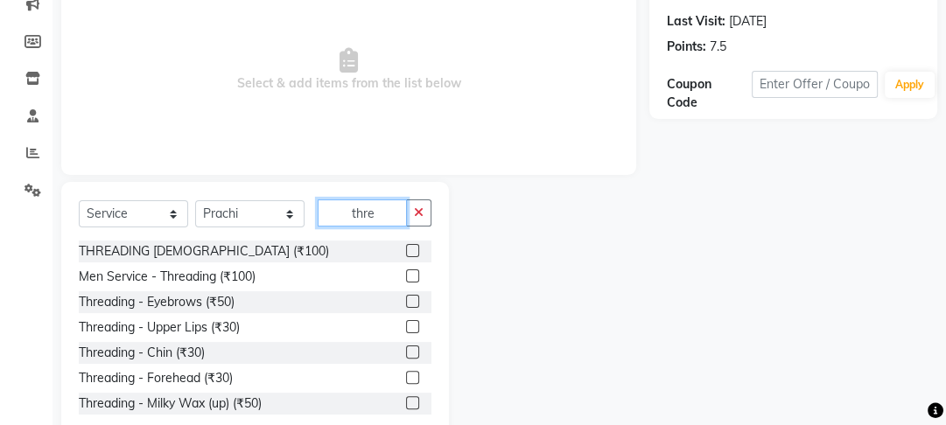
scroll to position [277, 0]
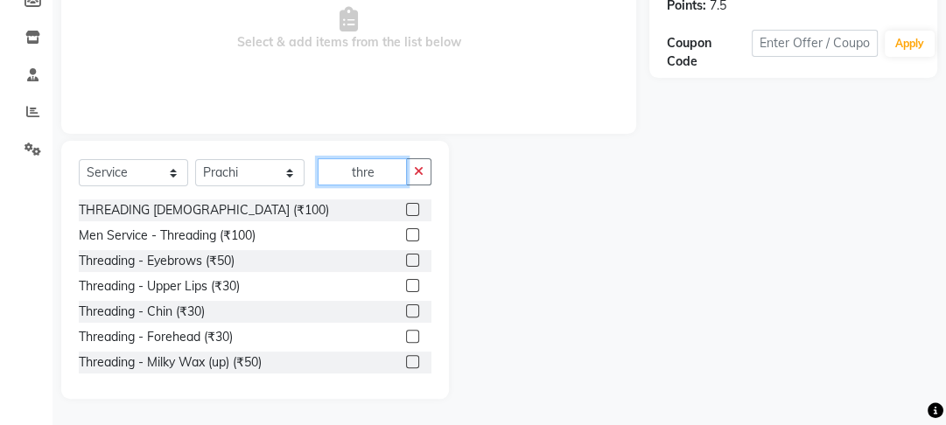
type input "thre"
click at [406, 262] on label at bounding box center [412, 260] width 13 height 13
click at [406, 262] on input "checkbox" at bounding box center [411, 261] width 11 height 11
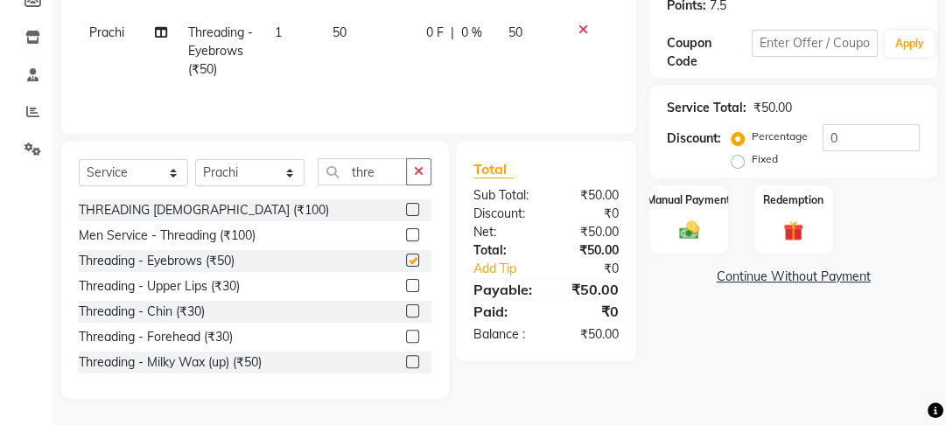
checkbox input "false"
click at [413, 168] on button "button" at bounding box center [418, 171] width 25 height 27
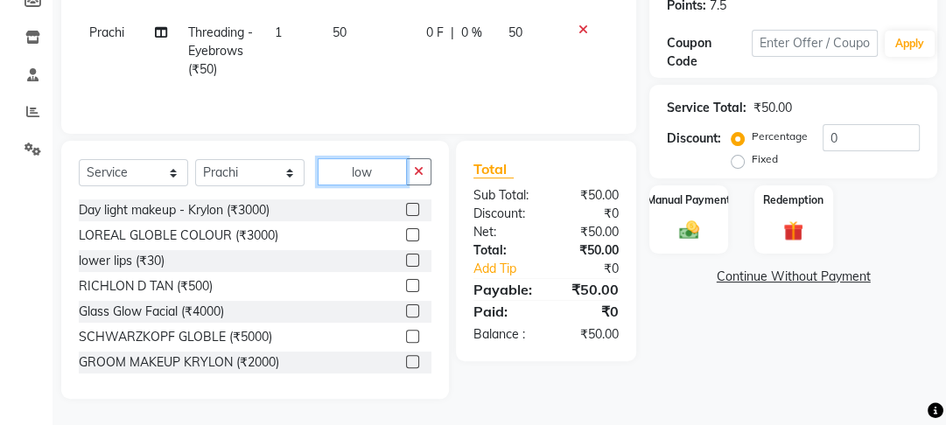
scroll to position [238, 0]
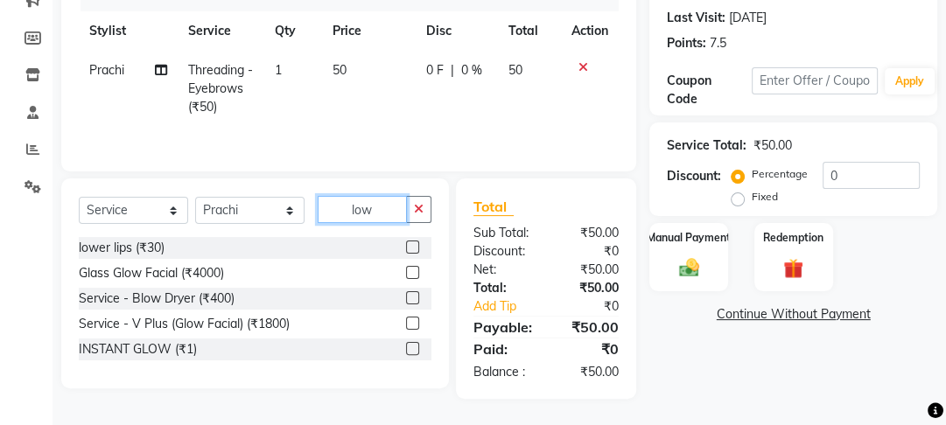
type input "low"
click at [416, 243] on label at bounding box center [412, 247] width 13 height 13
click at [416, 243] on input "checkbox" at bounding box center [411, 247] width 11 height 11
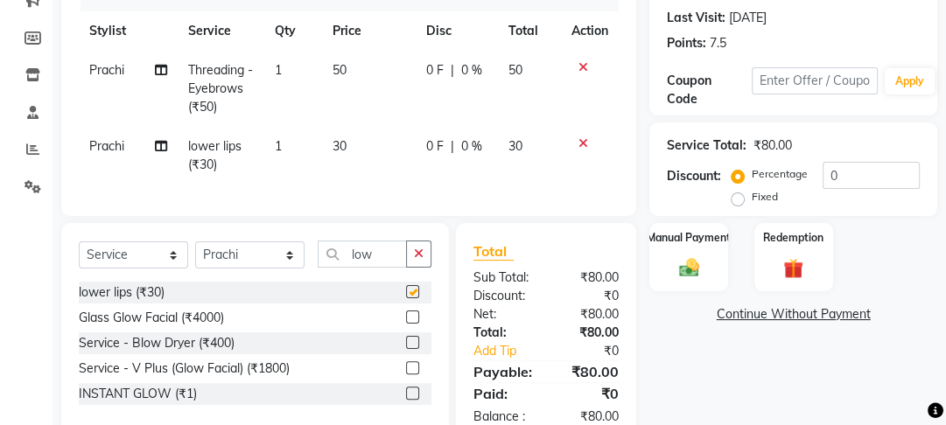
checkbox input "false"
drag, startPoint x: 246, startPoint y: 281, endPoint x: 246, endPoint y: 270, distance: 10.5
click at [246, 277] on div "Select Service Product Membership Package Voucher Prepaid Gift Card Select Styl…" at bounding box center [255, 261] width 353 height 41
click at [246, 269] on select "Select Stylist [PERSON_NAME] Manager [PERSON_NAME] Pooja [PERSON_NAME] Raman 2 …" at bounding box center [249, 255] width 109 height 27
select select "79136"
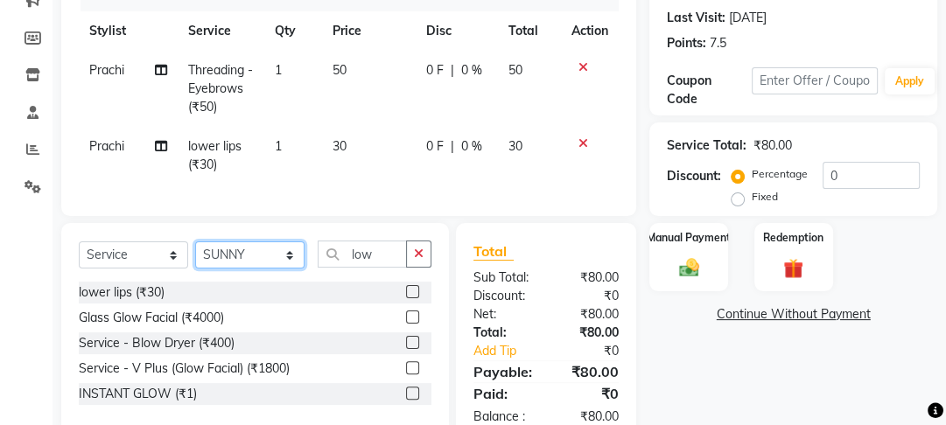
click at [195, 253] on select "Select Stylist [PERSON_NAME] Manager [PERSON_NAME] Pooja [PERSON_NAME] Raman 2 …" at bounding box center [249, 255] width 109 height 27
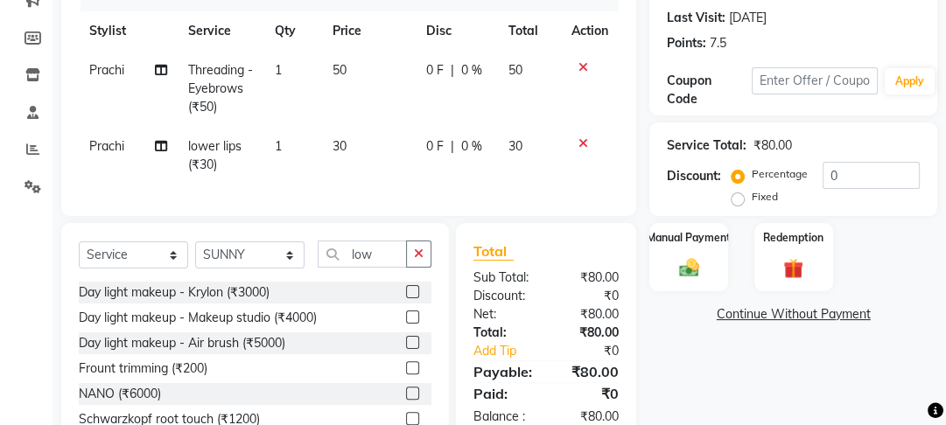
drag, startPoint x: 402, startPoint y: 266, endPoint x: 329, endPoint y: 266, distance: 72.6
click at [329, 266] on div "low" at bounding box center [375, 254] width 113 height 27
click at [355, 267] on input "low" at bounding box center [362, 254] width 89 height 27
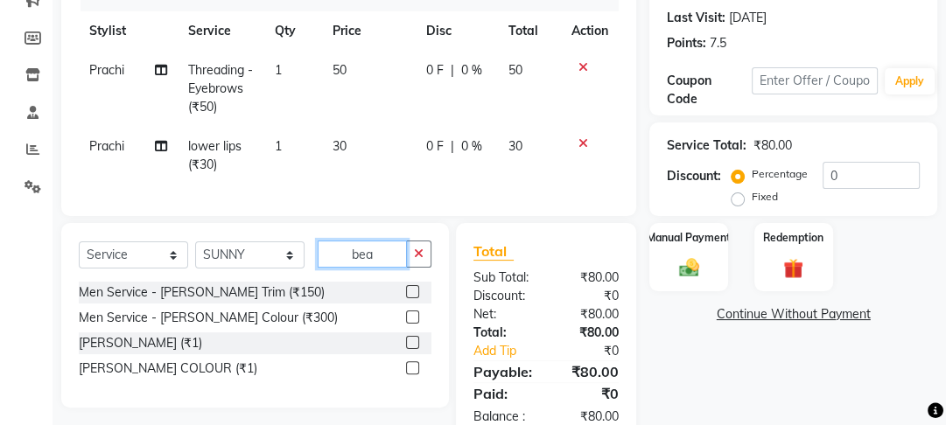
type input "bea"
click at [410, 298] on label at bounding box center [412, 291] width 13 height 13
click at [410, 298] on input "checkbox" at bounding box center [411, 292] width 11 height 11
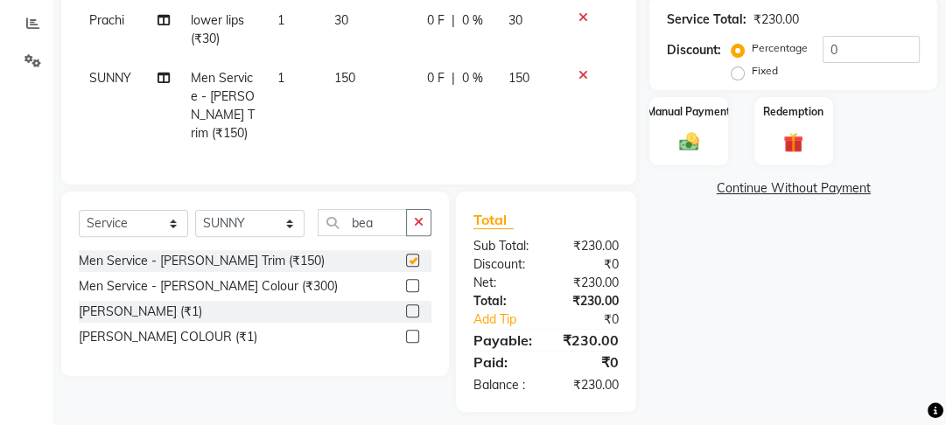
checkbox input "false"
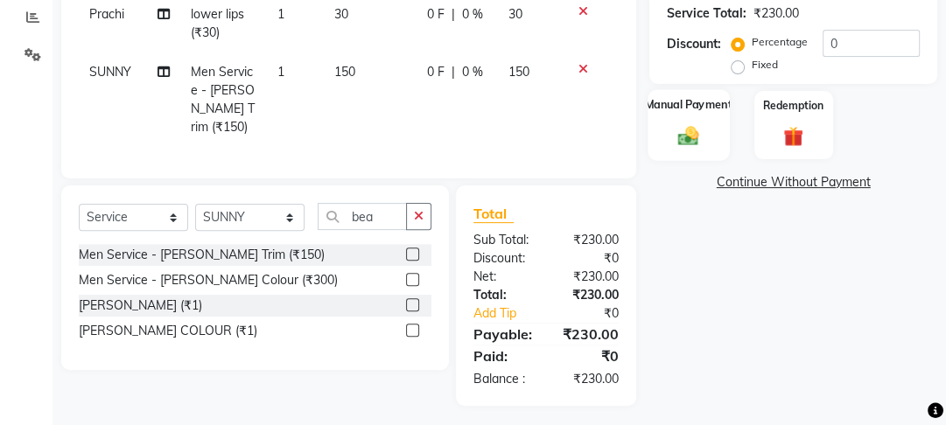
click at [691, 116] on div "Manual Payment" at bounding box center [689, 125] width 81 height 72
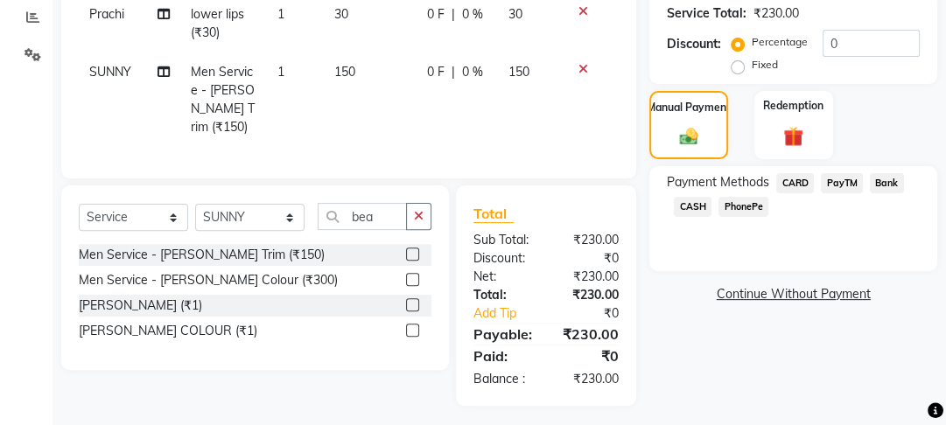
click at [831, 180] on span "PayTM" at bounding box center [842, 183] width 42 height 20
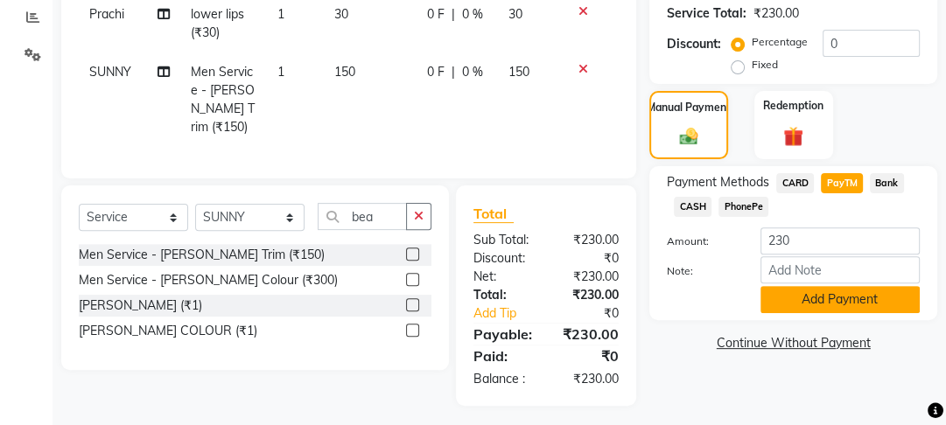
click at [800, 307] on button "Add Payment" at bounding box center [840, 299] width 159 height 27
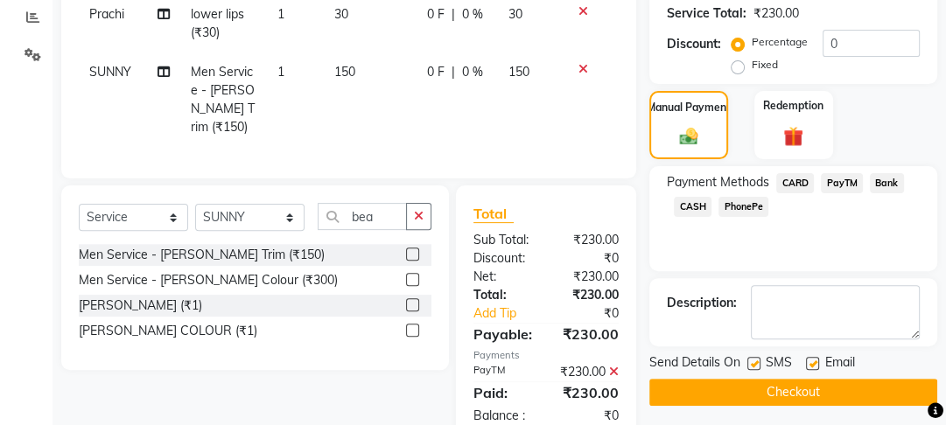
click at [815, 361] on label at bounding box center [812, 363] width 13 height 13
click at [815, 361] on input "checkbox" at bounding box center [811, 364] width 11 height 11
checkbox input "false"
click at [751, 361] on label at bounding box center [753, 363] width 13 height 13
click at [751, 361] on input "checkbox" at bounding box center [752, 364] width 11 height 11
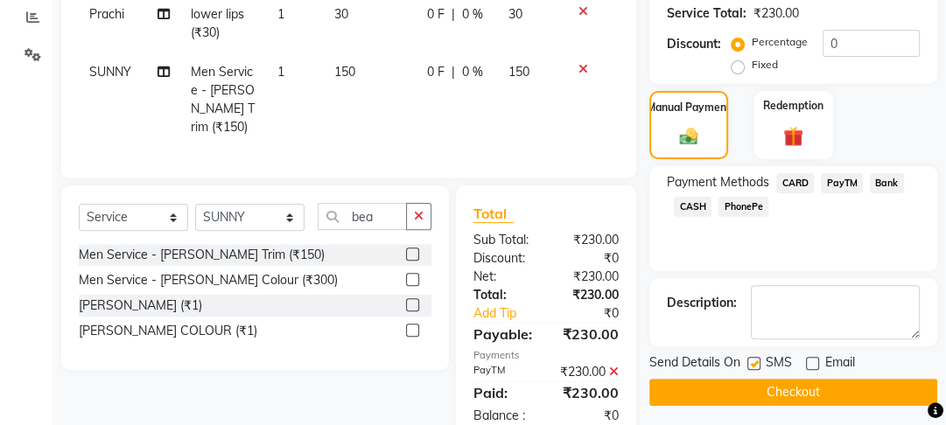
checkbox input "false"
click at [761, 401] on button "Checkout" at bounding box center [793, 392] width 288 height 27
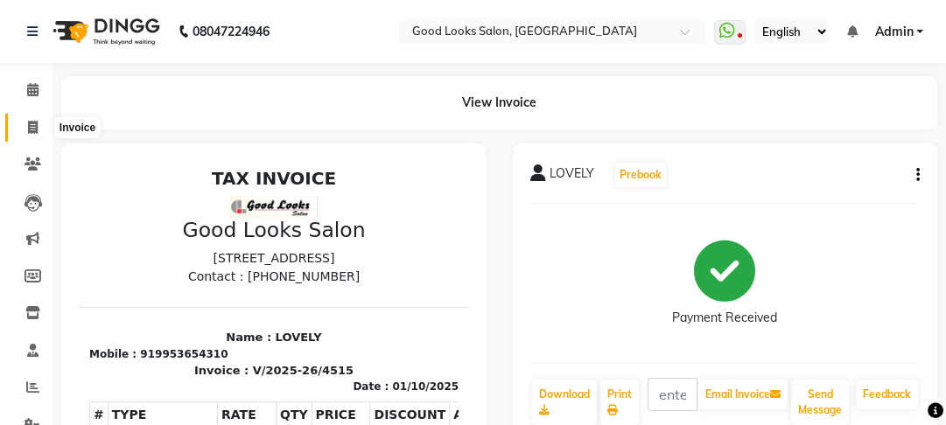
click at [31, 137] on span at bounding box center [33, 128] width 31 height 20
select select "4230"
select select "service"
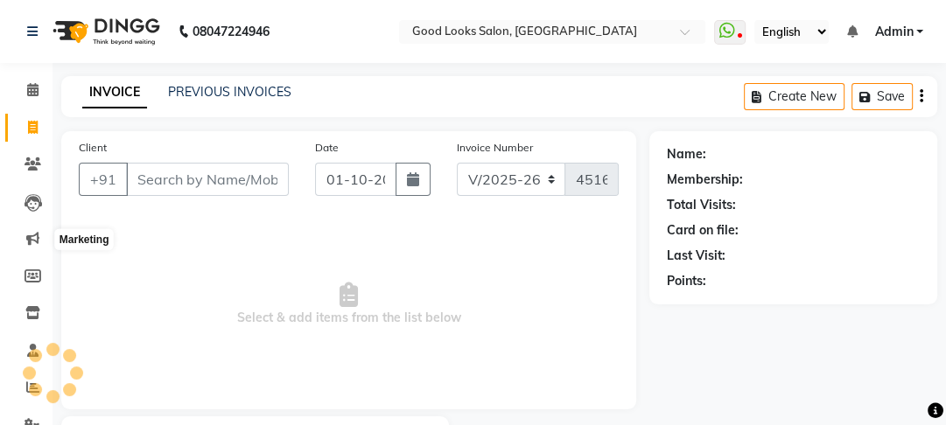
scroll to position [102, 0]
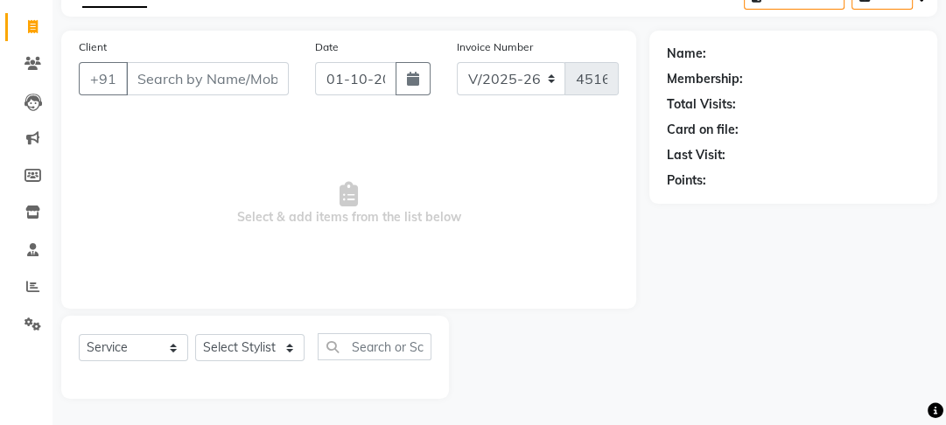
click at [209, 70] on input "Client" at bounding box center [207, 78] width 163 height 33
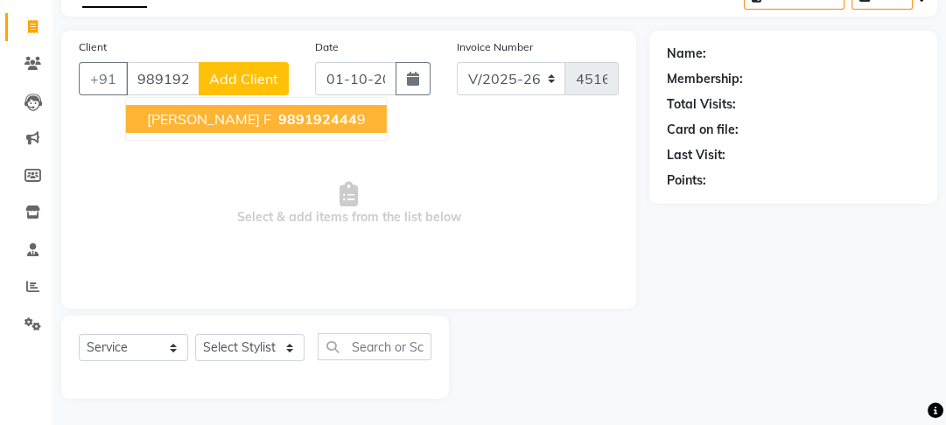
click at [191, 116] on span "prachi F" at bounding box center [209, 119] width 124 height 18
type input "9891924449"
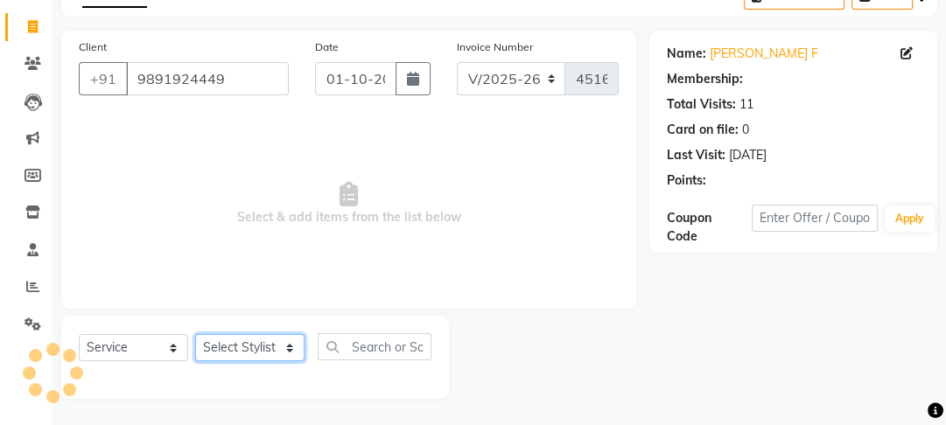
click at [246, 346] on select "Select Stylist [PERSON_NAME] Manager [PERSON_NAME] Pooja [PERSON_NAME] Raman 2 …" at bounding box center [249, 347] width 109 height 27
select select "1: Object"
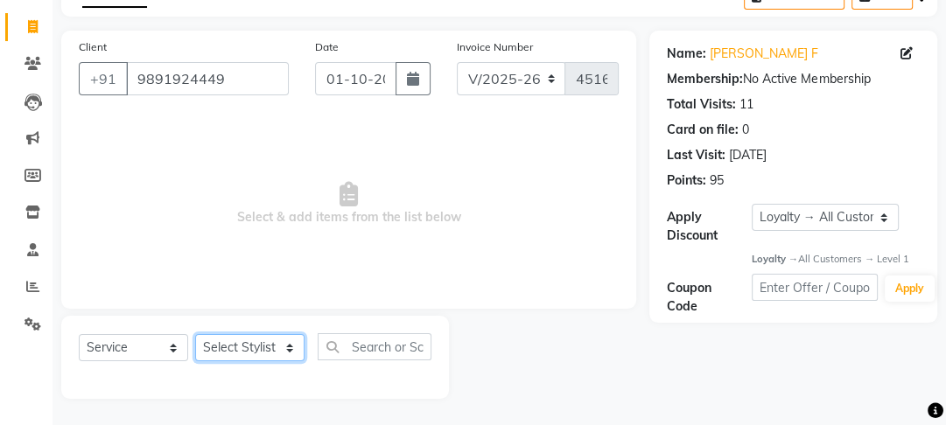
select select "43944"
click at [195, 334] on select "Select Stylist [PERSON_NAME] Manager [PERSON_NAME] Pooja [PERSON_NAME] Raman 2 …" at bounding box center [249, 347] width 109 height 27
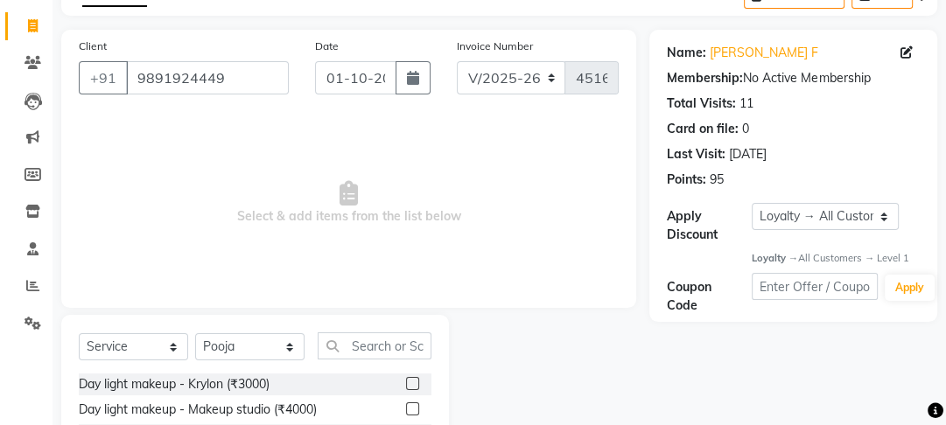
drag, startPoint x: 319, startPoint y: 326, endPoint x: 345, endPoint y: 336, distance: 27.5
click at [354, 339] on input "text" at bounding box center [375, 346] width 114 height 27
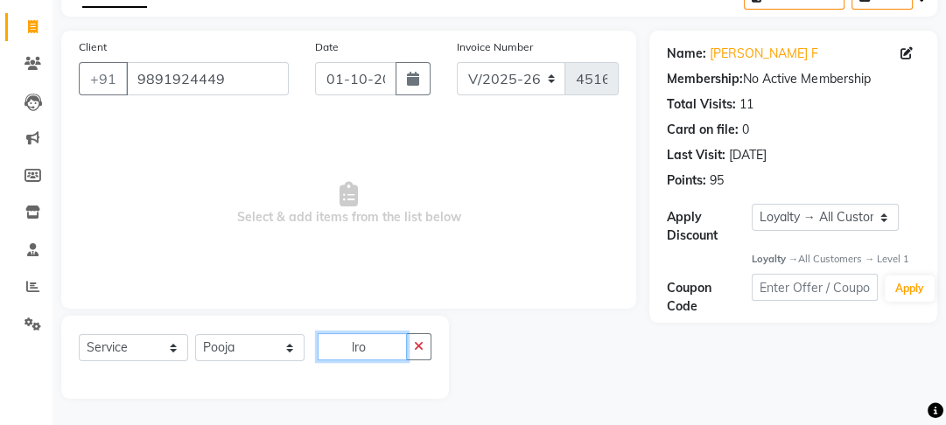
click at [391, 350] on input "lro" at bounding box center [362, 346] width 89 height 27
drag, startPoint x: 391, startPoint y: 350, endPoint x: 299, endPoint y: 360, distance: 92.4
click at [299, 360] on div "Select Service Product Membership Package Voucher Prepaid Gift Card Select Styl…" at bounding box center [255, 353] width 353 height 41
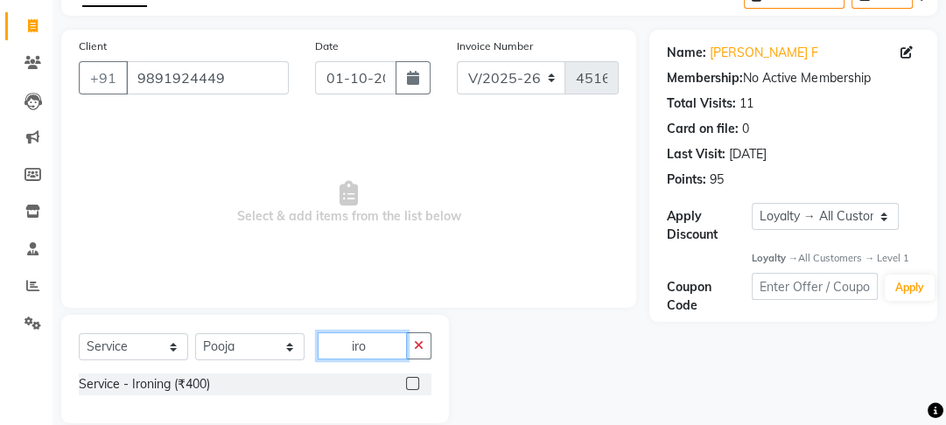
type input "iro"
click at [411, 389] on label at bounding box center [412, 383] width 13 height 13
click at [411, 389] on input "checkbox" at bounding box center [411, 384] width 11 height 11
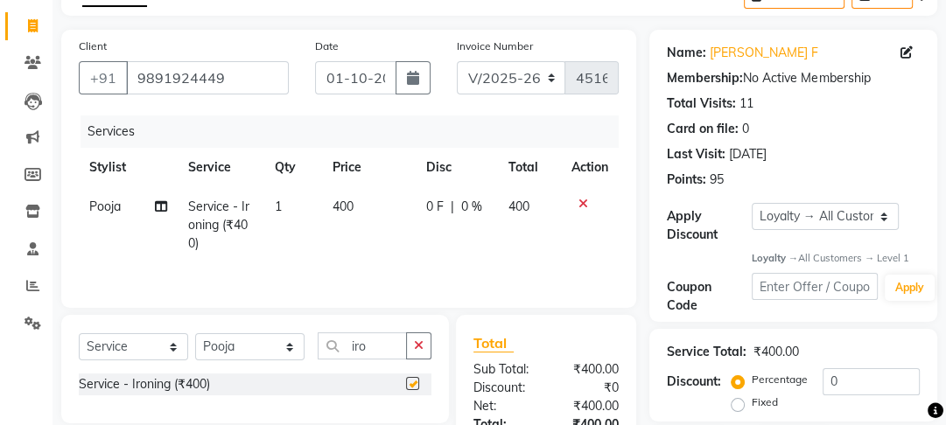
checkbox input "false"
click at [269, 345] on select "Select Stylist [PERSON_NAME] Manager [PERSON_NAME] Pooja [PERSON_NAME] Raman 2 …" at bounding box center [249, 346] width 109 height 27
select select "89434"
click at [195, 334] on select "Select Stylist [PERSON_NAME] Manager [PERSON_NAME] Pooja [PERSON_NAME] Raman 2 …" at bounding box center [249, 346] width 109 height 27
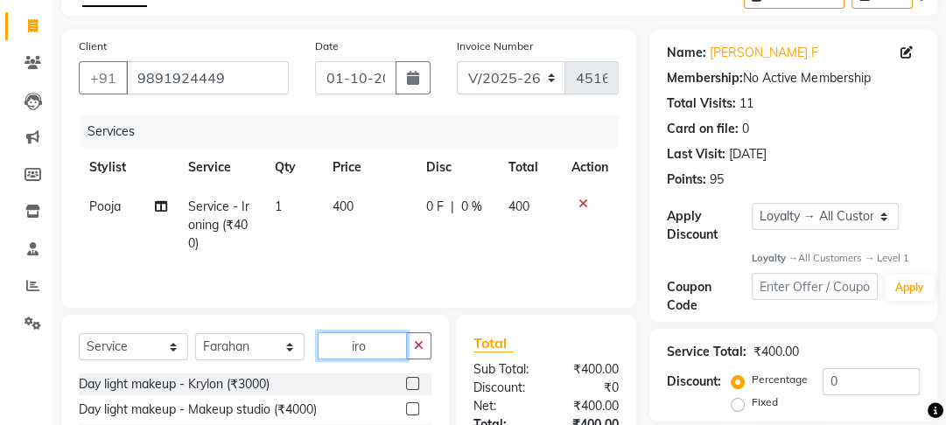
click at [380, 348] on input "iro" at bounding box center [362, 346] width 89 height 27
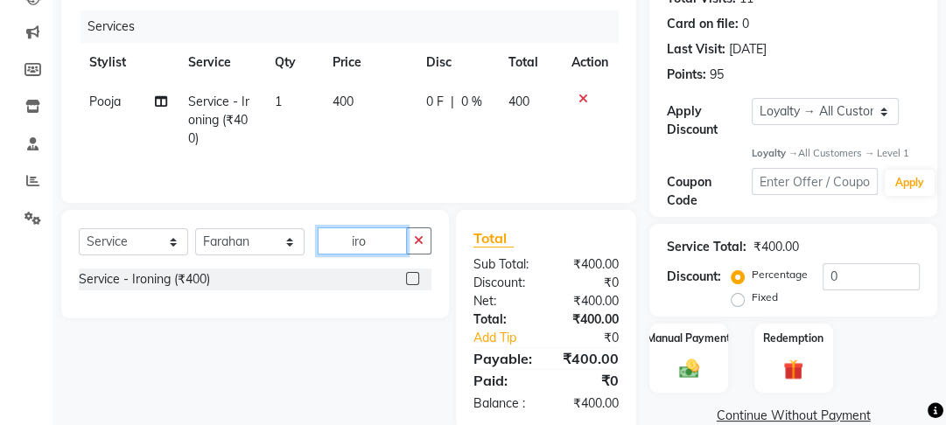
scroll to position [238, 0]
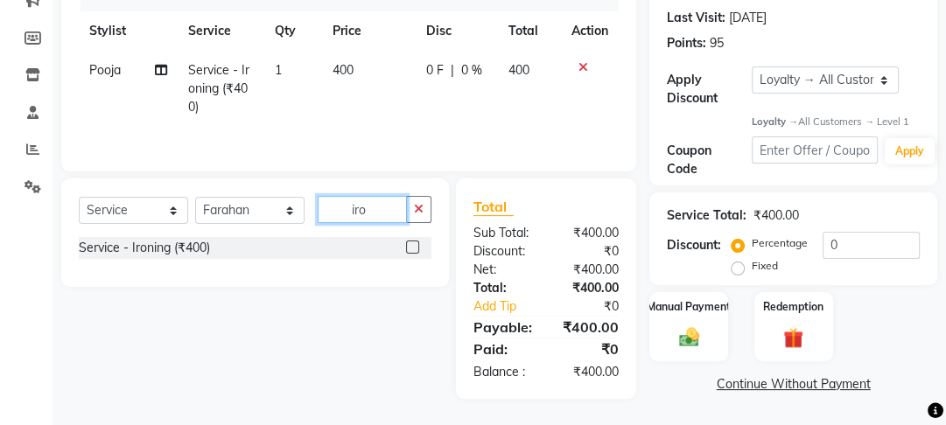
type input "iro"
click at [409, 242] on label at bounding box center [412, 247] width 13 height 13
click at [409, 242] on input "checkbox" at bounding box center [411, 247] width 11 height 11
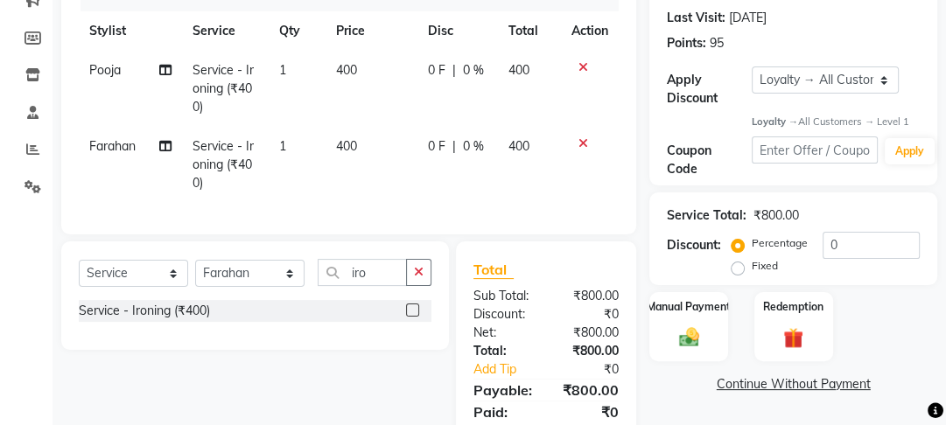
checkbox input "false"
click at [360, 178] on td "400" at bounding box center [372, 165] width 92 height 76
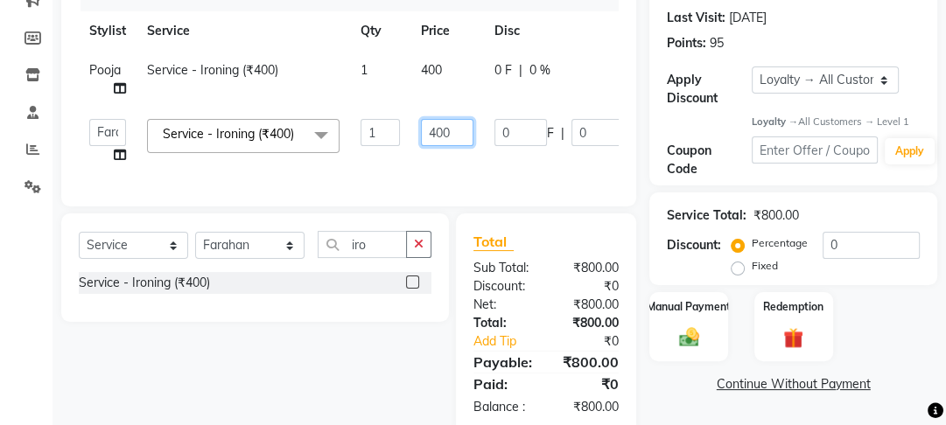
drag, startPoint x: 438, startPoint y: 130, endPoint x: 406, endPoint y: 133, distance: 32.6
click at [406, 133] on tr "Farahan Jyoti Manager Nihal Pooja Prachi Raman Raman 2 Reception Sameer SUNNY y…" at bounding box center [416, 142] width 675 height 67
drag, startPoint x: 443, startPoint y: 129, endPoint x: 410, endPoint y: 127, distance: 33.3
click at [410, 127] on td "400" at bounding box center [447, 142] width 74 height 67
type input "250"
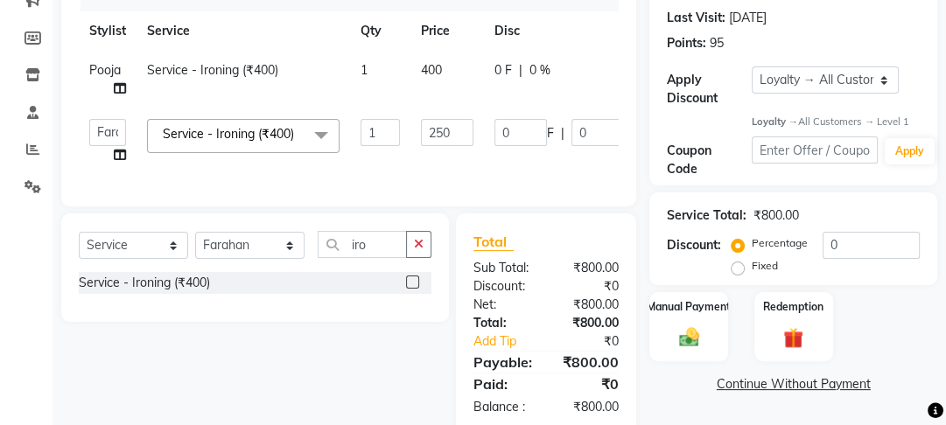
click at [427, 81] on tr "Pooja Service - Ironing (₹400) 1 400 0 F | 0 % 400" at bounding box center [416, 80] width 675 height 58
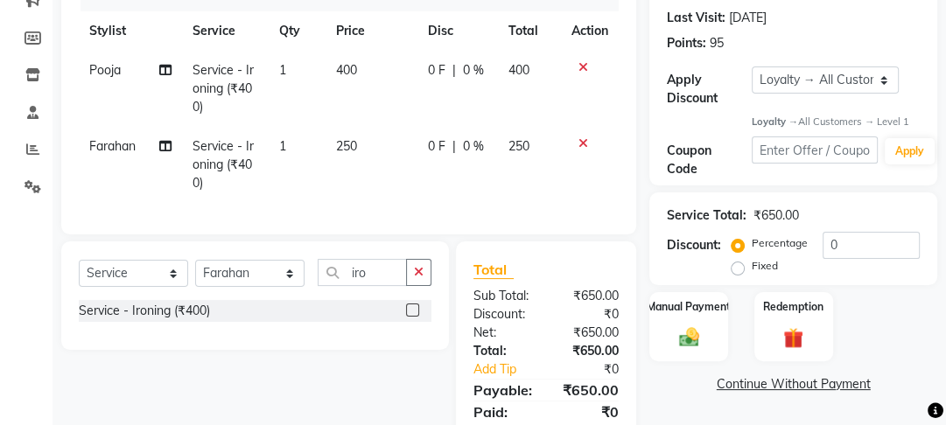
click at [438, 77] on span "0 F" at bounding box center [437, 70] width 18 height 18
select select "43944"
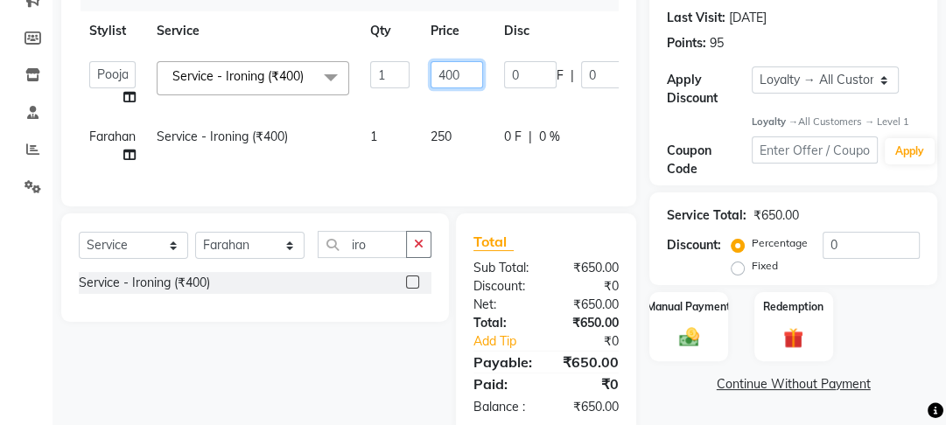
drag, startPoint x: 452, startPoint y: 72, endPoint x: 405, endPoint y: 83, distance: 47.8
click at [405, 83] on tr "Farahan Jyoti Manager Nihal Pooja Prachi Raman Raman 2 Reception Sameer SUNNY y…" at bounding box center [421, 84] width 684 height 67
type input "250"
drag, startPoint x: 407, startPoint y: 105, endPoint x: 410, endPoint y: 132, distance: 27.4
click at [410, 127] on tbody "Farahan Jyoti Manager Nihal Pooja Prachi Raman Raman 2 Reception Sameer SUNNY y…" at bounding box center [421, 113] width 684 height 124
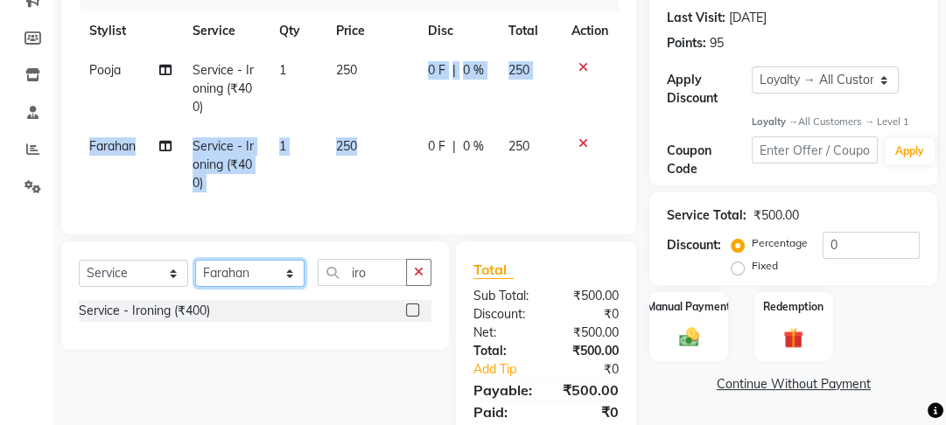
click at [284, 285] on select "Select Stylist [PERSON_NAME] Manager [PERSON_NAME] Pooja [PERSON_NAME] Raman 2 …" at bounding box center [249, 273] width 109 height 27
select select "75728"
click at [195, 271] on select "Select Stylist [PERSON_NAME] Manager [PERSON_NAME] Pooja [PERSON_NAME] Raman 2 …" at bounding box center [249, 273] width 109 height 27
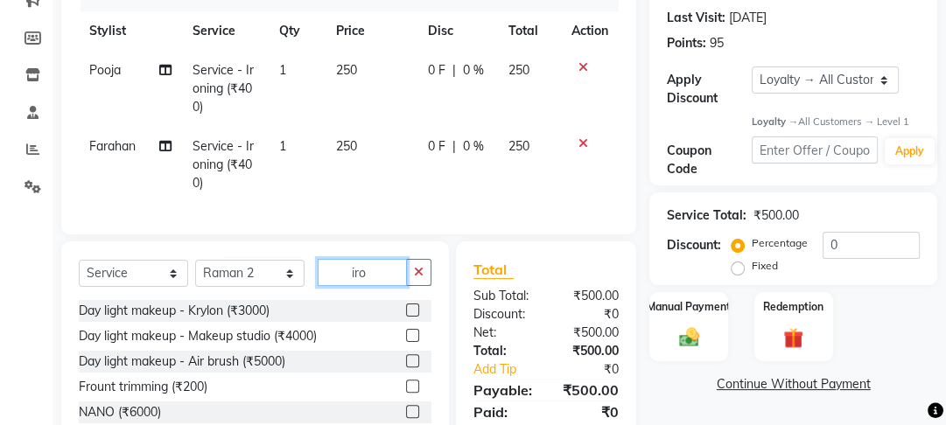
drag, startPoint x: 375, startPoint y: 282, endPoint x: 342, endPoint y: 281, distance: 32.4
click at [342, 281] on input "iro" at bounding box center [362, 272] width 89 height 27
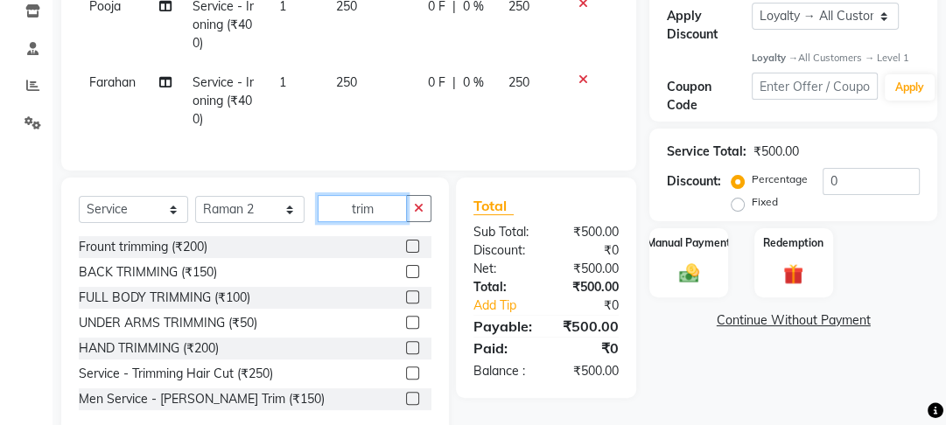
scroll to position [350, 0]
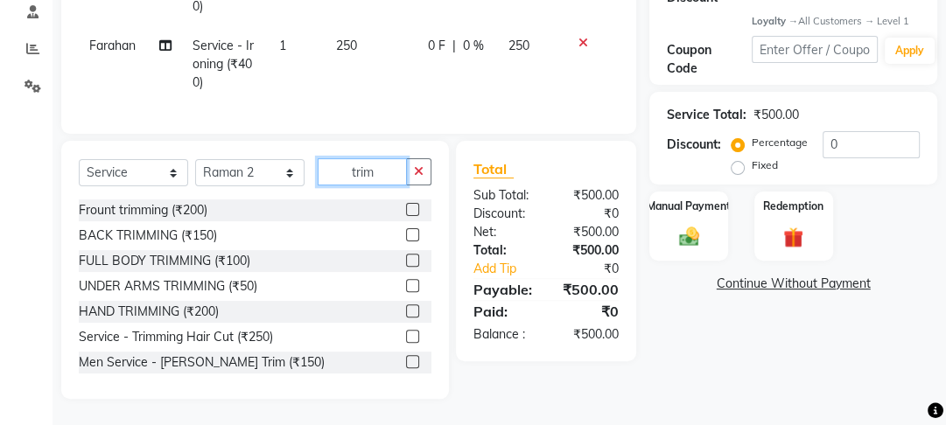
type input "trim"
click at [406, 338] on label at bounding box center [412, 336] width 13 height 13
click at [406, 338] on input "checkbox" at bounding box center [411, 337] width 11 height 11
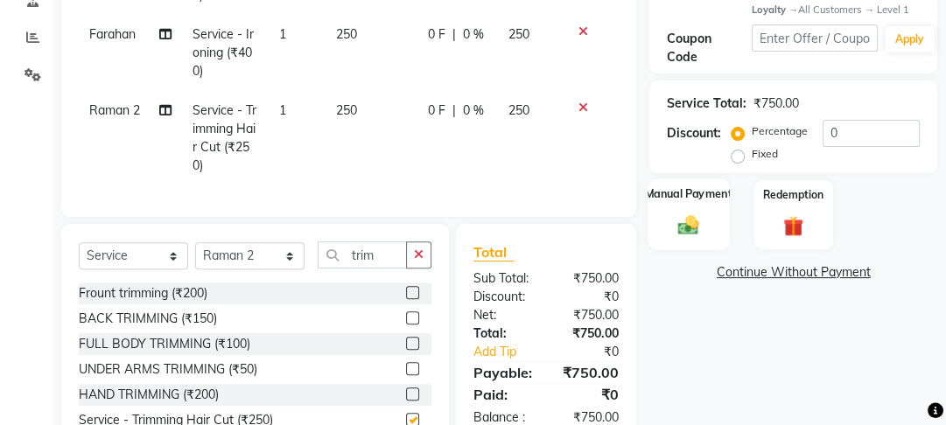
checkbox input "false"
click at [708, 204] on div "Manual Payment" at bounding box center [689, 215] width 81 height 72
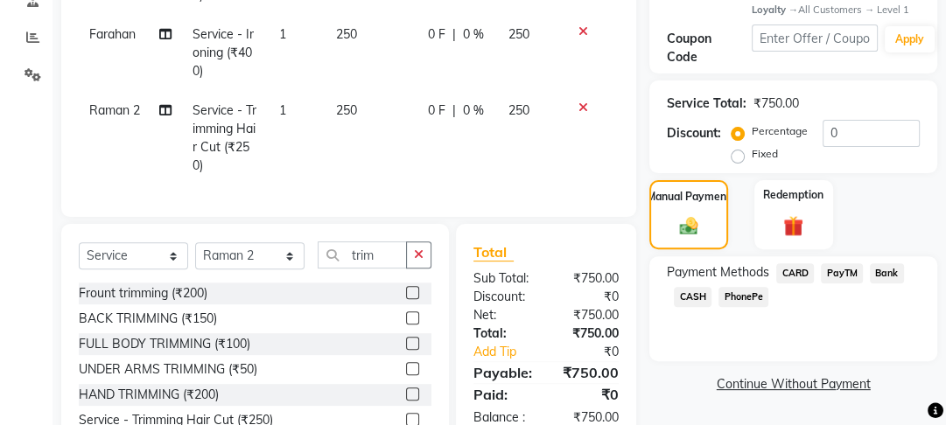
click at [839, 269] on span "PayTM" at bounding box center [842, 273] width 42 height 20
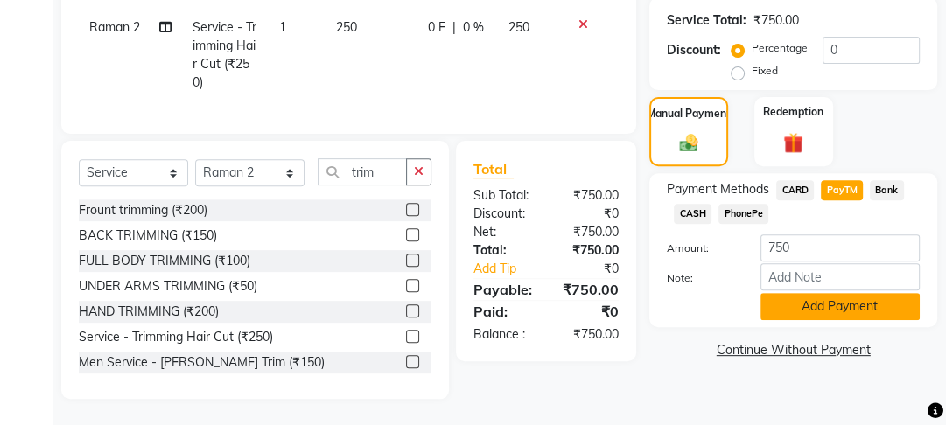
click at [832, 303] on button "Add Payment" at bounding box center [840, 306] width 159 height 27
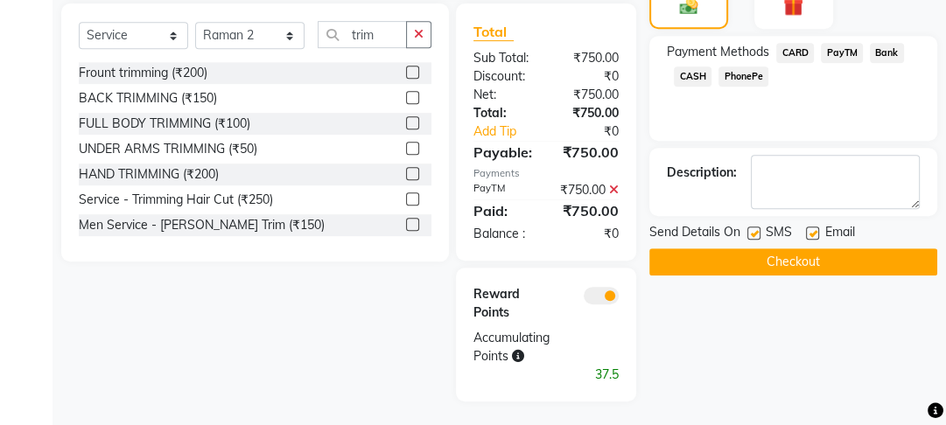
scroll to position [602, 0]
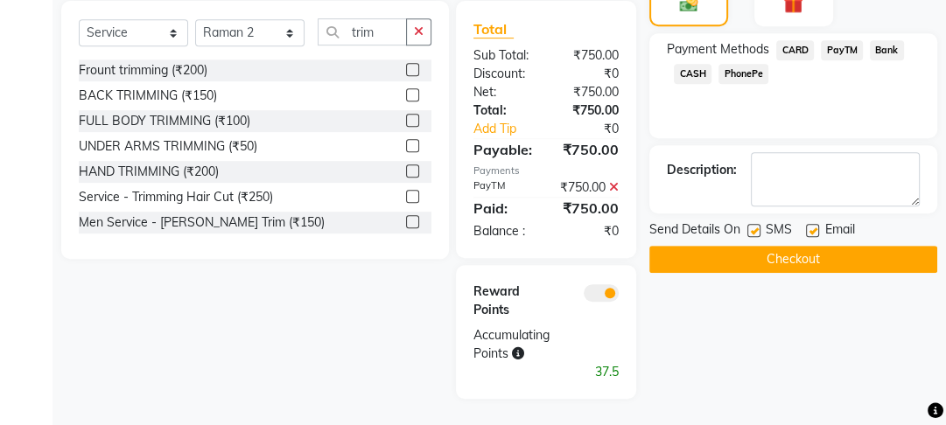
click at [816, 224] on label at bounding box center [812, 230] width 13 height 13
click at [816, 226] on input "checkbox" at bounding box center [811, 231] width 11 height 11
checkbox input "false"
click at [763, 221] on div "SMS" at bounding box center [776, 232] width 59 height 22
click at [756, 224] on label at bounding box center [753, 230] width 13 height 13
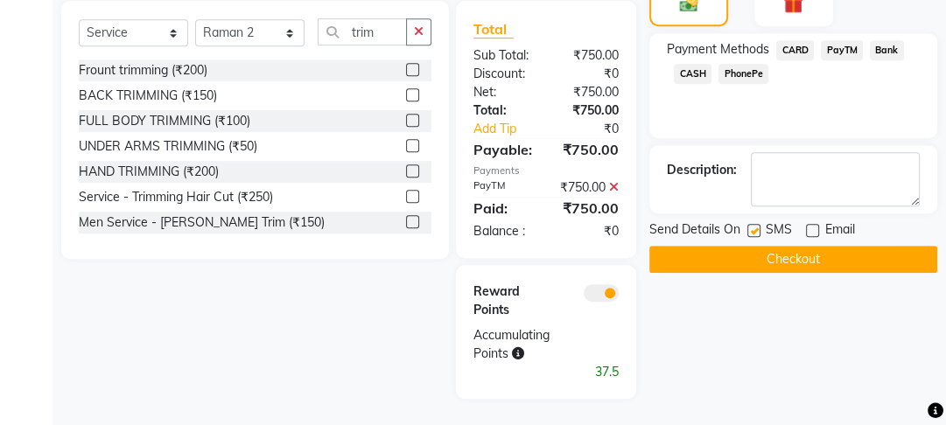
click at [756, 226] on input "checkbox" at bounding box center [752, 231] width 11 height 11
checkbox input "false"
click at [755, 246] on button "Checkout" at bounding box center [793, 259] width 288 height 27
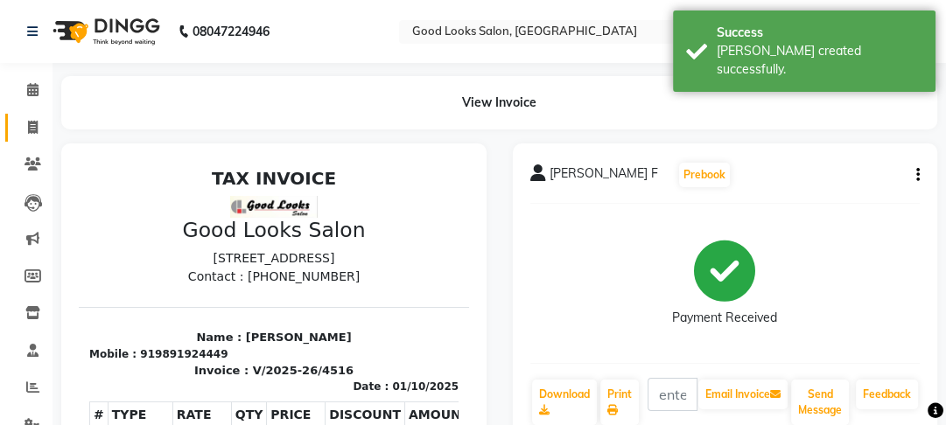
click at [38, 137] on link "Invoice" at bounding box center [26, 128] width 42 height 29
click at [37, 130] on ul "Calendar Invoice Clients Leads Marketing Members Inventory Staff Reports Settin…" at bounding box center [26, 262] width 53 height 381
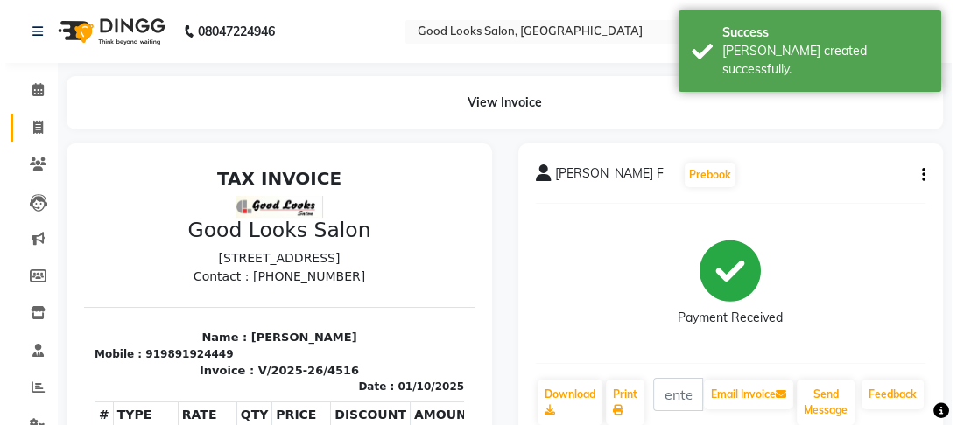
scroll to position [102, 0]
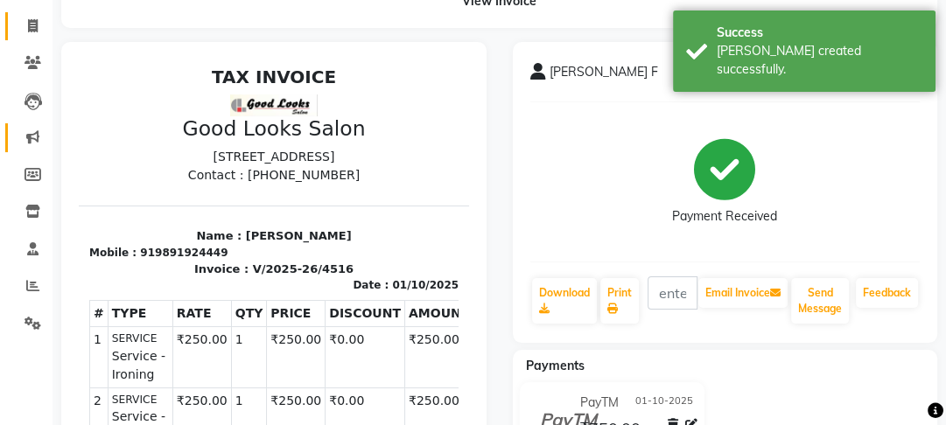
select select "4230"
select select "service"
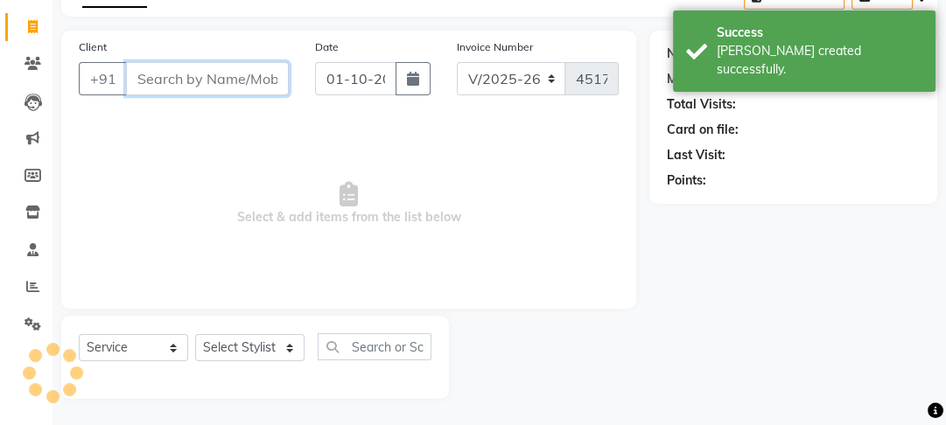
click at [246, 83] on input "Client" at bounding box center [207, 78] width 163 height 33
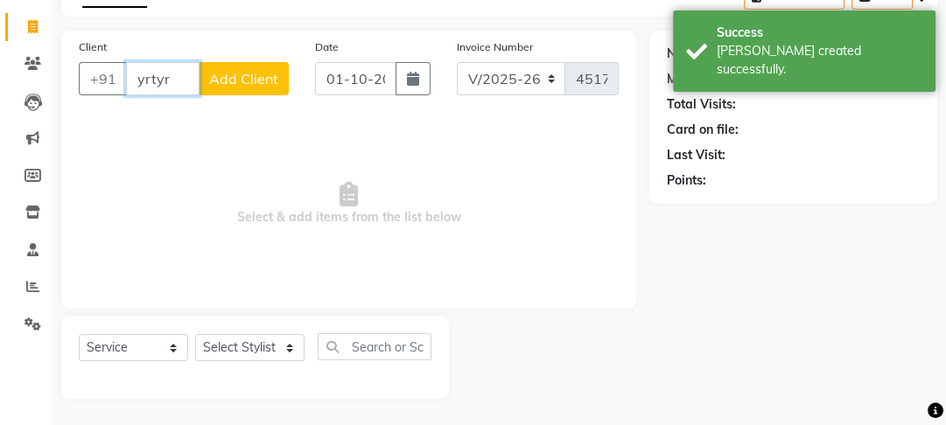
type input "yrtyr"
click at [246, 88] on button "Add Client" at bounding box center [244, 78] width 90 height 33
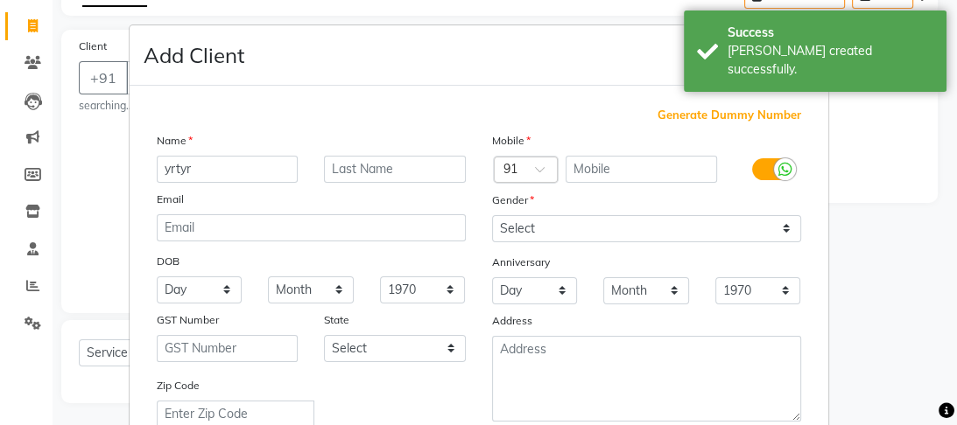
click at [676, 115] on span "Generate Dummy Number" at bounding box center [729, 116] width 144 height 18
type input "1174800001152"
checkbox input "false"
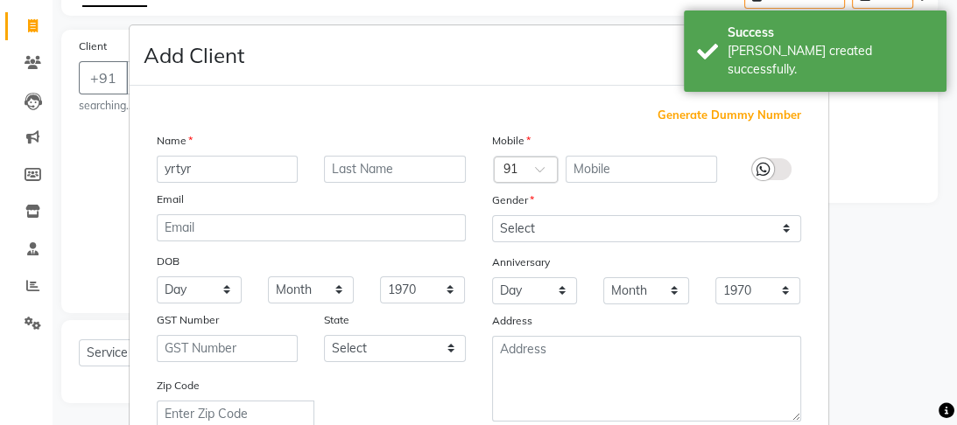
checkbox input "false"
click at [651, 245] on div "Mobile Country Code × 91 1174800001152 Gender Select Male Female Other Prefer N…" at bounding box center [646, 308] width 335 height 355
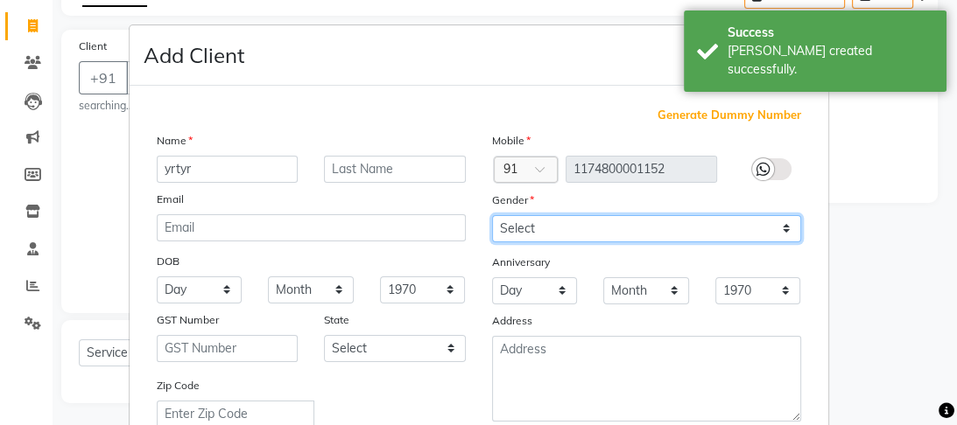
click at [648, 233] on select "Select Male Female Other Prefer Not To Say" at bounding box center [646, 228] width 309 height 27
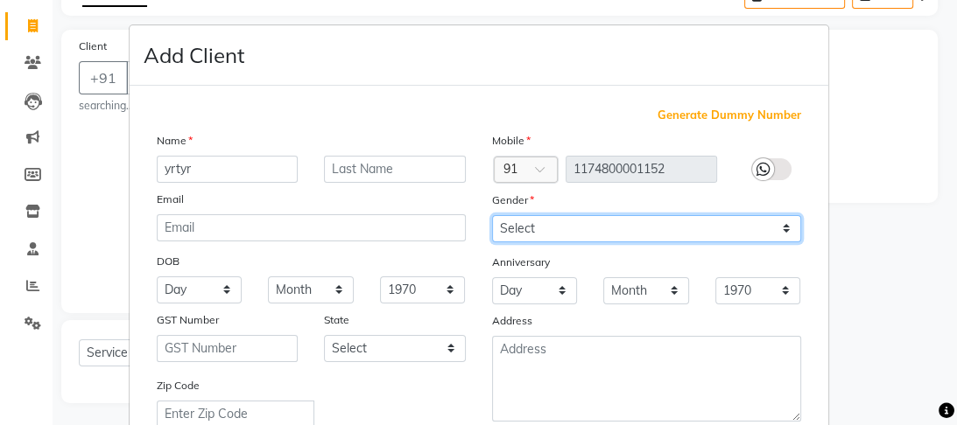
select select "female"
click at [492, 216] on select "Select Male Female Other Prefer Not To Say" at bounding box center [646, 228] width 309 height 27
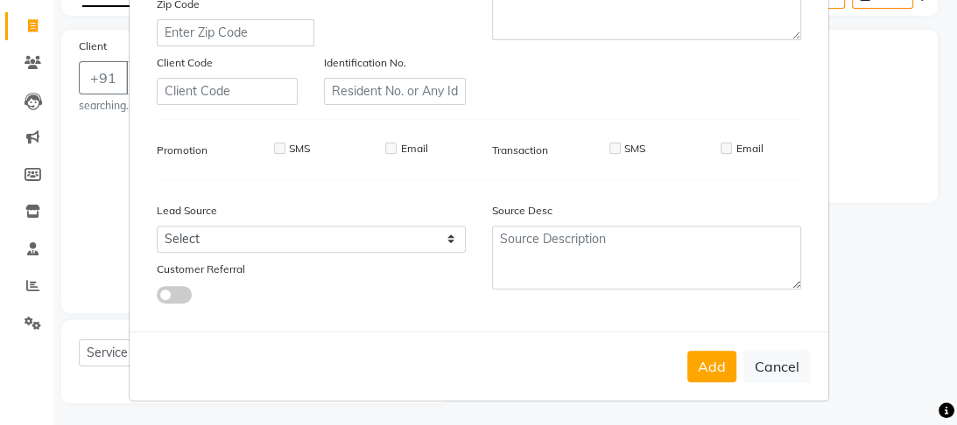
scroll to position [391, 0]
drag, startPoint x: 682, startPoint y: 347, endPoint x: 708, endPoint y: 364, distance: 31.6
click at [703, 361] on div "Add Cancel" at bounding box center [479, 365] width 698 height 69
click at [708, 364] on button "Add" at bounding box center [711, 366] width 49 height 32
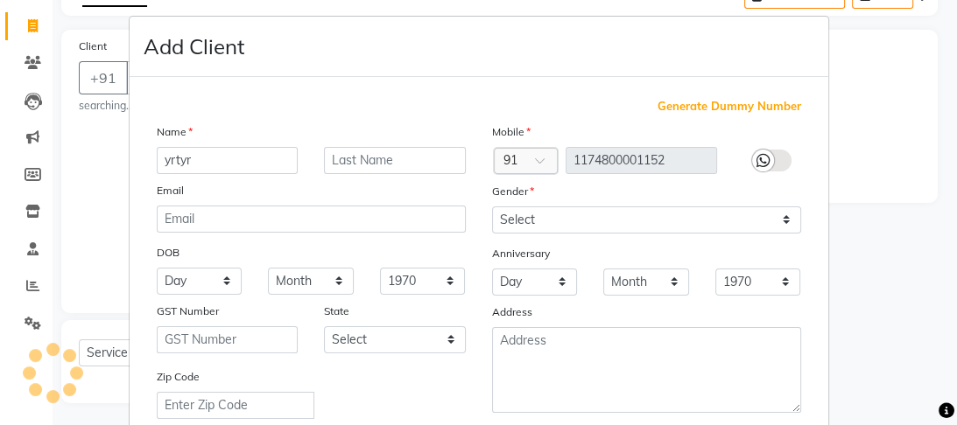
scroll to position [0, 0]
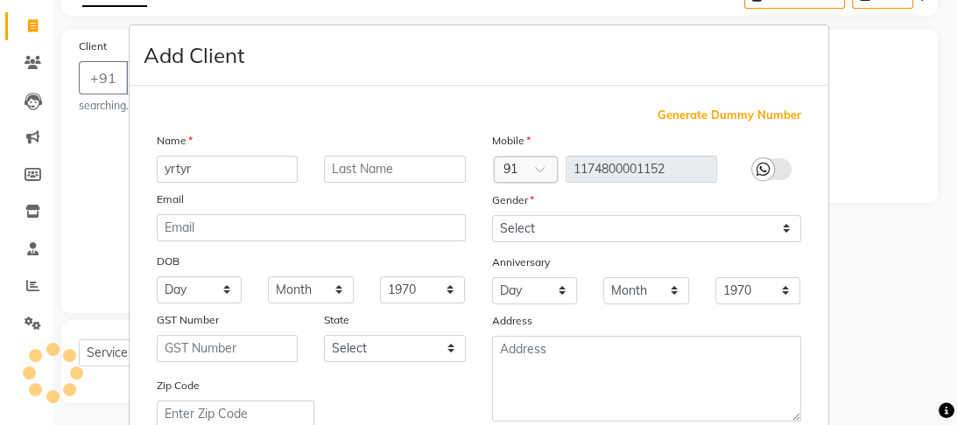
type input "1174800001152"
select select
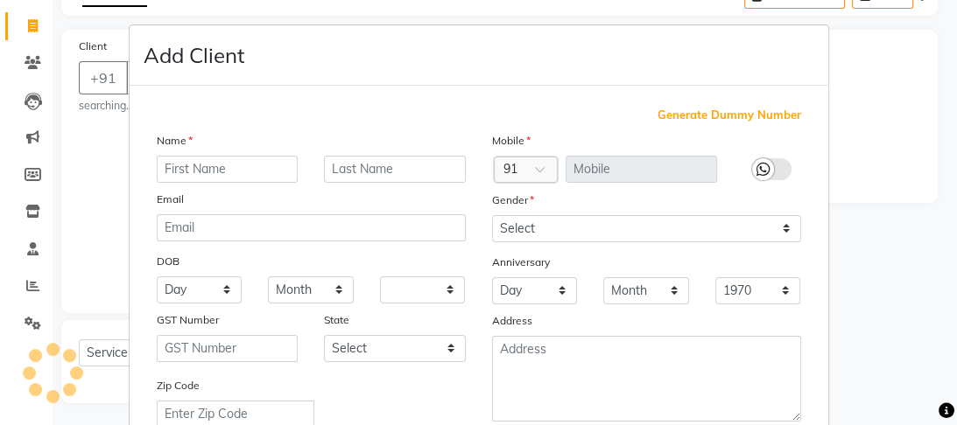
select select
checkbox input "false"
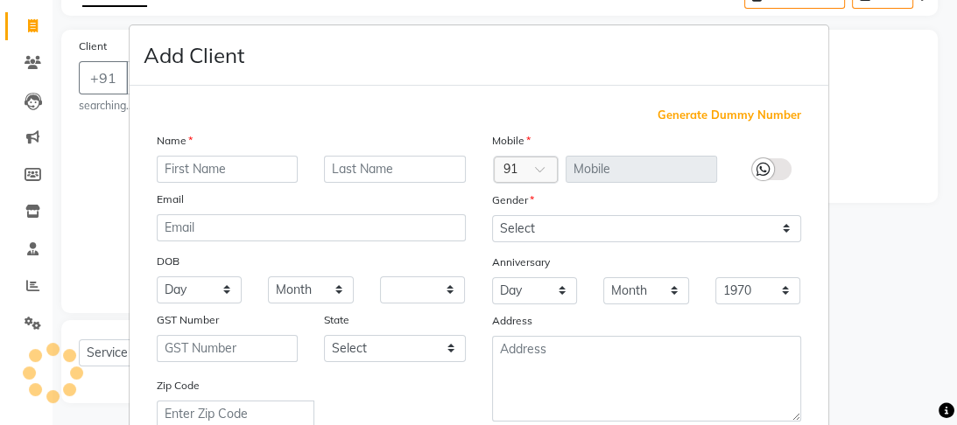
checkbox input "false"
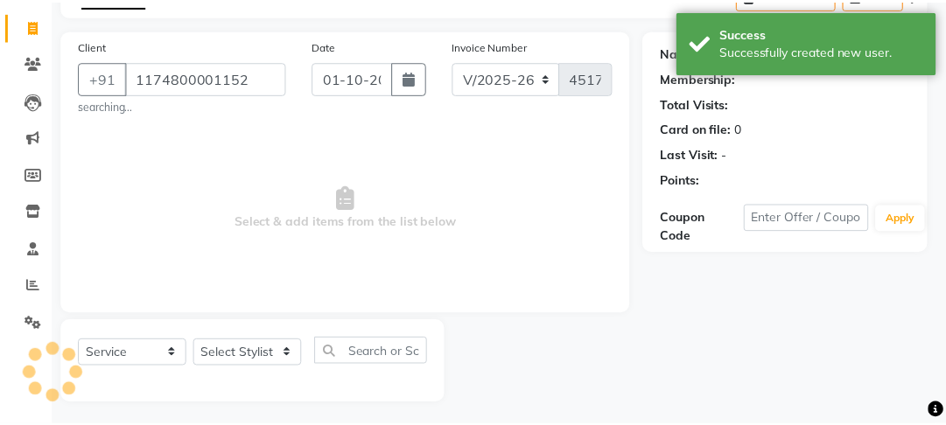
scroll to position [391, 0]
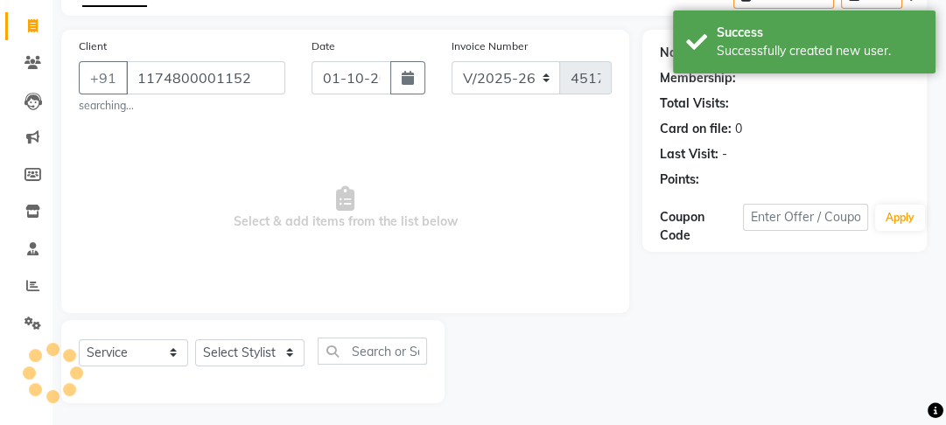
select select "1: Object"
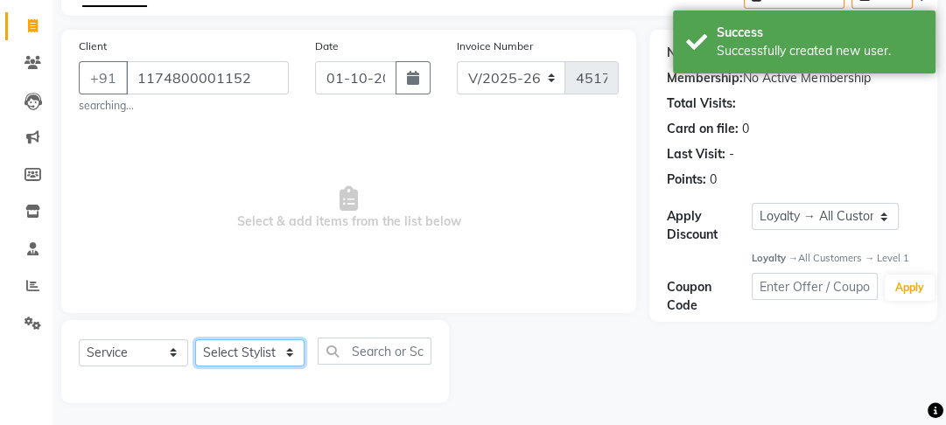
click at [242, 357] on select "Select Stylist [PERSON_NAME] Manager [PERSON_NAME] Pooja [PERSON_NAME] Raman 2 …" at bounding box center [249, 353] width 109 height 27
select select "43944"
click at [195, 340] on select "Select Stylist [PERSON_NAME] Manager [PERSON_NAME] Pooja [PERSON_NAME] Raman 2 …" at bounding box center [249, 353] width 109 height 27
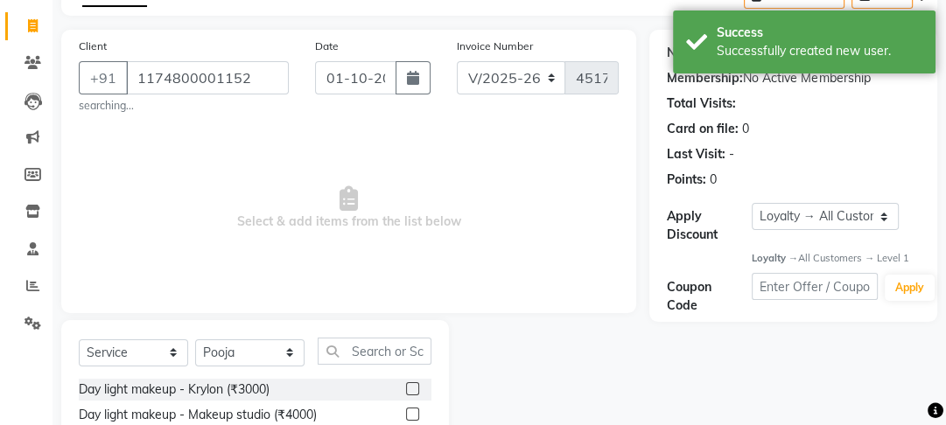
drag, startPoint x: 368, startPoint y: 326, endPoint x: 371, endPoint y: 336, distance: 10.8
click at [367, 349] on input "text" at bounding box center [375, 351] width 114 height 27
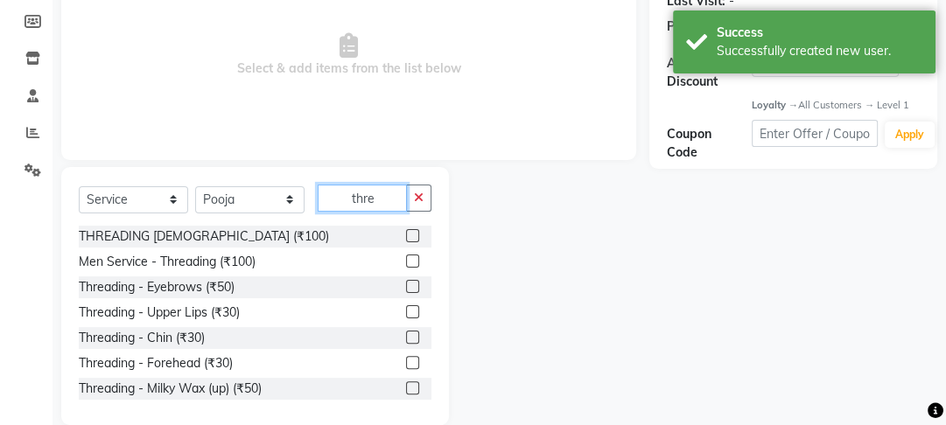
scroll to position [282, 0]
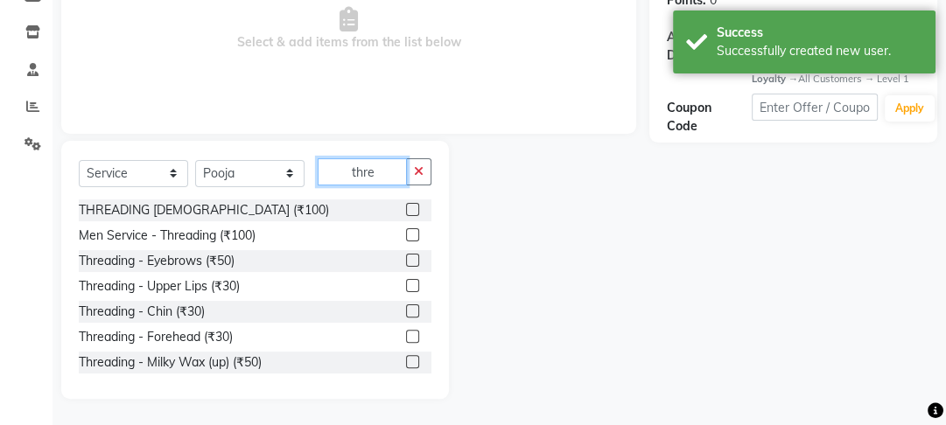
type input "thre"
click at [406, 259] on label at bounding box center [412, 260] width 13 height 13
click at [406, 259] on input "checkbox" at bounding box center [411, 261] width 11 height 11
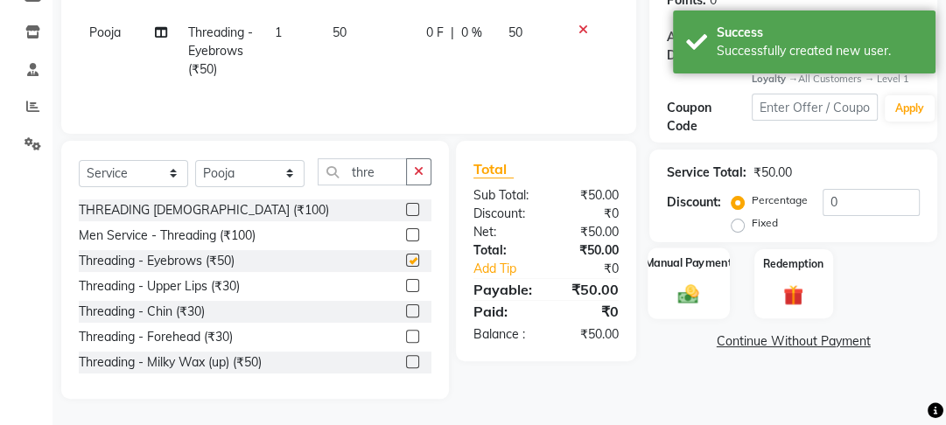
checkbox input "false"
click at [667, 291] on div "Manual Payment" at bounding box center [689, 285] width 81 height 72
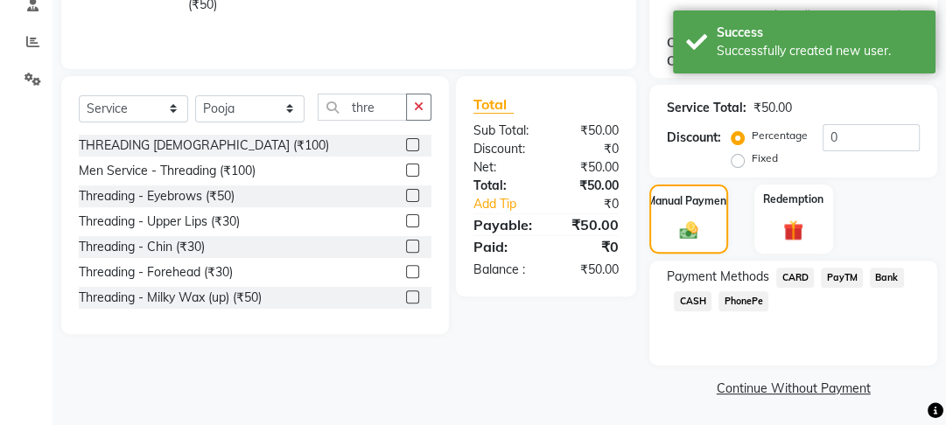
scroll to position [347, 0]
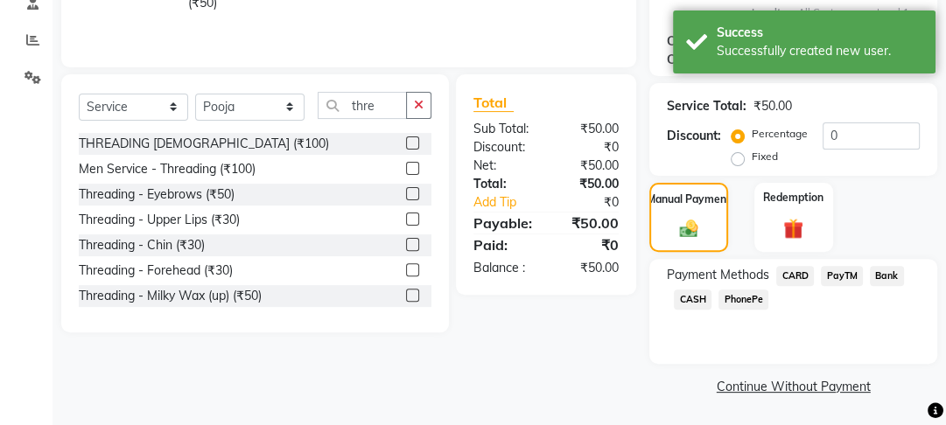
drag, startPoint x: 690, startPoint y: 298, endPoint x: 697, endPoint y: 317, distance: 20.5
click at [690, 298] on span "CASH" at bounding box center [693, 300] width 38 height 20
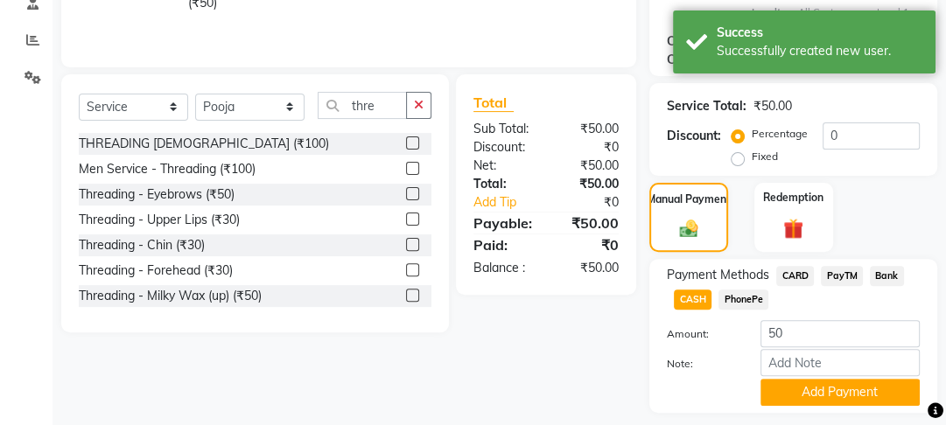
click at [838, 402] on button "Add Payment" at bounding box center [840, 392] width 159 height 27
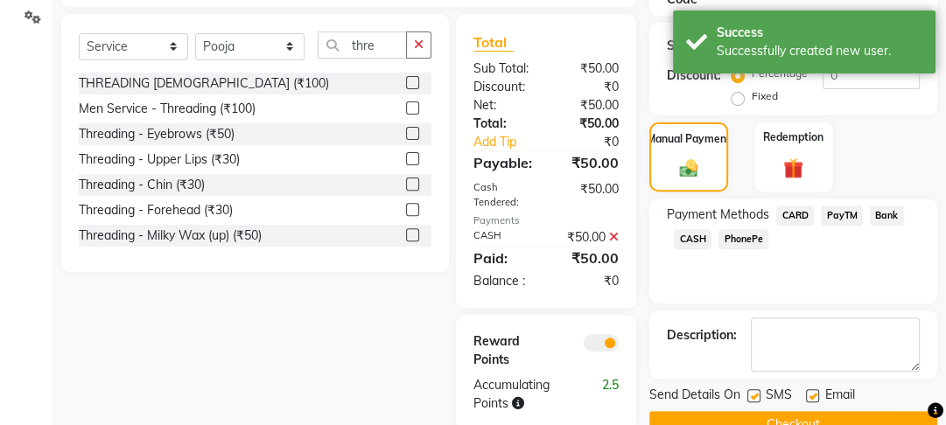
scroll to position [458, 0]
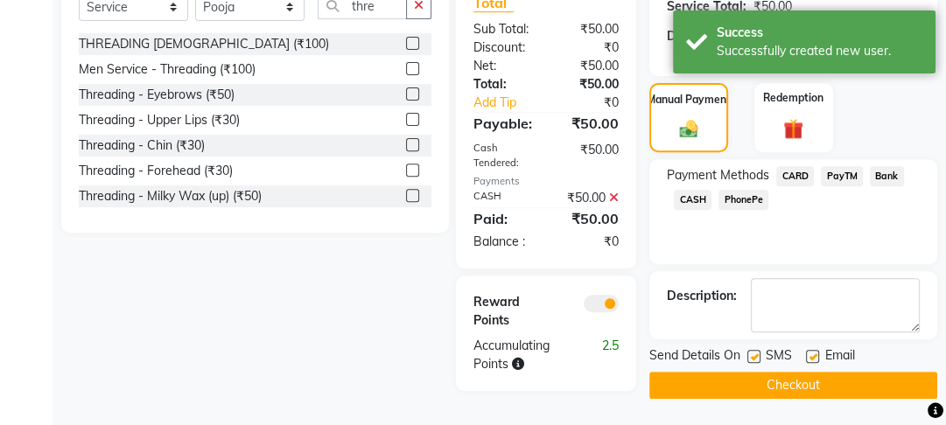
click at [810, 372] on button "Checkout" at bounding box center [793, 385] width 288 height 27
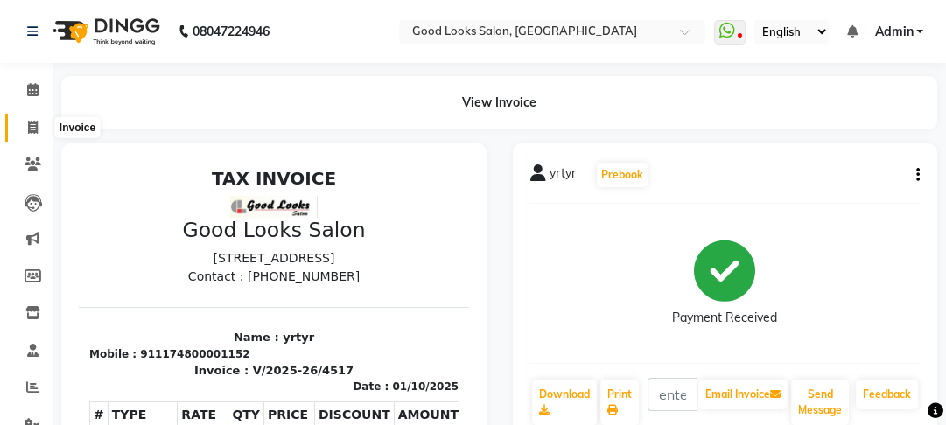
click at [21, 133] on span at bounding box center [33, 128] width 31 height 20
select select "4230"
select select "service"
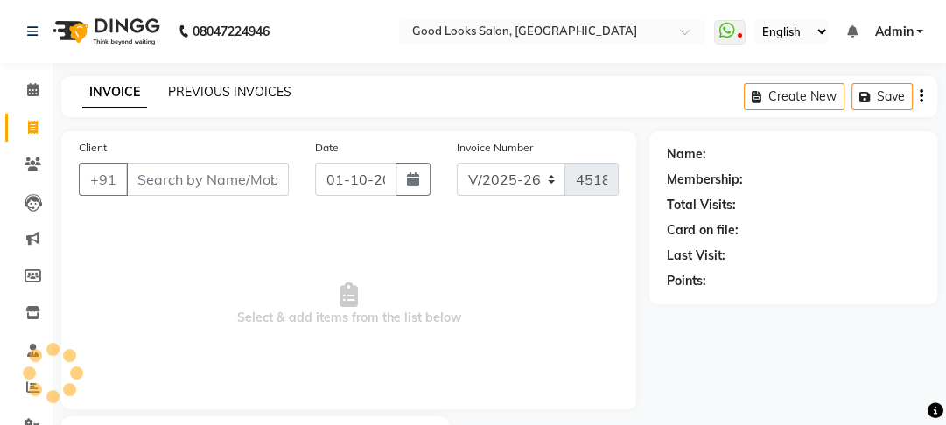
click at [212, 88] on link "PREVIOUS INVOICES" at bounding box center [229, 92] width 123 height 16
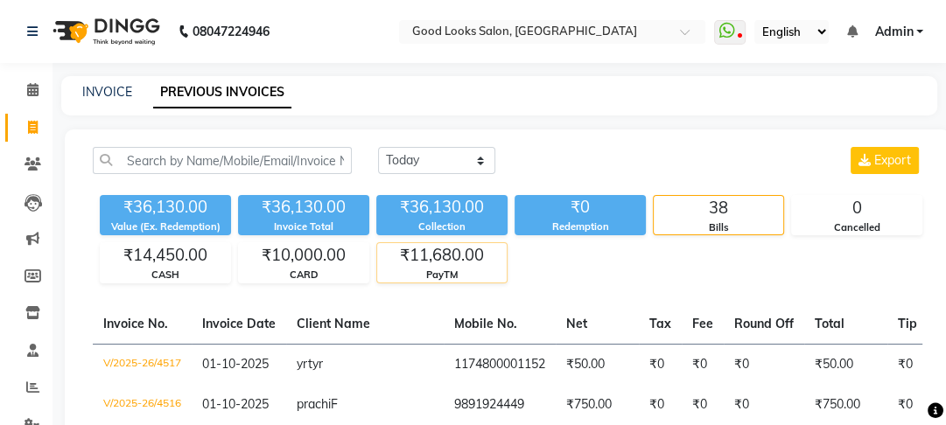
click at [507, 259] on div "₹11,680.00" at bounding box center [442, 255] width 130 height 25
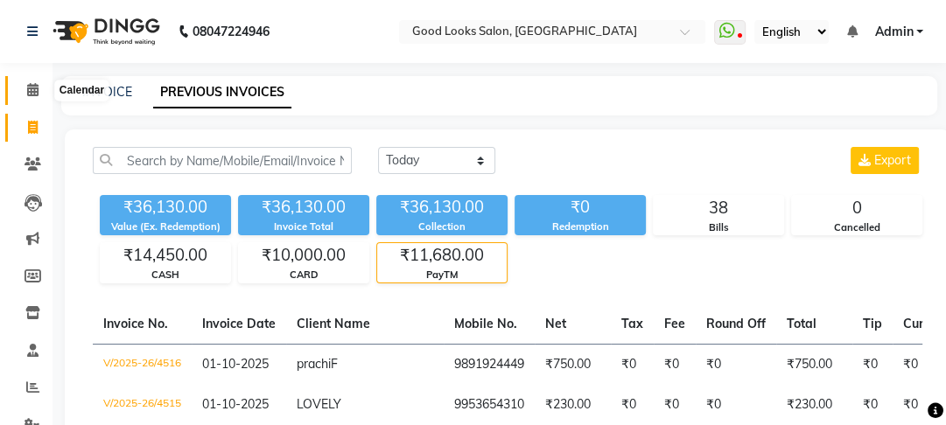
click at [34, 84] on icon at bounding box center [32, 89] width 11 height 13
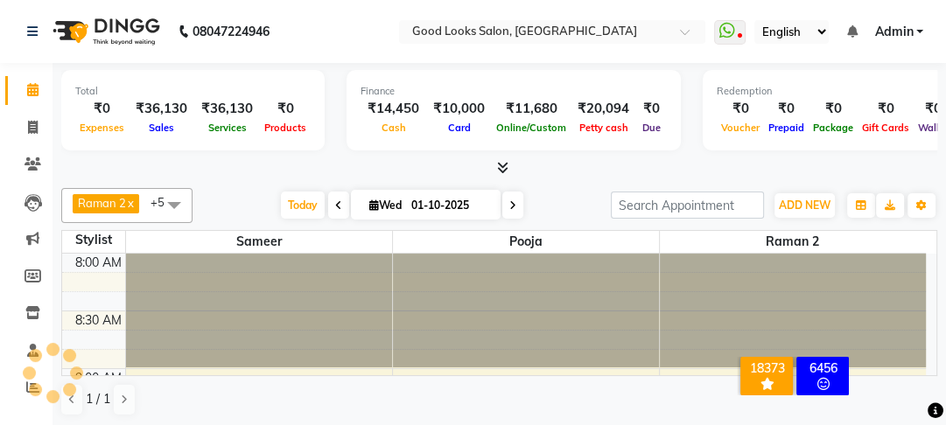
scroll to position [1332, 0]
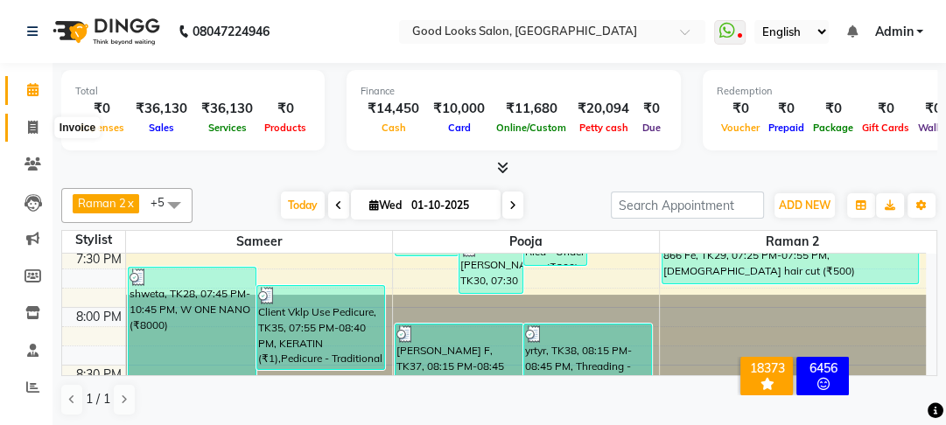
click at [30, 122] on icon at bounding box center [33, 127] width 10 height 13
select select "service"
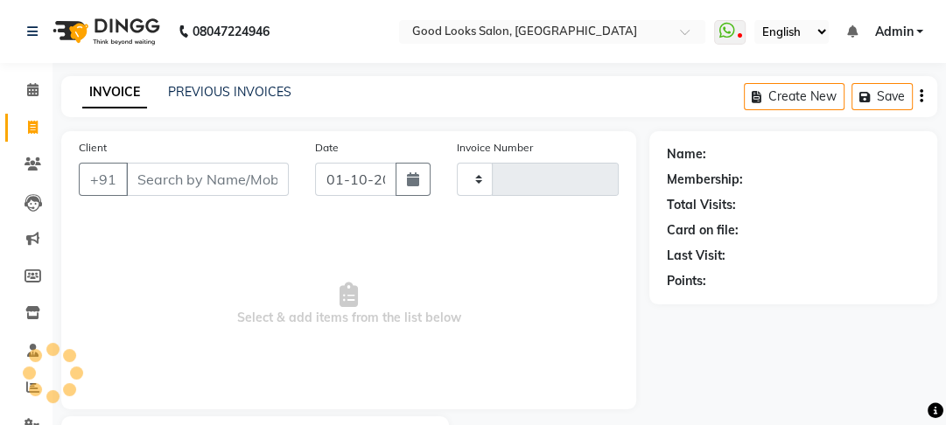
type input "4518"
select select "4230"
click at [269, 95] on link "PREVIOUS INVOICES" at bounding box center [229, 92] width 123 height 16
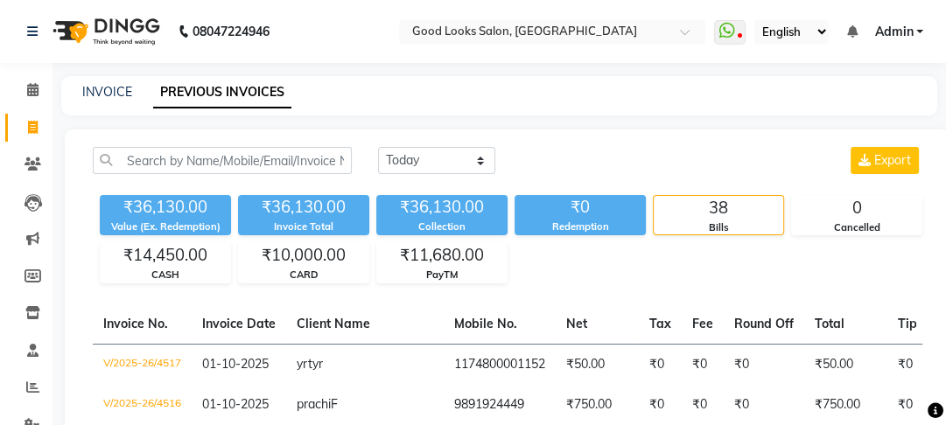
scroll to position [210, 0]
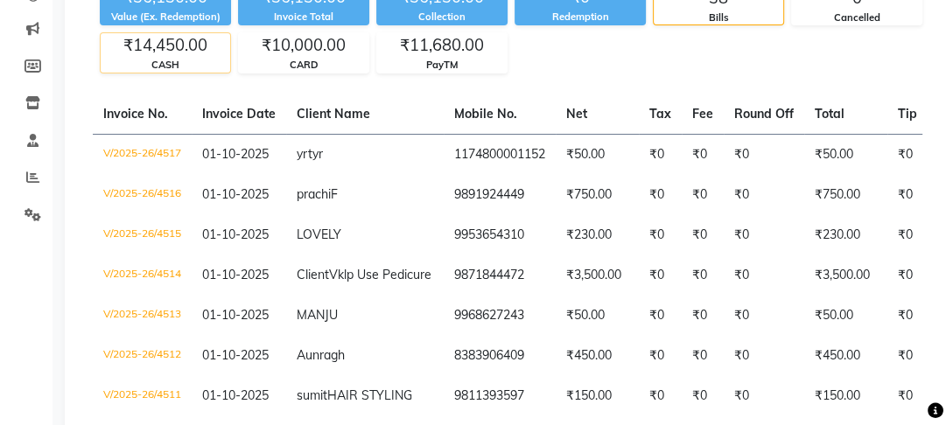
click at [230, 60] on div "CASH" at bounding box center [166, 65] width 130 height 15
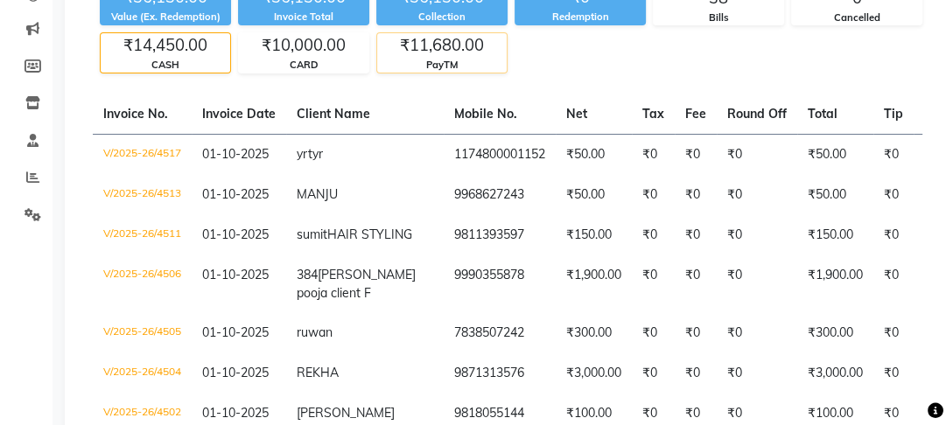
click at [507, 60] on div "PayTM" at bounding box center [442, 65] width 130 height 15
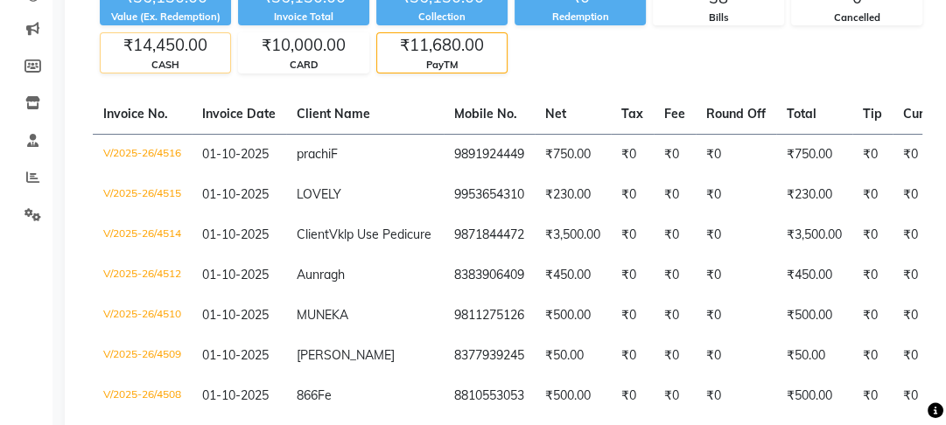
click at [230, 46] on div "₹14,450.00" at bounding box center [166, 45] width 130 height 25
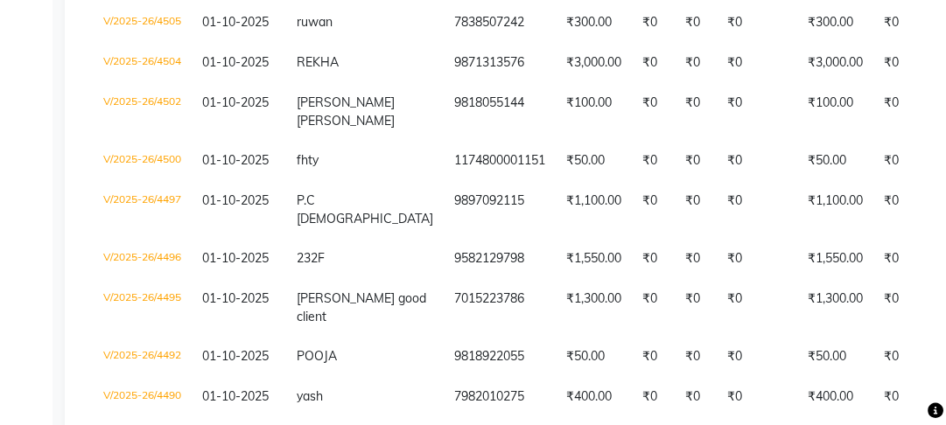
scroll to position [512, 0]
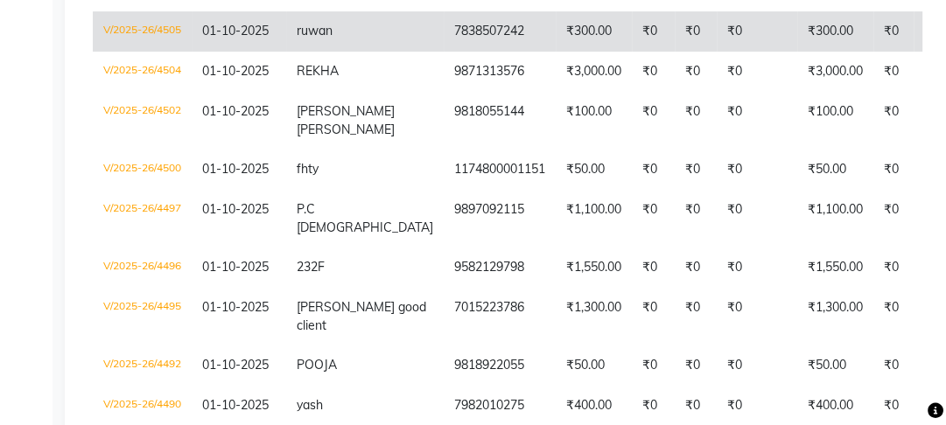
click at [816, 52] on td "₹300.00" at bounding box center [835, 31] width 76 height 40
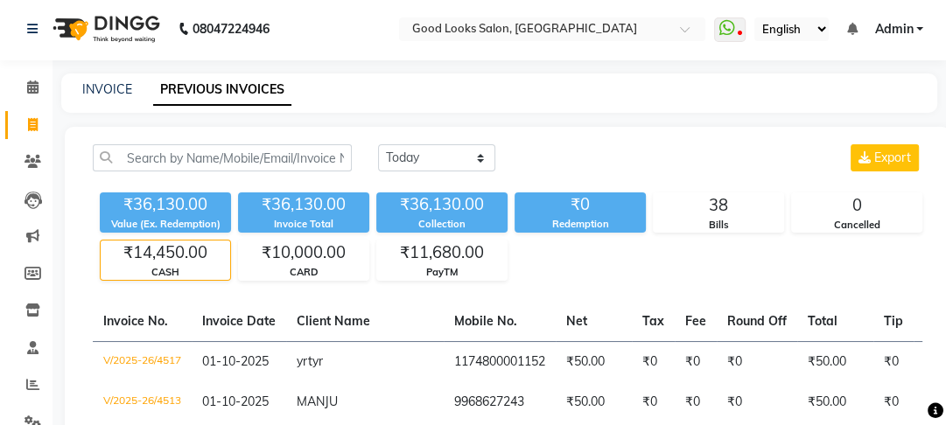
scroll to position [0, 0]
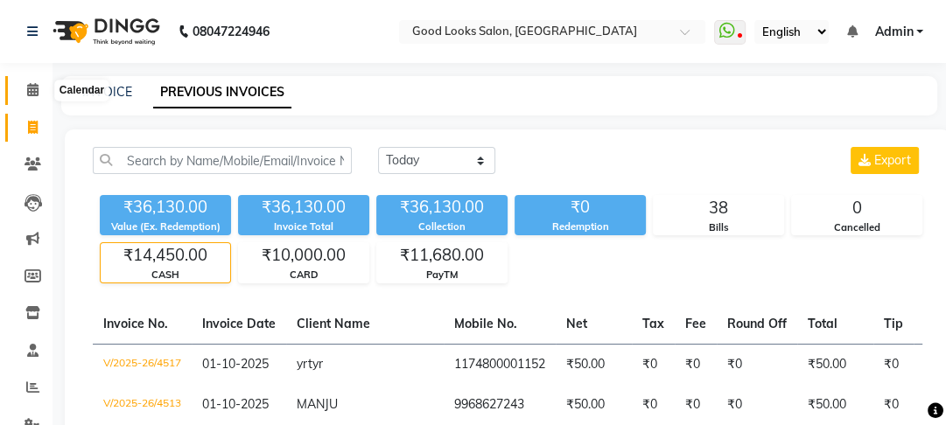
click at [30, 87] on icon at bounding box center [32, 89] width 11 height 13
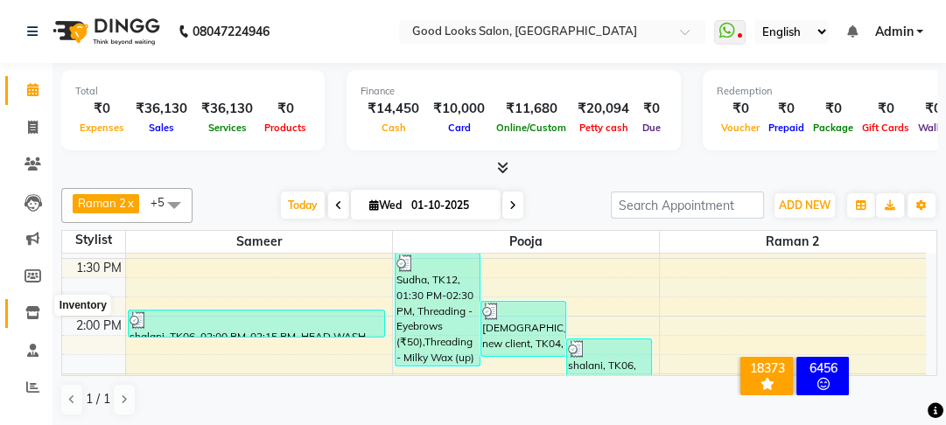
scroll to position [61, 0]
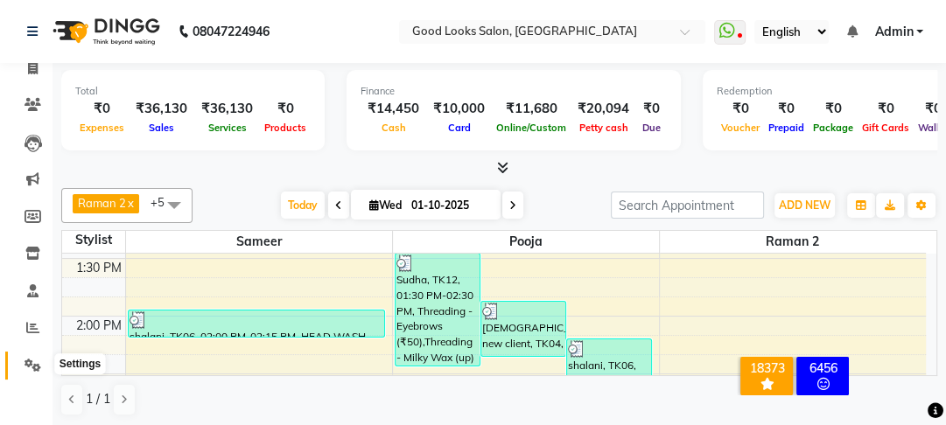
click at [37, 361] on icon at bounding box center [33, 365] width 17 height 13
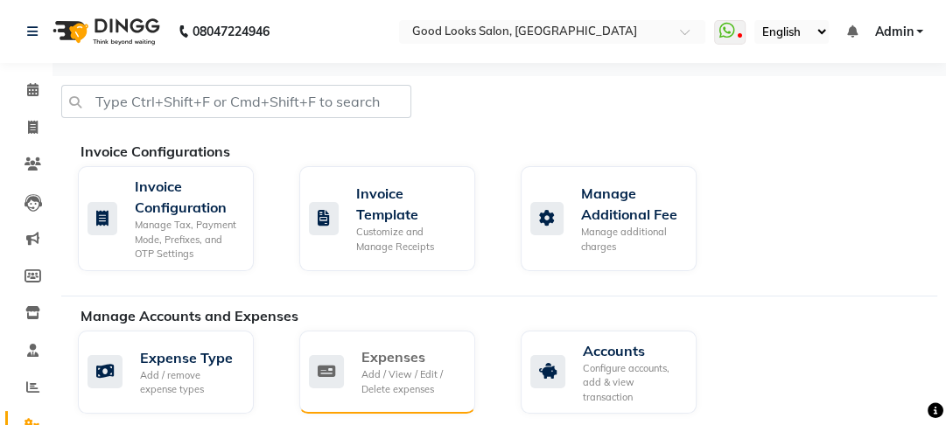
click at [387, 382] on div "Add / View / Edit / Delete expenses" at bounding box center [411, 382] width 100 height 29
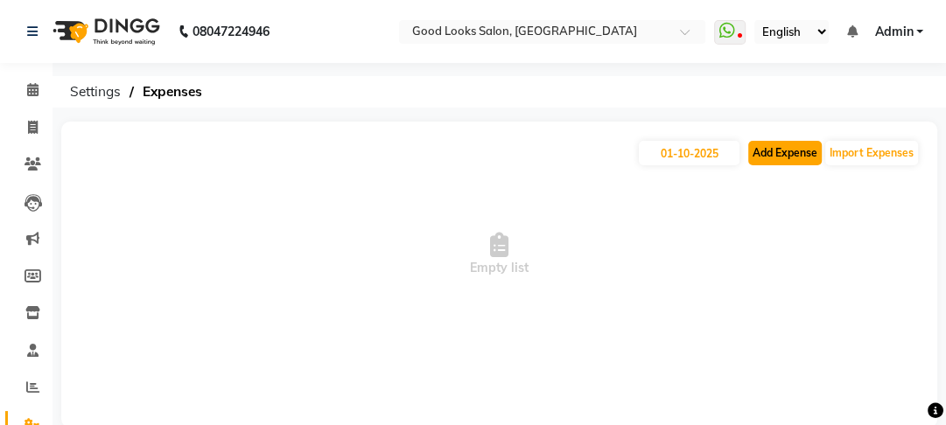
click at [761, 160] on button "Add Expense" at bounding box center [785, 153] width 74 height 25
select select "1"
select select "3043"
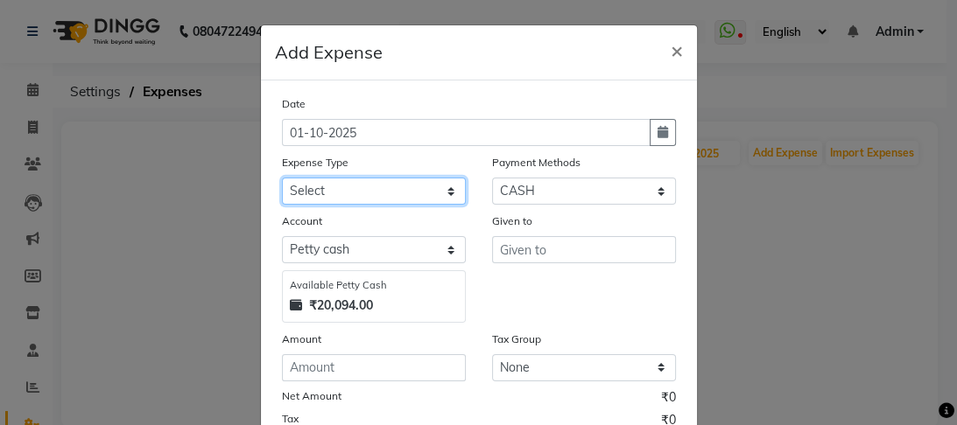
click at [373, 199] on select "Select Advance Salary Bank charges Car maintenance Cash transfer to bank Cash t…" at bounding box center [374, 191] width 184 height 27
select select "4889"
click at [282, 179] on select "Select Advance Salary Bank charges Car maintenance Cash transfer to bank Cash t…" at bounding box center [374, 191] width 184 height 27
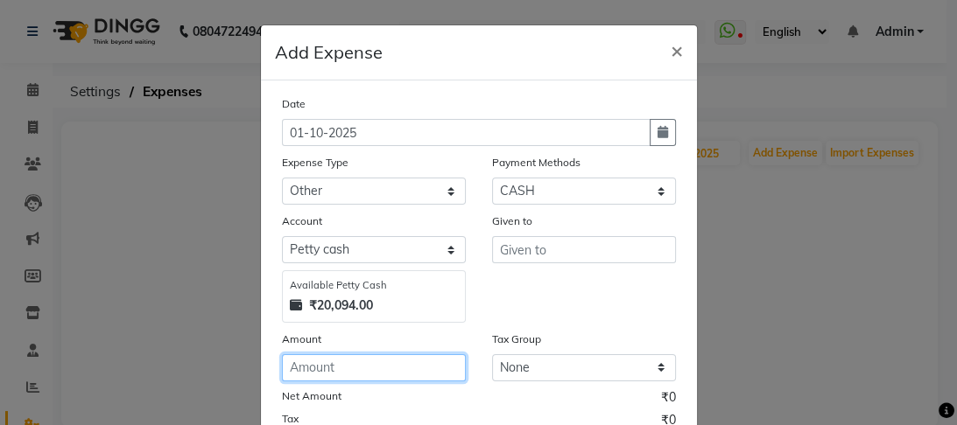
click at [320, 378] on input "number" at bounding box center [374, 367] width 184 height 27
type input "40"
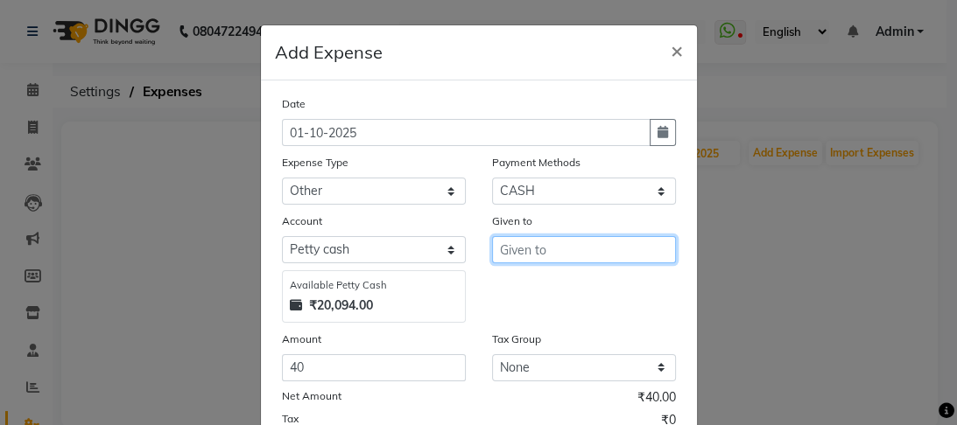
click at [516, 256] on input "text" at bounding box center [584, 249] width 184 height 27
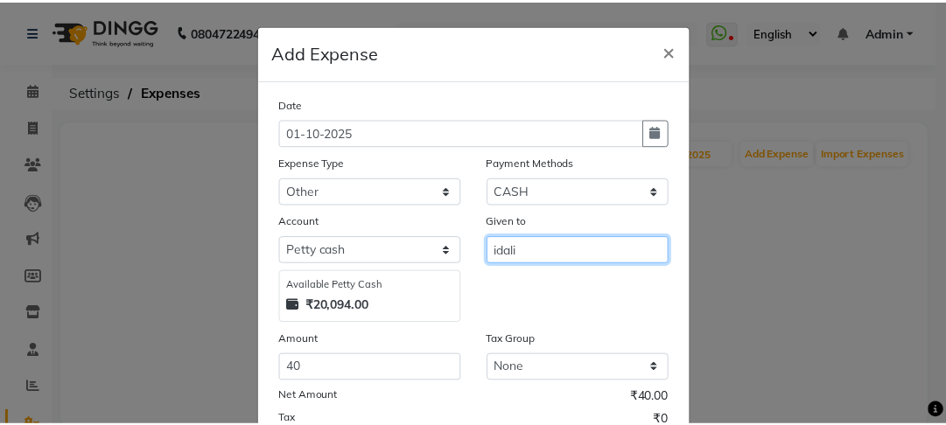
scroll to position [205, 0]
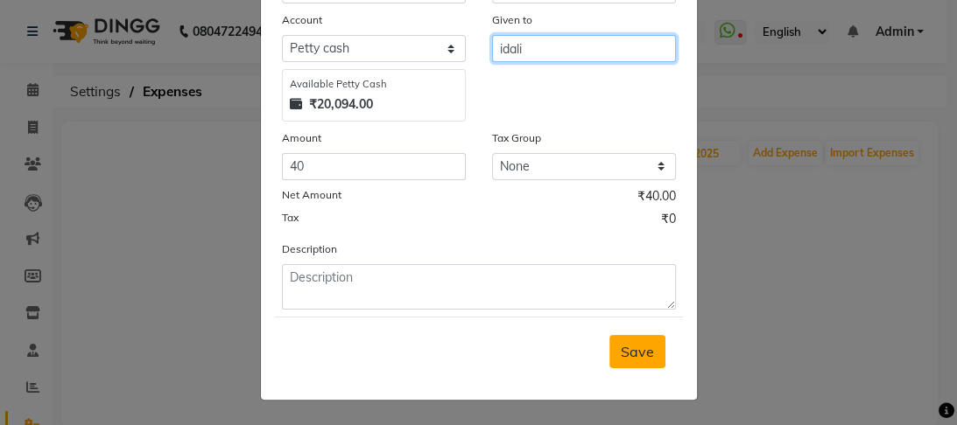
type input "idali"
click at [634, 354] on span "Save" at bounding box center [637, 352] width 33 height 18
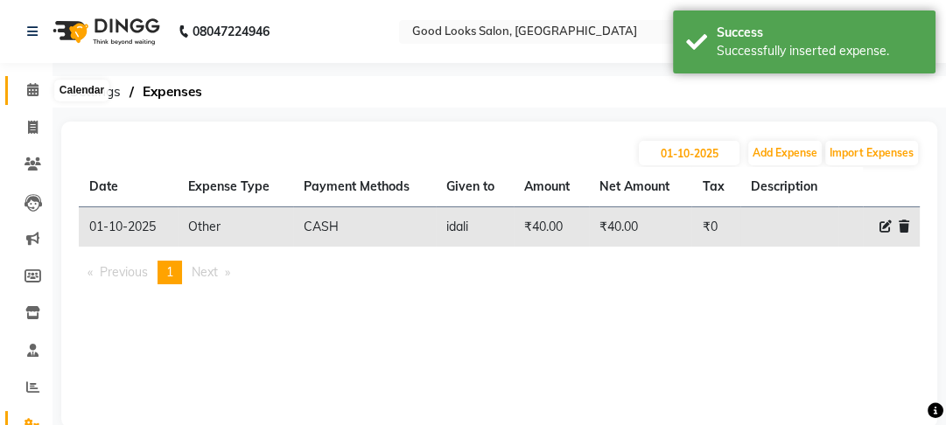
click at [30, 100] on span at bounding box center [33, 91] width 31 height 20
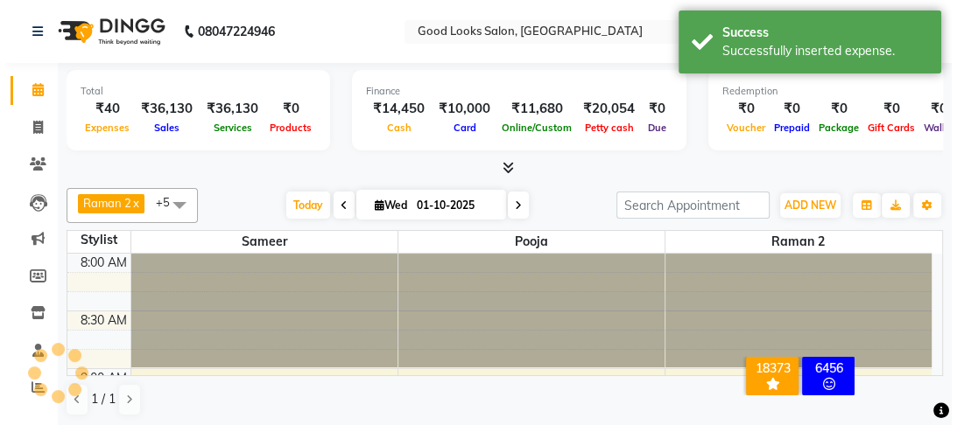
scroll to position [1332, 0]
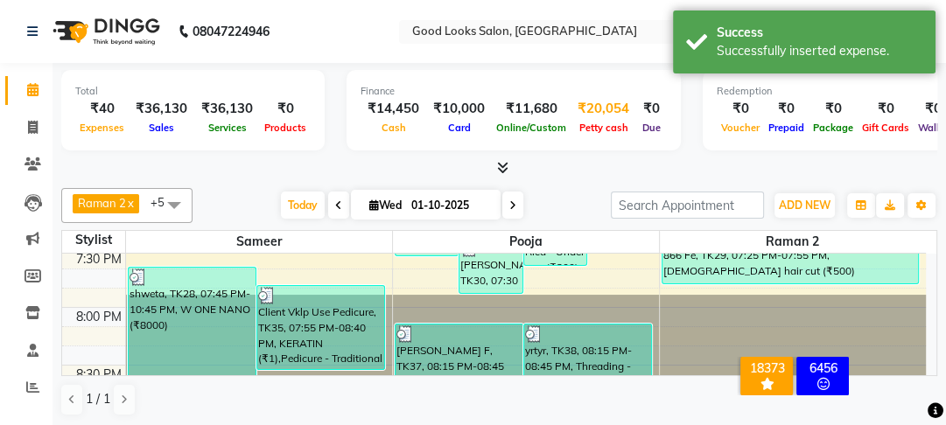
click at [586, 110] on div "₹20,054" at bounding box center [604, 109] width 66 height 20
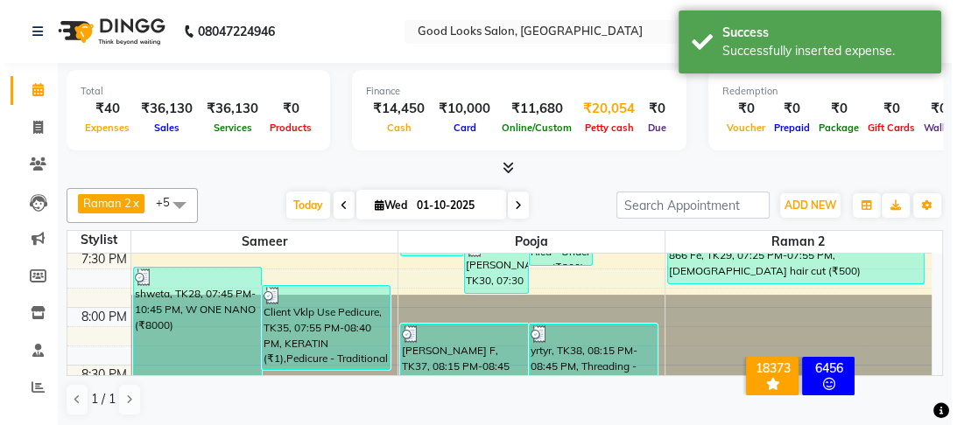
select select "3043"
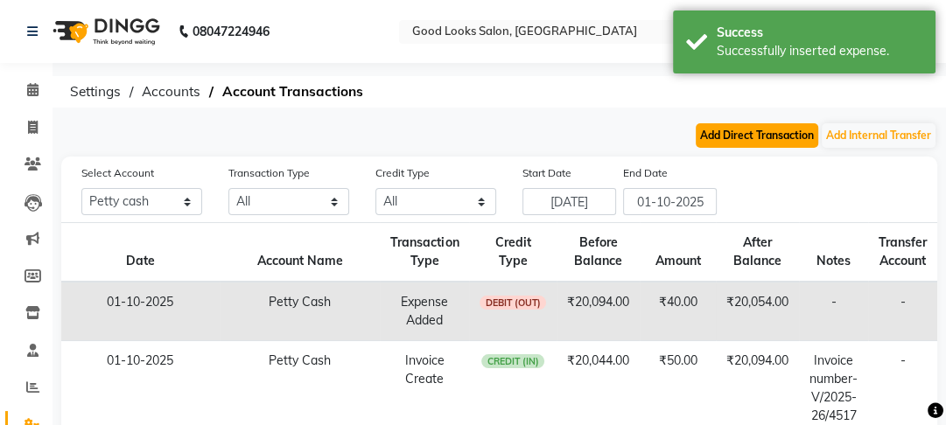
click at [744, 140] on button "Add Direct Transaction" at bounding box center [757, 135] width 123 height 25
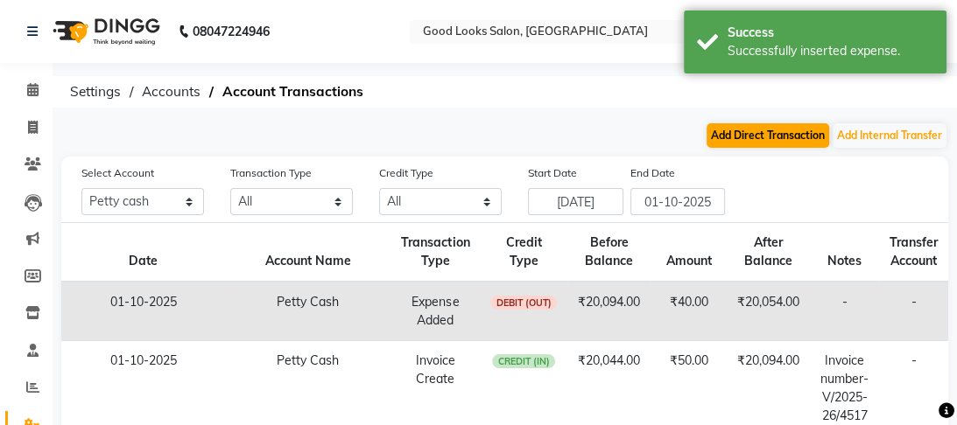
select select "direct"
select select "3043"
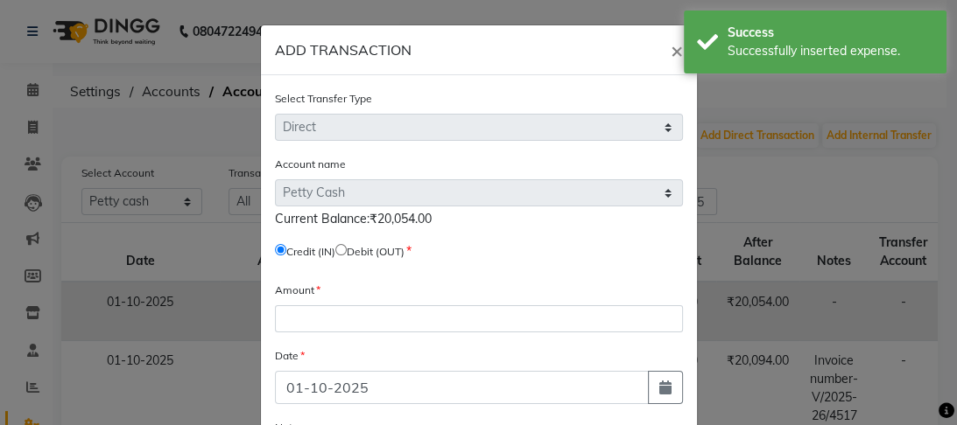
click at [347, 254] on input "radio" at bounding box center [340, 249] width 11 height 11
radio input "true"
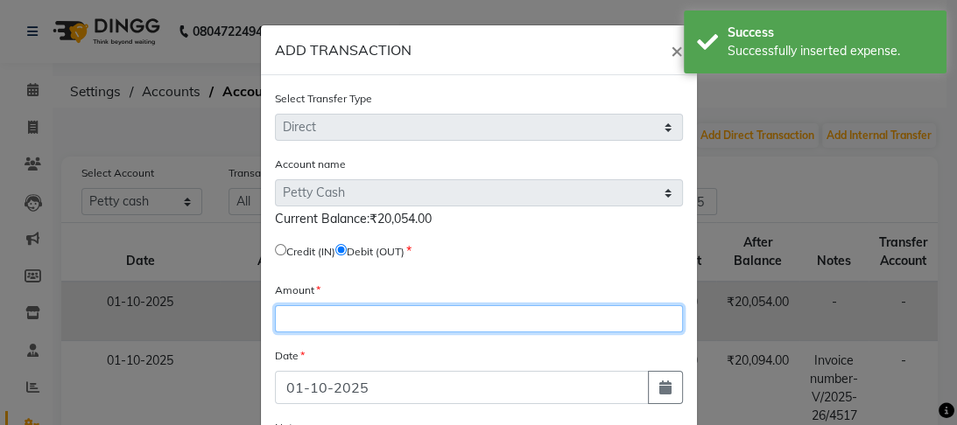
click at [327, 316] on input "number" at bounding box center [479, 318] width 408 height 27
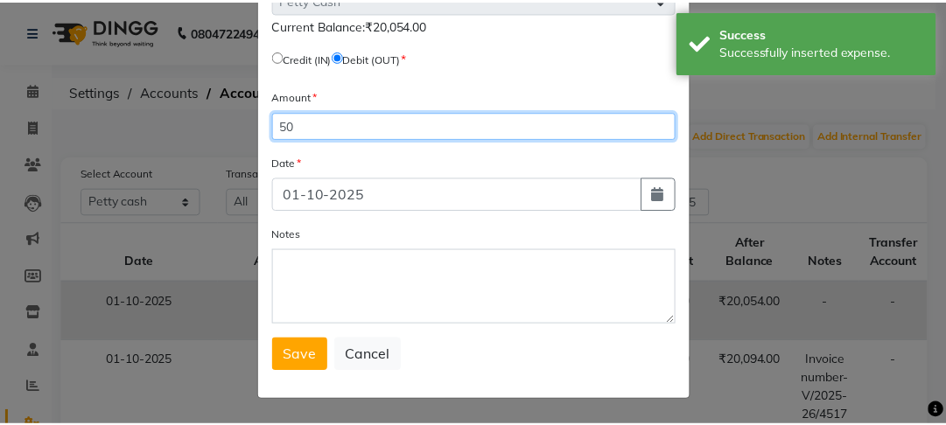
scroll to position [199, 0]
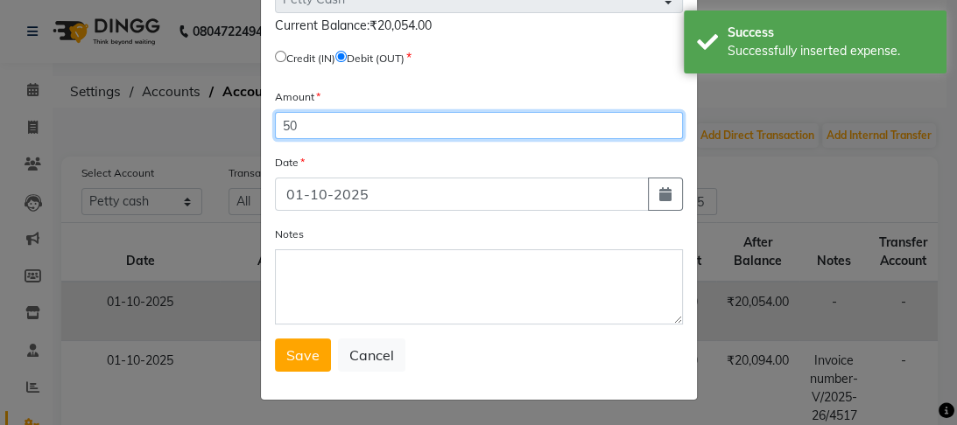
type input "50"
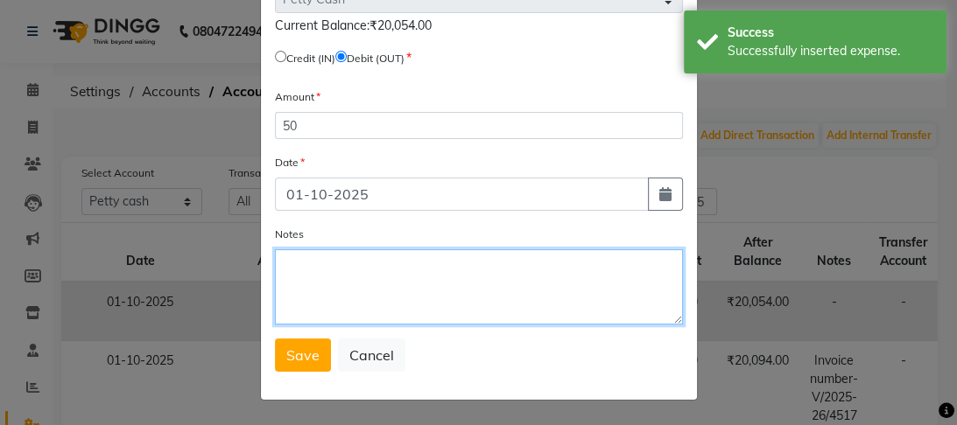
click at [321, 291] on textarea "Notes" at bounding box center [479, 286] width 408 height 75
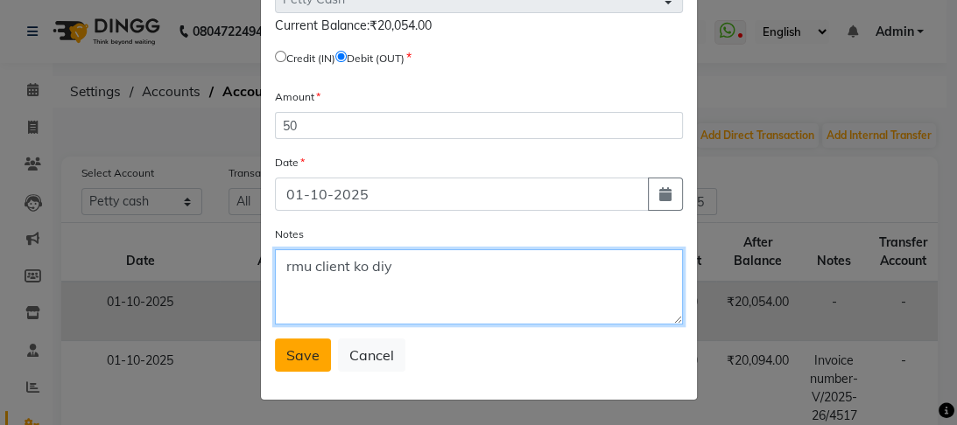
type textarea "rmu client ko diy"
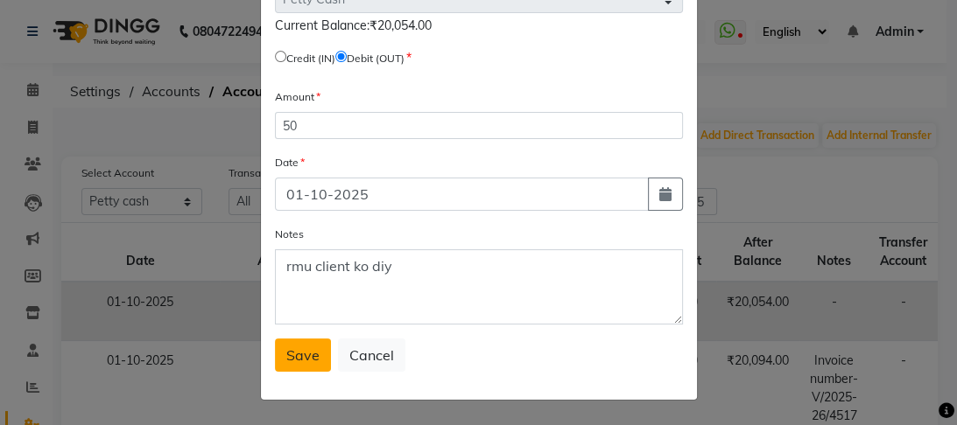
click at [278, 348] on button "Save" at bounding box center [303, 355] width 56 height 33
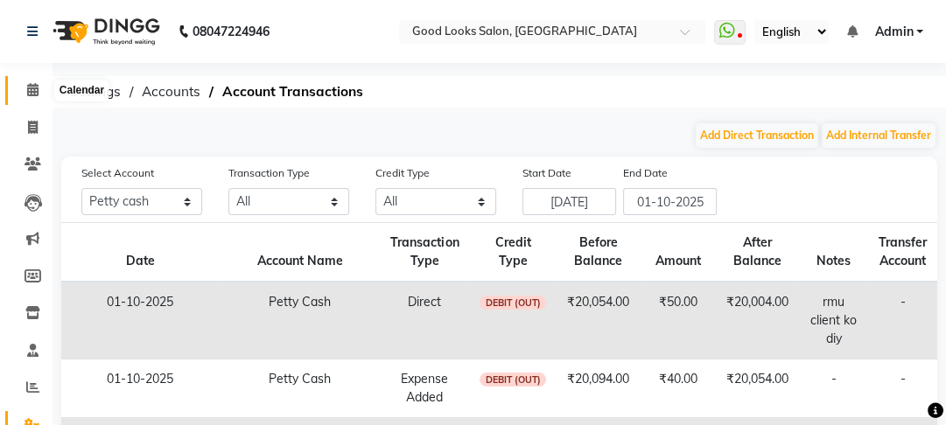
click at [27, 86] on icon at bounding box center [32, 89] width 11 height 13
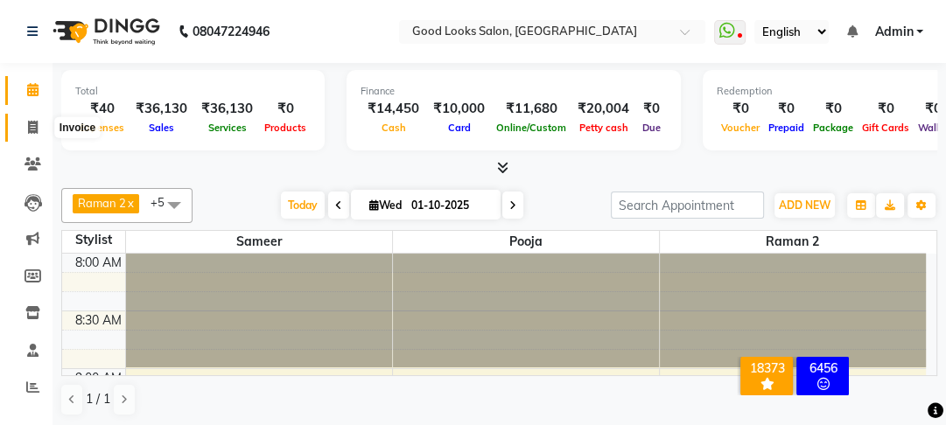
click at [23, 125] on span at bounding box center [33, 128] width 31 height 20
select select "service"
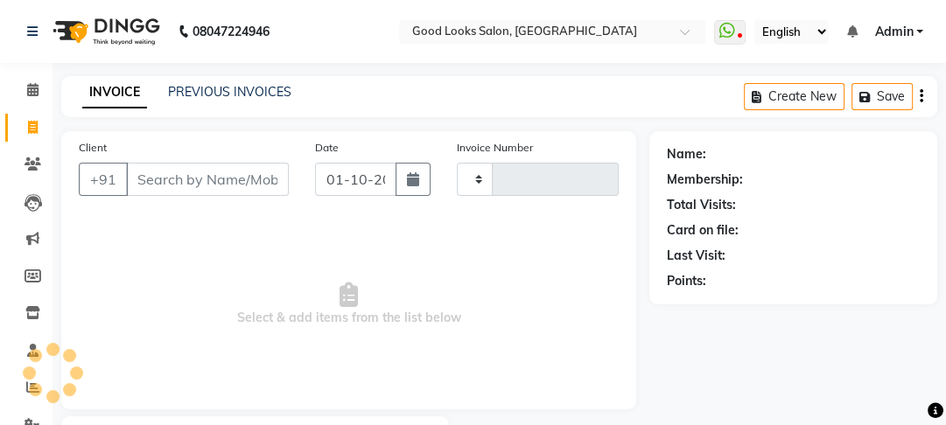
type input "4518"
select select "4230"
click at [219, 92] on link "PREVIOUS INVOICES" at bounding box center [229, 92] width 123 height 16
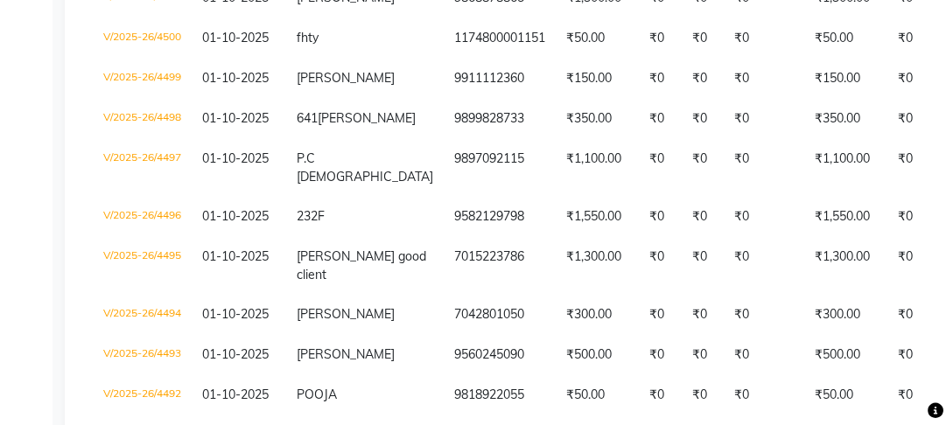
scroll to position [1050, 0]
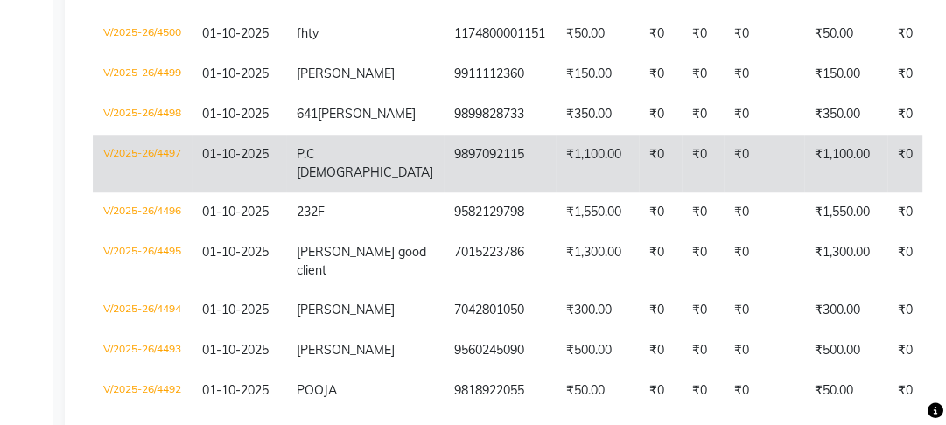
click at [444, 193] on td "9897092115" at bounding box center [500, 164] width 112 height 58
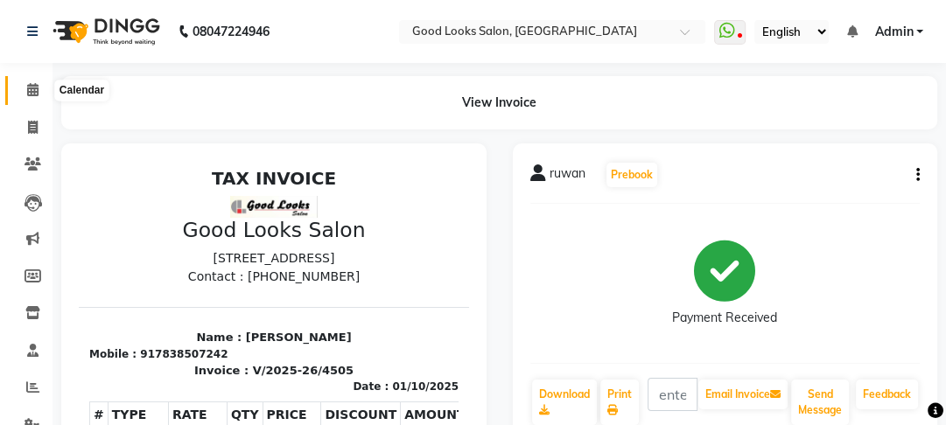
click at [32, 88] on icon at bounding box center [32, 89] width 11 height 13
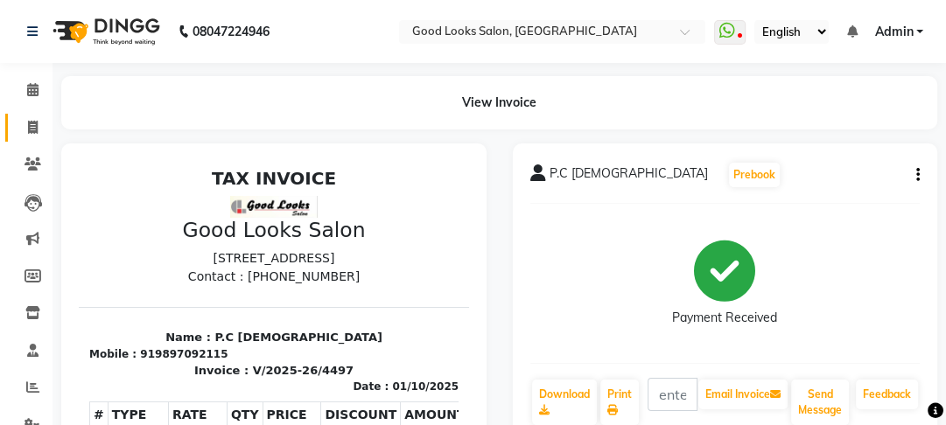
click at [36, 132] on icon at bounding box center [33, 127] width 10 height 13
select select "service"
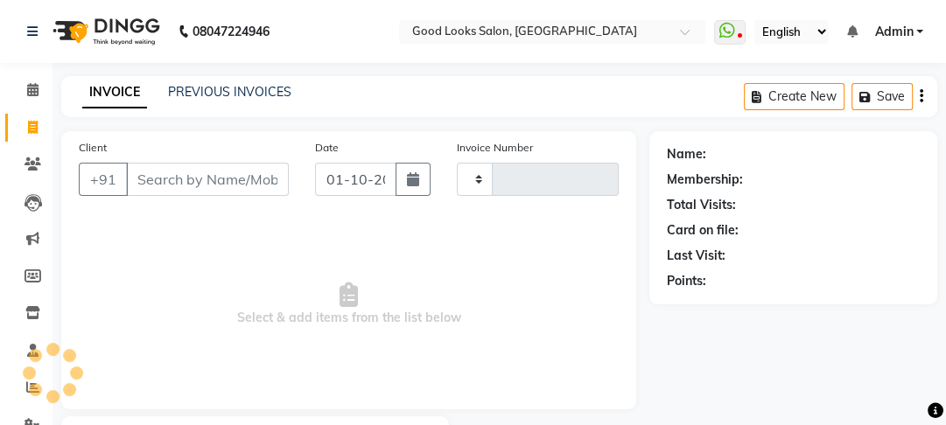
type input "4518"
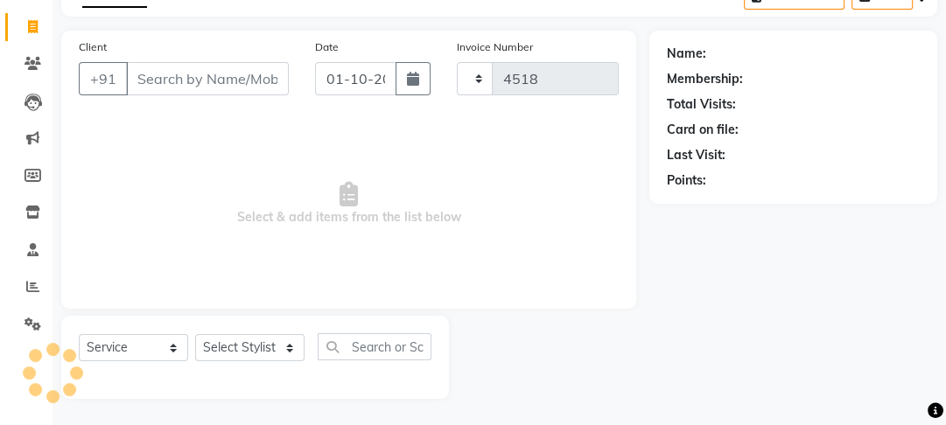
select select "4230"
click at [218, 88] on input "Client" at bounding box center [207, 78] width 163 height 33
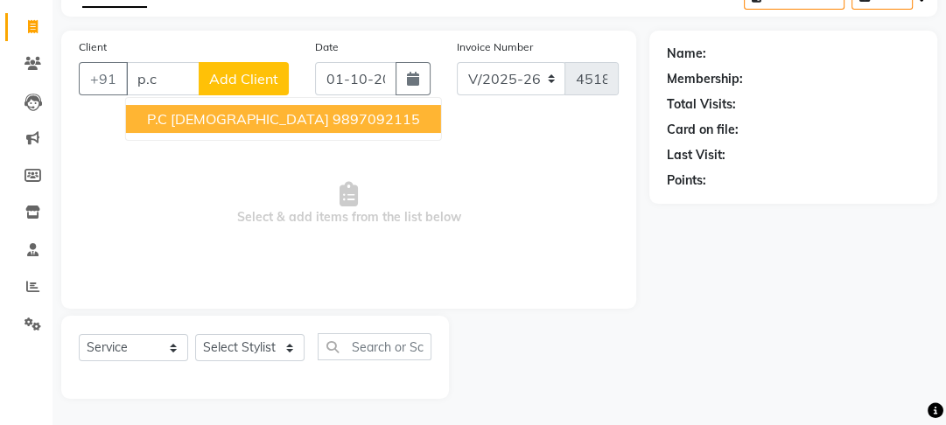
click at [333, 123] on ngb-highlight "9897092115" at bounding box center [377, 119] width 88 height 18
type input "9897092115"
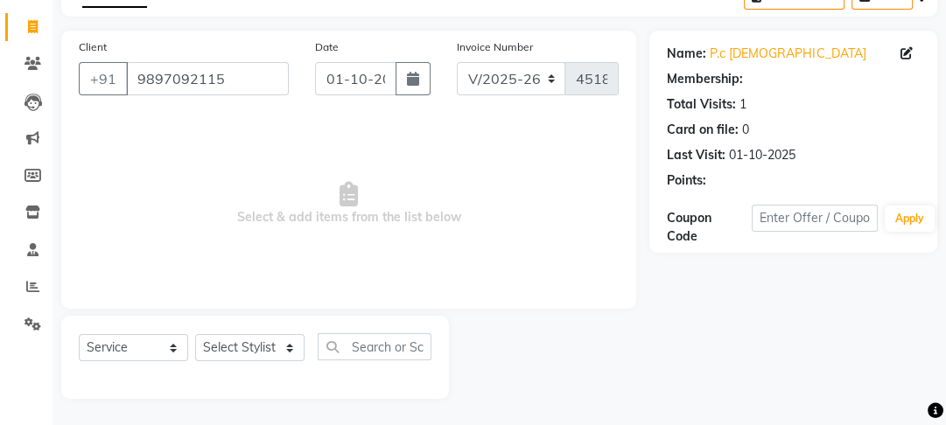
select select "1: Object"
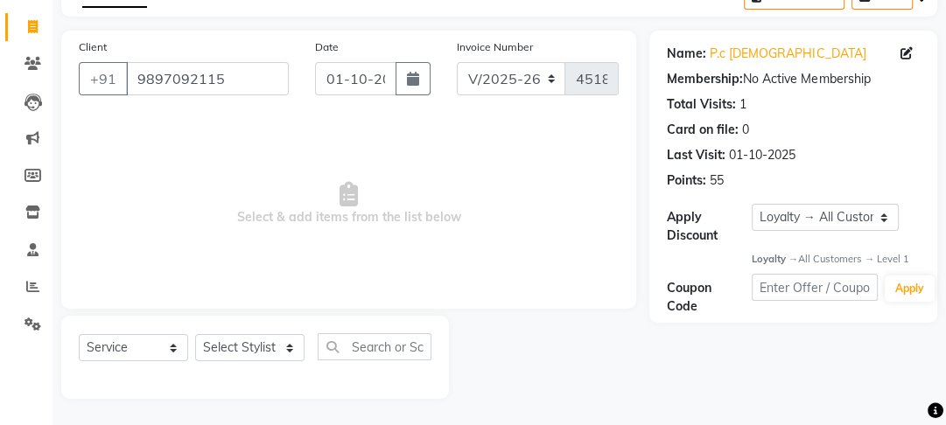
drag, startPoint x: 112, startPoint y: 329, endPoint x: 112, endPoint y: 344, distance: 14.9
click at [112, 344] on div "Select Service Product Membership Package Voucher Prepaid Gift Card Select Styl…" at bounding box center [255, 357] width 388 height 83
click at [112, 344] on select "Select Service Product Membership Package Voucher Prepaid Gift Card" at bounding box center [133, 347] width 109 height 27
select select "product"
click at [79, 334] on select "Select Service Product Membership Package Voucher Prepaid Gift Card" at bounding box center [133, 347] width 109 height 27
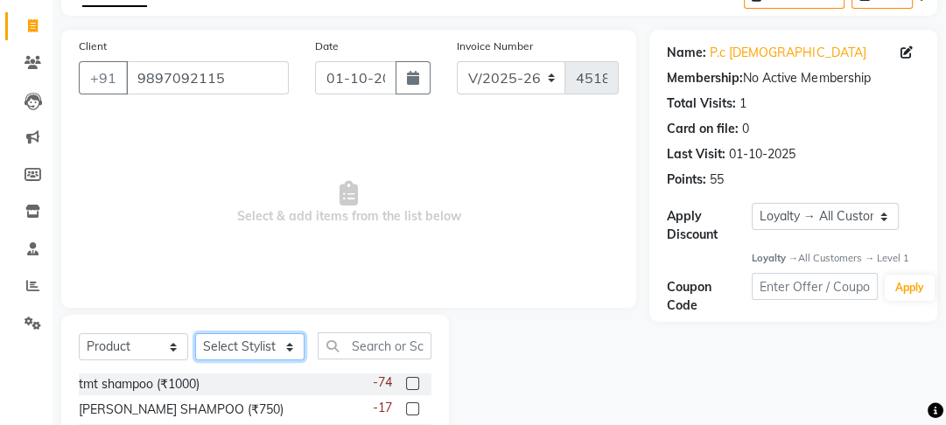
click at [262, 346] on select "Select Stylist [PERSON_NAME] Manager [PERSON_NAME] Pooja [PERSON_NAME] Raman 2 …" at bounding box center [249, 346] width 109 height 27
select select "23208"
click at [195, 334] on select "Select Stylist [PERSON_NAME] Manager [PERSON_NAME] Pooja [PERSON_NAME] Raman 2 …" at bounding box center [249, 346] width 109 height 27
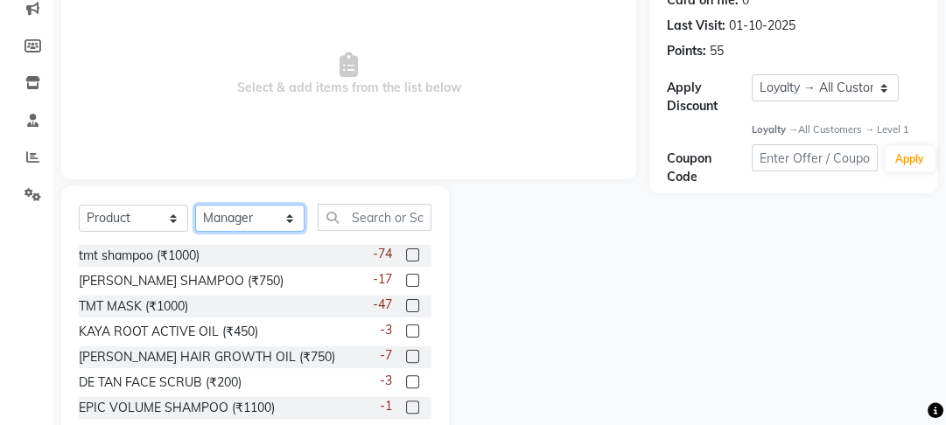
scroll to position [277, 0]
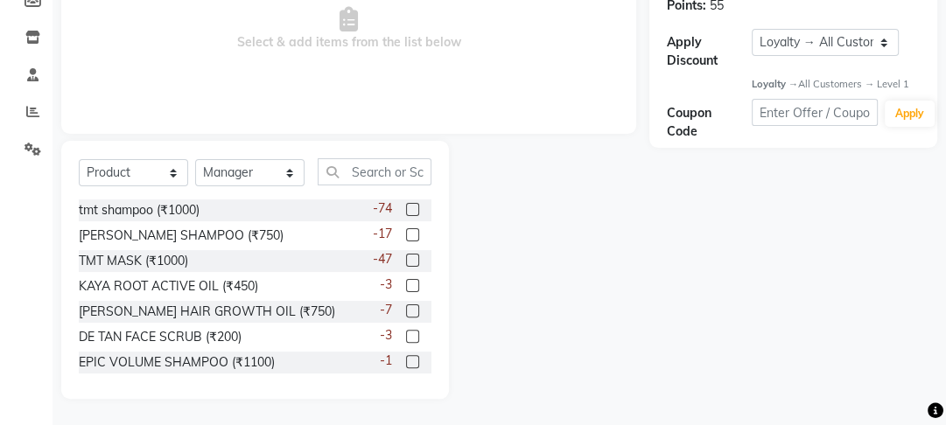
click at [406, 209] on label at bounding box center [412, 209] width 13 height 13
click at [406, 209] on input "checkbox" at bounding box center [411, 210] width 11 height 11
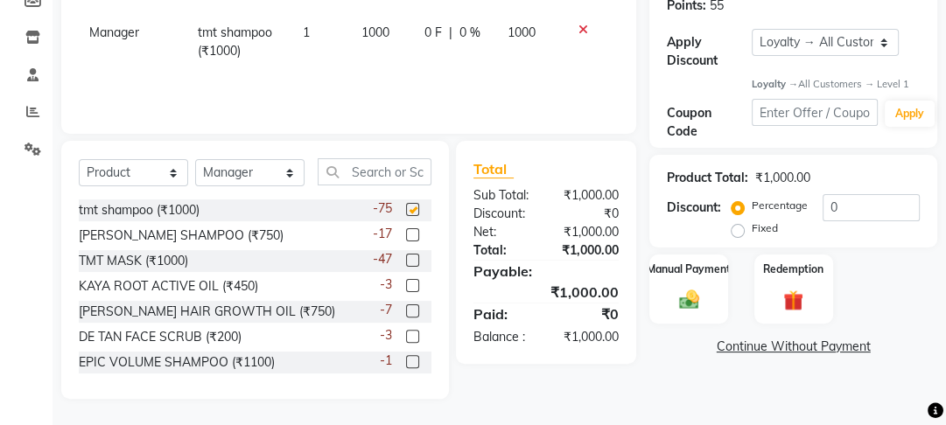
checkbox input "false"
click at [406, 244] on div at bounding box center [411, 237] width 11 height 18
click at [403, 252] on div "-47" at bounding box center [402, 261] width 59 height 22
drag, startPoint x: 403, startPoint y: 257, endPoint x: 394, endPoint y: 235, distance: 24.4
click at [406, 258] on label at bounding box center [412, 260] width 13 height 13
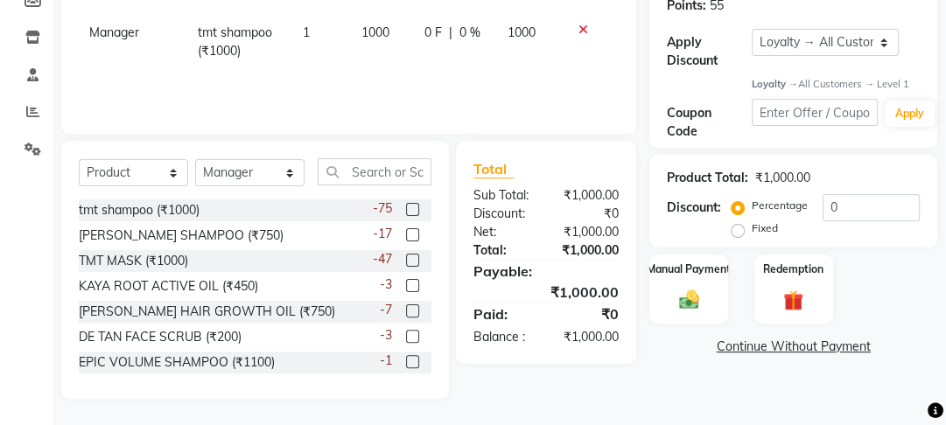
click at [406, 258] on input "checkbox" at bounding box center [411, 261] width 11 height 11
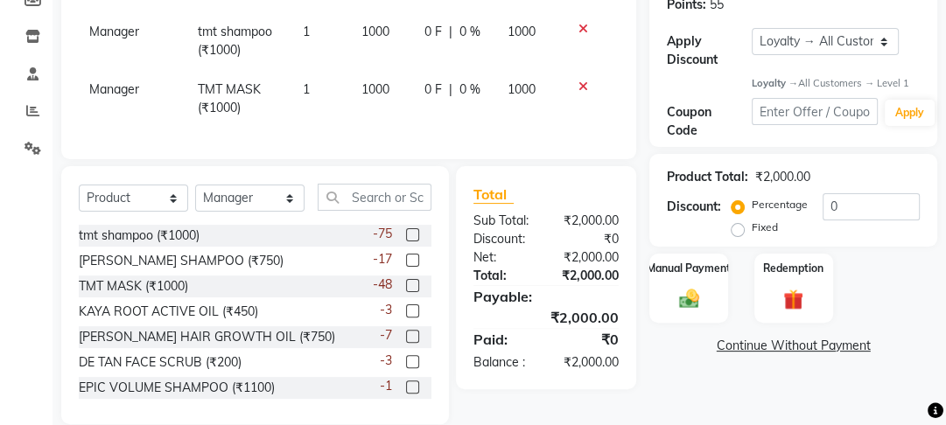
checkbox input "false"
click at [406, 102] on td "1000" at bounding box center [382, 99] width 63 height 58
select select "23208"
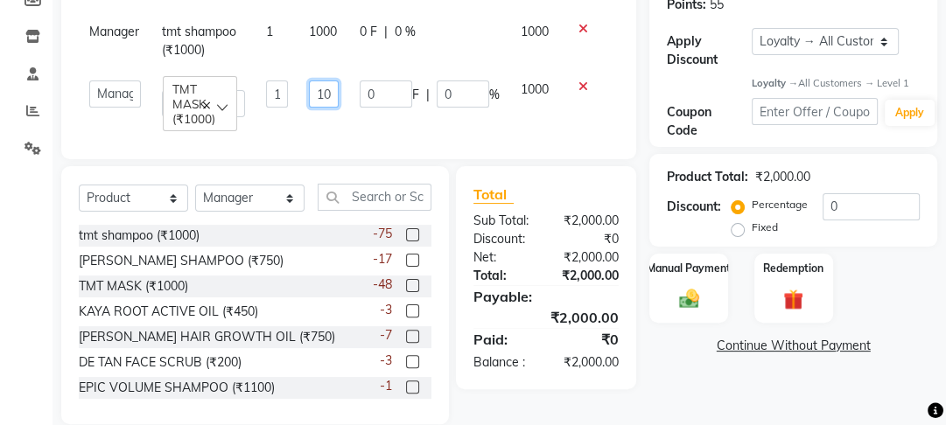
drag, startPoint x: 333, startPoint y: 99, endPoint x: 305, endPoint y: 98, distance: 28.9
click at [305, 98] on td "1000" at bounding box center [323, 99] width 51 height 58
type input "600"
click at [305, 127] on tr "[PERSON_NAME] Manager [PERSON_NAME] Pooja [PERSON_NAME] Raman 2 Reception Samee…" at bounding box center [349, 99] width 540 height 58
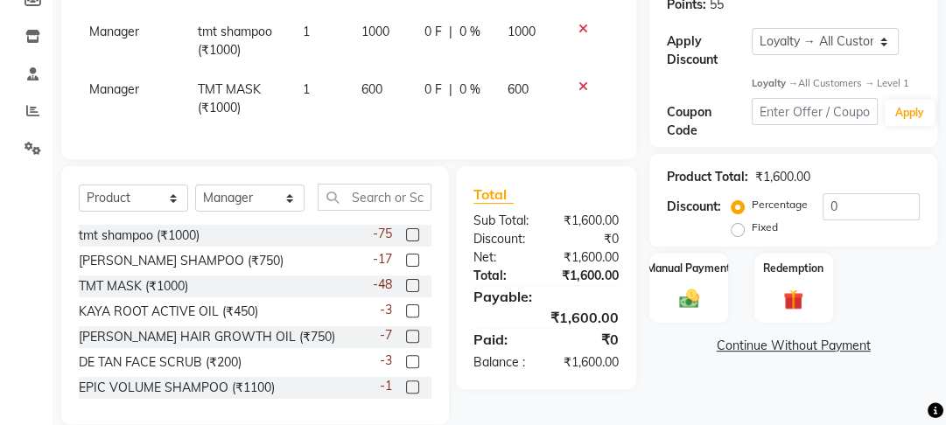
click at [645, 285] on div "Manual Payment Redemption" at bounding box center [793, 288] width 314 height 68
click at [719, 298] on div "Manual Payment" at bounding box center [689, 289] width 81 height 72
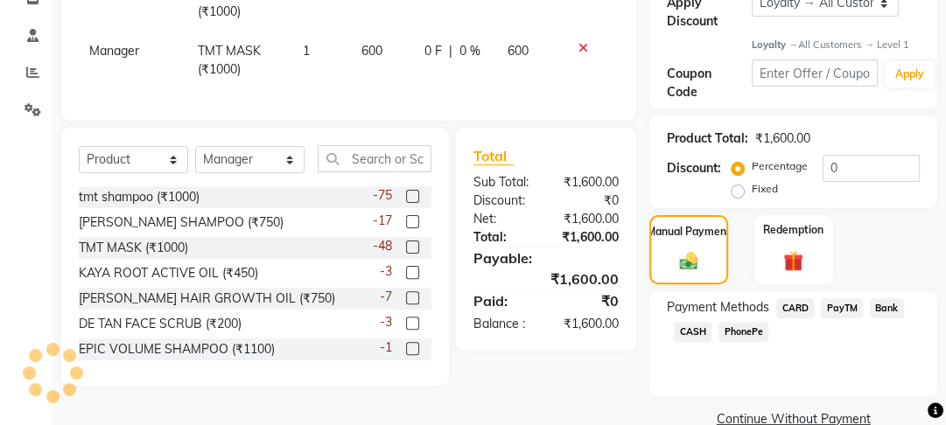
scroll to position [347, 0]
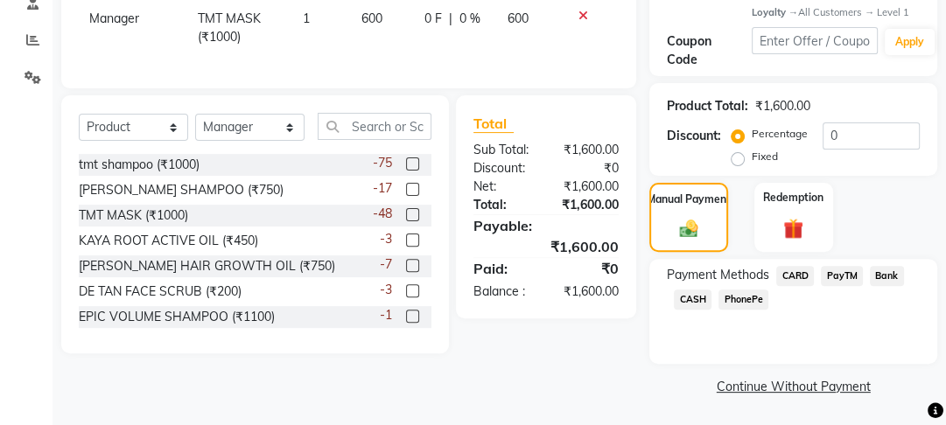
click at [672, 302] on div "CASH" at bounding box center [689, 302] width 45 height 24
click at [704, 302] on span "CASH" at bounding box center [693, 300] width 38 height 20
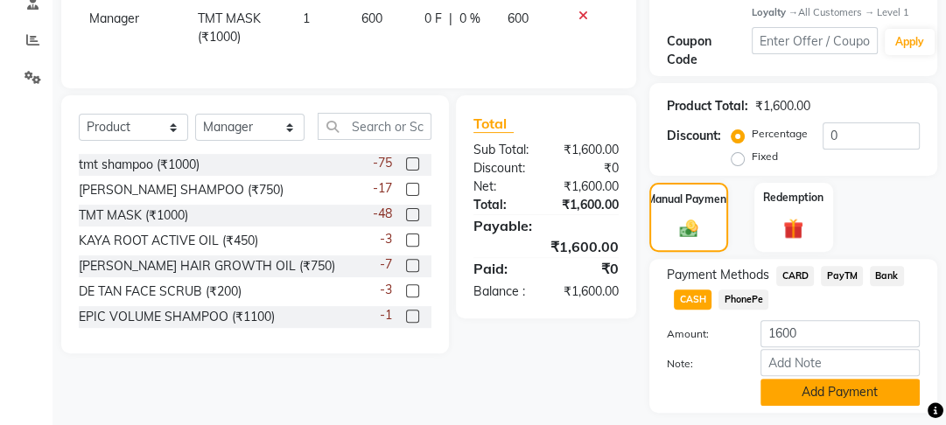
click at [833, 394] on button "Add Payment" at bounding box center [840, 392] width 159 height 27
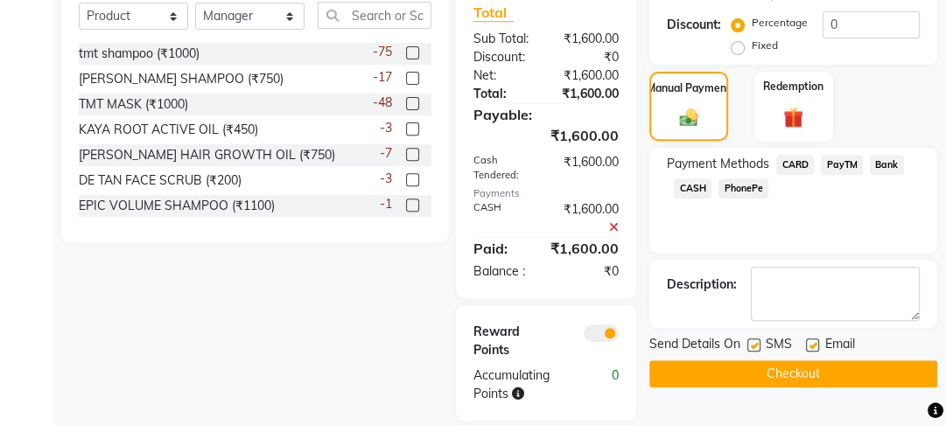
scroll to position [492, 0]
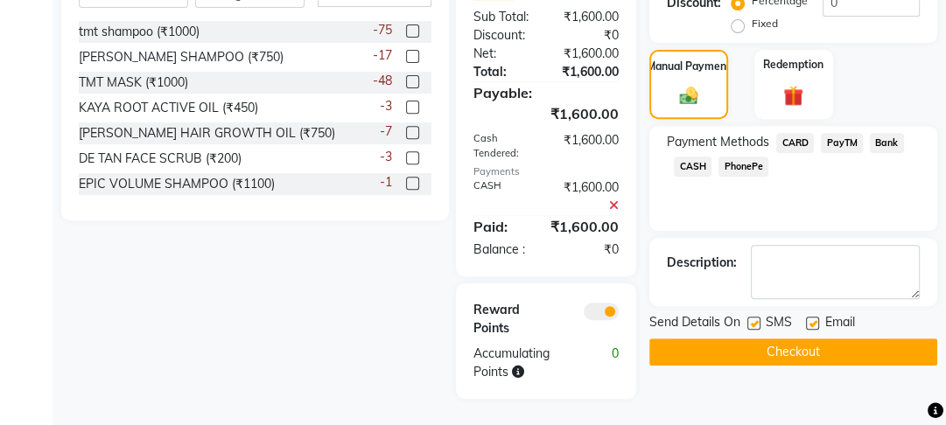
click at [808, 317] on label at bounding box center [812, 323] width 13 height 13
click at [808, 319] on input "checkbox" at bounding box center [811, 324] width 11 height 11
checkbox input "false"
click at [754, 317] on label at bounding box center [753, 323] width 13 height 13
click at [754, 319] on input "checkbox" at bounding box center [752, 324] width 11 height 11
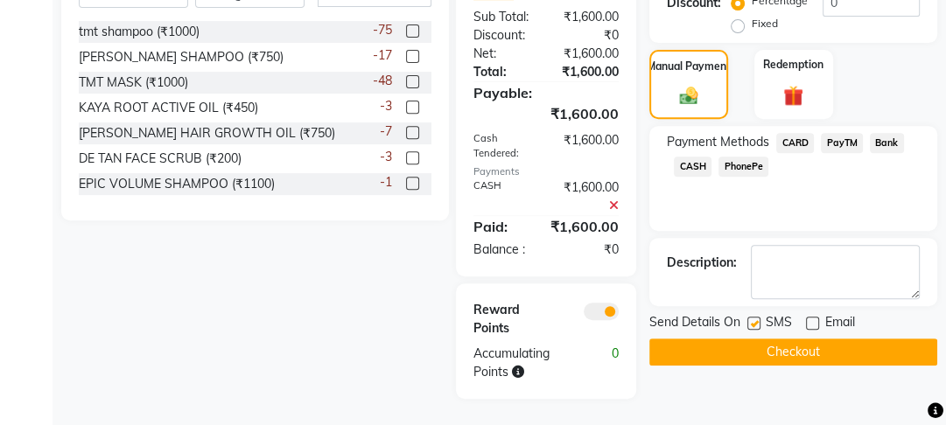
checkbox input "false"
click at [754, 341] on button "Checkout" at bounding box center [793, 352] width 288 height 27
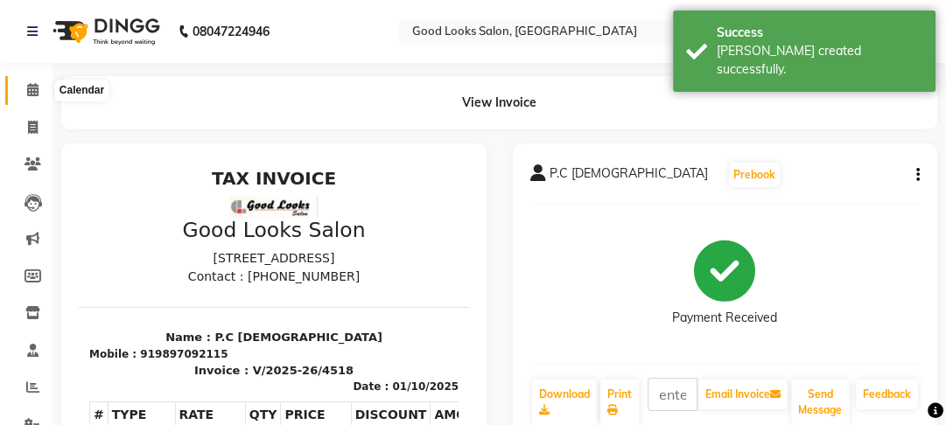
click at [38, 91] on icon at bounding box center [32, 89] width 11 height 13
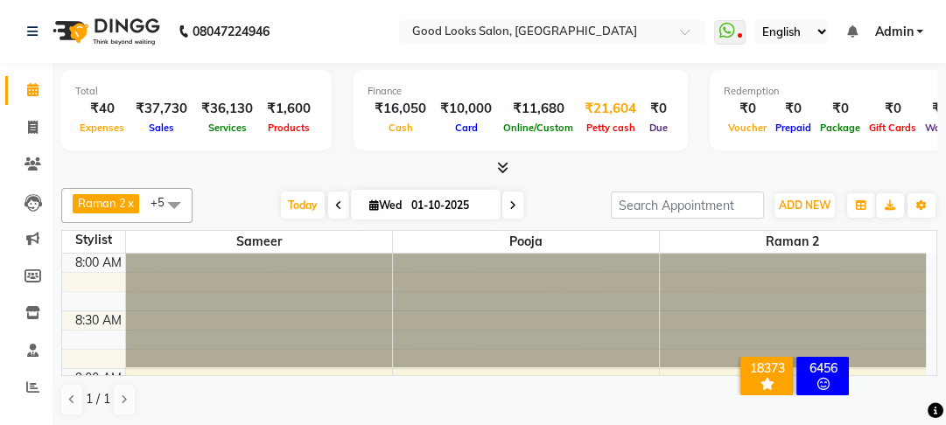
click at [586, 115] on div "₹21,604" at bounding box center [611, 109] width 66 height 20
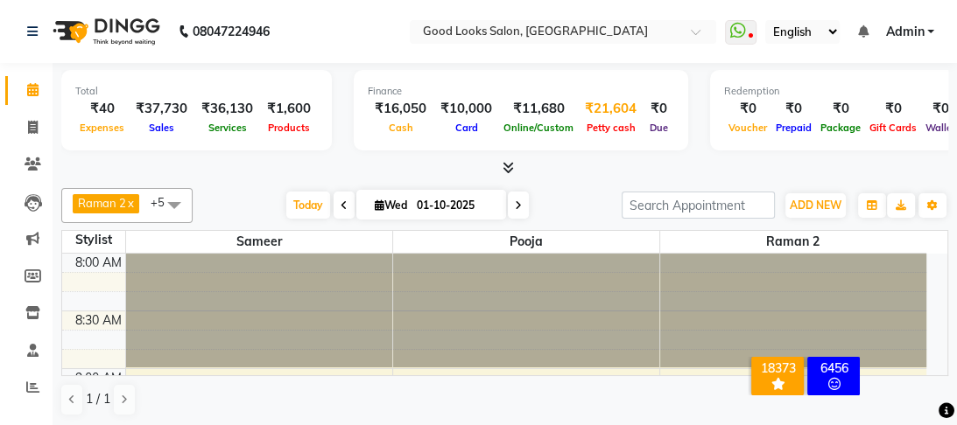
select select "3043"
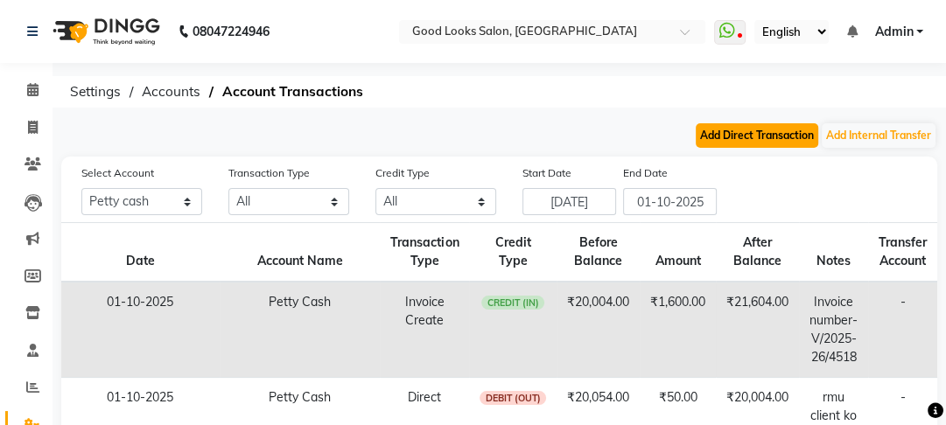
click at [767, 137] on button "Add Direct Transaction" at bounding box center [757, 135] width 123 height 25
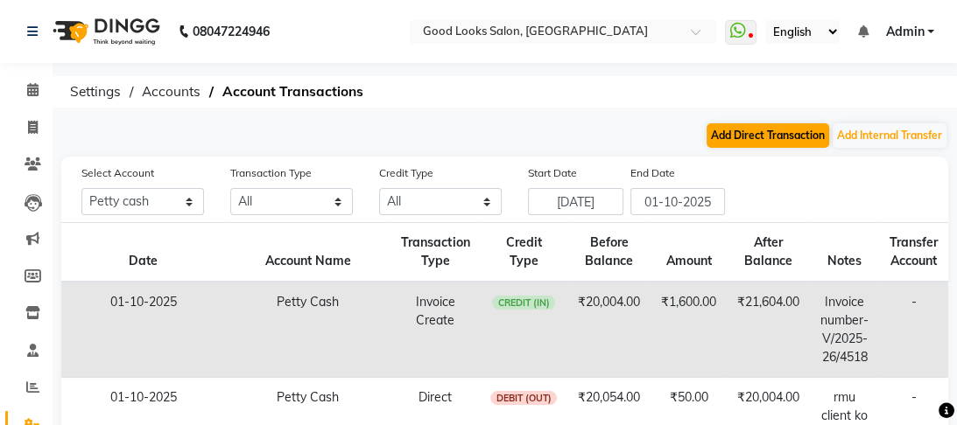
select select "direct"
select select "3043"
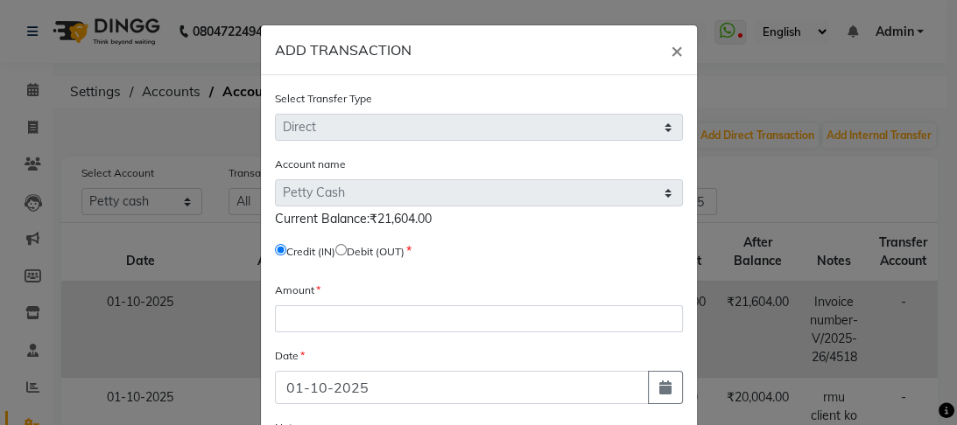
click at [345, 248] on input "radio" at bounding box center [340, 249] width 11 height 11
radio input "true"
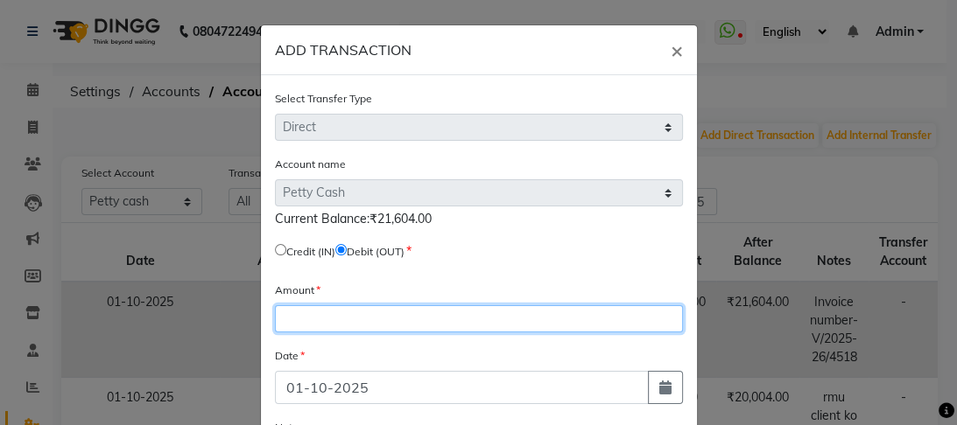
click at [318, 322] on input "number" at bounding box center [479, 318] width 408 height 27
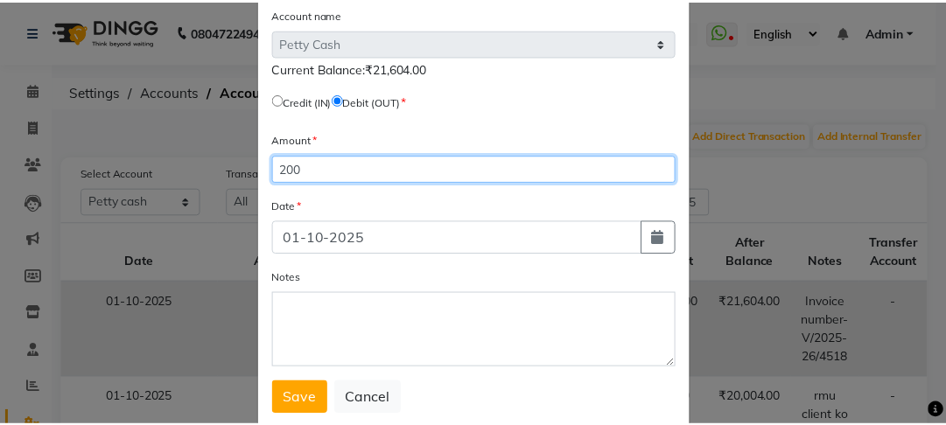
scroll to position [199, 0]
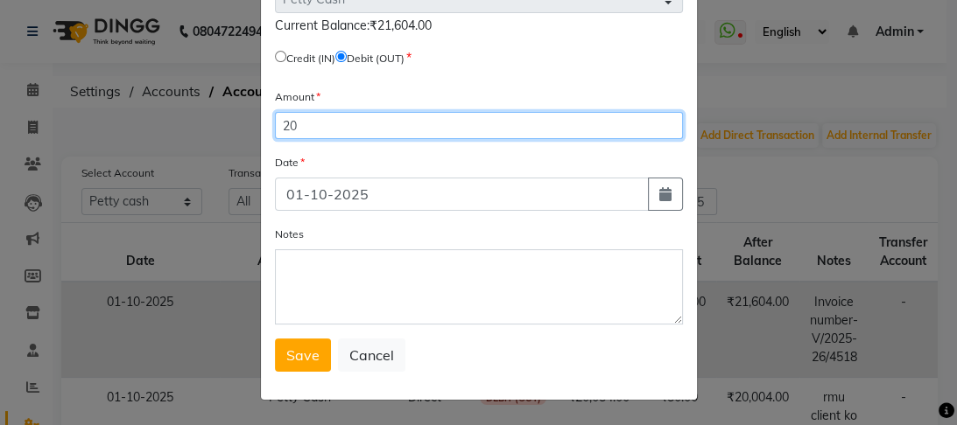
type input "2"
type input "400"
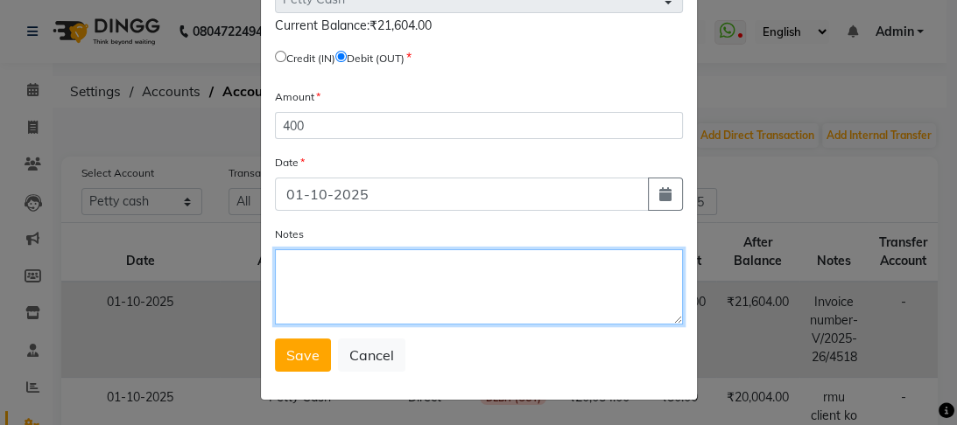
click at [322, 287] on textarea "Notes" at bounding box center [479, 286] width 408 height 75
type textarea "pooja and [PERSON_NAME]"
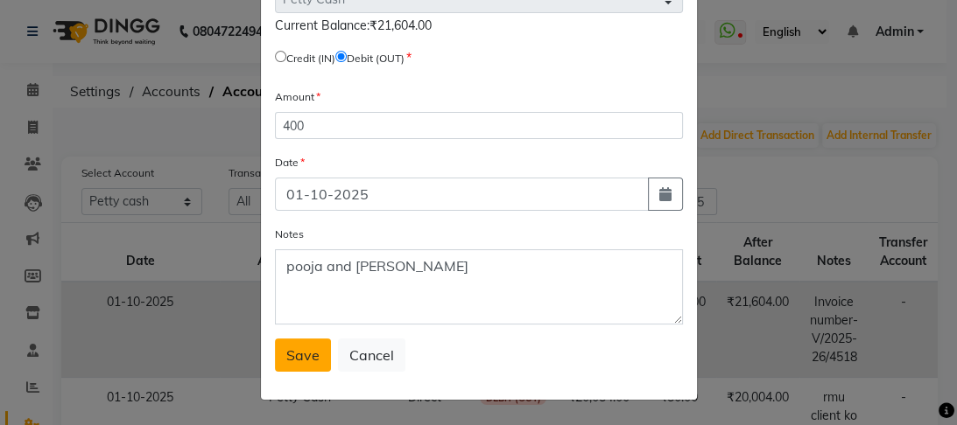
click at [301, 350] on span "Save" at bounding box center [302, 356] width 33 height 18
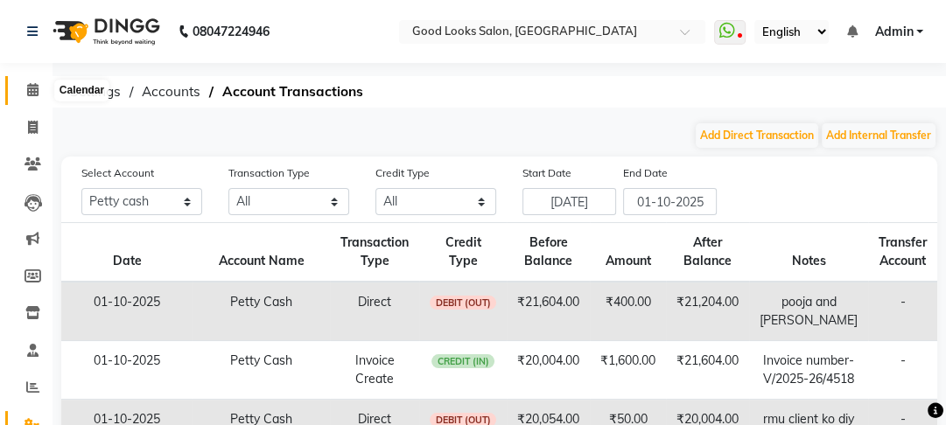
click at [34, 97] on span at bounding box center [33, 91] width 31 height 20
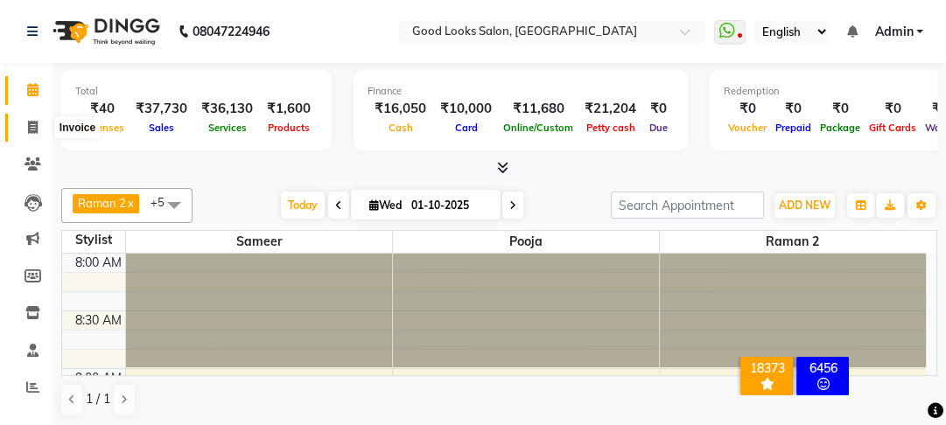
click at [22, 126] on span at bounding box center [33, 128] width 31 height 20
select select "service"
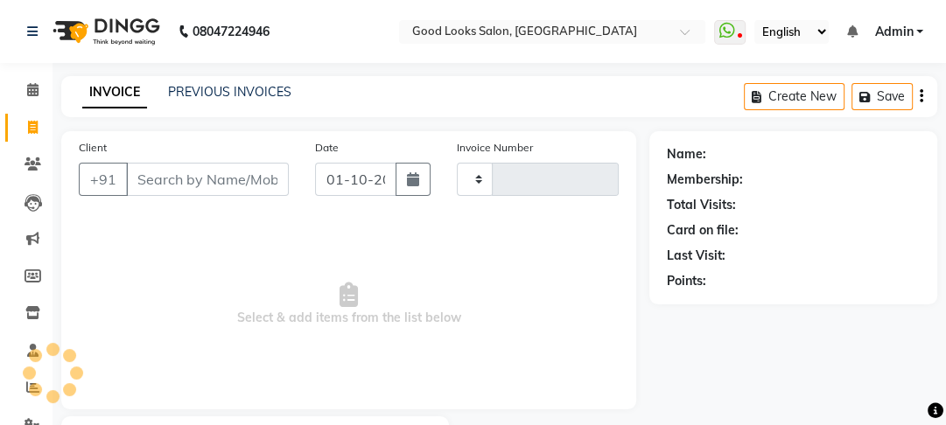
type input "4519"
select select "4230"
click at [212, 97] on link "PREVIOUS INVOICES" at bounding box center [229, 92] width 123 height 16
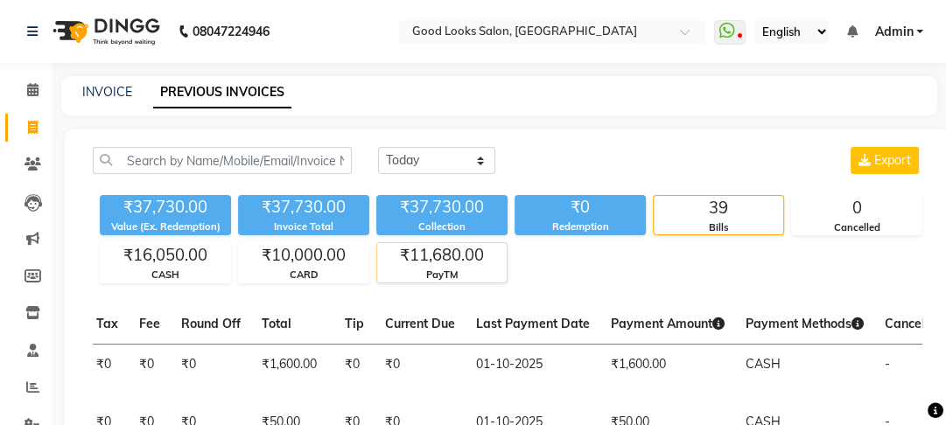
click at [507, 261] on div "₹11,680.00" at bounding box center [442, 255] width 130 height 25
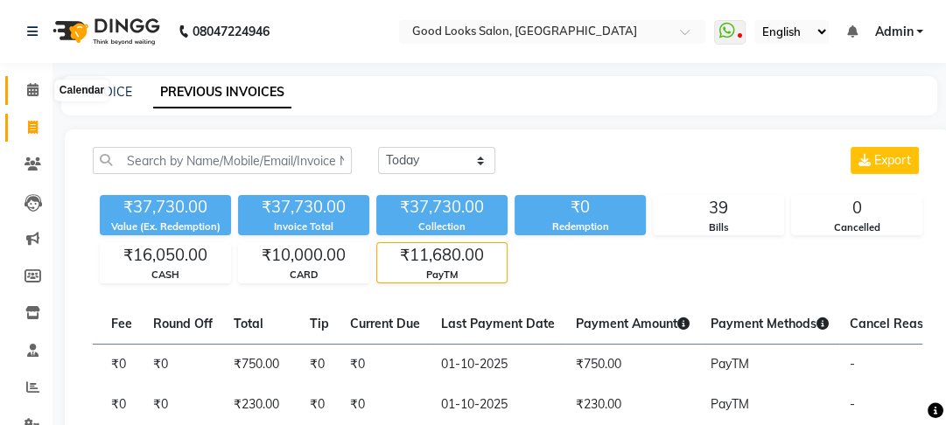
click at [20, 88] on span at bounding box center [33, 91] width 31 height 20
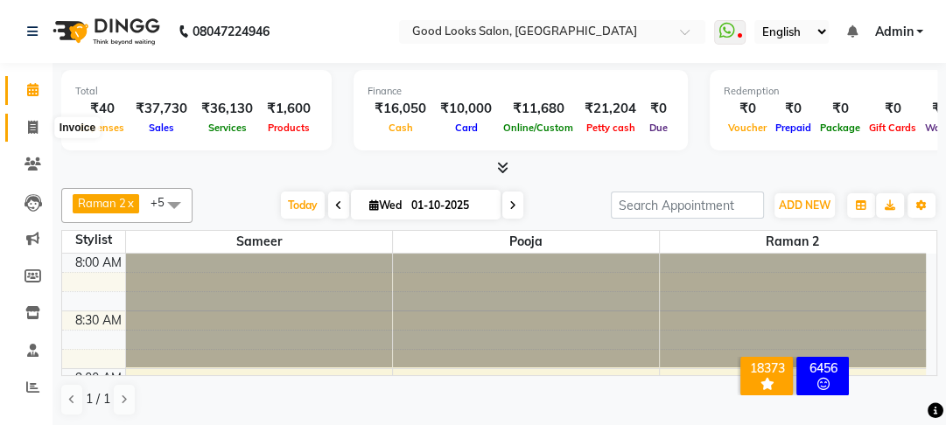
click at [29, 119] on span at bounding box center [33, 128] width 31 height 20
select select "service"
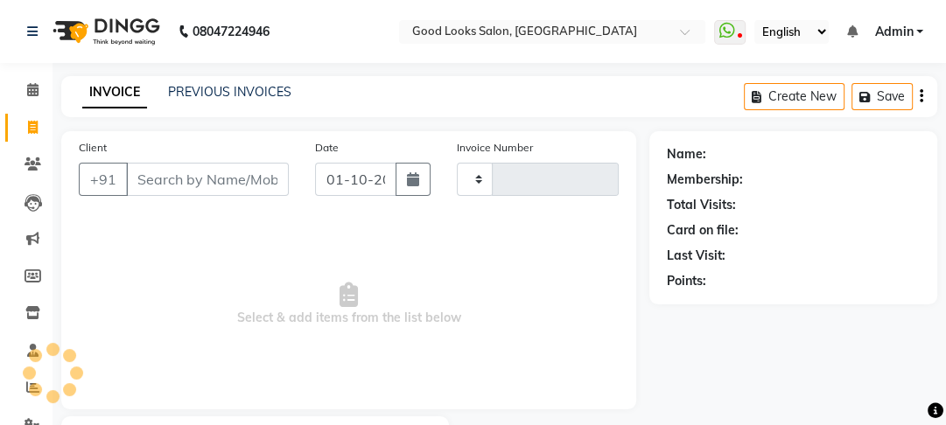
type input "4519"
select select "4230"
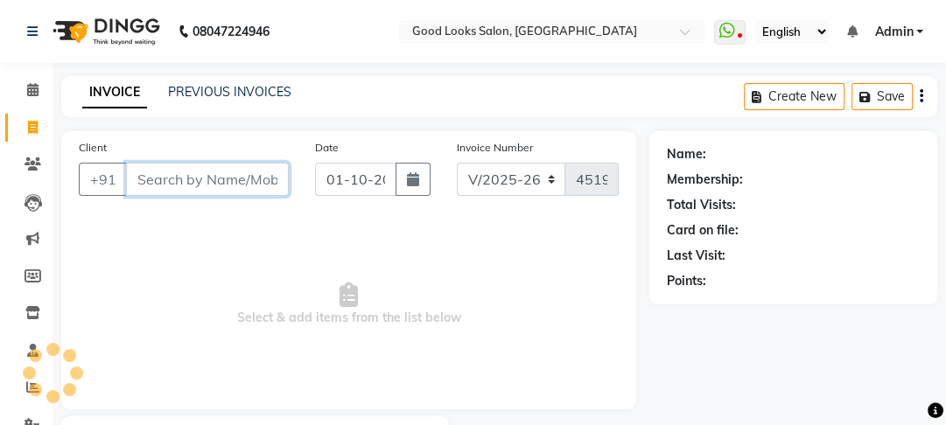
click at [179, 175] on input "Client" at bounding box center [207, 179] width 163 height 33
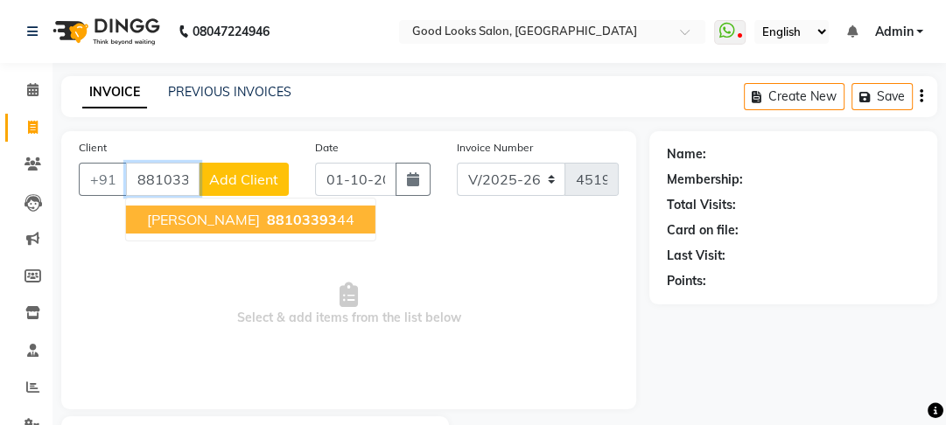
drag, startPoint x: 256, startPoint y: 213, endPoint x: 263, endPoint y: 263, distance: 51.2
click at [267, 219] on span "88103393" at bounding box center [302, 220] width 70 height 18
type input "8810339344"
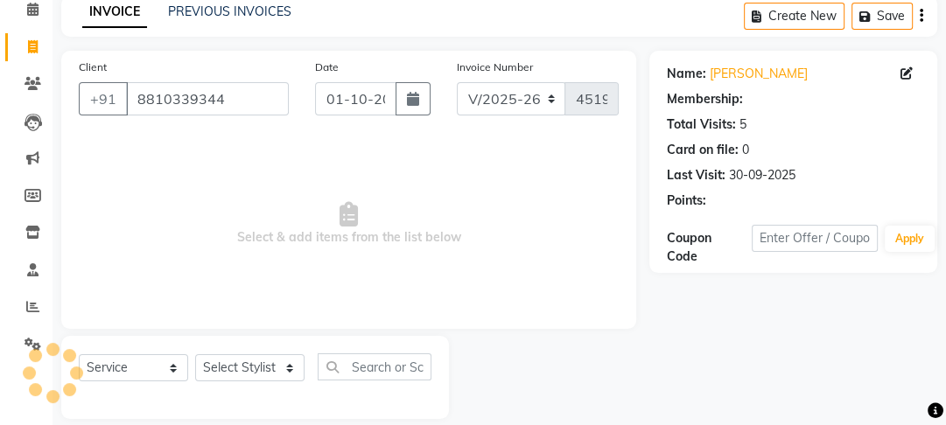
scroll to position [102, 0]
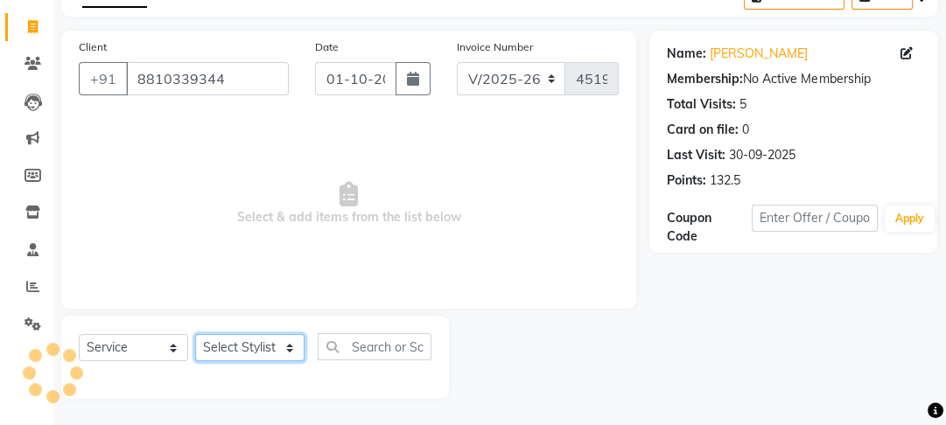
click at [273, 349] on select "Select Stylist [PERSON_NAME] Manager [PERSON_NAME] Pooja [PERSON_NAME] Raman 2 …" at bounding box center [249, 347] width 109 height 27
click at [242, 354] on select "Select Stylist [PERSON_NAME] Manager [PERSON_NAME] Pooja [PERSON_NAME] Raman 2 …" at bounding box center [249, 347] width 109 height 27
select select "22725"
click at [195, 334] on select "Select Stylist [PERSON_NAME] Manager [PERSON_NAME] Pooja [PERSON_NAME] Raman 2 …" at bounding box center [249, 347] width 109 height 27
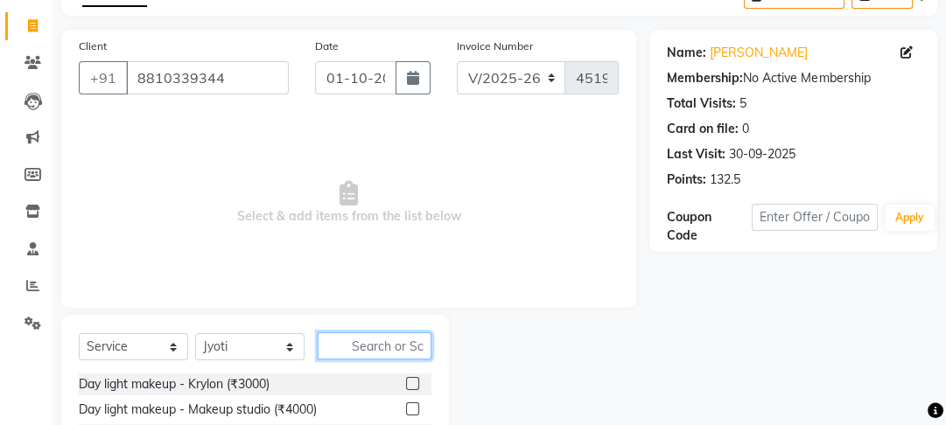
click at [373, 352] on input "text" at bounding box center [375, 346] width 114 height 27
click at [406, 382] on label at bounding box center [412, 383] width 13 height 13
click at [406, 382] on input "checkbox" at bounding box center [411, 384] width 11 height 11
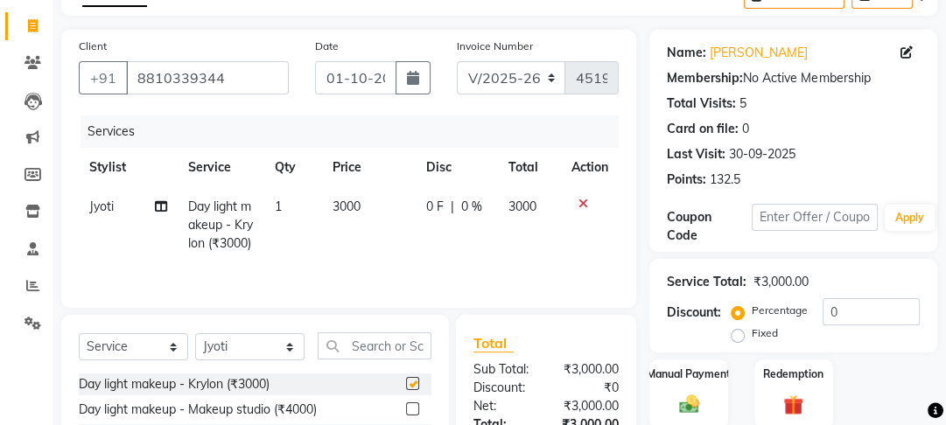
checkbox input "false"
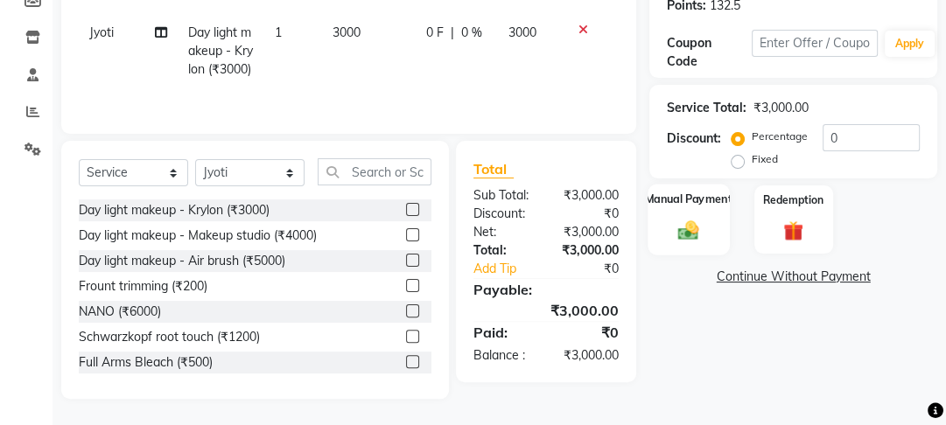
click at [714, 228] on div "Manual Payment" at bounding box center [689, 220] width 81 height 72
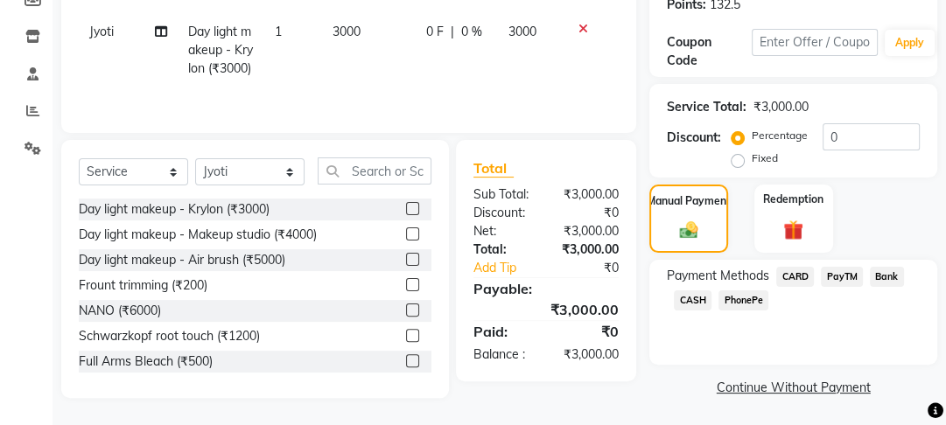
click at [698, 298] on span "CASH" at bounding box center [693, 301] width 38 height 20
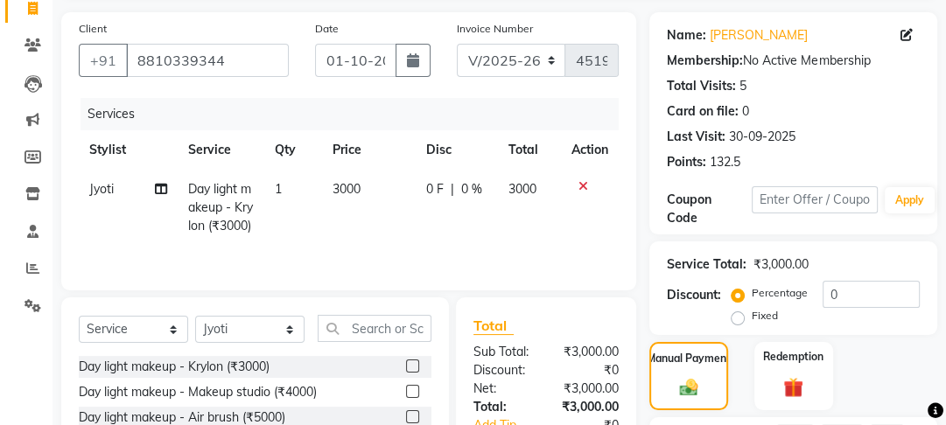
scroll to position [329, 0]
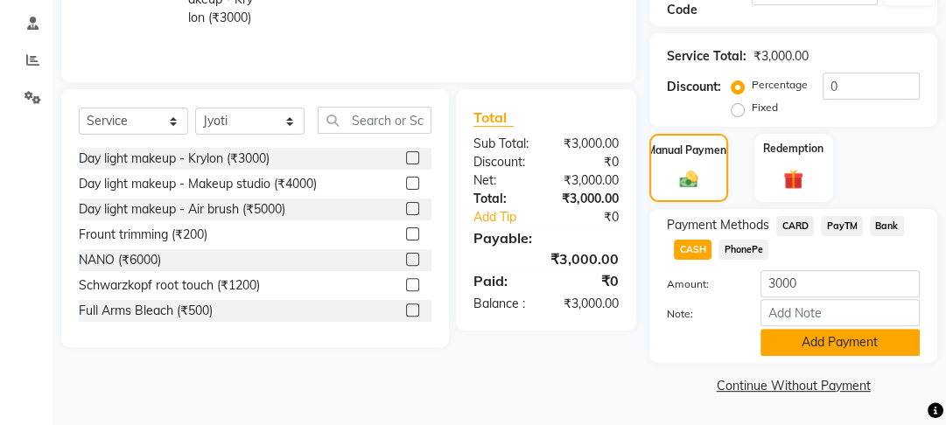
click at [826, 340] on button "Add Payment" at bounding box center [840, 342] width 159 height 27
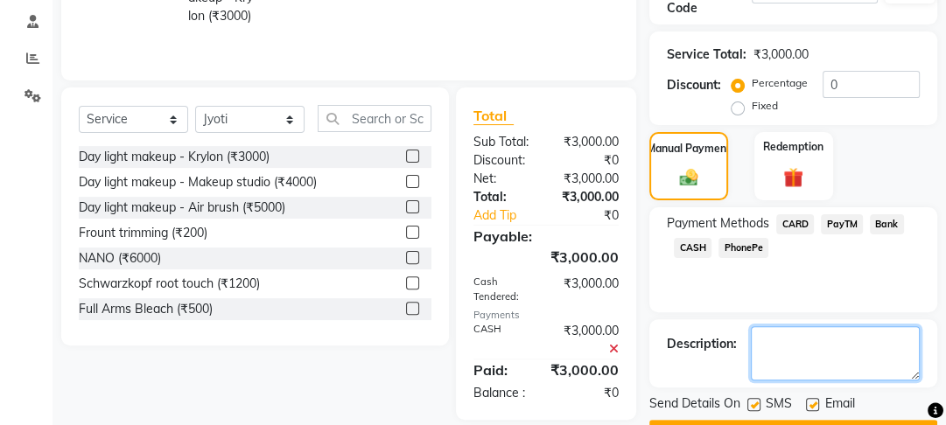
click at [799, 343] on textarea at bounding box center [835, 353] width 169 height 54
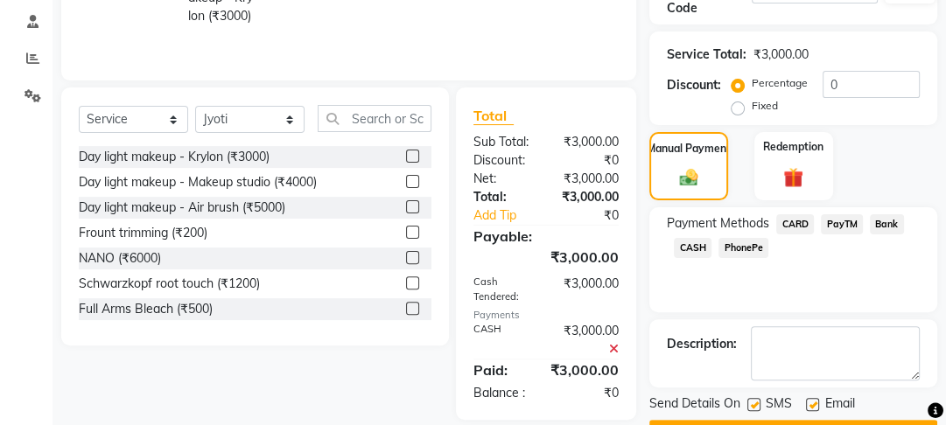
click at [811, 408] on label at bounding box center [812, 404] width 13 height 13
click at [811, 408] on input "checkbox" at bounding box center [811, 405] width 11 height 11
checkbox input "false"
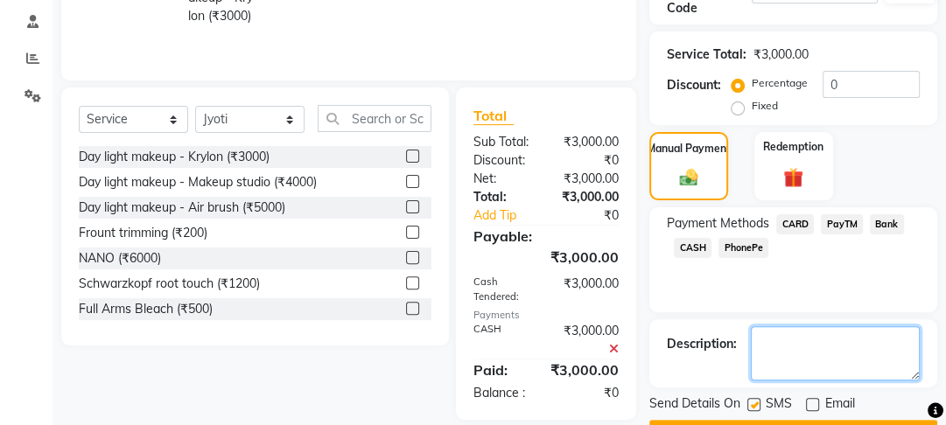
click at [768, 371] on textarea at bounding box center [835, 353] width 169 height 54
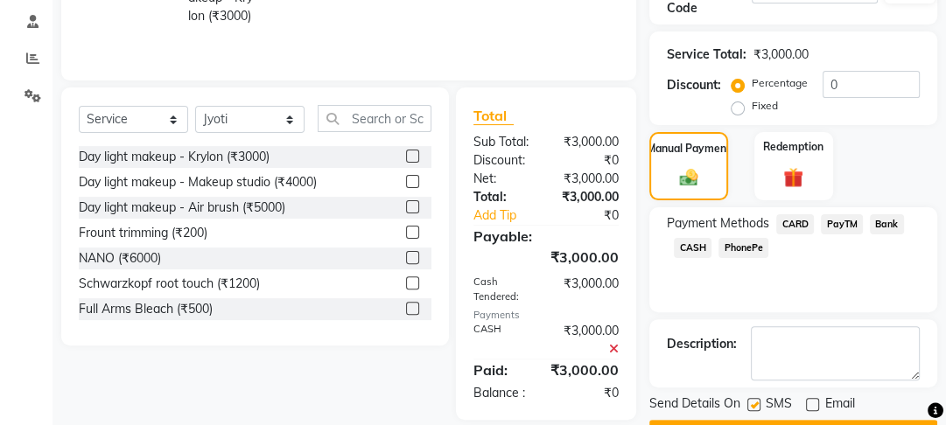
click at [753, 407] on label at bounding box center [753, 404] width 13 height 13
click at [753, 407] on input "checkbox" at bounding box center [752, 405] width 11 height 11
checkbox input "false"
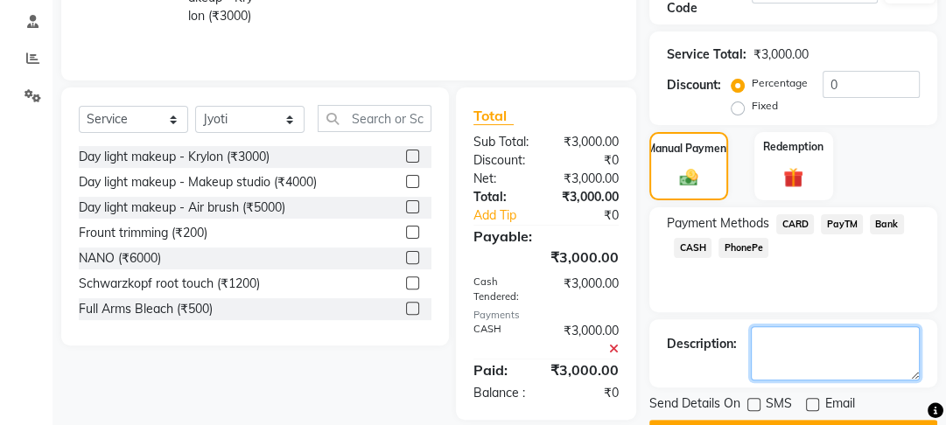
click at [816, 368] on textarea at bounding box center [835, 353] width 169 height 54
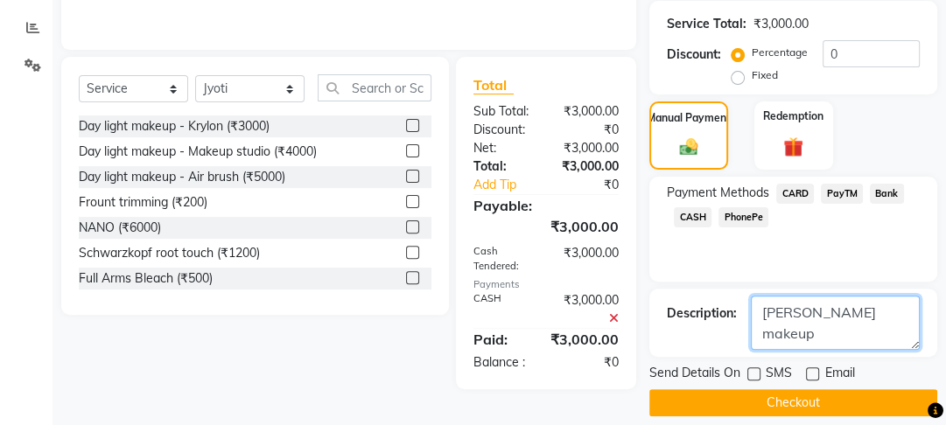
scroll to position [375, 0]
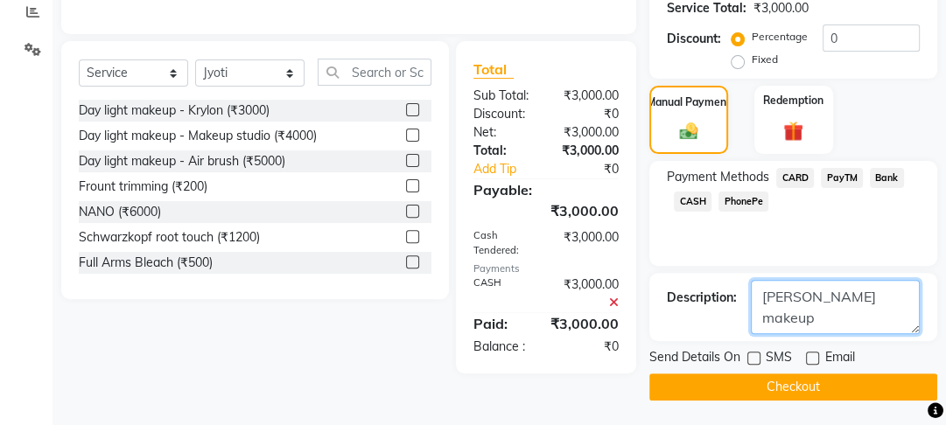
type textarea "[PERSON_NAME] makeup"
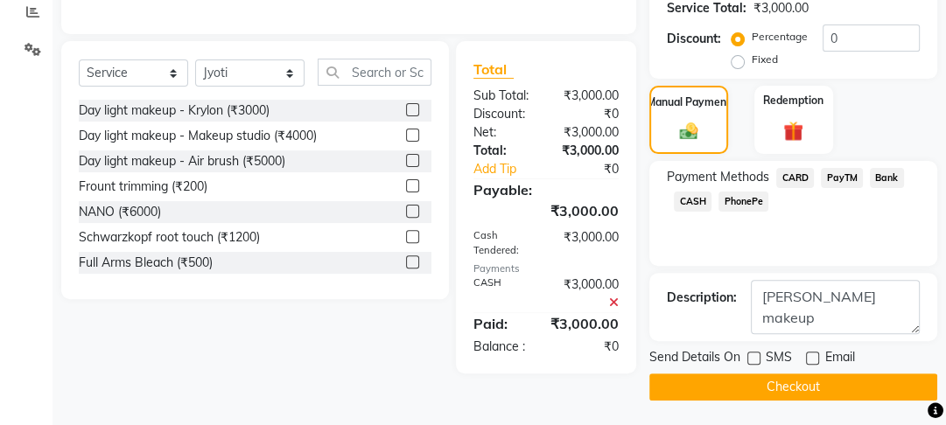
click at [802, 390] on button "Checkout" at bounding box center [793, 387] width 288 height 27
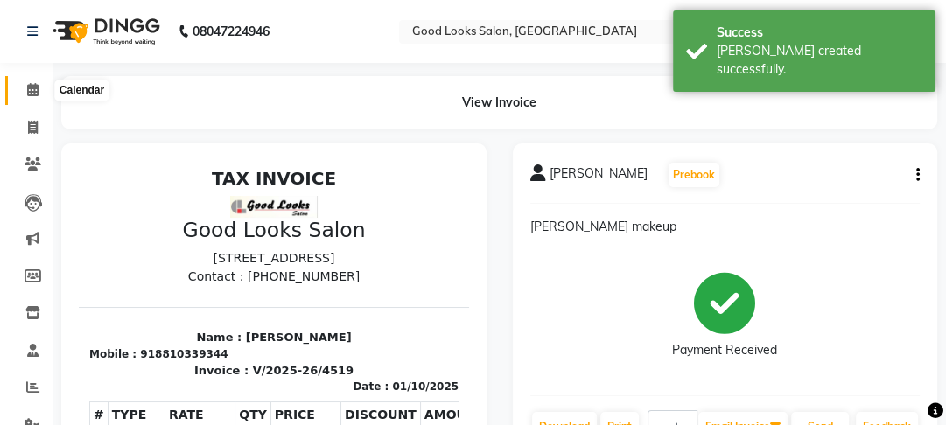
click at [32, 91] on icon at bounding box center [32, 89] width 11 height 13
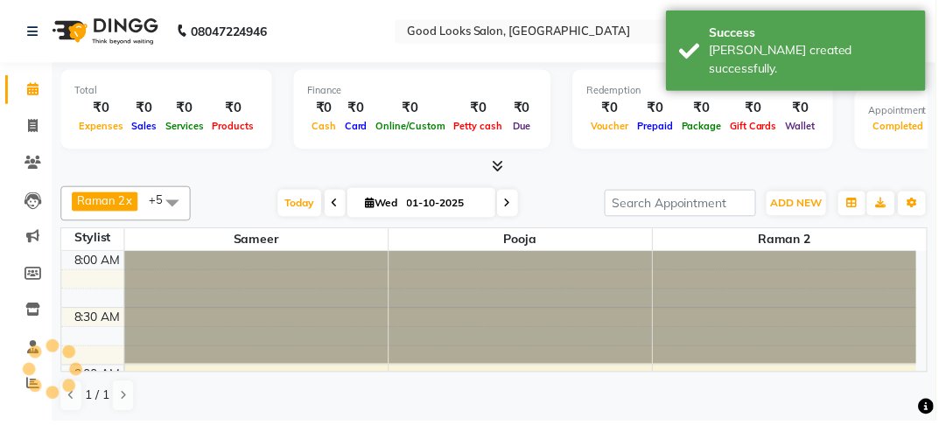
scroll to position [1332, 0]
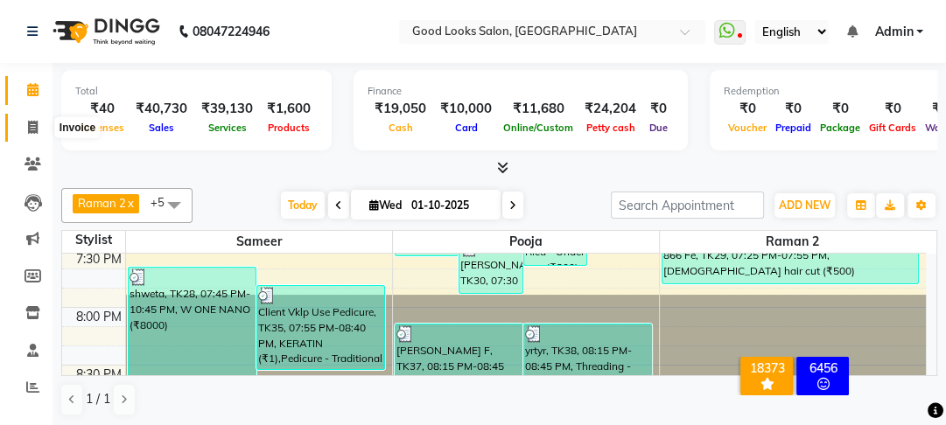
click at [26, 130] on span at bounding box center [33, 128] width 31 height 20
select select "4230"
select select "service"
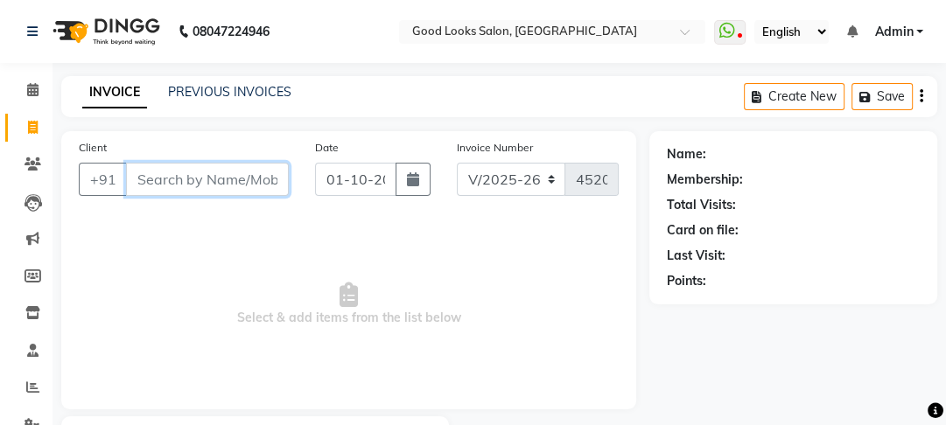
click at [192, 184] on input "Client" at bounding box center [207, 179] width 163 height 33
click at [151, 187] on input "Client" at bounding box center [207, 179] width 163 height 33
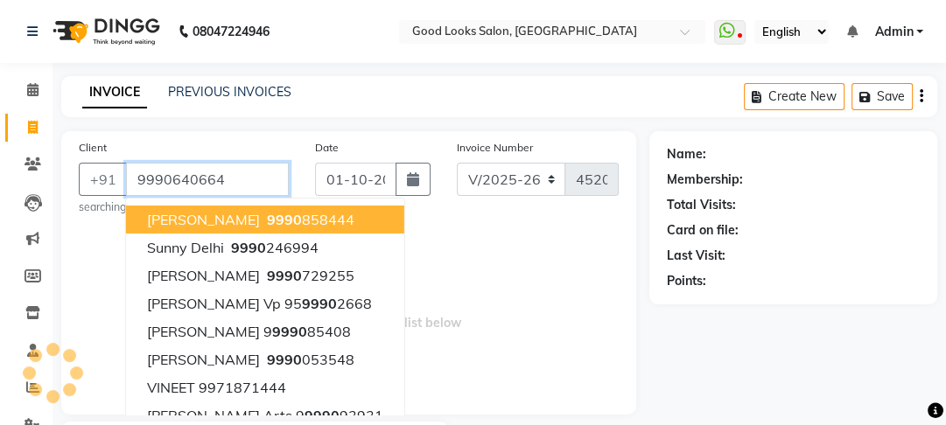
type input "9990640664"
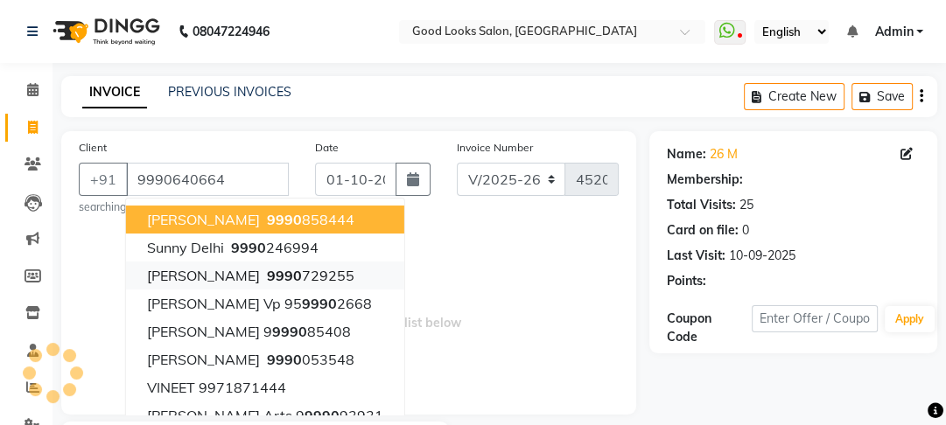
select select "1: Object"
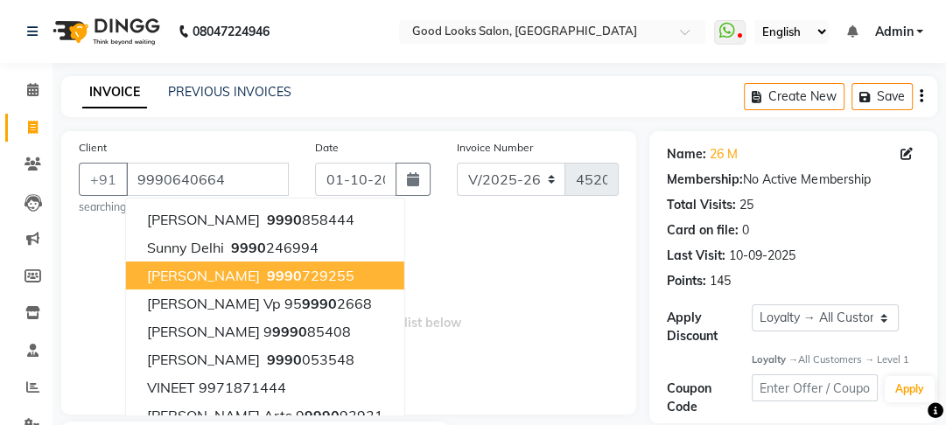
click at [592, 224] on span "Select & add items from the list below" at bounding box center [349, 309] width 540 height 175
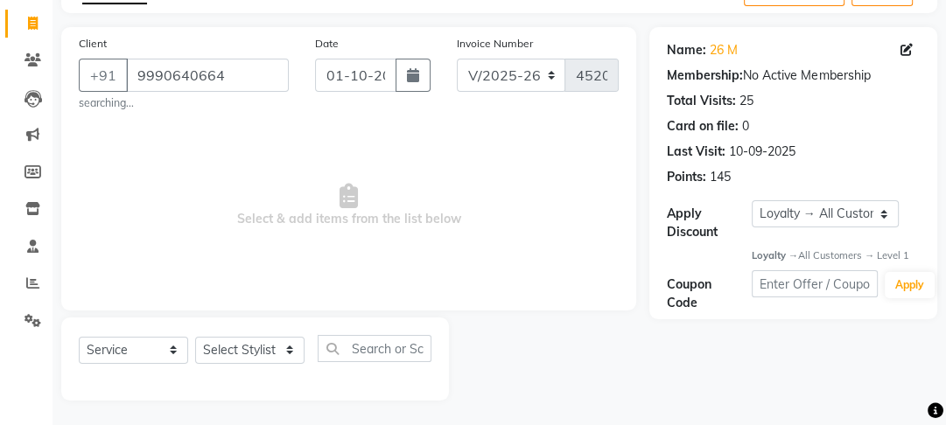
scroll to position [107, 0]
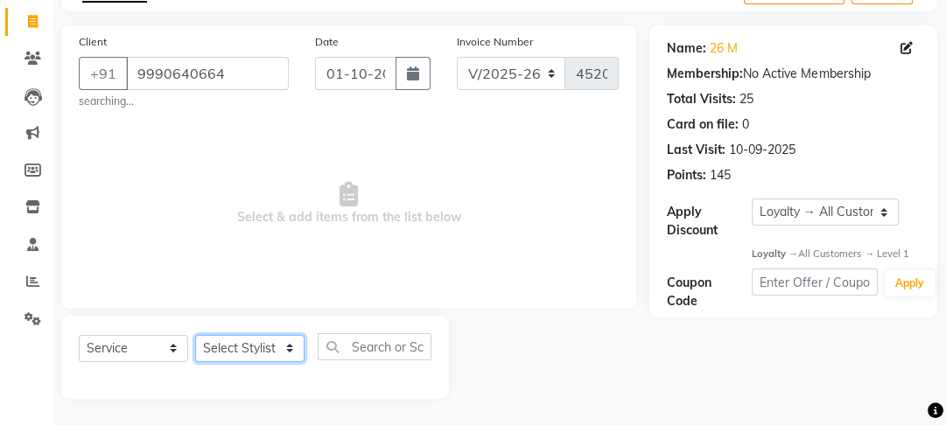
click at [292, 355] on select "Select Stylist [PERSON_NAME] Manager [PERSON_NAME] Pooja [PERSON_NAME] Raman 2 …" at bounding box center [249, 348] width 109 height 27
select select "89434"
click at [195, 335] on select "Select Stylist [PERSON_NAME] Manager [PERSON_NAME] Pooja [PERSON_NAME] Raman 2 …" at bounding box center [249, 348] width 109 height 27
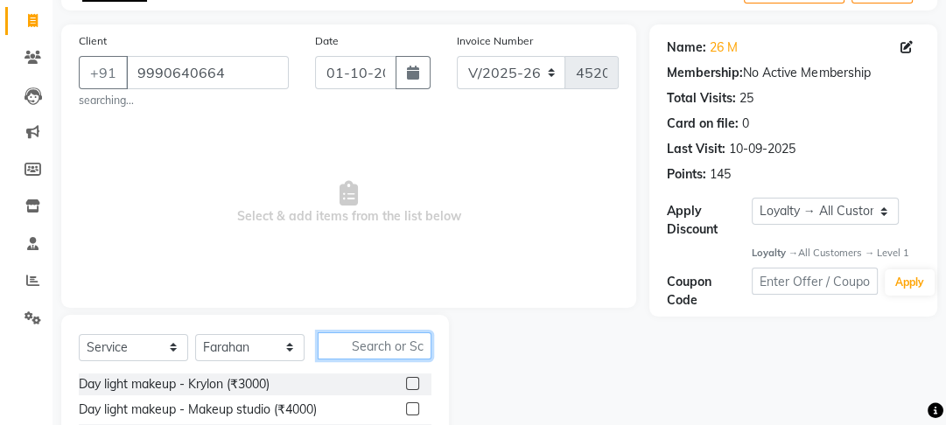
click at [364, 354] on input "text" at bounding box center [375, 346] width 114 height 27
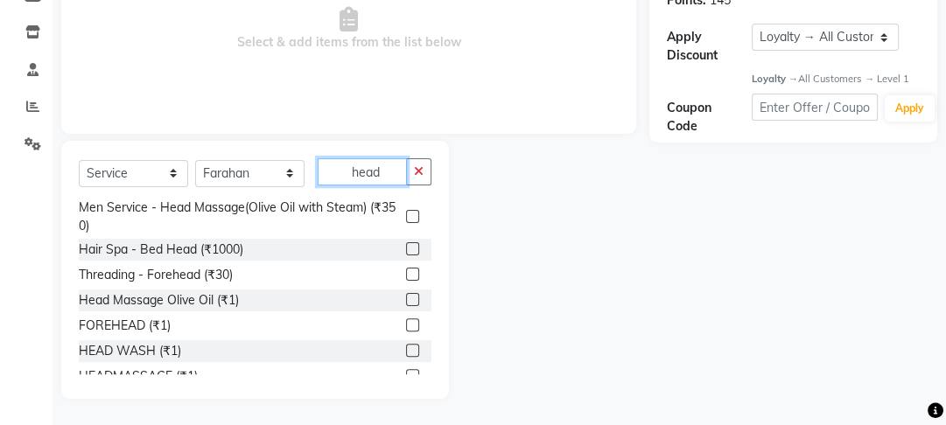
scroll to position [158, 0]
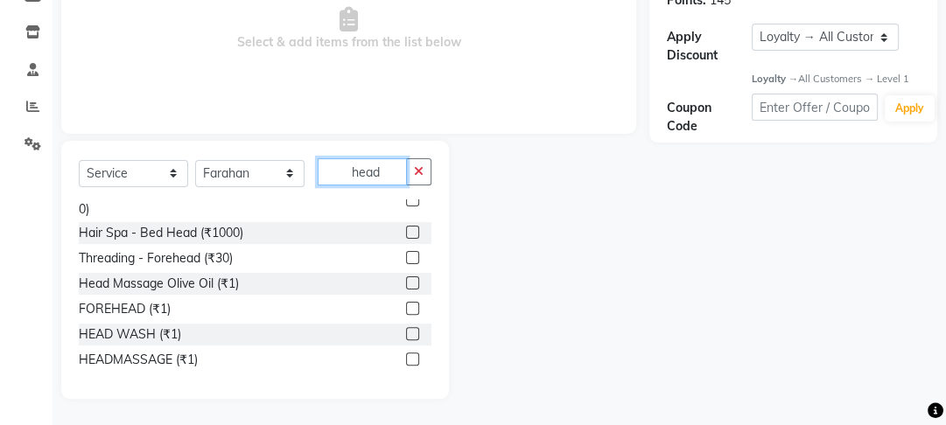
type input "head"
click at [406, 329] on label at bounding box center [412, 333] width 13 height 13
click at [406, 329] on input "checkbox" at bounding box center [411, 334] width 11 height 11
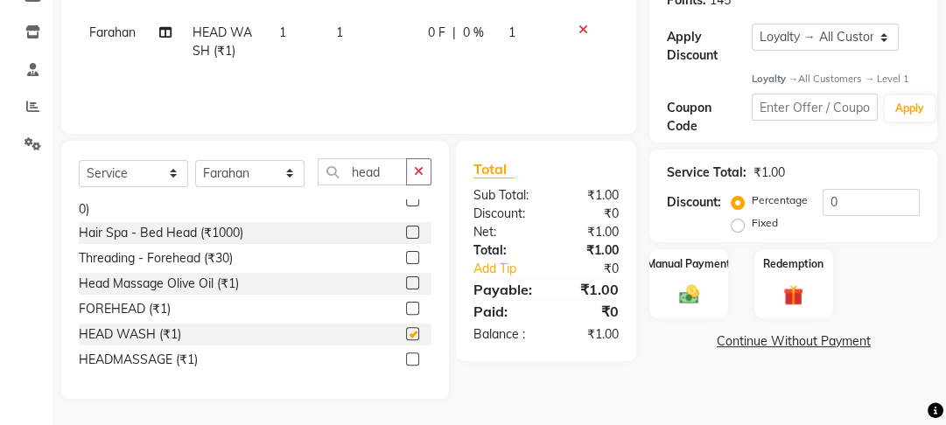
checkbox input "false"
click at [388, 175] on input "head" at bounding box center [362, 171] width 89 height 27
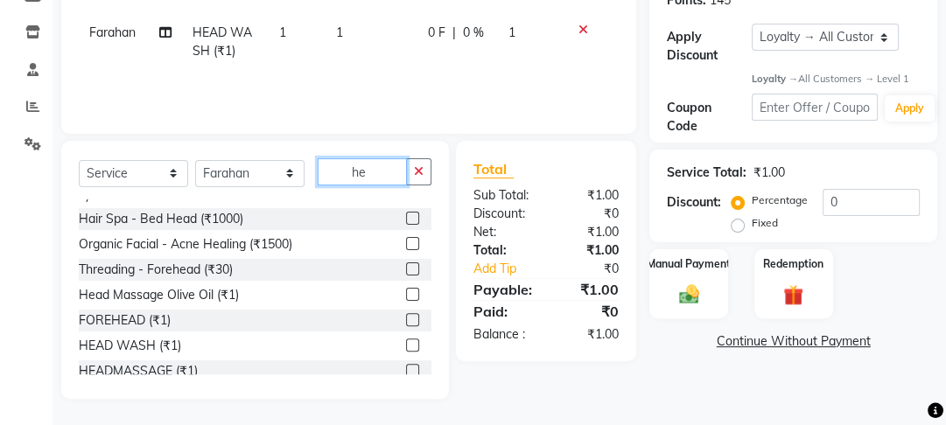
type input "h"
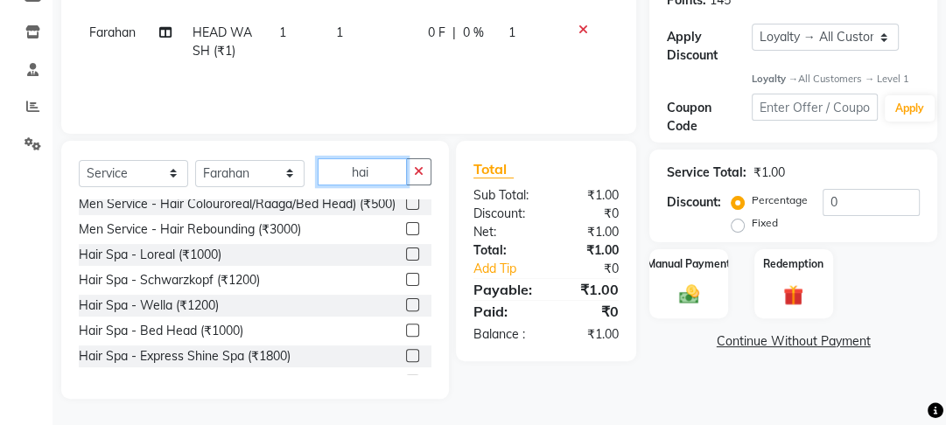
scroll to position [224, 0]
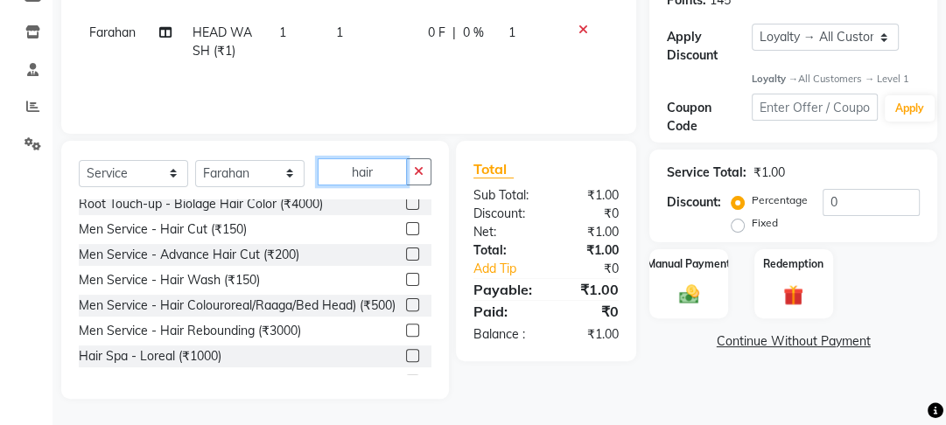
type input "hair"
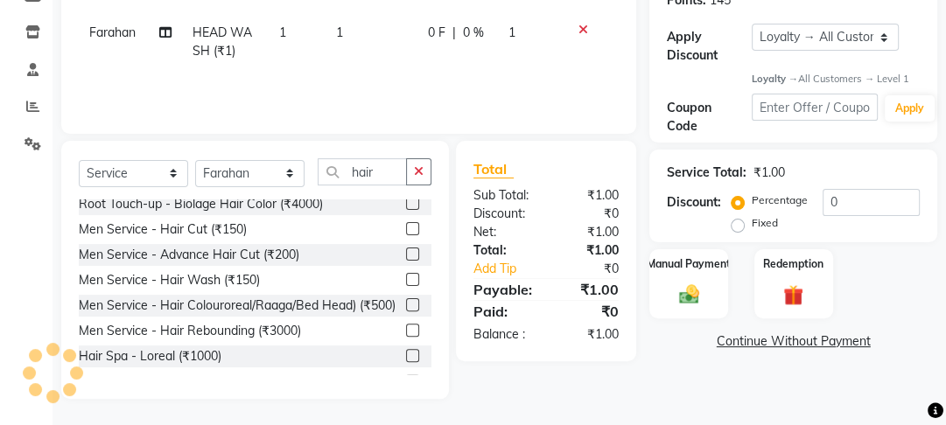
click at [406, 228] on label at bounding box center [412, 228] width 13 height 13
click at [406, 228] on input "checkbox" at bounding box center [411, 229] width 11 height 11
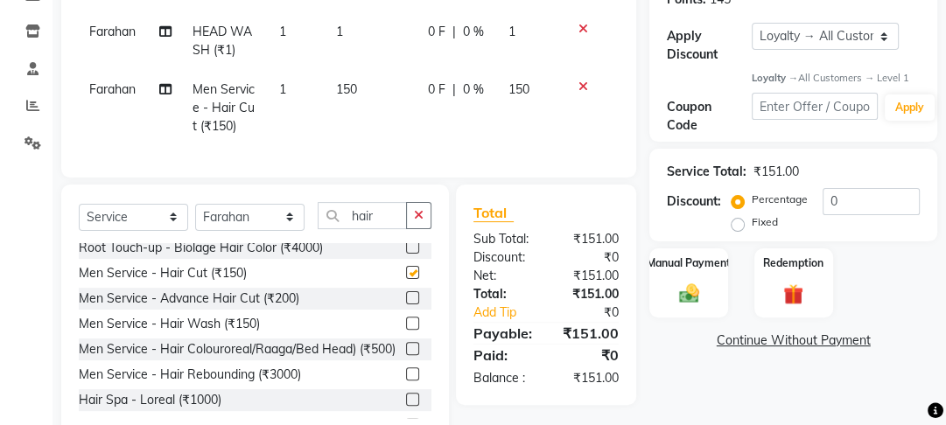
checkbox input "false"
click at [389, 228] on input "hair" at bounding box center [362, 215] width 89 height 27
type input "h"
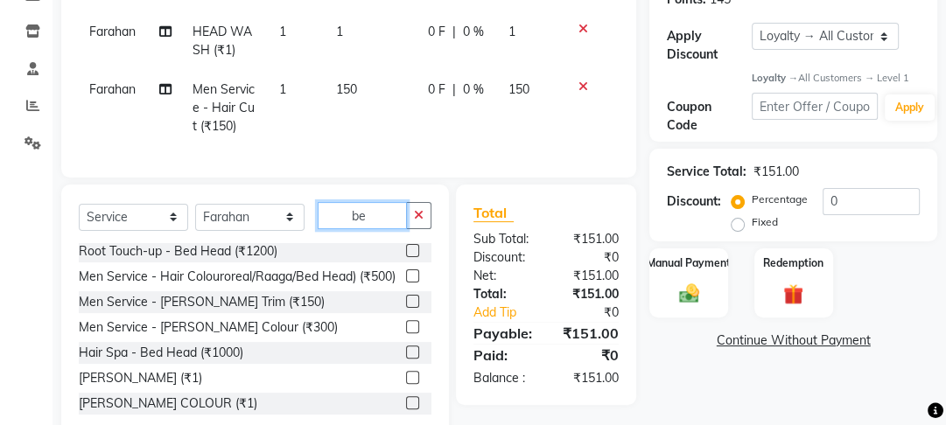
scroll to position [0, 0]
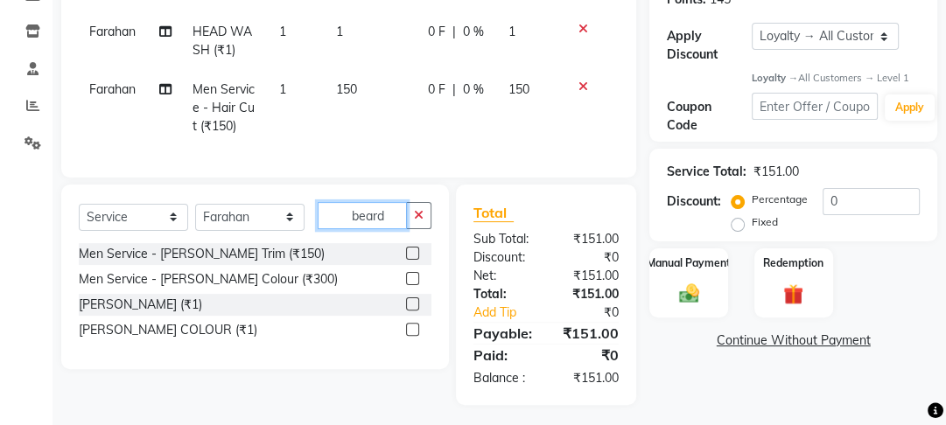
type input "beard"
click at [413, 260] on label at bounding box center [412, 253] width 13 height 13
click at [413, 260] on input "checkbox" at bounding box center [411, 254] width 11 height 11
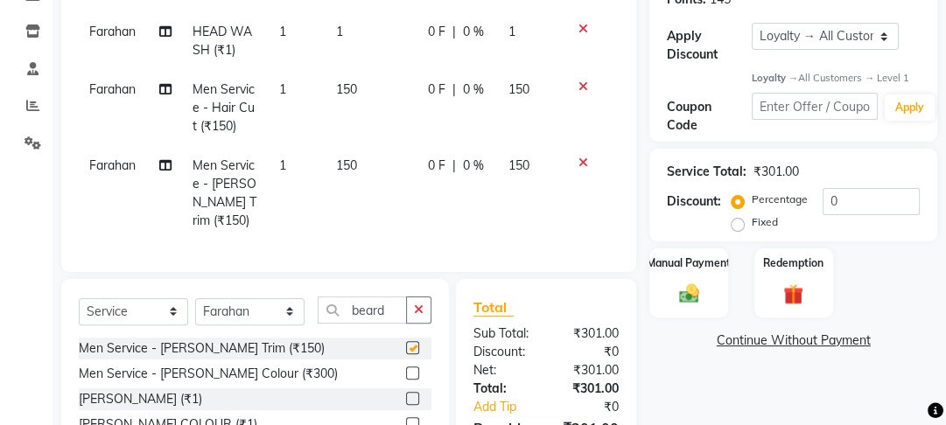
checkbox input "false"
click at [356, 36] on td "1" at bounding box center [372, 41] width 92 height 58
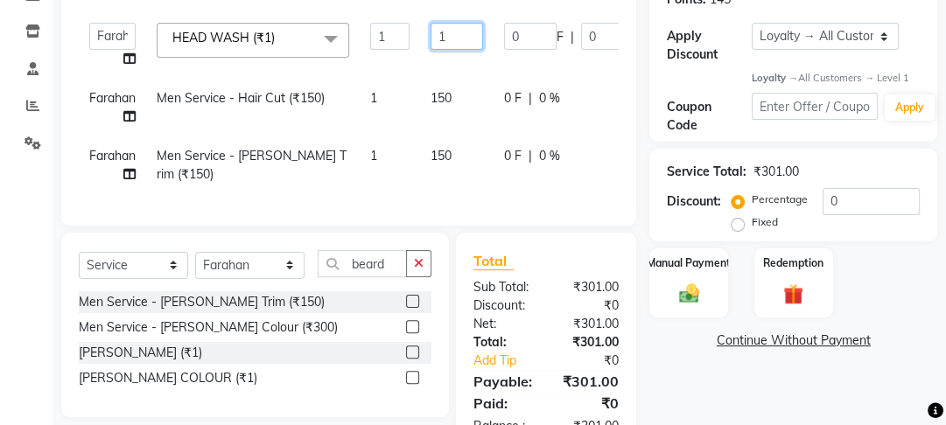
click at [460, 32] on input "1" at bounding box center [457, 36] width 53 height 27
type input "100"
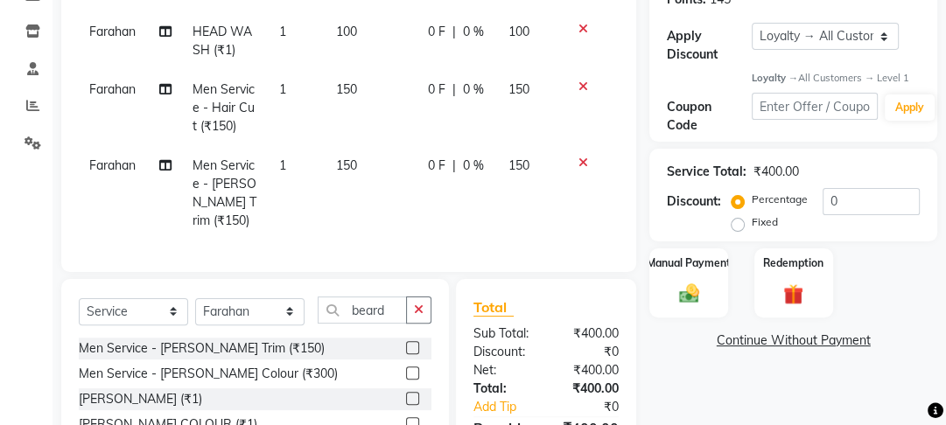
click at [455, 98] on tr "Farahan Men Service - Hair Cut (₹150) 1 150 0 F | 0 % 150" at bounding box center [349, 108] width 540 height 76
click at [361, 96] on td "150" at bounding box center [372, 108] width 92 height 76
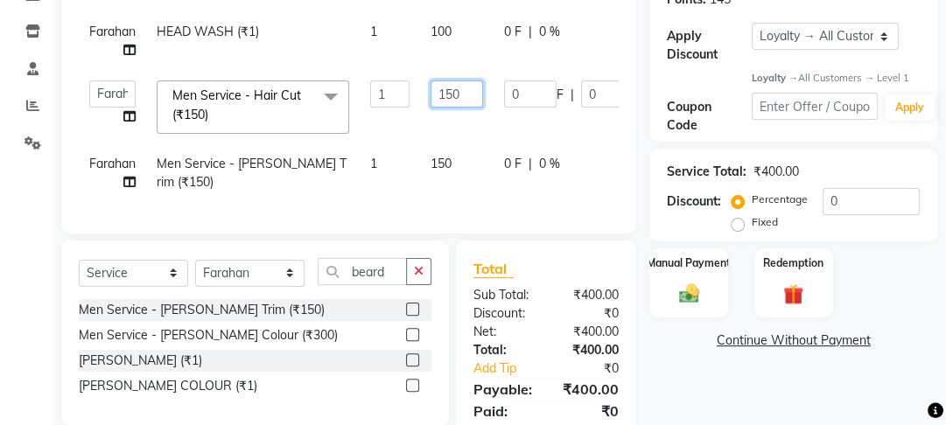
click at [452, 95] on input "150" at bounding box center [457, 94] width 53 height 27
type input "200"
click at [452, 160] on tr "Farahan Men Service - [PERSON_NAME] Trim (₹150) 1 150 0 F | 0 % 150" at bounding box center [421, 173] width 684 height 58
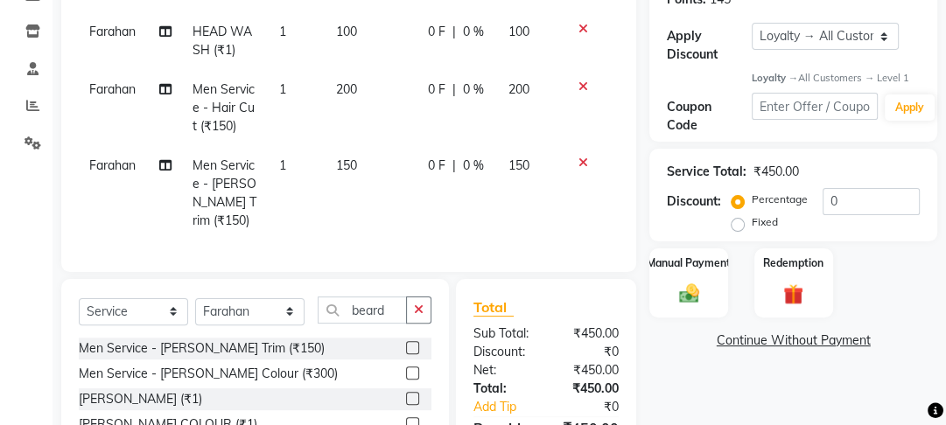
click at [349, 165] on span "150" at bounding box center [346, 166] width 21 height 16
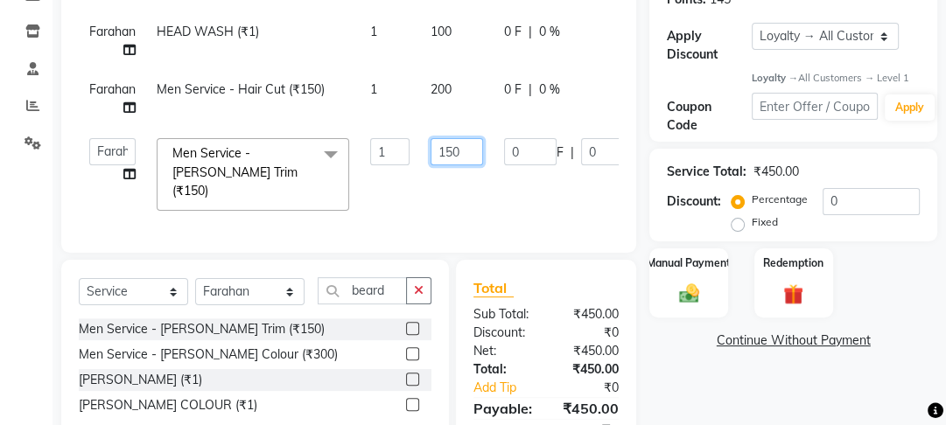
click at [453, 153] on input "150" at bounding box center [457, 151] width 53 height 27
type input "100"
click at [707, 292] on div "Manual Payment" at bounding box center [689, 284] width 81 height 72
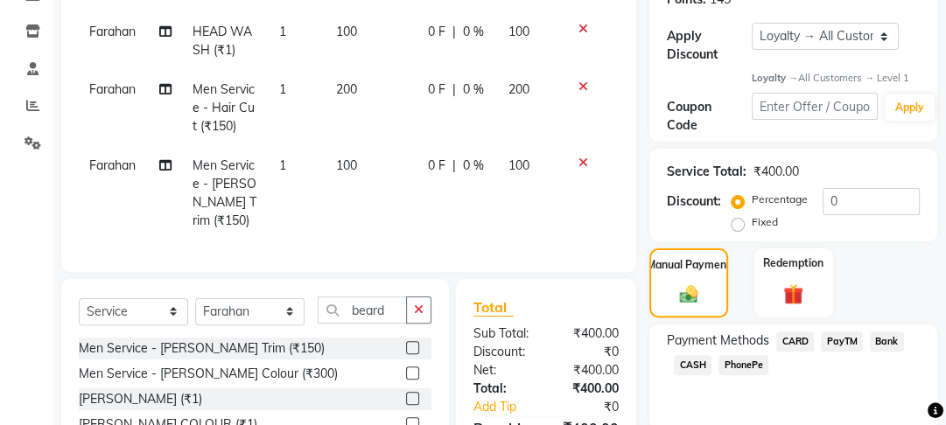
click at [851, 336] on span "PayTM" at bounding box center [842, 342] width 42 height 20
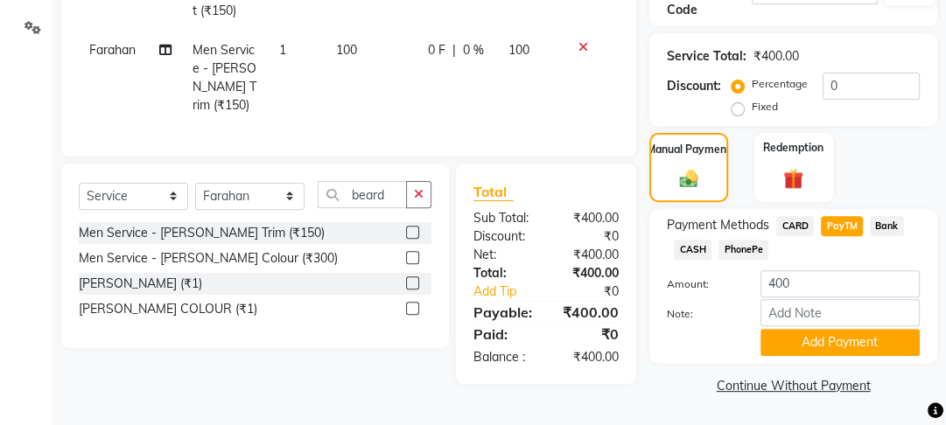
click at [851, 336] on button "Add Payment" at bounding box center [840, 342] width 159 height 27
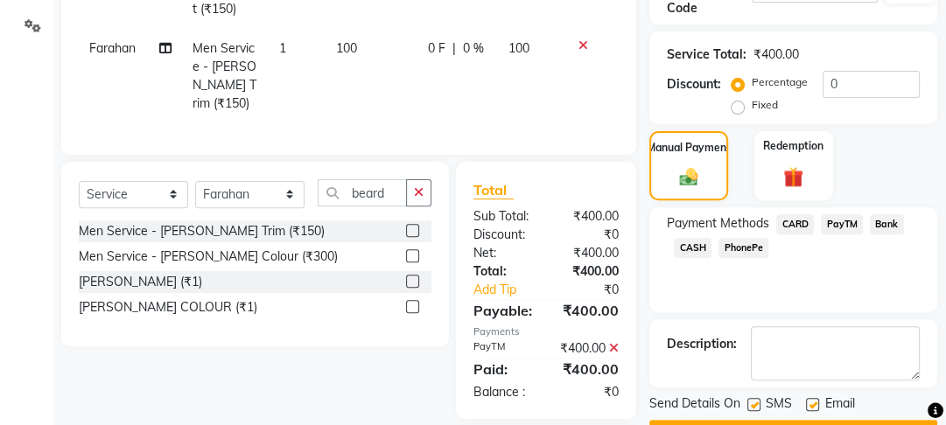
scroll to position [553, 0]
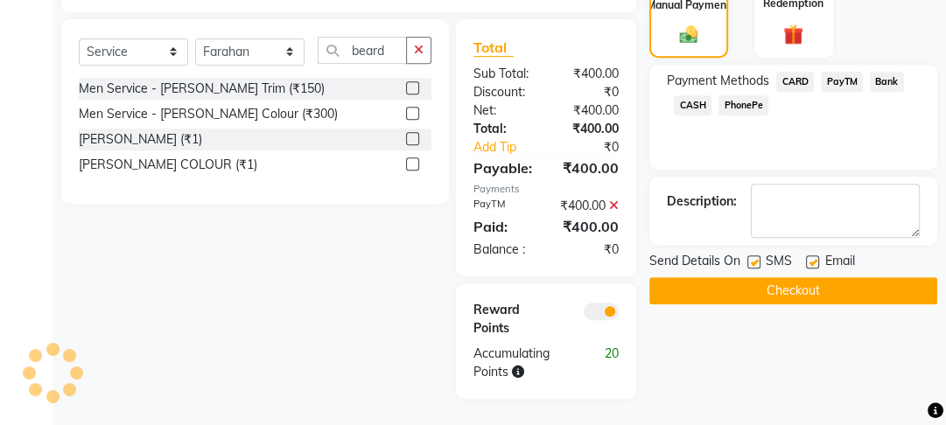
click at [759, 256] on label at bounding box center [753, 262] width 13 height 13
click at [759, 257] on input "checkbox" at bounding box center [752, 262] width 11 height 11
checkbox input "false"
click at [809, 256] on label at bounding box center [812, 262] width 13 height 13
click at [809, 257] on input "checkbox" at bounding box center [811, 262] width 11 height 11
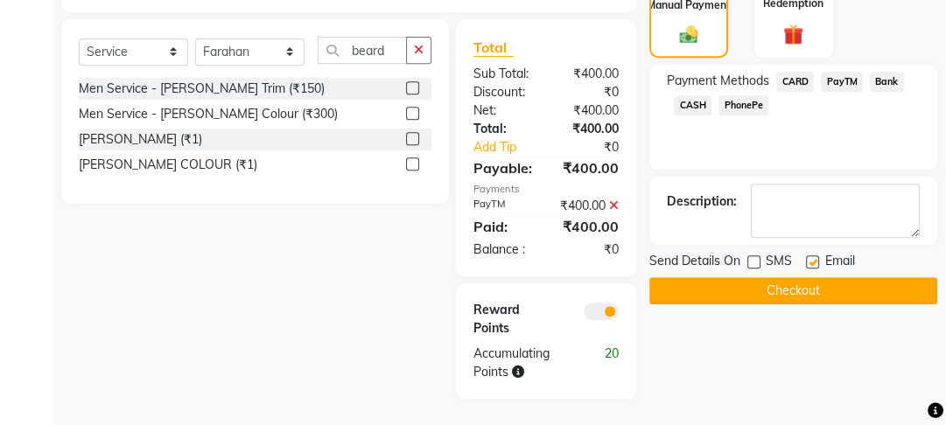
checkbox input "false"
click at [805, 278] on button "Checkout" at bounding box center [793, 290] width 288 height 27
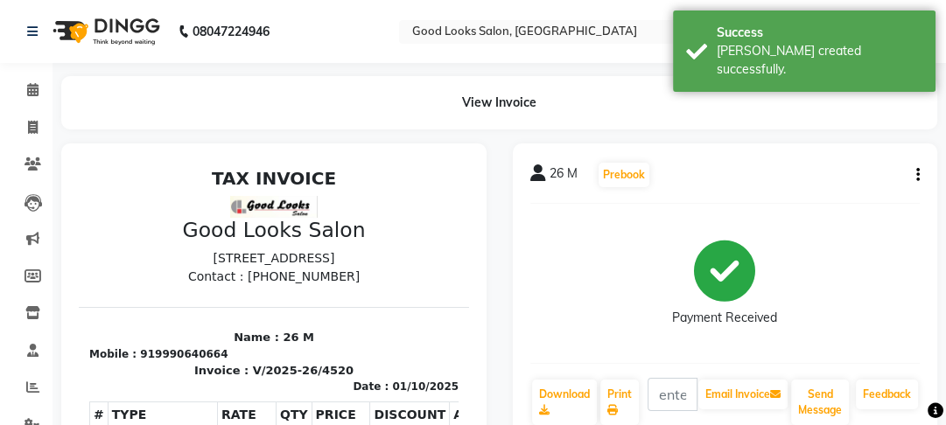
click at [915, 175] on button "button" at bounding box center [914, 175] width 11 height 18
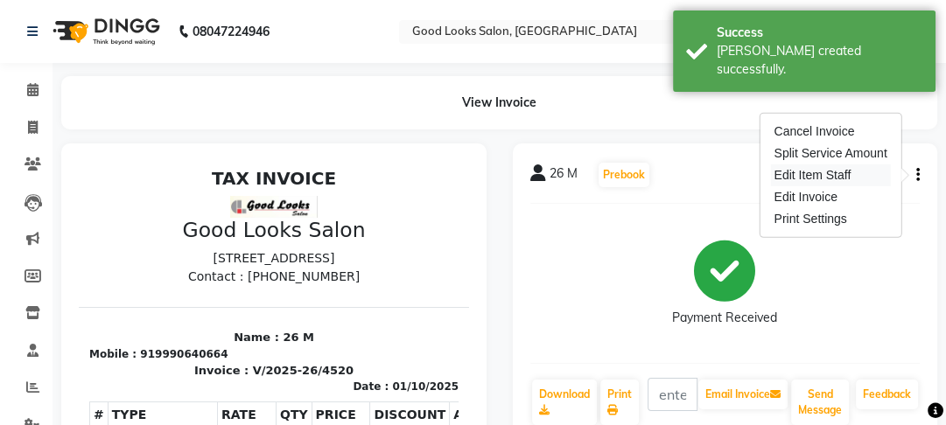
click at [819, 174] on div "Edit Item Staff" at bounding box center [830, 176] width 120 height 22
select select
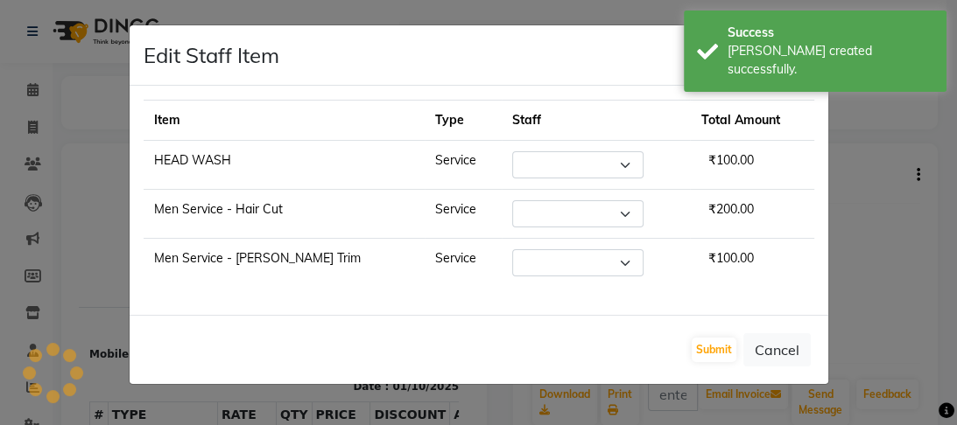
select select "89434"
